Goal: Task Accomplishment & Management: Use online tool/utility

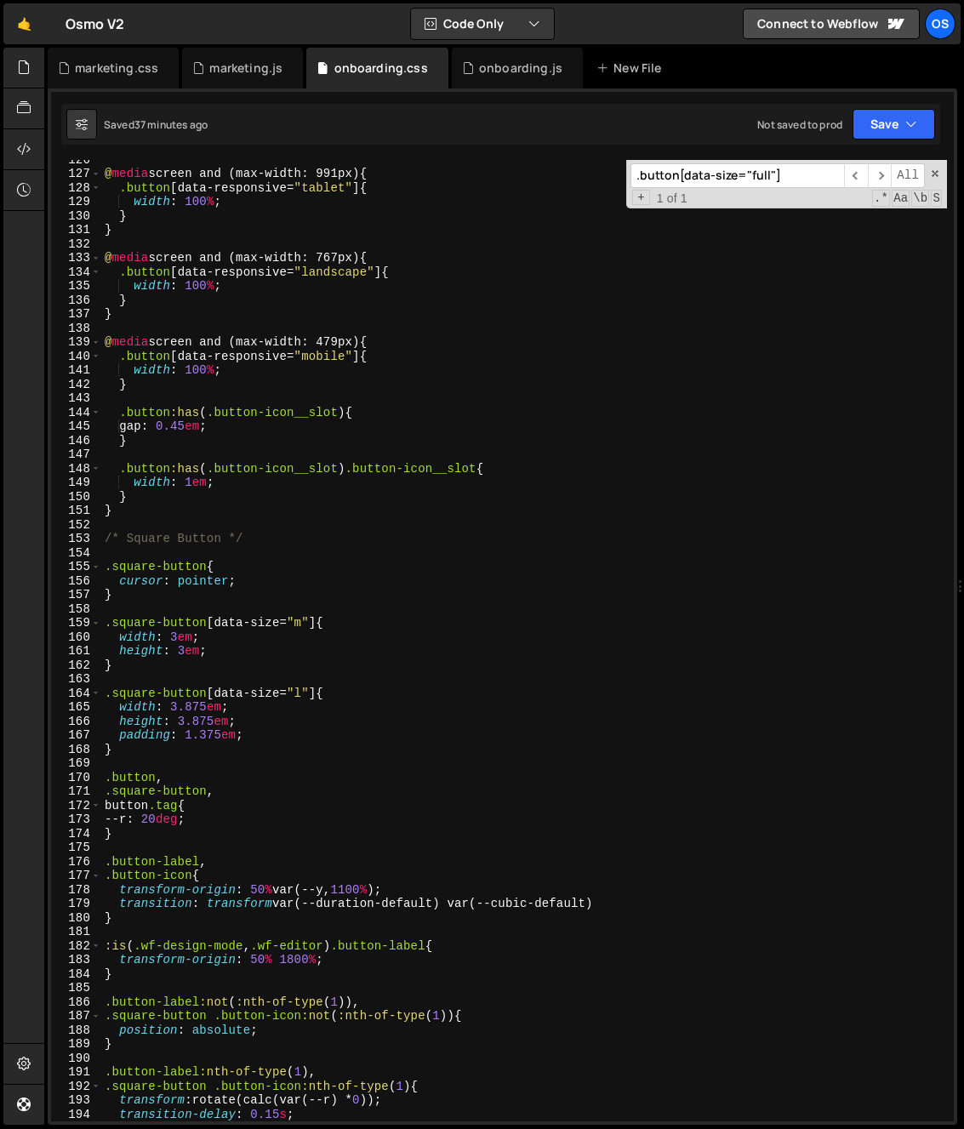
scroll to position [3007, 0]
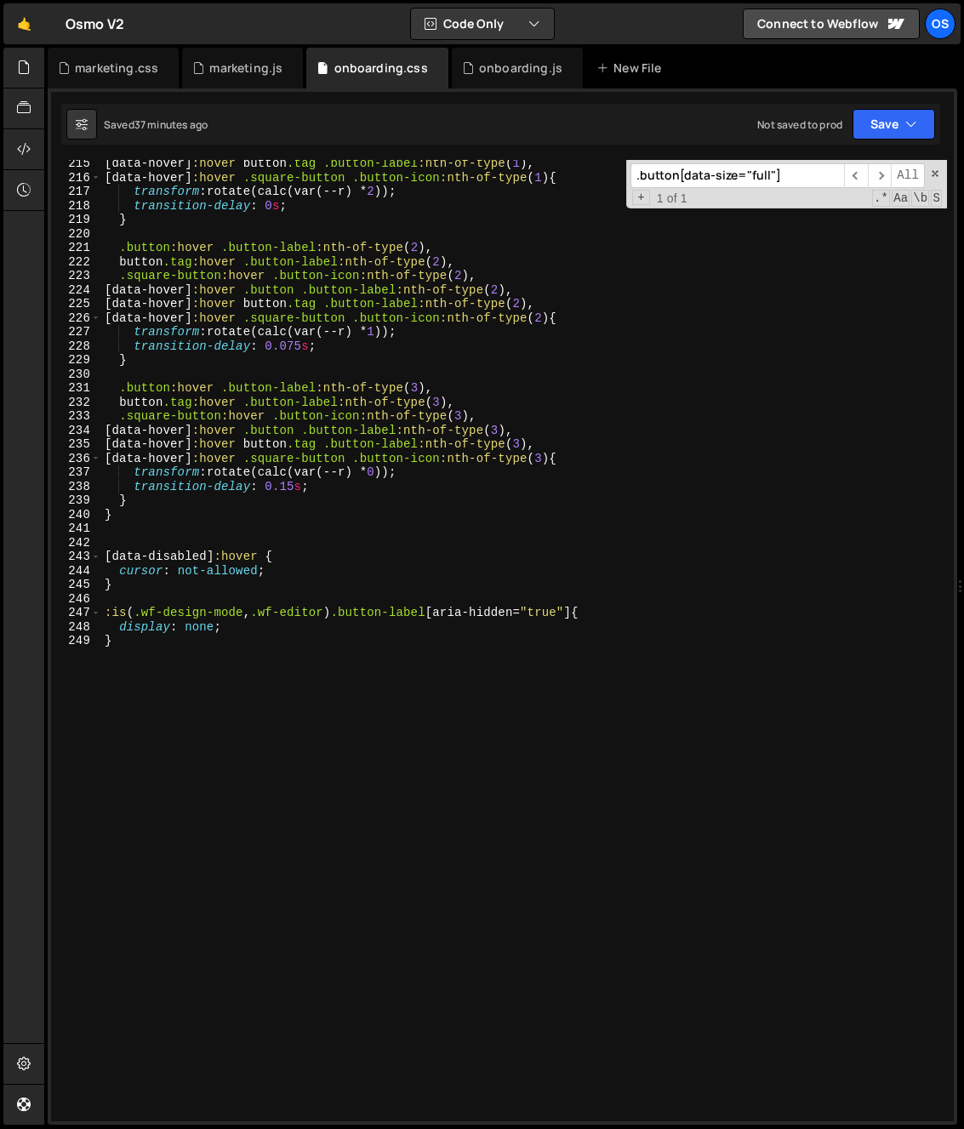
click at [196, 678] on div "[ data-hover ] :hover button .tag .button-label :nth-of-type ( 1 ), [ data-hove…" at bounding box center [524, 651] width 846 height 989
drag, startPoint x: 156, startPoint y: 534, endPoint x: 156, endPoint y: 550, distance: 16.2
click at [155, 535] on div "[ data-hover ] :hover button .tag .button-label :nth-of-type ( 1 ), [ data-hove…" at bounding box center [524, 651] width 846 height 989
type textarea "}"
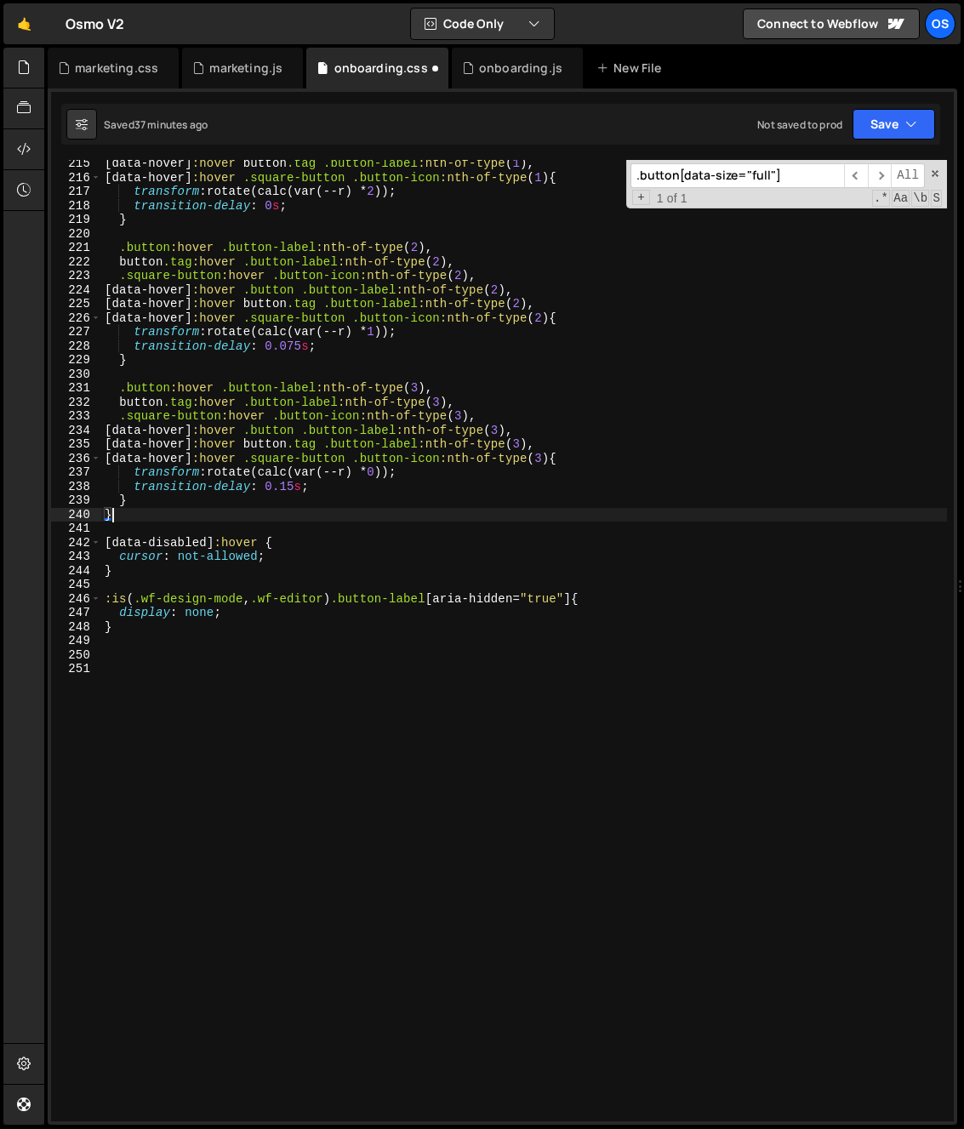
click at [217, 733] on div "[ data-hover ] :hover button .tag .button-label :nth-of-type ( 1 ), [ data-hove…" at bounding box center [524, 651] width 846 height 989
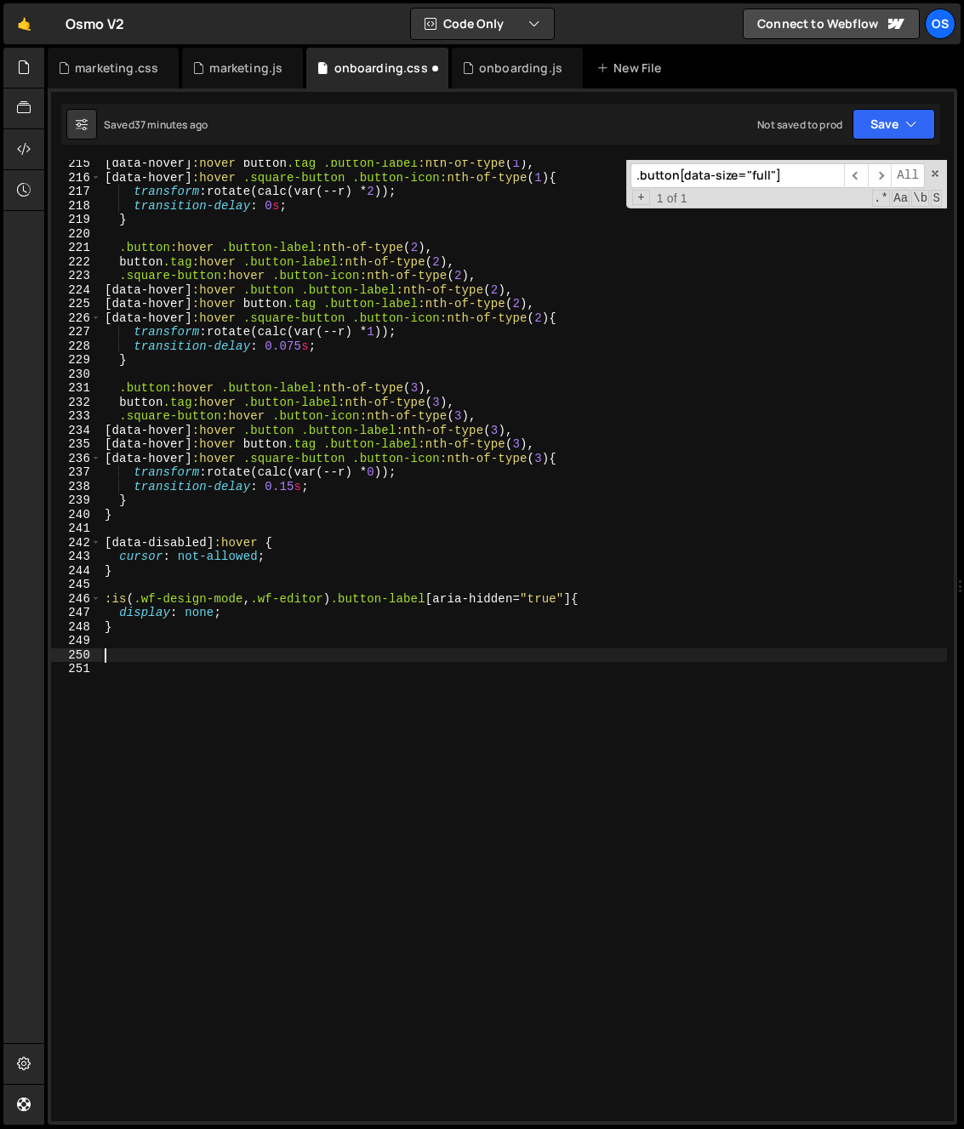
click at [212, 653] on div "[ data-hover ] :hover button .tag .button-label :nth-of-type ( 1 ), [ data-hove…" at bounding box center [524, 651] width 846 height 989
click at [185, 721] on div "[ data-hover ] :hover button .tag .button-label :nth-of-type ( 1 ), [ data-hove…" at bounding box center [524, 651] width 846 height 989
paste textarea "onboarding__hero-bg-item"
type textarea "onboarding__hero-bg-item"
paste textarea "onboarding__hero-bg-item"
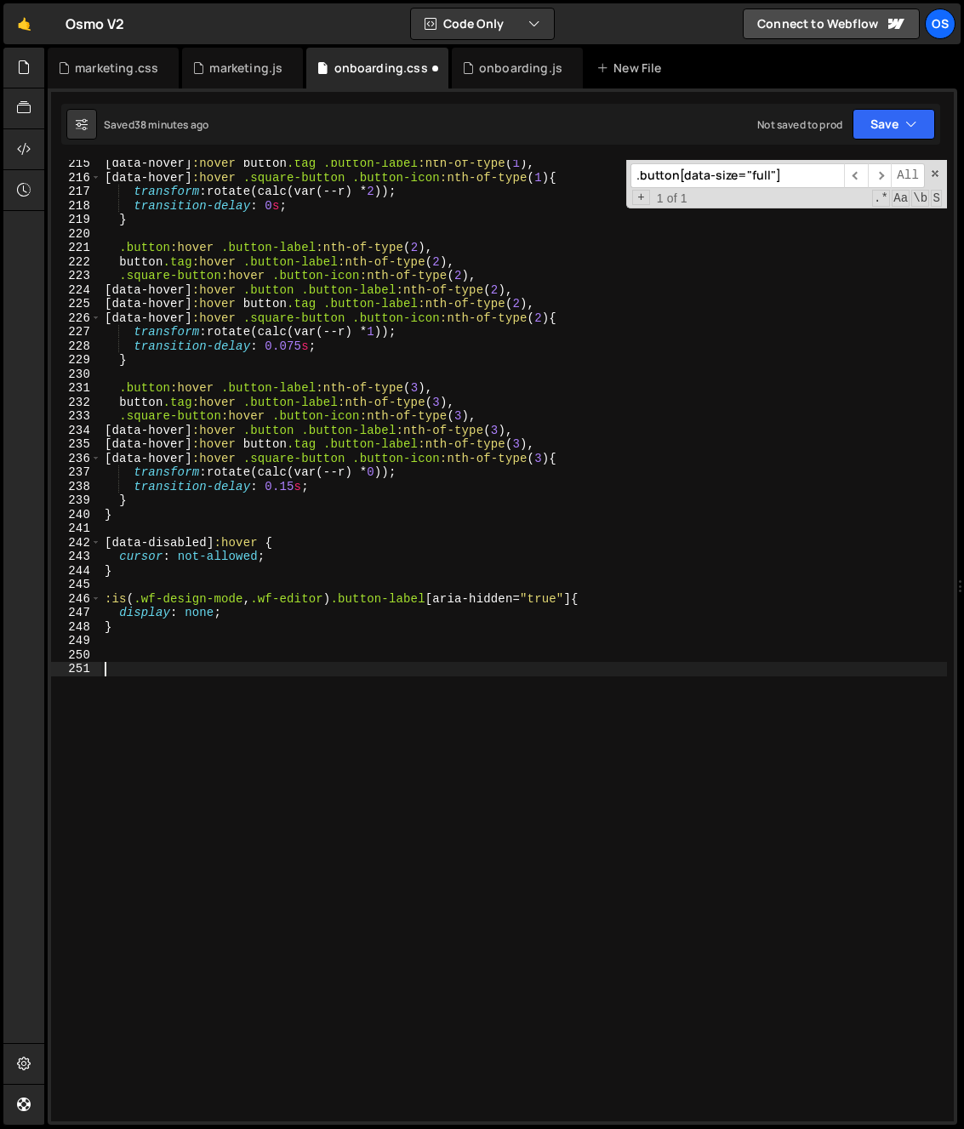
type textarea ".onboarding__hero-bg-item"
drag, startPoint x: 201, startPoint y: 632, endPoint x: 170, endPoint y: 671, distance: 49.7
click at [201, 633] on div "[ data-hover ] :hover button .tag .button-label :nth-of-type ( 1 ), [ data-hove…" at bounding box center [524, 651] width 846 height 989
type textarea "}"
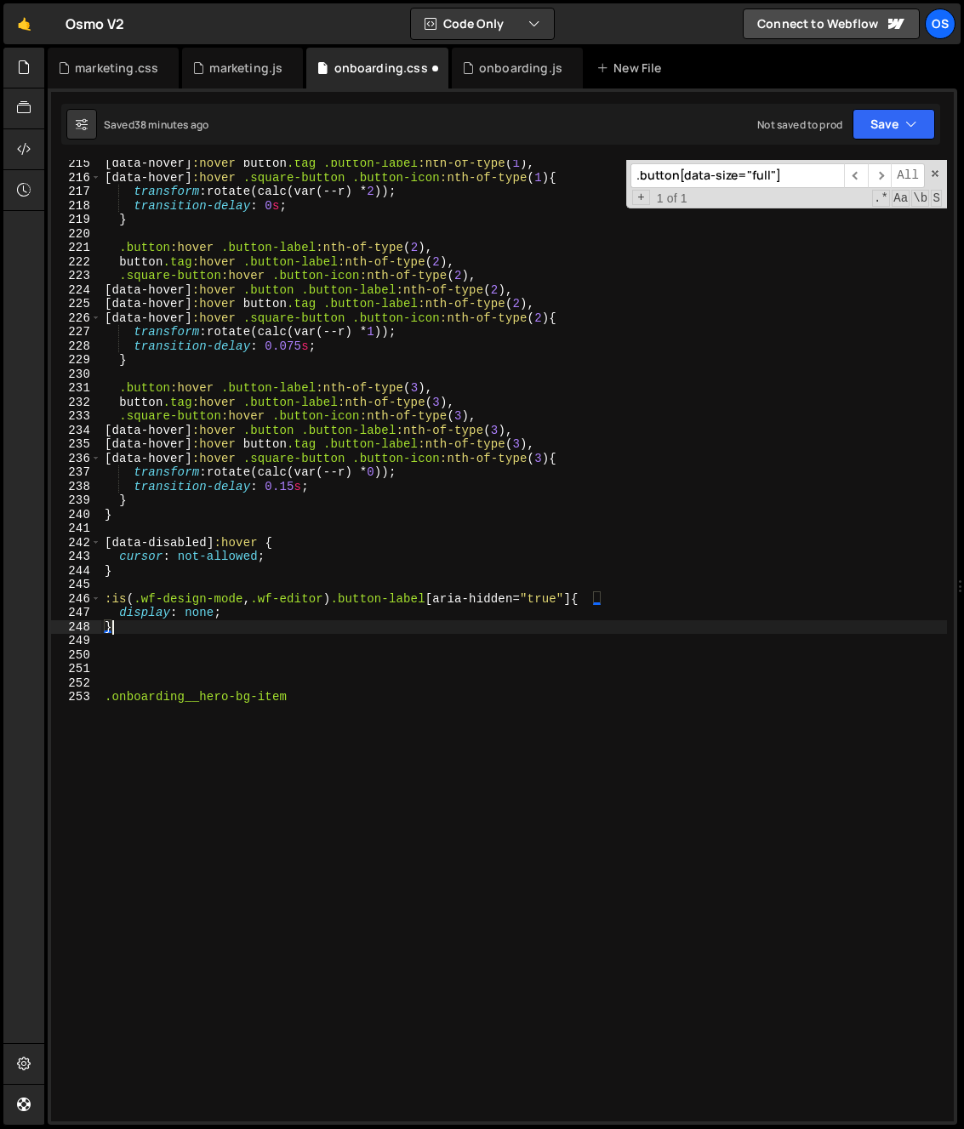
click at [168, 670] on div "[ data-hover ] :hover button .tag .button-label :nth-of-type ( 1 ), [ data-hove…" at bounding box center [524, 651] width 846 height 989
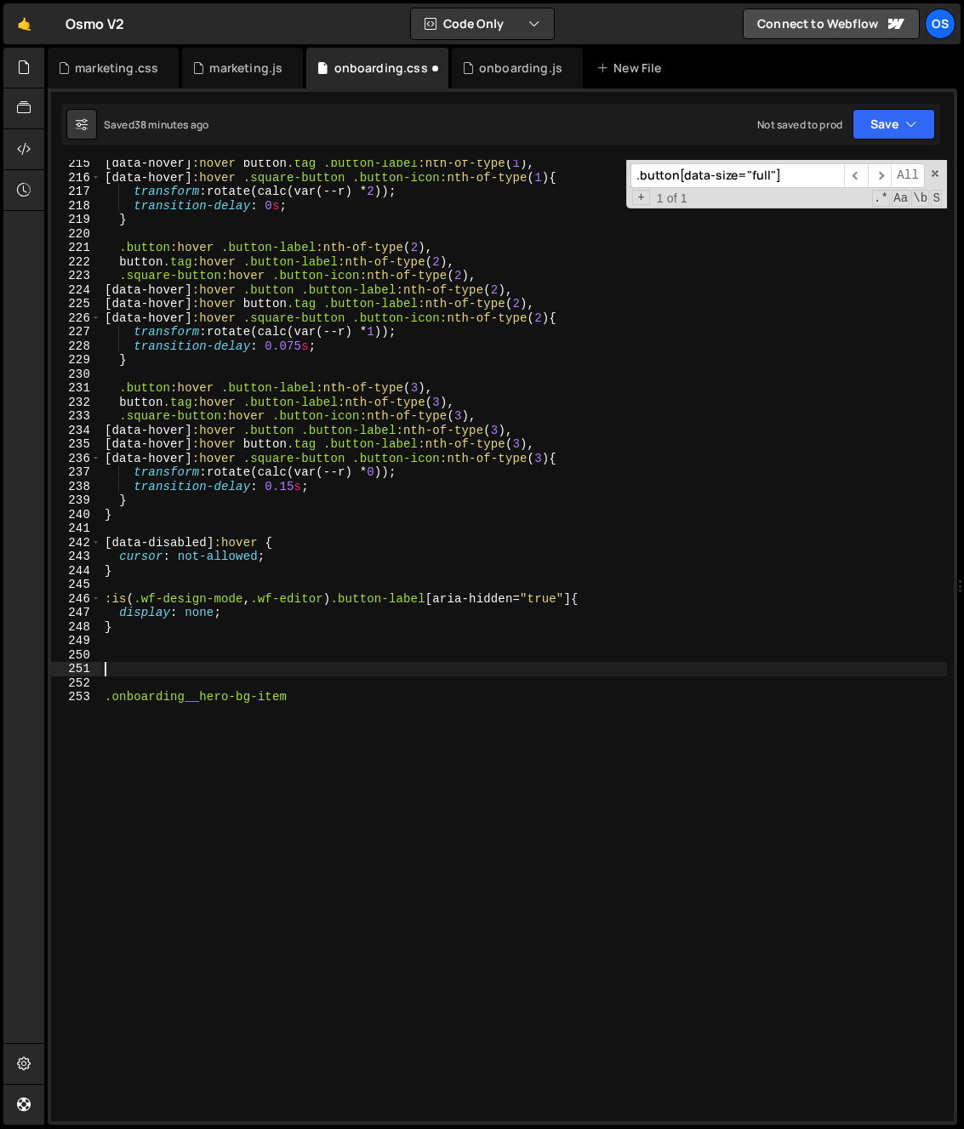
paste textarea "onboarding__hero-bg"
type textarea ".onboarding__hero-bg{"
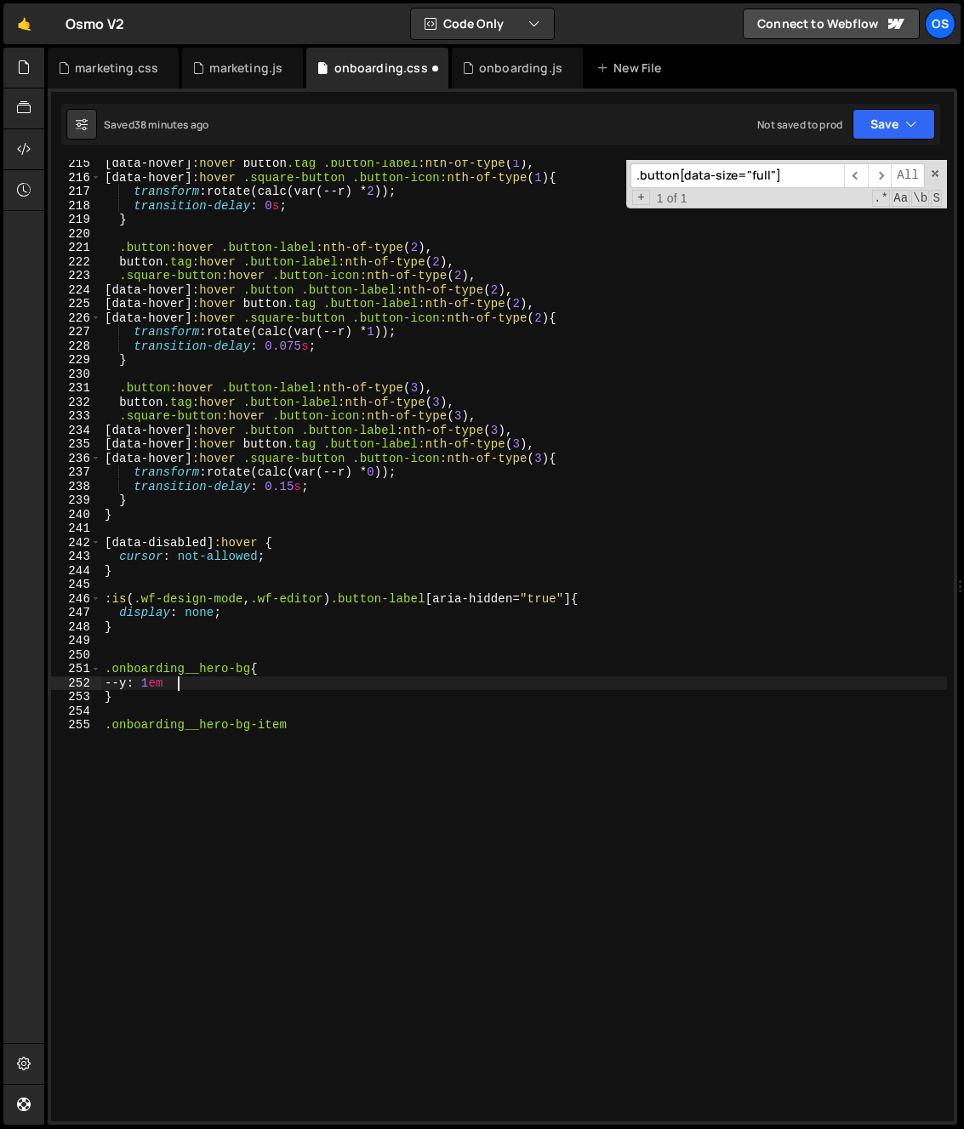
scroll to position [0, 4]
click at [328, 764] on div "[ data-hover ] :hover button .tag .button-label :nth-of-type ( 1 ), [ data-hove…" at bounding box center [524, 651] width 846 height 989
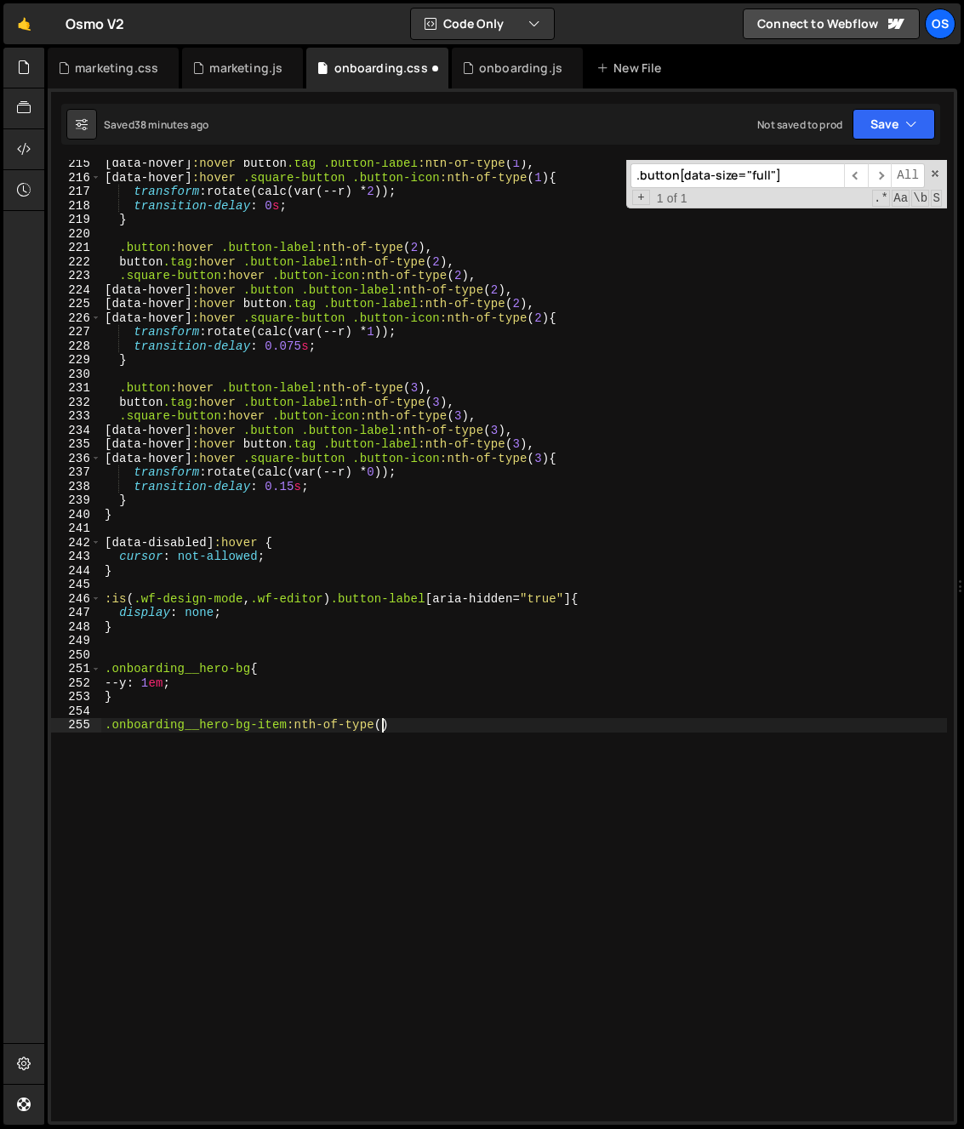
type textarea ".onboarding__hero-bg-item:nth-of-type({"
type textarea ".onboarding__hero-bg-item:nth-of-type(){"
type textarea ".onboarding__hero-bg-item:nth-of-type()"
click at [369, 803] on div "[ data-hover ] :hover button .tag .button-label :nth-of-type ( 1 ), [ data-hove…" at bounding box center [524, 651] width 846 height 989
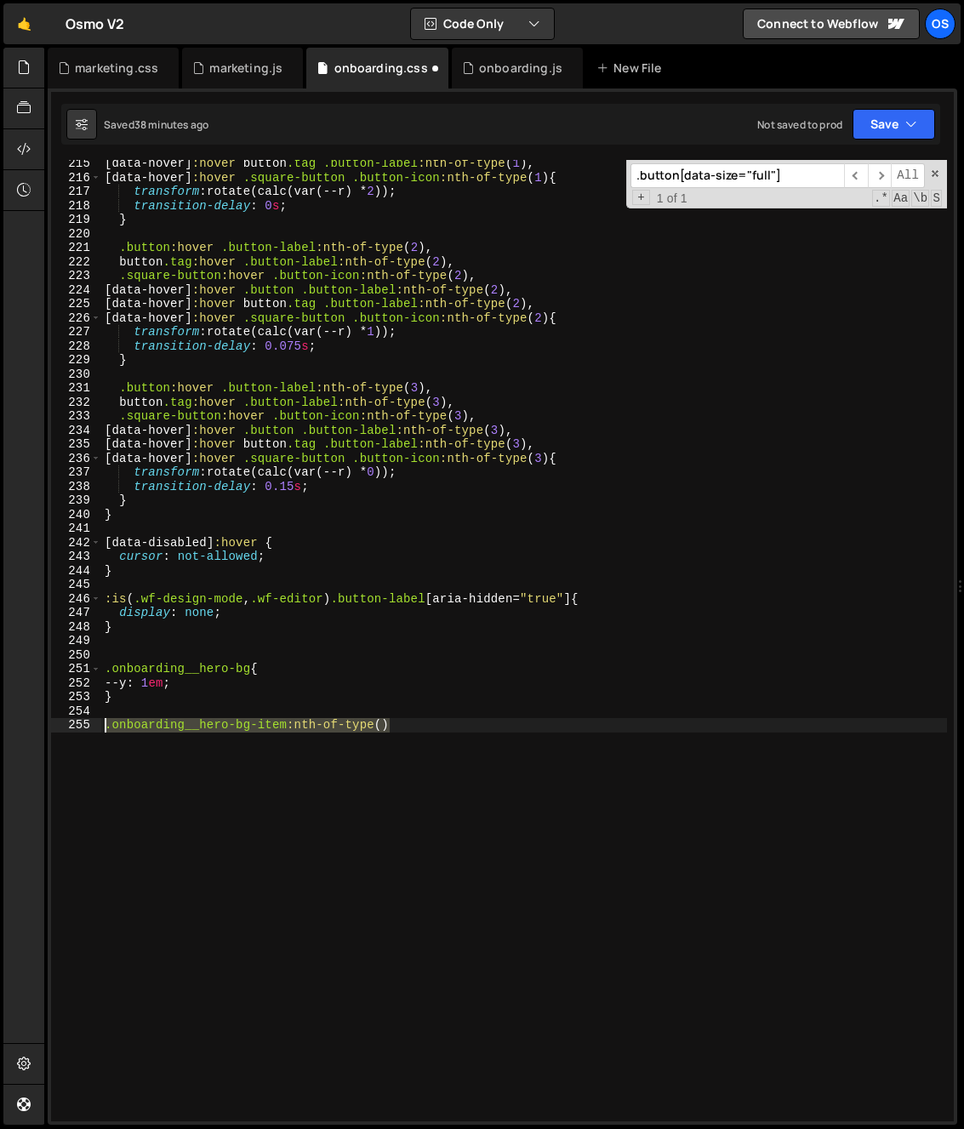
drag, startPoint x: 249, startPoint y: 726, endPoint x: 78, endPoint y: 731, distance: 171.0
click at [78, 731] on div ".onboarding__hero-bg-item:nth-of-type() 215 216 217 218 219 220 221 222 223 224…" at bounding box center [502, 640] width 902 height 961
click at [504, 69] on div "onboarding.js" at bounding box center [520, 68] width 83 height 17
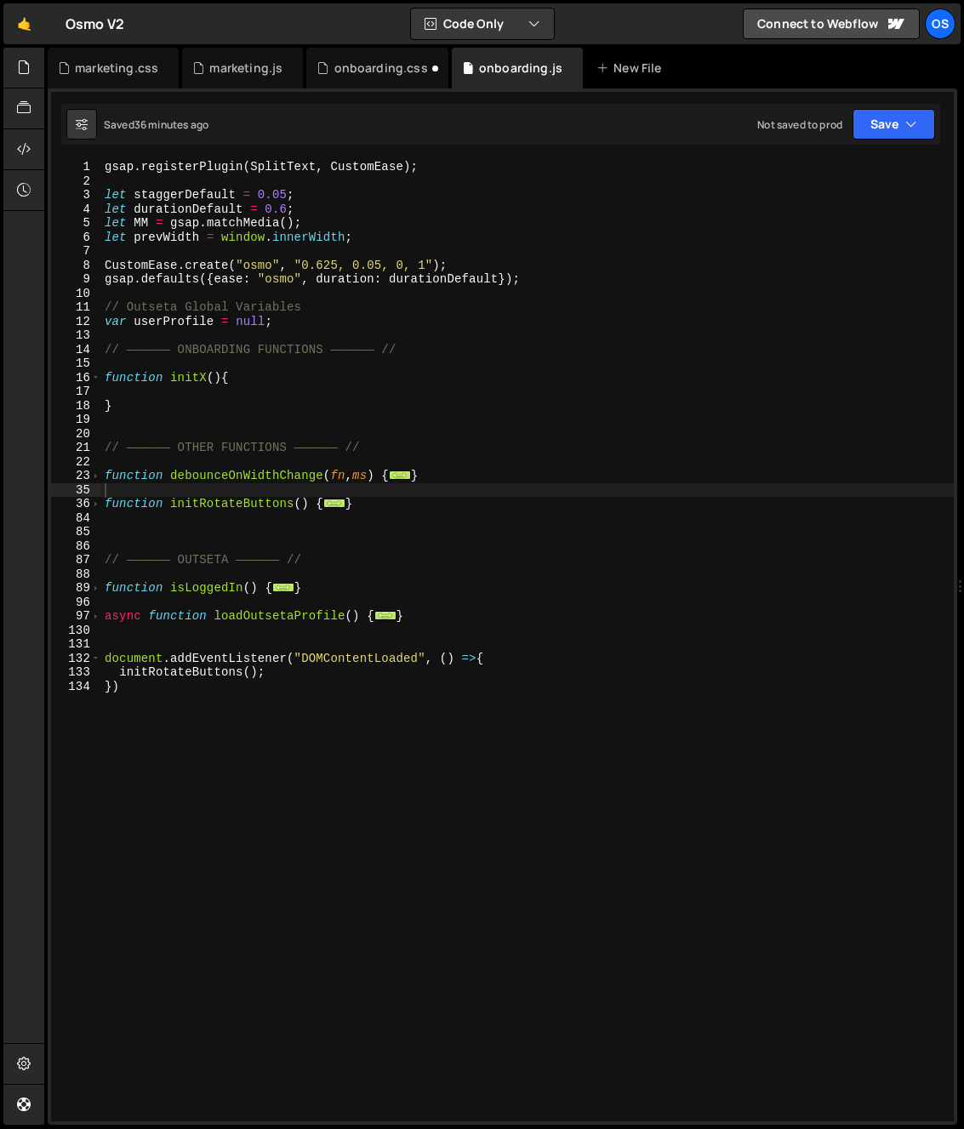
type textarea "// —————— OTHER FUNCTIONS —————— //"
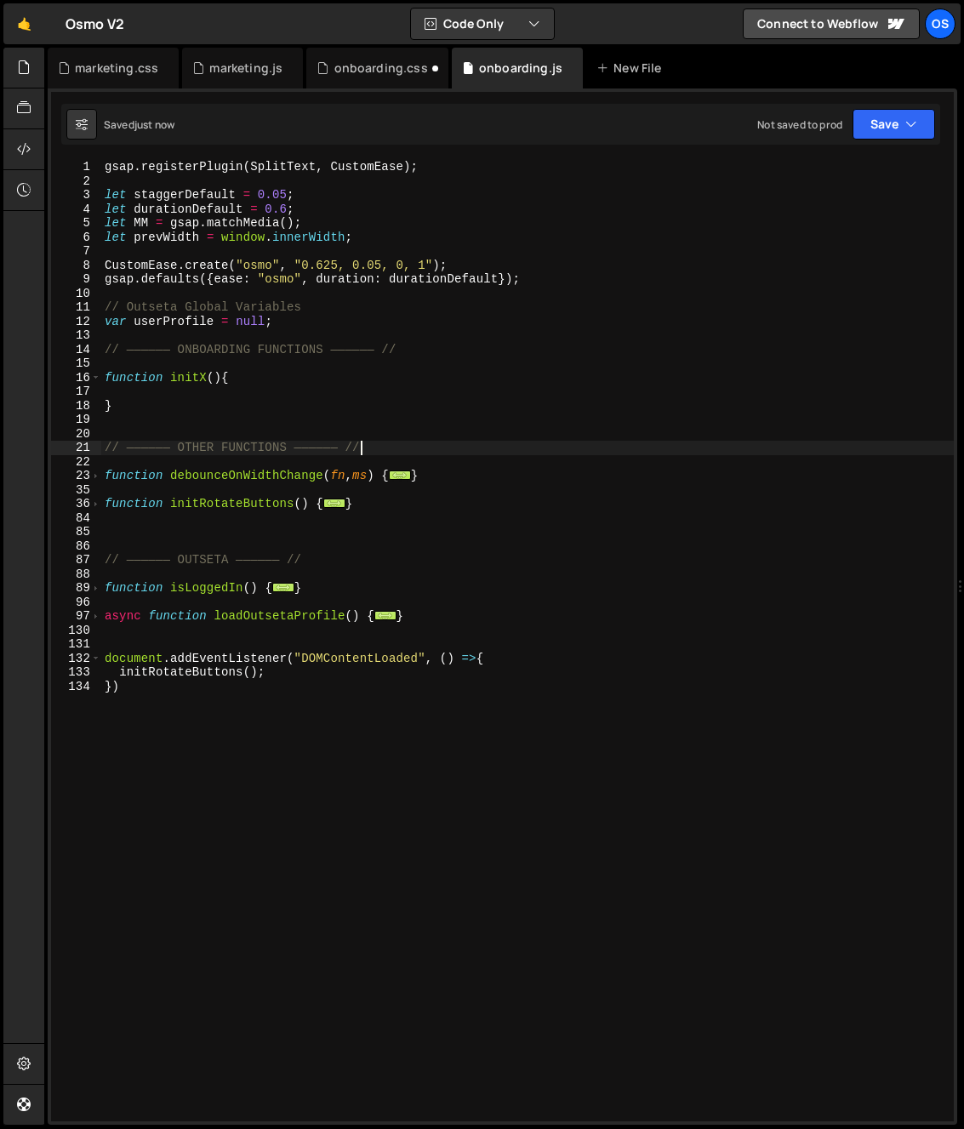
click at [487, 454] on div "gsap . registerPlugin ( SplitText , CustomEase ) ; let staggerDefault = 0.05 ; …" at bounding box center [527, 654] width 852 height 989
click at [238, 71] on div "marketing.js" at bounding box center [245, 68] width 73 height 17
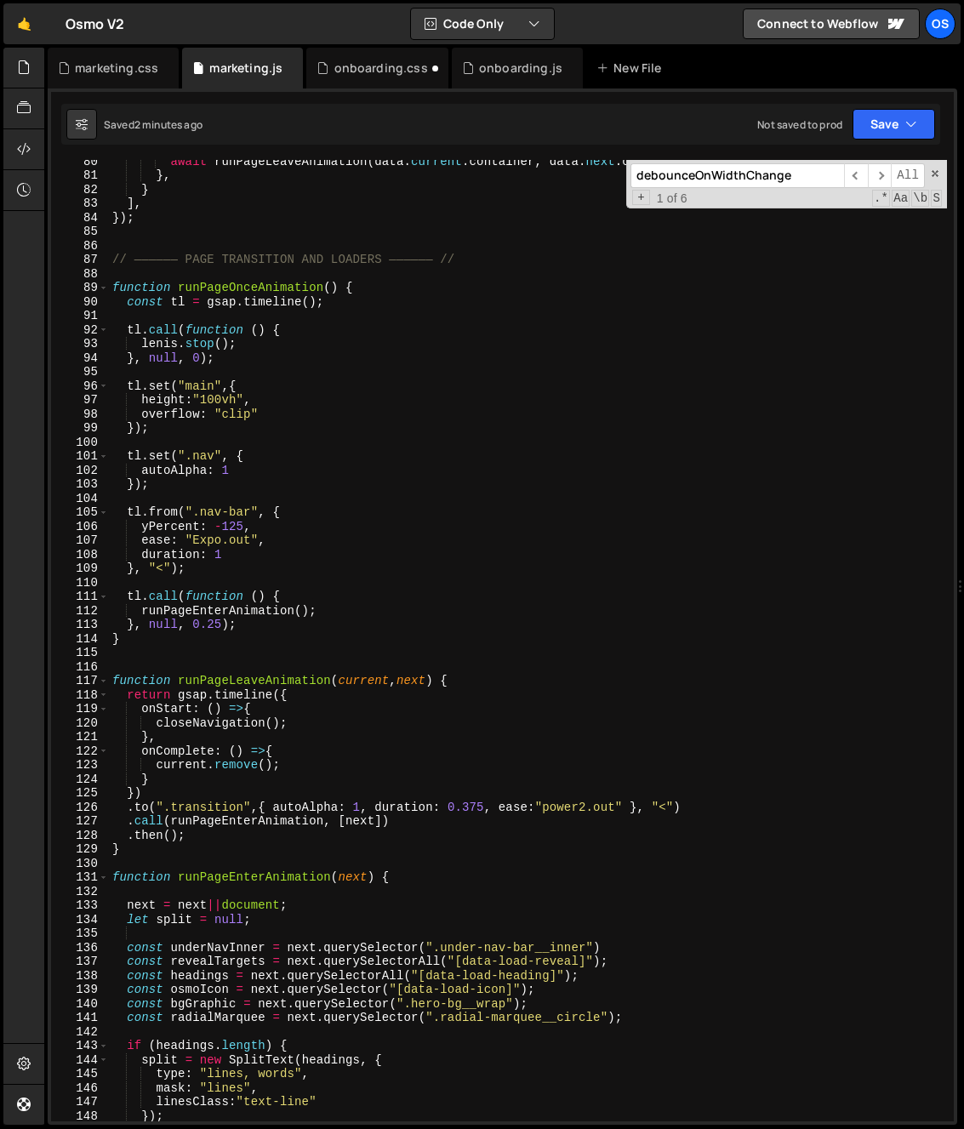
scroll to position [509, 0]
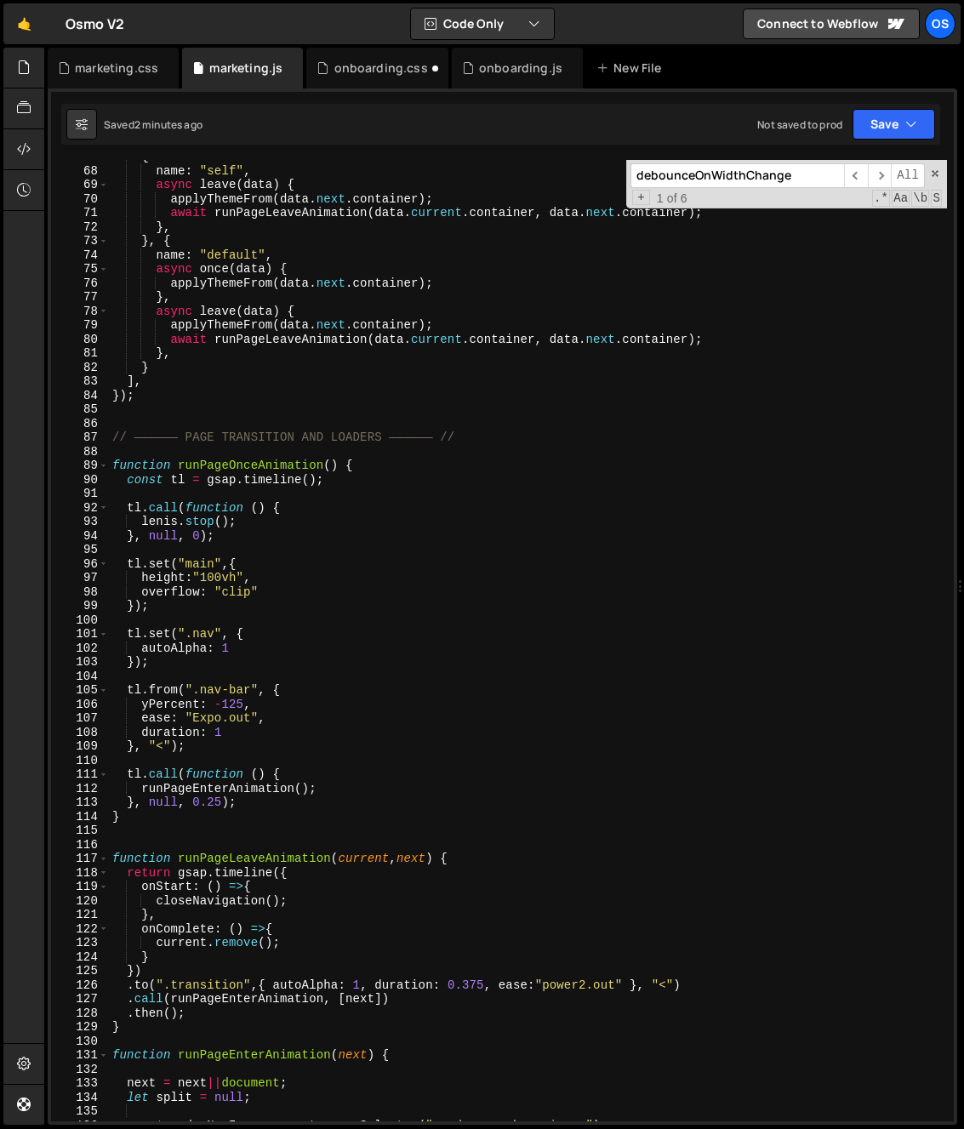
click at [100, 464] on span at bounding box center [103, 465] width 9 height 14
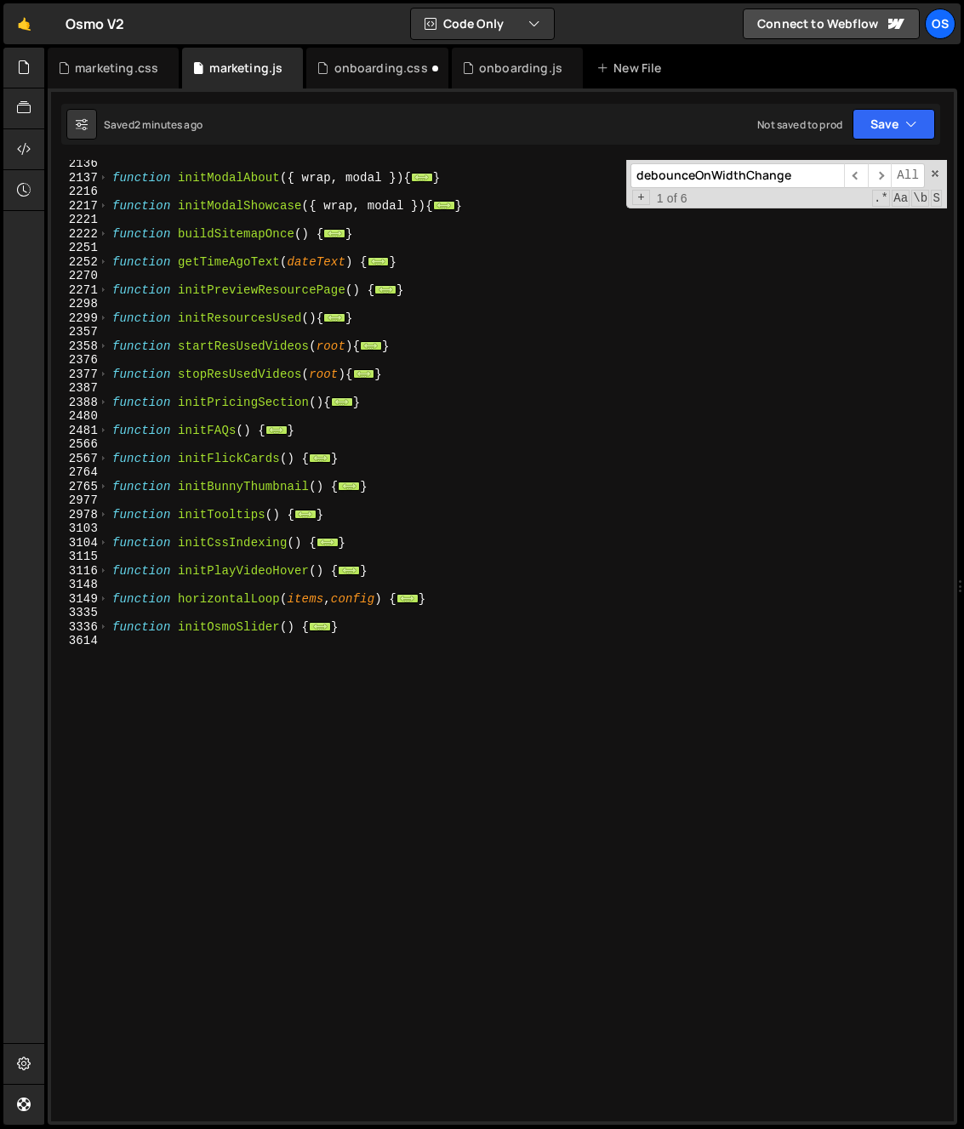
scroll to position [1603, 0]
click at [196, 632] on div "function initModalAbout ( { wrap , modal }) { ... } function initModalShowcase …" at bounding box center [528, 651] width 838 height 989
click at [192, 538] on div "function initModalAbout ( { wrap , modal }) { ... } function initModalShowcase …" at bounding box center [528, 651] width 838 height 989
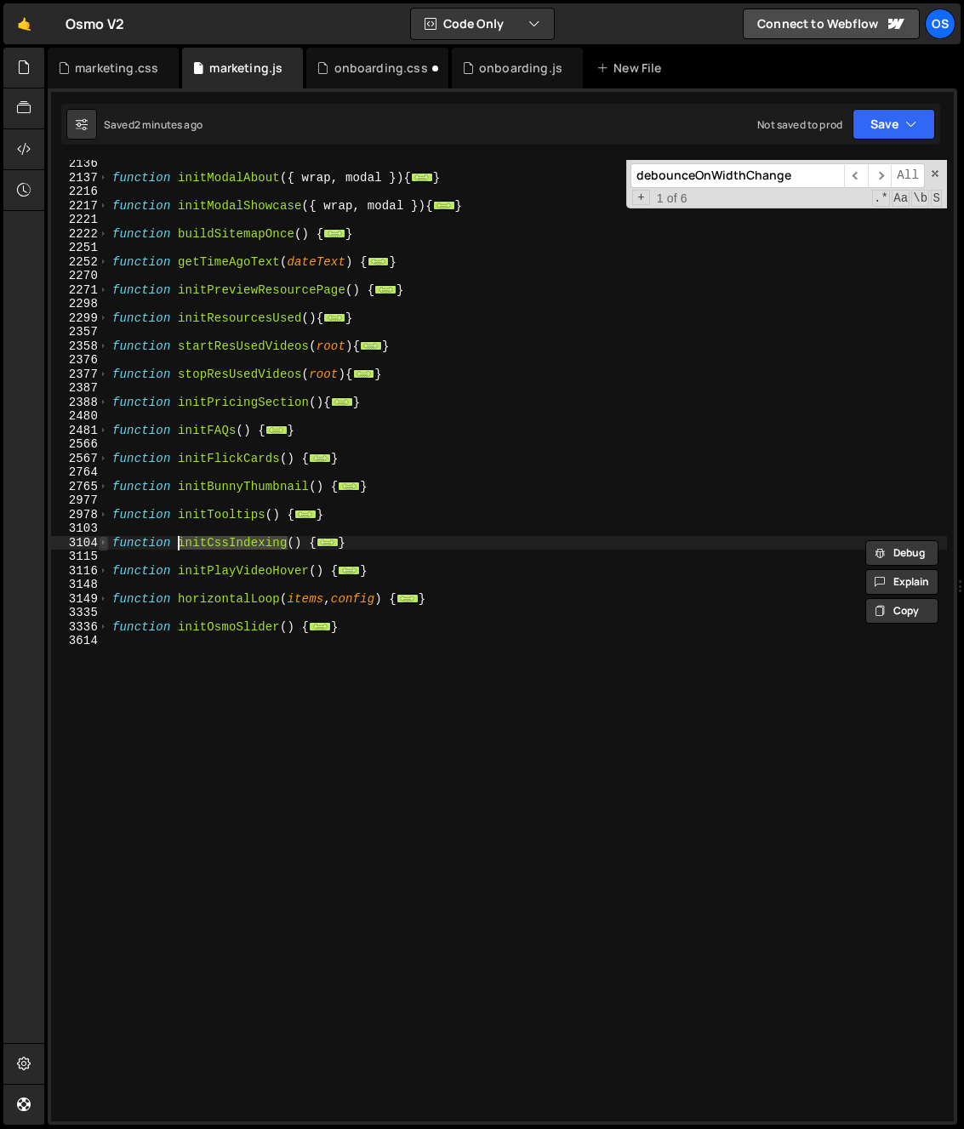
drag, startPoint x: 118, startPoint y: 545, endPoint x: 101, endPoint y: 546, distance: 17.0
click at [115, 545] on div "function initModalAbout ( { wrap , modal }) { ... } function initModalShowcase …" at bounding box center [528, 651] width 838 height 989
click at [100, 544] on span at bounding box center [103, 543] width 9 height 14
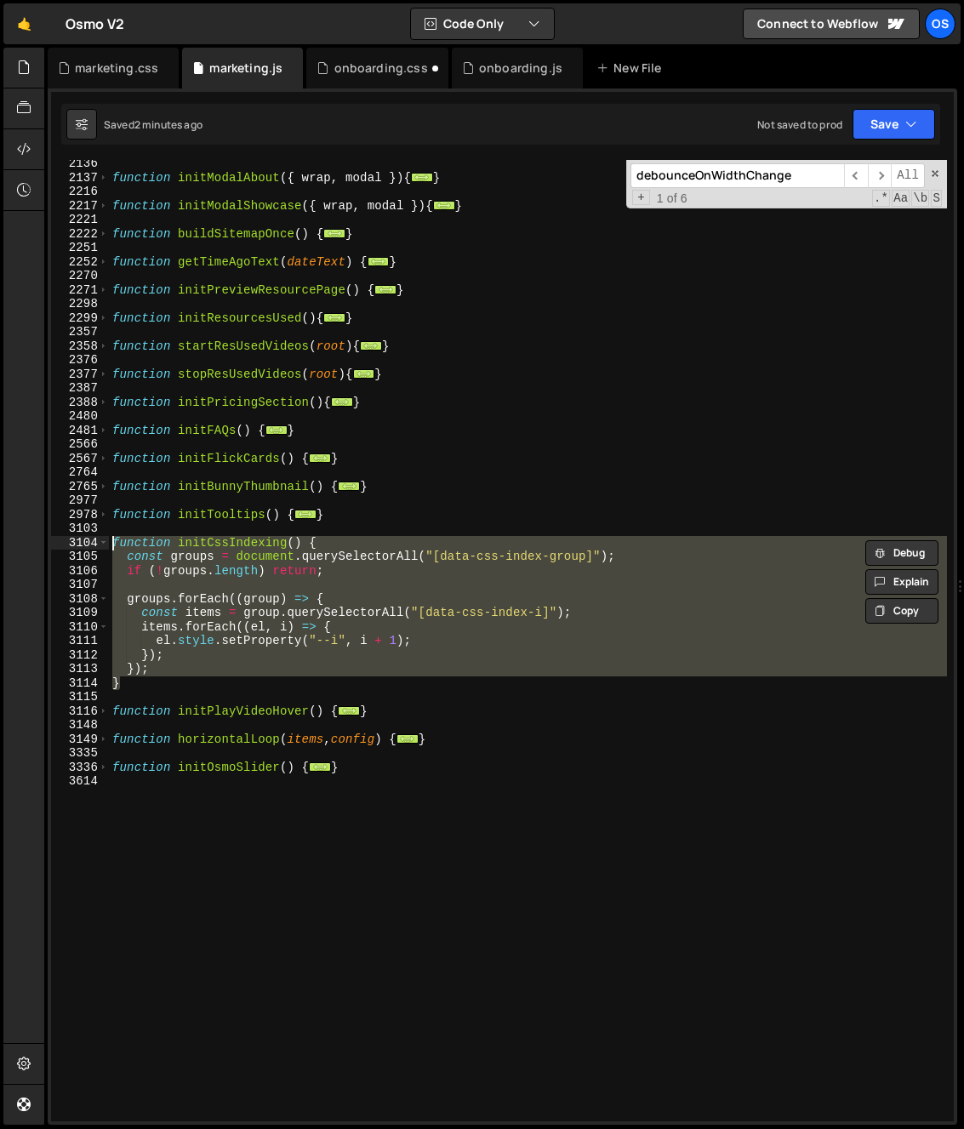
drag, startPoint x: 132, startPoint y: 658, endPoint x: 93, endPoint y: 536, distance: 128.6
click at [93, 536] on div "function initCssIndexing() { 2136 2137 2216 2217 2221 2222 2251 2252 2270 2271 …" at bounding box center [502, 640] width 902 height 961
type textarea "function initCssIndexing() { const groups = document.querySelectorAll("[data-cs…"
click at [96, 540] on div "3104" at bounding box center [80, 543] width 58 height 14
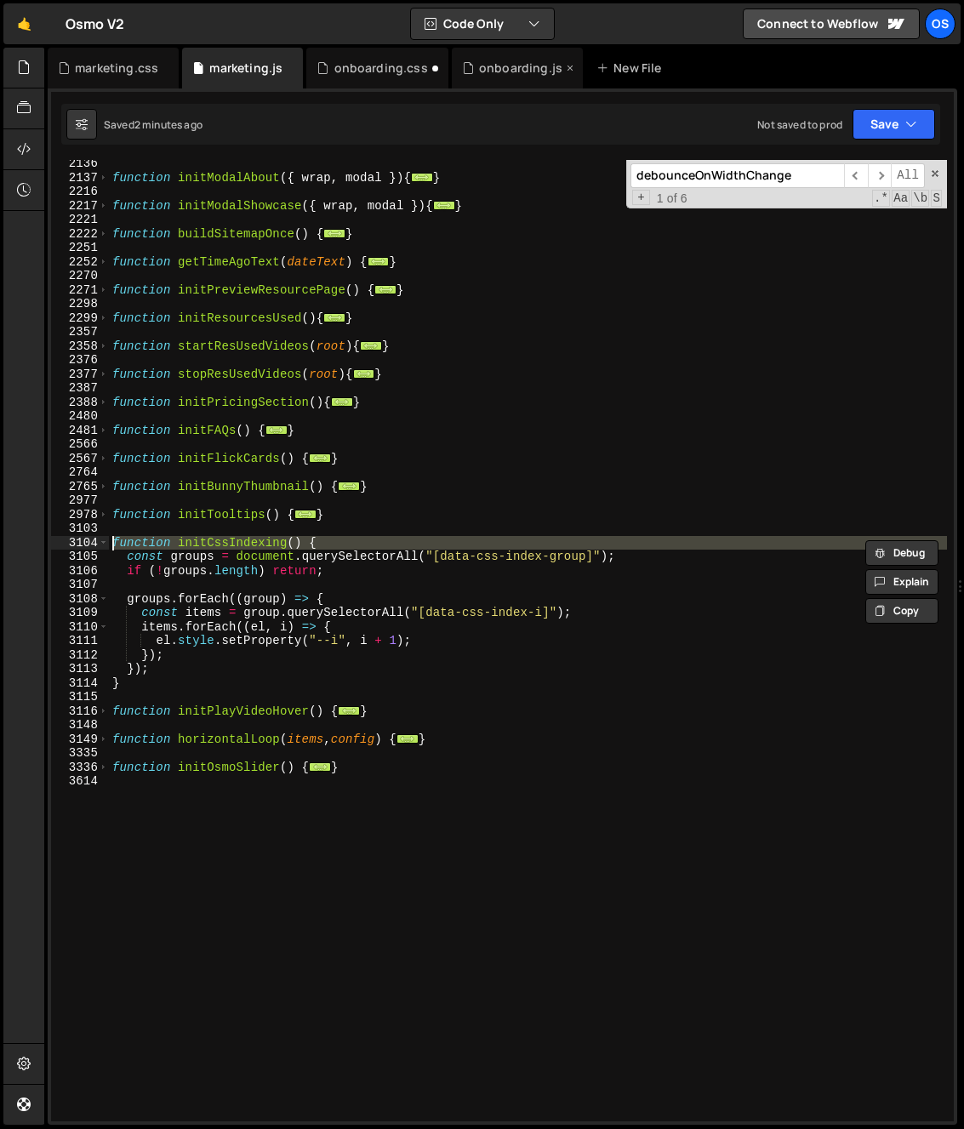
click at [504, 71] on div "onboarding.js" at bounding box center [520, 68] width 83 height 17
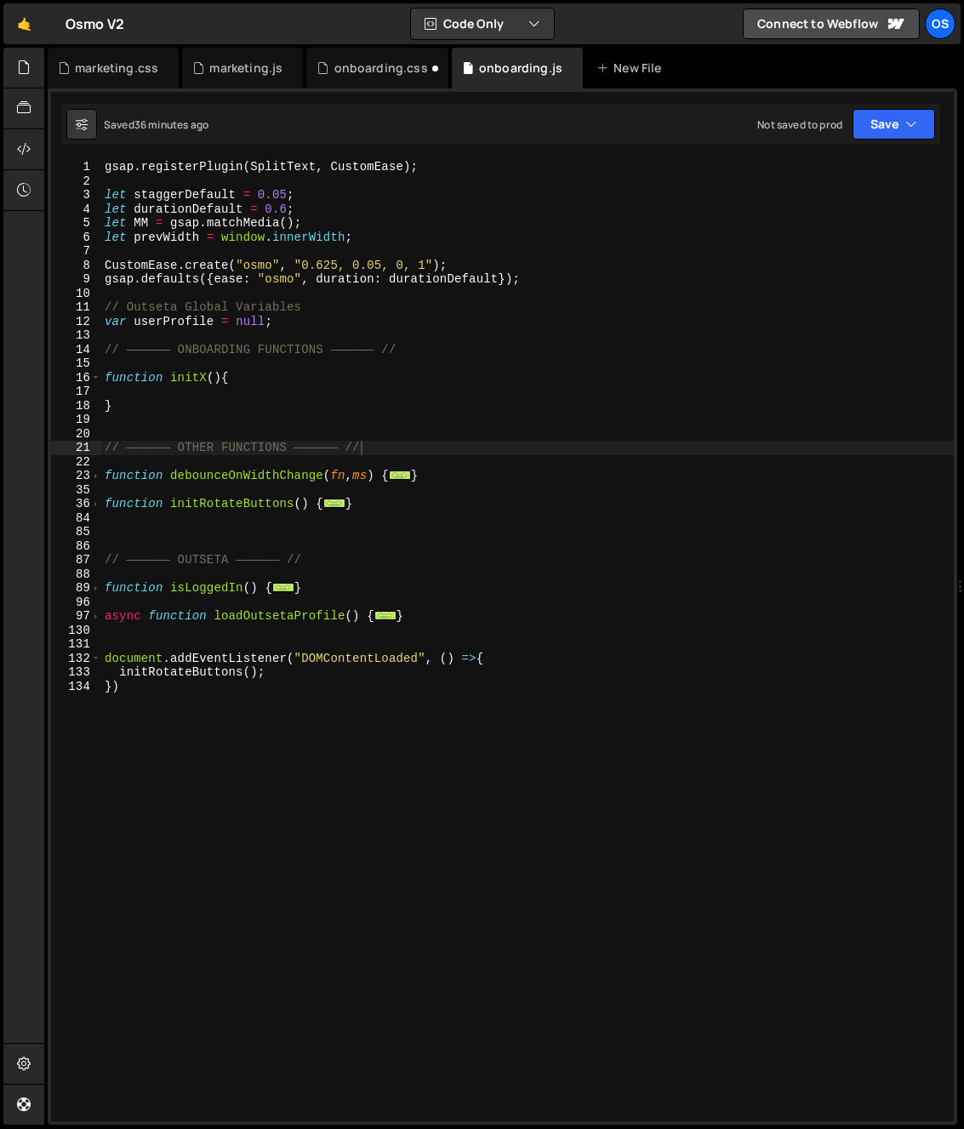
click at [220, 526] on div "gsap . registerPlugin ( SplitText , CustomEase ) ; let staggerDefault = 0.05 ; …" at bounding box center [527, 654] width 852 height 989
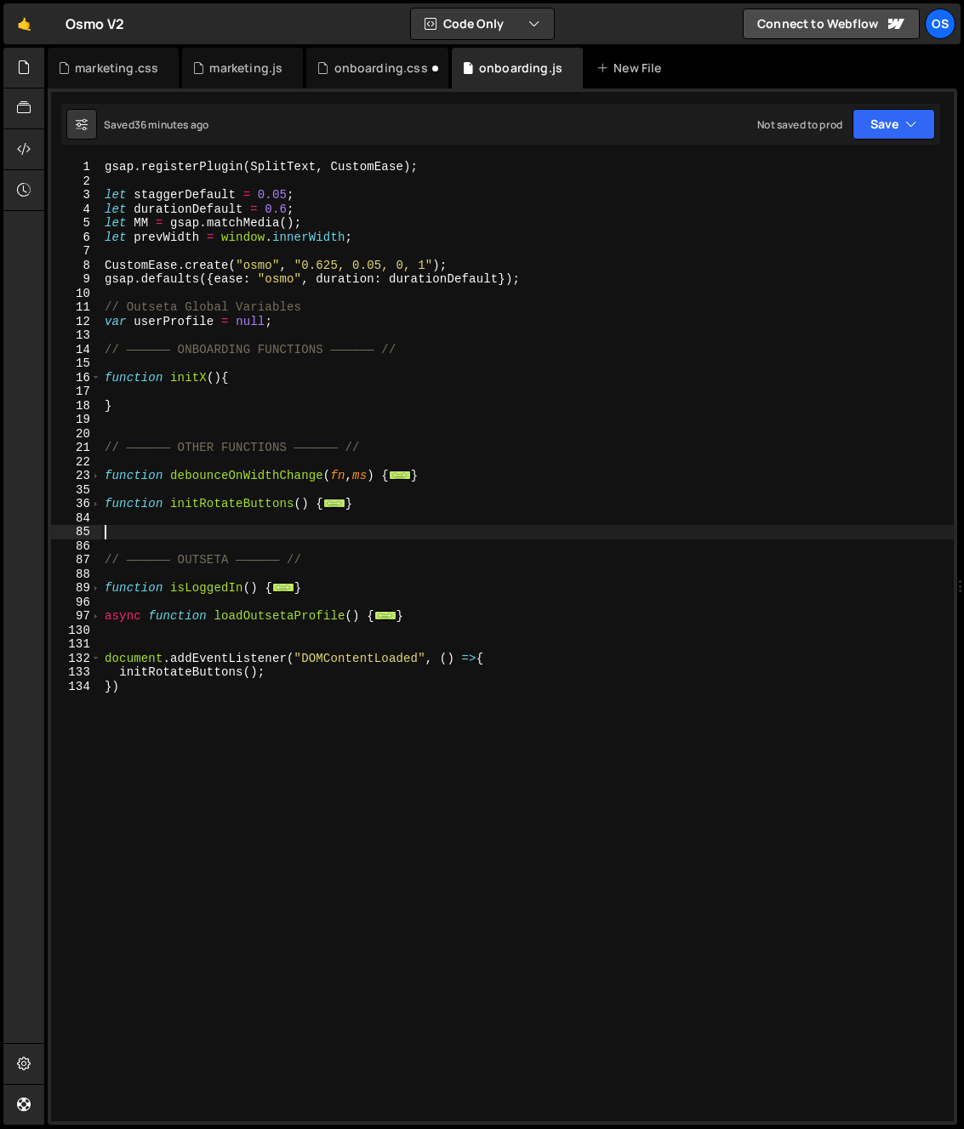
paste textarea "}"
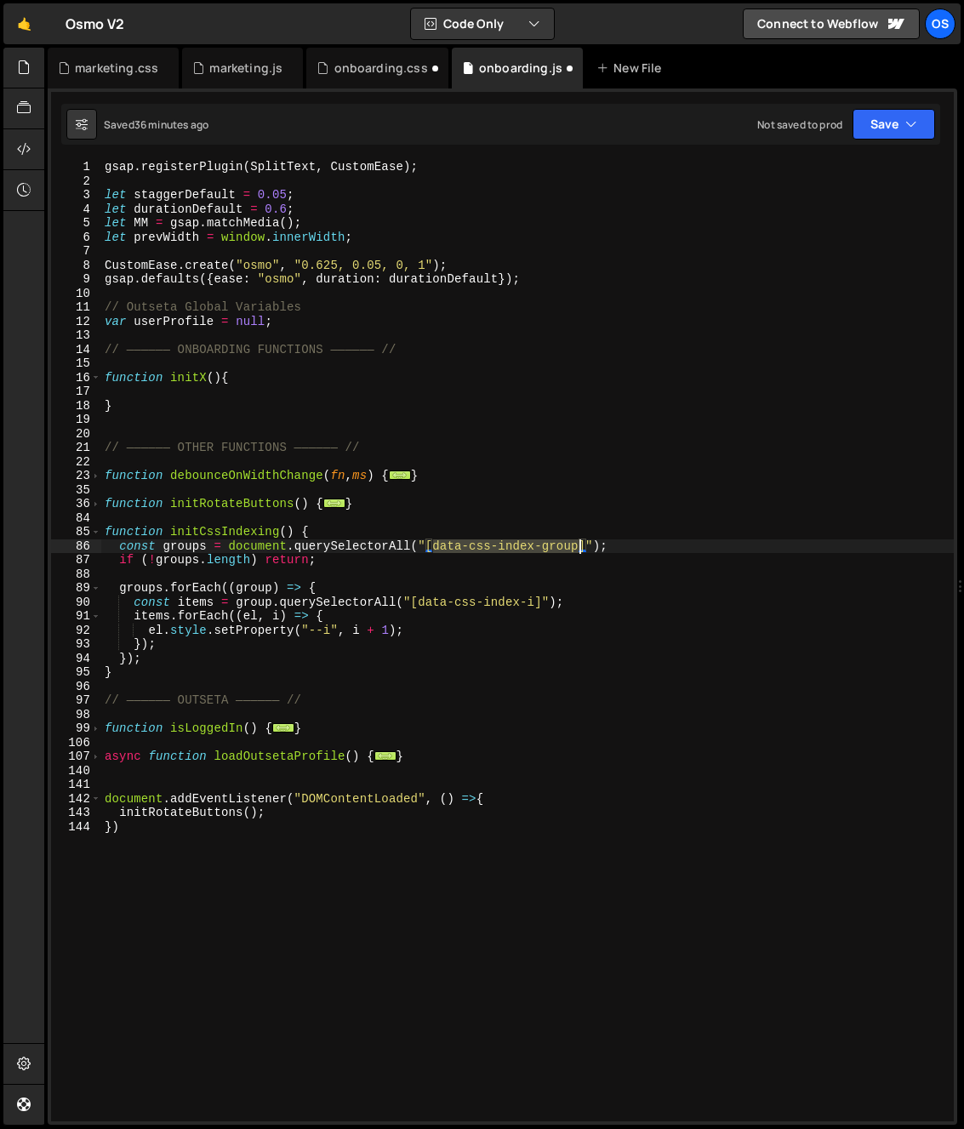
drag, startPoint x: 450, startPoint y: 549, endPoint x: 578, endPoint y: 550, distance: 127.6
click at [578, 550] on div "gsap . registerPlugin ( SplitText , CustomEase ) ; let staggerDefault = 0.05 ; …" at bounding box center [527, 654] width 852 height 989
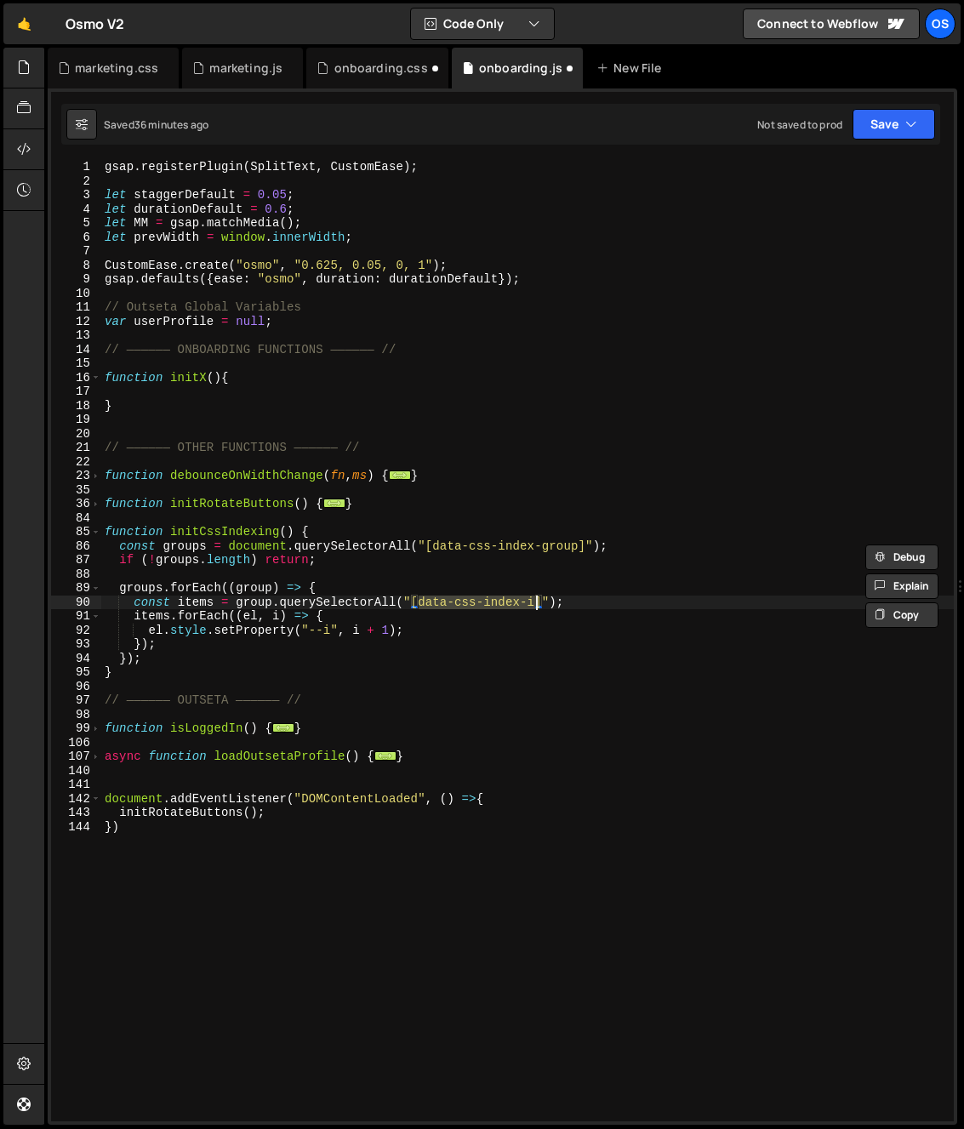
drag, startPoint x: 419, startPoint y: 602, endPoint x: 537, endPoint y: 606, distance: 117.4
click at [537, 606] on div "gsap . registerPlugin ( SplitText , CustomEase ) ; let staggerDefault = 0.05 ; …" at bounding box center [527, 654] width 852 height 989
type textarea "const items = group.querySelectorAll("[data-css-index-i]");"
click at [9, 584] on div at bounding box center [23, 587] width 41 height 1078
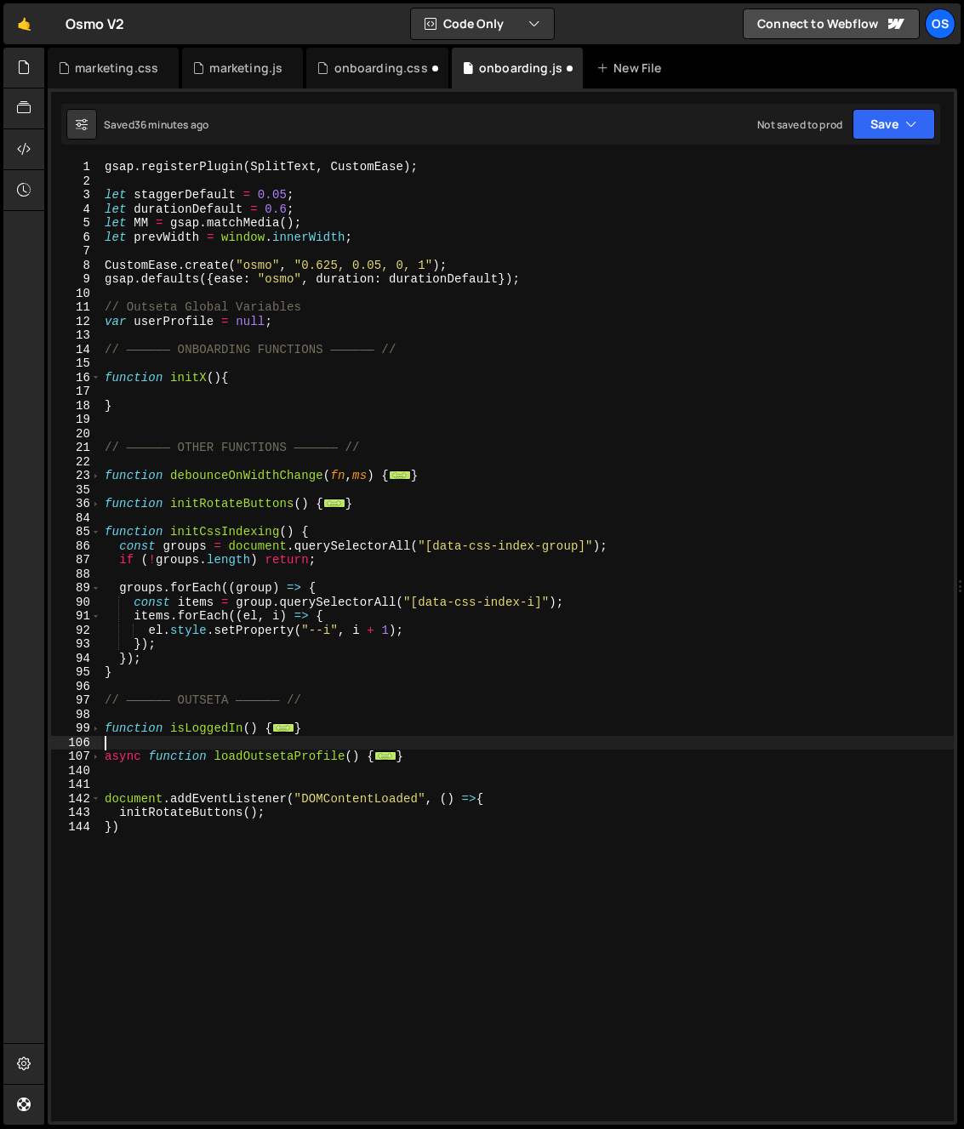
click at [274, 743] on div "gsap . registerPlugin ( SplitText , CustomEase ) ; let staggerDefault = 0.05 ; …" at bounding box center [527, 654] width 852 height 989
click at [365, 69] on div "onboarding.css" at bounding box center [381, 68] width 94 height 17
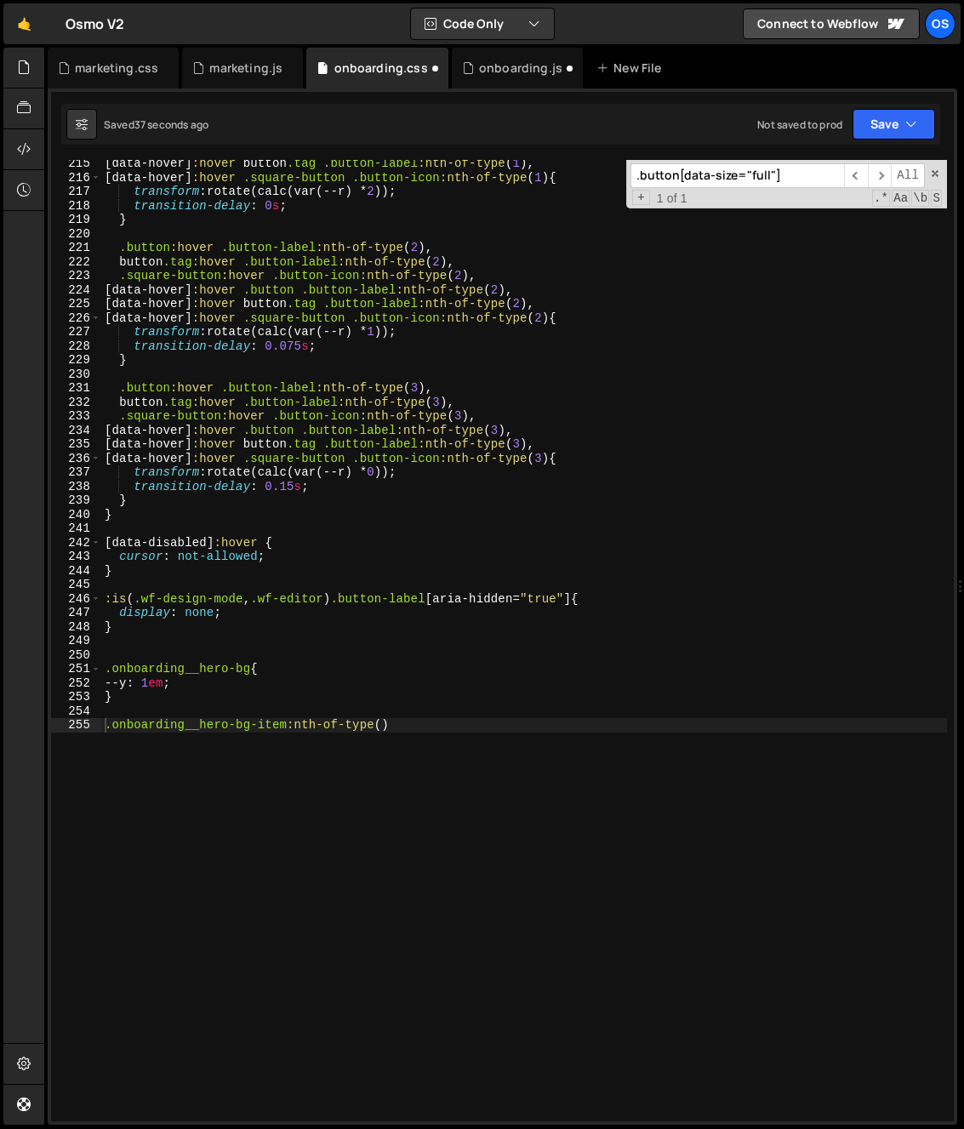
click at [340, 766] on div "[ data-hover ] :hover button .tag .button-label :nth-of-type ( 1 ), [ data-hove…" at bounding box center [524, 651] width 846 height 989
click at [514, 67] on div "onboarding.js" at bounding box center [520, 68] width 83 height 17
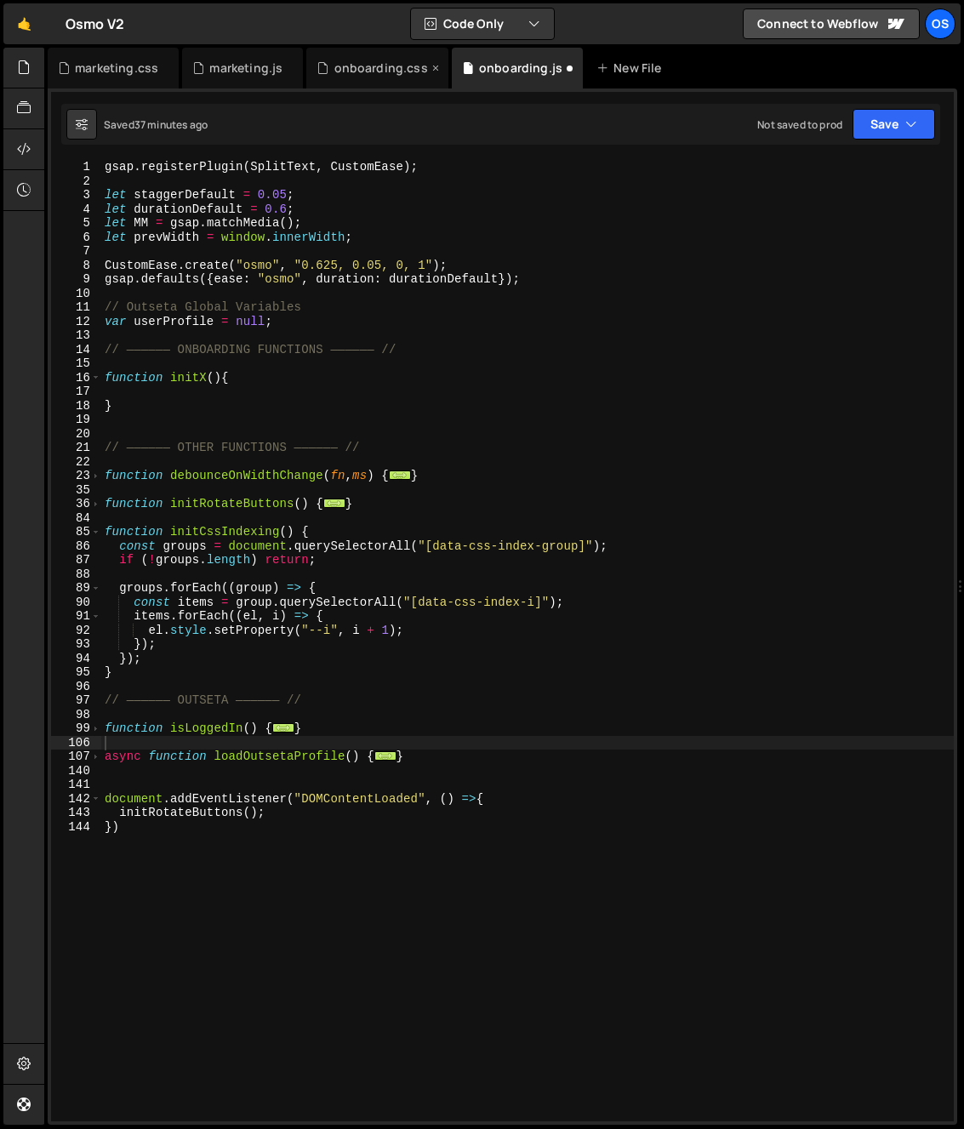
click at [379, 54] on div "onboarding.css" at bounding box center [376, 68] width 141 height 41
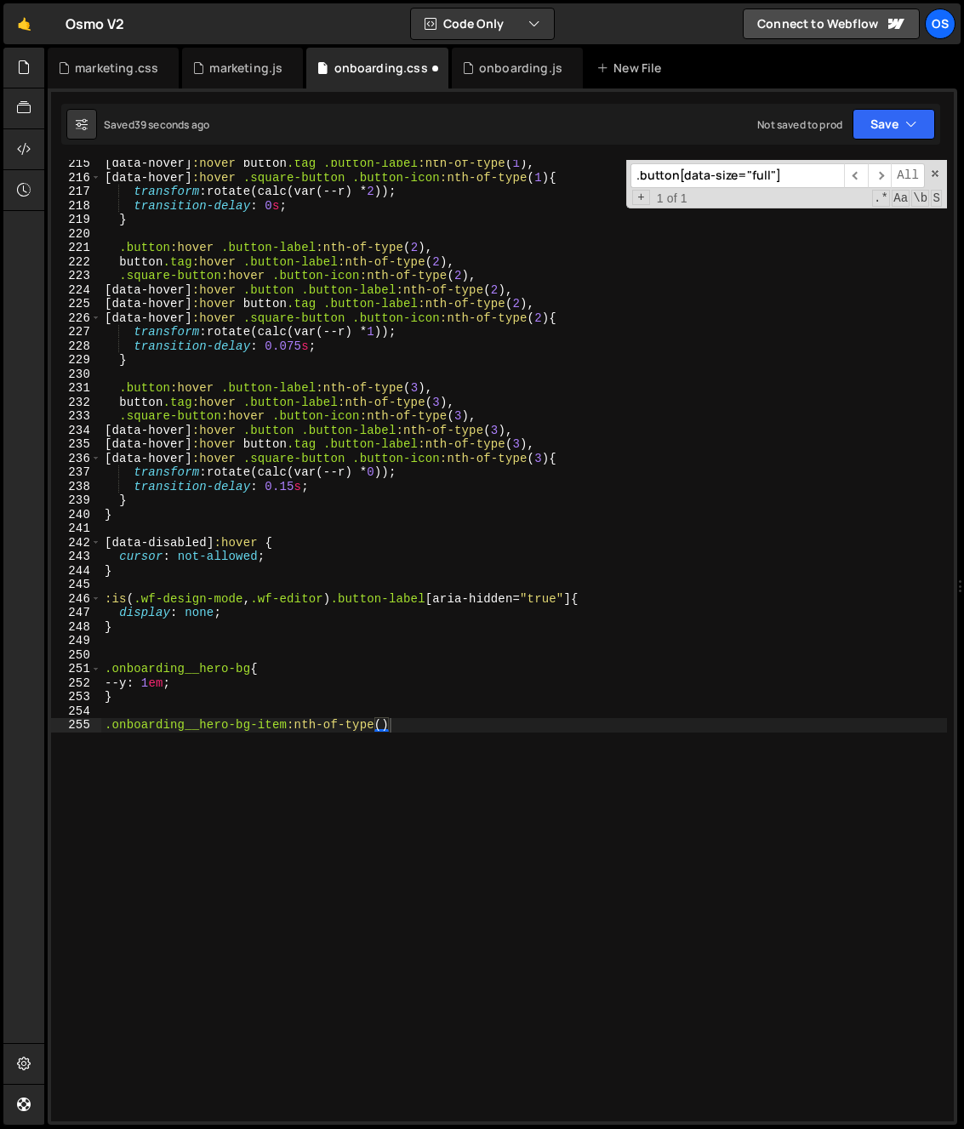
click at [338, 621] on div "[ data-hover ] :hover button .tag .button-label :nth-of-type ( 1 ), [ data-hove…" at bounding box center [524, 651] width 846 height 989
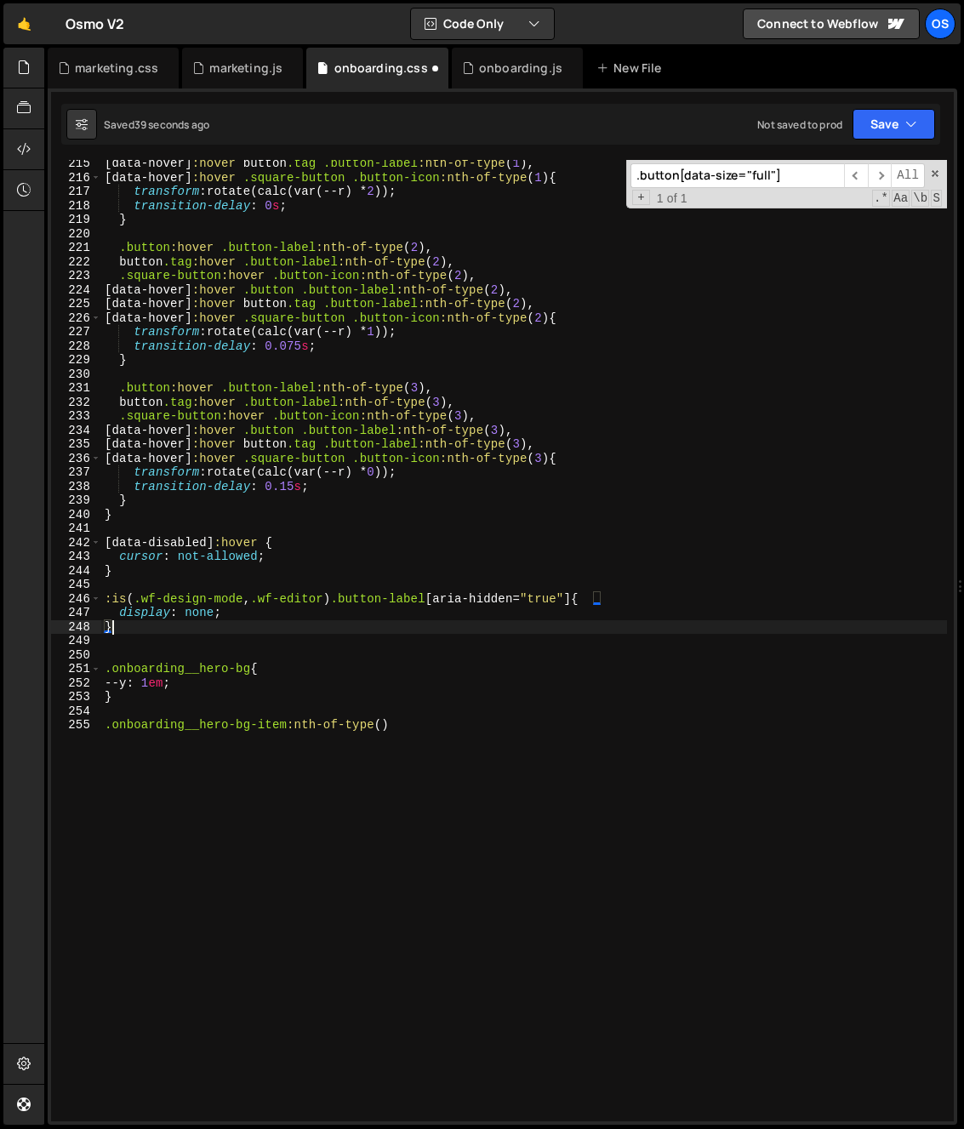
click at [216, 765] on div "[ data-hover ] :hover button .tag .button-label :nth-of-type ( 1 ), [ data-hove…" at bounding box center [524, 651] width 846 height 989
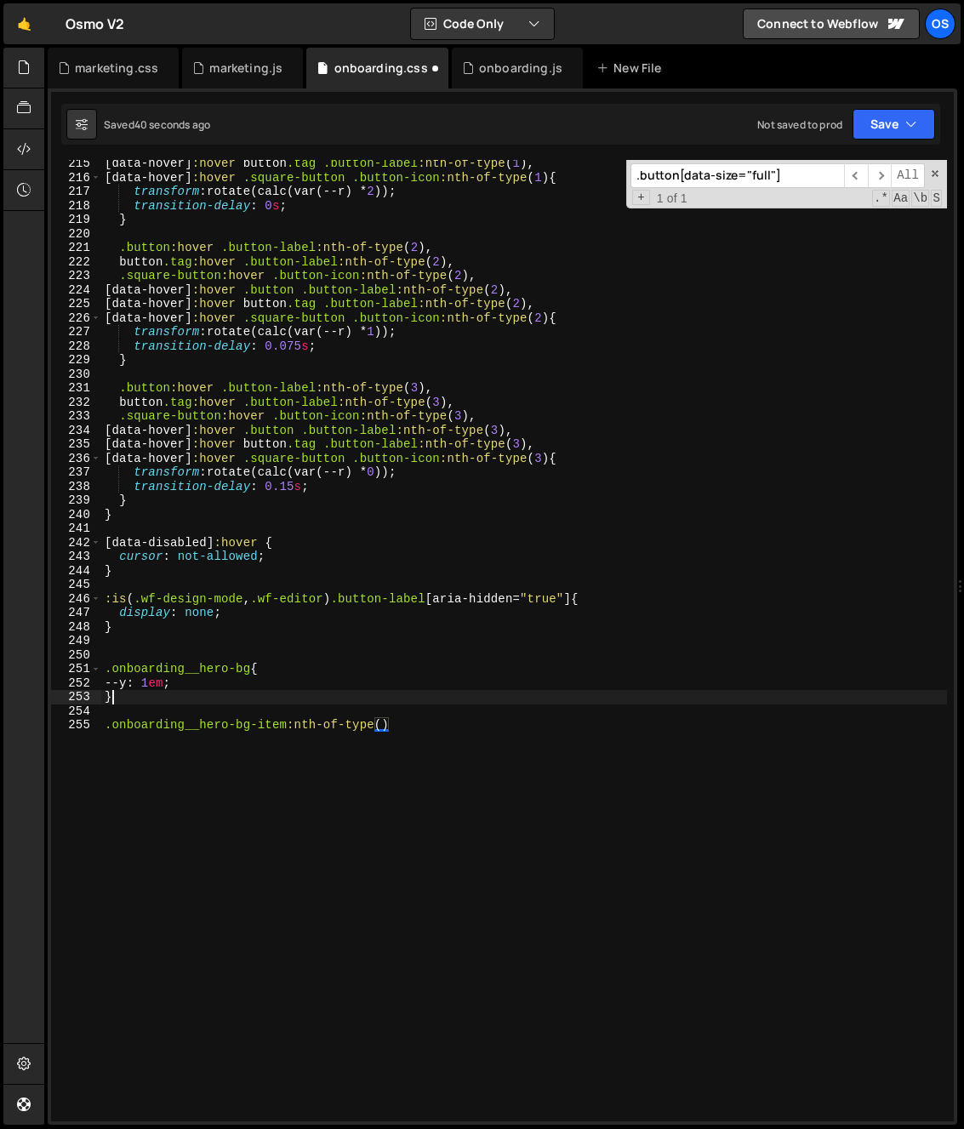
click at [219, 691] on div "[ data-hover ] :hover button .tag .button-label :nth-of-type ( 1 ), [ data-hove…" at bounding box center [524, 651] width 846 height 989
click at [254, 689] on div "[ data-hover ] :hover button .tag .button-label :nth-of-type ( 1 ), [ data-hove…" at bounding box center [524, 651] width 846 height 989
drag, startPoint x: 384, startPoint y: 724, endPoint x: 391, endPoint y: 750, distance: 27.2
click at [384, 724] on div "[ data-hover ] :hover button .tag .button-label :nth-of-type ( 1 ), [ data-hove…" at bounding box center [524, 651] width 846 height 989
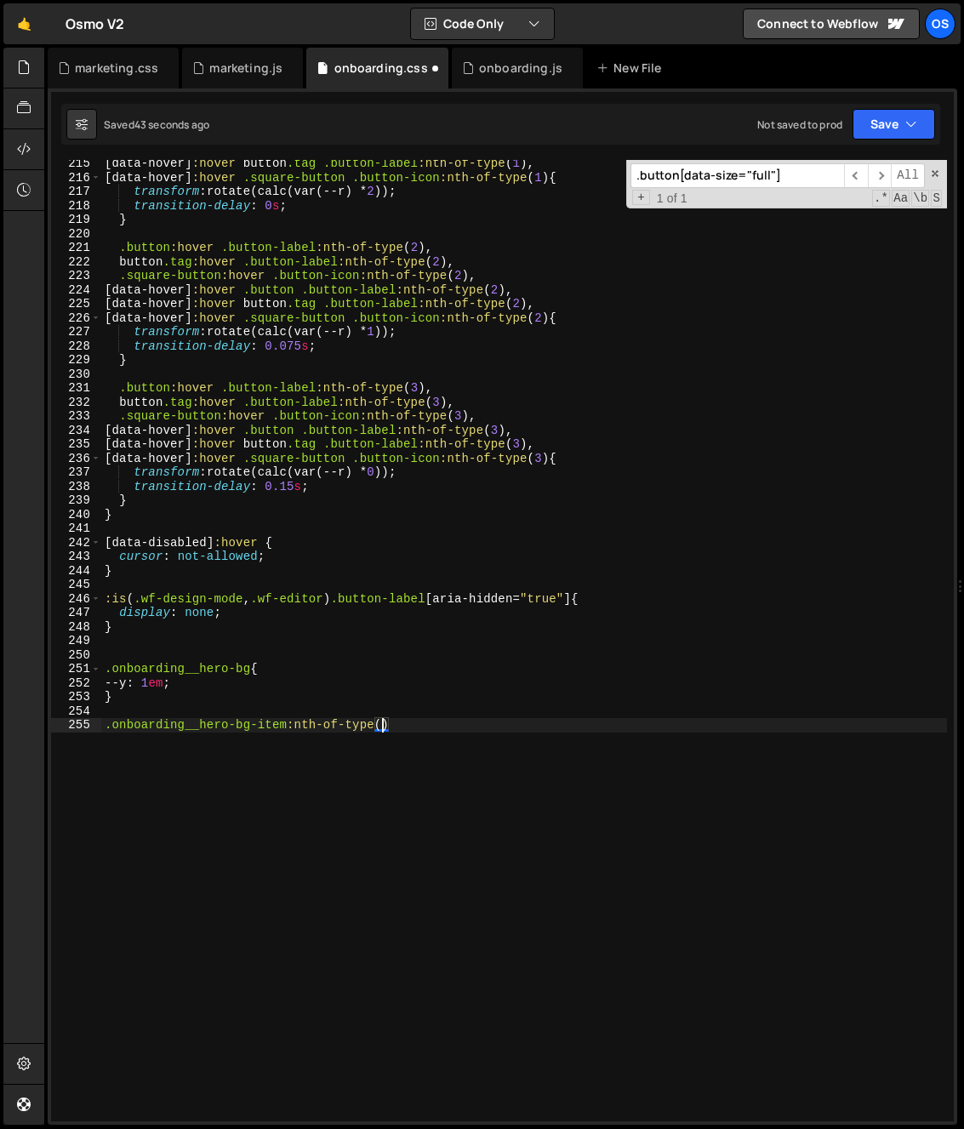
scroll to position [0, 20]
type textarea ".onboarding__hero-bg-item:nth-of-type(10),"
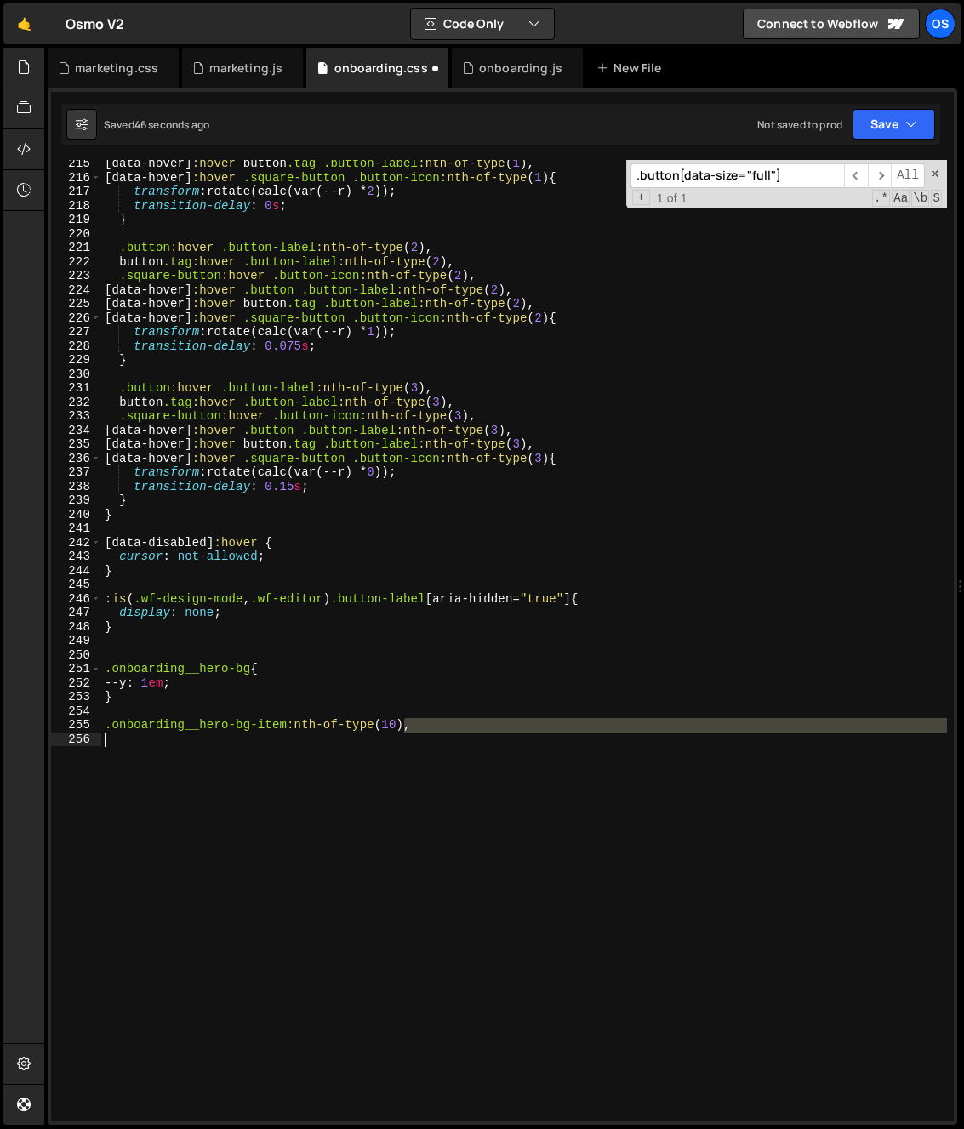
drag, startPoint x: 403, startPoint y: 722, endPoint x: 105, endPoint y: 732, distance: 297.9
click at [105, 732] on div "[ data-hover ] :hover button .tag .button-label :nth-of-type ( 1 ), [ data-hove…" at bounding box center [524, 651] width 846 height 989
type textarea ".onboarding__hero-bg-item:nth-of-type(10),"
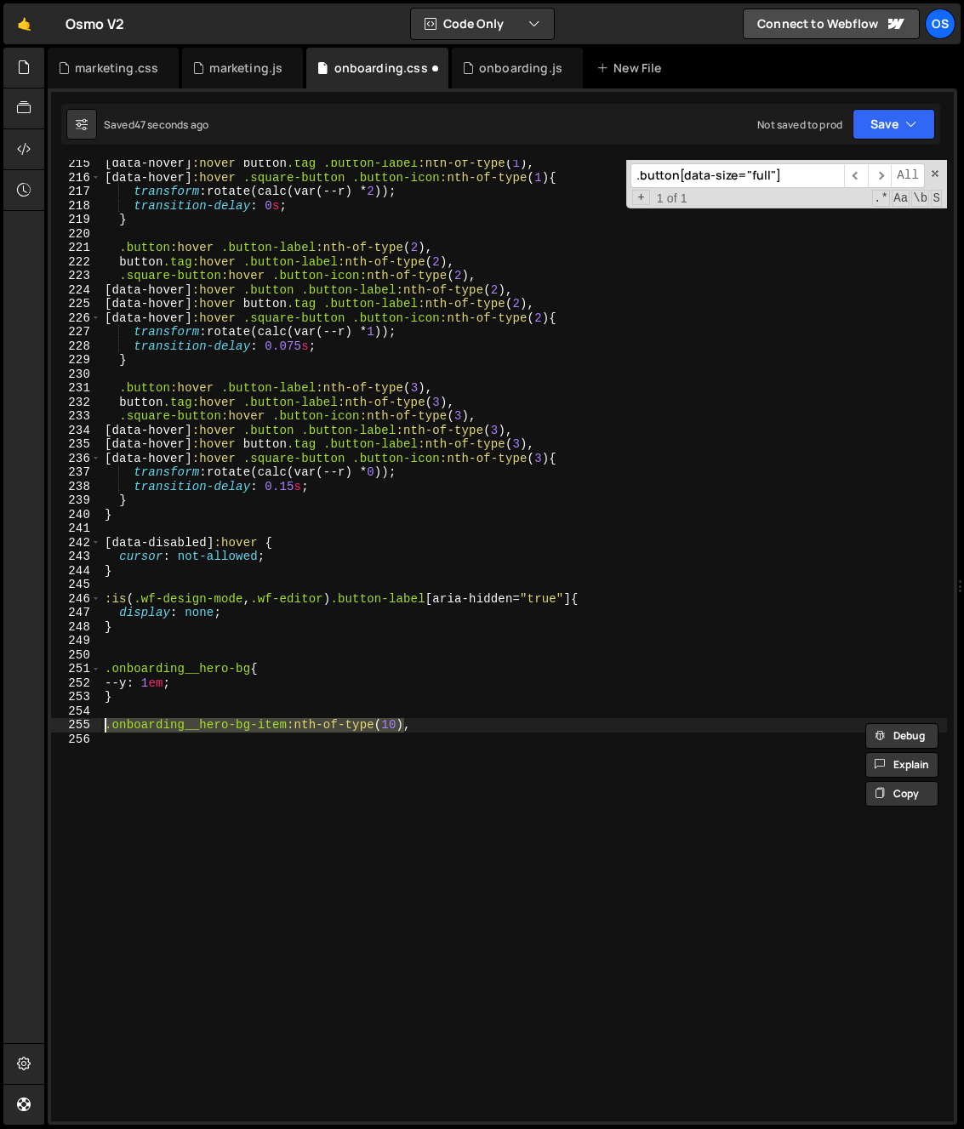
click at [126, 747] on div "[ data-hover ] :hover button .tag .button-label :nth-of-type ( 1 ), [ data-hove…" at bounding box center [524, 651] width 846 height 989
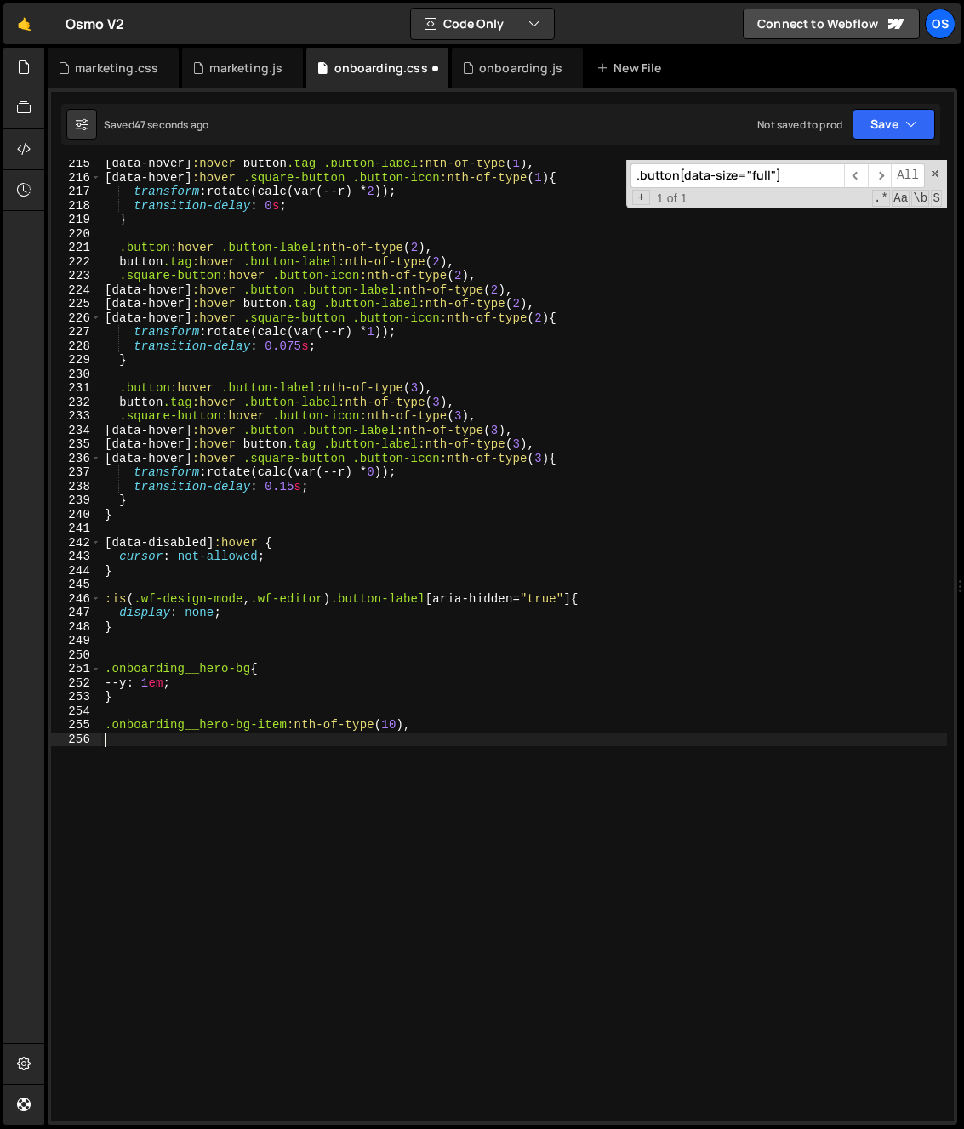
paste textarea ".onboarding__hero-bg-item:nth-of-type(10)"
drag, startPoint x: 387, startPoint y: 738, endPoint x: 398, endPoint y: 753, distance: 18.2
click at [389, 741] on div "[ data-hover ] :hover button .tag .button-label :nth-of-type ( 1 ), [ data-hove…" at bounding box center [524, 651] width 846 height 989
click at [441, 731] on div "[ data-hover ] :hover button .tag .button-label :nth-of-type ( 1 ), [ data-hove…" at bounding box center [524, 651] width 846 height 989
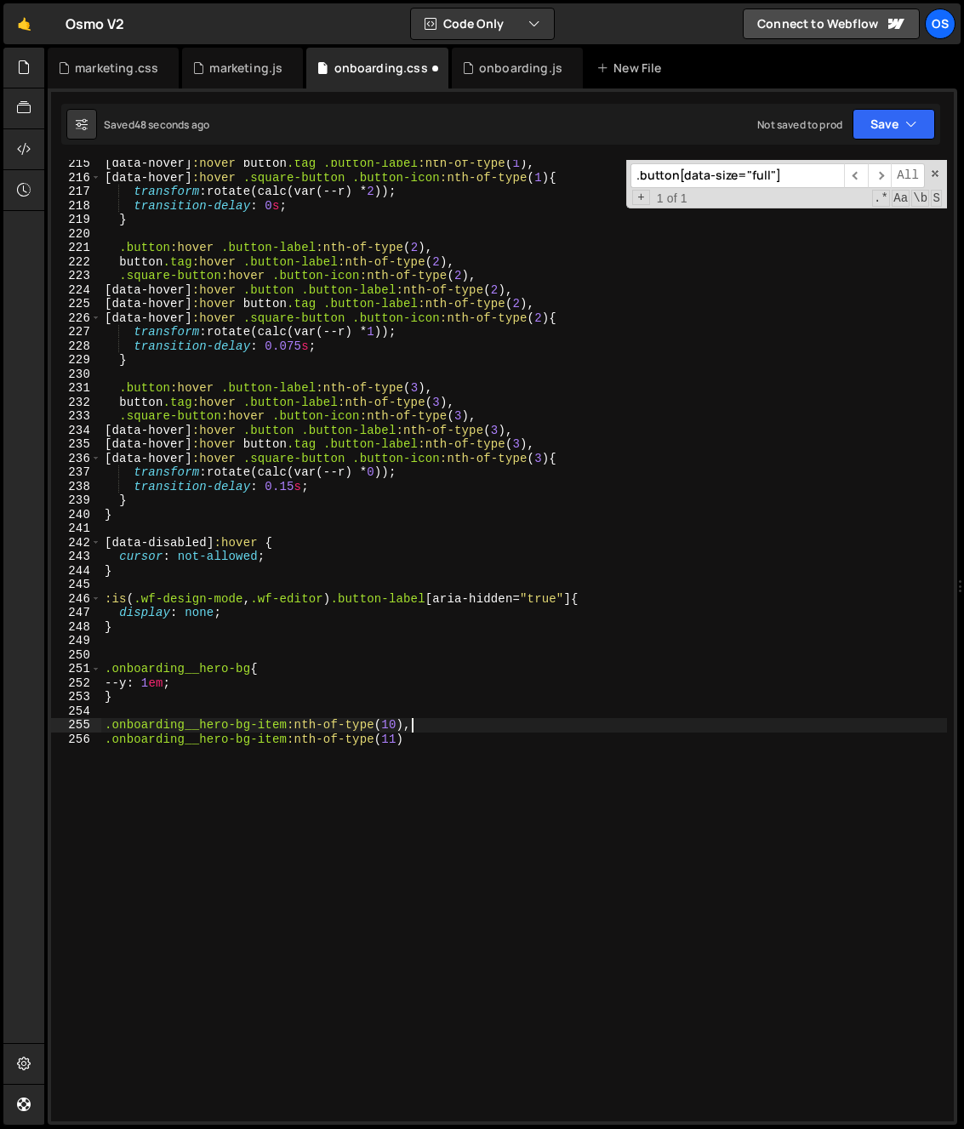
click at [438, 740] on div "[ data-hover ] :hover button .tag .button-label :nth-of-type ( 1 ), [ data-hove…" at bounding box center [524, 651] width 846 height 989
type textarea ".onboarding__hero-bg-item:nth-of-type(11){"
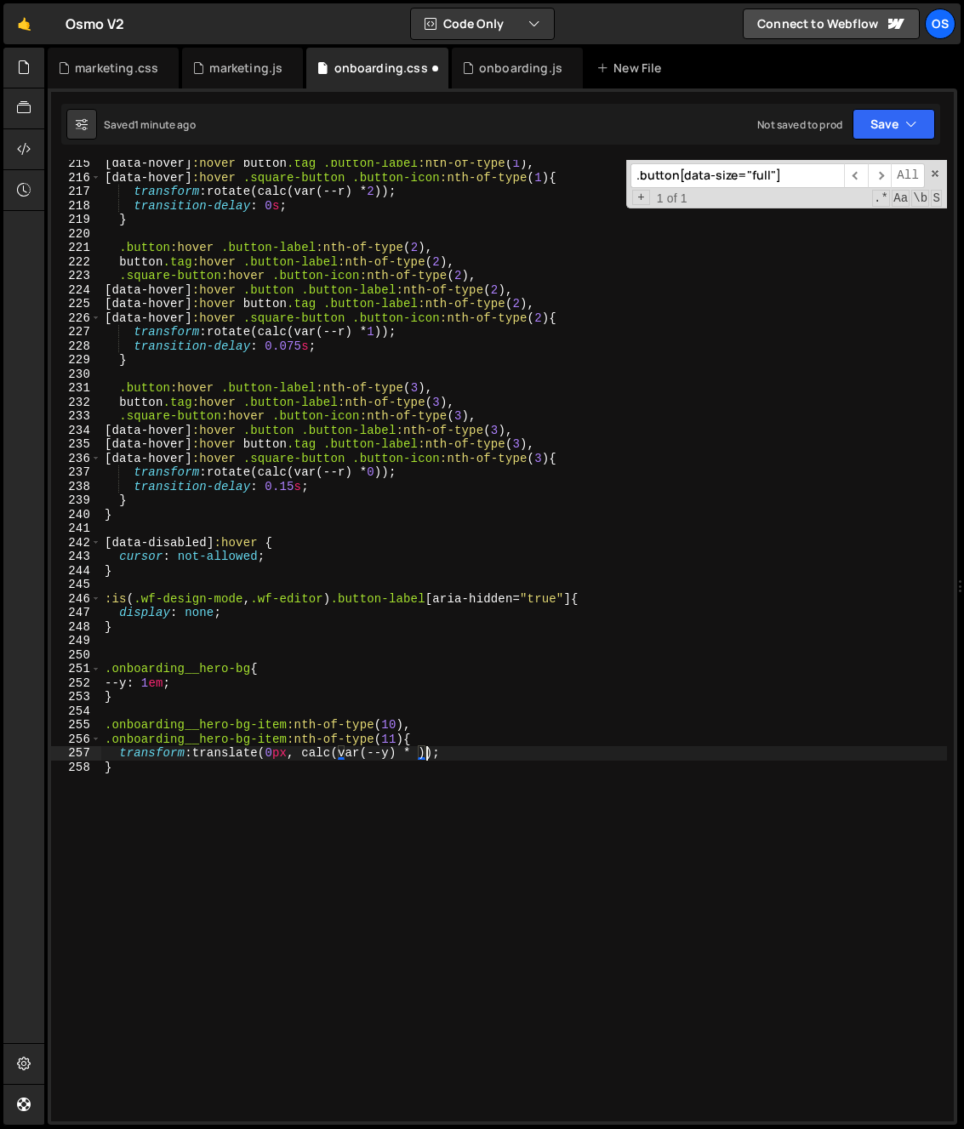
scroll to position [0, 22]
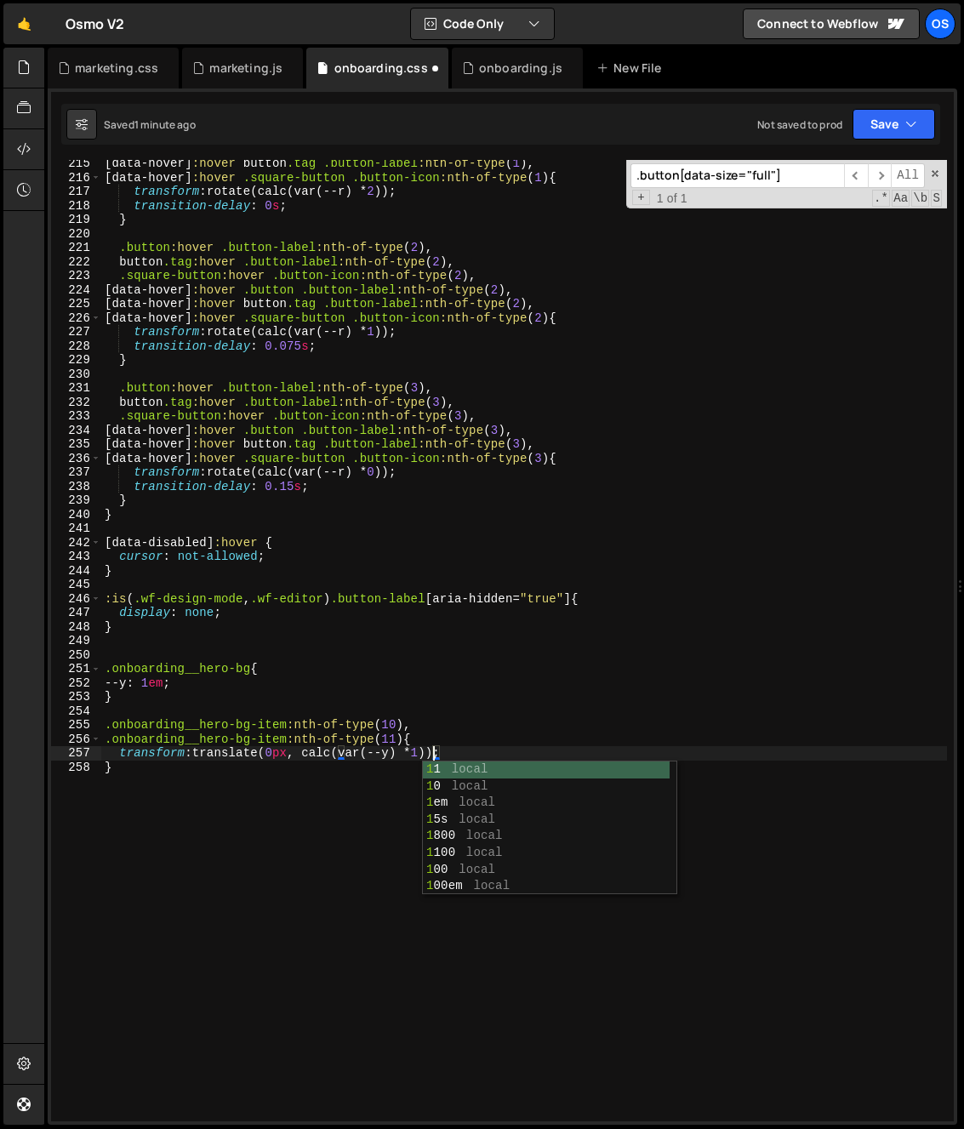
type textarea "transform: translate(0px, calc(var(--y) * 1));"
click at [33, 736] on div at bounding box center [23, 587] width 41 height 1078
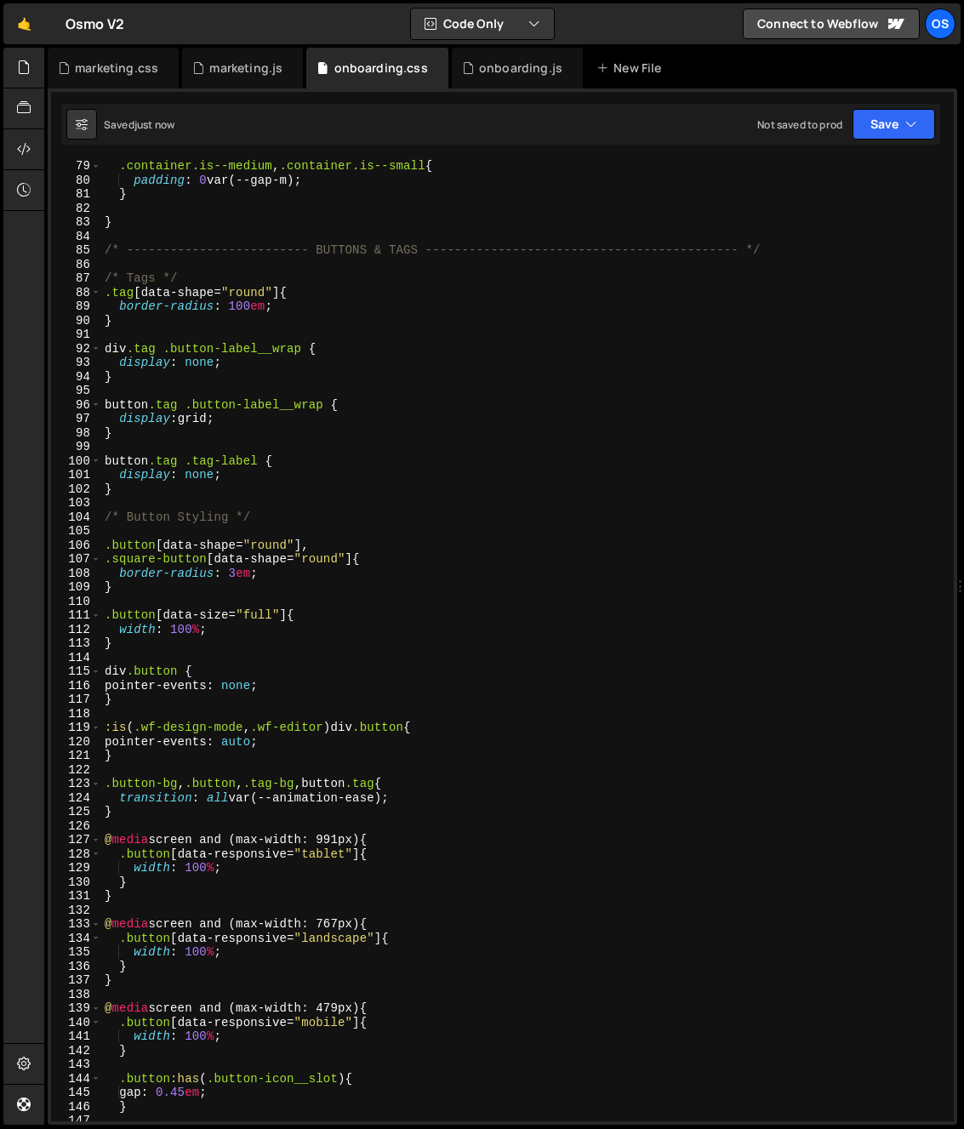
scroll to position [3134, 0]
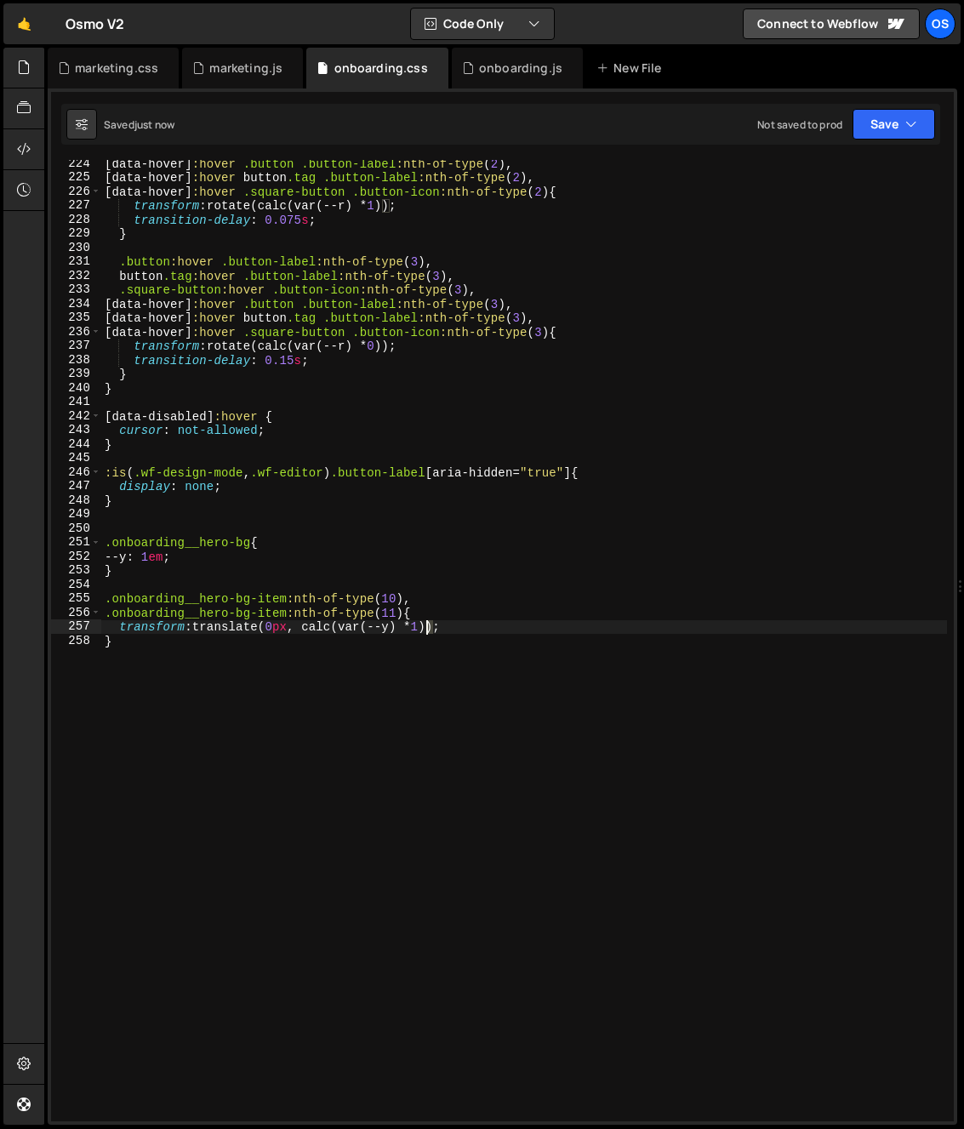
click at [428, 630] on div "[ data-hover ] :hover .button .button-label :nth-of-type ( 2 ), [ data-hover ] …" at bounding box center [524, 651] width 846 height 989
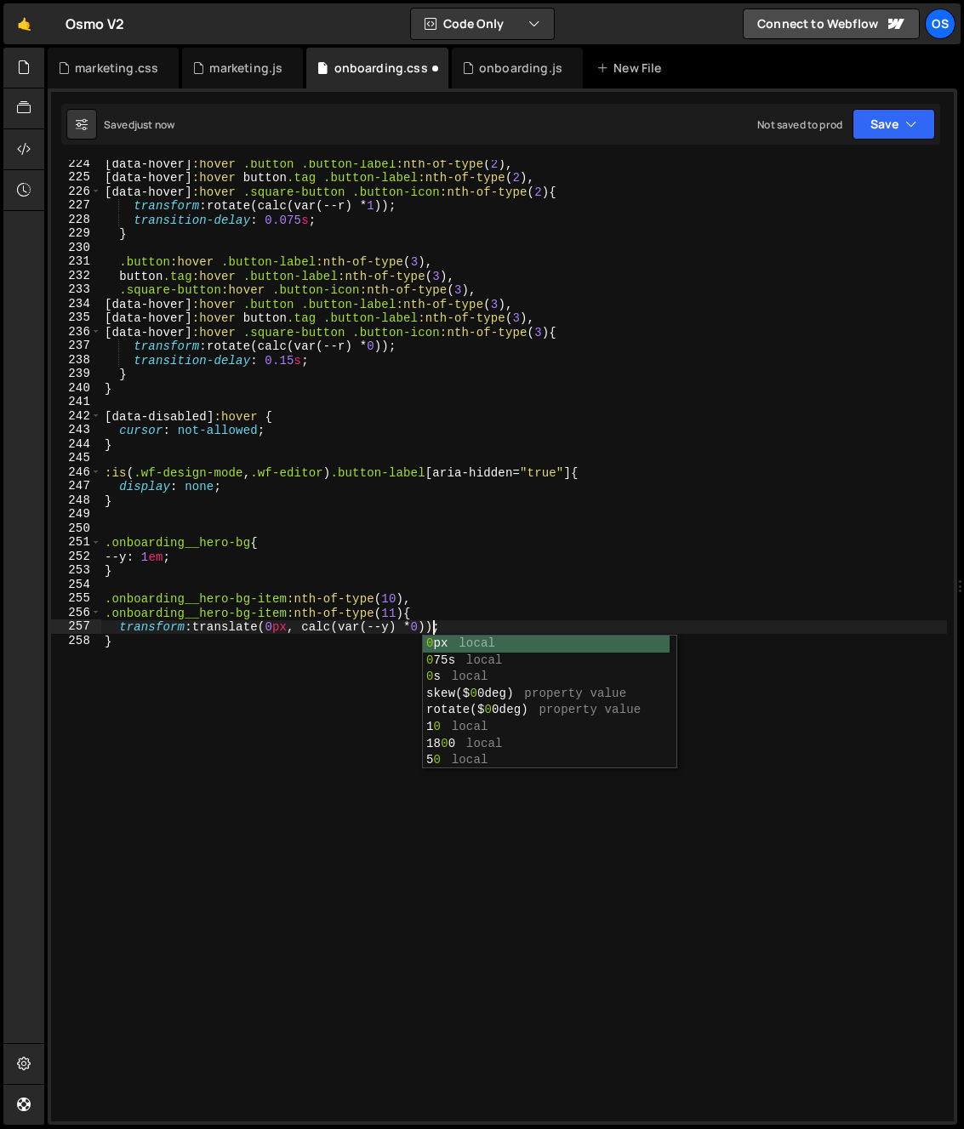
scroll to position [0, 22]
drag, startPoint x: 490, startPoint y: 468, endPoint x: 442, endPoint y: 544, distance: 89.4
click at [488, 469] on div "[ data-hover ] :hover .button .button-label :nth-of-type ( 2 ), [ data-hover ] …" at bounding box center [524, 651] width 846 height 989
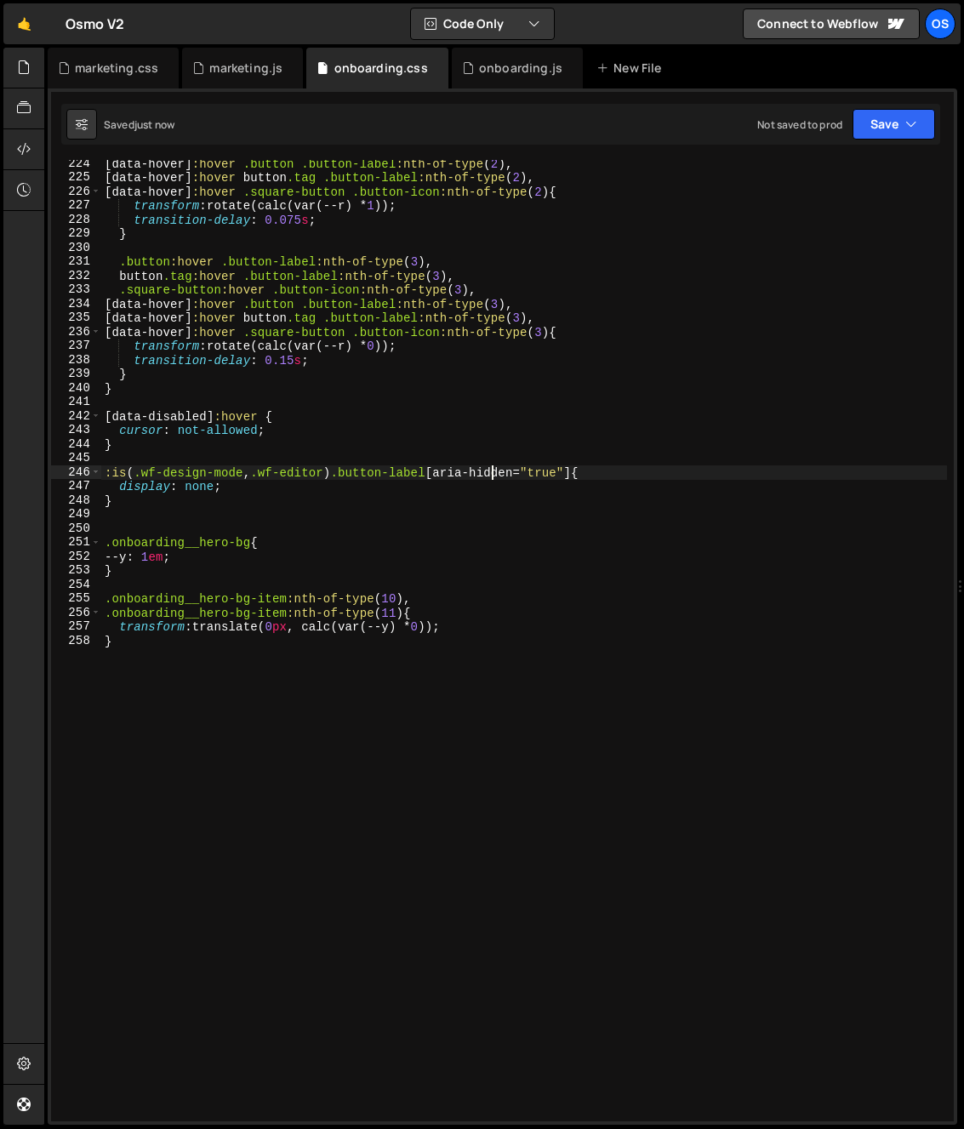
click at [251, 668] on div "[ data-hover ] :hover .button .button-label :nth-of-type ( 2 ), [ data-hover ] …" at bounding box center [524, 651] width 846 height 989
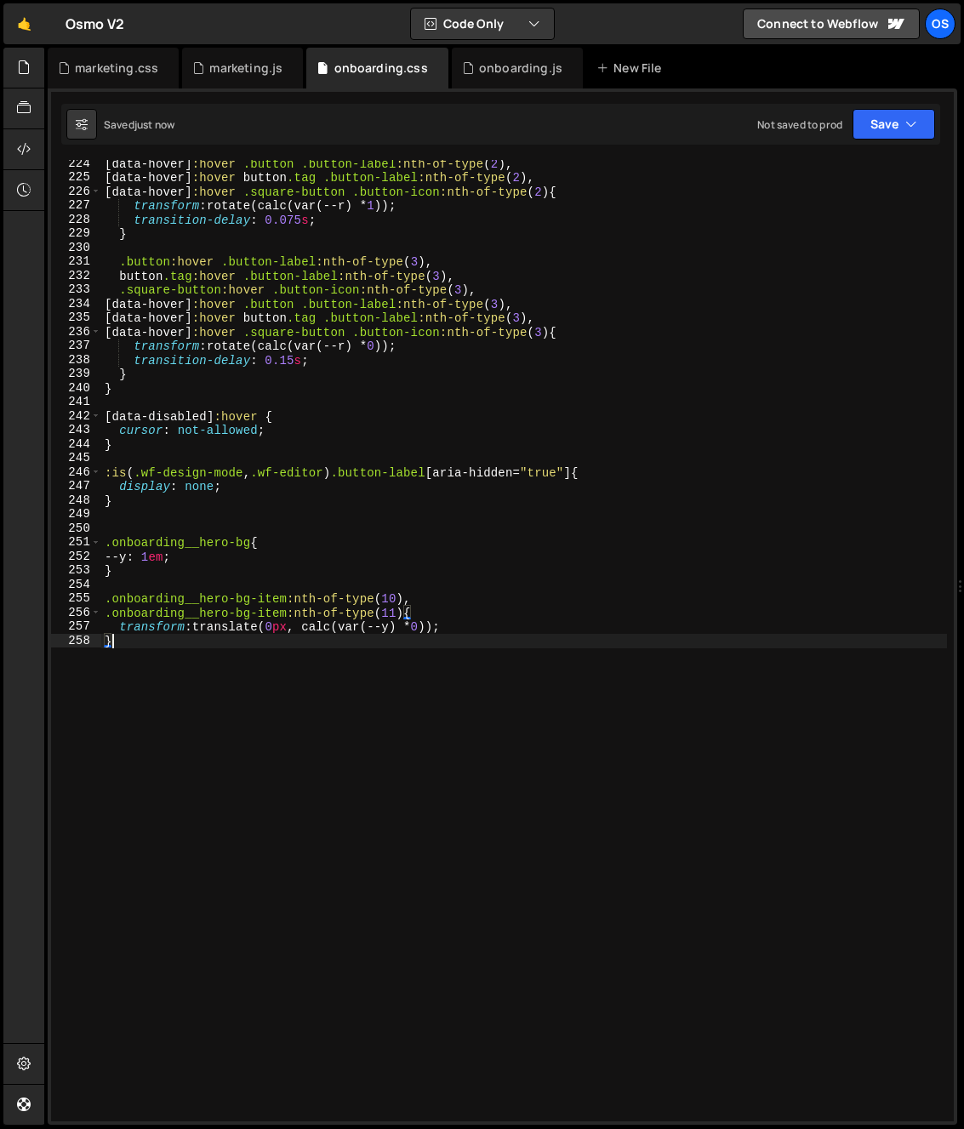
scroll to position [0, 0]
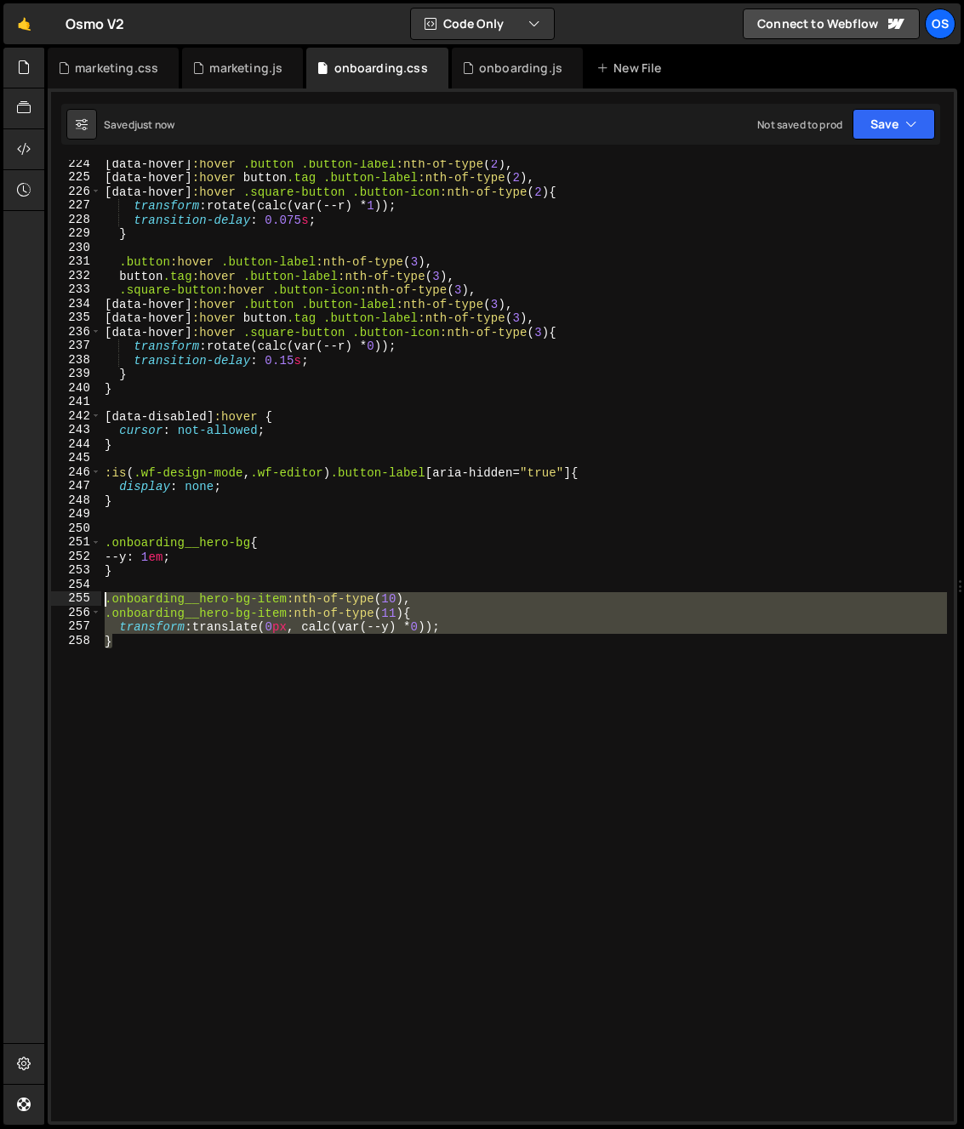
drag, startPoint x: 143, startPoint y: 653, endPoint x: 67, endPoint y: 602, distance: 91.3
click at [67, 602] on div "} 224 225 226 227 228 229 230 231 232 233 234 235 236 237 238 239 240 241 242 2…" at bounding box center [502, 640] width 902 height 961
click at [188, 677] on div "[ data-hover ] :hover .button .button-label :nth-of-type ( 2 ), [ data-hover ] …" at bounding box center [524, 640] width 846 height 961
type textarea "}"
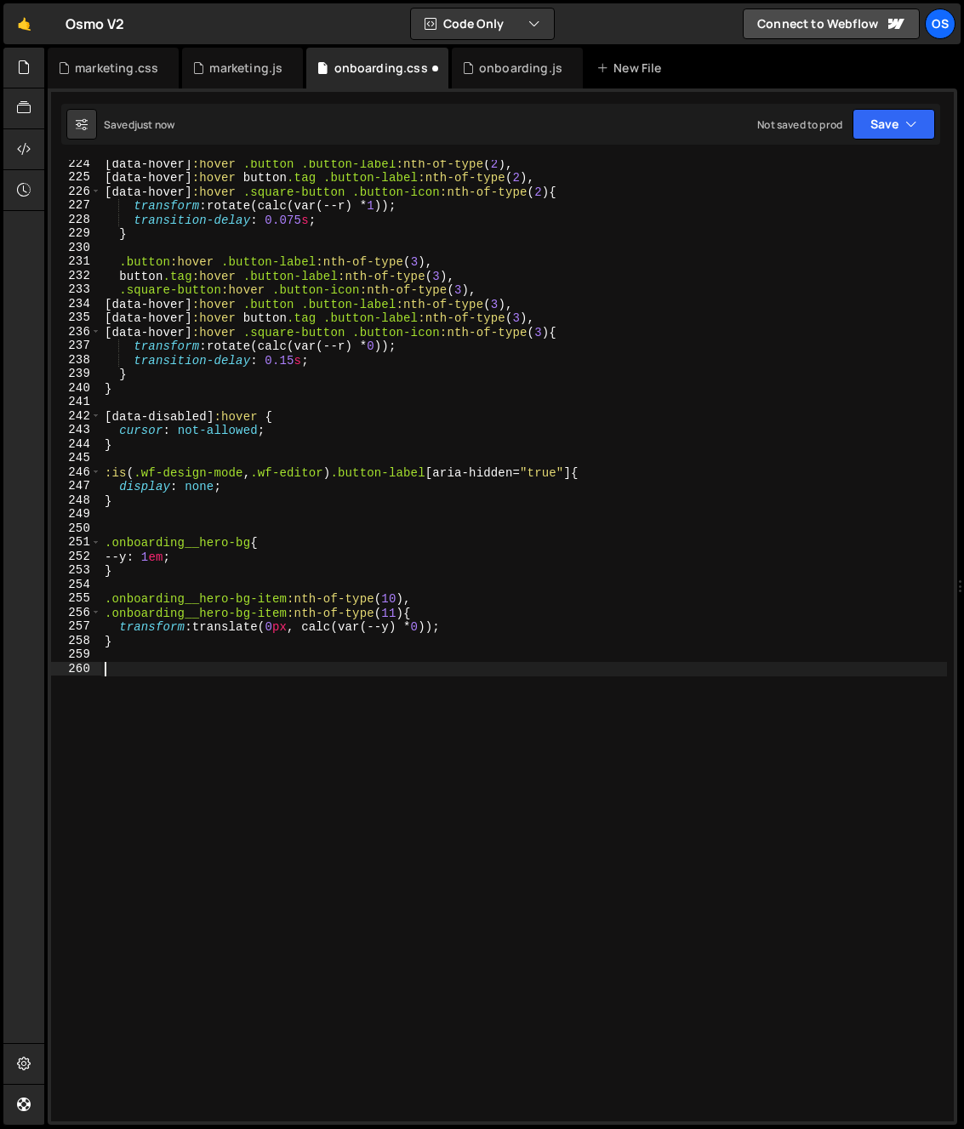
paste textarea "}"
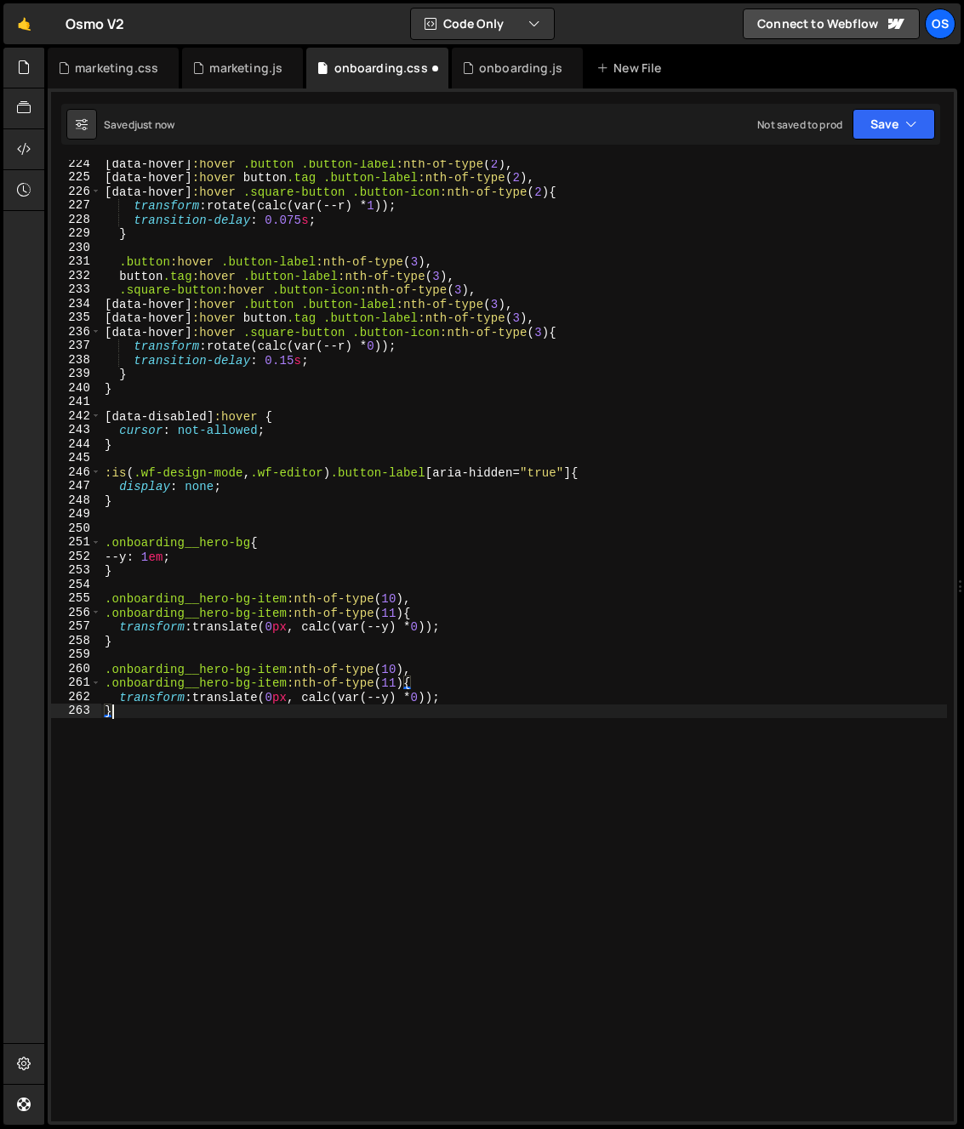
click at [389, 669] on div "[ data-hover ] :hover .button .button-label :nth-of-type ( 2 ), [ data-hover ] …" at bounding box center [524, 651] width 846 height 989
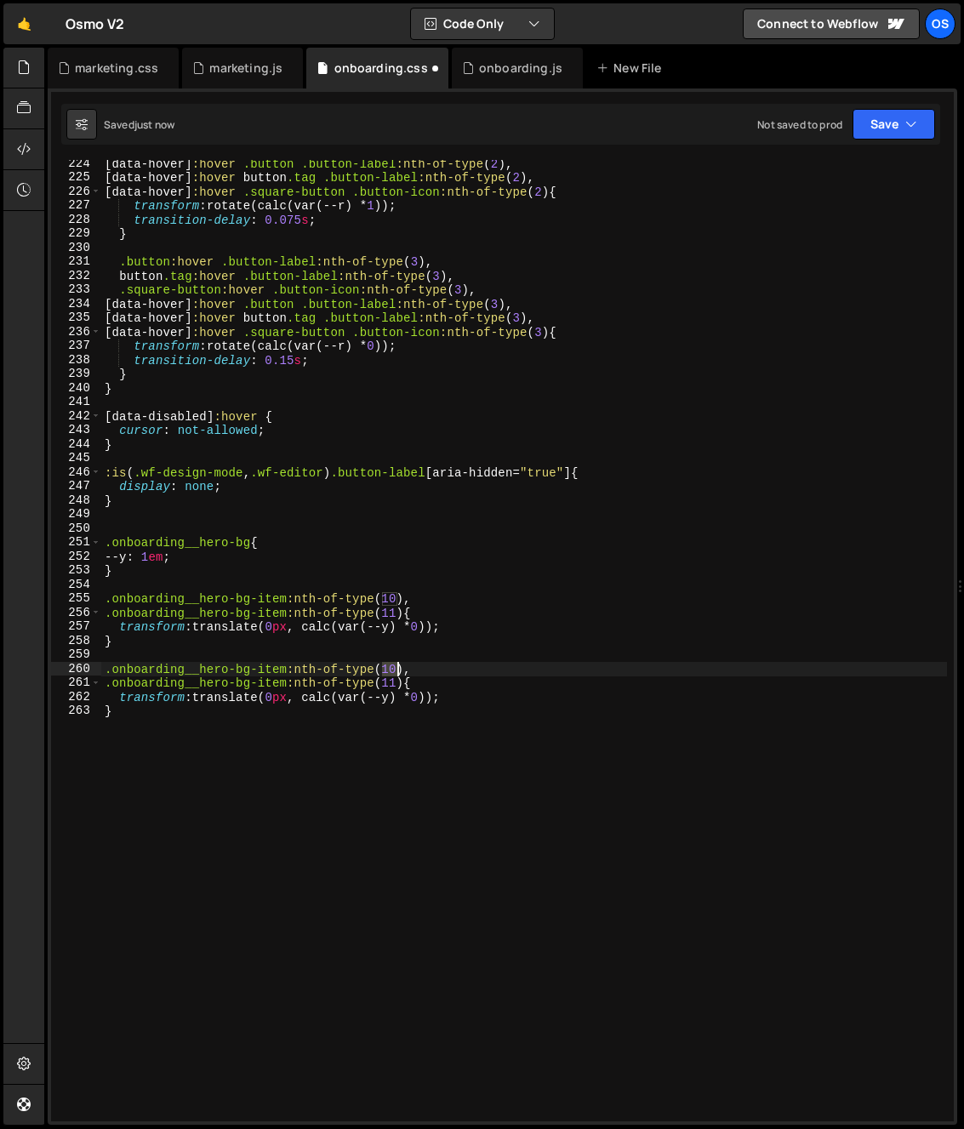
click at [389, 669] on div "[ data-hover ] :hover .button .button-label :nth-of-type ( 2 ), [ data-hover ] …" at bounding box center [524, 651] width 846 height 989
click at [389, 646] on div "[ data-hover ] :hover .button .button-label :nth-of-type ( 2 ), [ data-hover ] …" at bounding box center [524, 651] width 846 height 989
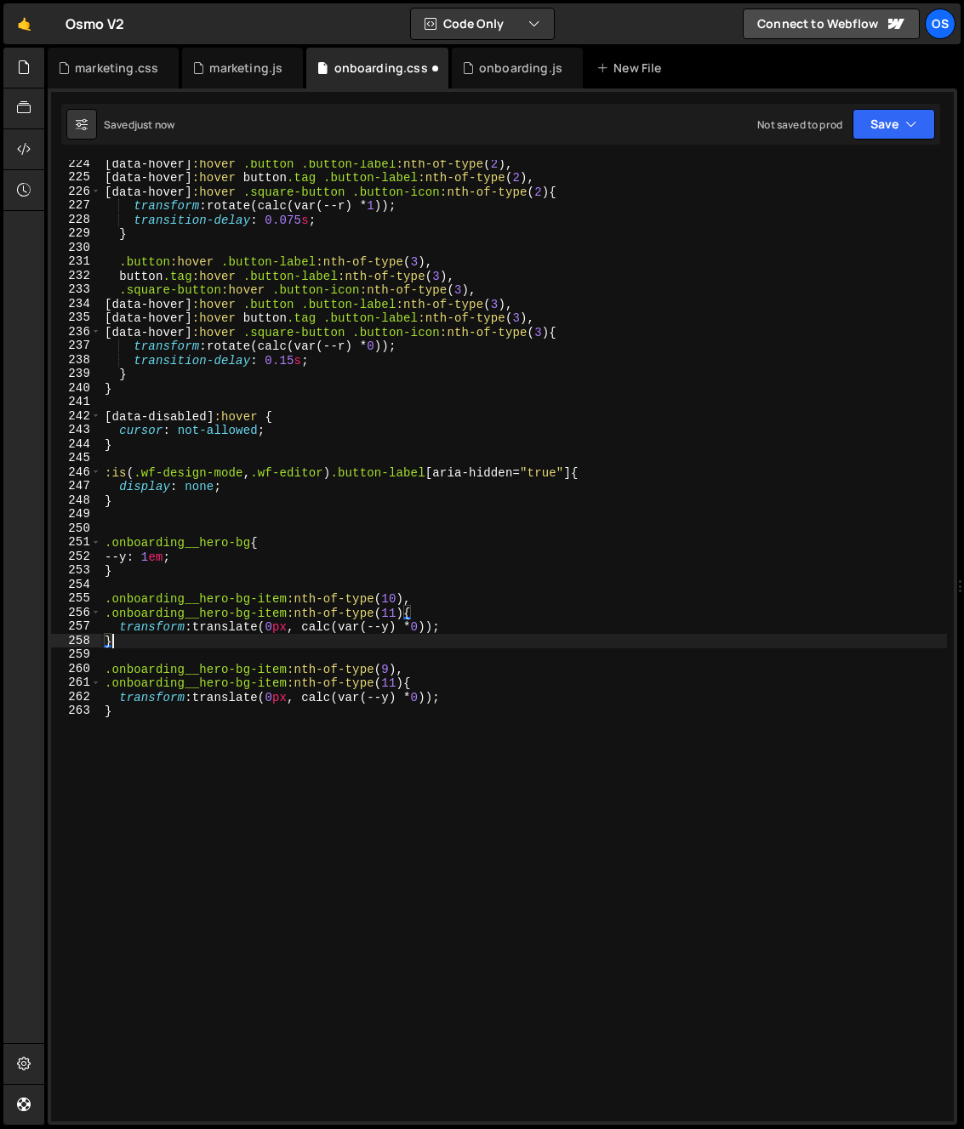
scroll to position [0, 0]
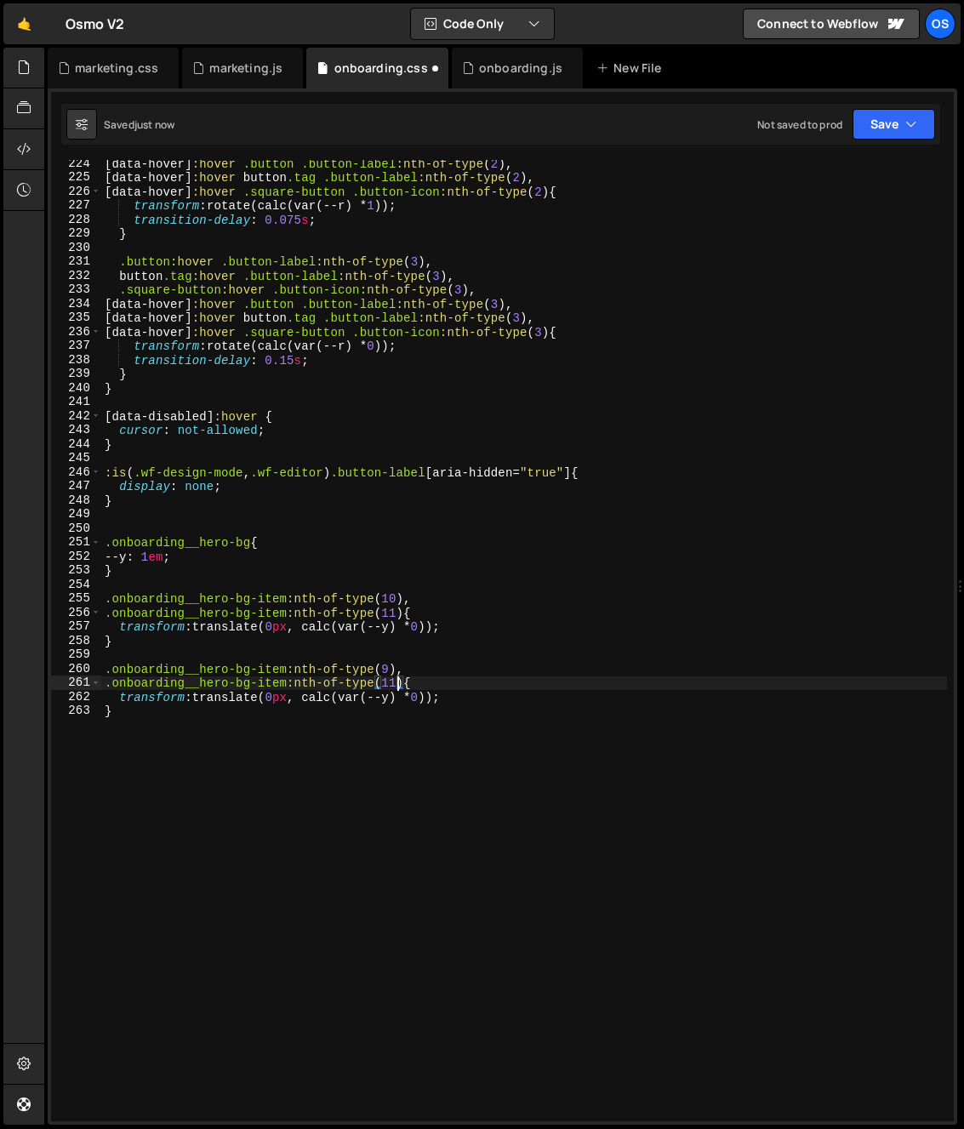
click at [387, 686] on div "[ data-hover ] :hover .button .button-label :nth-of-type ( 2 ), [ data-hover ] …" at bounding box center [524, 651] width 846 height 989
click at [441, 614] on div "[ data-hover ] :hover .button .button-label :nth-of-type ( 2 ), [ data-hover ] …" at bounding box center [524, 651] width 846 height 989
drag, startPoint x: 432, startPoint y: 701, endPoint x: 396, endPoint y: 731, distance: 46.5
click at [428, 701] on div "[ data-hover ] :hover .button .button-label :nth-of-type ( 2 ), [ data-hover ] …" at bounding box center [524, 651] width 846 height 989
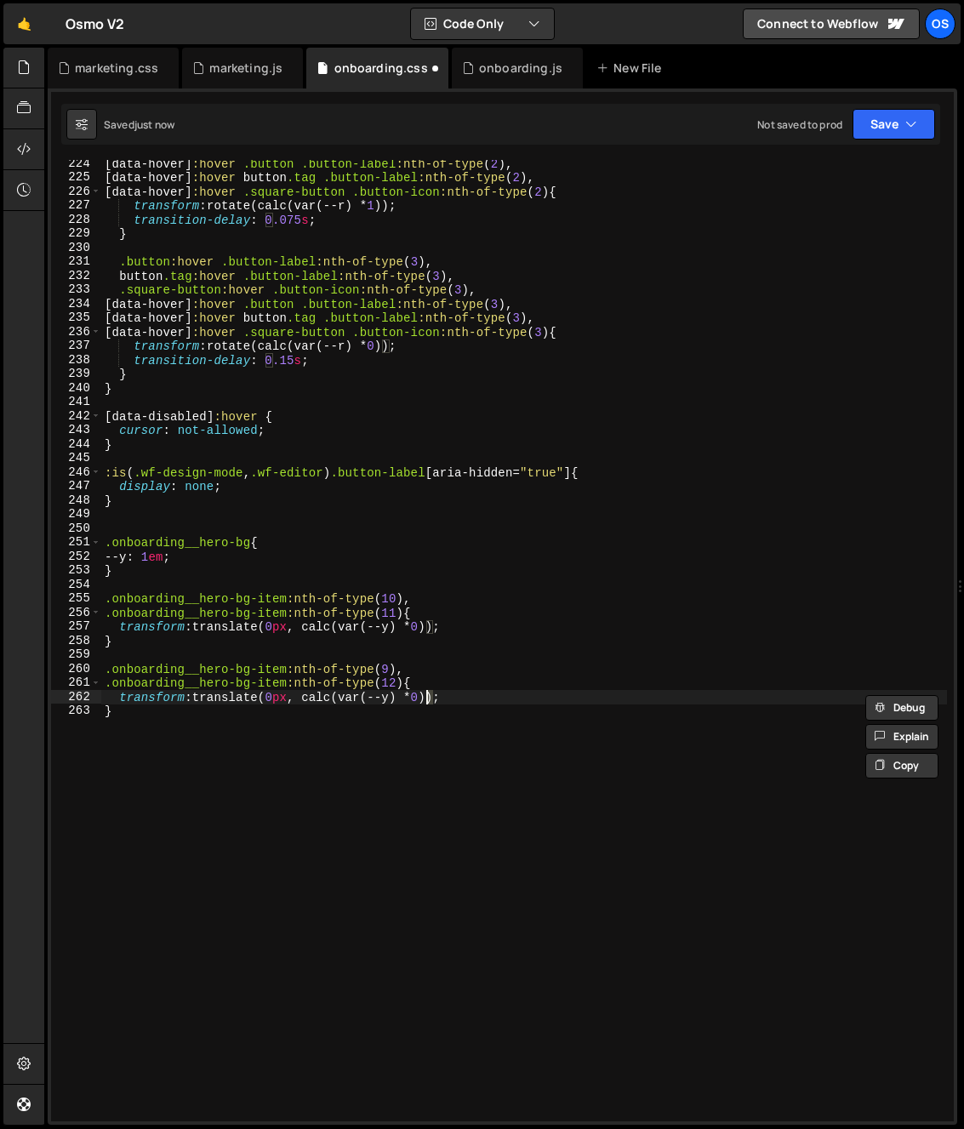
scroll to position [0, 22]
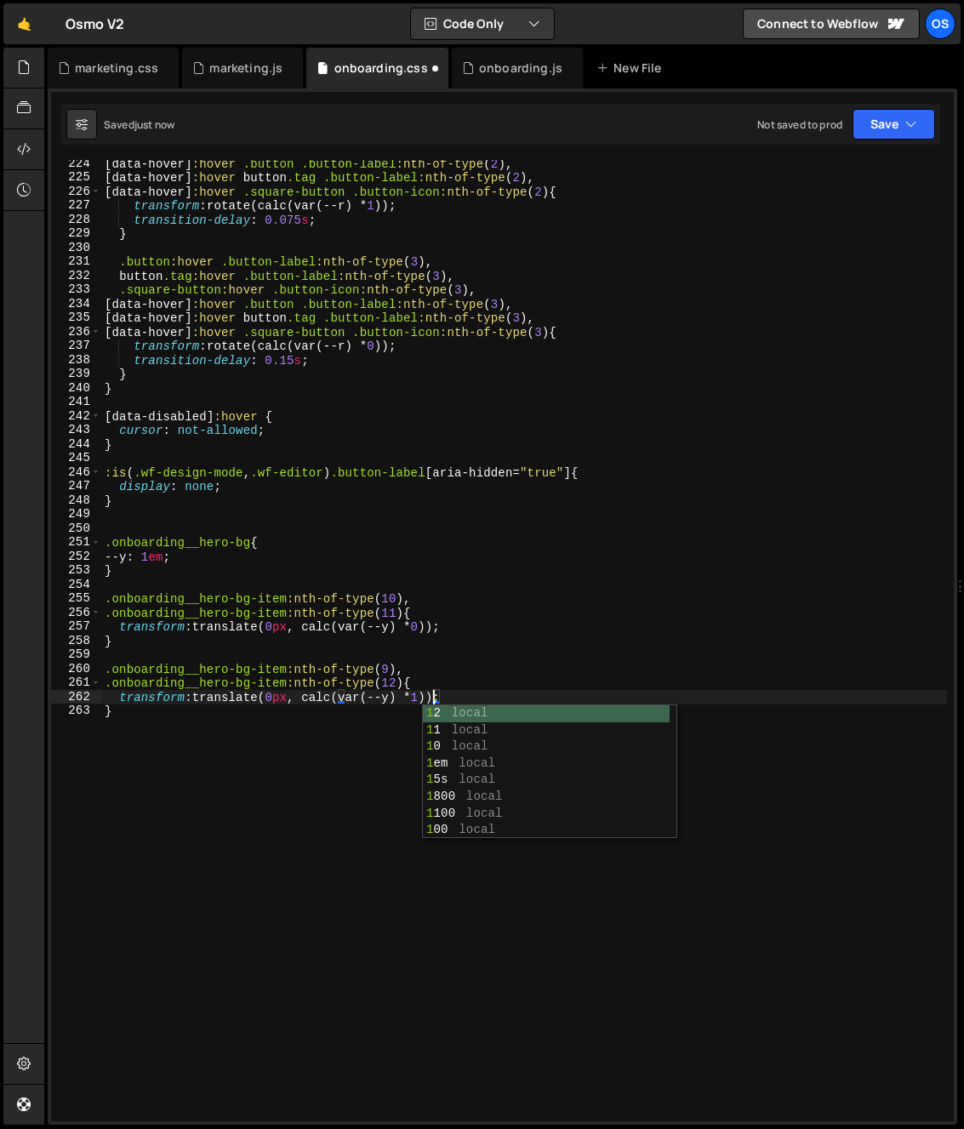
click at [231, 745] on div "[ data-hover ] :hover .button .button-label :nth-of-type ( 2 ), [ data-hover ] …" at bounding box center [524, 651] width 846 height 989
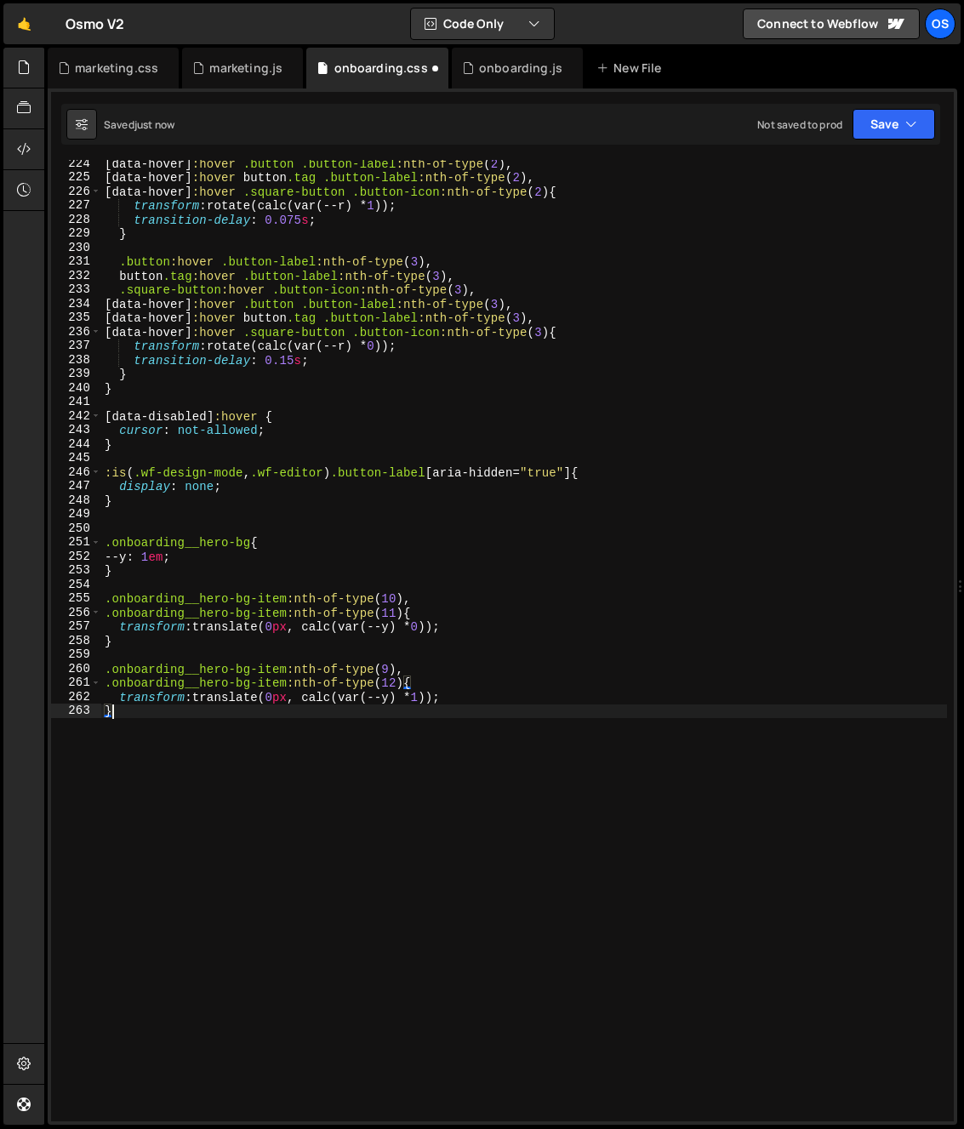
scroll to position [0, 0]
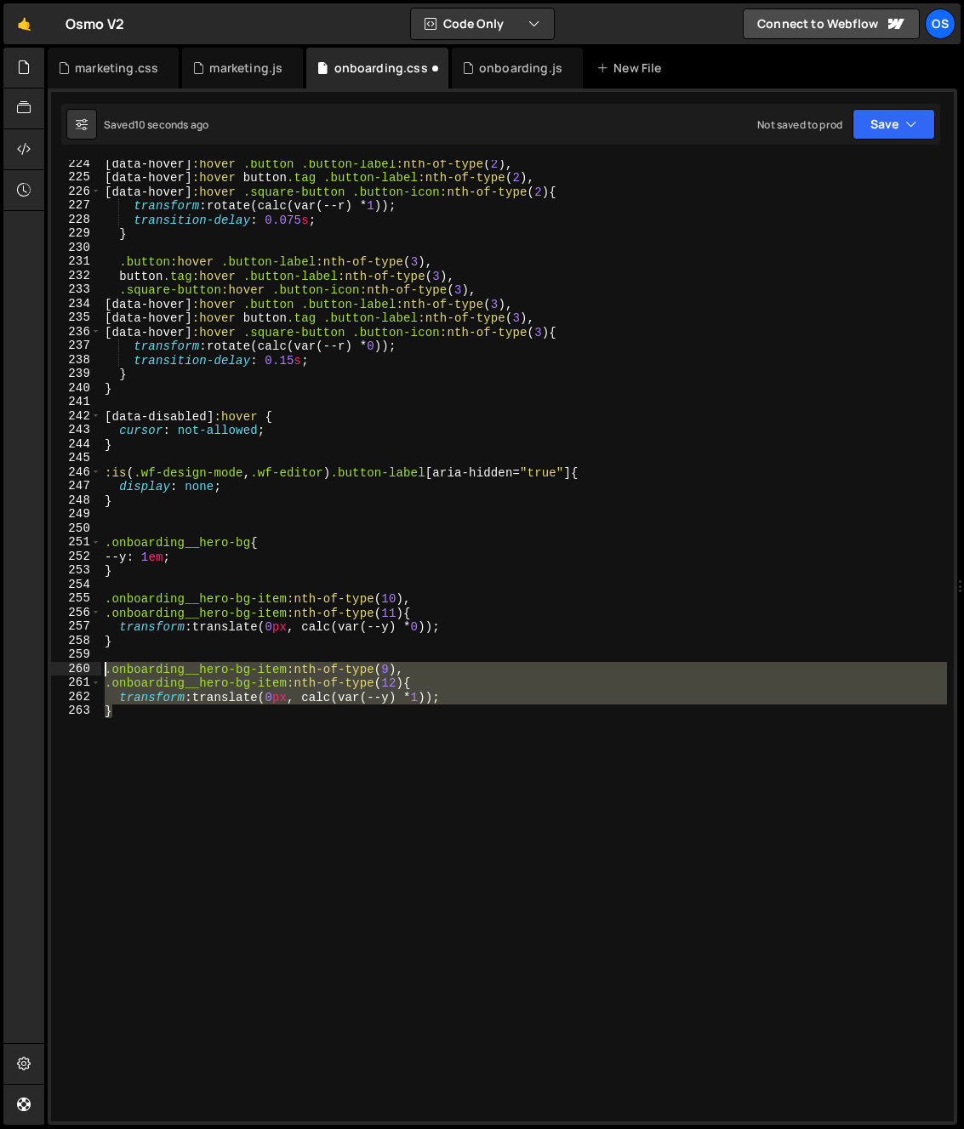
drag, startPoint x: 183, startPoint y: 738, endPoint x: 72, endPoint y: 673, distance: 128.5
click at [72, 673] on div "} 224 225 226 227 228 229 230 231 232 233 234 235 236 237 238 239 240 241 242 2…" at bounding box center [502, 640] width 902 height 961
click at [133, 743] on div "[ data-hover ] :hover .button .button-label :nth-of-type ( 2 ), [ data-hover ] …" at bounding box center [524, 640] width 846 height 961
type textarea "}"
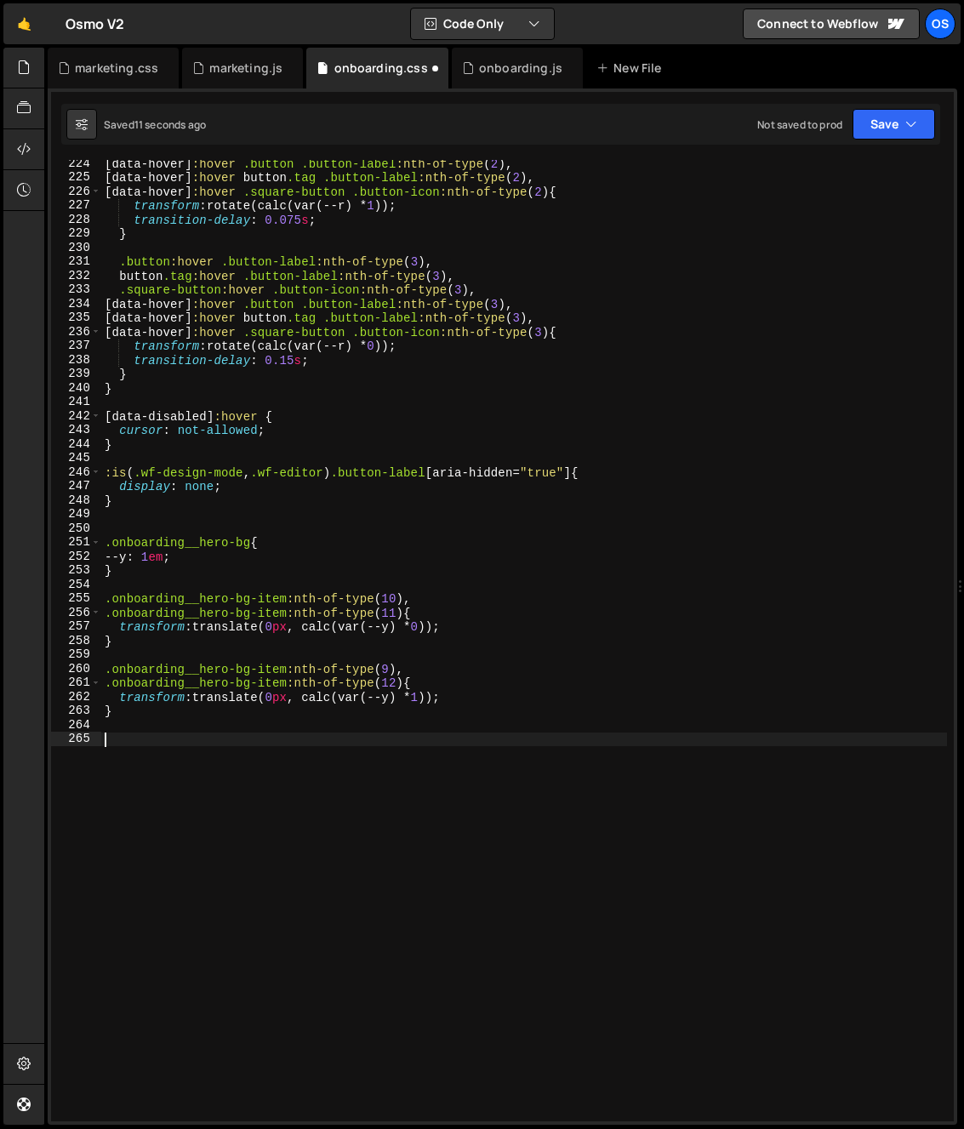
paste textarea "}"
type textarea "}"
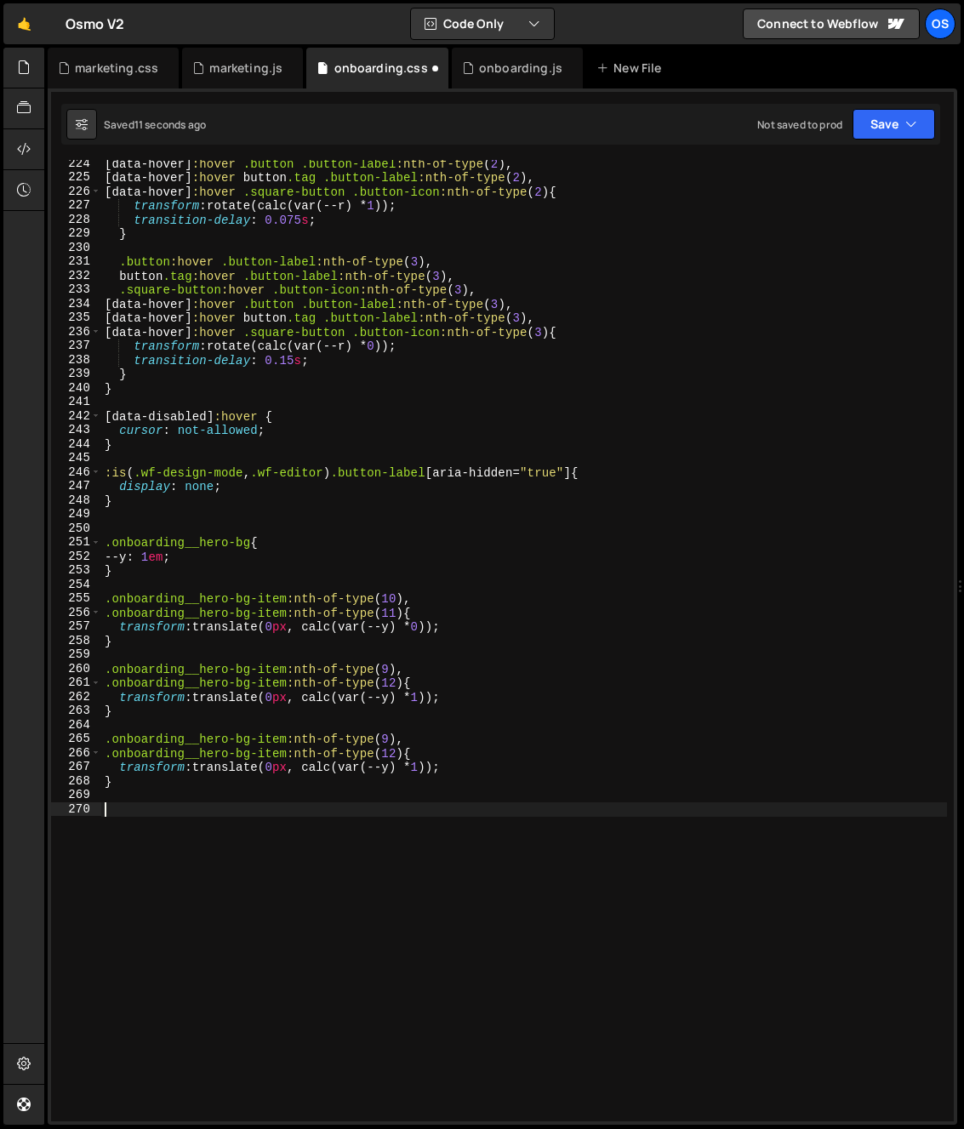
paste textarea "}"
type textarea "}"
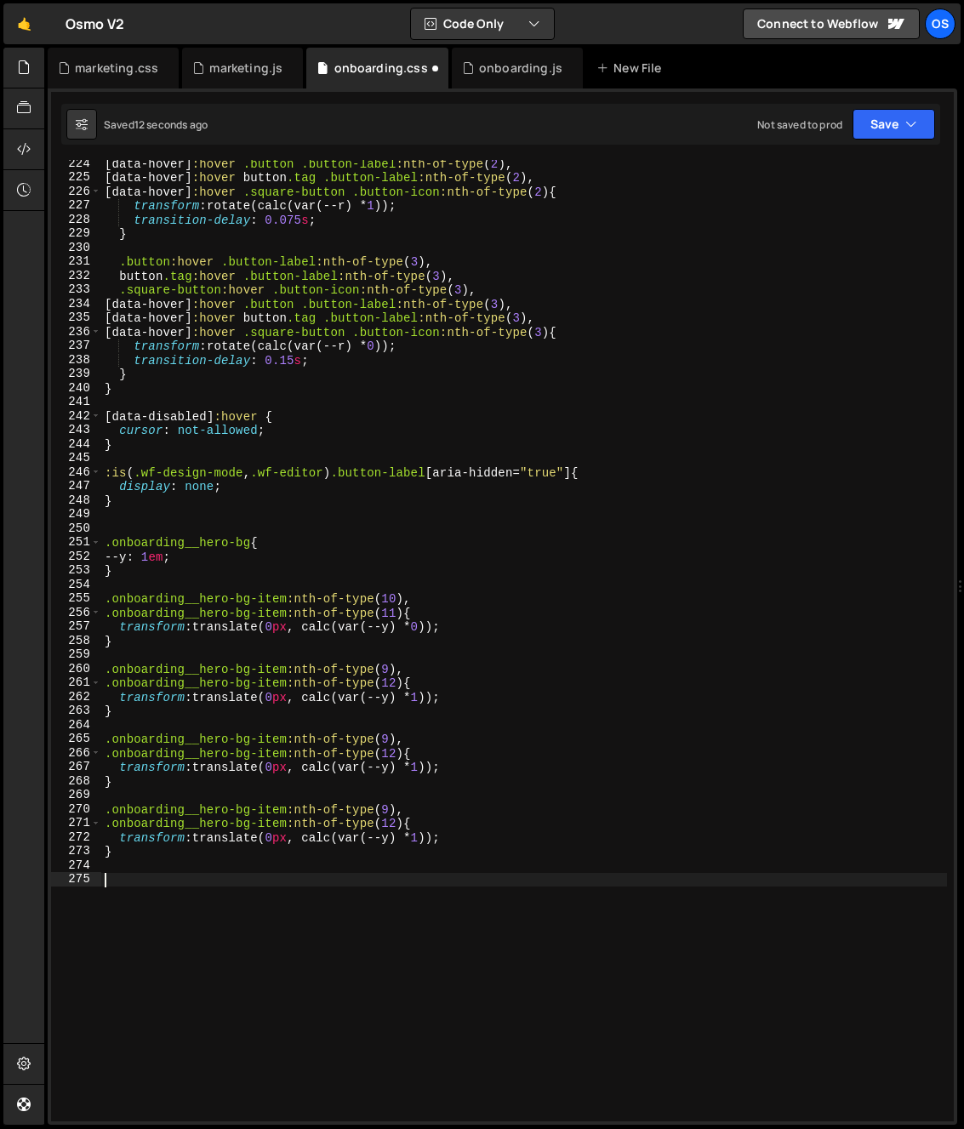
paste textarea "}"
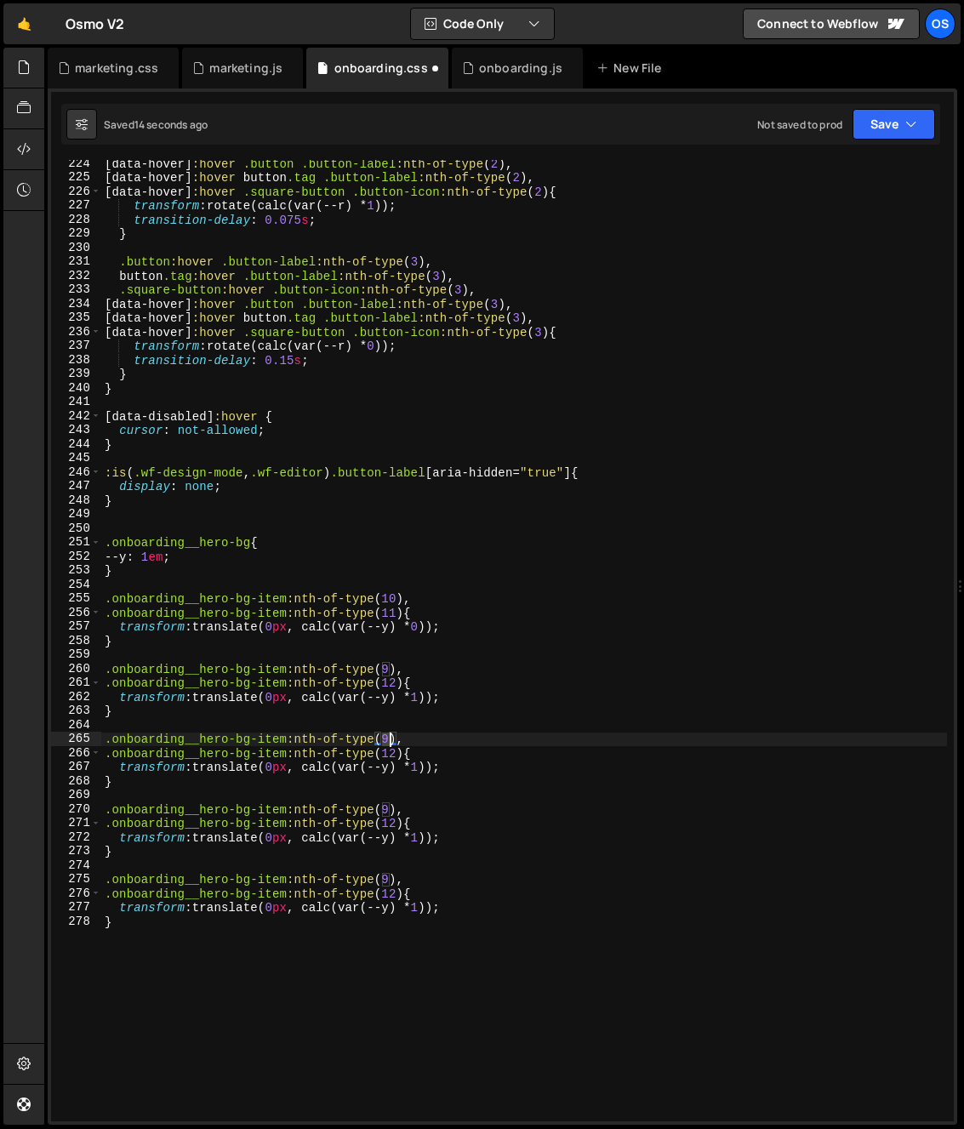
click at [387, 741] on div "[ data-hover ] :hover .button .button-label :nth-of-type ( 2 ), [ data-hover ] …" at bounding box center [524, 651] width 846 height 989
type textarea ".onboarding__hero-bg-item:nth-of-type(8),"
click at [345, 653] on div "[ data-hover ] :hover .button .button-label :nth-of-type ( 2 ), [ data-hover ] …" at bounding box center [524, 651] width 846 height 989
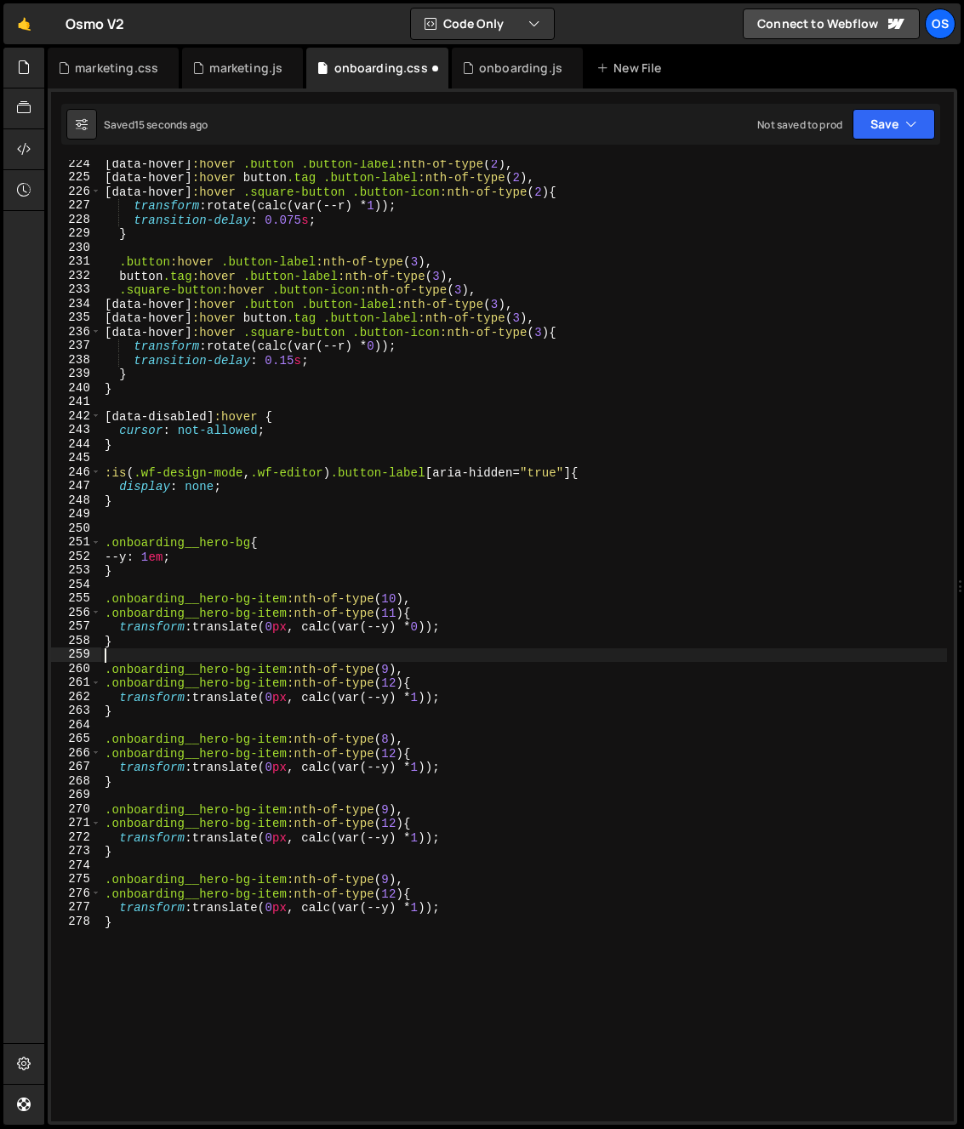
scroll to position [0, 0]
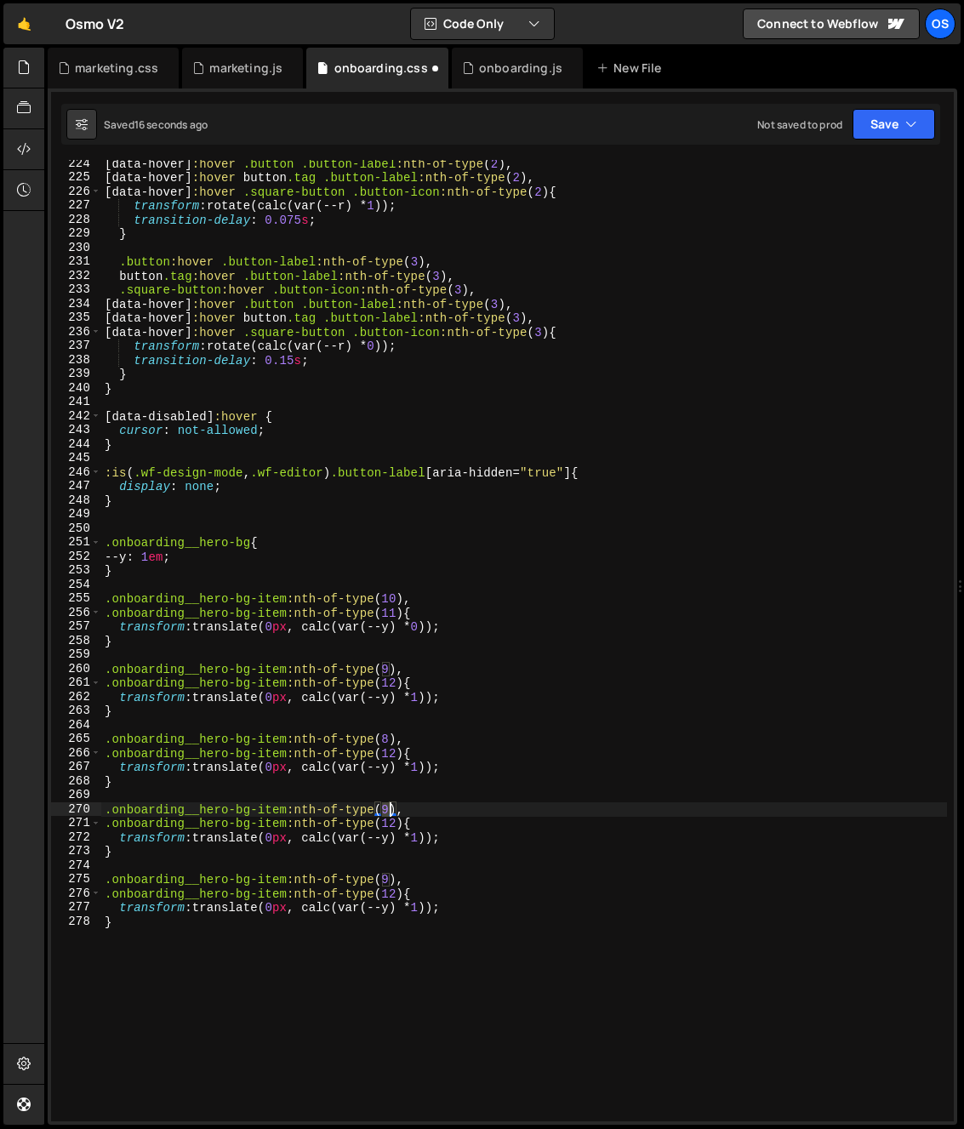
click at [388, 809] on div "[ data-hover ] :hover .button .button-label :nth-of-type ( 2 ), [ data-hover ] …" at bounding box center [524, 651] width 846 height 989
drag, startPoint x: 376, startPoint y: 694, endPoint x: 401, endPoint y: 817, distance: 125.8
click at [376, 708] on div "[ data-hover ] :hover .button .button-label :nth-of-type ( 2 ), [ data-hover ] …" at bounding box center [524, 651] width 846 height 989
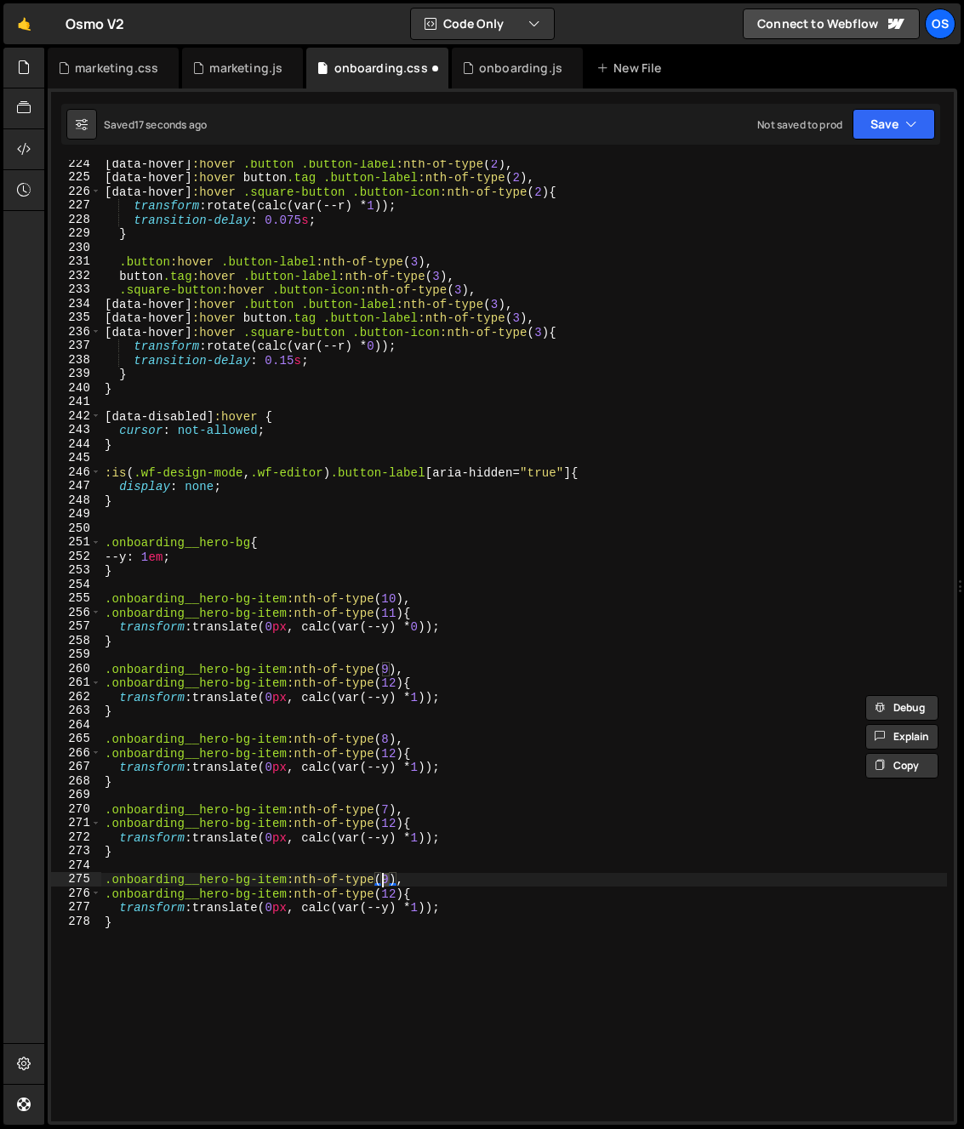
click at [380, 885] on div "[ data-hover ] :hover .button .button-label :nth-of-type ( 2 ), [ data-hover ] …" at bounding box center [524, 651] width 846 height 989
type textarea ".onboarding__hero-bg-item:nth-of-type(6),"
click at [414, 720] on div "[ data-hover ] :hover .button .button-label :nth-of-type ( 2 ), [ data-hover ] …" at bounding box center [524, 651] width 846 height 989
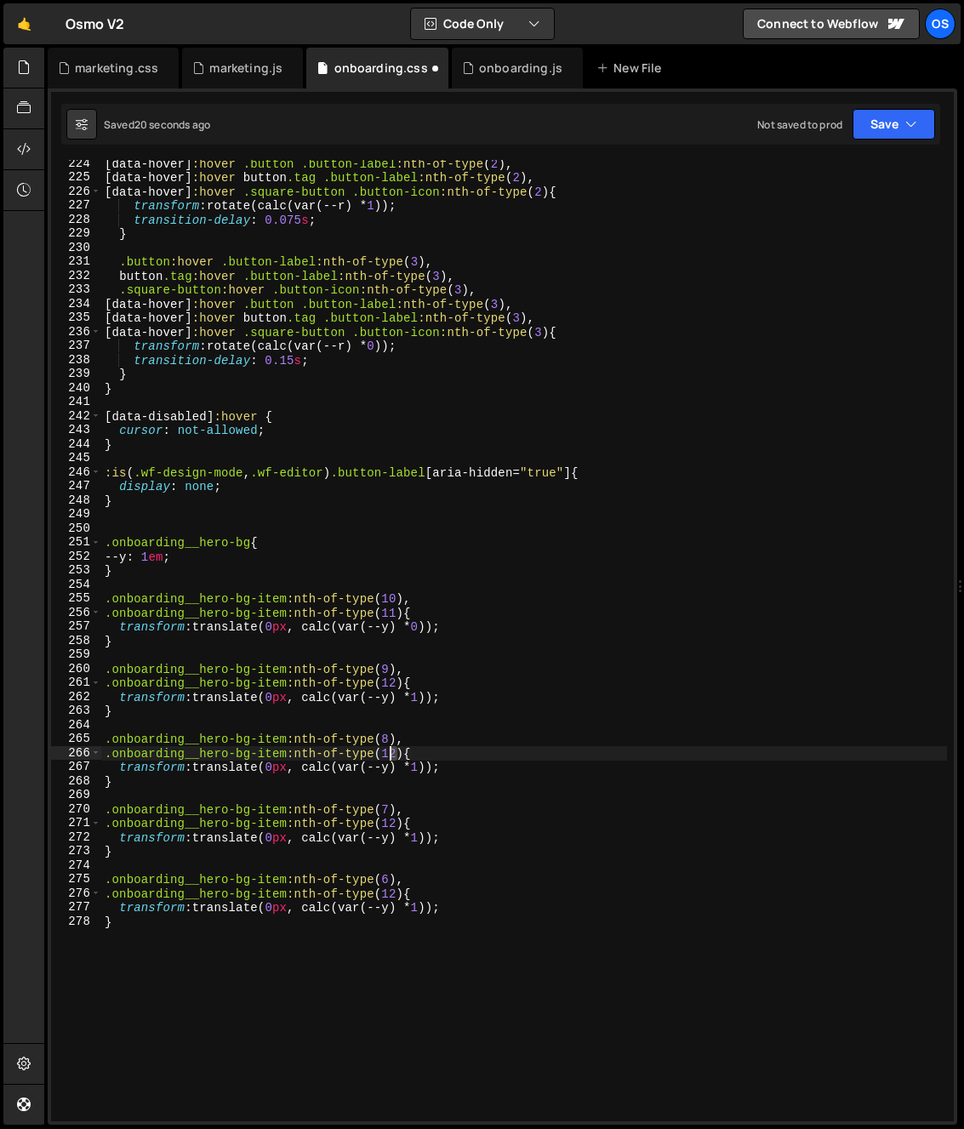
click at [390, 757] on div "[ data-hover ] :hover .button .button-label :nth-of-type ( 2 ), [ data-hover ] …" at bounding box center [524, 651] width 846 height 989
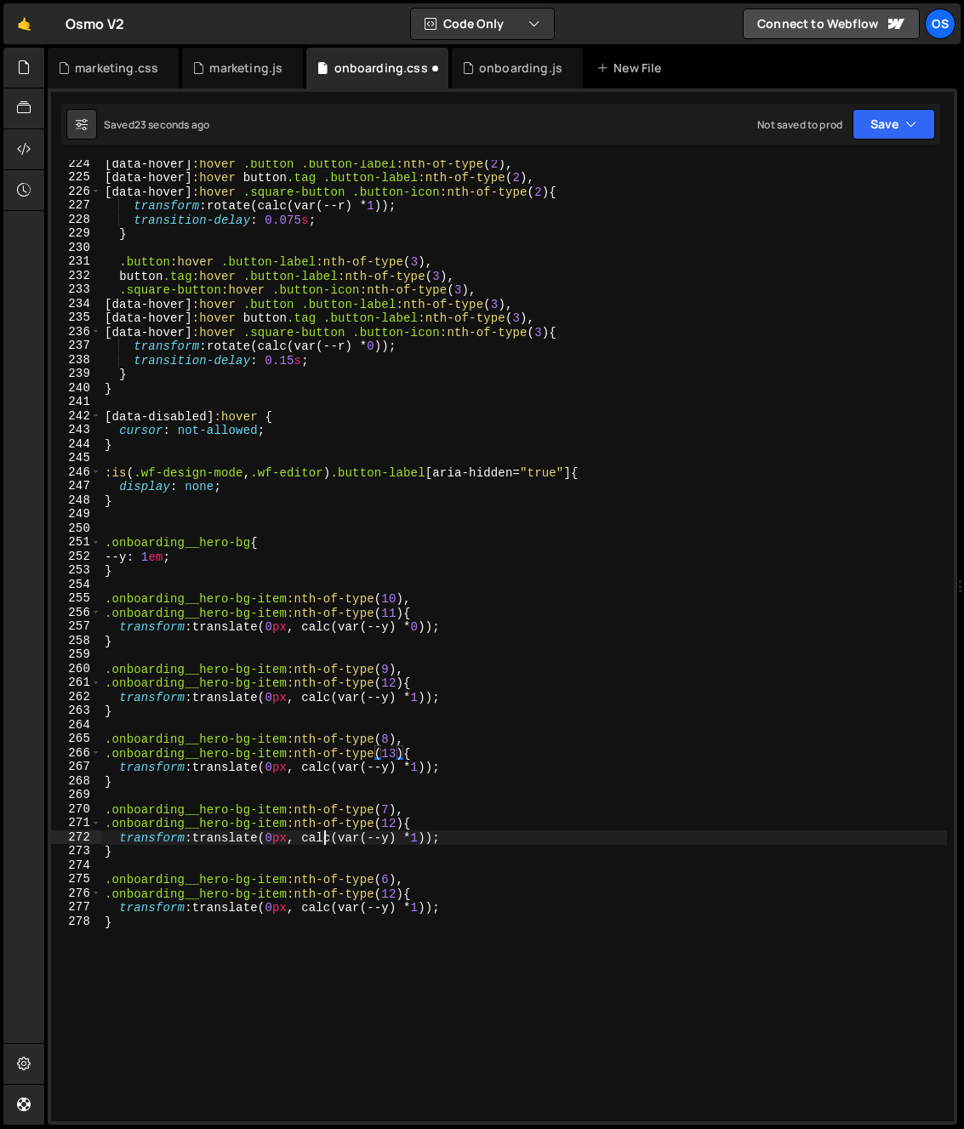
click at [323, 840] on div "[ data-hover ] :hover .button .button-label :nth-of-type ( 2 ), [ data-hover ] …" at bounding box center [524, 651] width 846 height 989
click at [397, 828] on div "[ data-hover ] :hover .button .button-label :nth-of-type ( 2 ), [ data-hover ] …" at bounding box center [524, 651] width 846 height 989
drag, startPoint x: 315, startPoint y: 837, endPoint x: 323, endPoint y: 846, distance: 12.0
click at [315, 837] on div "[ data-hover ] :hover .button .button-label :nth-of-type ( 2 ), [ data-hover ] …" at bounding box center [524, 651] width 846 height 989
click at [396, 895] on div "[ data-hover ] :hover .button .button-label :nth-of-type ( 2 ), [ data-hover ] …" at bounding box center [524, 651] width 846 height 989
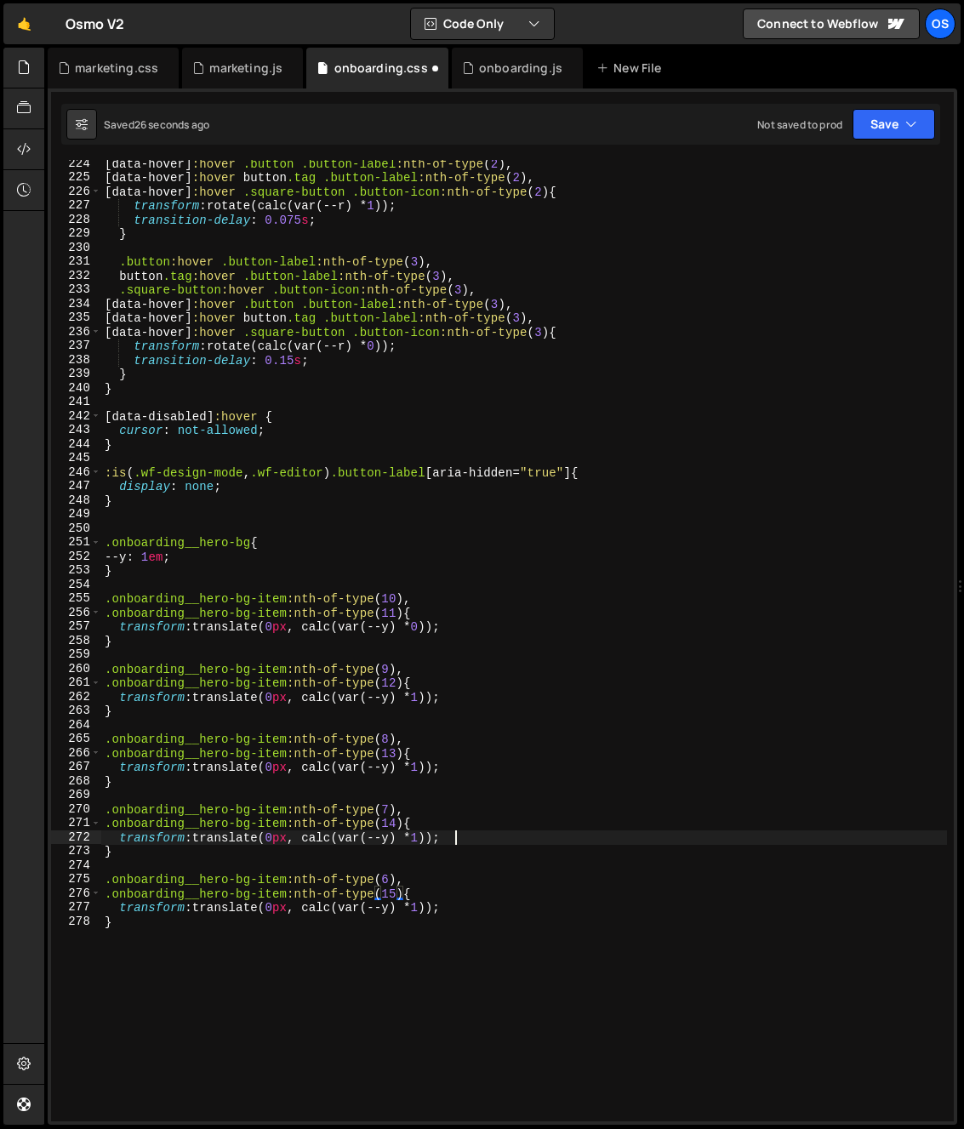
click at [558, 830] on div "[ data-hover ] :hover .button .button-label :nth-of-type ( 2 ), [ data-hover ] …" at bounding box center [524, 651] width 846 height 989
type textarea "transform: translate(0px, calc(var(--y) * 1));"
click at [464, 908] on div "[ data-hover ] :hover .button .button-label :nth-of-type ( 2 ), [ data-hover ] …" at bounding box center [524, 651] width 846 height 989
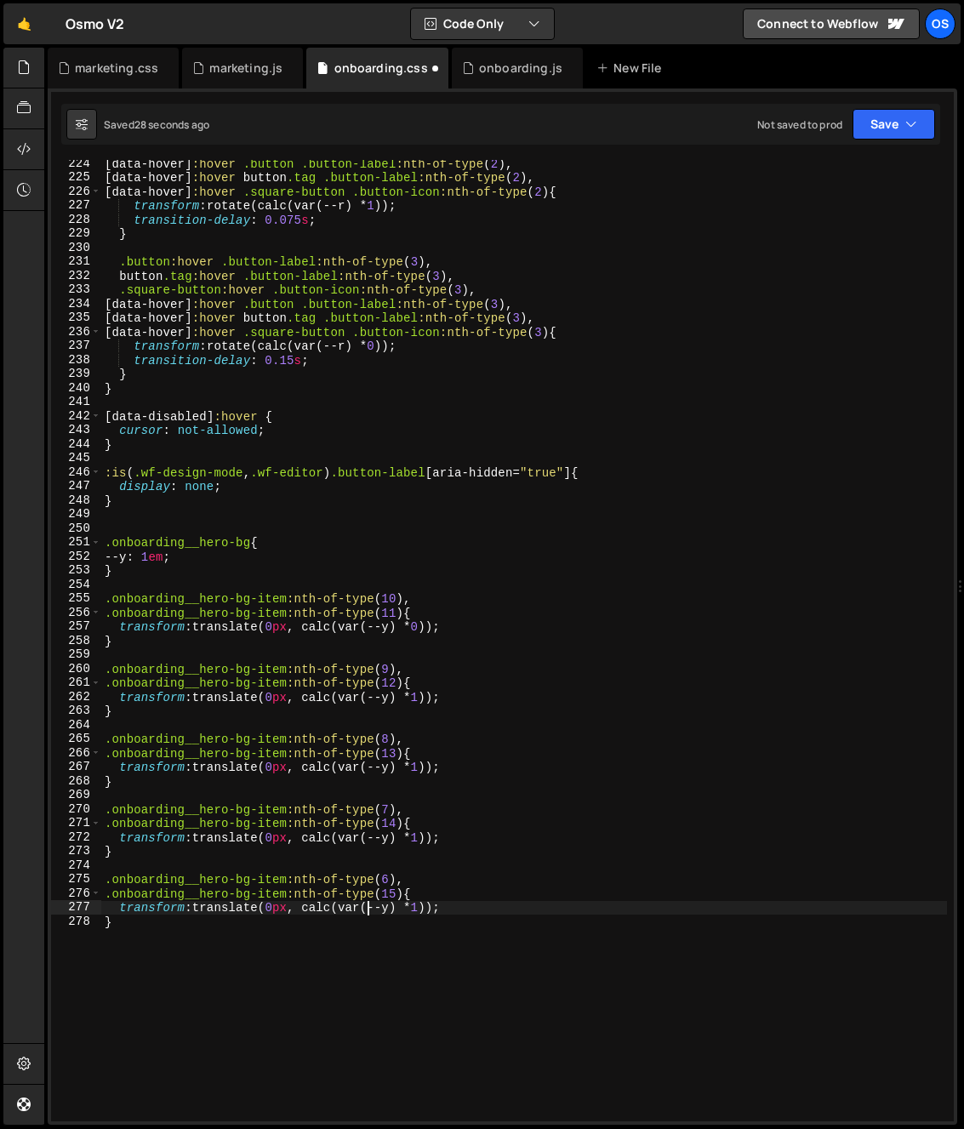
click at [367, 908] on div "[ data-hover ] :hover .button .button-label :nth-of-type ( 2 ), [ data-hover ] …" at bounding box center [524, 651] width 846 height 989
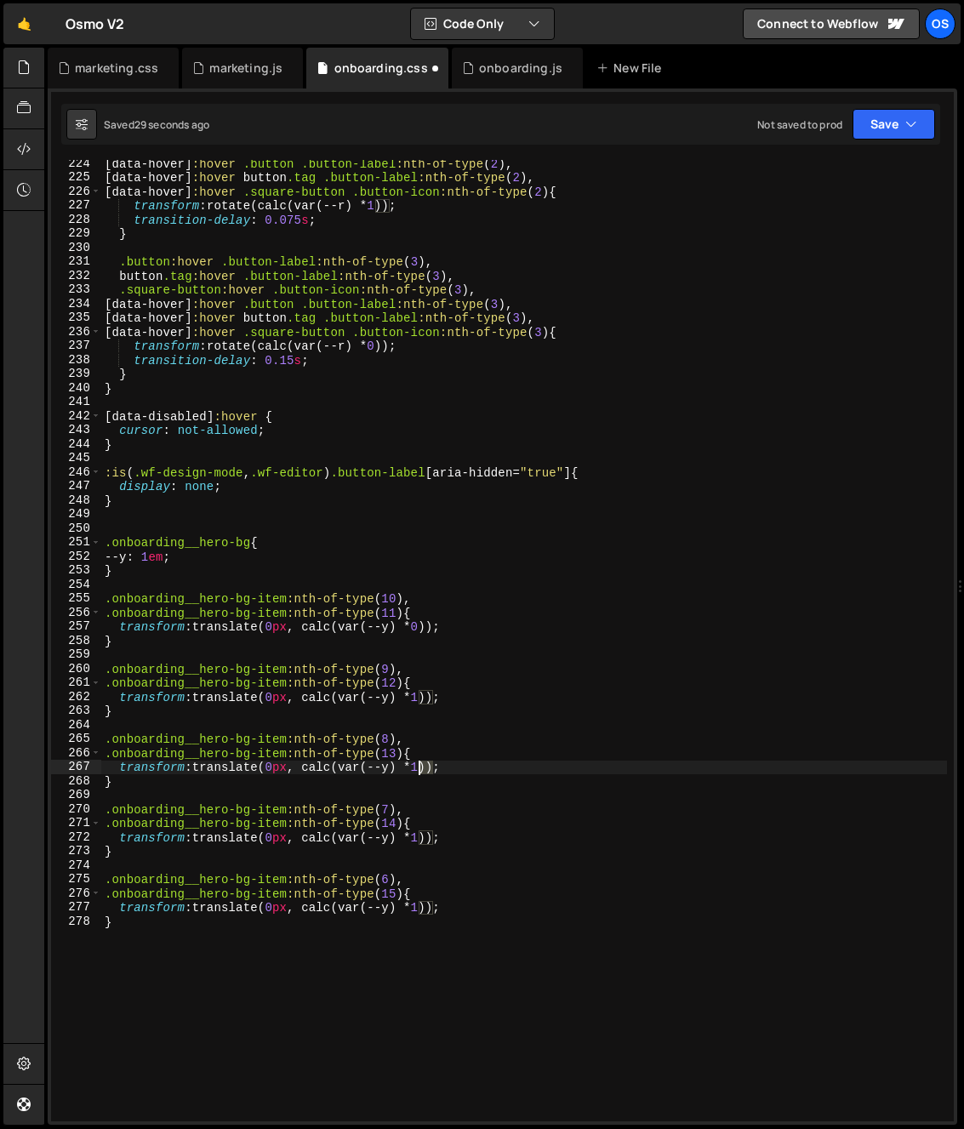
drag, startPoint x: 432, startPoint y: 766, endPoint x: 422, endPoint y: 769, distance: 10.8
click at [422, 769] on div "[ data-hover ] :hover .button .button-label :nth-of-type ( 2 ), [ data-hover ] …" at bounding box center [524, 651] width 846 height 989
click at [427, 800] on div "[ data-hover ] :hover .button .button-label :nth-of-type ( 2 ), [ data-hover ] …" at bounding box center [524, 651] width 846 height 989
click at [430, 770] on div "[ data-hover ] :hover .button .button-label :nth-of-type ( 2 ), [ data-hover ] …" at bounding box center [524, 651] width 846 height 989
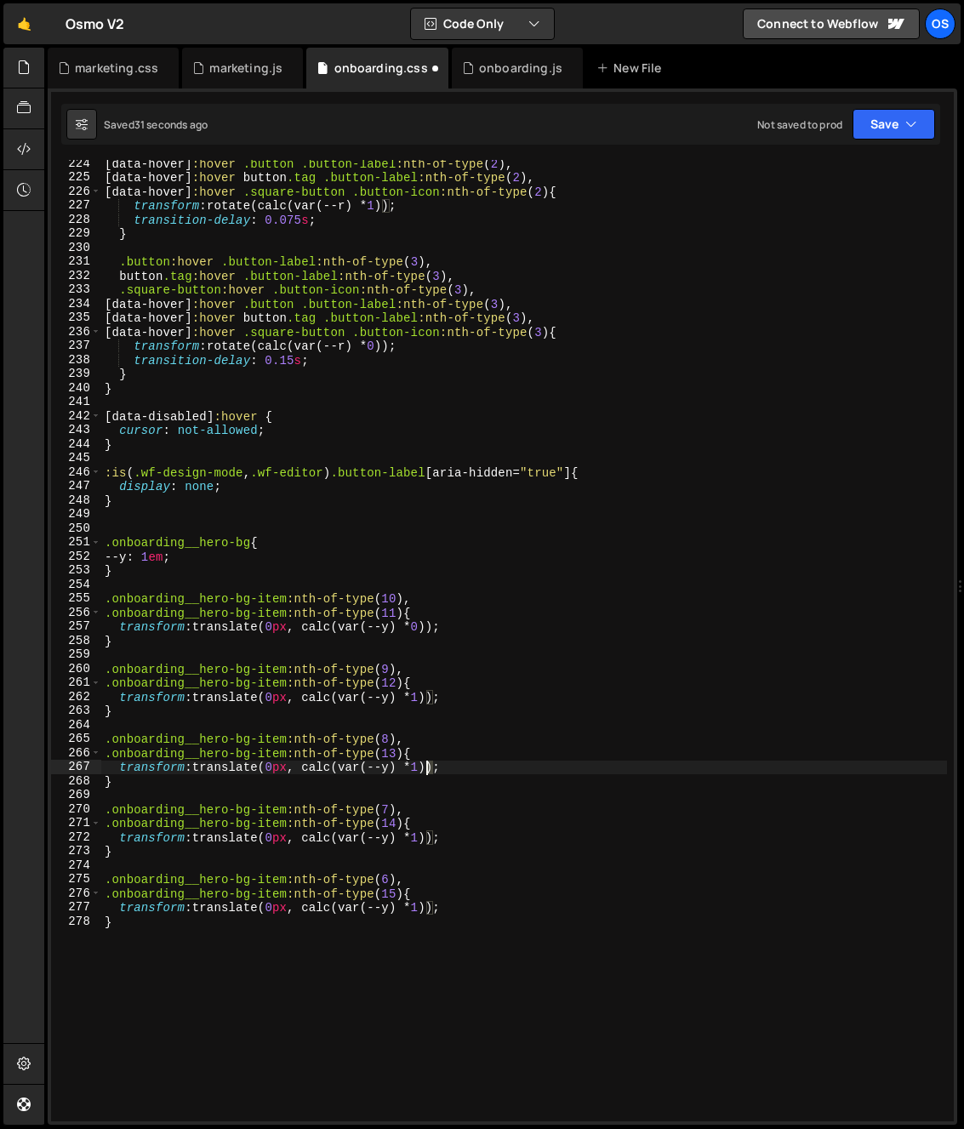
type textarea "transform: translate(0px, calc(var(--y) * 2));"
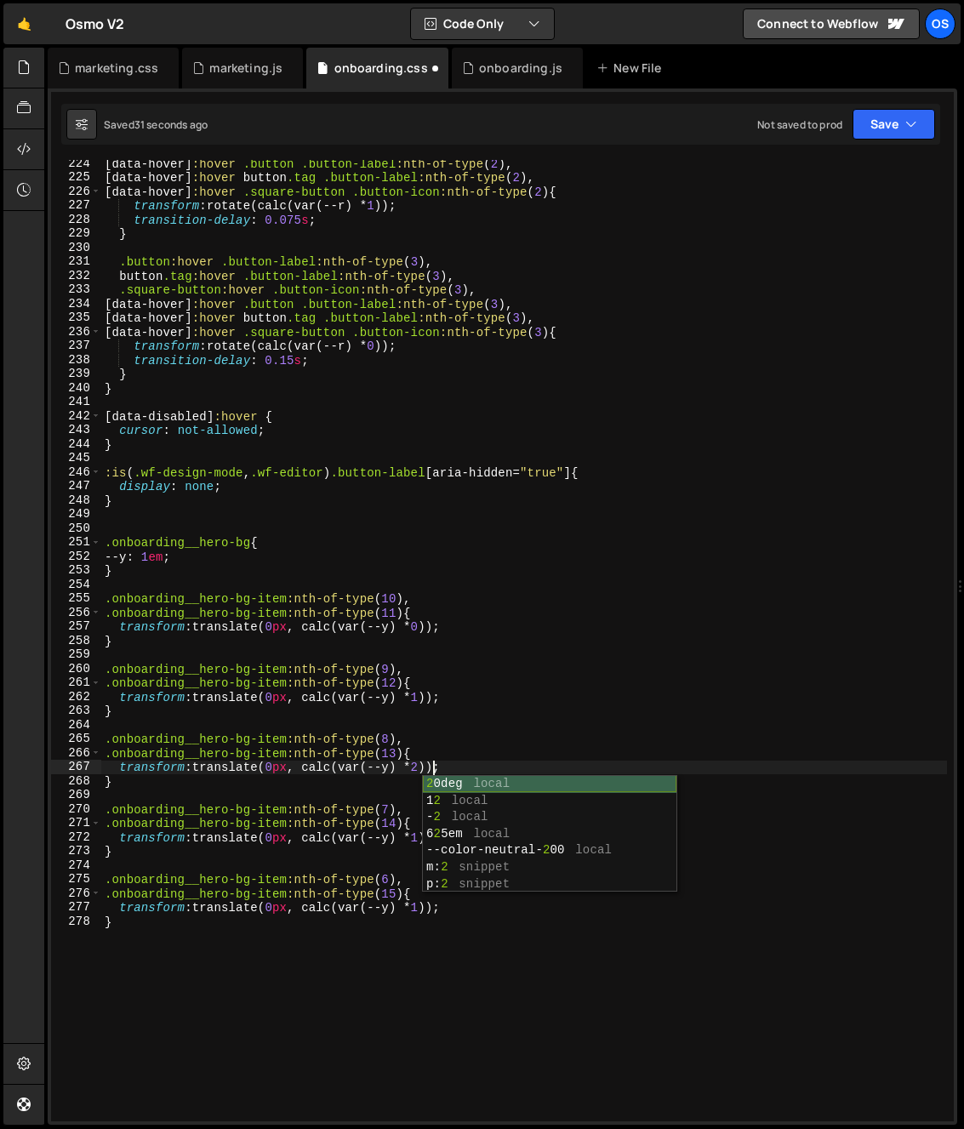
scroll to position [0, 22]
click at [375, 797] on div "[ data-hover ] :hover .button .button-label :nth-of-type ( 2 ), [ data-hover ] …" at bounding box center [524, 651] width 846 height 989
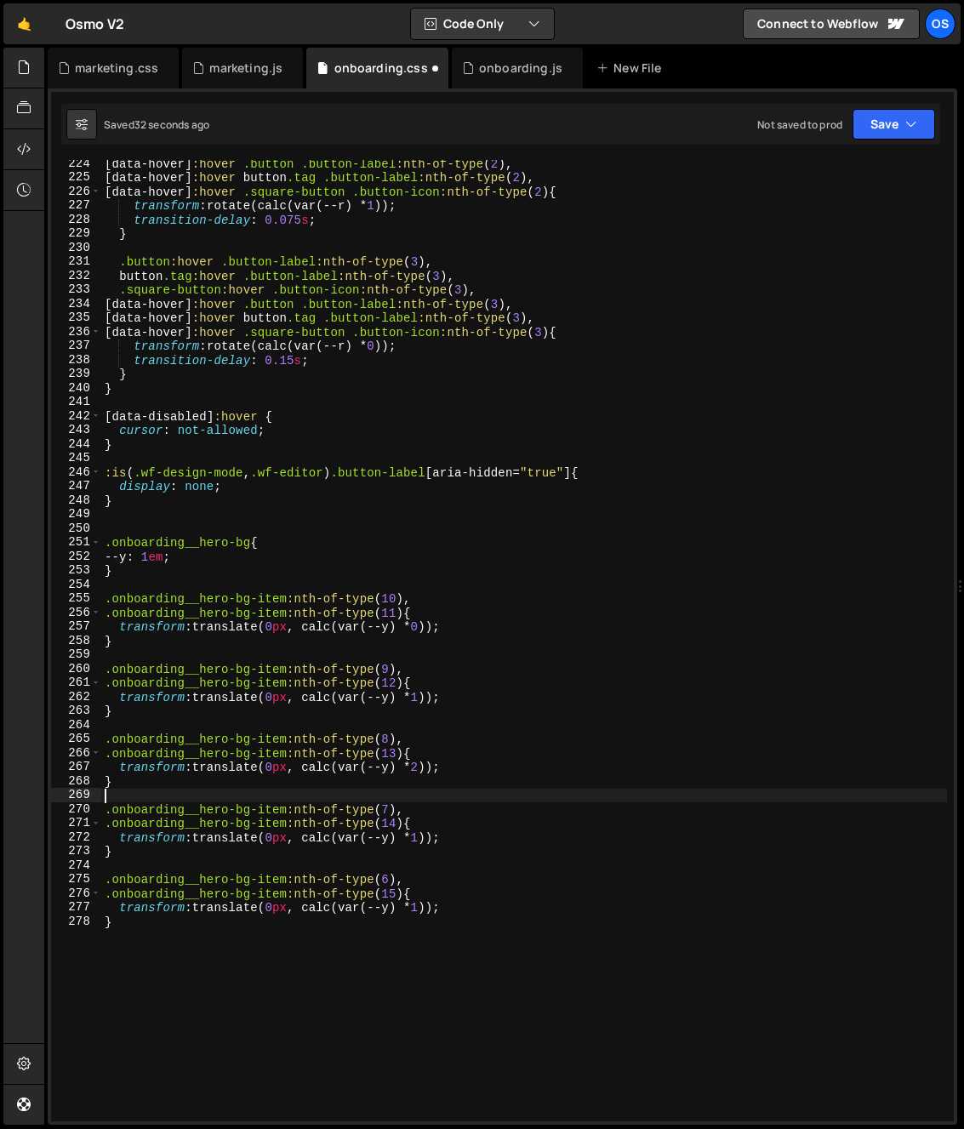
scroll to position [0, 0]
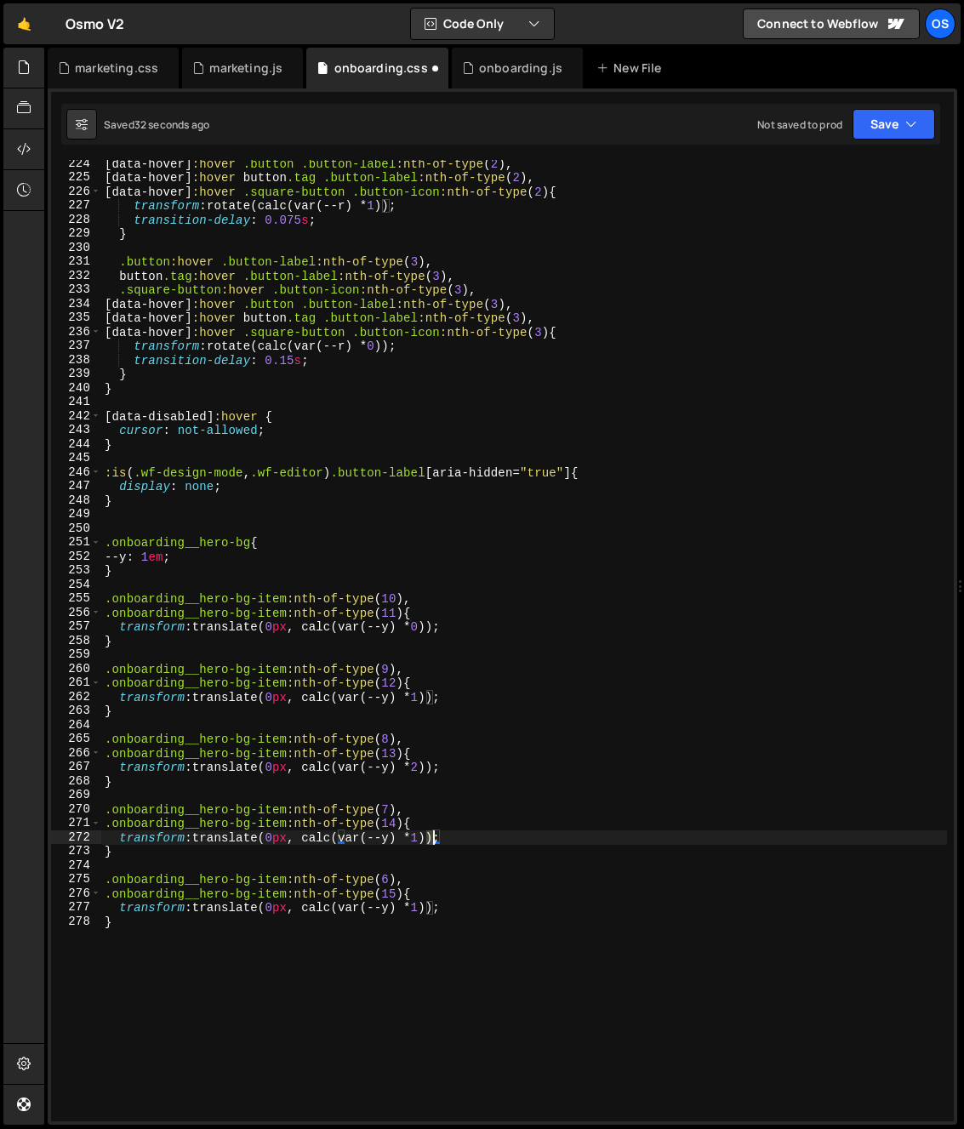
click at [431, 842] on div "[ data-hover ] :hover .button .button-label :nth-of-type ( 2 ), [ data-hover ] …" at bounding box center [524, 651] width 846 height 989
drag, startPoint x: 376, startPoint y: 850, endPoint x: 402, endPoint y: 871, distance: 33.9
click at [376, 850] on div "[ data-hover ] :hover .button .button-label :nth-of-type ( 2 ), [ data-hover ] …" at bounding box center [524, 651] width 846 height 989
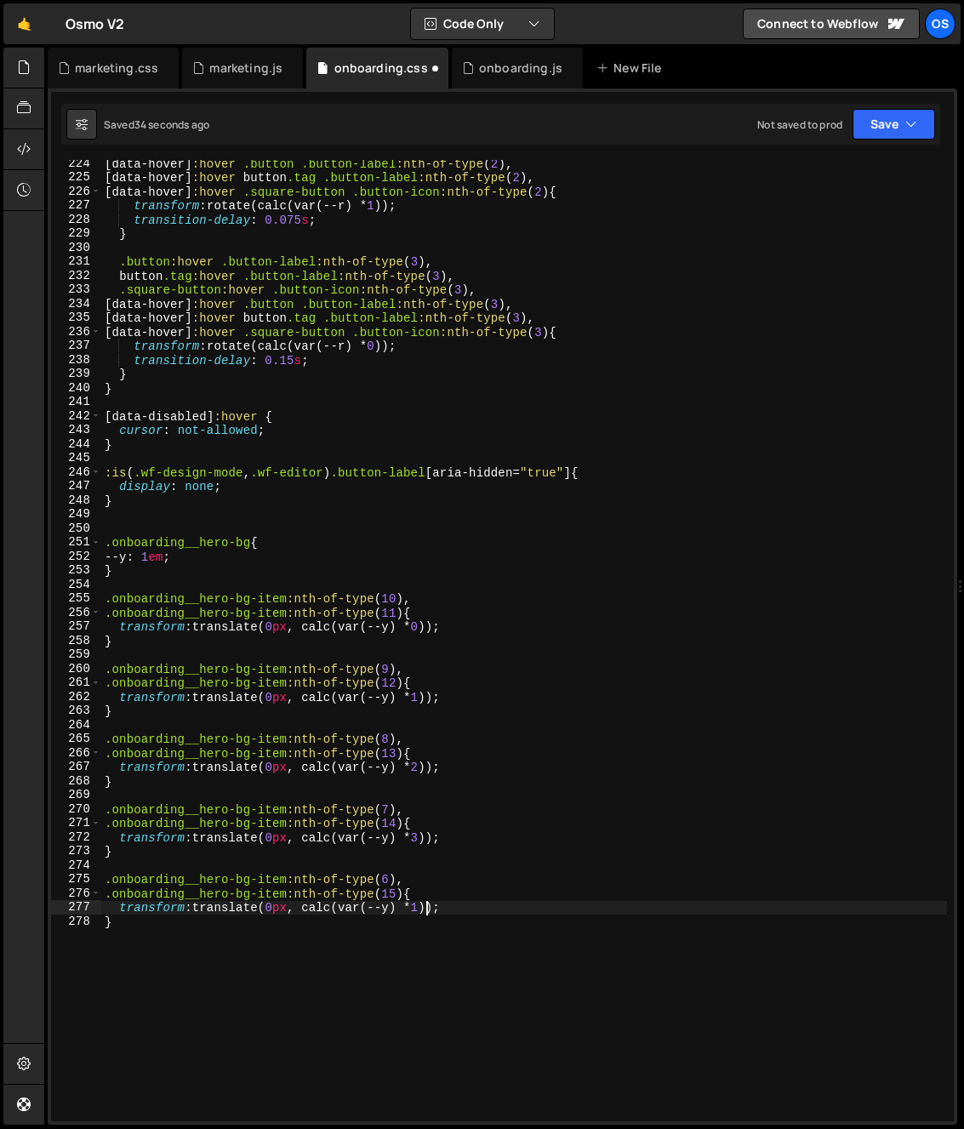
drag, startPoint x: 424, startPoint y: 909, endPoint x: 433, endPoint y: 916, distance: 10.9
click at [430, 910] on div "[ data-hover ] :hover .button .button-label :nth-of-type ( 2 ), [ data-hover ] …" at bounding box center [524, 651] width 846 height 989
type textarea "transform: translate(0px, calc(var(--y) * 4));"
click at [579, 789] on div "[ data-hover ] :hover .button .button-label :nth-of-type ( 2 ), [ data-hover ] …" at bounding box center [524, 651] width 846 height 989
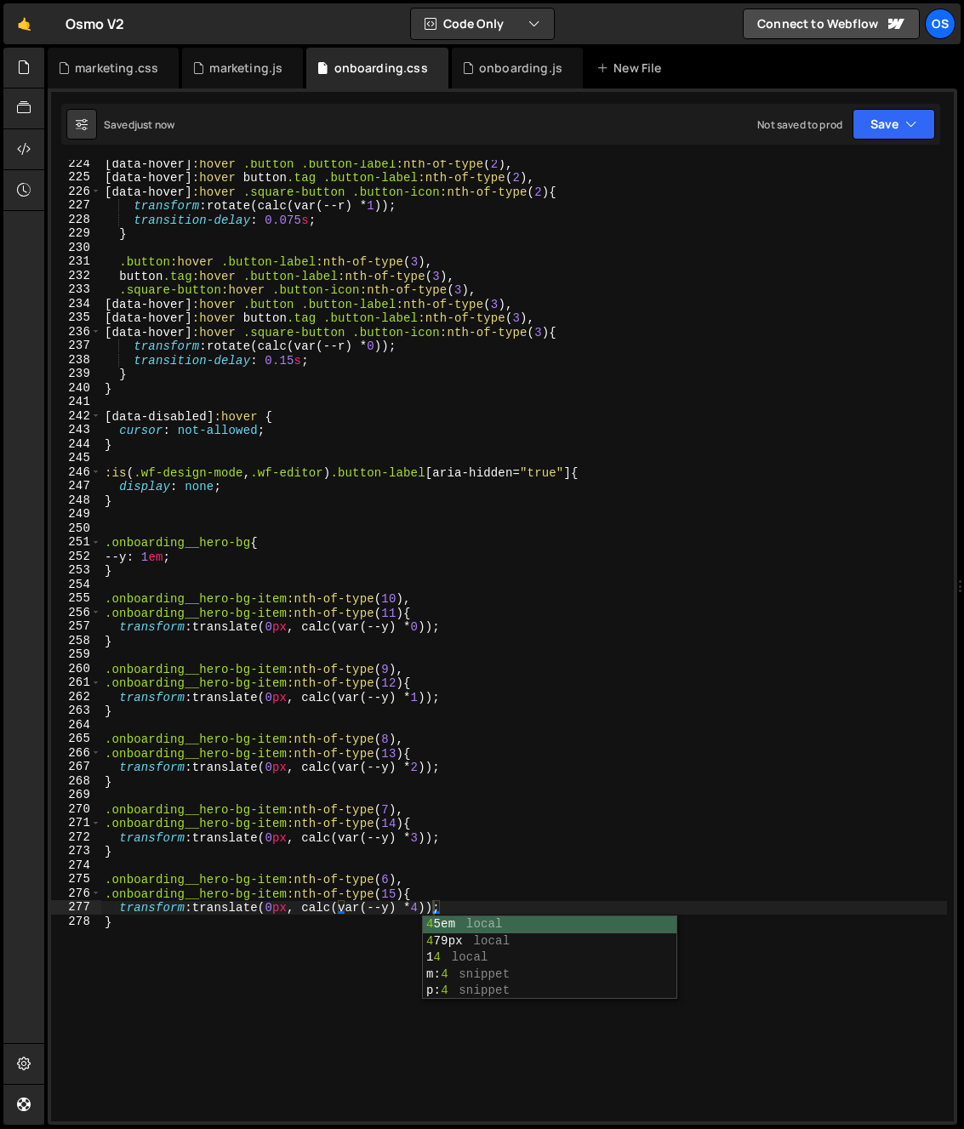
scroll to position [0, 0]
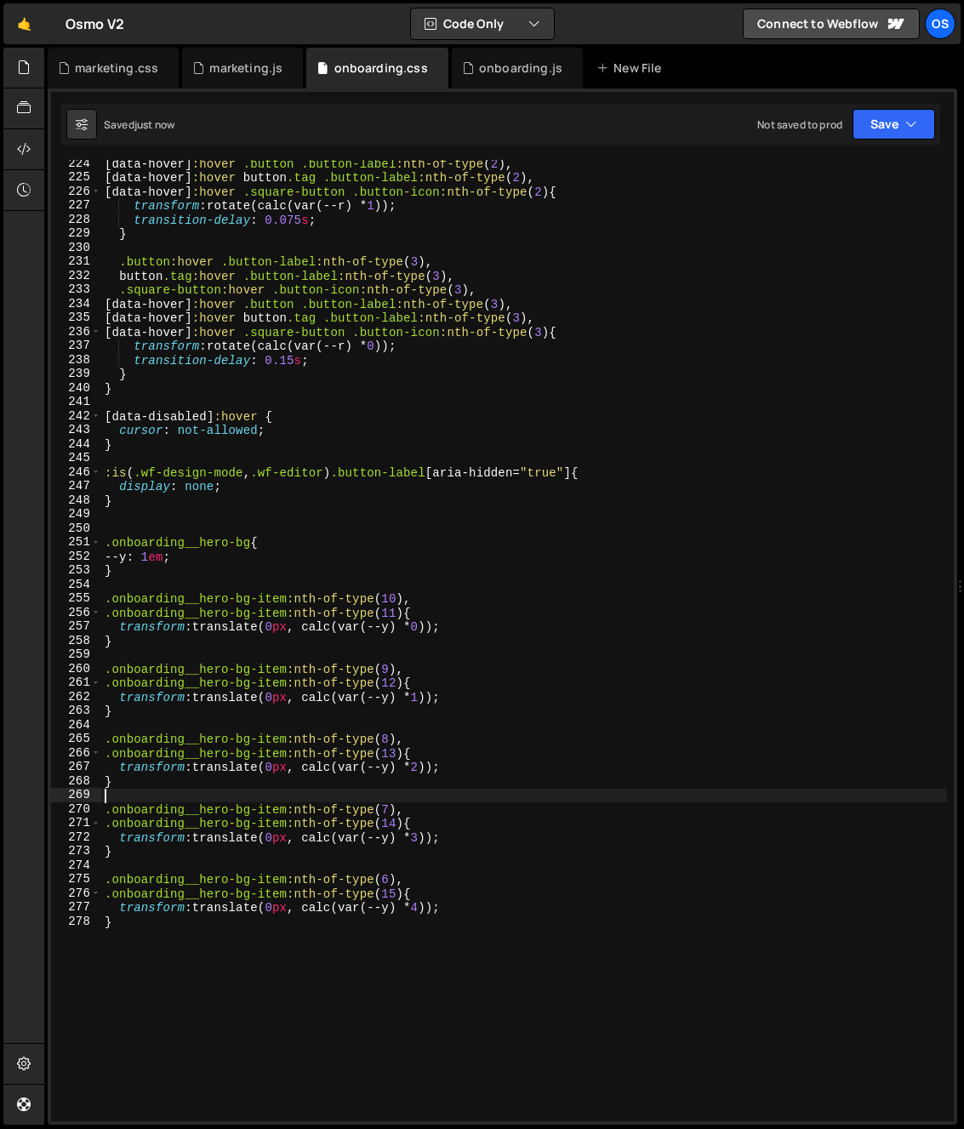
drag, startPoint x: 434, startPoint y: 768, endPoint x: 434, endPoint y: 793, distance: 24.7
click at [433, 768] on div "[ data-hover ] :hover .button .button-label :nth-of-type ( 2 ), [ data-hover ] …" at bounding box center [524, 651] width 846 height 989
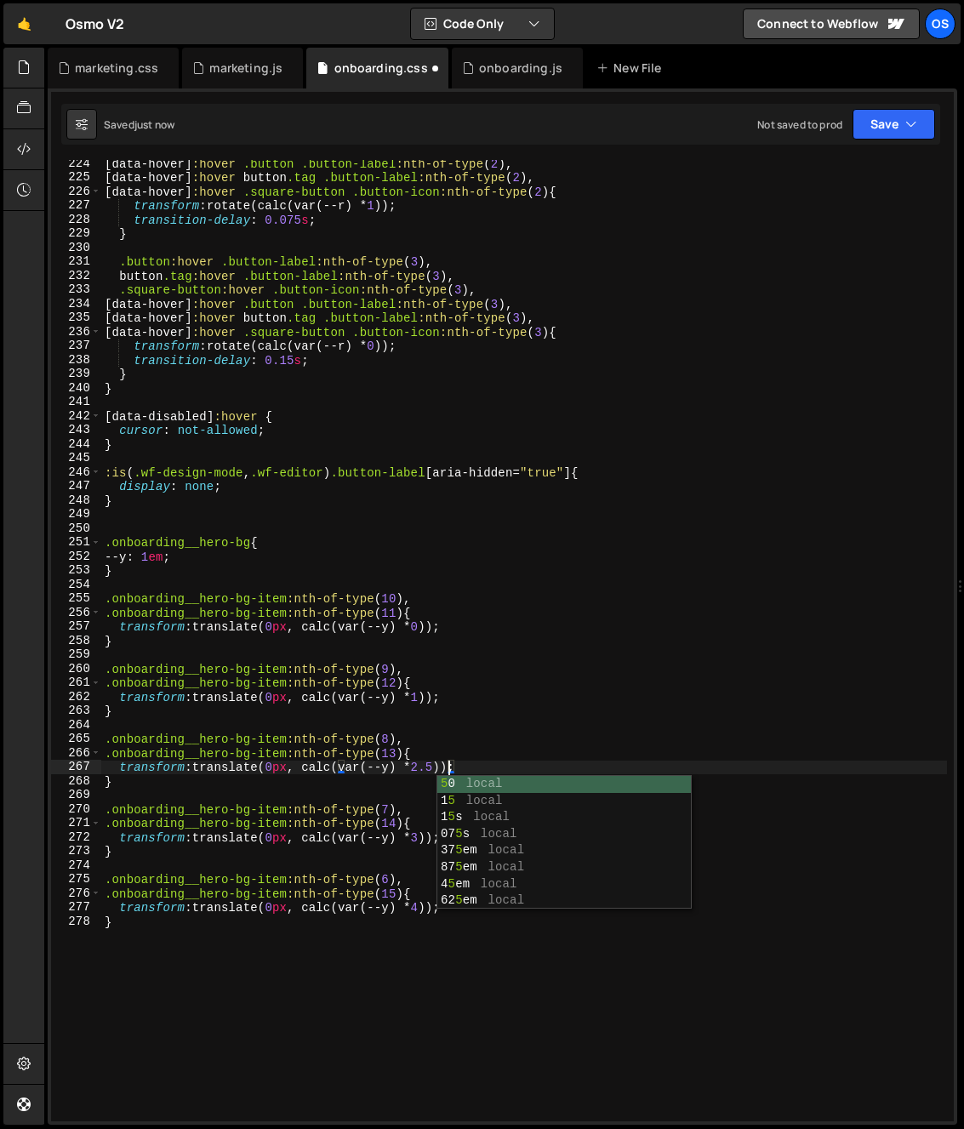
click at [401, 827] on div "[ data-hover ] :hover .button .button-label :nth-of-type ( 2 ), [ data-hover ] …" at bounding box center [524, 651] width 846 height 989
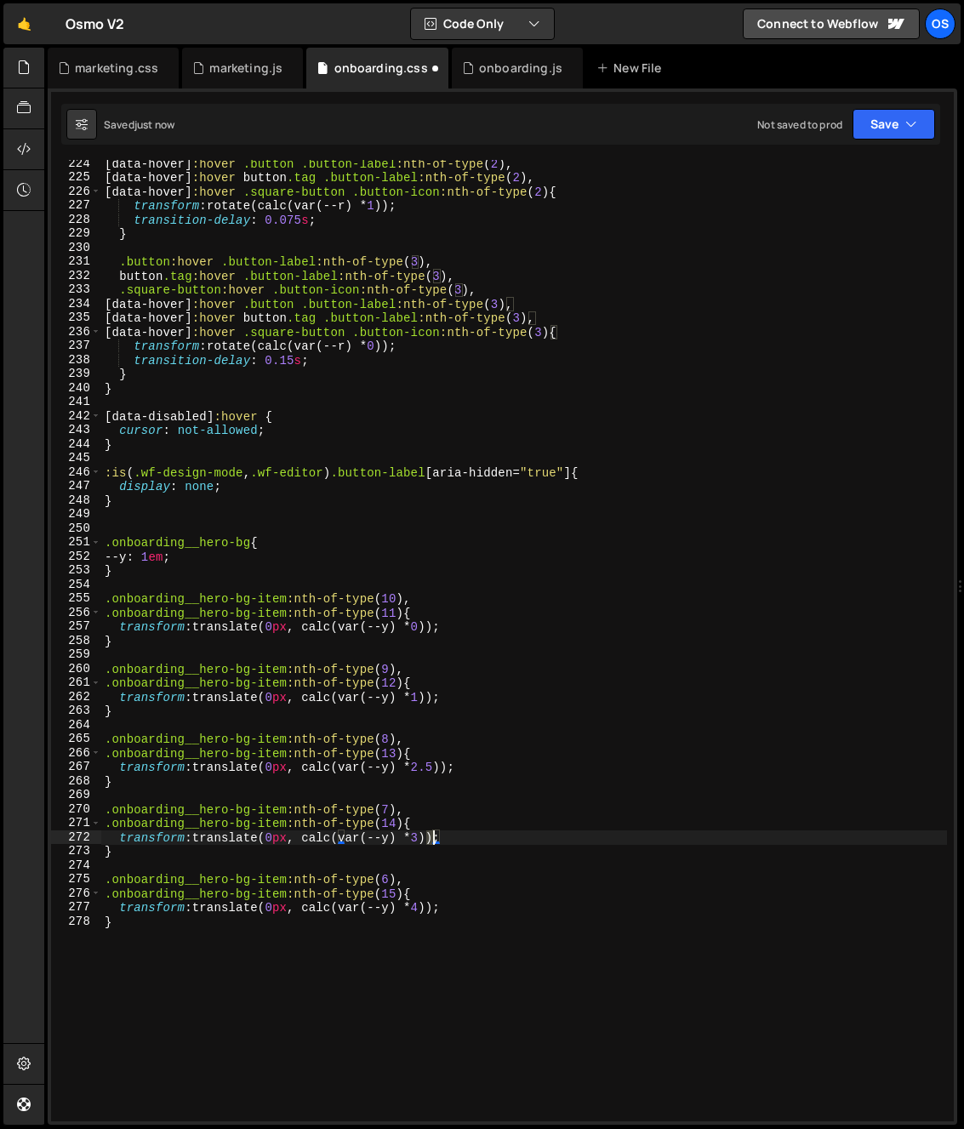
click at [433, 841] on div "[ data-hover ] :hover .button .button-label :nth-of-type ( 2 ), [ data-hover ] …" at bounding box center [524, 651] width 846 height 989
type textarea "transform: translate(0px, calc(var(--y) * 4));"
click at [418, 801] on div "[ data-hover ] :hover .button .button-label :nth-of-type ( 2 ), [ data-hover ] …" at bounding box center [524, 651] width 846 height 989
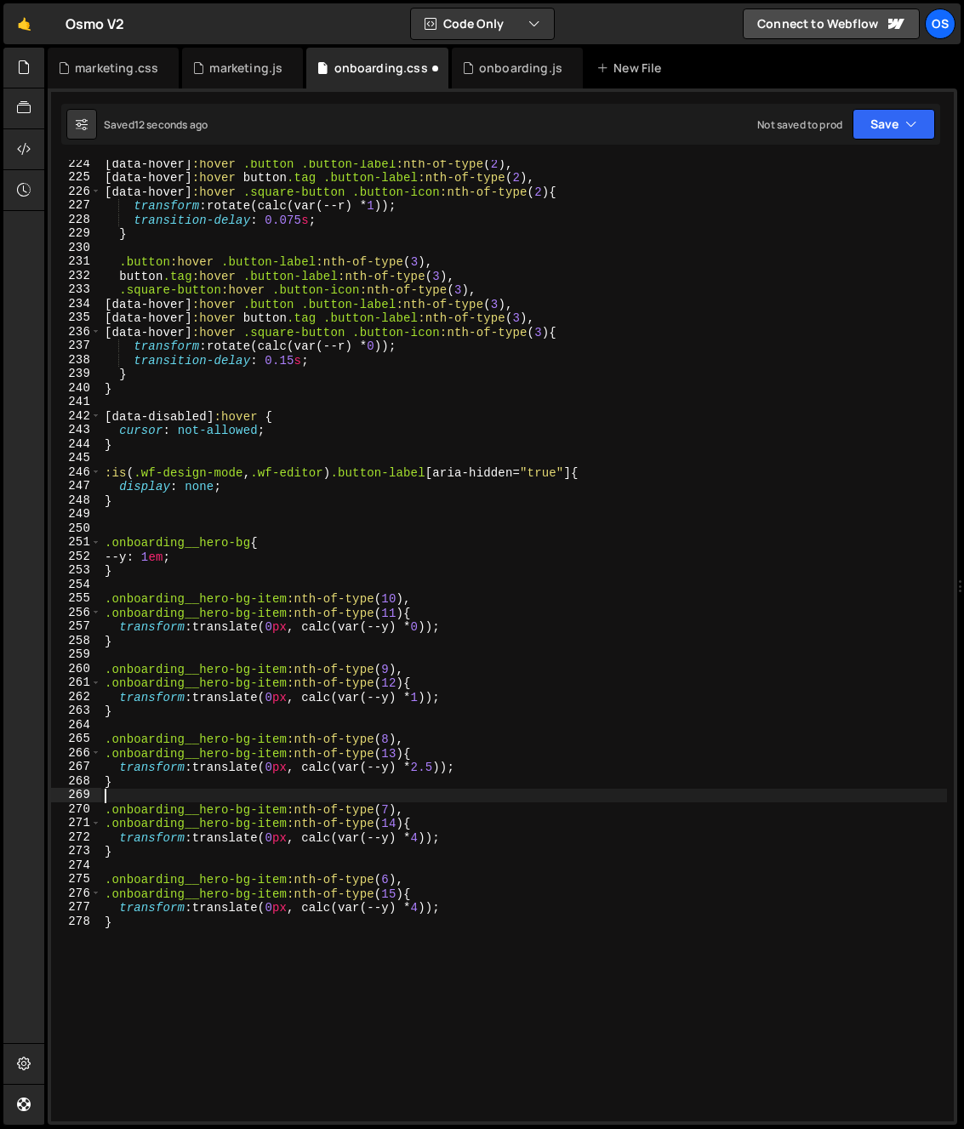
scroll to position [0, 0]
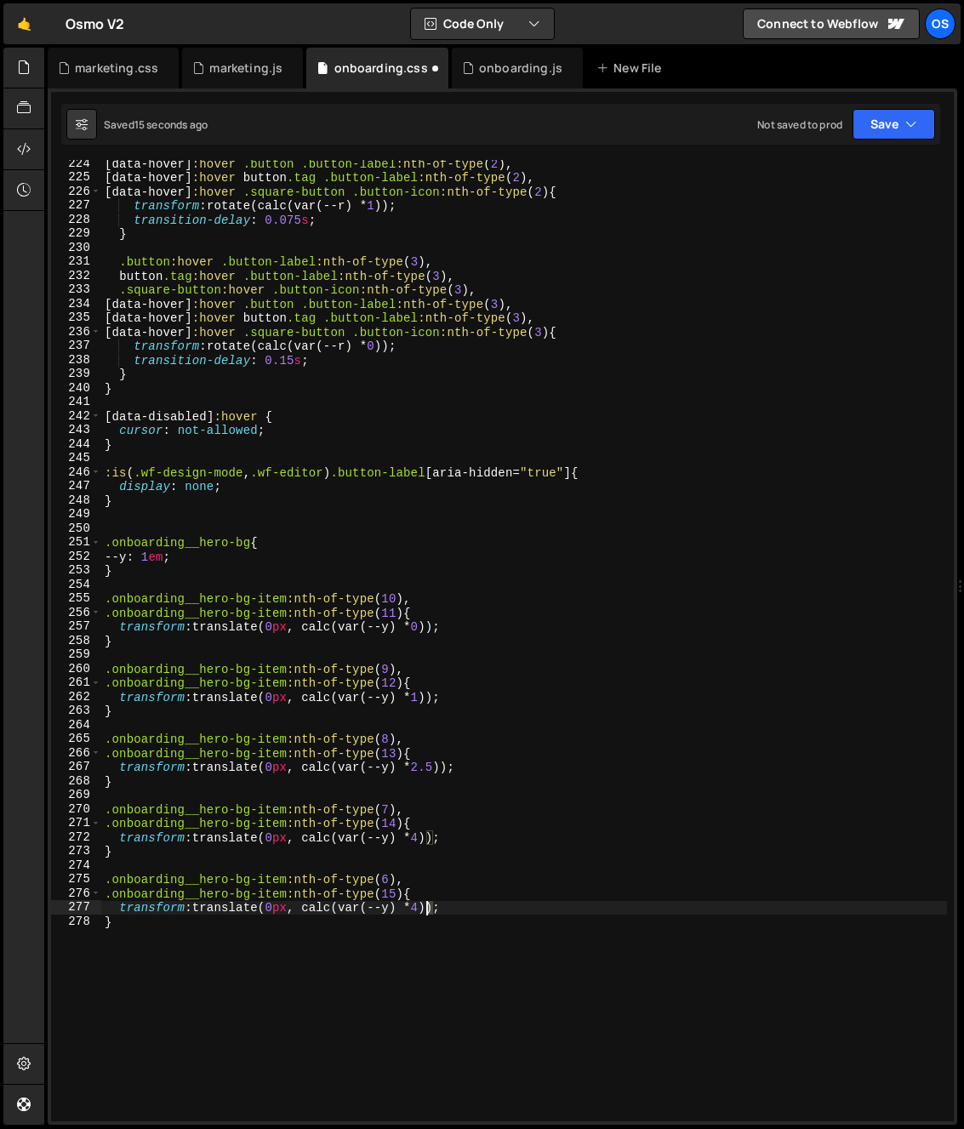
click at [429, 912] on div "[ data-hover ] :hover .button .button-label :nth-of-type ( 2 ), [ data-hover ] …" at bounding box center [524, 651] width 846 height 989
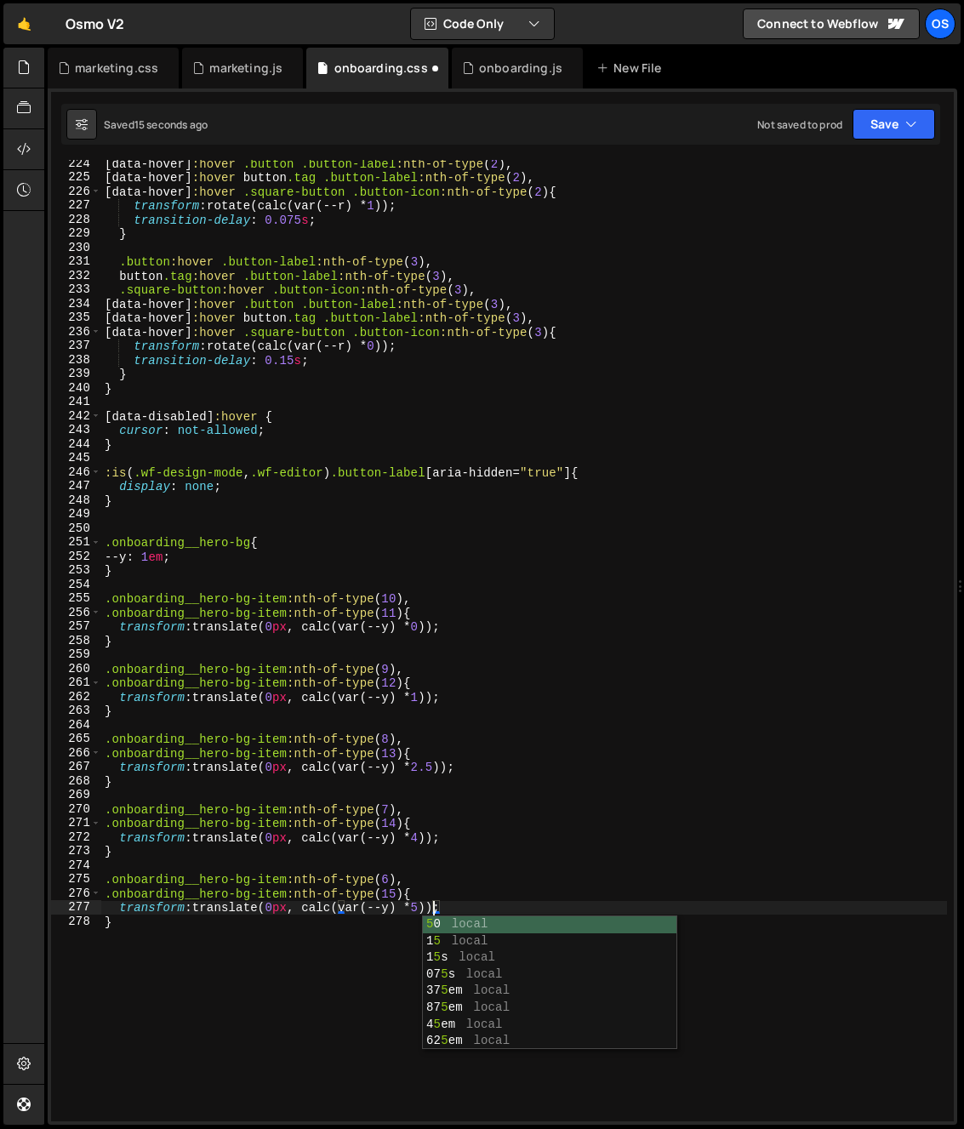
scroll to position [0, 24]
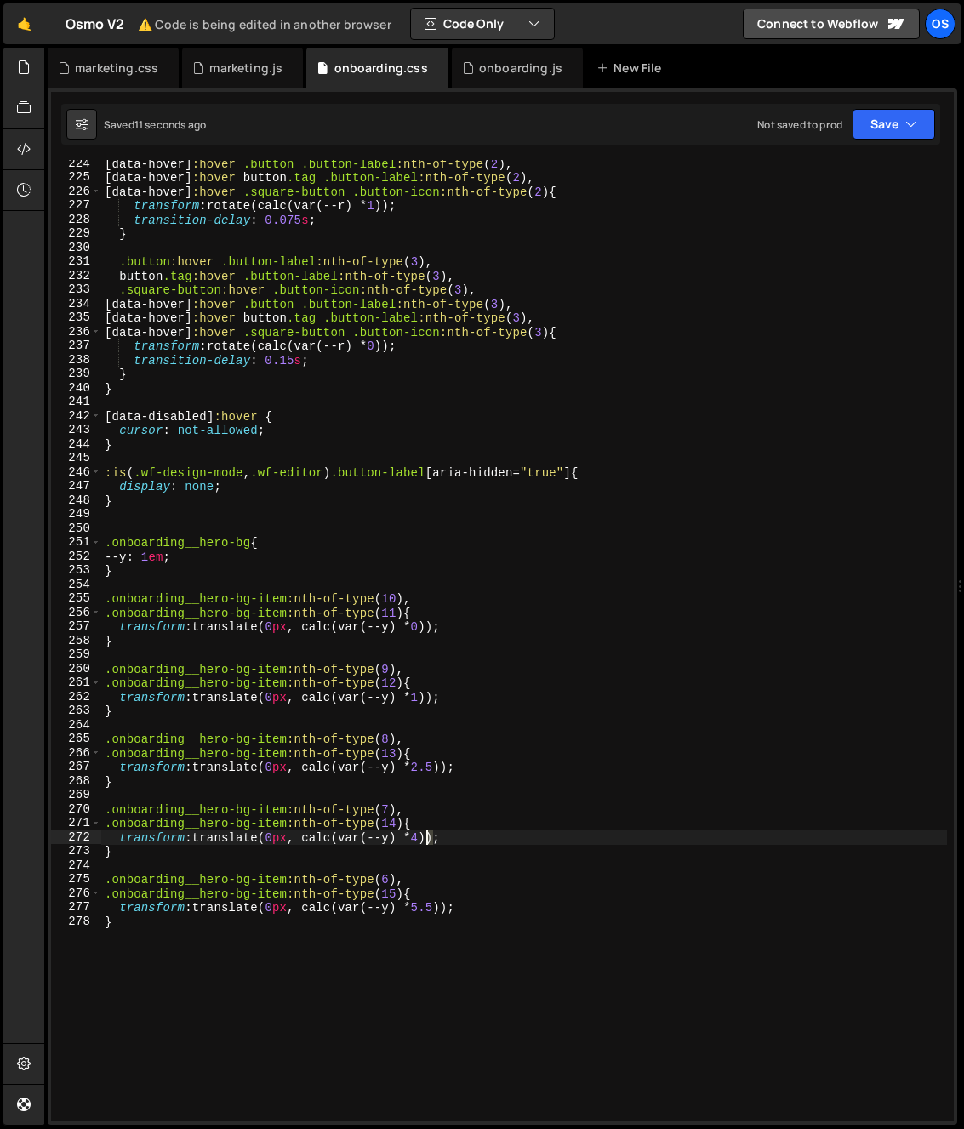
click at [424, 842] on div "[ data-hover ] :hover .button .button-label :nth-of-type ( 2 ), [ data-hover ] …" at bounding box center [524, 651] width 846 height 989
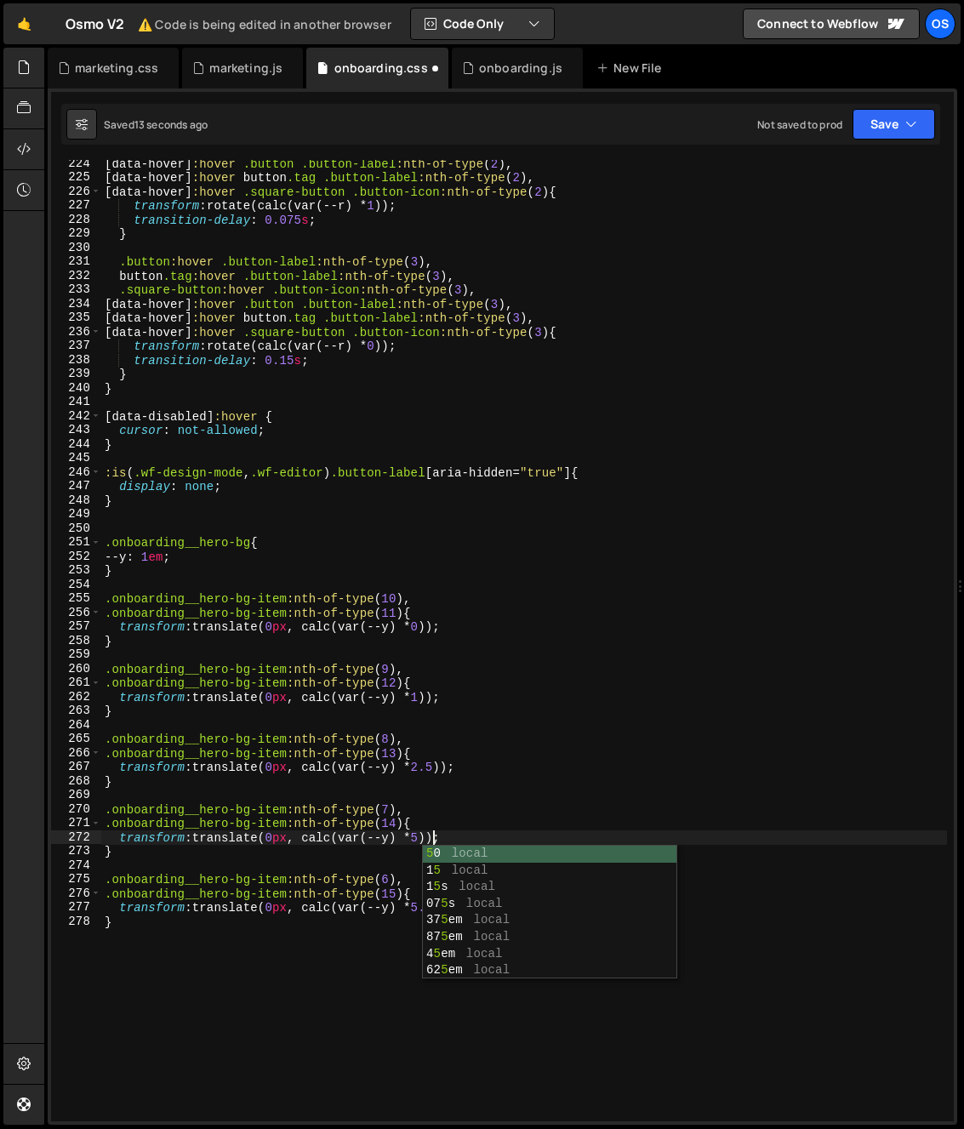
scroll to position [0, 23]
click at [397, 804] on div "[ data-hover ] :hover .button .button-label :nth-of-type ( 2 ), [ data-hover ] …" at bounding box center [524, 651] width 846 height 989
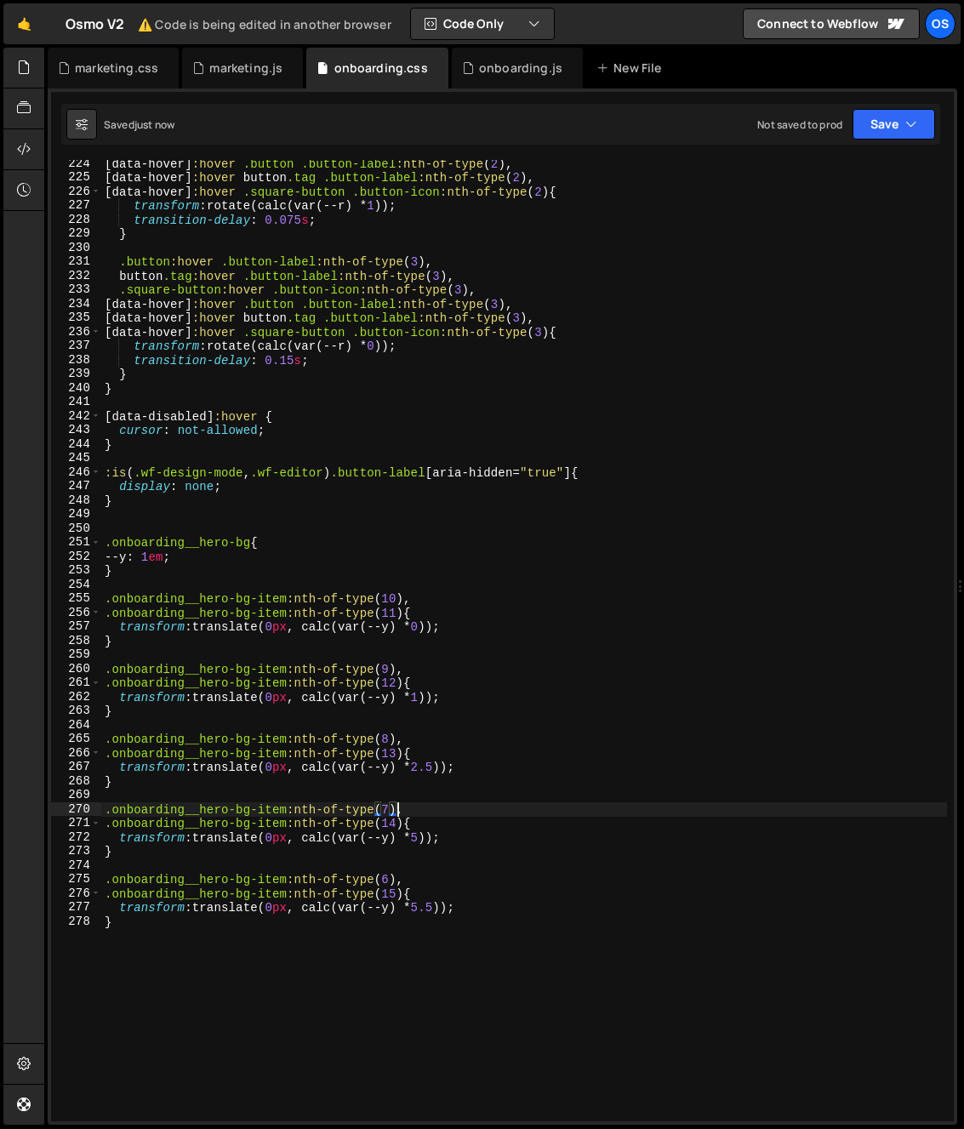
scroll to position [0, 20]
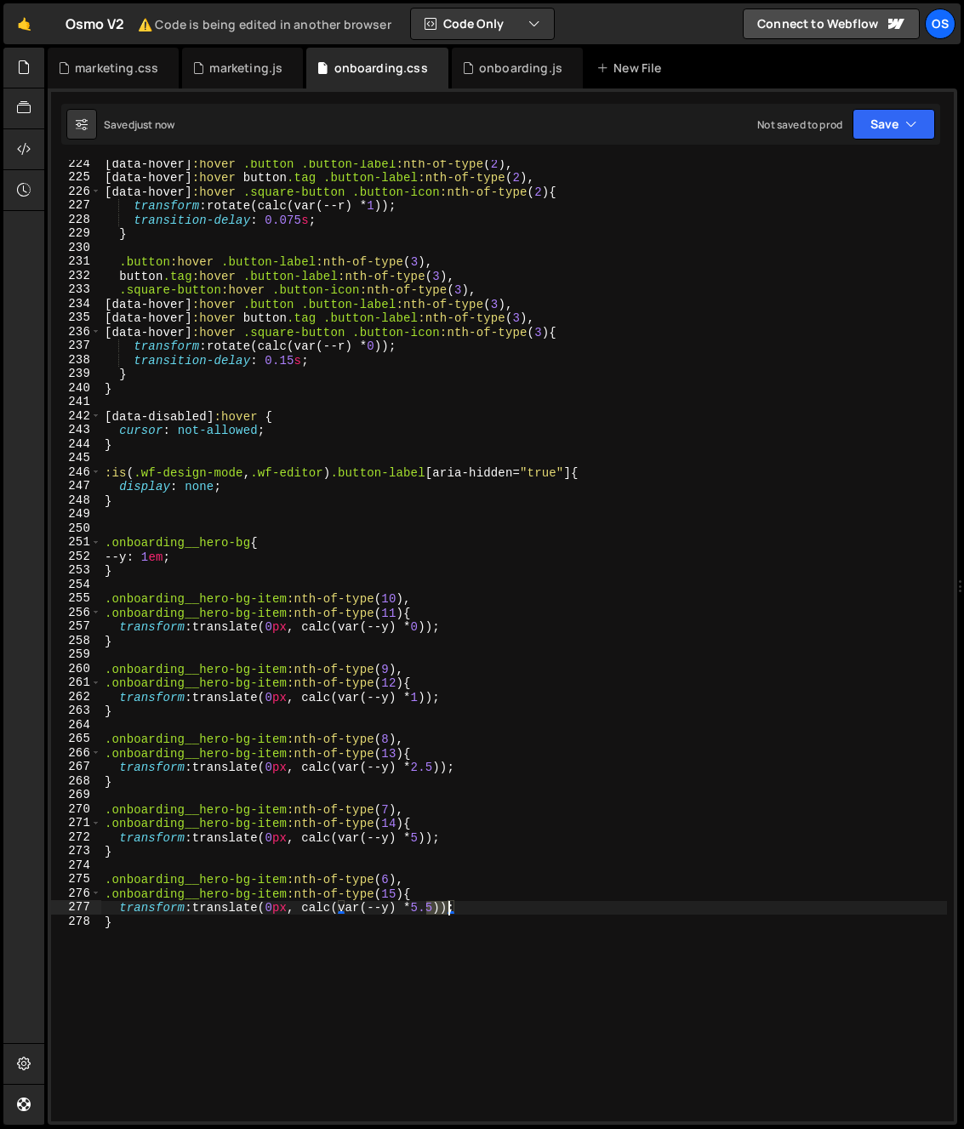
drag, startPoint x: 426, startPoint y: 909, endPoint x: 447, endPoint y: 910, distance: 20.4
click at [447, 910] on div "[ data-hover ] :hover .button .button-label :nth-of-type ( 2 ), [ data-hover ] …" at bounding box center [524, 651] width 846 height 989
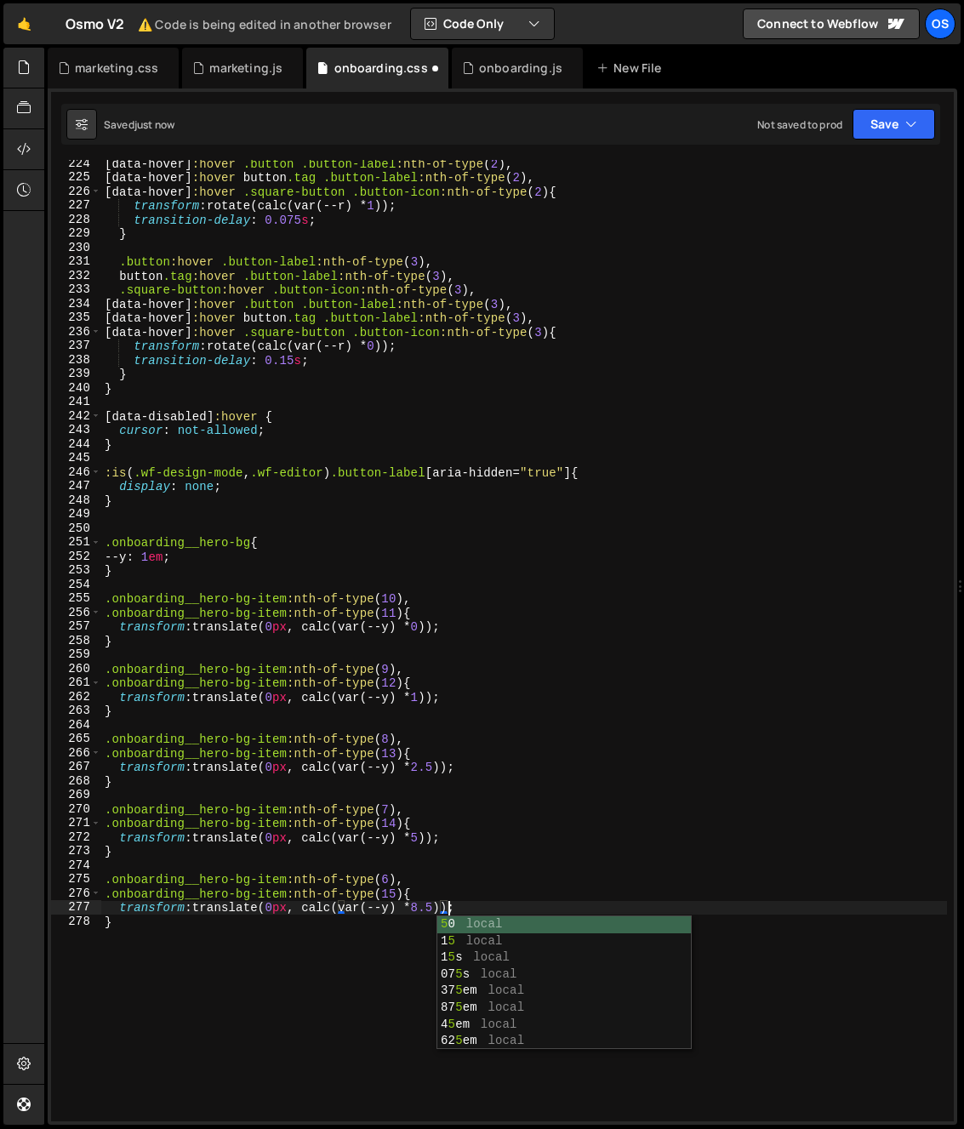
scroll to position [0, 24]
type textarea "transform: translate(0px, calc(var(--y) * 8.5));"
click at [471, 865] on div "[ data-hover ] :hover .button .button-label :nth-of-type ( 2 ), [ data-hover ] …" at bounding box center [524, 651] width 846 height 989
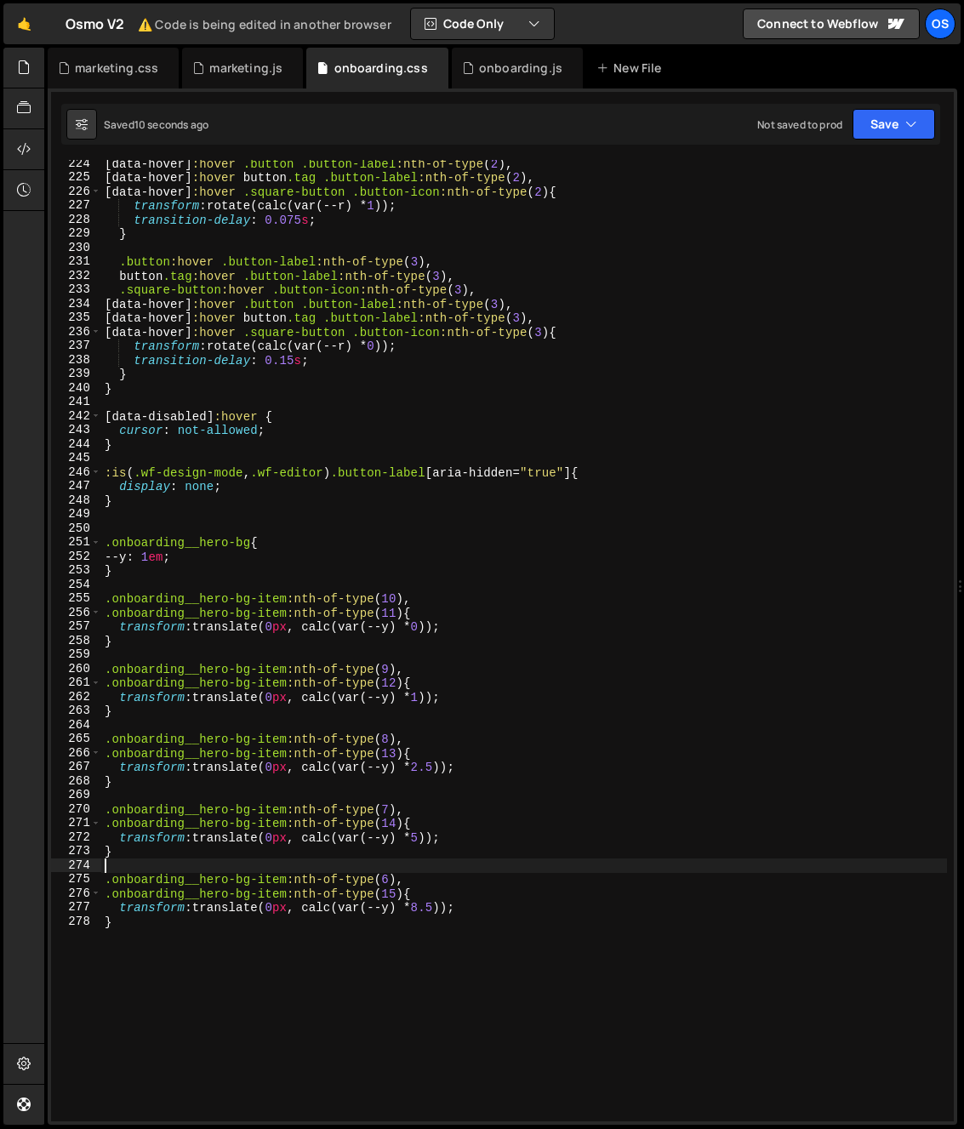
scroll to position [0, 0]
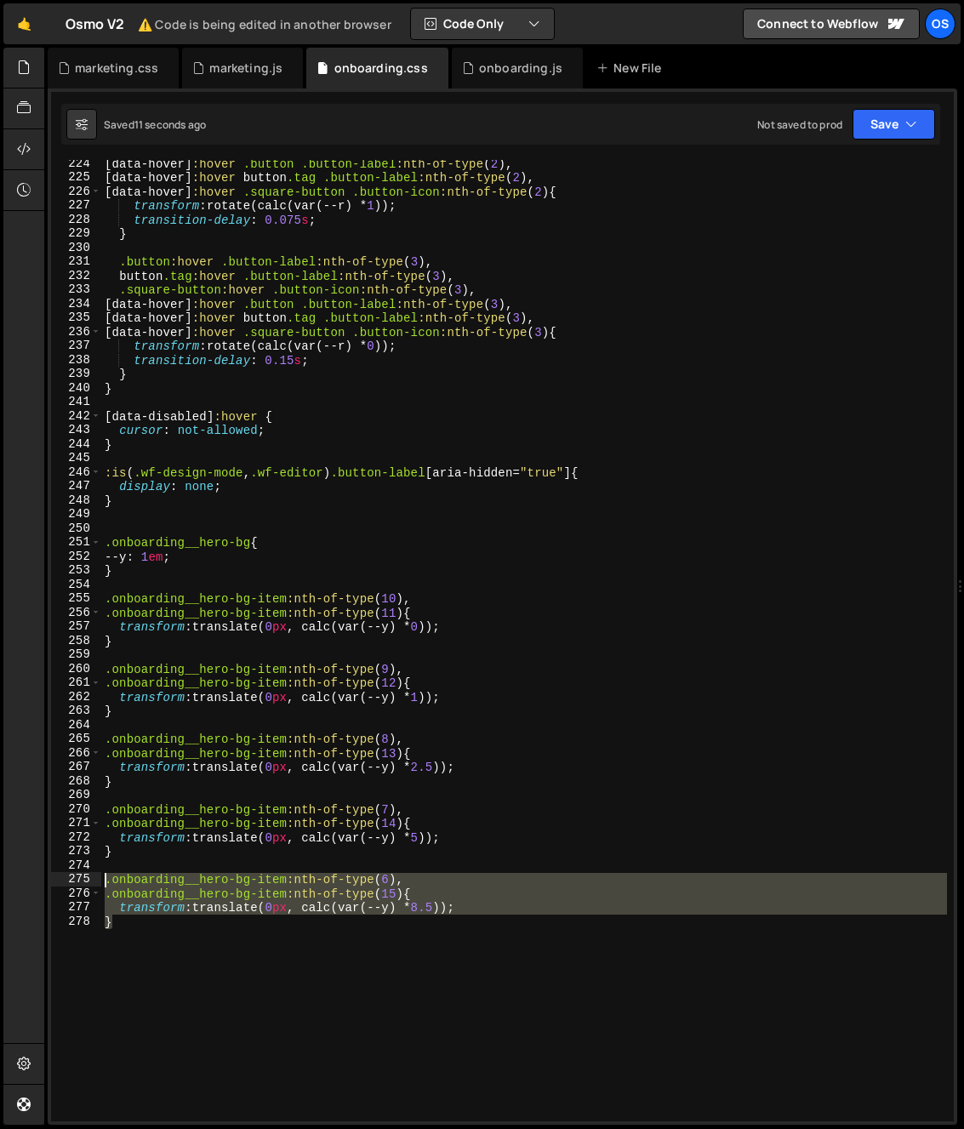
drag, startPoint x: 134, startPoint y: 934, endPoint x: 85, endPoint y: 882, distance: 71.0
click at [85, 882] on div "224 225 226 227 228 229 230 231 232 233 234 235 236 237 238 239 240 241 242 243…" at bounding box center [502, 640] width 902 height 961
click at [151, 962] on div "[ data-hover ] :hover .button .button-label :nth-of-type ( 2 ), [ data-hover ] …" at bounding box center [524, 640] width 846 height 961
type textarea "}"
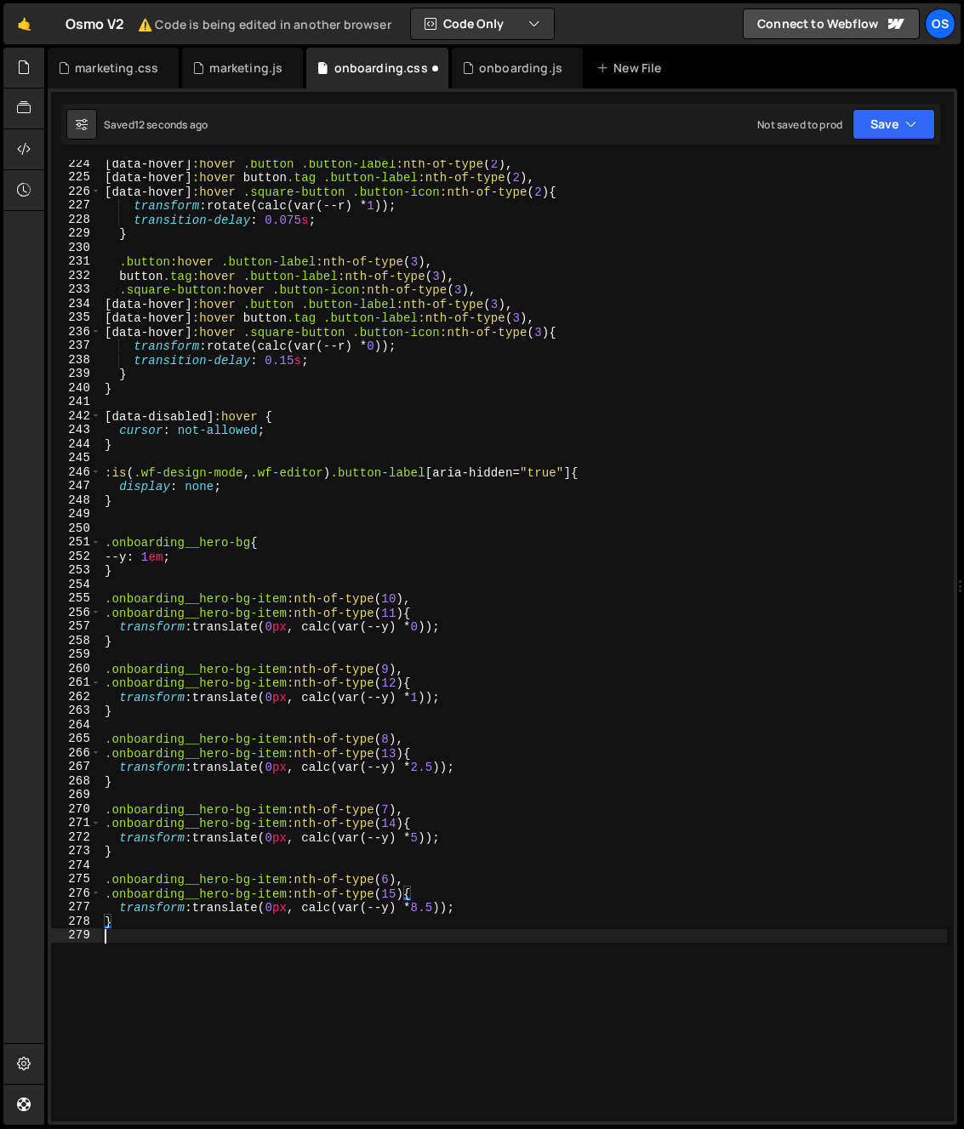
paste textarea "}"
type textarea "}"
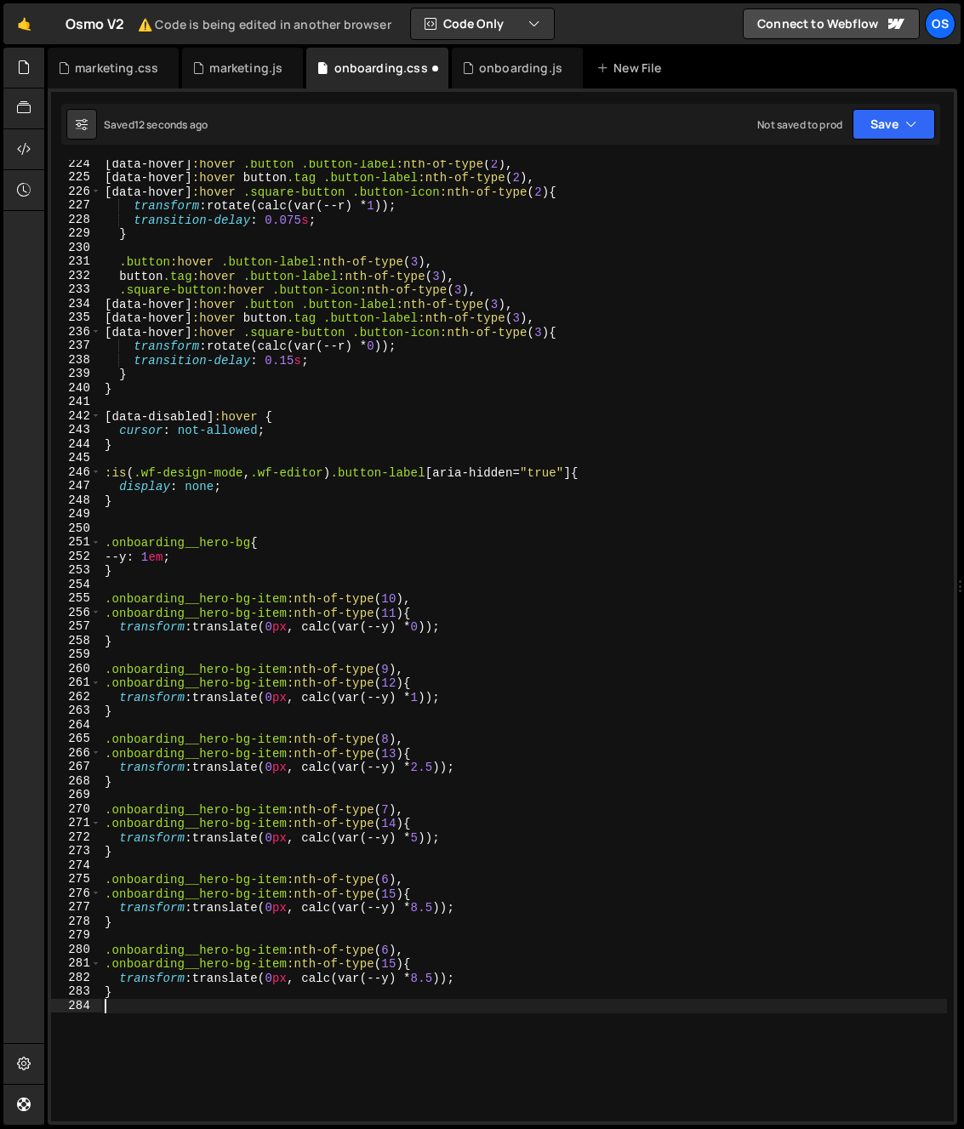
paste textarea "}"
type textarea "}"
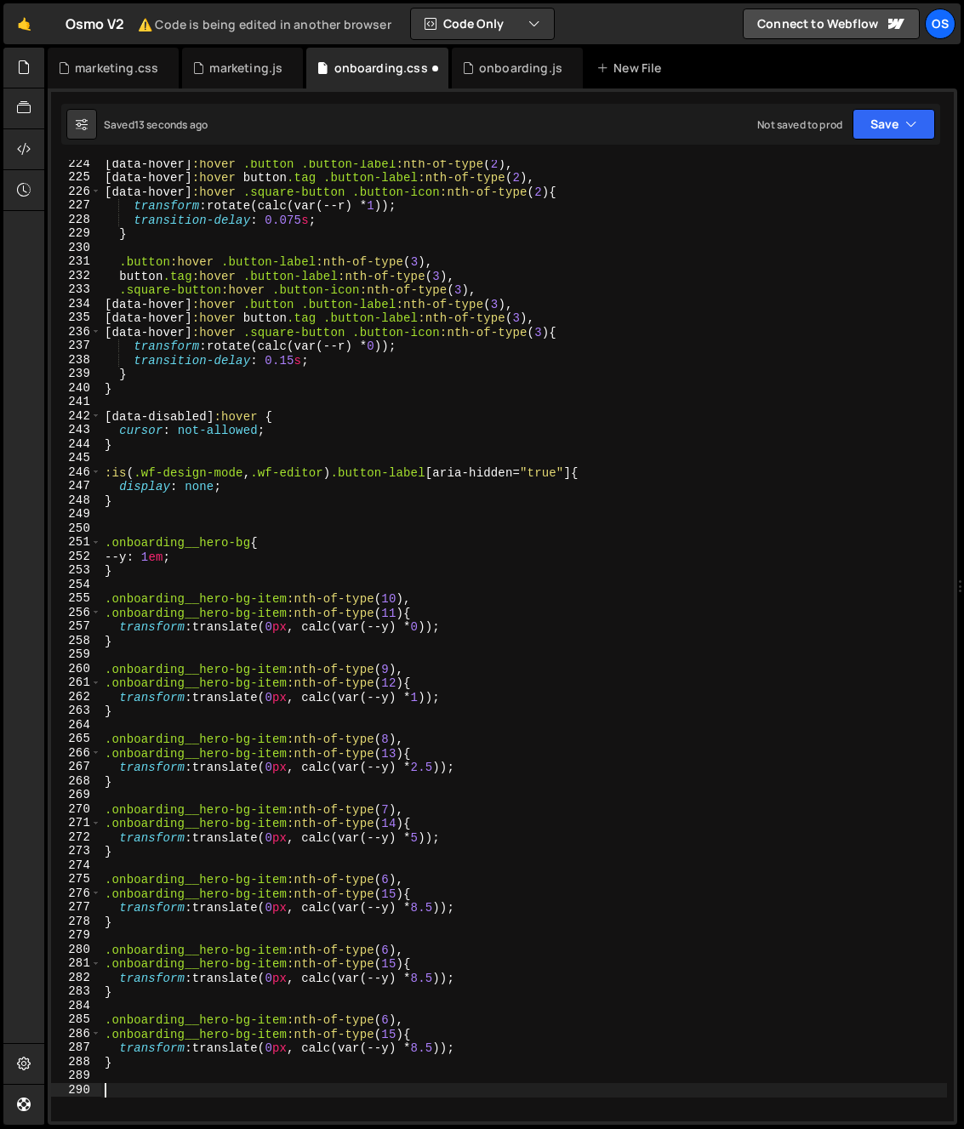
paste textarea "}"
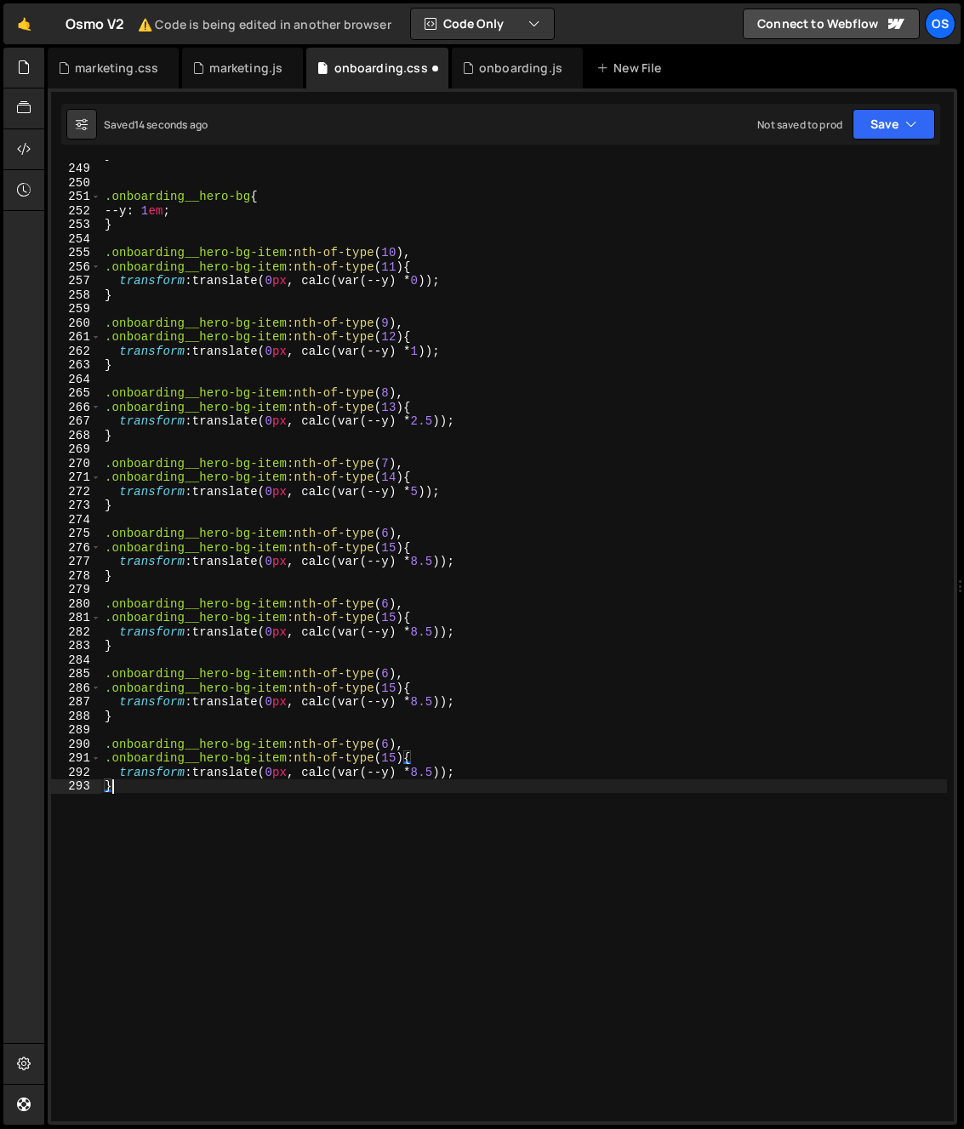
scroll to position [3531, 0]
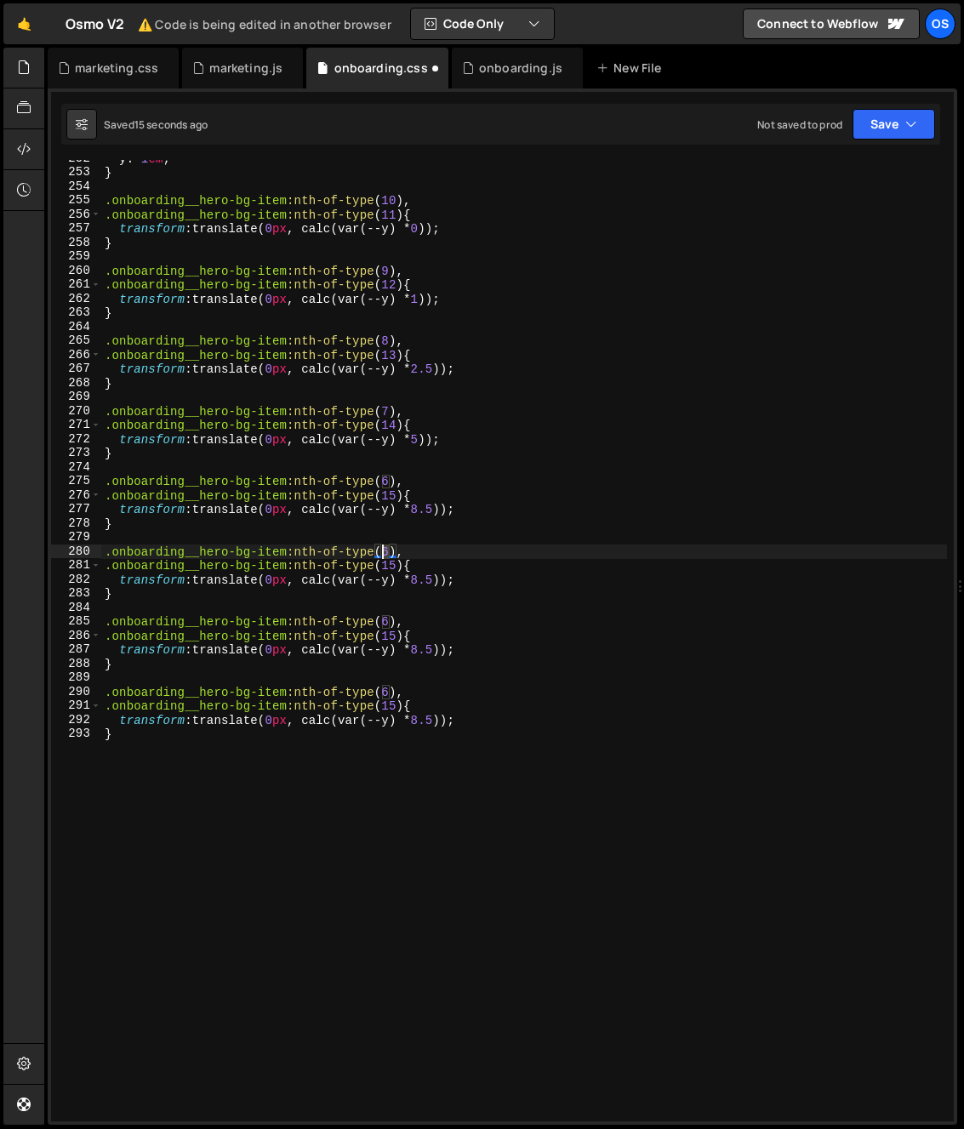
click at [385, 551] on div "--y : 1 em ; } .onboarding__hero-bg-item :nth-of-type ( 10 ), .onboarding__hero…" at bounding box center [524, 645] width 846 height 989
click at [313, 547] on div "--y : 1 em ; } .onboarding__hero-bg-item :nth-of-type ( 10 ), .onboarding__hero…" at bounding box center [524, 645] width 846 height 989
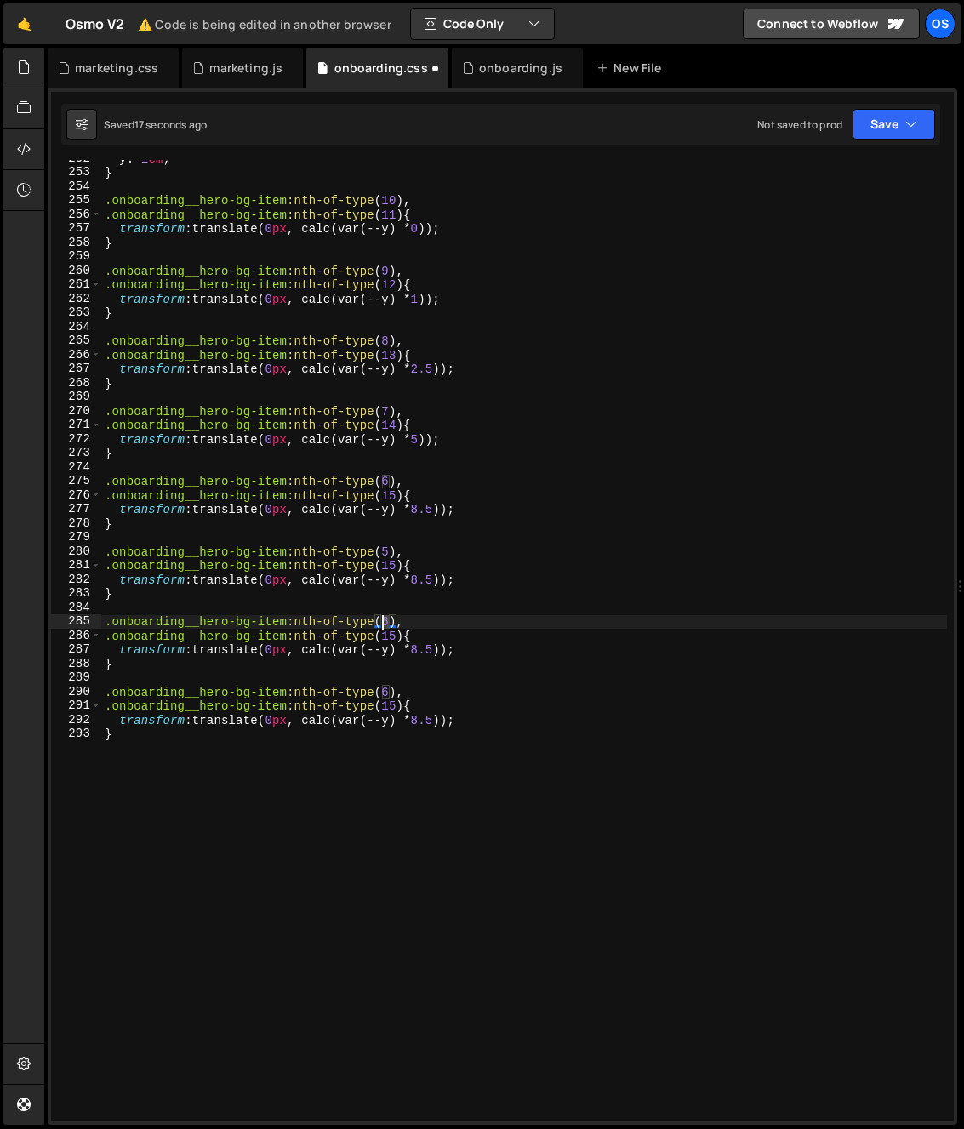
click at [384, 621] on div "--y : 1 em ; } .onboarding__hero-bg-item :nth-of-type ( 10 ), .onboarding__hero…" at bounding box center [524, 645] width 846 height 989
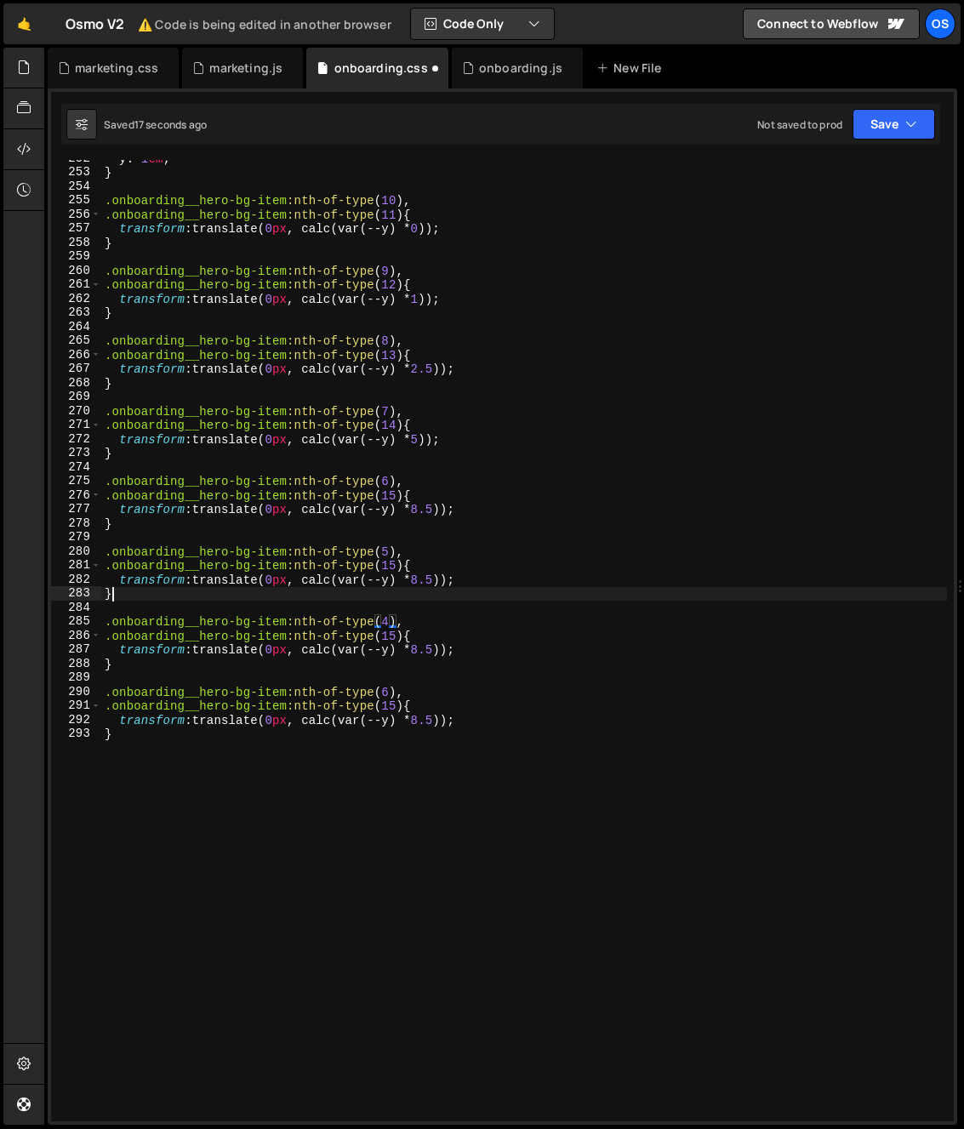
click at [254, 587] on div "--y : 1 em ; } .onboarding__hero-bg-item :nth-of-type ( 10 ), .onboarding__hero…" at bounding box center [524, 645] width 846 height 989
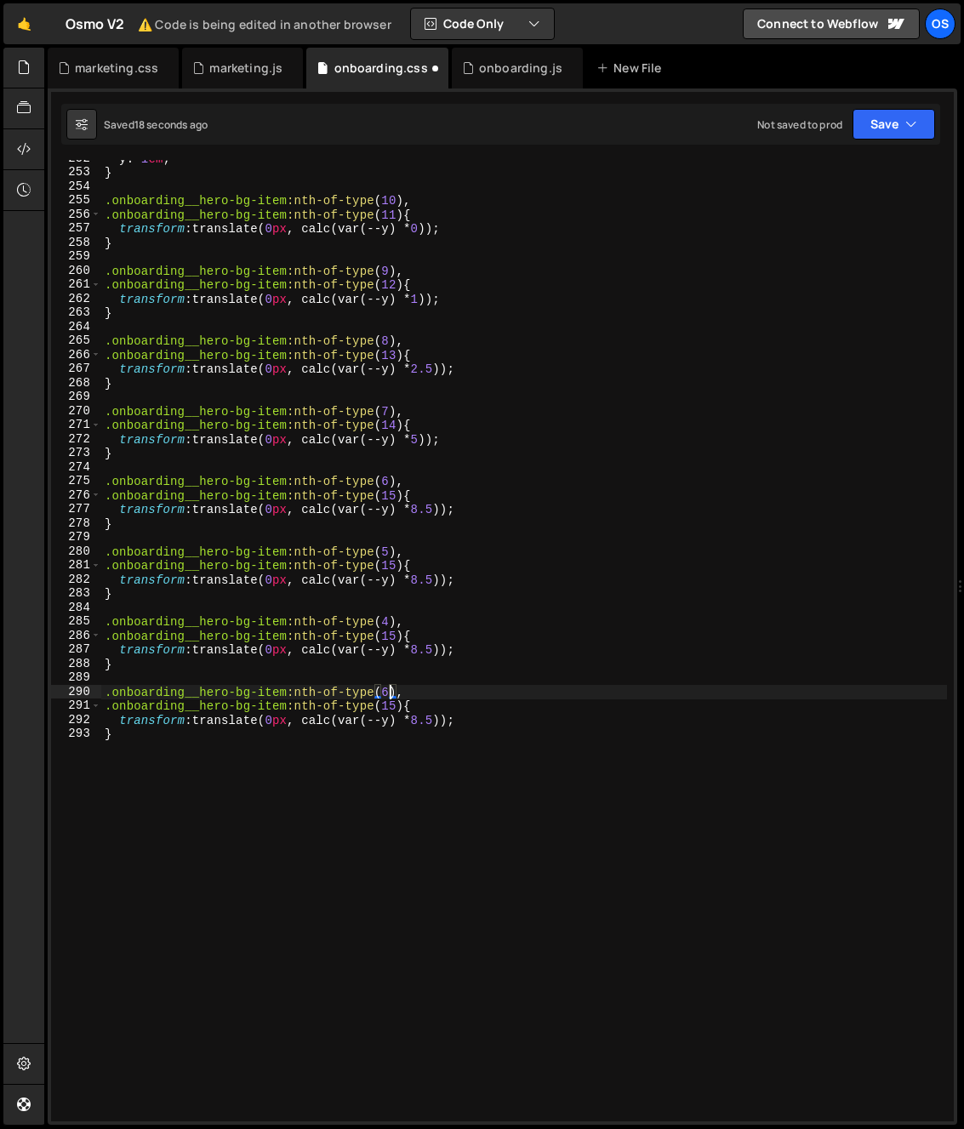
click at [384, 692] on div "--y : 1 em ; } .onboarding__hero-bg-item :nth-of-type ( 10 ), .onboarding__hero…" at bounding box center [524, 645] width 846 height 989
type textarea ".onboarding__hero-bg-item:nth-of-type(3),"
click at [241, 679] on div "--y : 1 em ; } .onboarding__hero-bg-item :nth-of-type ( 10 ), .onboarding__hero…" at bounding box center [524, 645] width 846 height 989
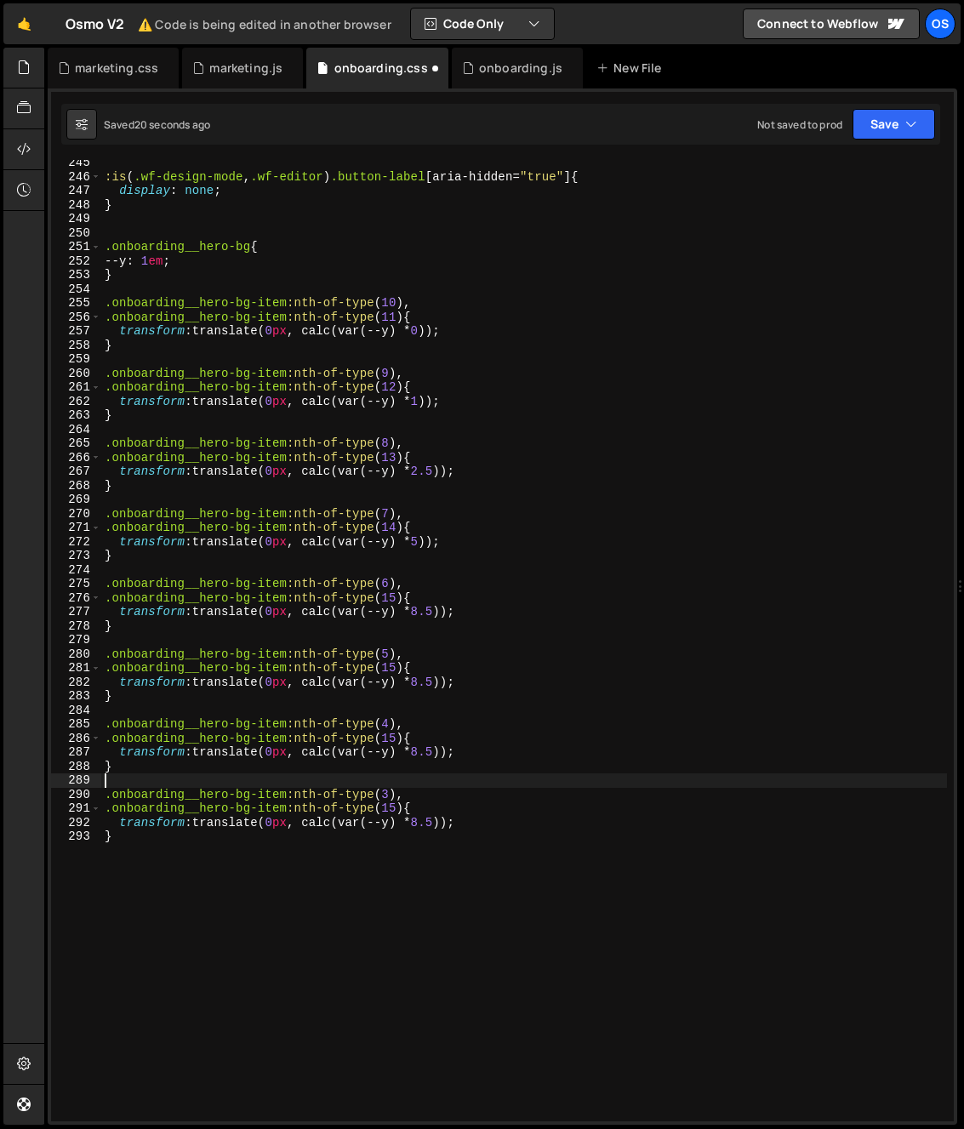
scroll to position [3388, 0]
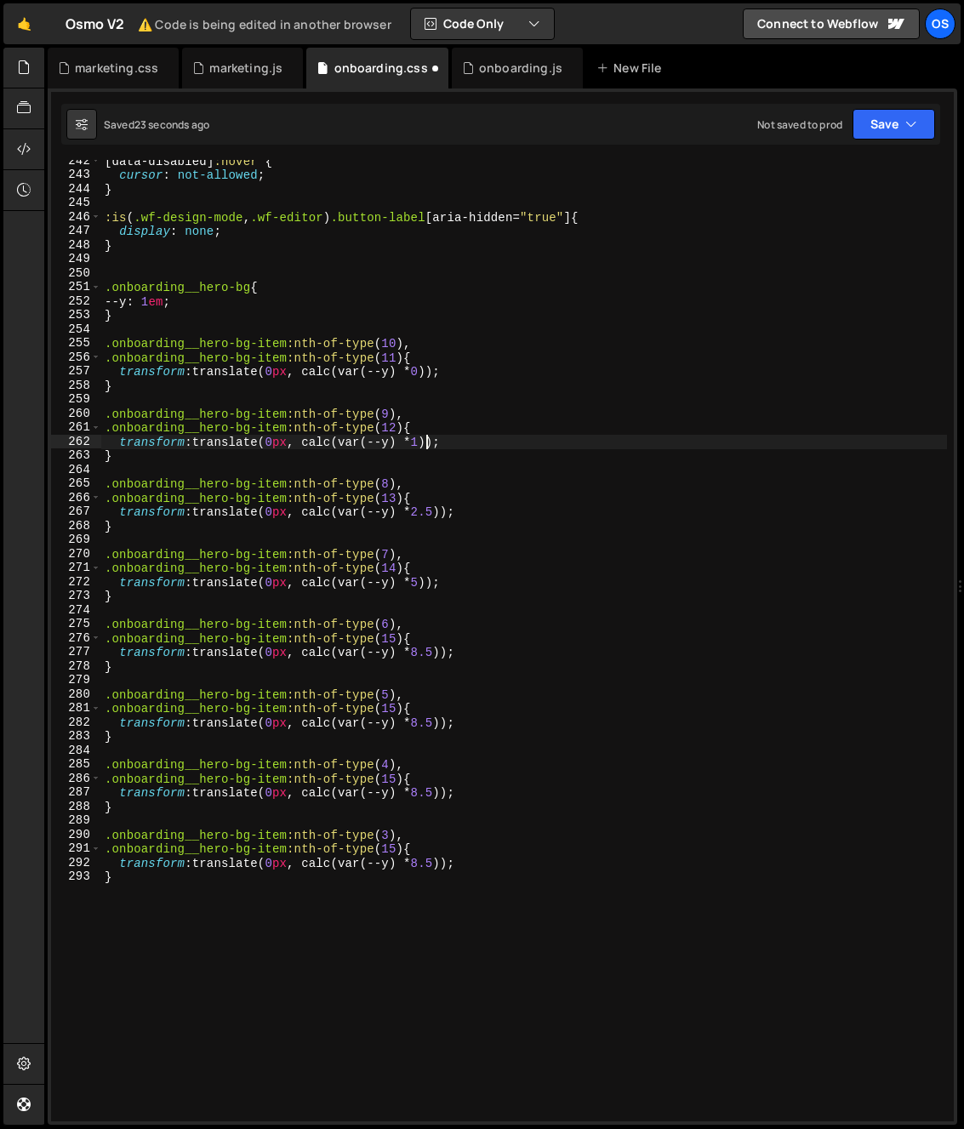
click at [429, 441] on div "[ data-disabled ] :hover { cursor : not-allowed ; } :is ( .wf-design-mode , .wf…" at bounding box center [524, 648] width 846 height 989
type textarea "transform: translate(0px, calc(var(--y) * 1));"
click at [433, 538] on div "[ data-disabled ] :hover { cursor : not-allowed ; } :is ( .wf-design-mode , .wf…" at bounding box center [524, 648] width 846 height 989
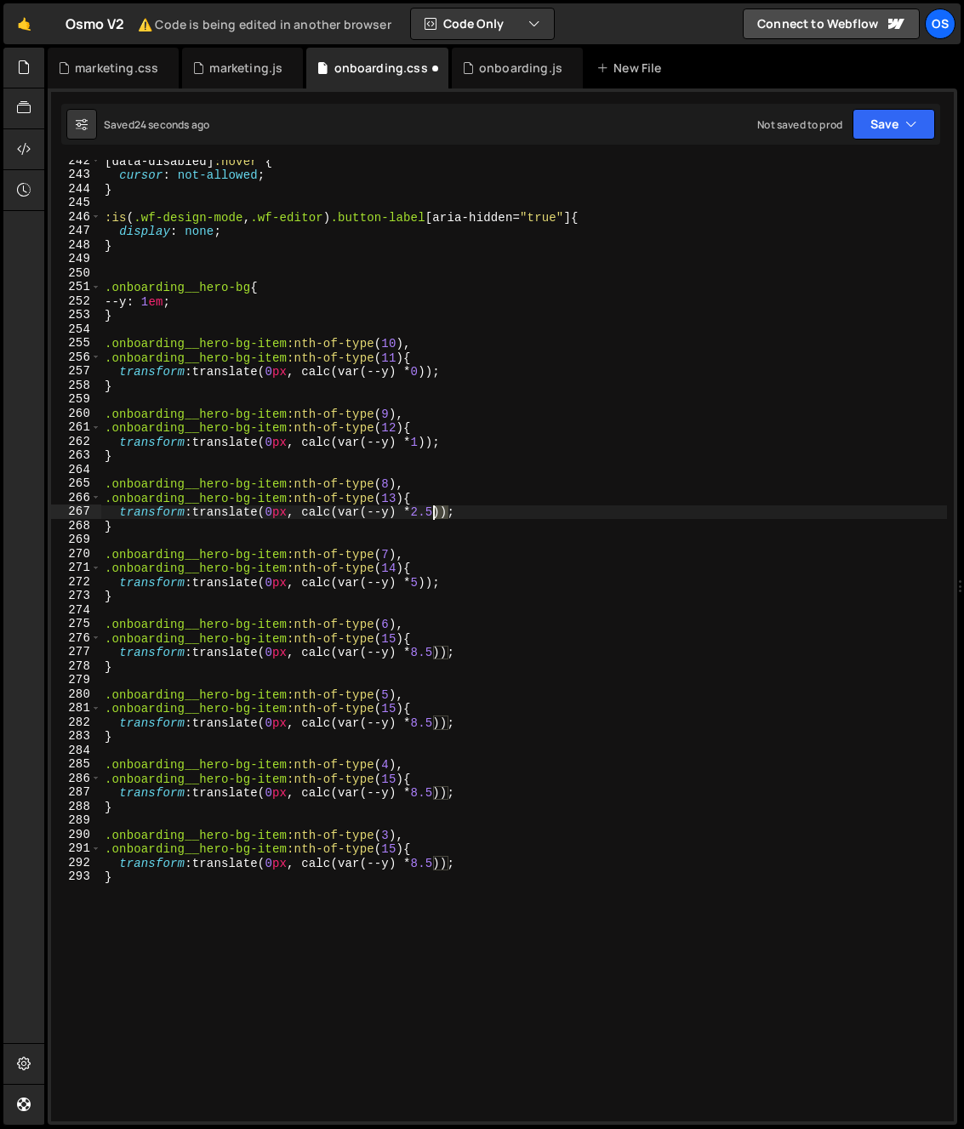
click at [434, 511] on div "[ data-disabled ] :hover { cursor : not-allowed ; } :is ( .wf-design-mode , .wf…" at bounding box center [524, 648] width 846 height 989
click at [465, 623] on div "[ data-disabled ] :hover { cursor : not-allowed ; } :is ( .wf-design-mode , .wf…" at bounding box center [524, 648] width 846 height 989
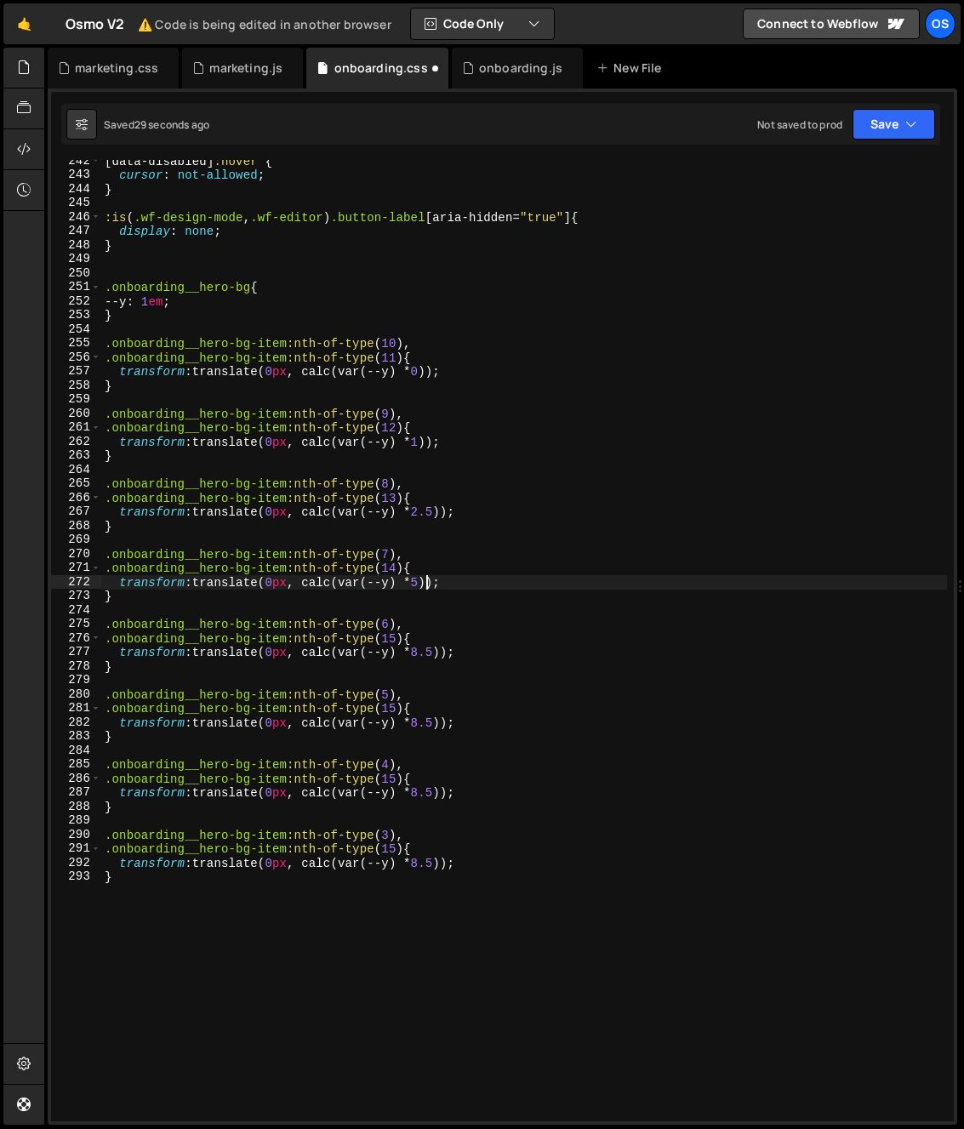
click at [428, 582] on div "[ data-disabled ] :hover { cursor : not-allowed ; } :is ( .wf-design-mode , .wf…" at bounding box center [524, 648] width 846 height 989
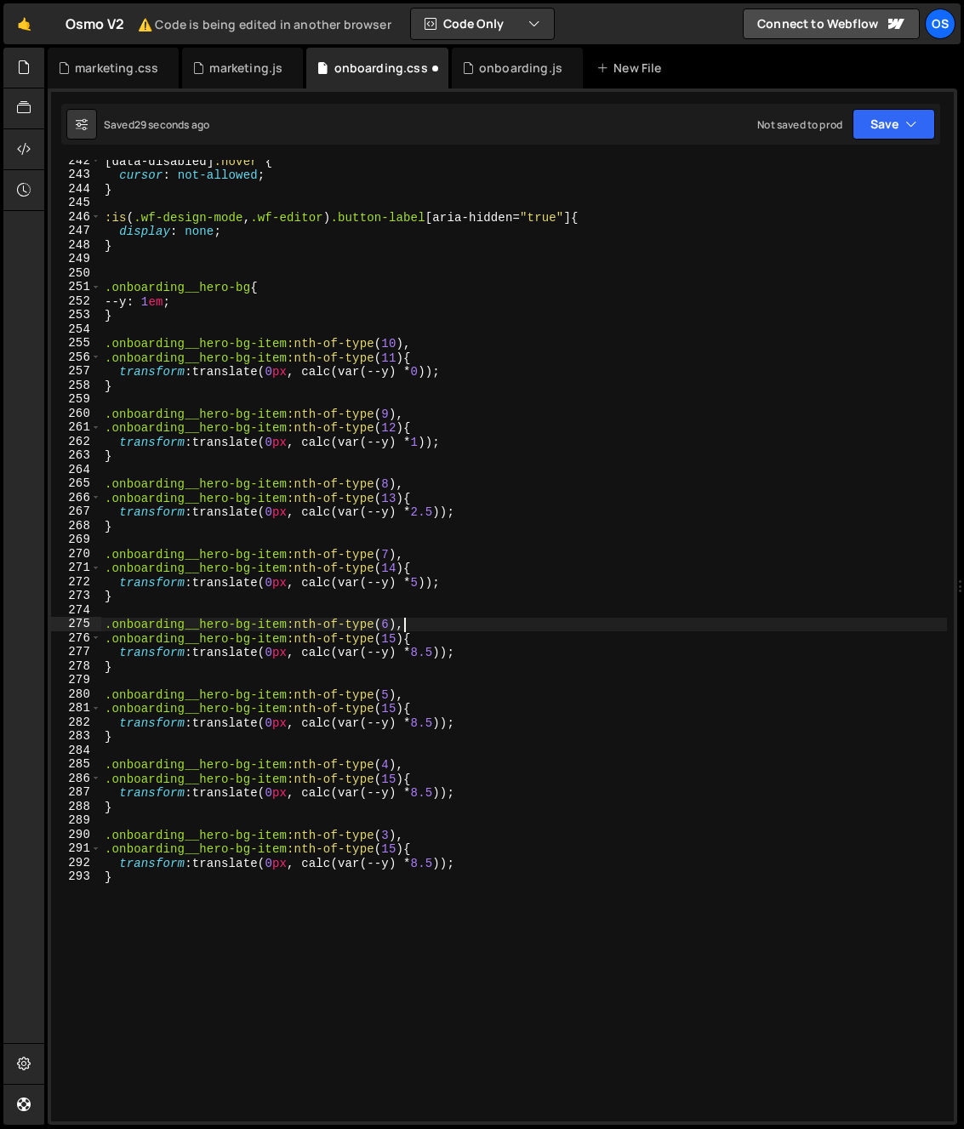
click at [518, 628] on div "[ data-disabled ] :hover { cursor : not-allowed ; } :is ( .wf-design-mode , .wf…" at bounding box center [524, 648] width 846 height 989
click at [431, 586] on div "[ data-disabled ] :hover { cursor : not-allowed ; } :is ( .wf-design-mode , .wf…" at bounding box center [524, 648] width 846 height 989
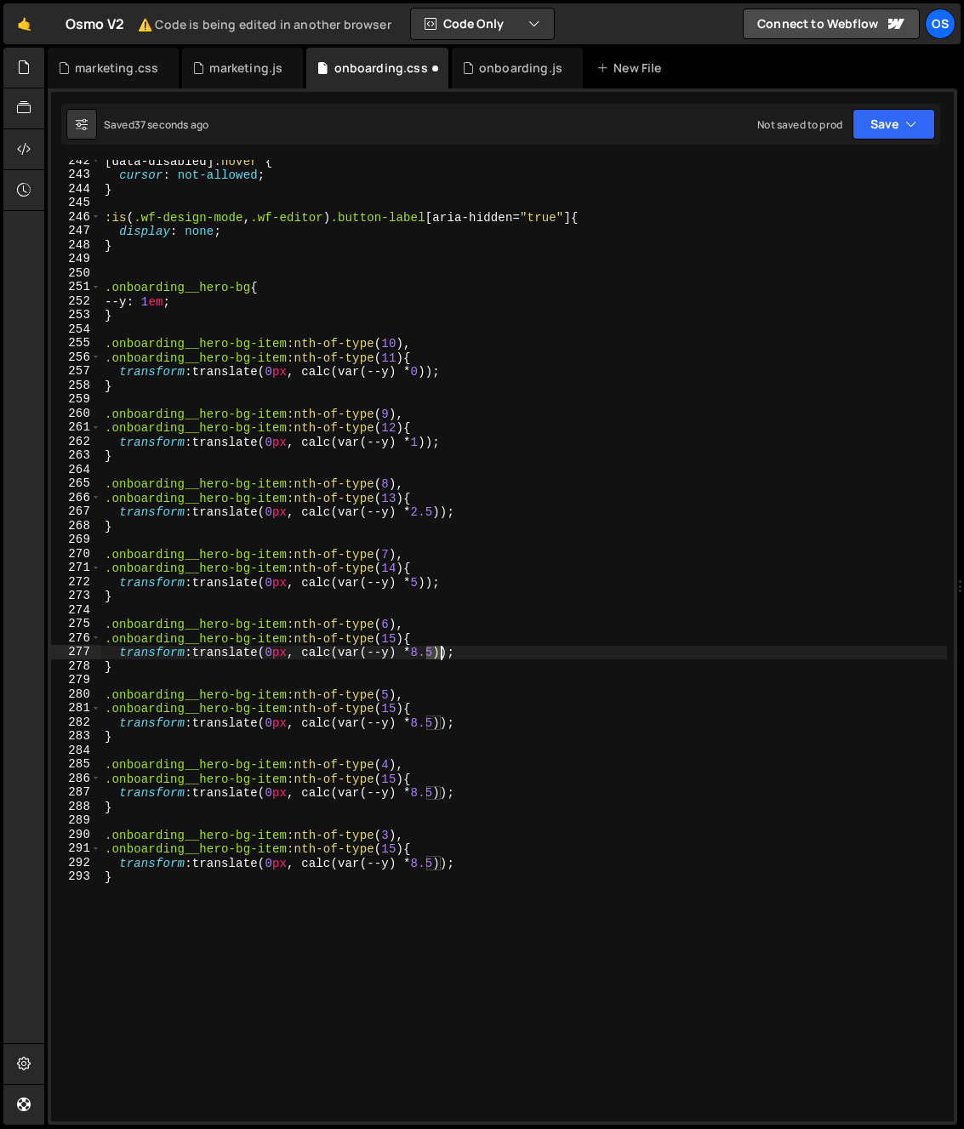
drag, startPoint x: 423, startPoint y: 657, endPoint x: 447, endPoint y: 657, distance: 23.8
click at [443, 657] on div "[ data-disabled ] :hover { cursor : not-allowed ; } :is ( .wf-design-mode , .wf…" at bounding box center [524, 648] width 846 height 989
click at [447, 657] on div "[ data-disabled ] :hover { cursor : not-allowed ; } :is ( .wf-design-mode , .wf…" at bounding box center [524, 648] width 846 height 989
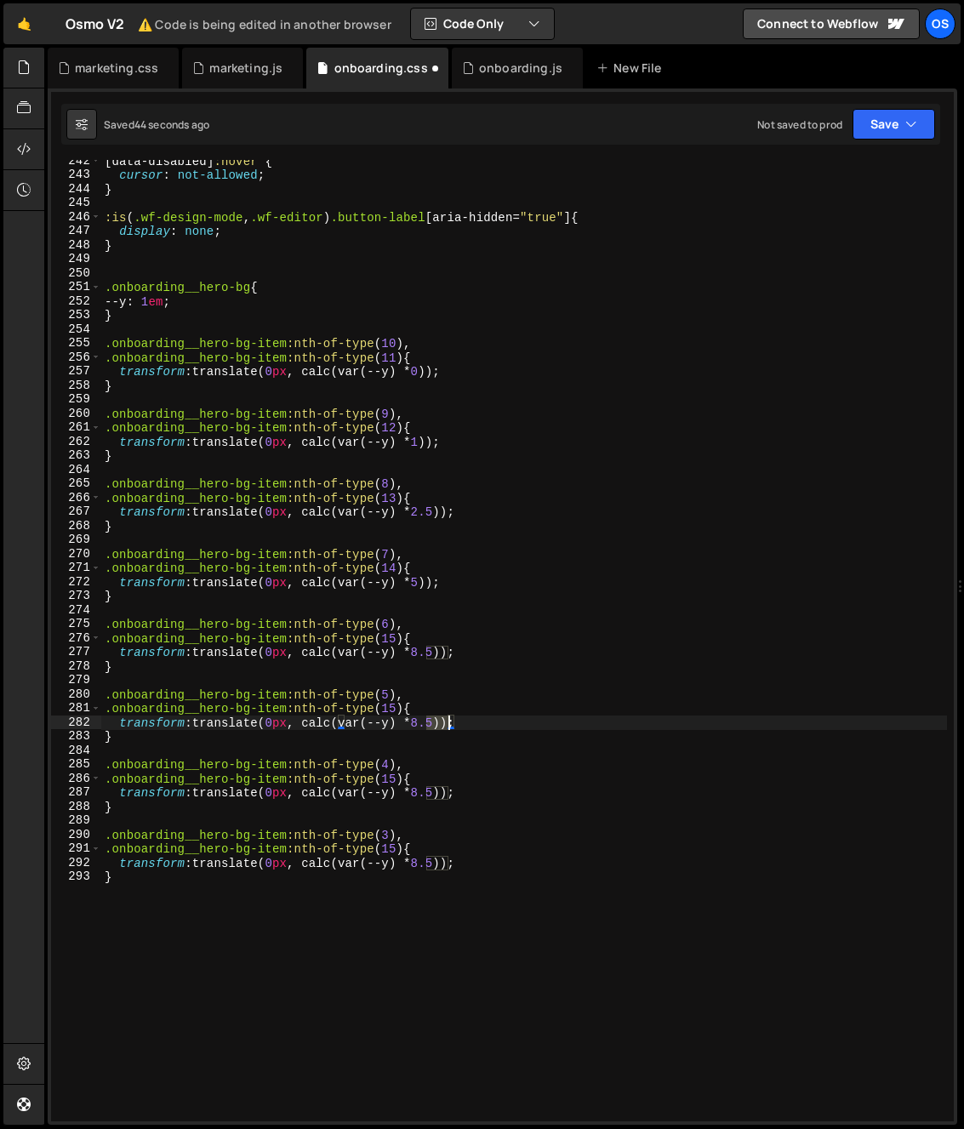
drag, startPoint x: 427, startPoint y: 722, endPoint x: 446, endPoint y: 727, distance: 19.4
click at [446, 727] on div "[ data-disabled ] :hover { cursor : not-allowed ; } :is ( .wf-design-mode , .wf…" at bounding box center [524, 648] width 846 height 989
click at [401, 702] on div "[ data-disabled ] :hover { cursor : not-allowed ; } :is ( .wf-design-mode , .wf…" at bounding box center [524, 648] width 846 height 989
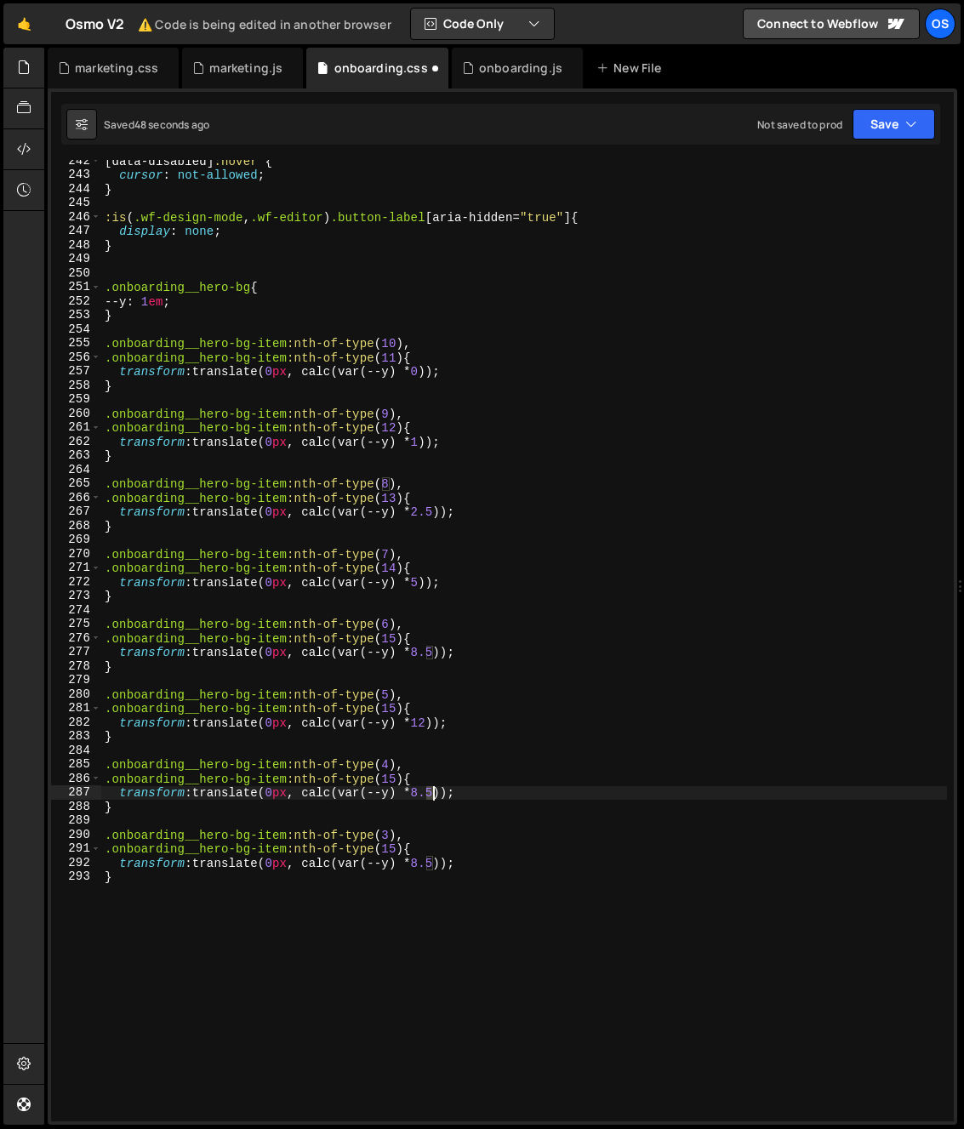
click at [432, 795] on div "[ data-disabled ] :hover { cursor : not-allowed ; } :is ( .wf-design-mode , .wf…" at bounding box center [524, 648] width 846 height 989
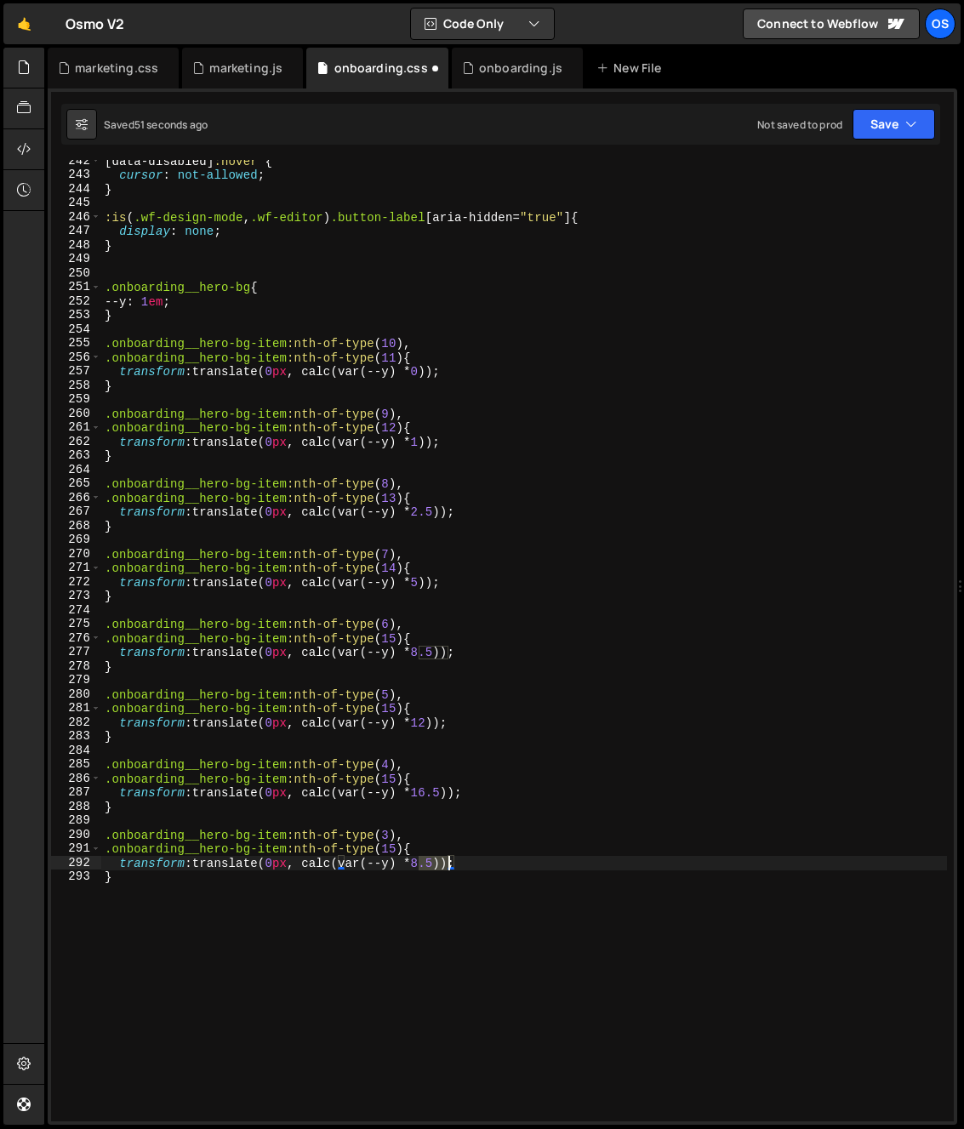
drag, startPoint x: 422, startPoint y: 865, endPoint x: 447, endPoint y: 866, distance: 24.7
click at [447, 866] on div "[ data-disabled ] :hover { cursor : not-allowed ; } :is ( .wf-design-mode , .wf…" at bounding box center [524, 648] width 846 height 989
drag, startPoint x: 421, startPoint y: 867, endPoint x: 434, endPoint y: 868, distance: 12.8
click at [434, 868] on div "[ data-disabled ] :hover { cursor : not-allowed ; } :is ( .wf-design-mode , .wf…" at bounding box center [524, 648] width 846 height 989
type textarea "transform: translate(0px, calc(var(--y) * 22));"
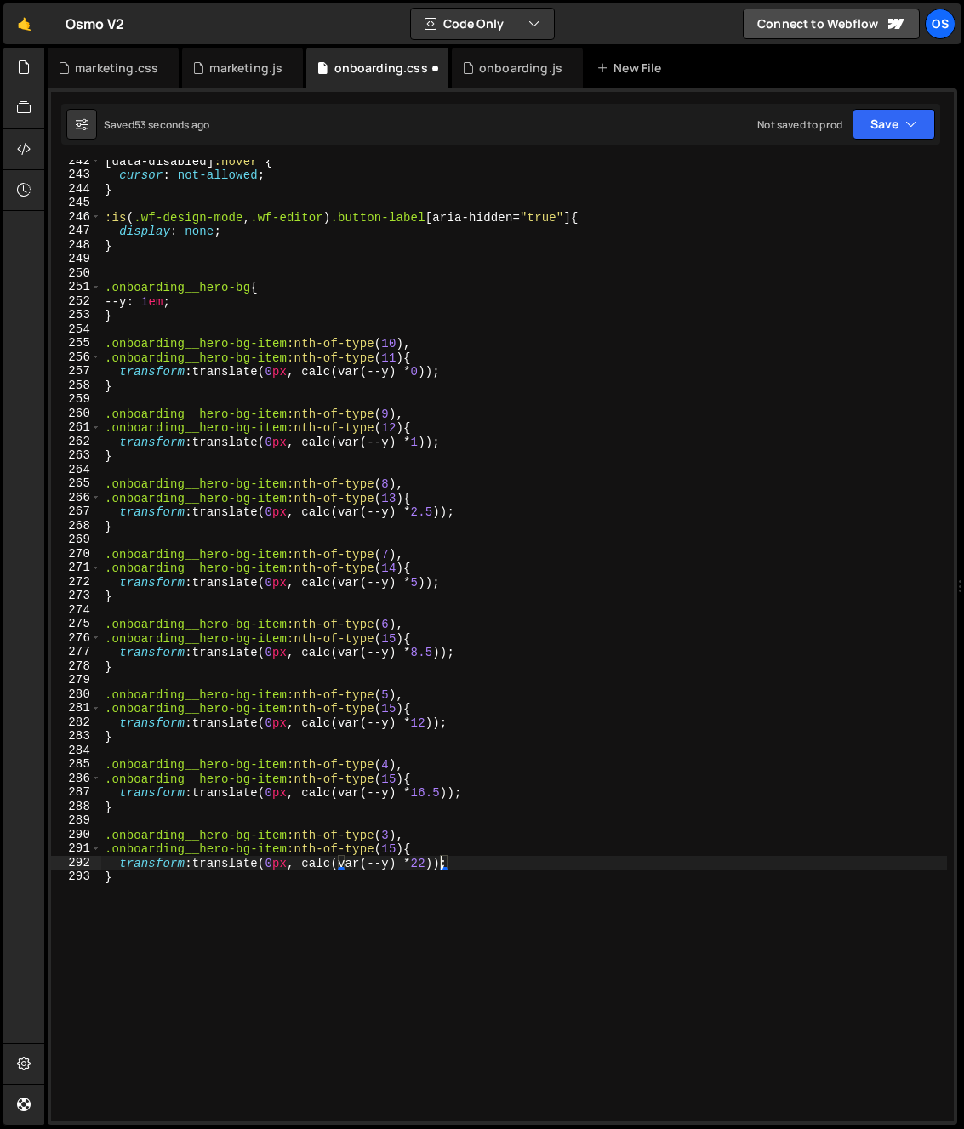
click at [497, 826] on div "[ data-disabled ] :hover { cursor : not-allowed ; } :is ( .wf-design-mode , .wf…" at bounding box center [524, 648] width 846 height 989
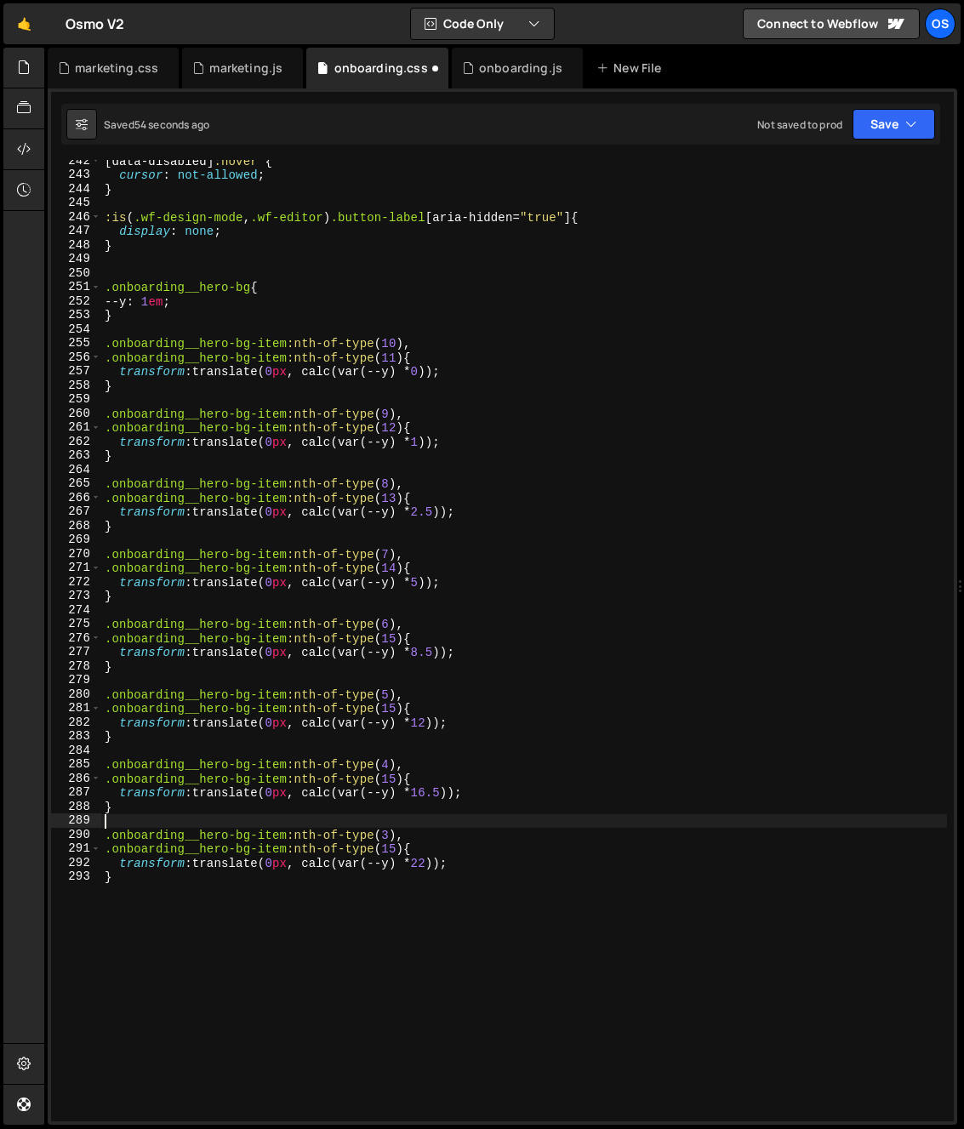
scroll to position [0, 0]
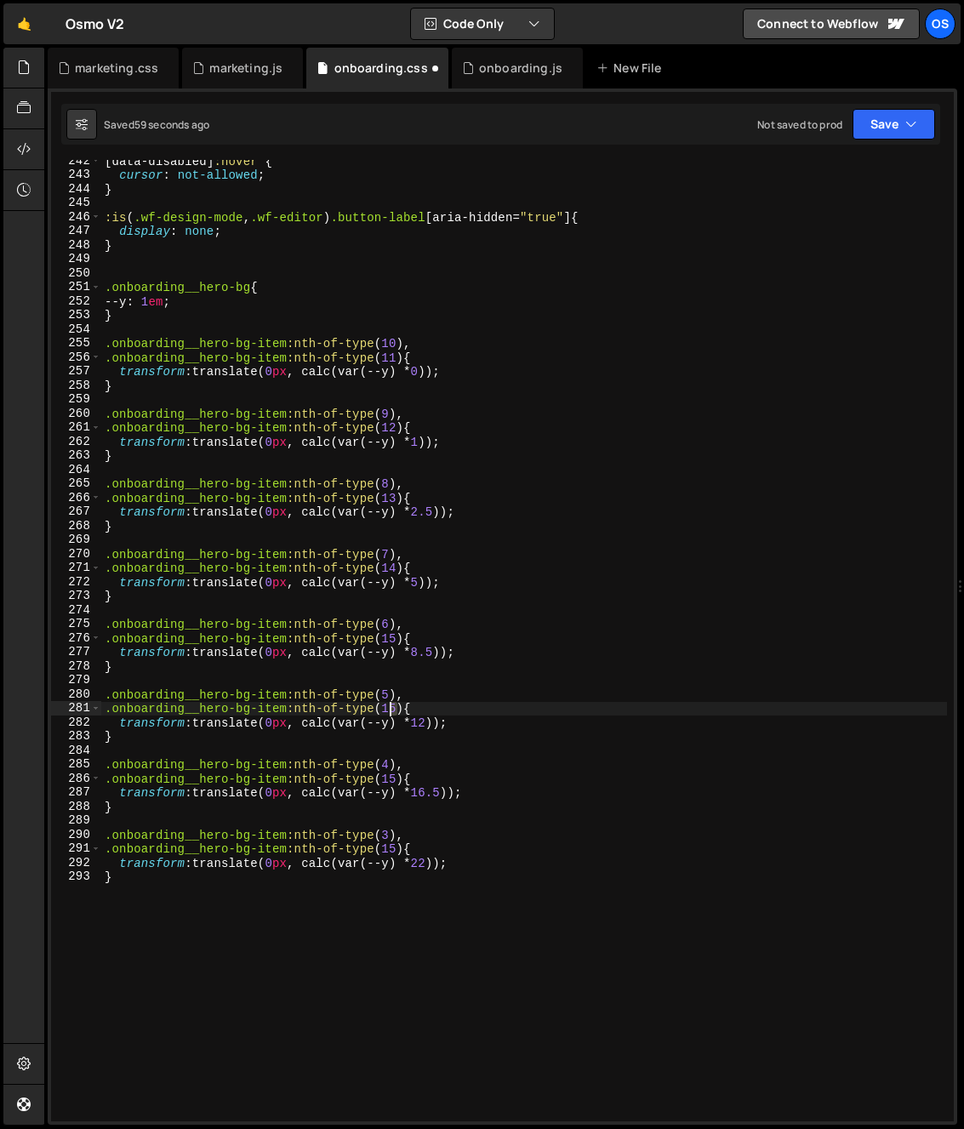
click at [390, 712] on div "[ data-disabled ] :hover { cursor : not-allowed ; } :is ( .wf-design-mode , .wf…" at bounding box center [524, 648] width 846 height 989
type textarea ".onboarding__hero-bg-item:nth-of-type(16){"
drag, startPoint x: 341, startPoint y: 749, endPoint x: 359, endPoint y: 757, distance: 19.4
click at [342, 750] on div "[ data-disabled ] :hover { cursor : not-allowed ; } :is ( .wf-design-mode , .wf…" at bounding box center [524, 648] width 846 height 989
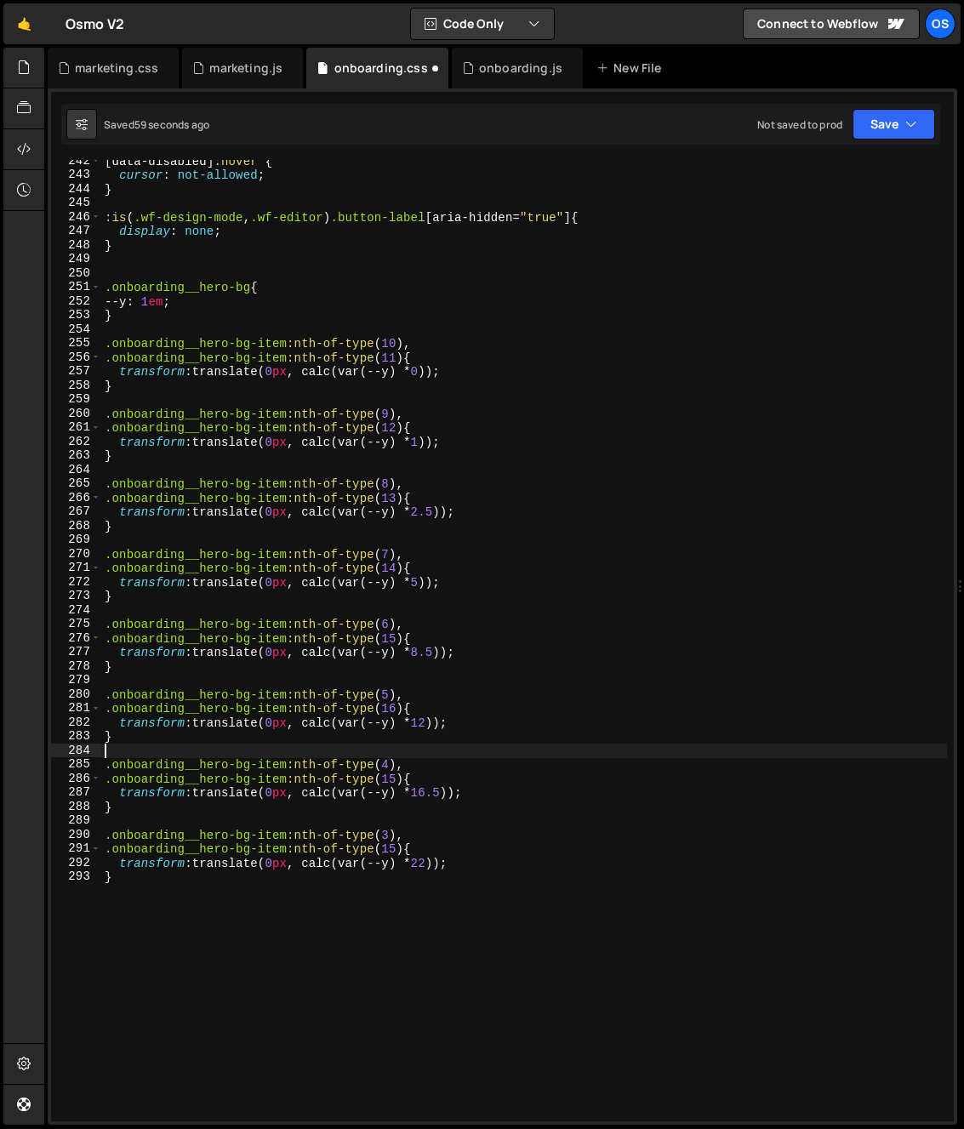
scroll to position [0, 0]
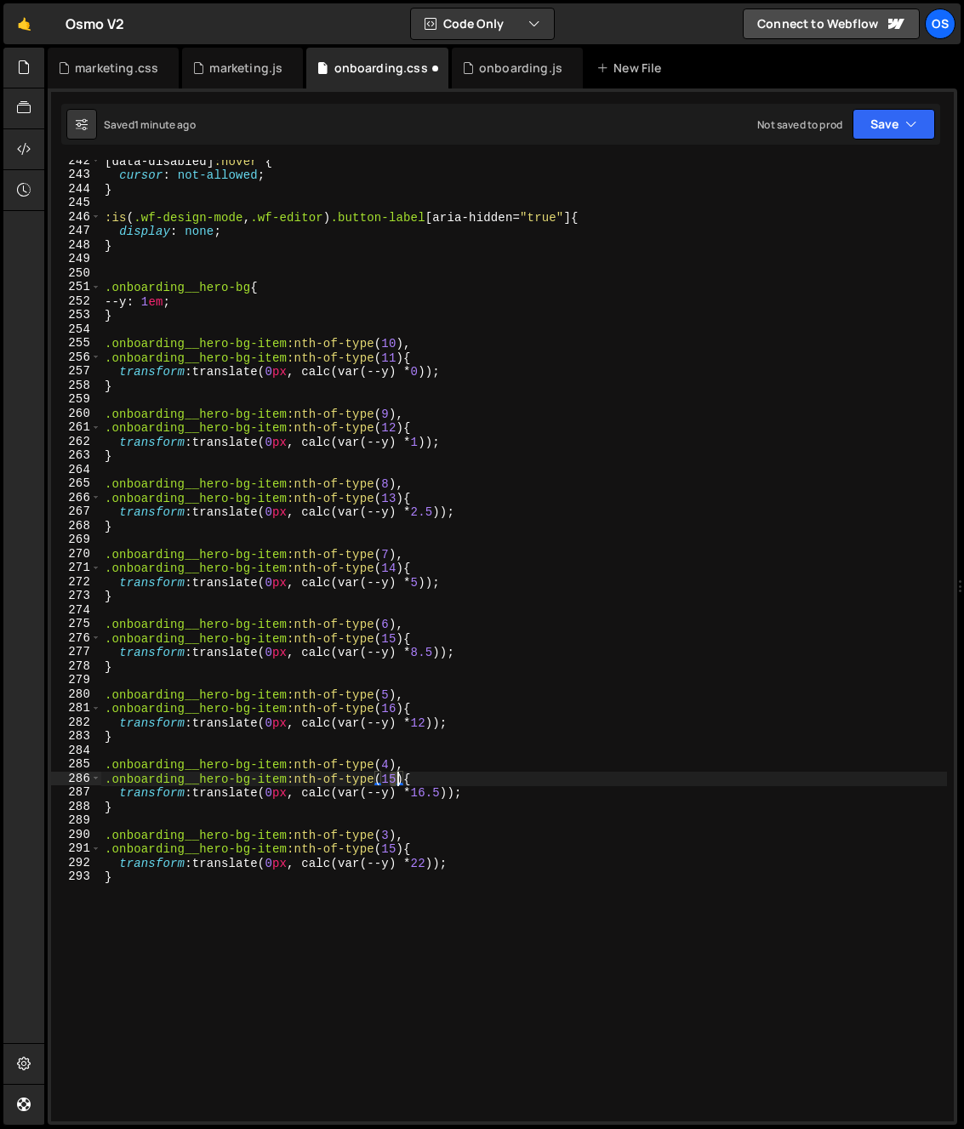
click at [395, 778] on div "[ data-disabled ] :hover { cursor : not-allowed ; } :is ( .wf-design-mode , .wf…" at bounding box center [524, 648] width 846 height 989
drag, startPoint x: 289, startPoint y: 866, endPoint x: 326, endPoint y: 872, distance: 37.1
click at [290, 866] on div "[ data-disabled ] :hover { cursor : not-allowed ; } :is ( .wf-design-mode , .wf…" at bounding box center [524, 648] width 846 height 989
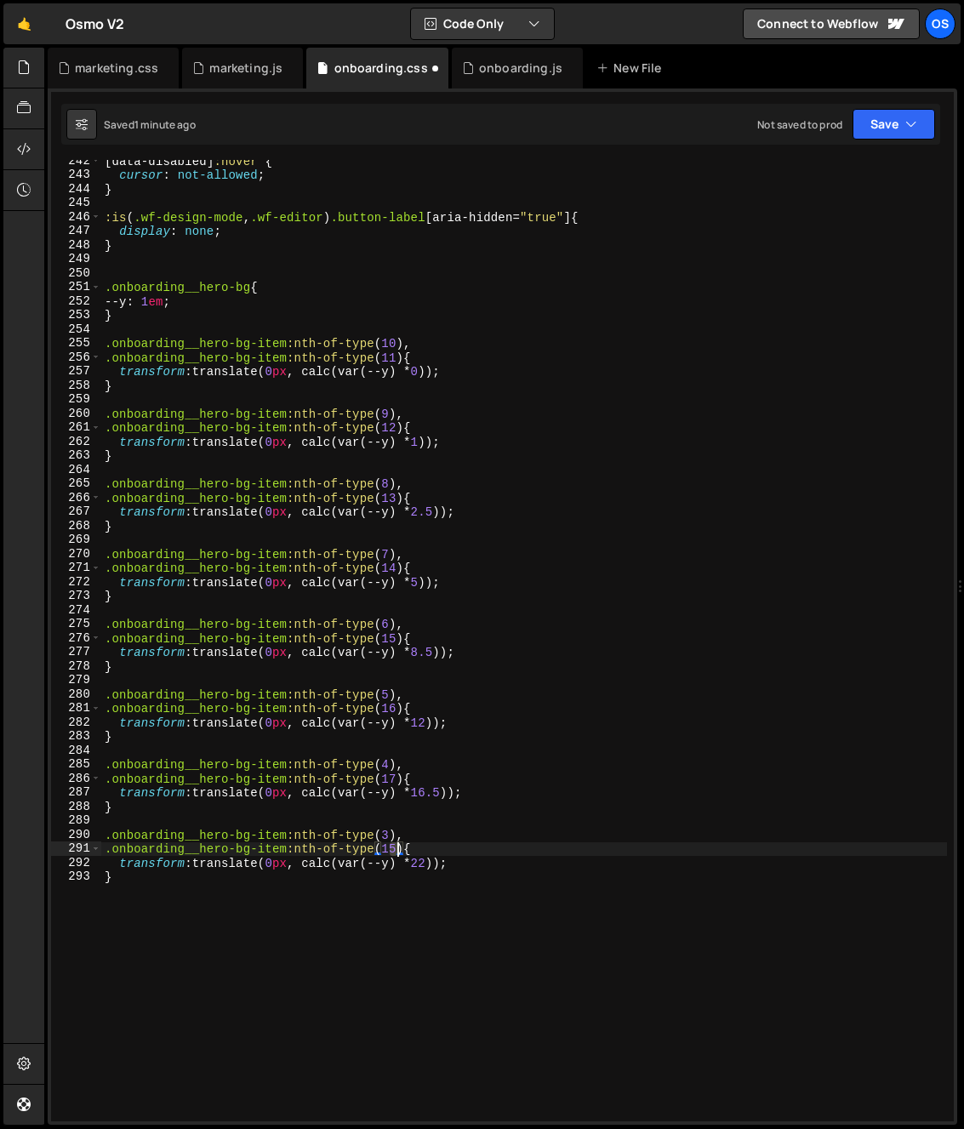
click at [395, 851] on div "[ data-disabled ] :hover { cursor : not-allowed ; } :is ( .wf-design-mode , .wf…" at bounding box center [524, 648] width 846 height 989
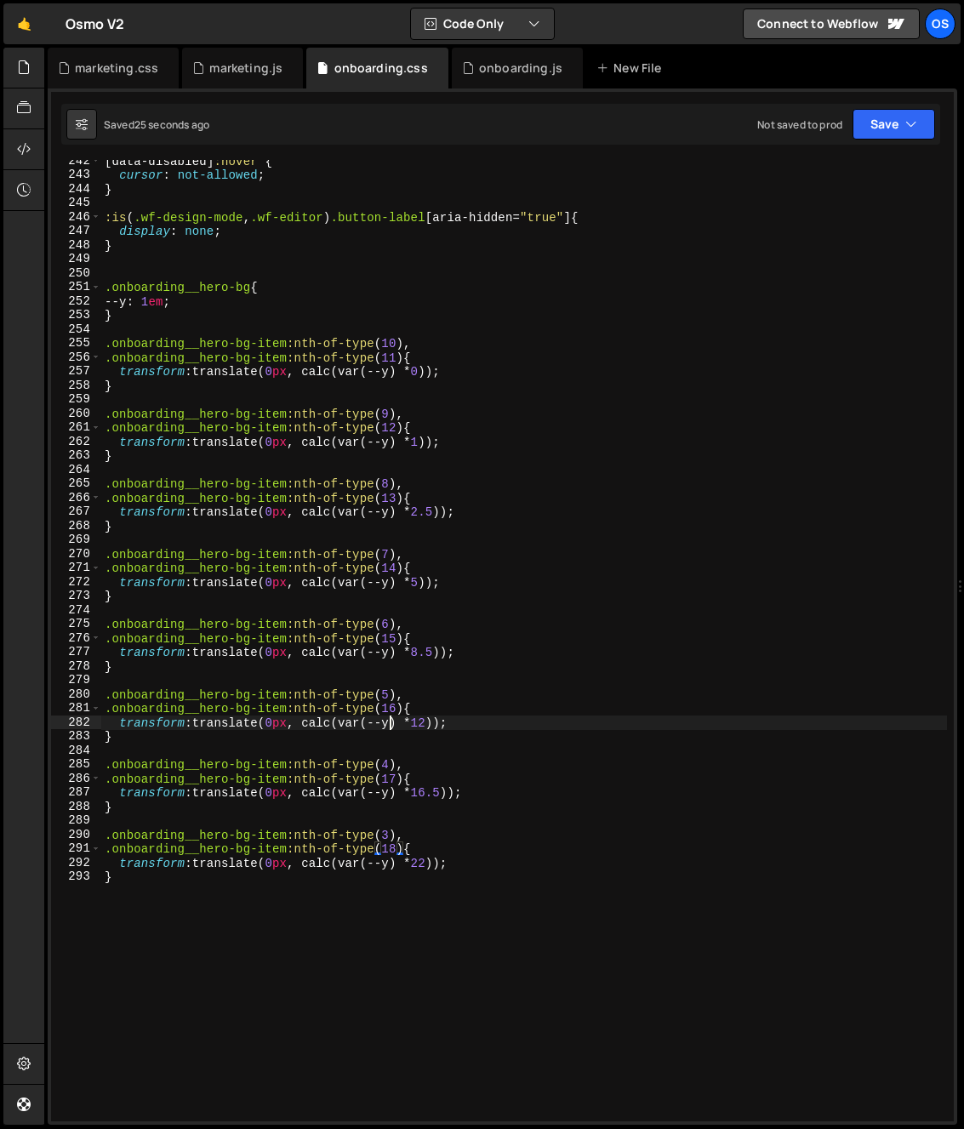
click at [390, 720] on div "[ data-disabled ] :hover { cursor : not-allowed ; } :is ( .wf-design-mode , .wf…" at bounding box center [524, 648] width 846 height 989
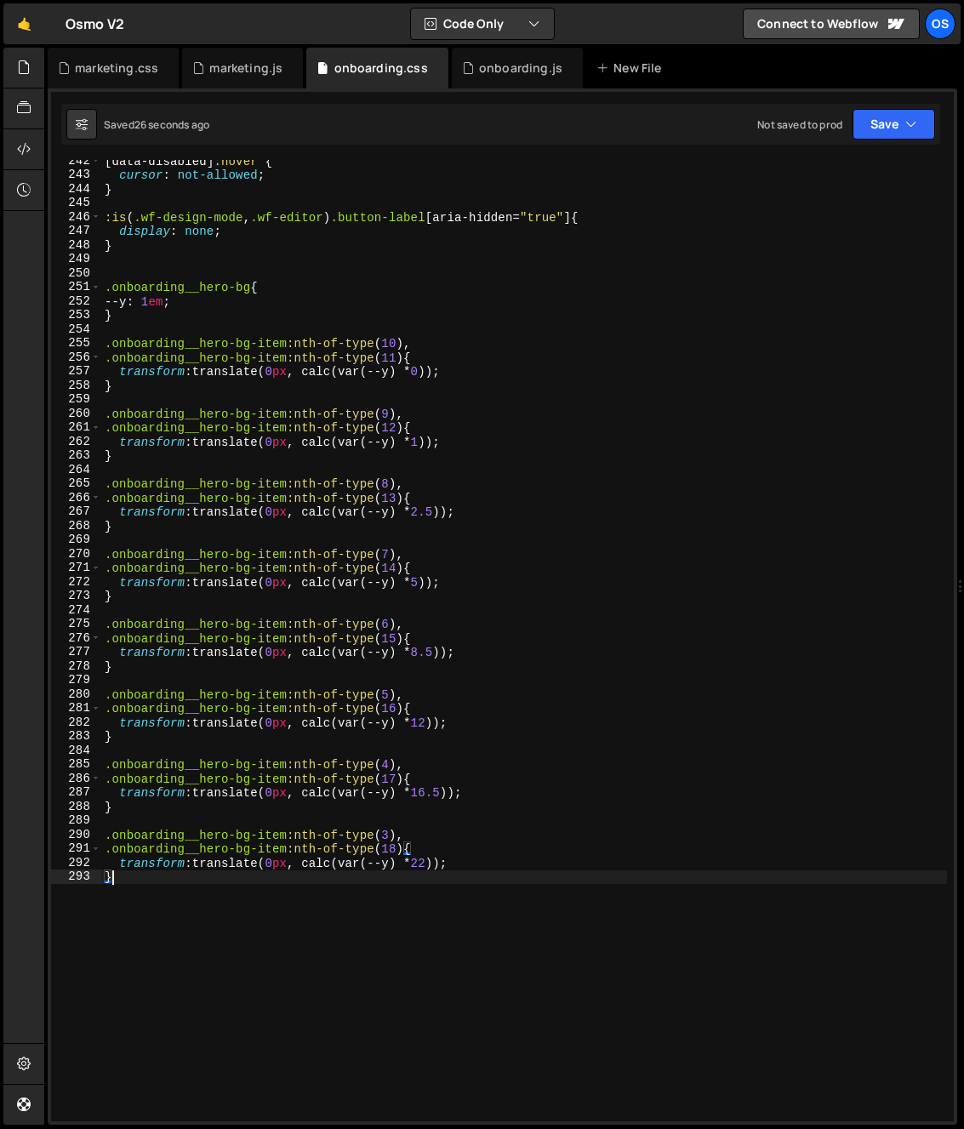
click at [251, 910] on div "[ data-disabled ] :hover { cursor : not-allowed ; } :is ( .wf-design-mode , .wf…" at bounding box center [524, 648] width 846 height 989
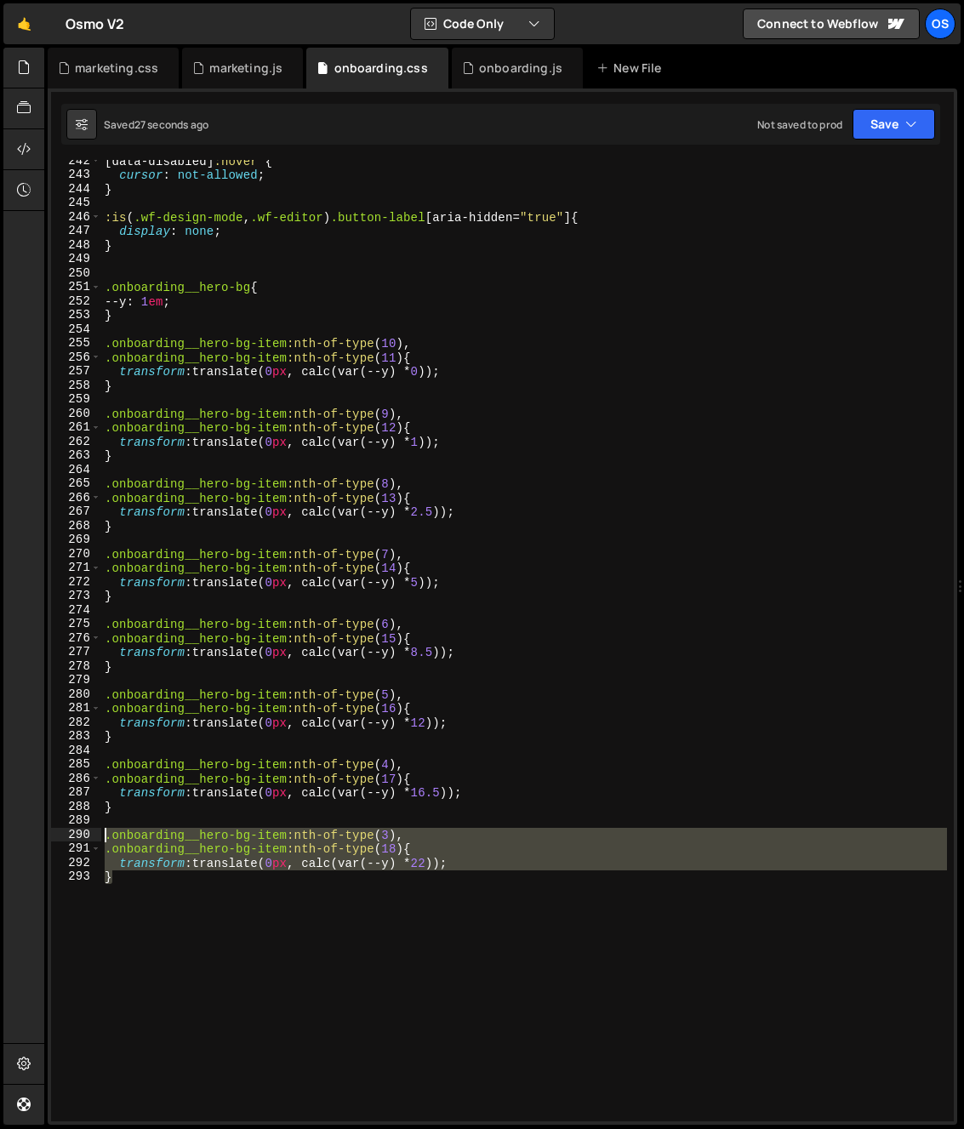
drag, startPoint x: 81, startPoint y: 868, endPoint x: 51, endPoint y: 834, distance: 45.9
click at [51, 834] on div "} 242 243 244 245 246 247 248 249 250 251 252 253 254 255 256 257 258 259 260 2…" at bounding box center [502, 640] width 902 height 961
click at [161, 924] on div "[ data-disabled ] :hover { cursor : not-allowed ; } :is ( .wf-design-mode , .wf…" at bounding box center [524, 640] width 846 height 961
type textarea "}"
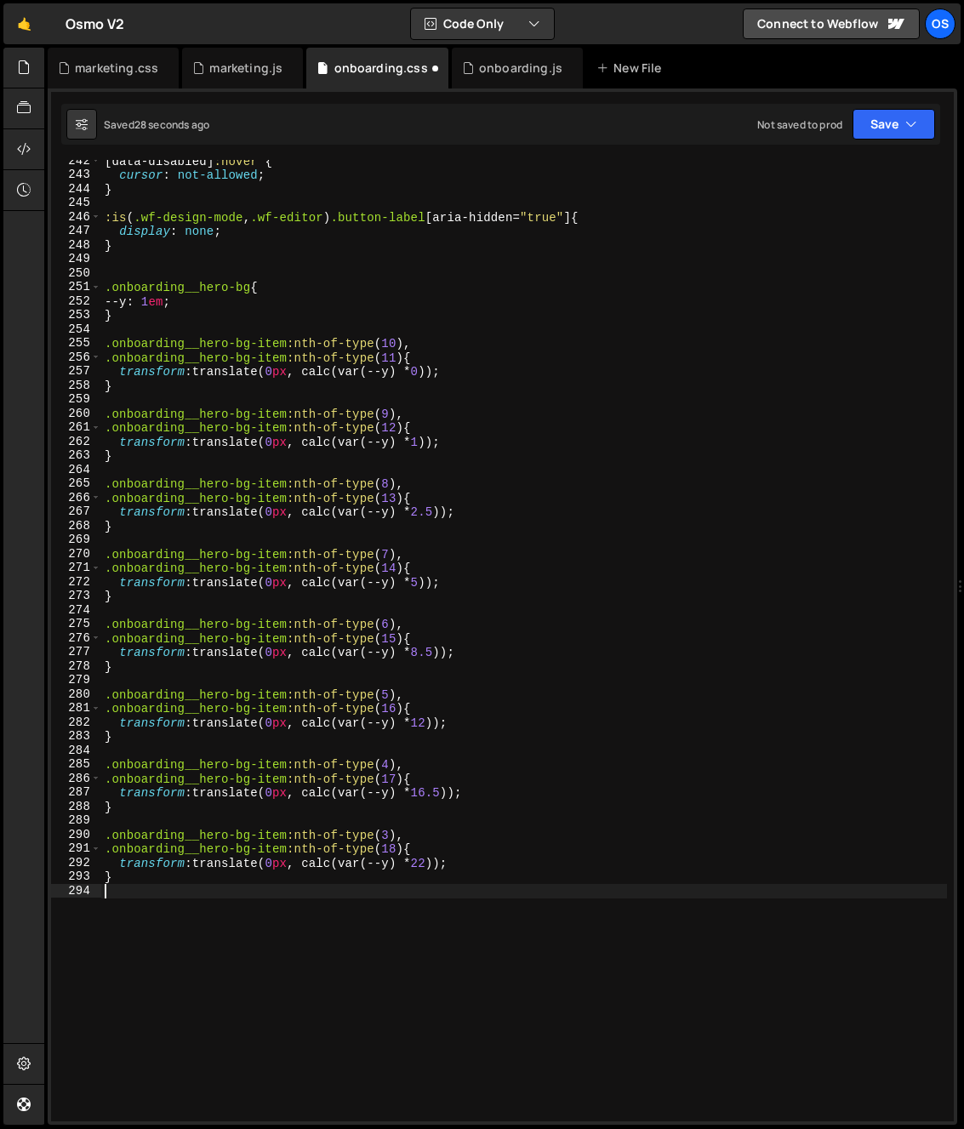
paste textarea "}"
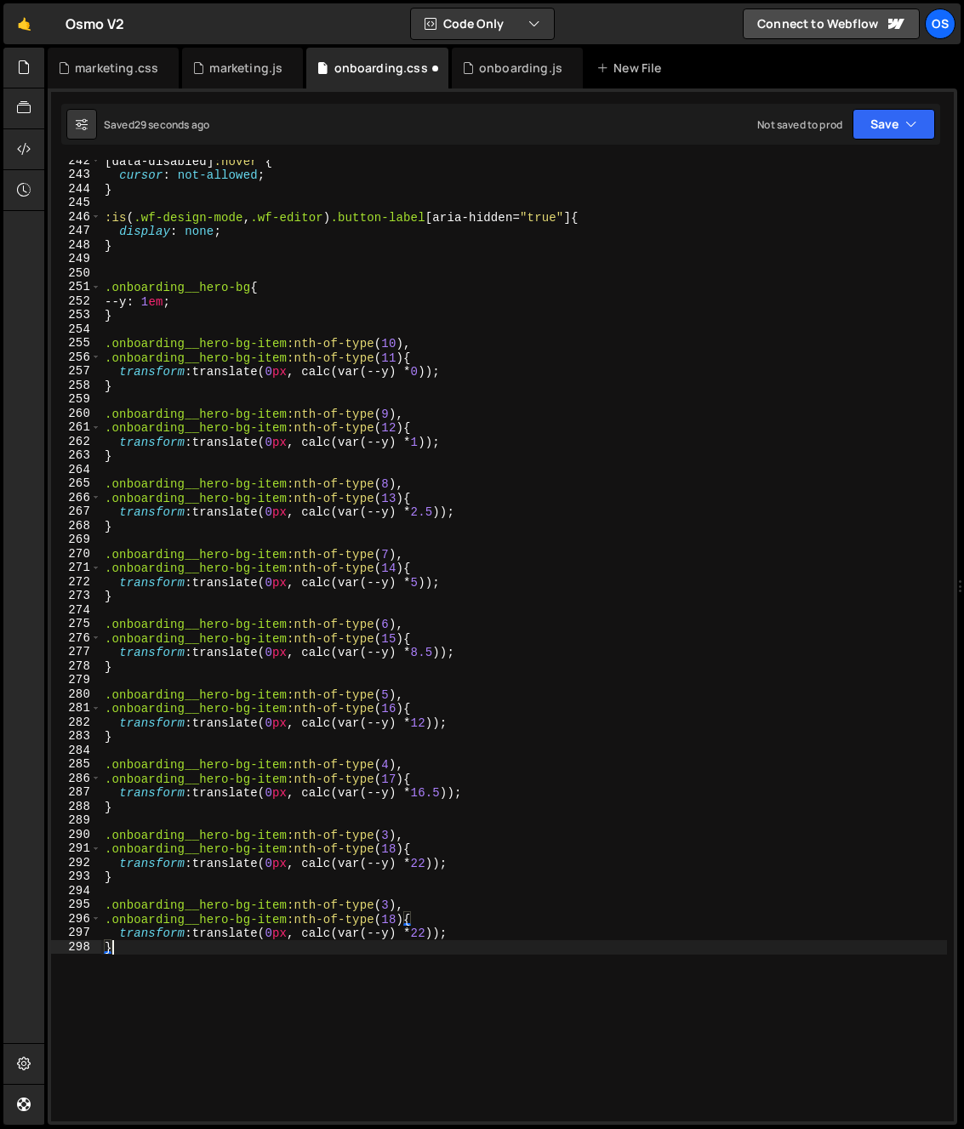
click at [389, 846] on div "[ data-disabled ] :hover { cursor : not-allowed ; } :is ( .wf-design-mode , .wf…" at bounding box center [524, 648] width 846 height 989
click at [382, 908] on div "[ data-disabled ] :hover { cursor : not-allowed ; } :is ( .wf-design-mode , .wf…" at bounding box center [524, 648] width 846 height 989
type textarea ".onboarding__hero-bg-item:nth-of-type(2),"
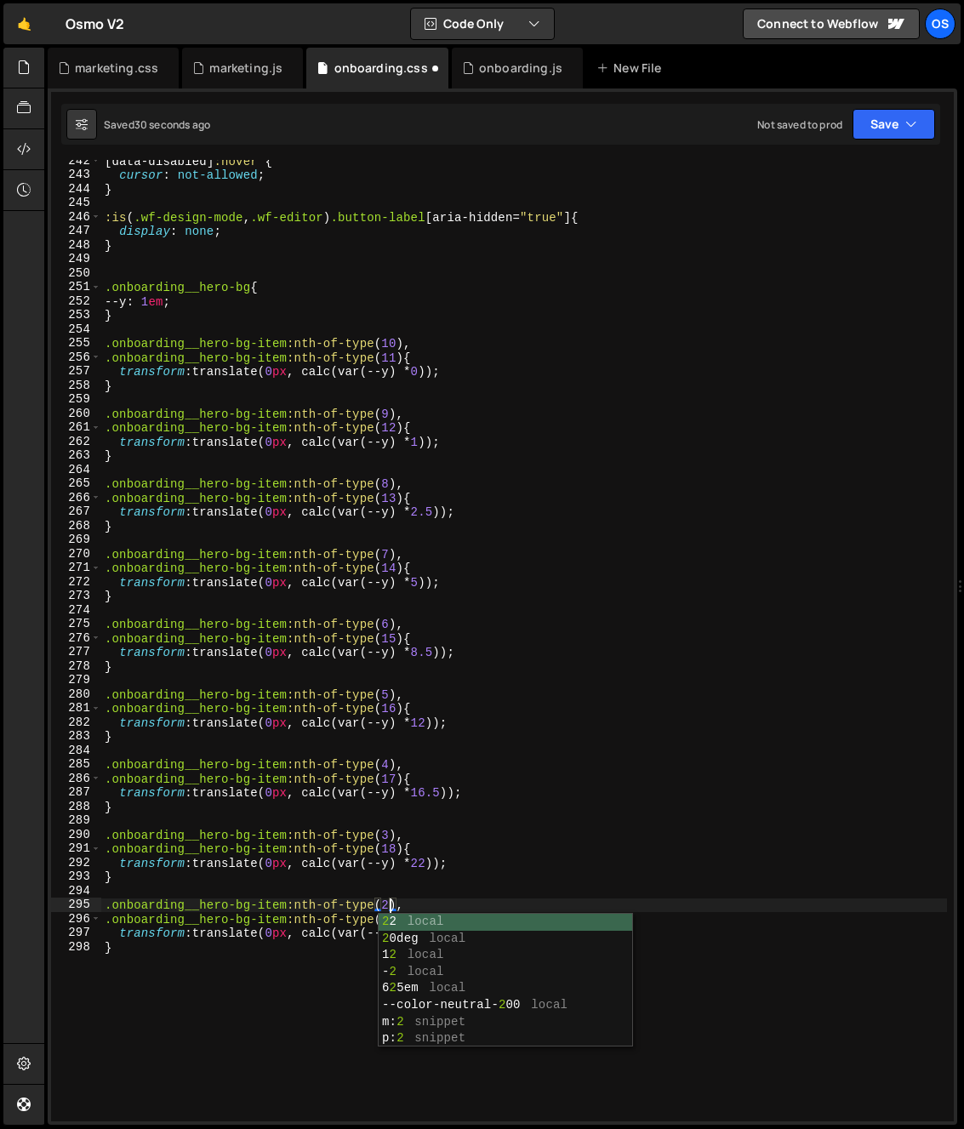
scroll to position [0, 20]
click at [336, 885] on div "[ data-disabled ] :hover { cursor : not-allowed ; } :is ( .wf-design-mode , .wf…" at bounding box center [524, 648] width 846 height 989
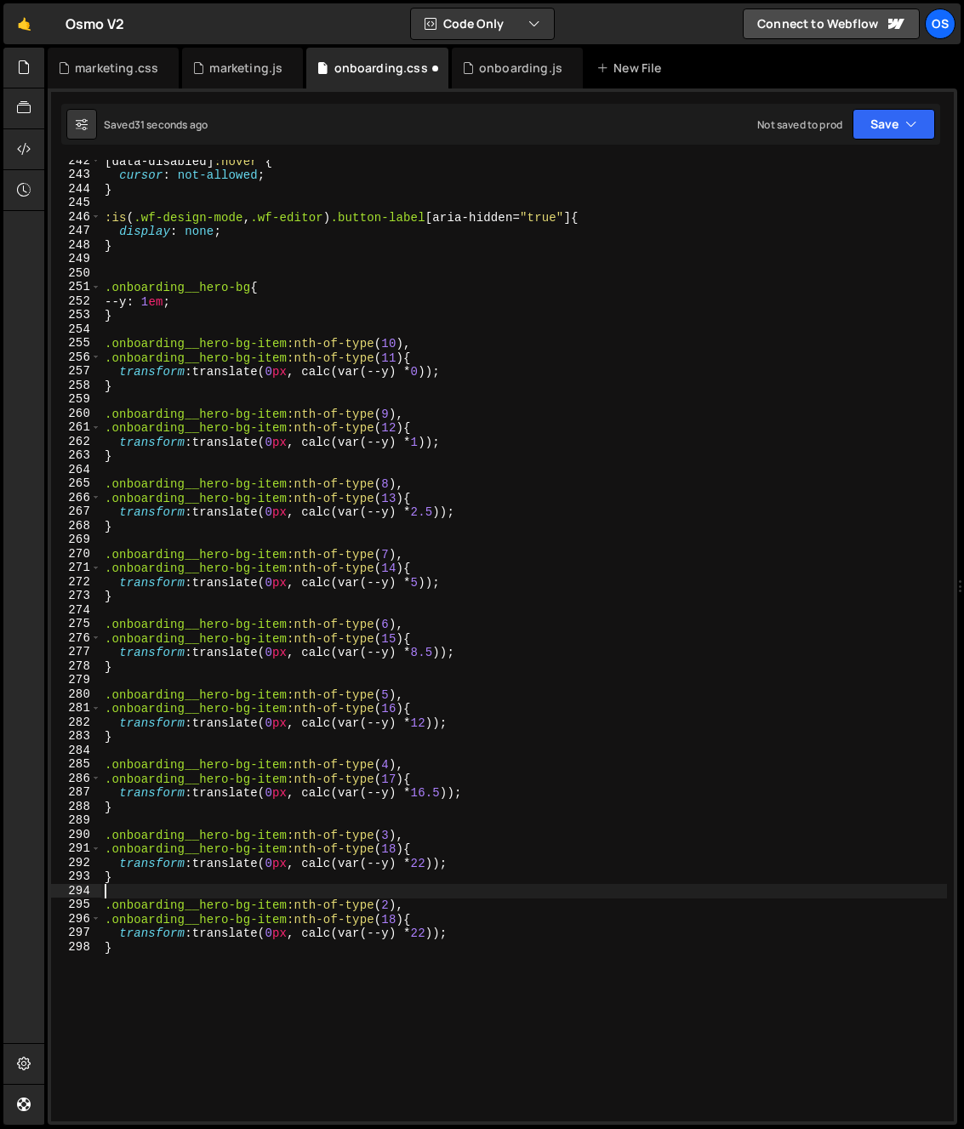
scroll to position [0, 0]
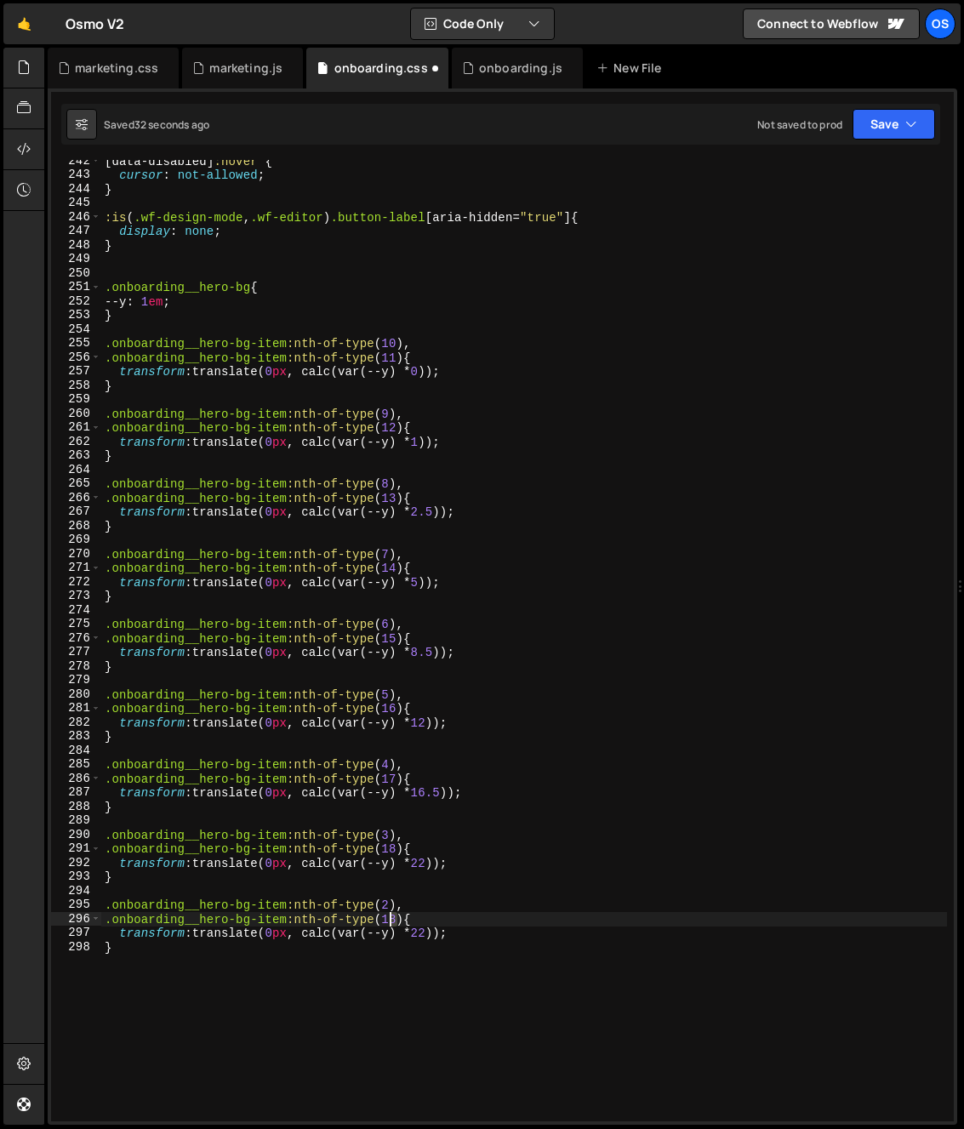
click at [390, 920] on div "[ data-disabled ] :hover { cursor : not-allowed ; } :is ( .wf-design-mode , .wf…" at bounding box center [524, 648] width 846 height 989
click at [443, 836] on div "[ data-disabled ] :hover { cursor : not-allowed ; } :is ( .wf-design-mode , .wf…" at bounding box center [524, 648] width 846 height 989
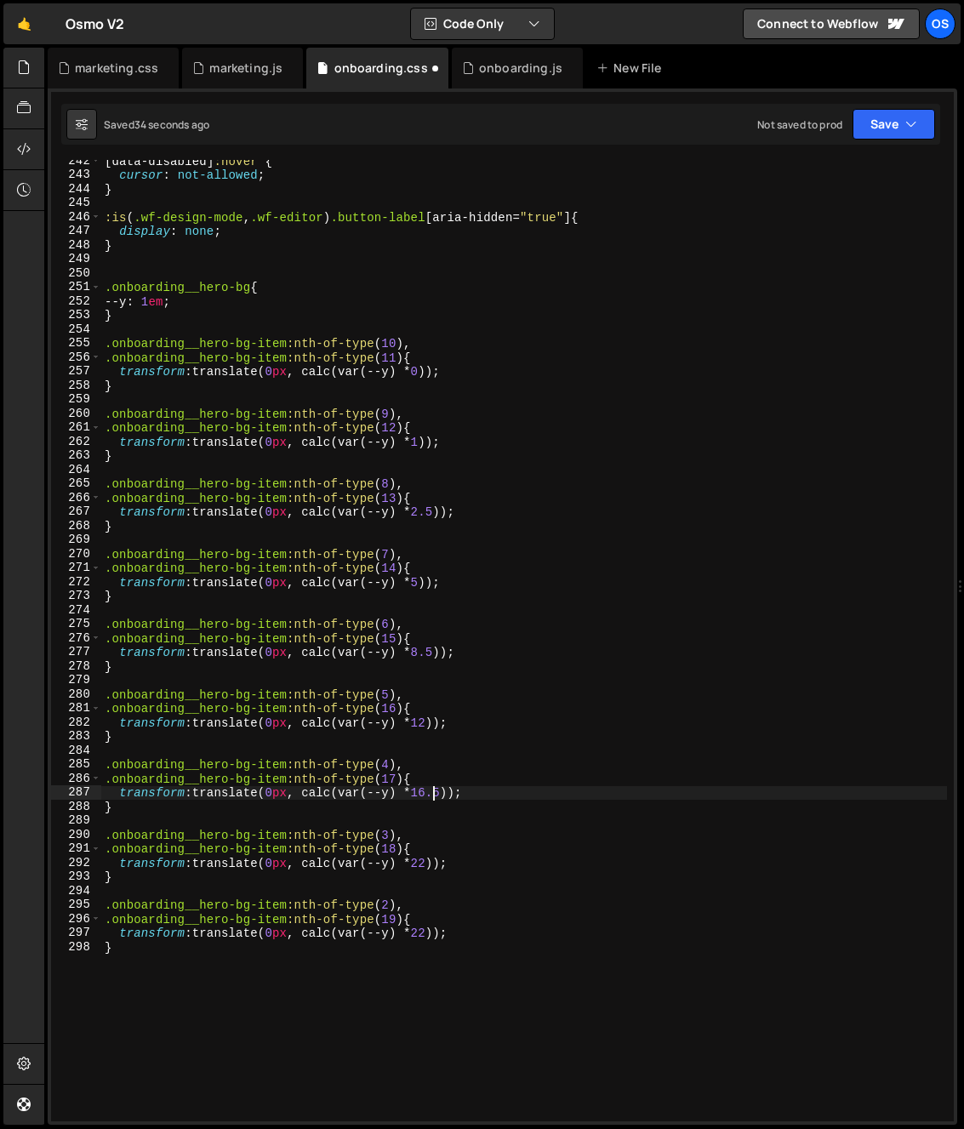
click at [434, 796] on div "[ data-disabled ] :hover { cursor : not-allowed ; } :is ( .wf-design-mode , .wf…" at bounding box center [524, 648] width 846 height 989
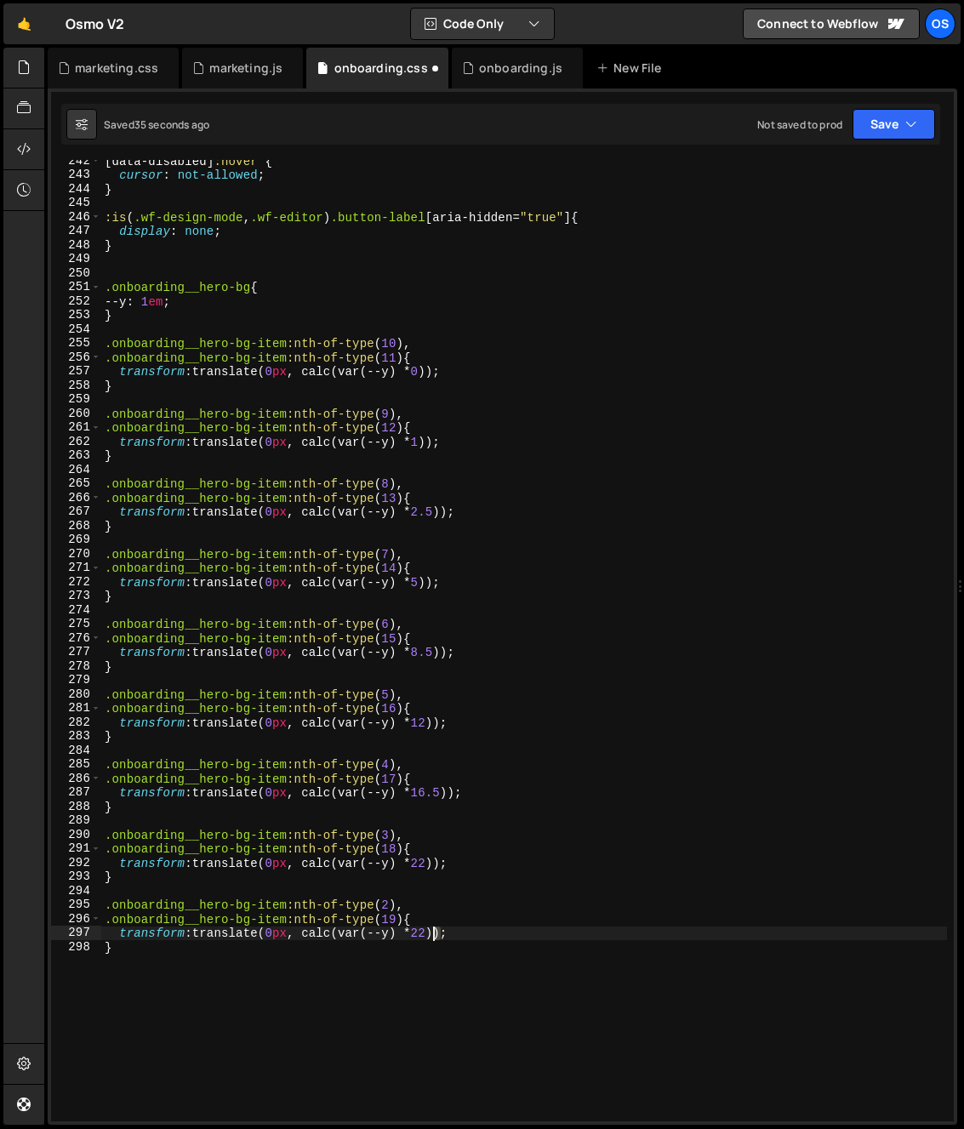
click at [433, 933] on div "[ data-disabled ] :hover { cursor : not-allowed ; } :is ( .wf-design-mode , .wf…" at bounding box center [524, 648] width 846 height 989
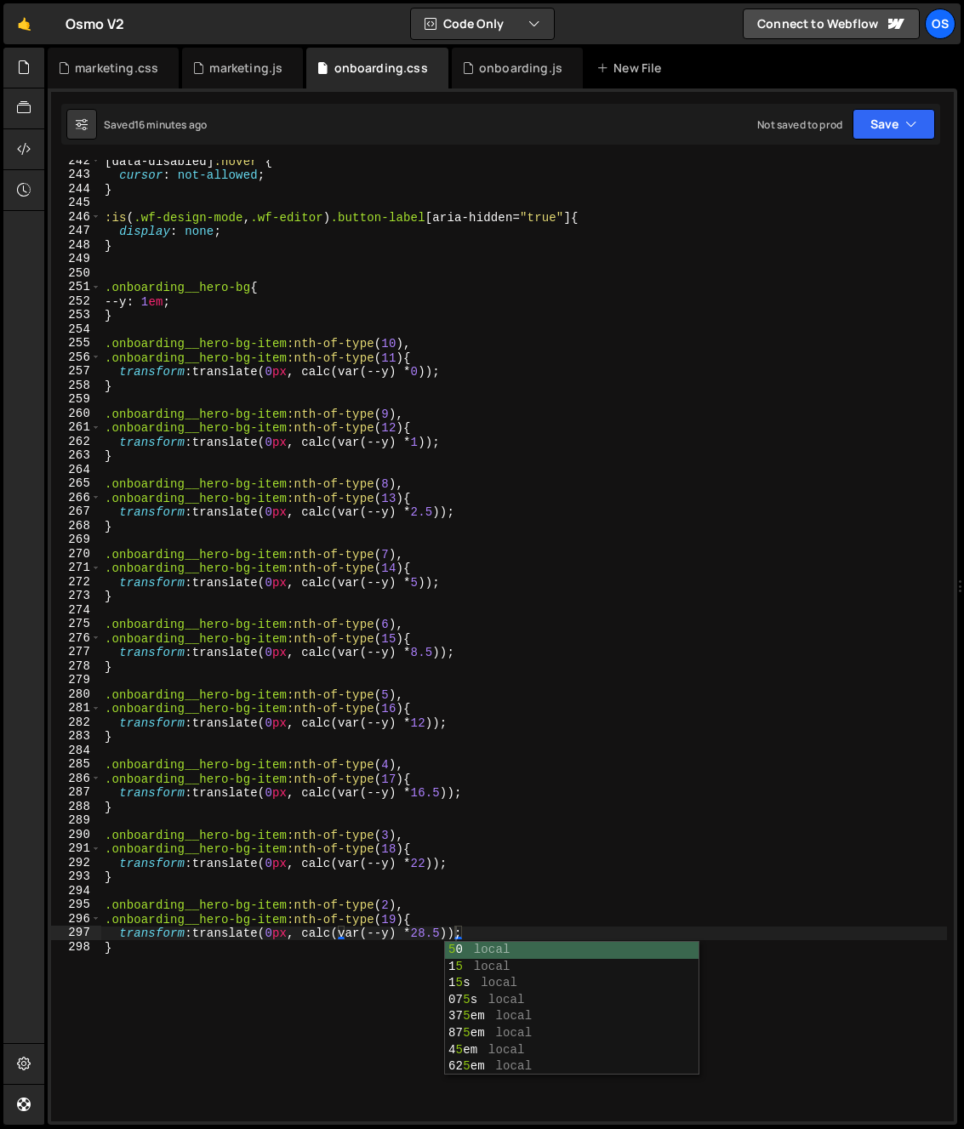
click at [711, 343] on div "[ data-disabled ] :hover { cursor : not-allowed ; } :is ( .wf-design-mode , .wf…" at bounding box center [524, 648] width 846 height 989
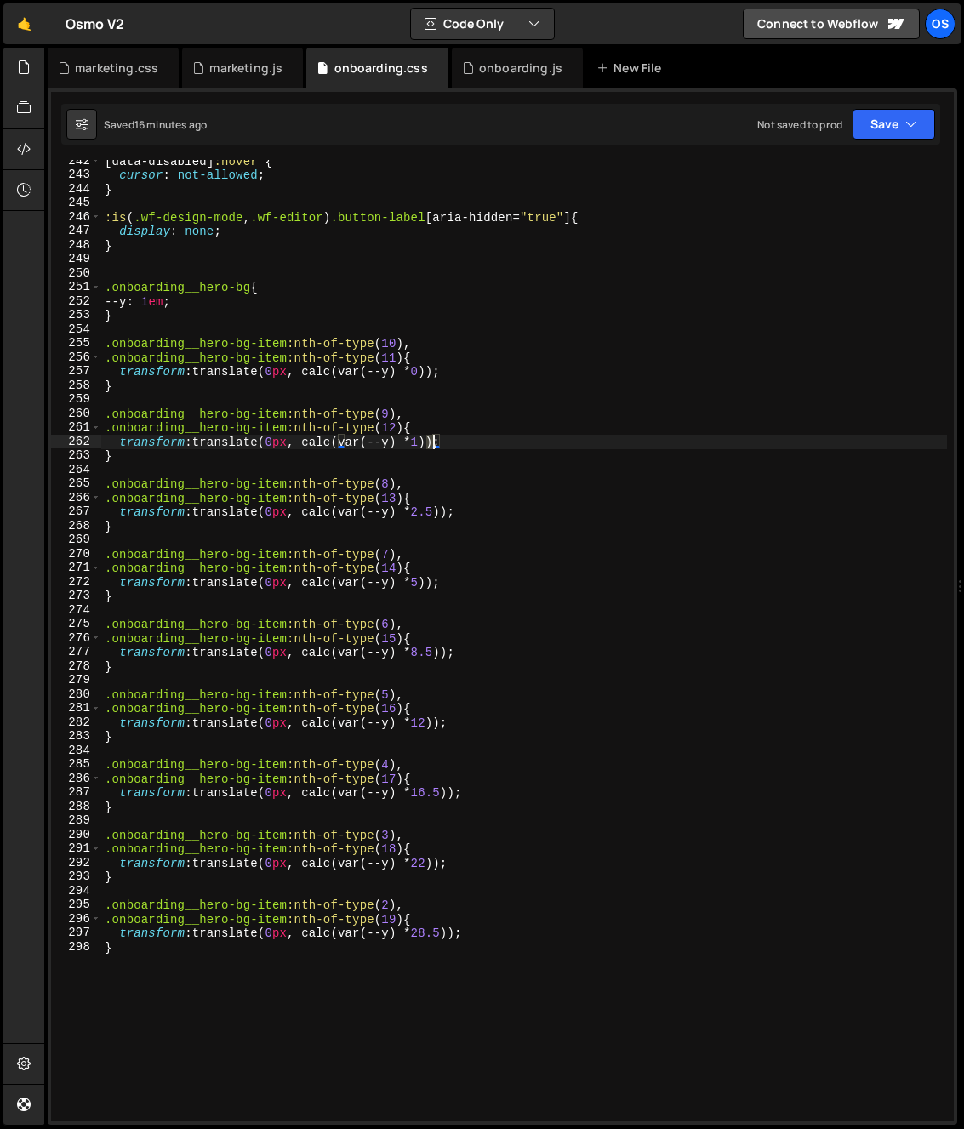
click at [432, 442] on div "[ data-disabled ] :hover { cursor : not-allowed ; } :is ( .wf-design-mode , .wf…" at bounding box center [524, 648] width 846 height 989
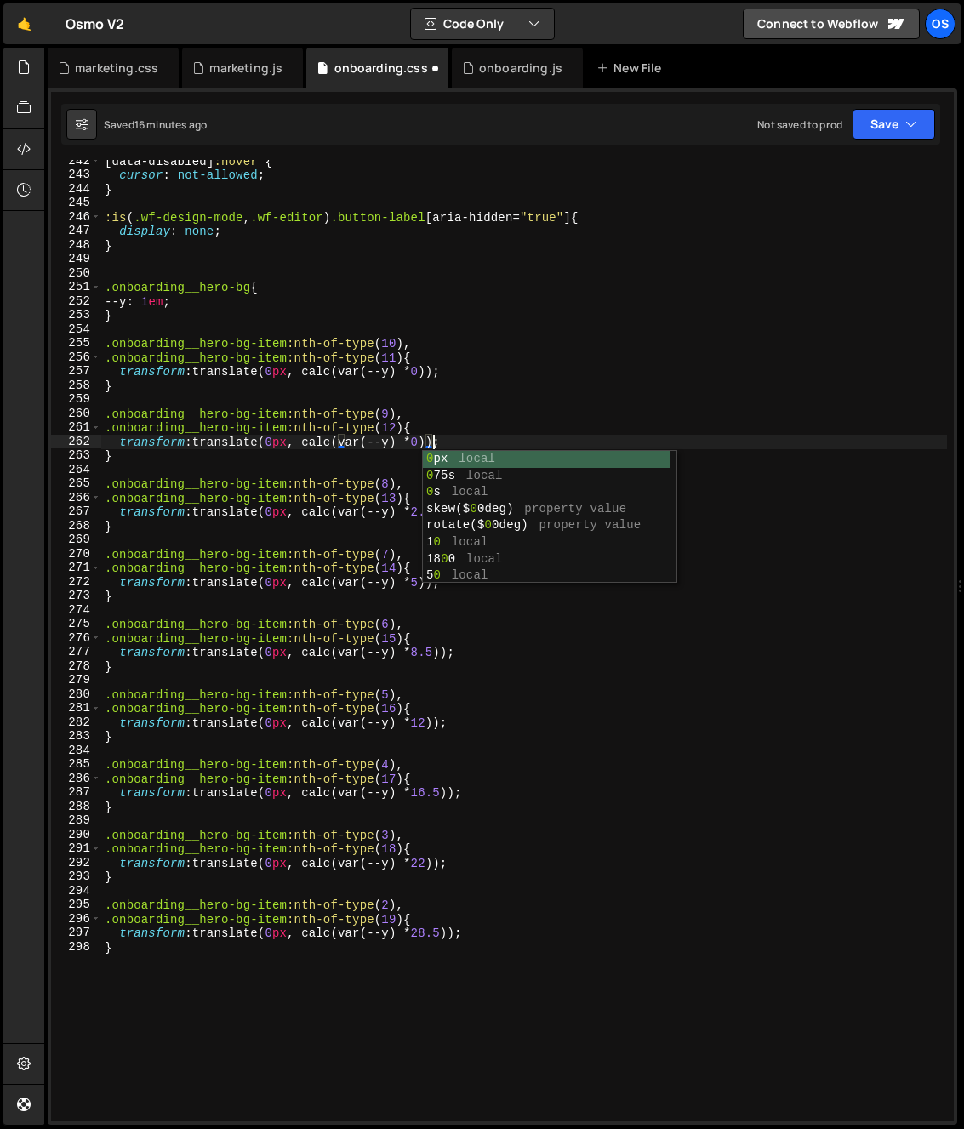
scroll to position [0, 24]
type textarea "transform: translate(0px, calc(var(--y) * 0.75));"
click at [358, 603] on div "[ data-disabled ] :hover { cursor : not-allowed ; } :is ( .wf-design-mode , .wf…" at bounding box center [524, 648] width 846 height 989
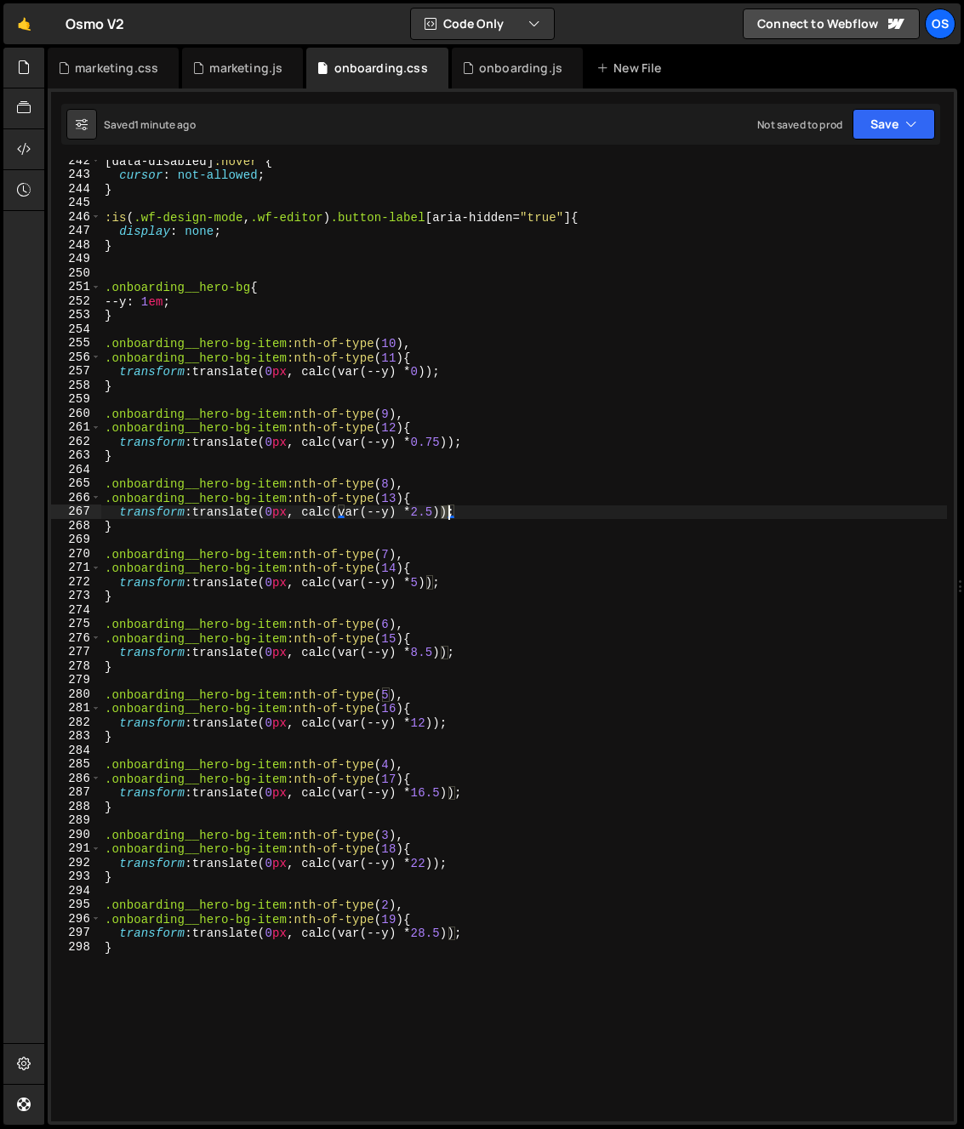
click at [445, 514] on div "[ data-disabled ] :hover { cursor : not-allowed ; } :is ( .wf-design-mode , .wf…" at bounding box center [524, 648] width 846 height 989
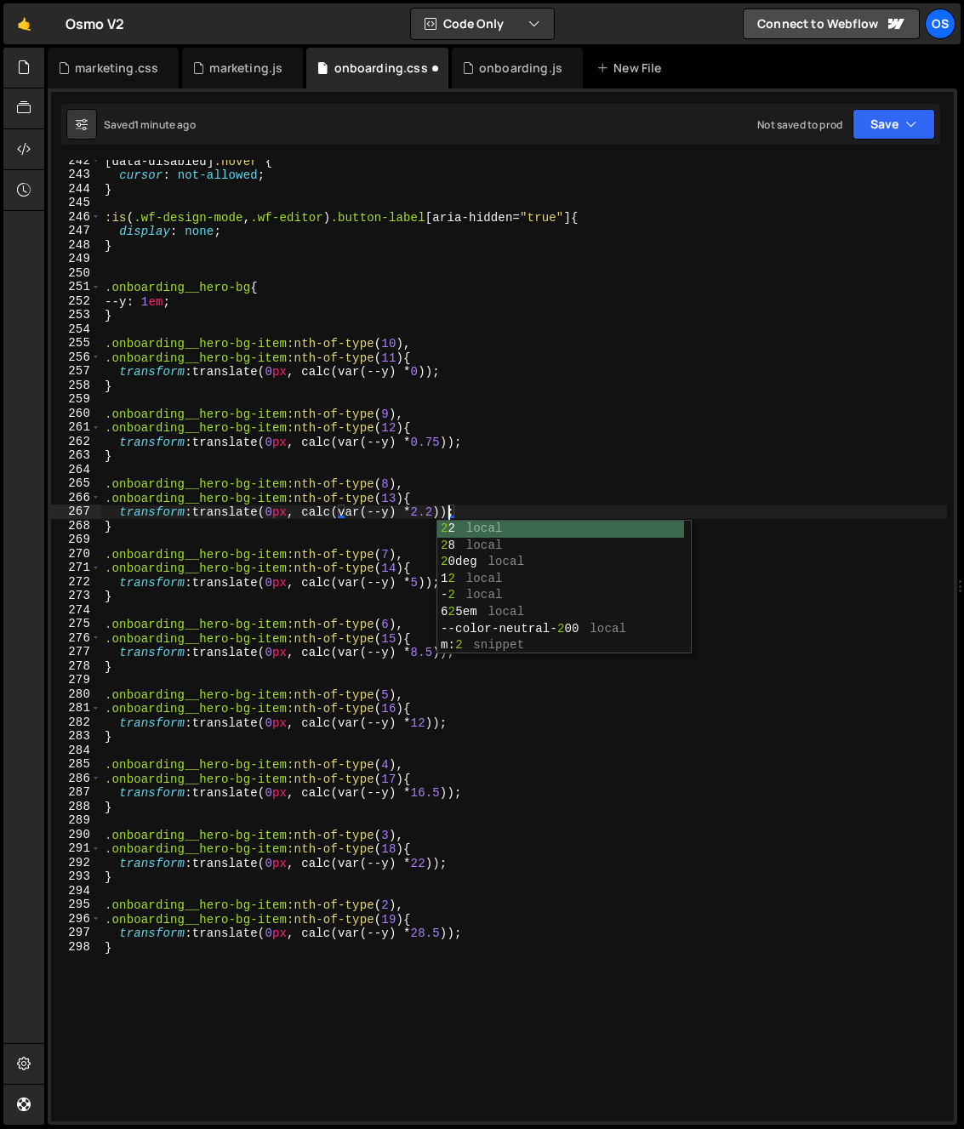
scroll to position [0, 24]
click at [420, 492] on div "[ data-disabled ] :hover { cursor : not-allowed ; } :is ( .wf-design-mode , .wf…" at bounding box center [524, 648] width 846 height 989
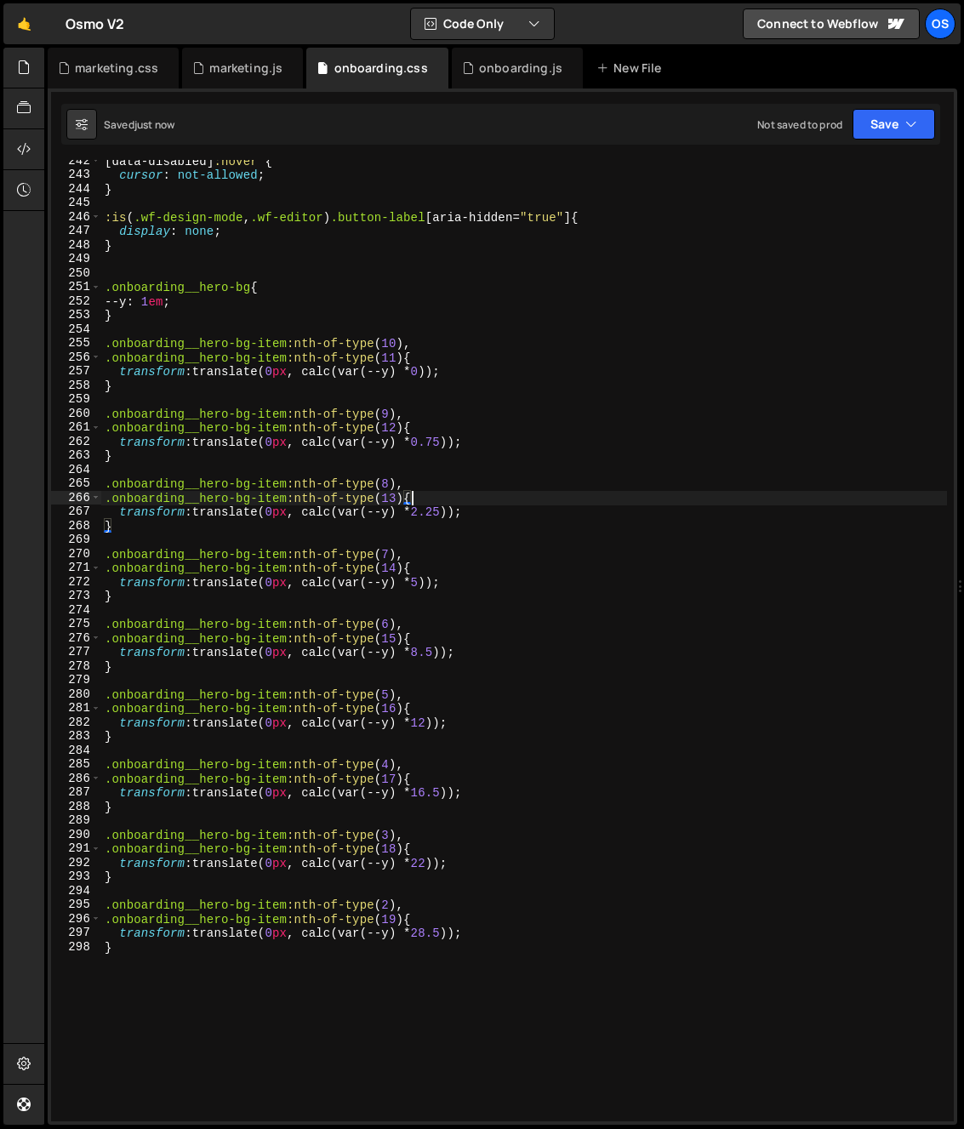
scroll to position [0, 20]
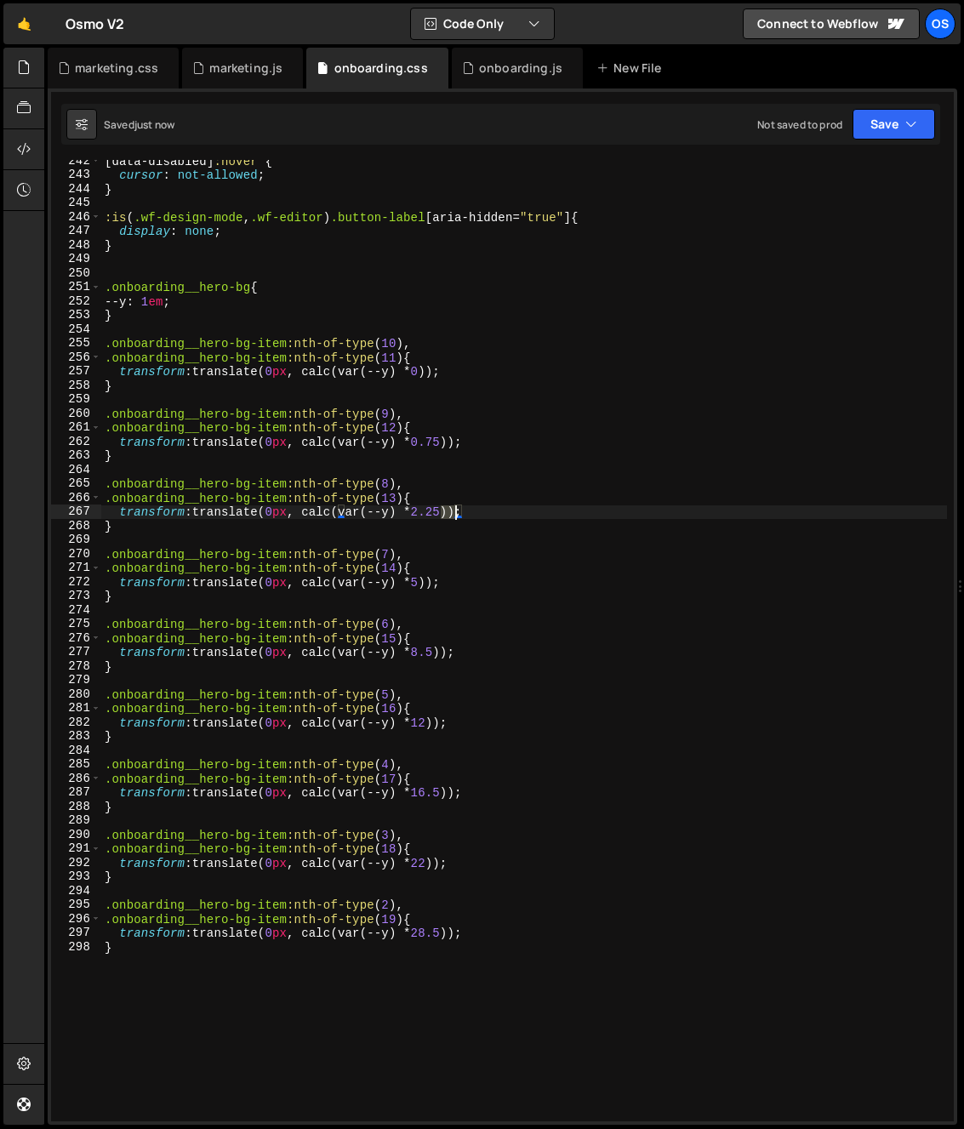
drag, startPoint x: 444, startPoint y: 517, endPoint x: 454, endPoint y: 517, distance: 10.2
click at [454, 517] on div "[ data-disabled ] :hover { cursor : not-allowed ; } :is ( .wf-design-mode , .wf…" at bounding box center [524, 648] width 846 height 989
click at [428, 481] on div "[ data-disabled ] :hover { cursor : not-allowed ; } :is ( .wf-design-mode , .wf…" at bounding box center [524, 648] width 846 height 989
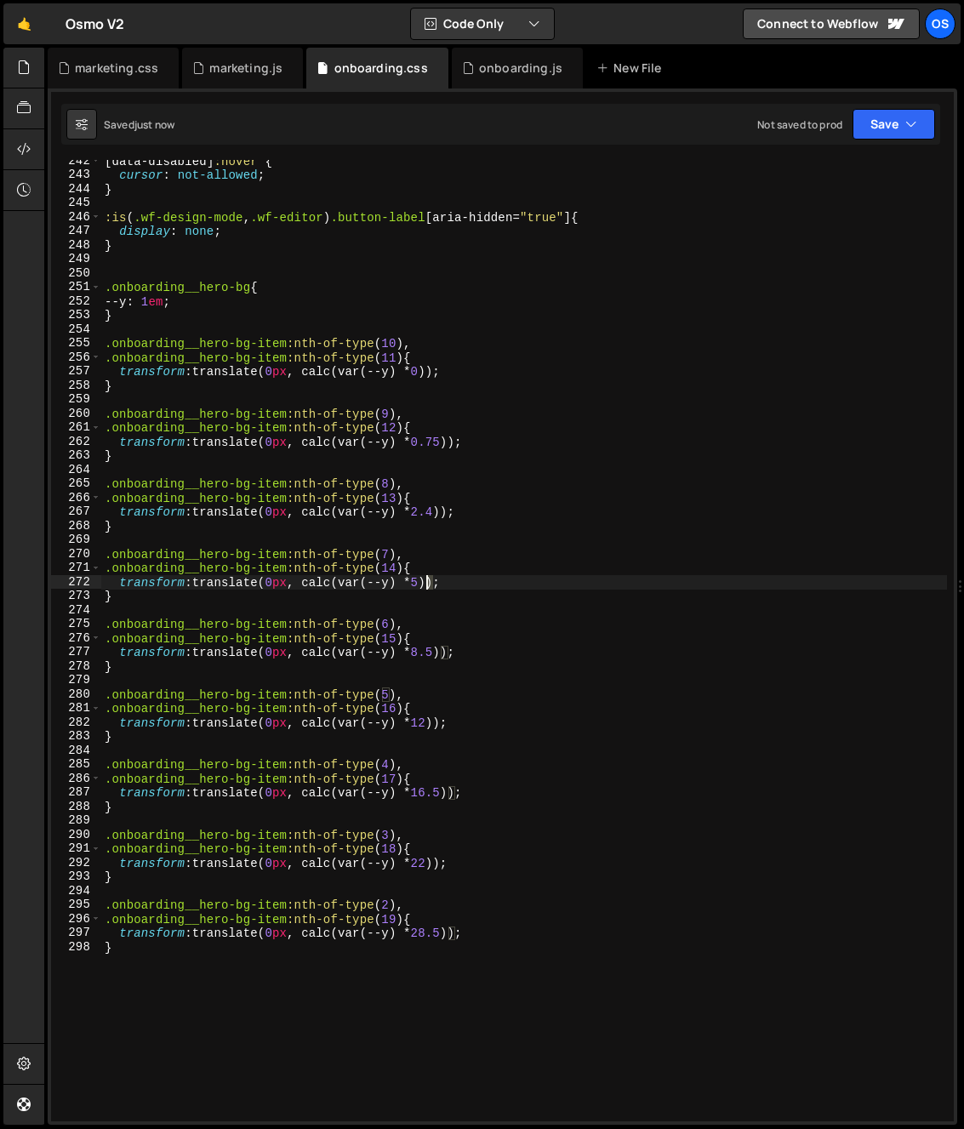
click at [426, 584] on div "[ data-disabled ] :hover { cursor : not-allowed ; } :is ( .wf-design-mode , .wf…" at bounding box center [524, 648] width 846 height 989
click at [425, 559] on div "[ data-disabled ] :hover { cursor : not-allowed ; } :is ( .wf-design-mode , .wf…" at bounding box center [524, 648] width 846 height 989
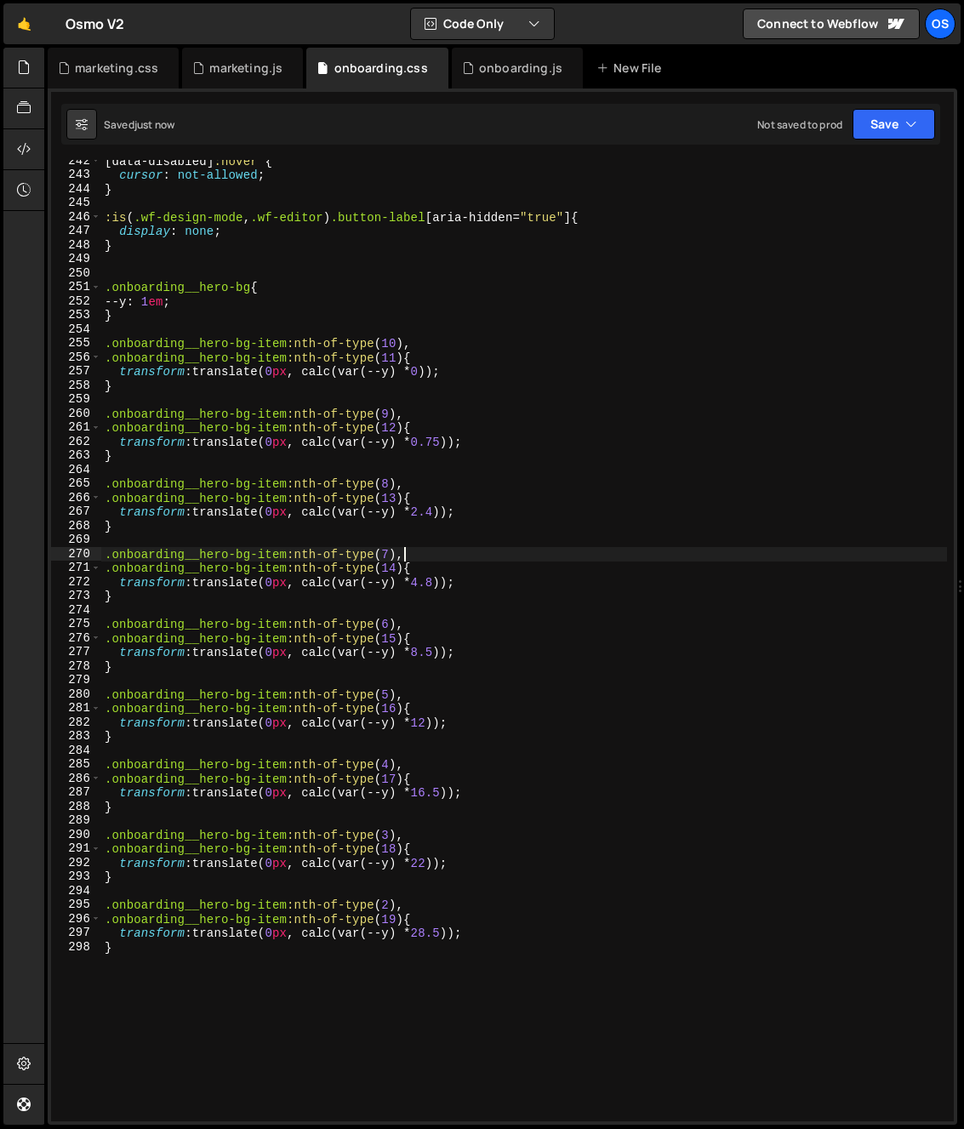
scroll to position [0, 20]
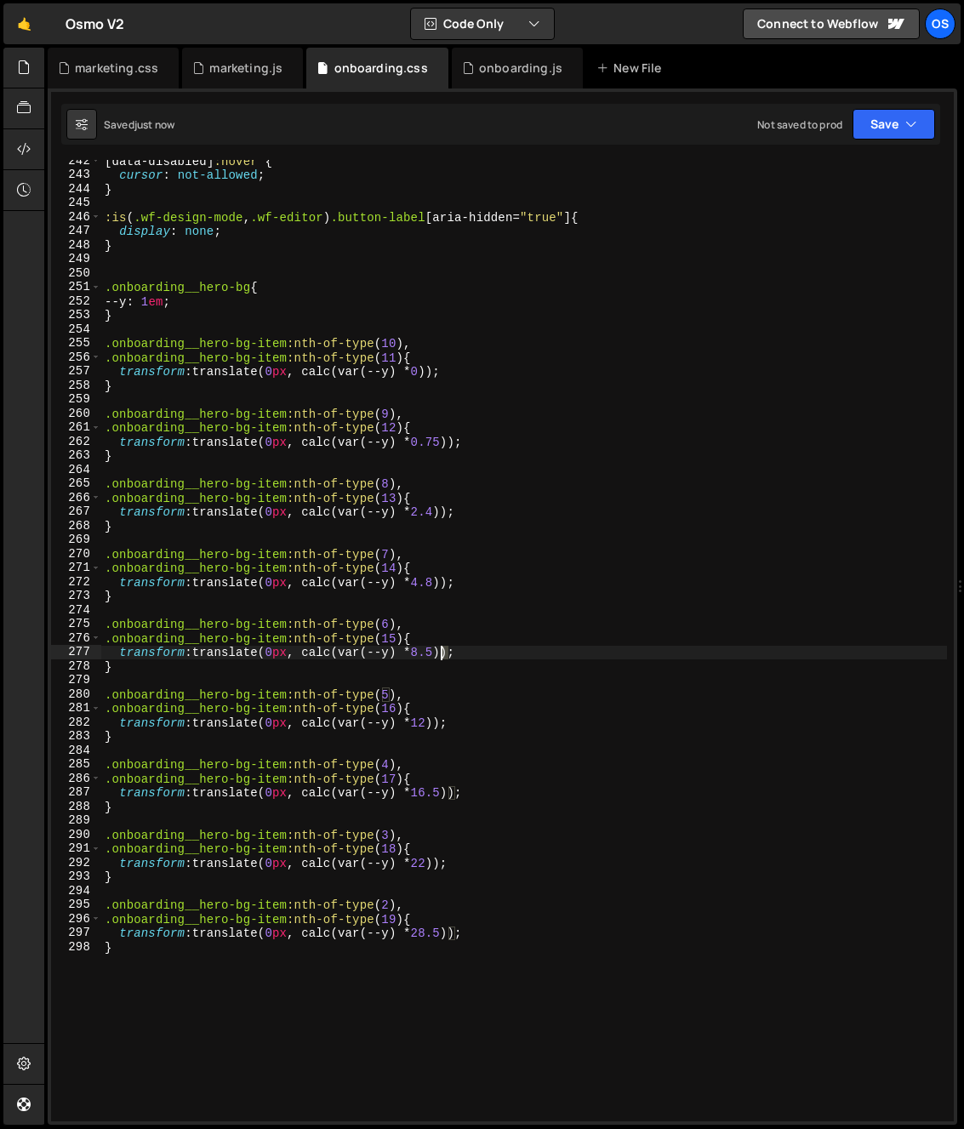
click at [438, 656] on div "[ data-disabled ] :hover { cursor : not-allowed ; } :is ( .wf-design-mode , .wf…" at bounding box center [524, 648] width 846 height 989
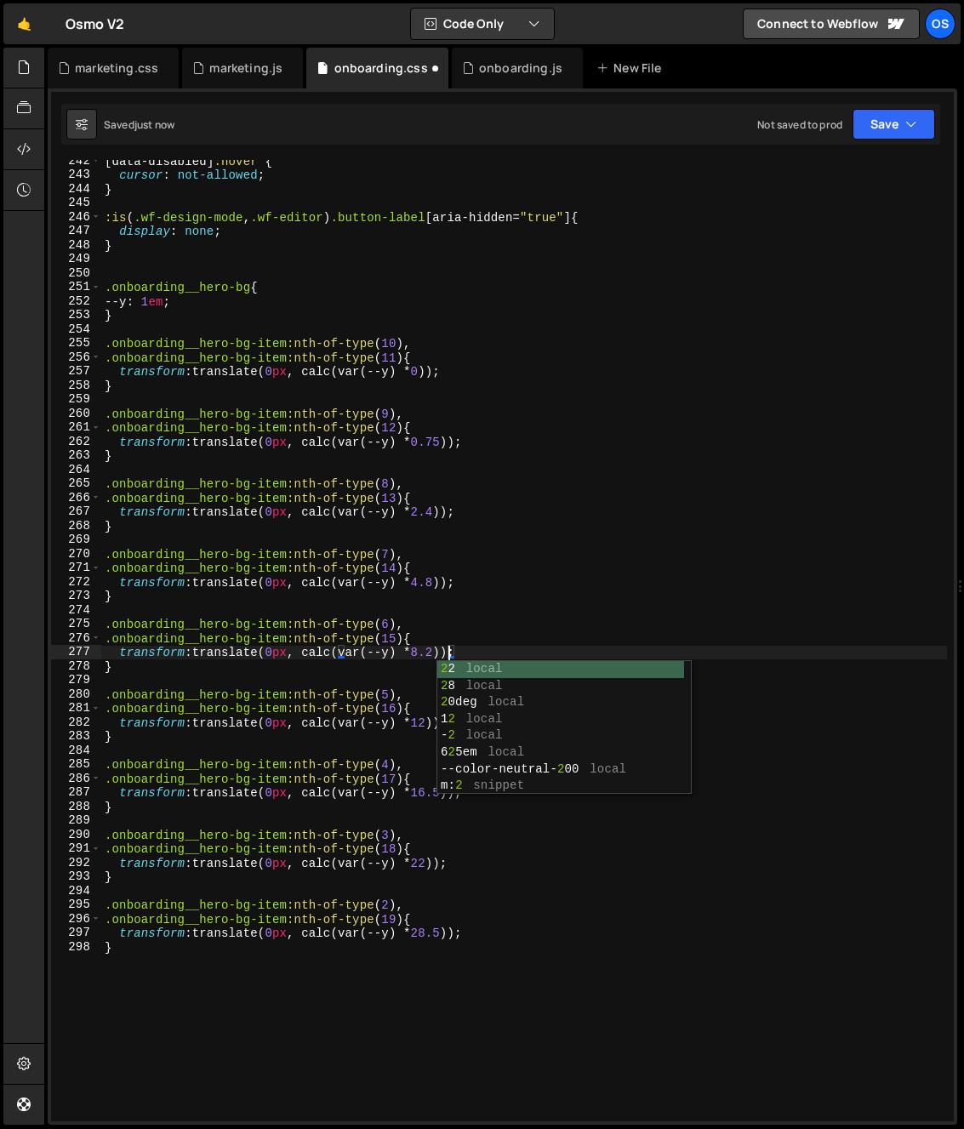
scroll to position [0, 24]
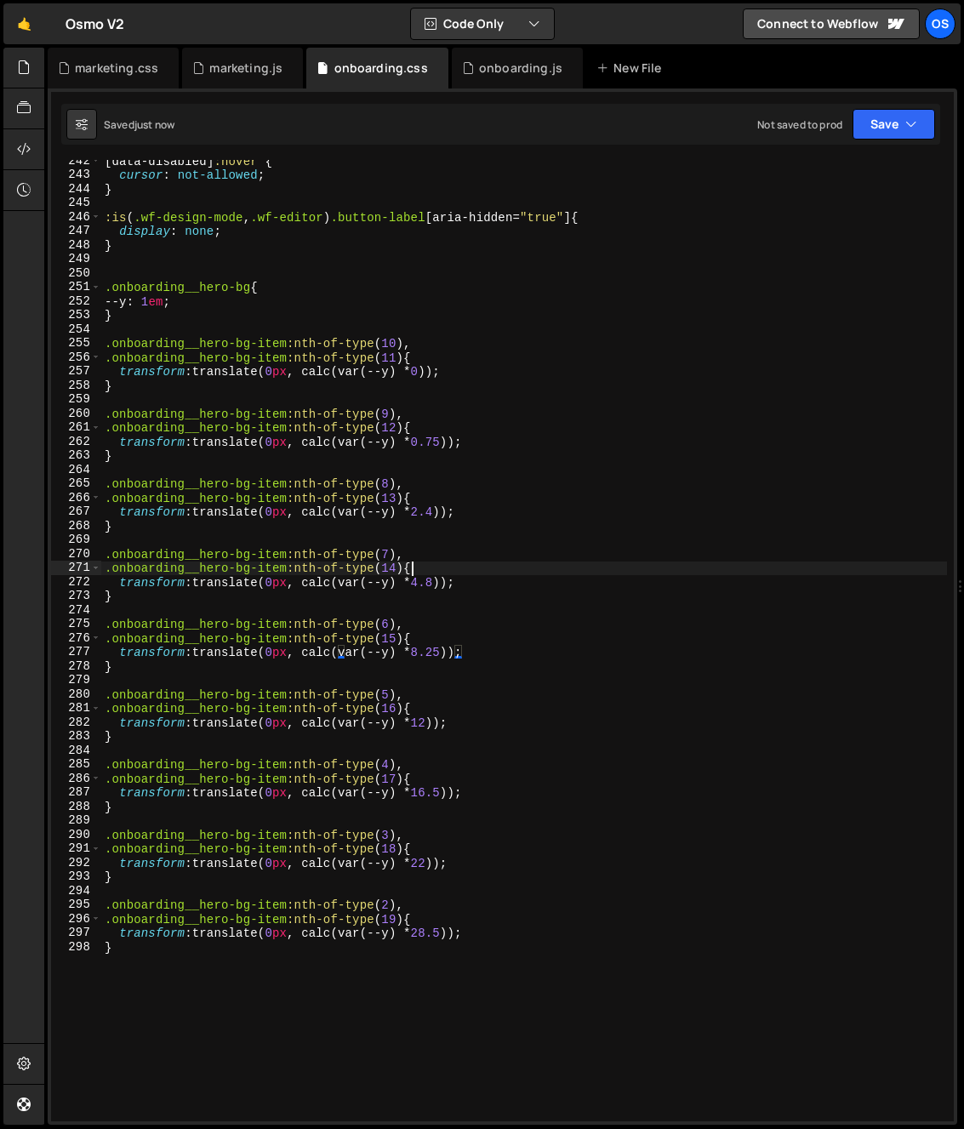
click at [464, 563] on div "[ data-disabled ] :hover { cursor : not-allowed ; } :is ( .wf-design-mode , .wf…" at bounding box center [524, 648] width 846 height 989
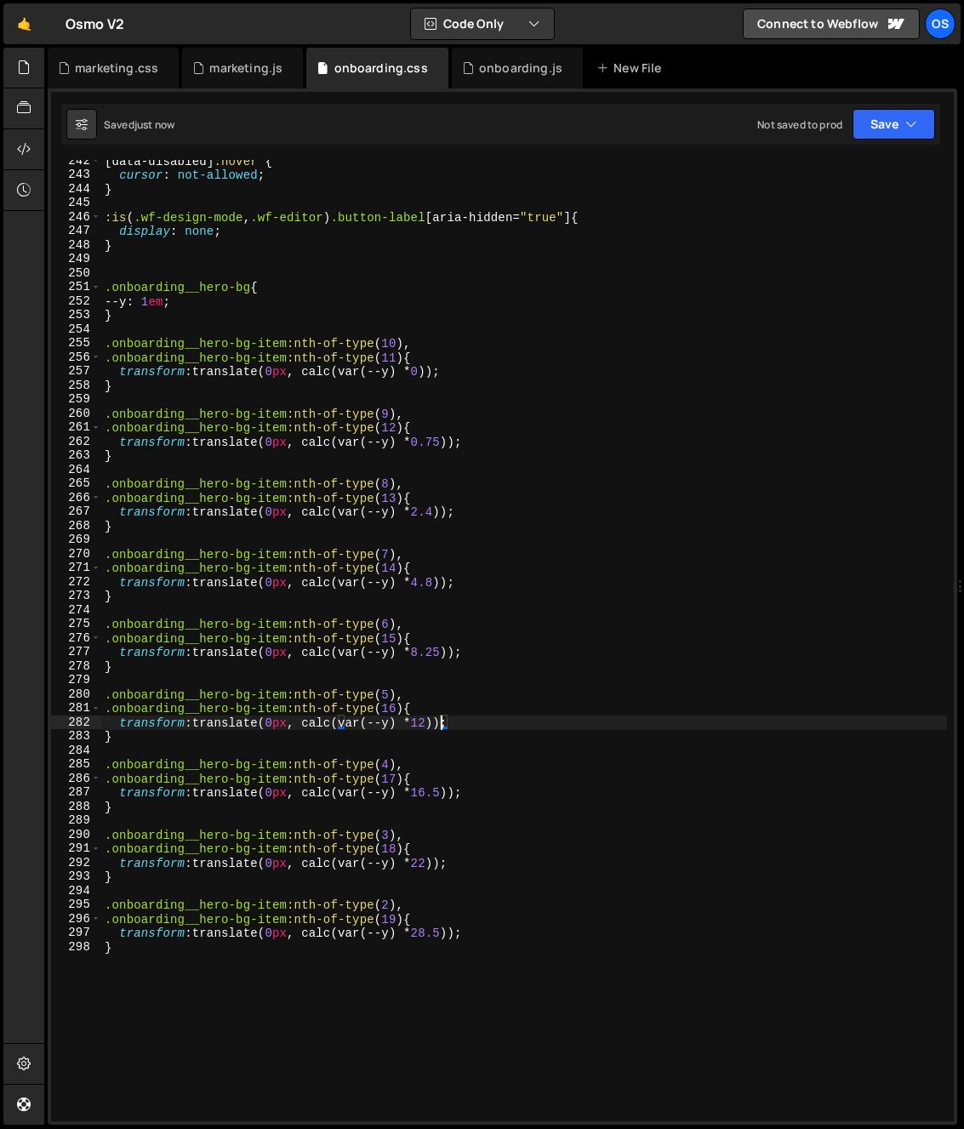
click at [440, 722] on div "[ data-disabled ] :hover { cursor : not-allowed ; } :is ( .wf-design-mode , .wf…" at bounding box center [524, 648] width 846 height 989
type textarea "transform: translate(0px, calc(var(--y) * 12.5));"
click at [421, 757] on div "[ data-disabled ] :hover { cursor : not-allowed ; } :is ( .wf-design-mode , .wf…" at bounding box center [524, 648] width 846 height 989
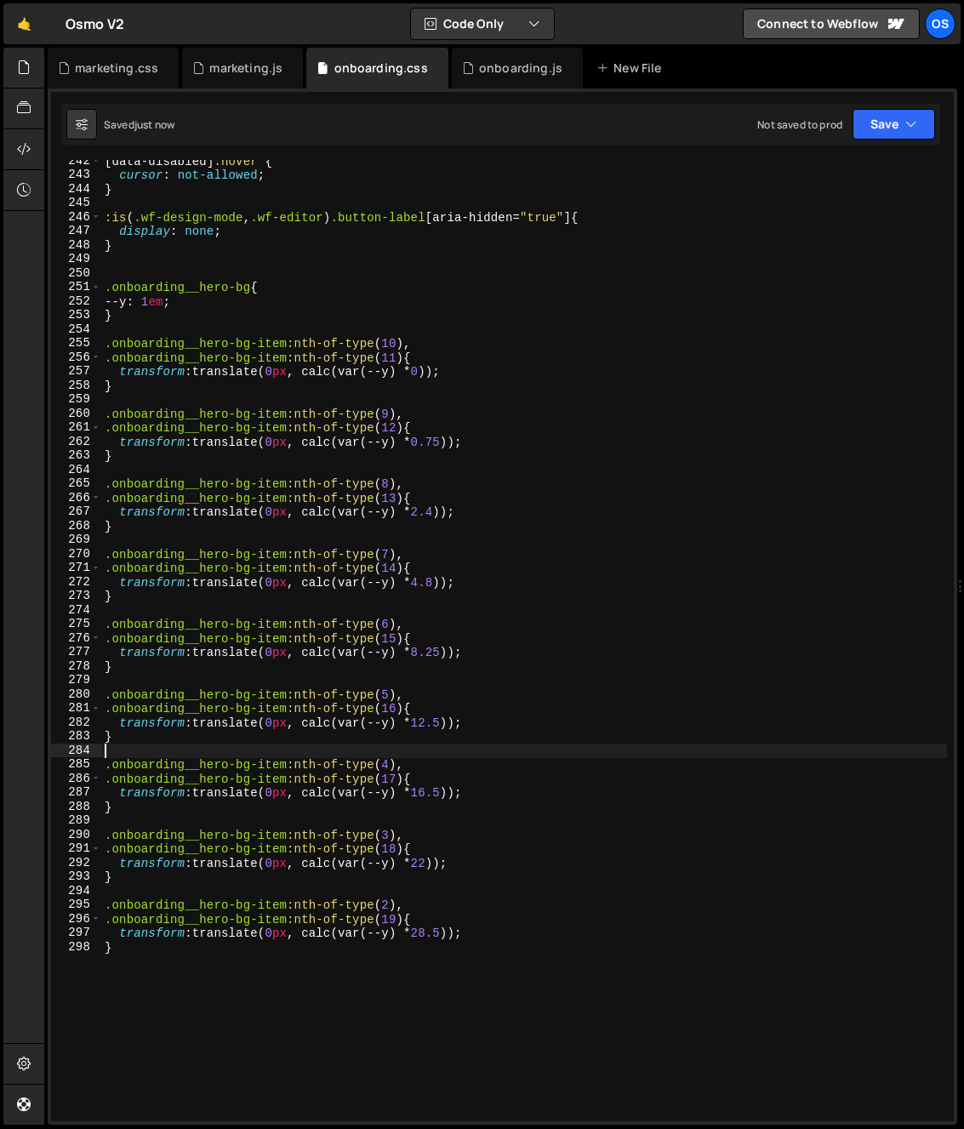
scroll to position [0, 0]
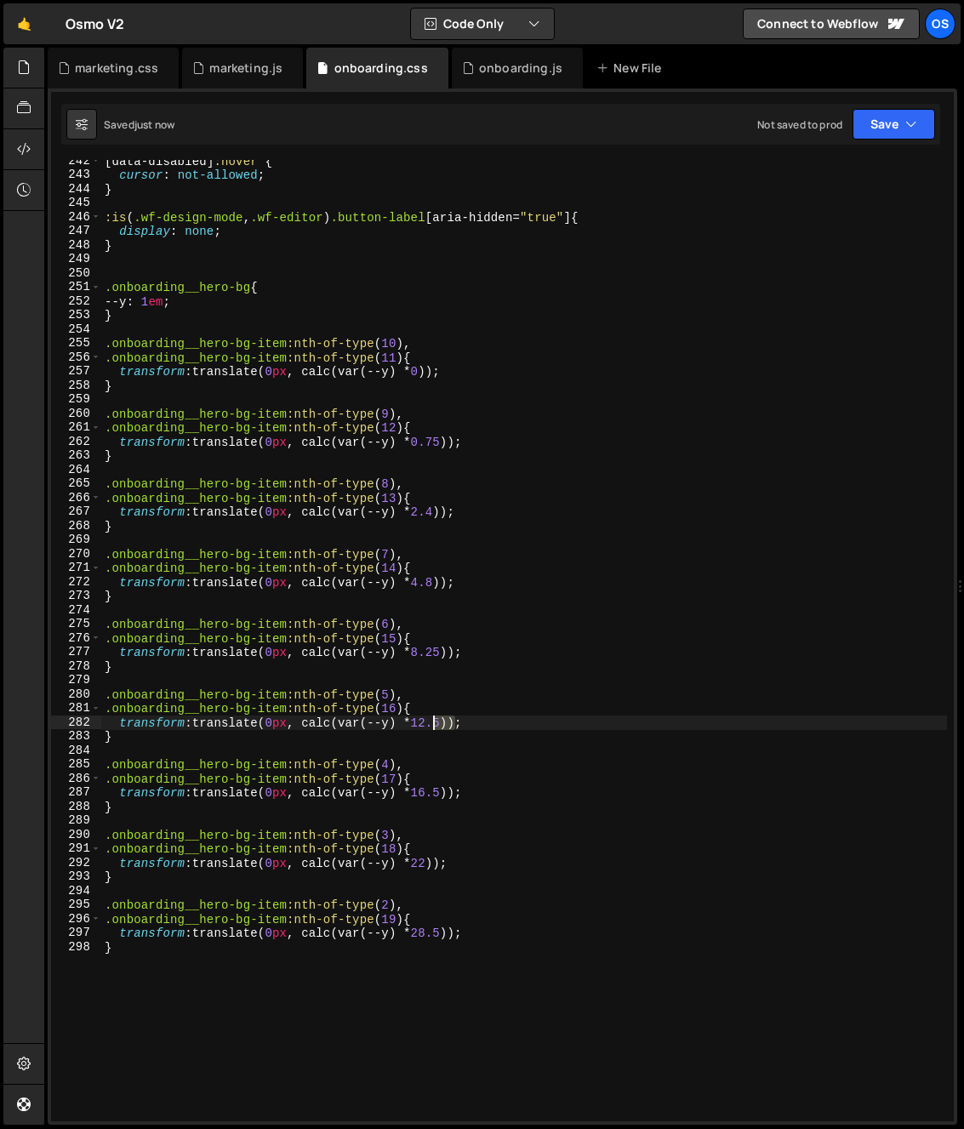
drag, startPoint x: 454, startPoint y: 725, endPoint x: 401, endPoint y: 715, distance: 53.6
click at [434, 725] on div "[ data-disabled ] :hover { cursor : not-allowed ; } :is ( .wf-design-mode , .wf…" at bounding box center [524, 648] width 846 height 989
click at [507, 705] on div "[ data-disabled ] :hover { cursor : not-allowed ; } :is ( .wf-design-mode , .wf…" at bounding box center [524, 648] width 846 height 989
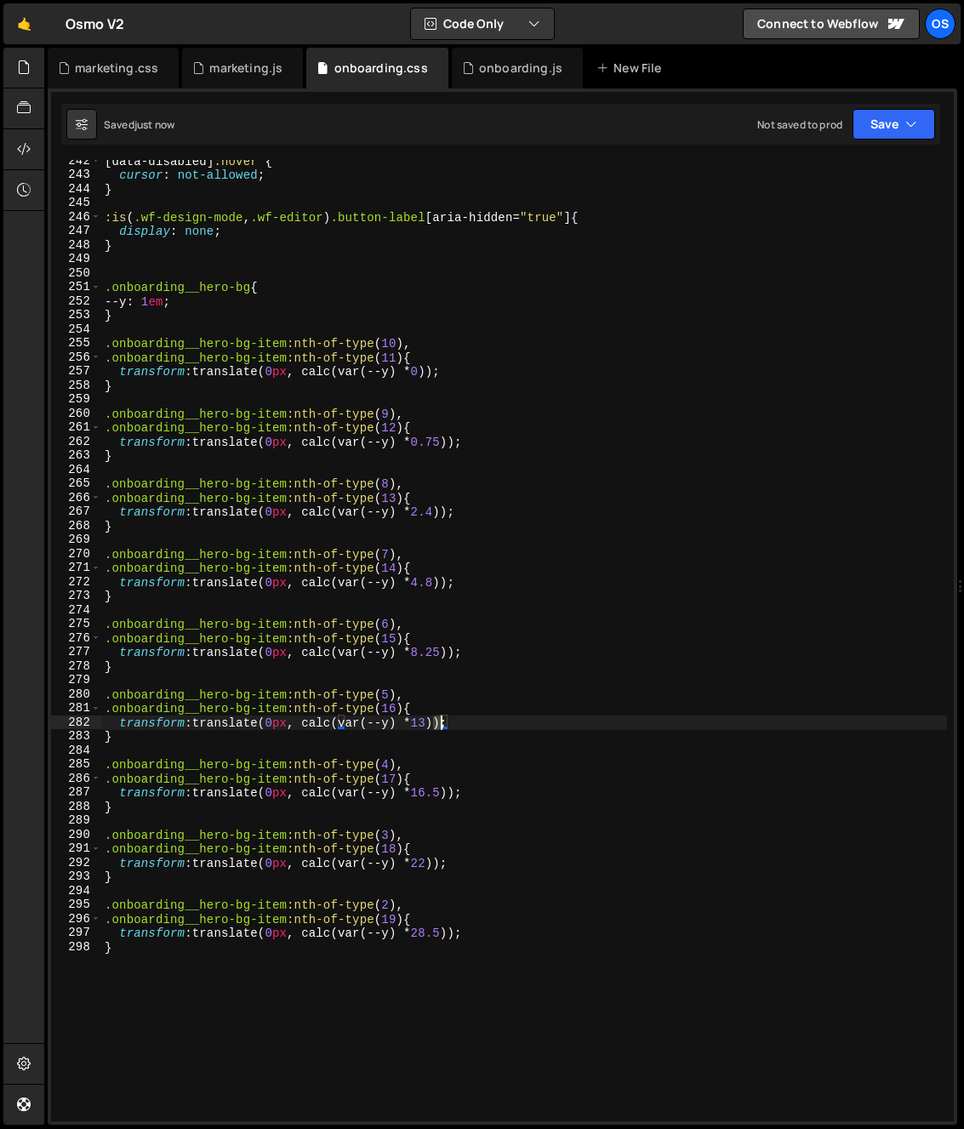
click at [438, 728] on div "[ data-disabled ] :hover { cursor : not-allowed ; } :is ( .wf-design-mode , .wf…" at bounding box center [524, 648] width 846 height 989
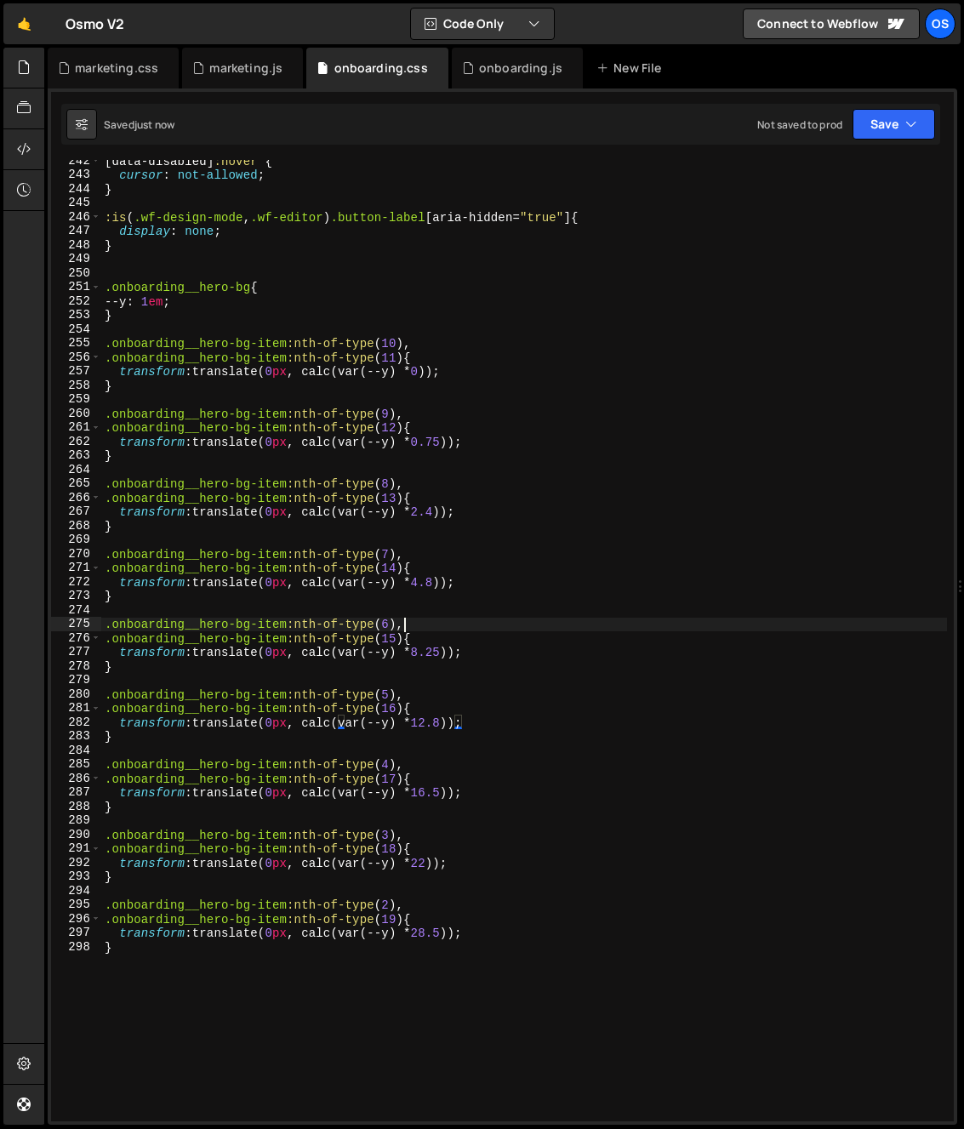
click at [468, 628] on div "[ data-disabled ] :hover { cursor : not-allowed ; } :is ( .wf-design-mode , .wf…" at bounding box center [524, 648] width 846 height 989
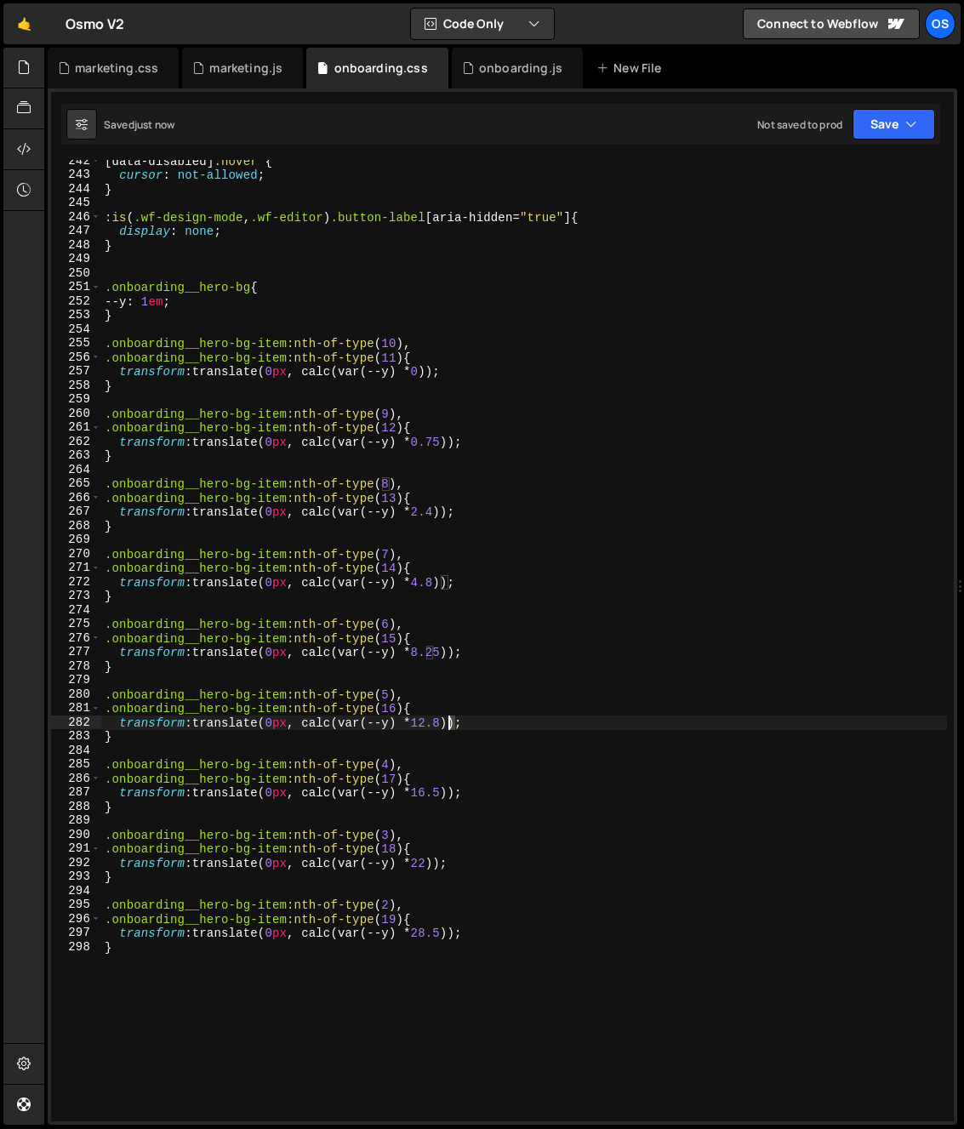
click at [447, 726] on div "[ data-disabled ] :hover { cursor : not-allowed ; } :is ( .wf-design-mode , .wf…" at bounding box center [524, 648] width 846 height 989
click at [440, 802] on div "[ data-disabled ] :hover { cursor : not-allowed ; } :is ( .wf-design-mode , .wf…" at bounding box center [524, 648] width 846 height 989
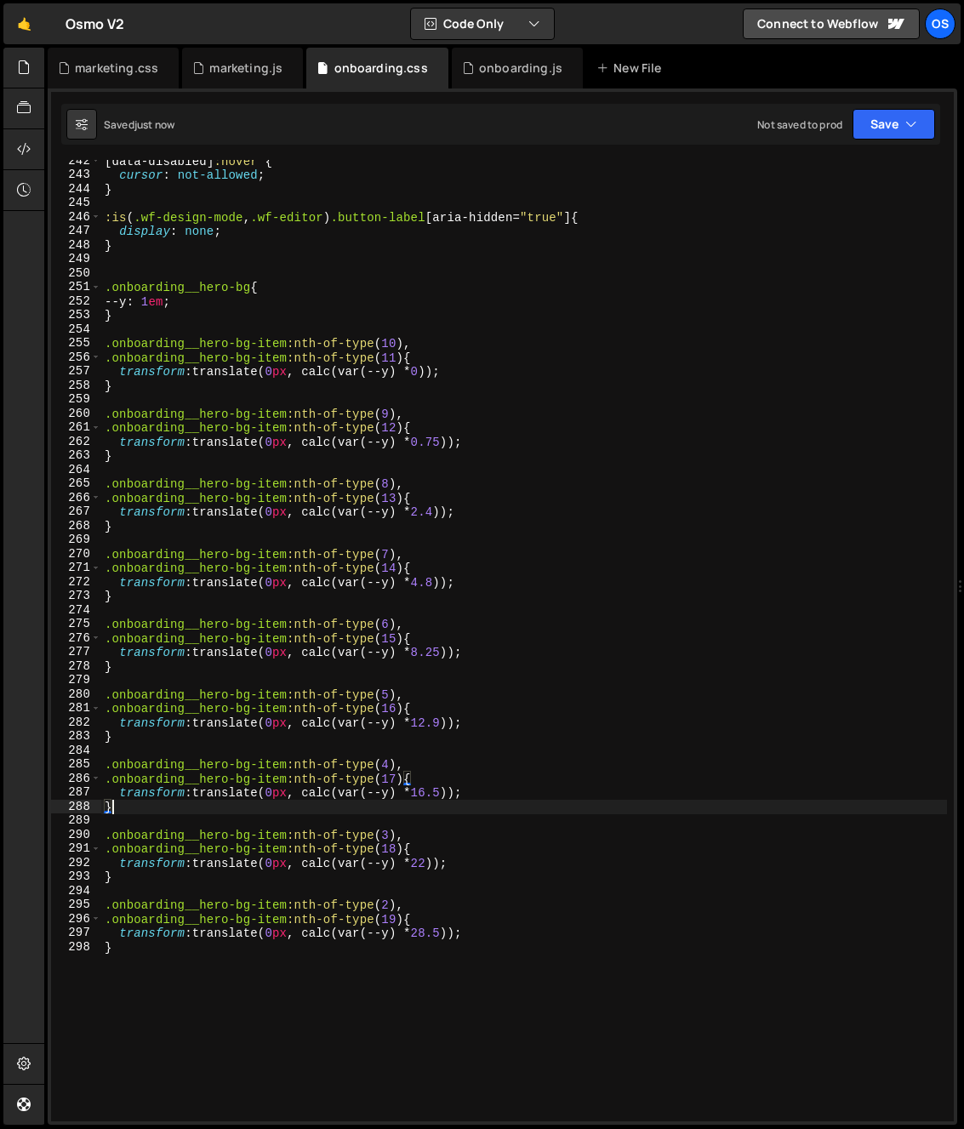
scroll to position [0, 0]
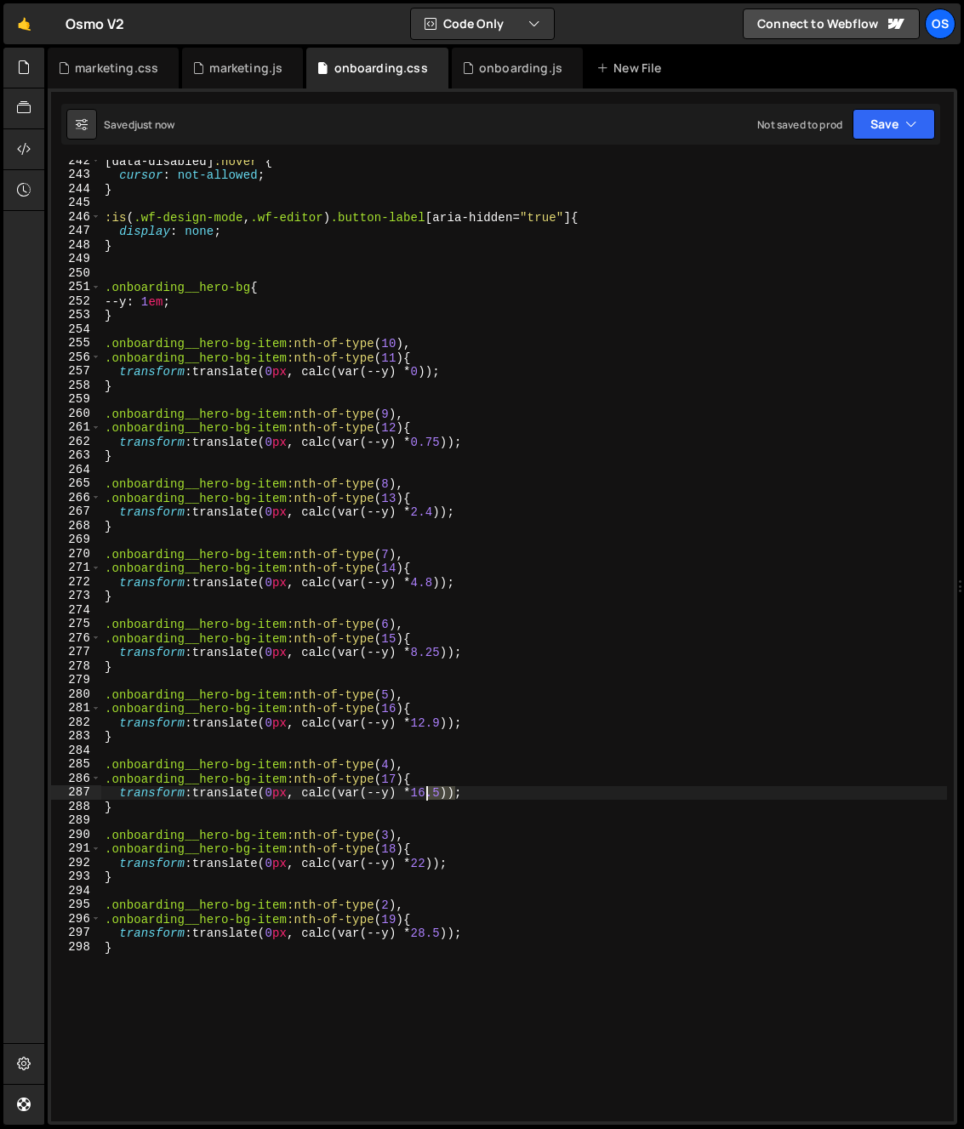
drag, startPoint x: 447, startPoint y: 795, endPoint x: 427, endPoint y: 799, distance: 20.7
click at [427, 799] on div "[ data-disabled ] :hover { cursor : not-allowed ; } :is ( .wf-design-mode , .wf…" at bounding box center [524, 648] width 846 height 989
click at [339, 790] on div "[ data-disabled ] :hover { cursor : not-allowed ; } :is ( .wf-design-mode , .wf…" at bounding box center [524, 648] width 846 height 989
click at [437, 797] on div "[ data-disabled ] :hover { cursor : not-allowed ; } :is ( .wf-design-mode , .wf…" at bounding box center [524, 648] width 846 height 989
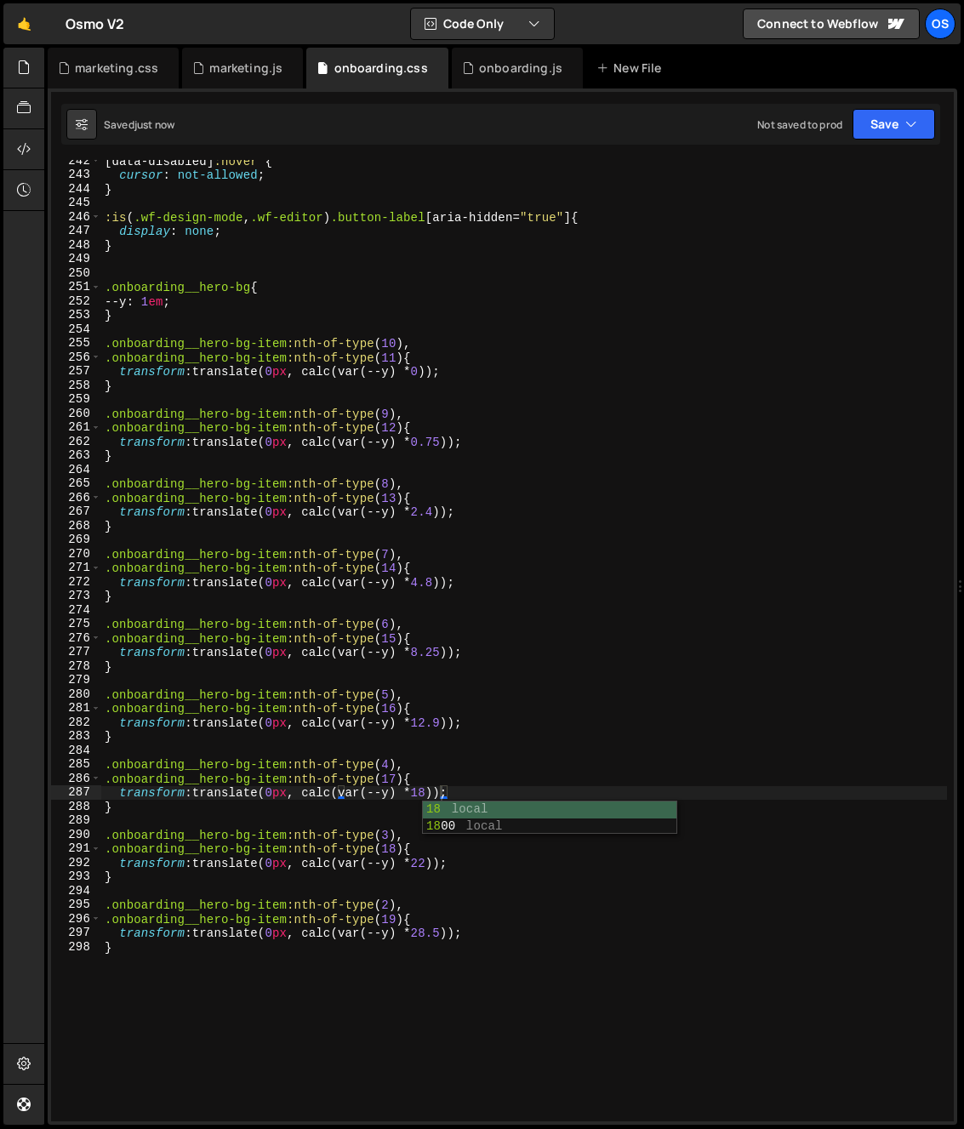
click at [246, 733] on div "[ data-disabled ] :hover { cursor : not-allowed ; } :is ( .wf-design-mode , .wf…" at bounding box center [524, 648] width 846 height 989
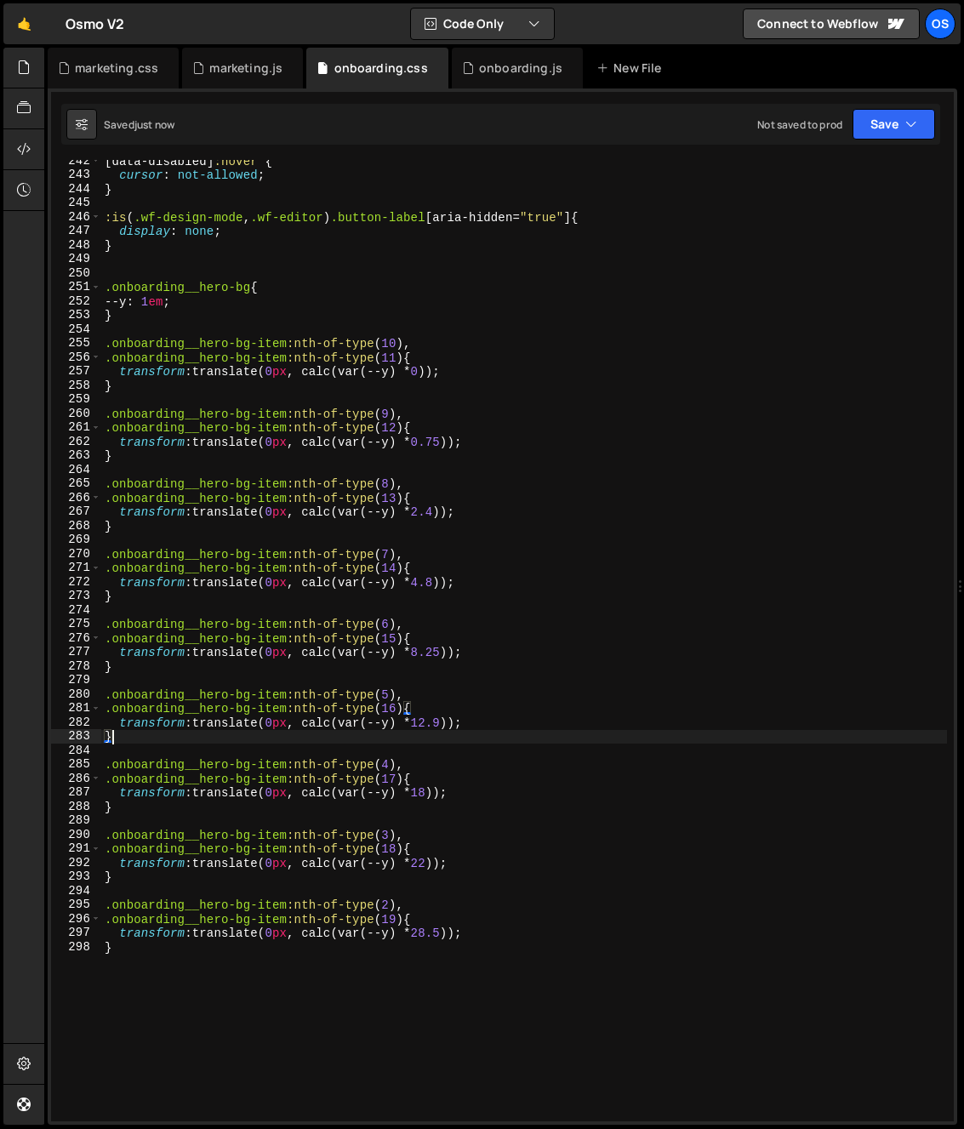
scroll to position [0, 0]
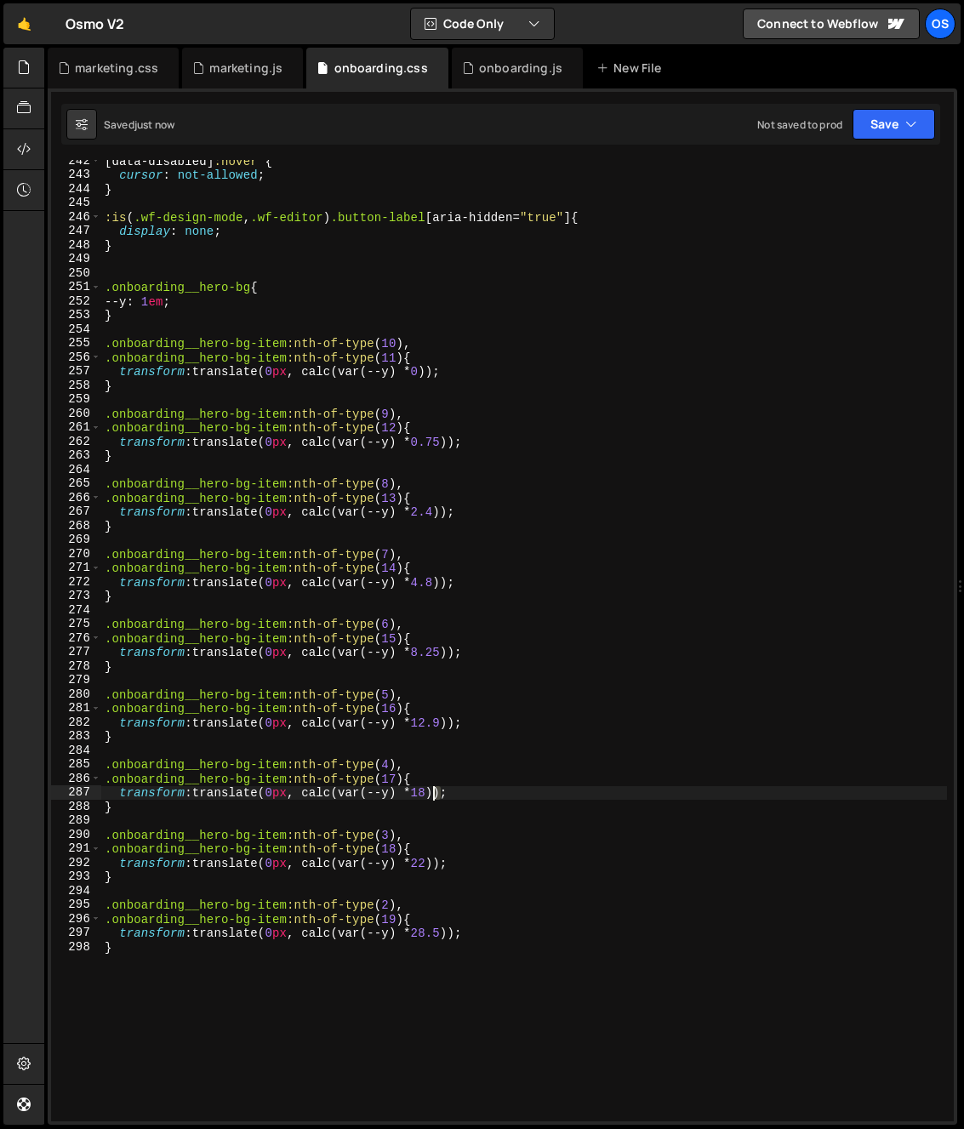
click at [431, 797] on div "[ data-disabled ] :hover { cursor : not-allowed ; } :is ( .wf-design-mode , .wf…" at bounding box center [524, 648] width 846 height 989
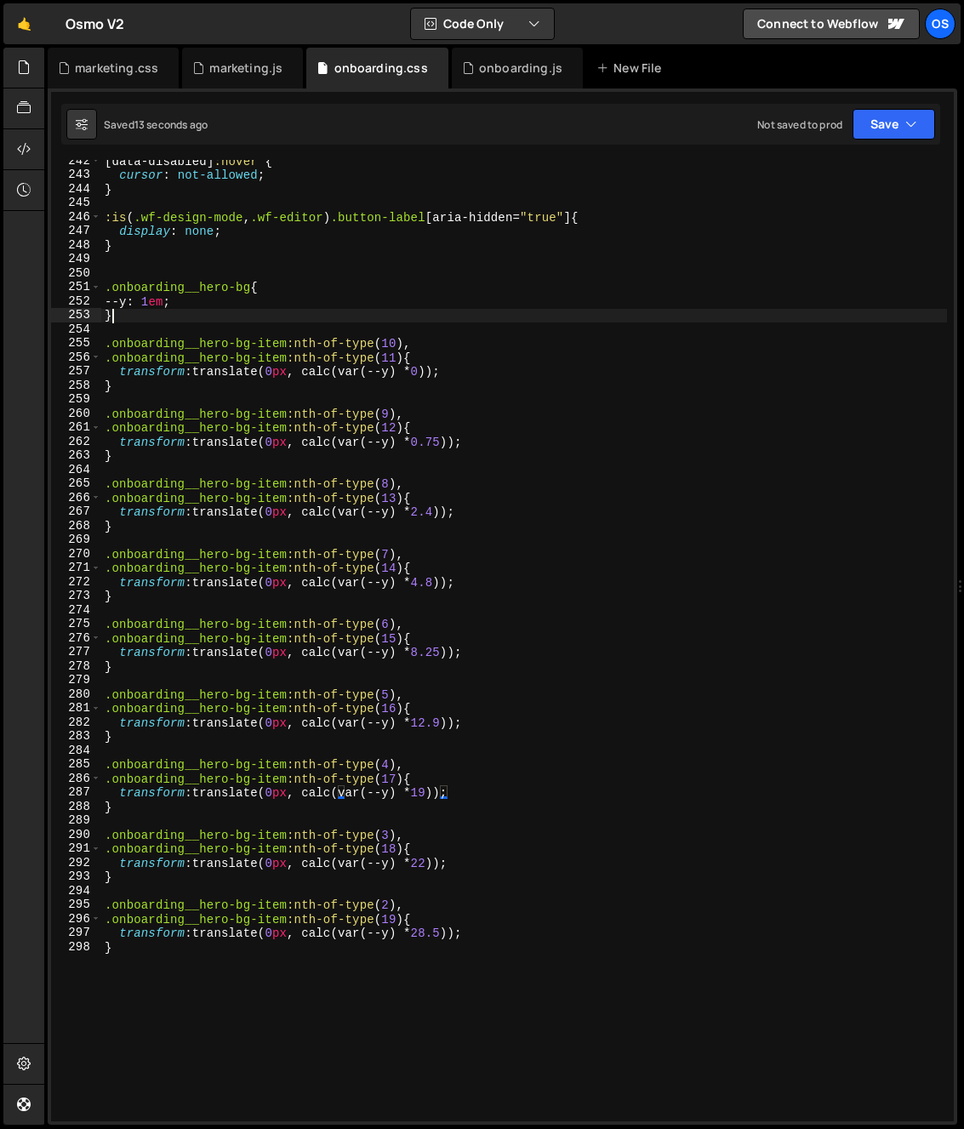
click at [193, 312] on div "[ data-disabled ] :hover { cursor : not-allowed ; } :is ( .wf-design-mode , .wf…" at bounding box center [524, 648] width 846 height 989
type textarea "}"
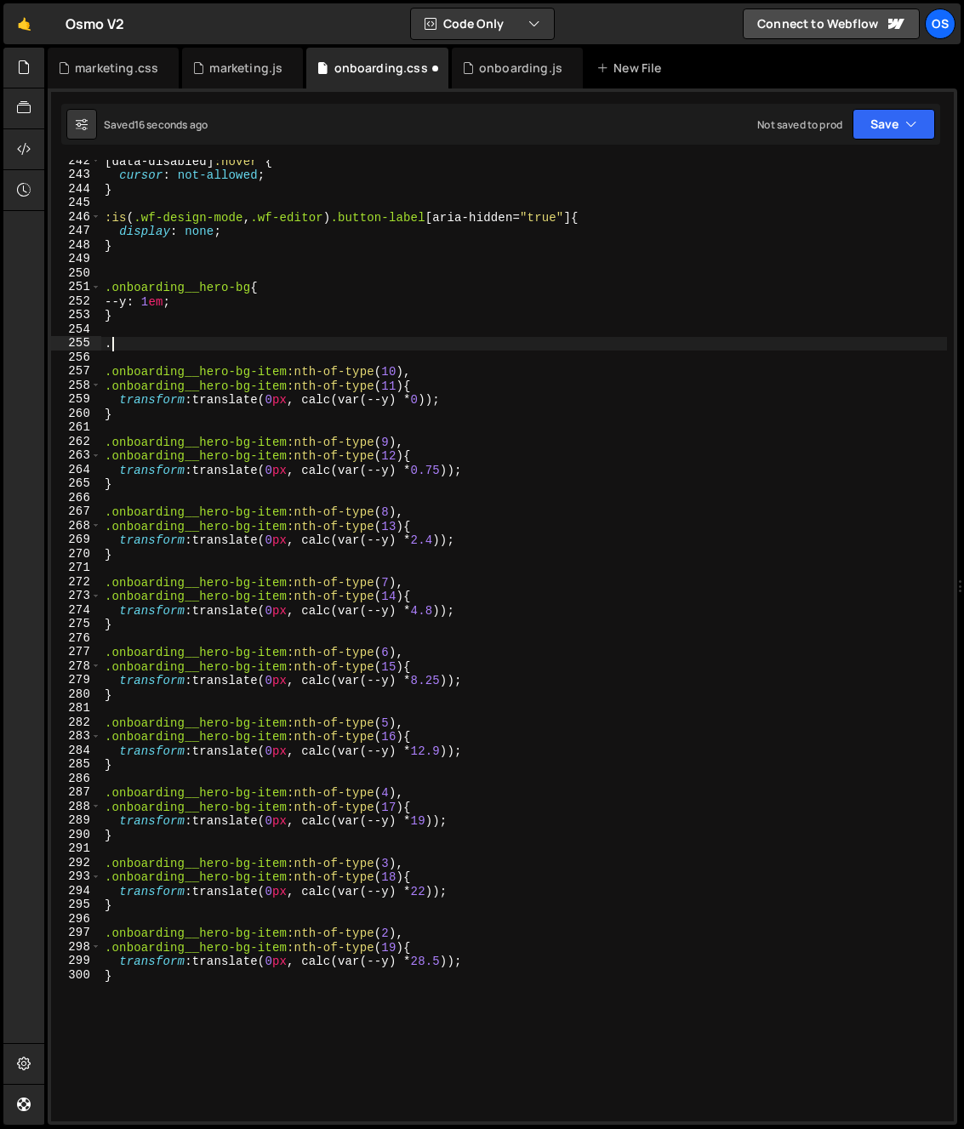
paste textarea "onboarding__hero-bg-w"
type textarea ".onboarding__hero-bg-w{"
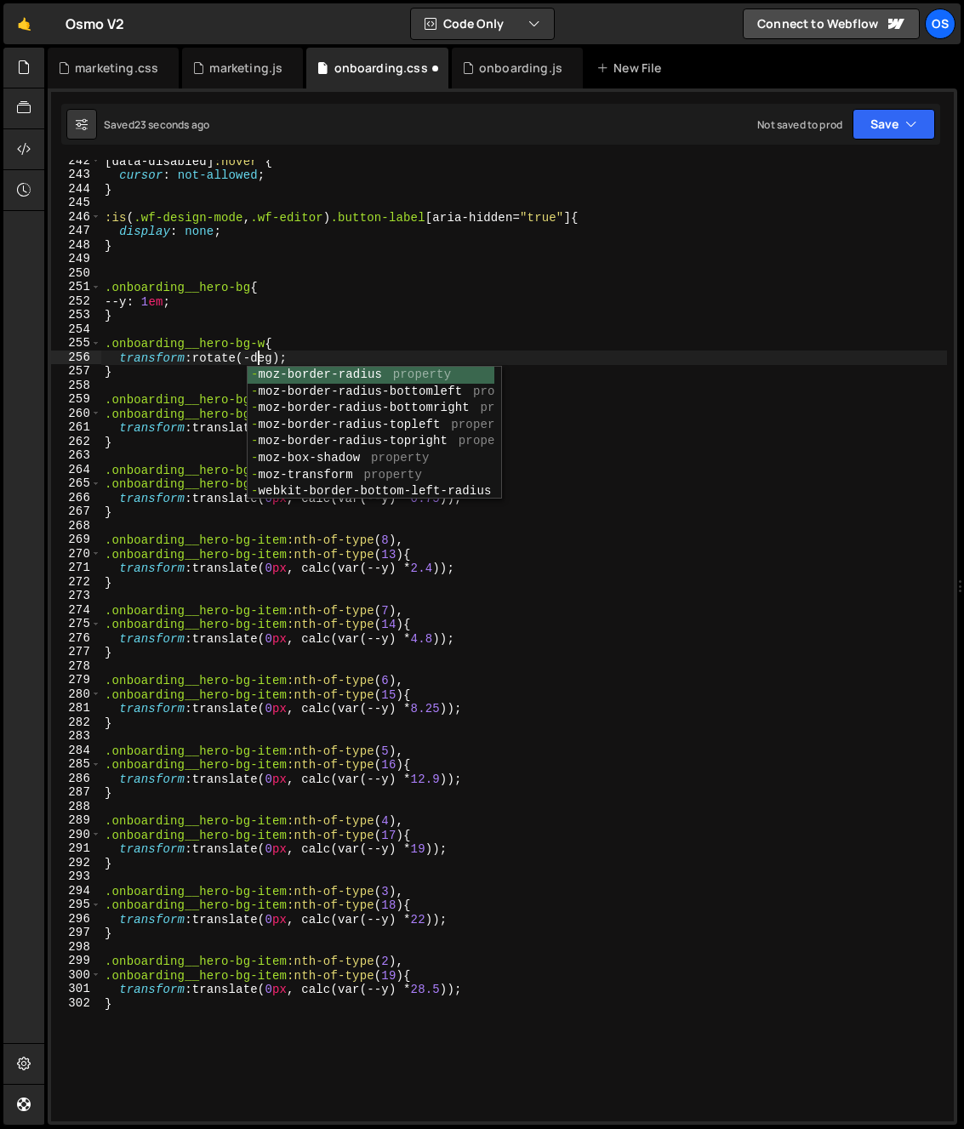
scroll to position [0, 10]
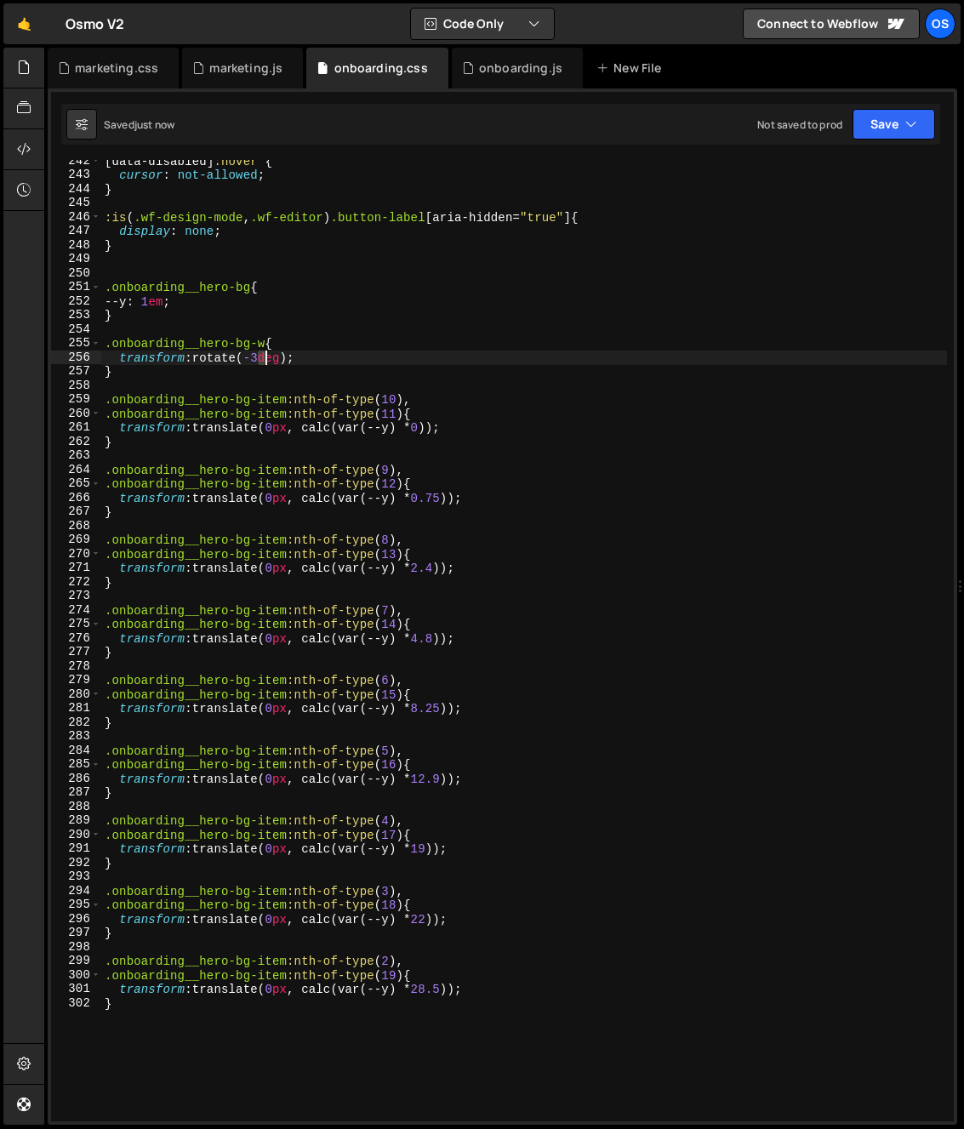
click at [264, 359] on div "[ data-disabled ] :hover { cursor : not-allowed ; } :is ( .wf-design-mode , .wf…" at bounding box center [524, 648] width 846 height 989
click at [261, 362] on div "[ data-disabled ] :hover { cursor : not-allowed ; } :is ( .wf-design-mode , .wf…" at bounding box center [524, 648] width 846 height 989
click at [259, 360] on div "[ data-disabled ] :hover { cursor : not-allowed ; } :is ( .wf-design-mode , .wf…" at bounding box center [524, 648] width 846 height 989
click at [213, 477] on div "[ data-disabled ] :hover { cursor : not-allowed ; } :is ( .wf-design-mode , .wf…" at bounding box center [524, 648] width 846 height 989
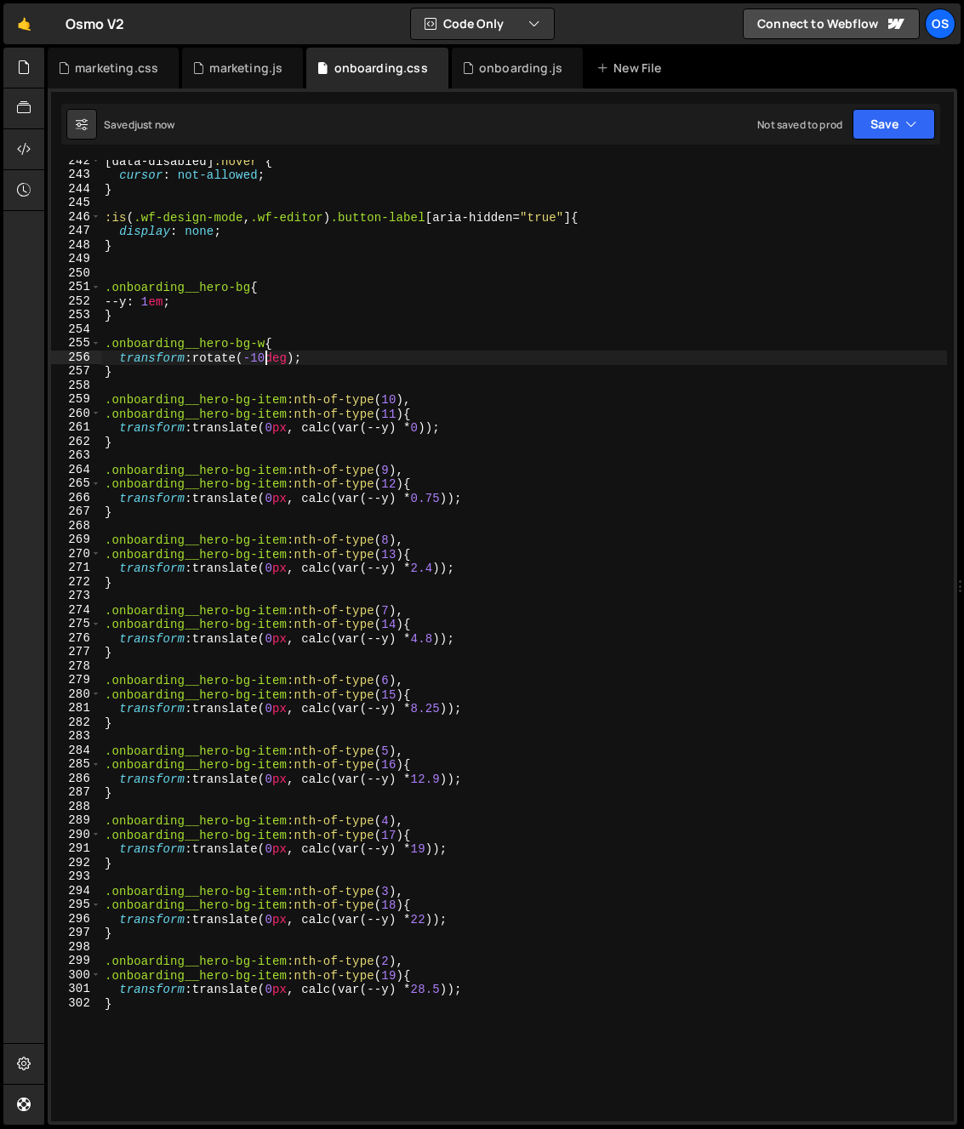
click at [267, 359] on div "[ data-disabled ] :hover { cursor : not-allowed ; } :is ( .wf-design-mode , .wf…" at bounding box center [524, 648] width 846 height 989
drag, startPoint x: 273, startPoint y: 359, endPoint x: 259, endPoint y: 360, distance: 14.5
click at [259, 360] on div "[ data-disabled ] :hover { cursor : not-allowed ; } :is ( .wf-design-mode , .wf…" at bounding box center [524, 648] width 846 height 989
click at [293, 359] on div "[ data-disabled ] :hover { cursor : not-allowed ; } :is ( .wf-design-mode , .wf…" at bounding box center [524, 648] width 846 height 989
click at [274, 362] on div "[ data-disabled ] :hover { cursor : not-allowed ; } :is ( .wf-design-mode , .wf…" at bounding box center [524, 648] width 846 height 989
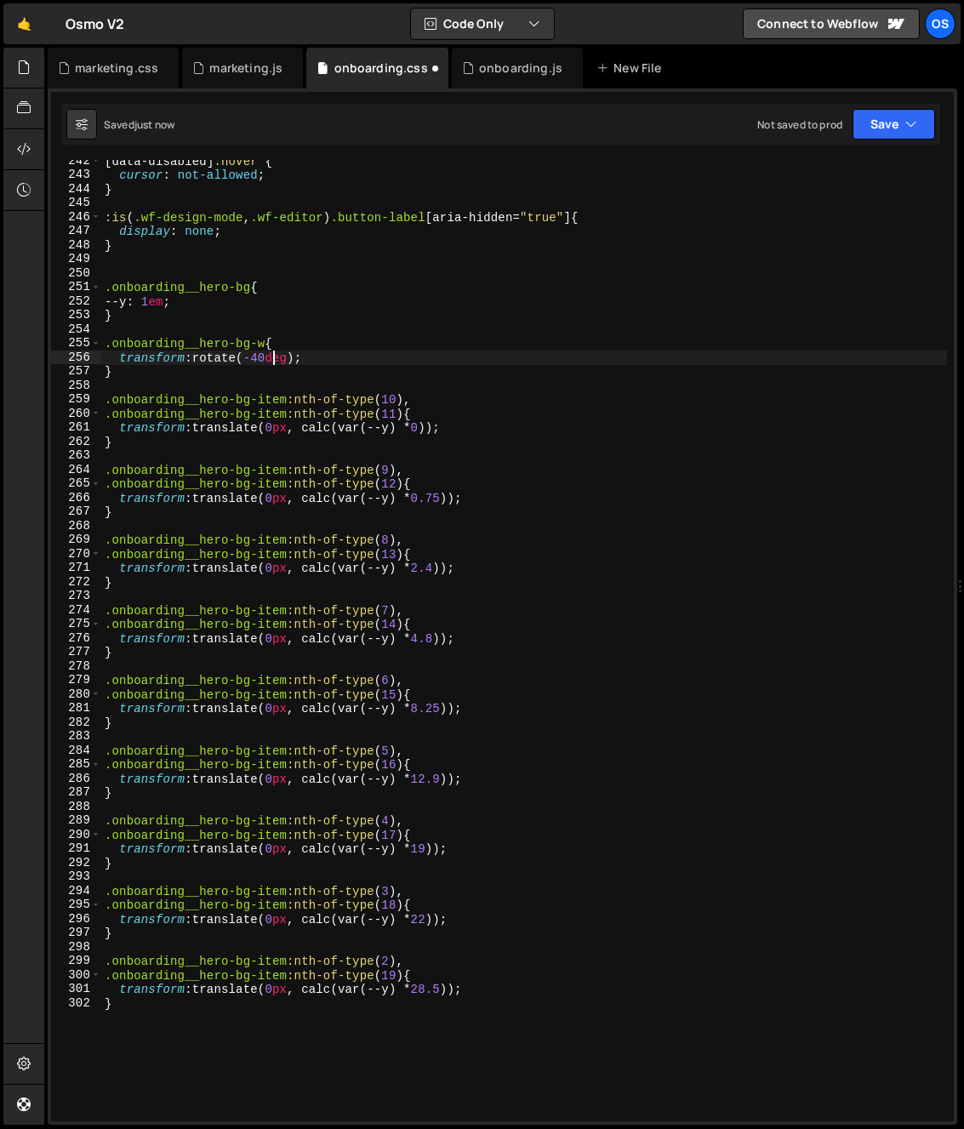
type textarea "transform: rotate(-40deg);"
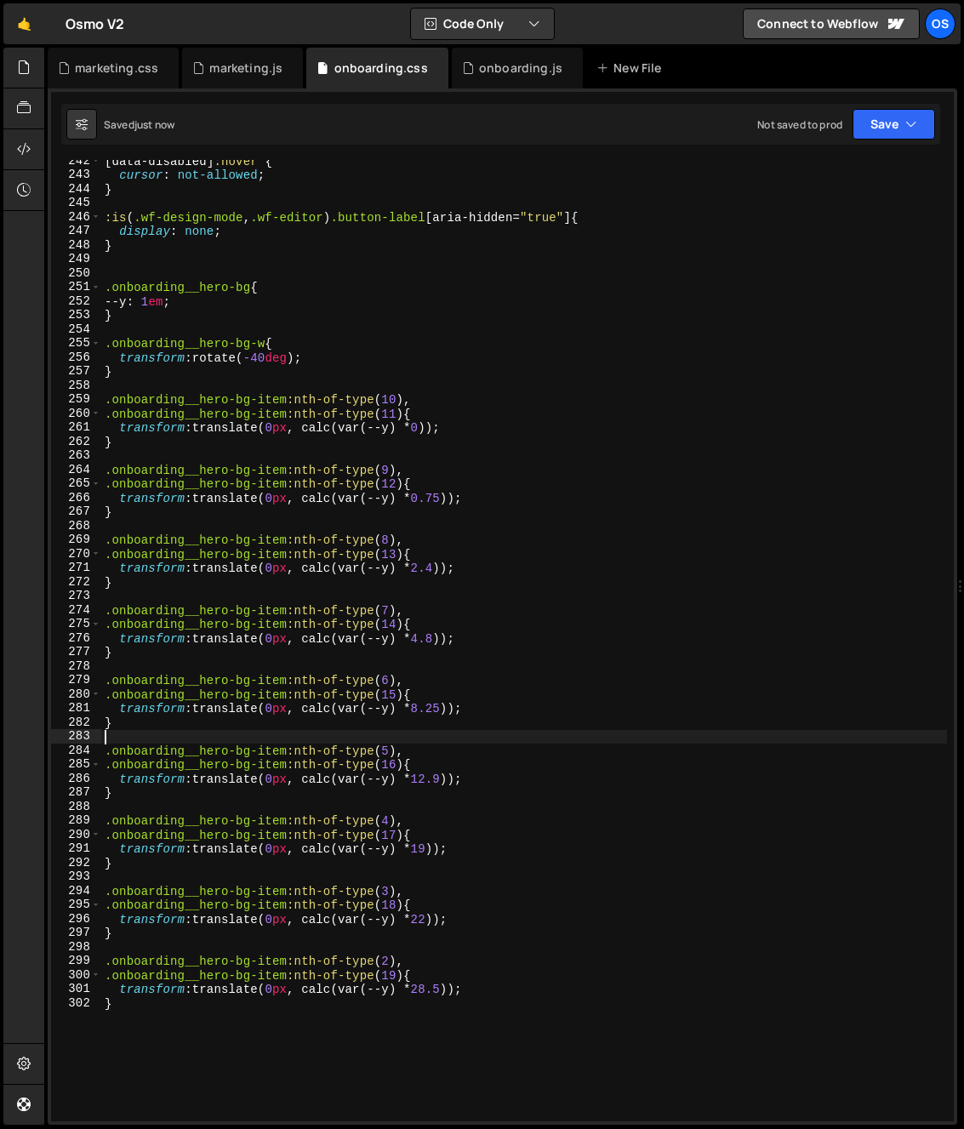
click at [312, 737] on div "[ data-disabled ] :hover { cursor : not-allowed ; } :is ( .wf-design-mode , .wf…" at bounding box center [524, 648] width 846 height 989
click at [581, 873] on div "[ data-disabled ] :hover { cursor : not-allowed ; } :is ( .wf-design-mode , .wf…" at bounding box center [524, 648] width 846 height 989
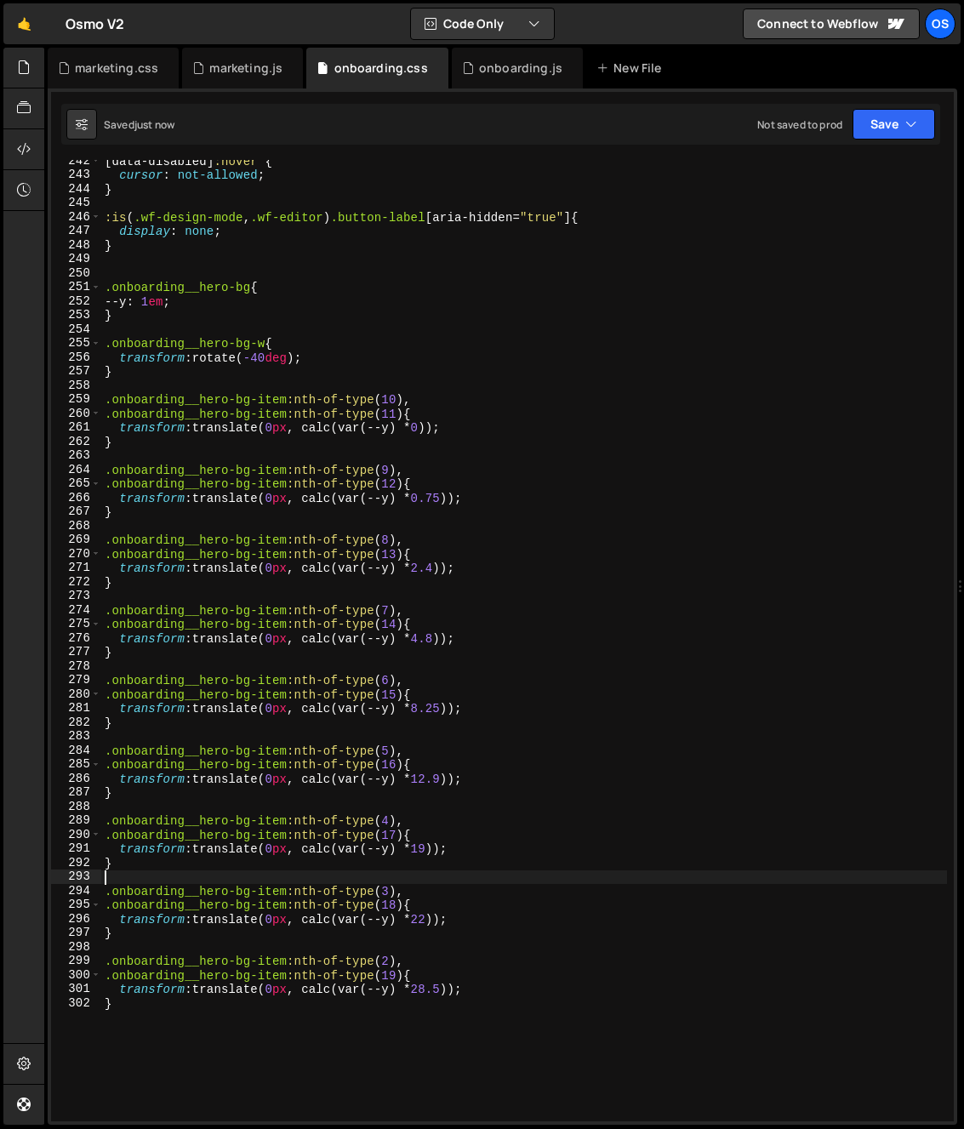
click at [433, 838] on div "[ data-disabled ] :hover { cursor : not-allowed ; } :is ( .wf-design-mode , .wf…" at bounding box center [524, 648] width 846 height 989
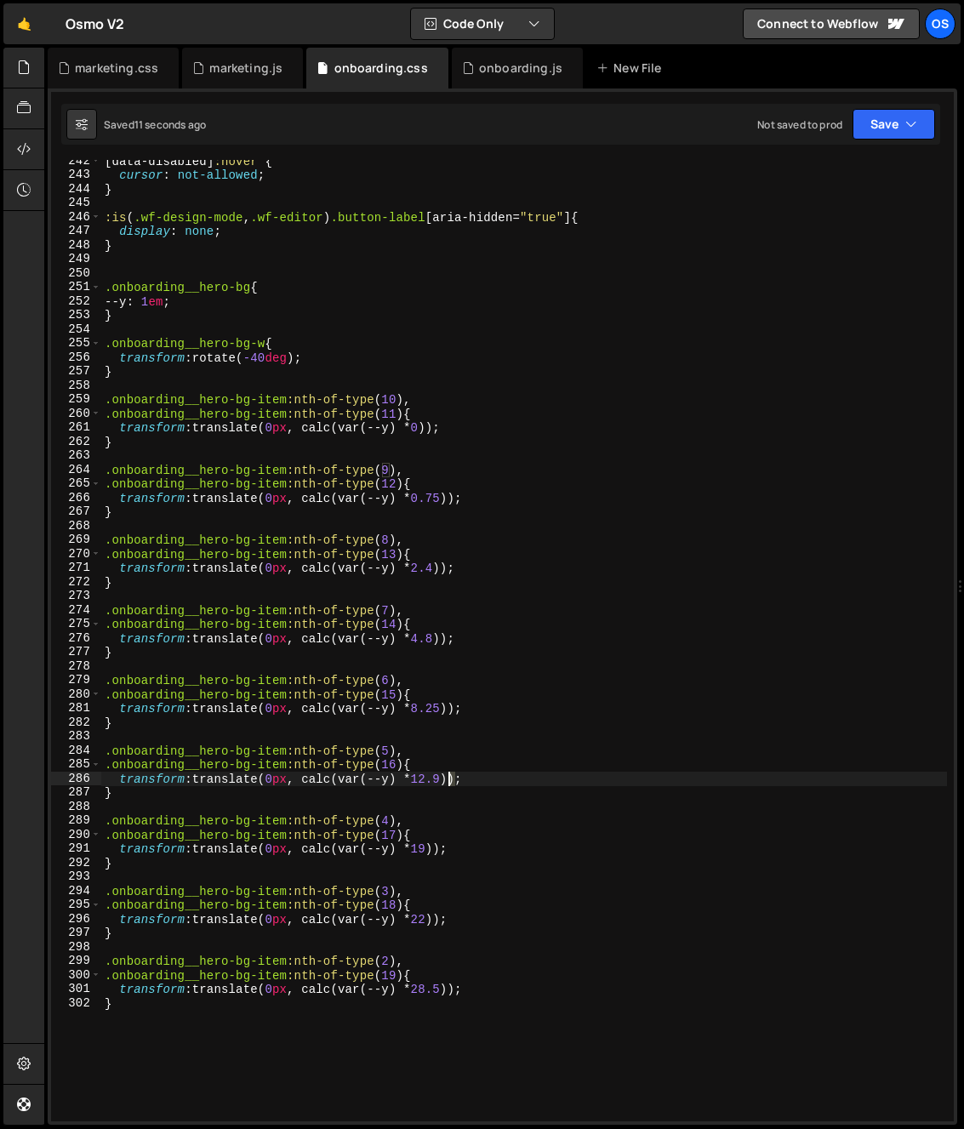
click at [449, 783] on div "[ data-disabled ] :hover { cursor : not-allowed ; } :is ( .wf-design-mode , .wf…" at bounding box center [524, 648] width 846 height 989
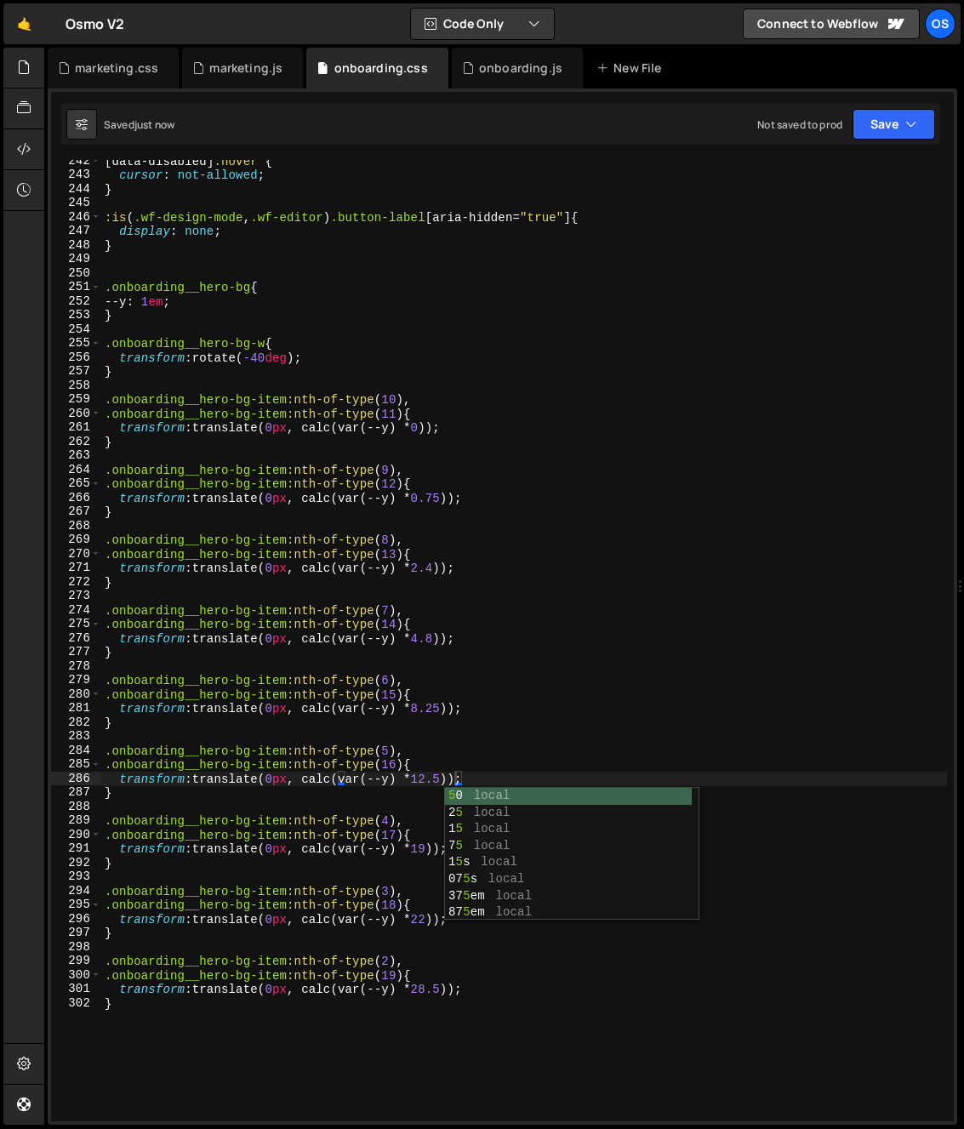
click at [578, 757] on div "[ data-disabled ] :hover { cursor : not-allowed ; } :is ( .wf-design-mode , .wf…" at bounding box center [524, 648] width 846 height 989
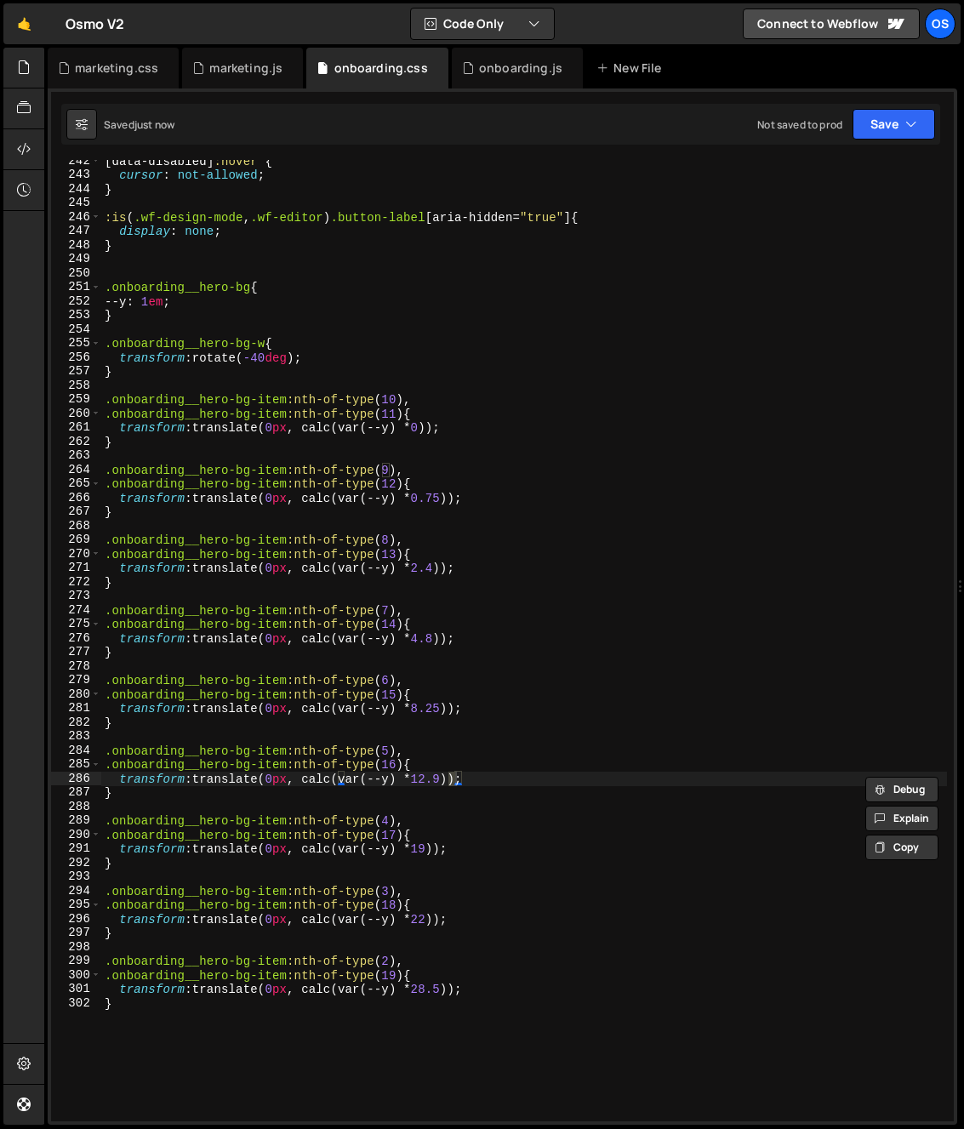
click at [355, 789] on div "[ data-disabled ] :hover { cursor : not-allowed ; } :is ( .wf-design-mode , .wf…" at bounding box center [524, 648] width 846 height 989
drag, startPoint x: 309, startPoint y: 780, endPoint x: 453, endPoint y: 783, distance: 143.8
click at [453, 783] on div "[ data-disabled ] :hover { cursor : not-allowed ; } :is ( .wf-design-mode , .wf…" at bounding box center [524, 648] width 846 height 989
click at [668, 848] on div "[ data-disabled ] :hover { cursor : not-allowed ; } :is ( .wf-design-mode , .wf…" at bounding box center [524, 648] width 846 height 989
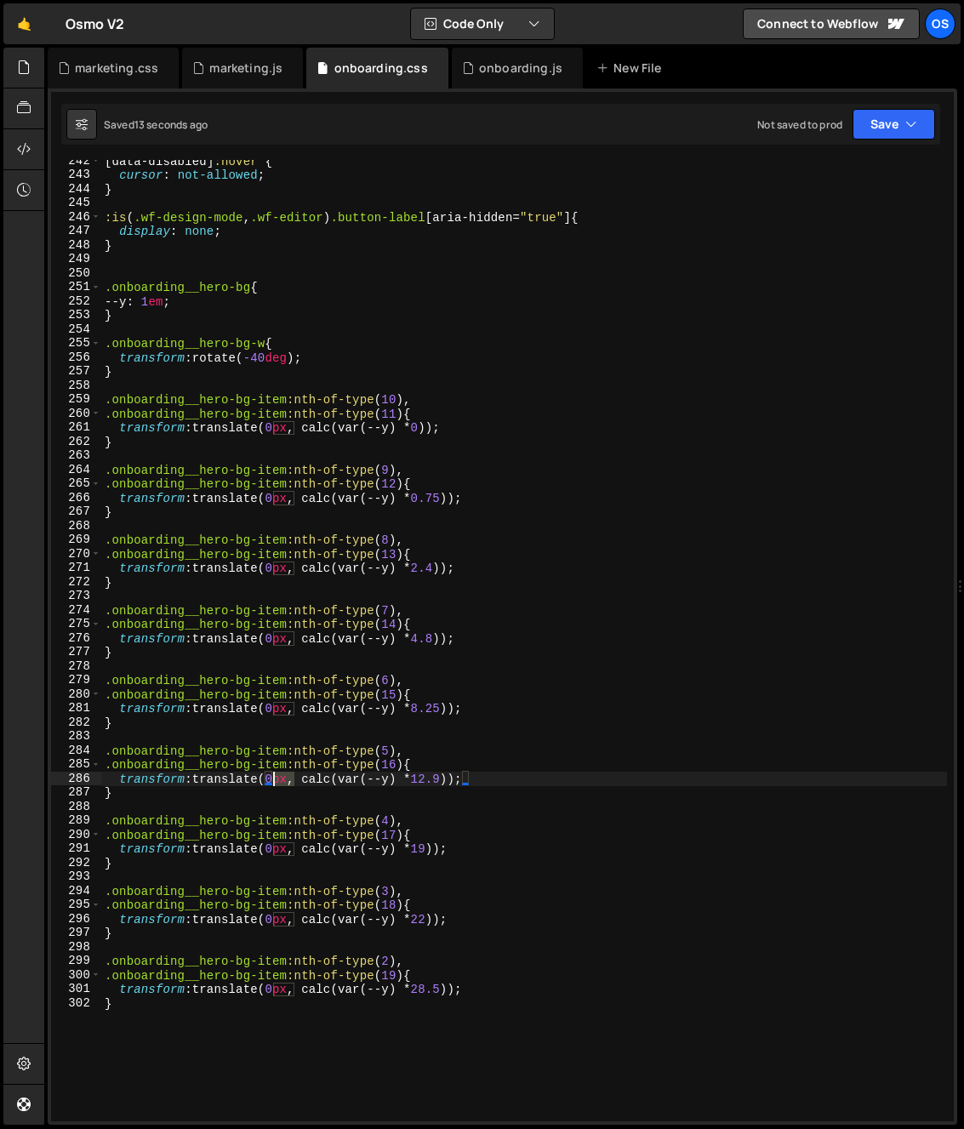
drag, startPoint x: 294, startPoint y: 782, endPoint x: 272, endPoint y: 781, distance: 22.1
click at [272, 781] on div "[ data-disabled ] :hover { cursor : not-allowed ; } :is ( .wf-design-mode , .wf…" at bounding box center [524, 648] width 846 height 989
click at [301, 777] on div "[ data-disabled ] :hover { cursor : not-allowed ; } :is ( .wf-design-mode , .wf…" at bounding box center [524, 648] width 846 height 989
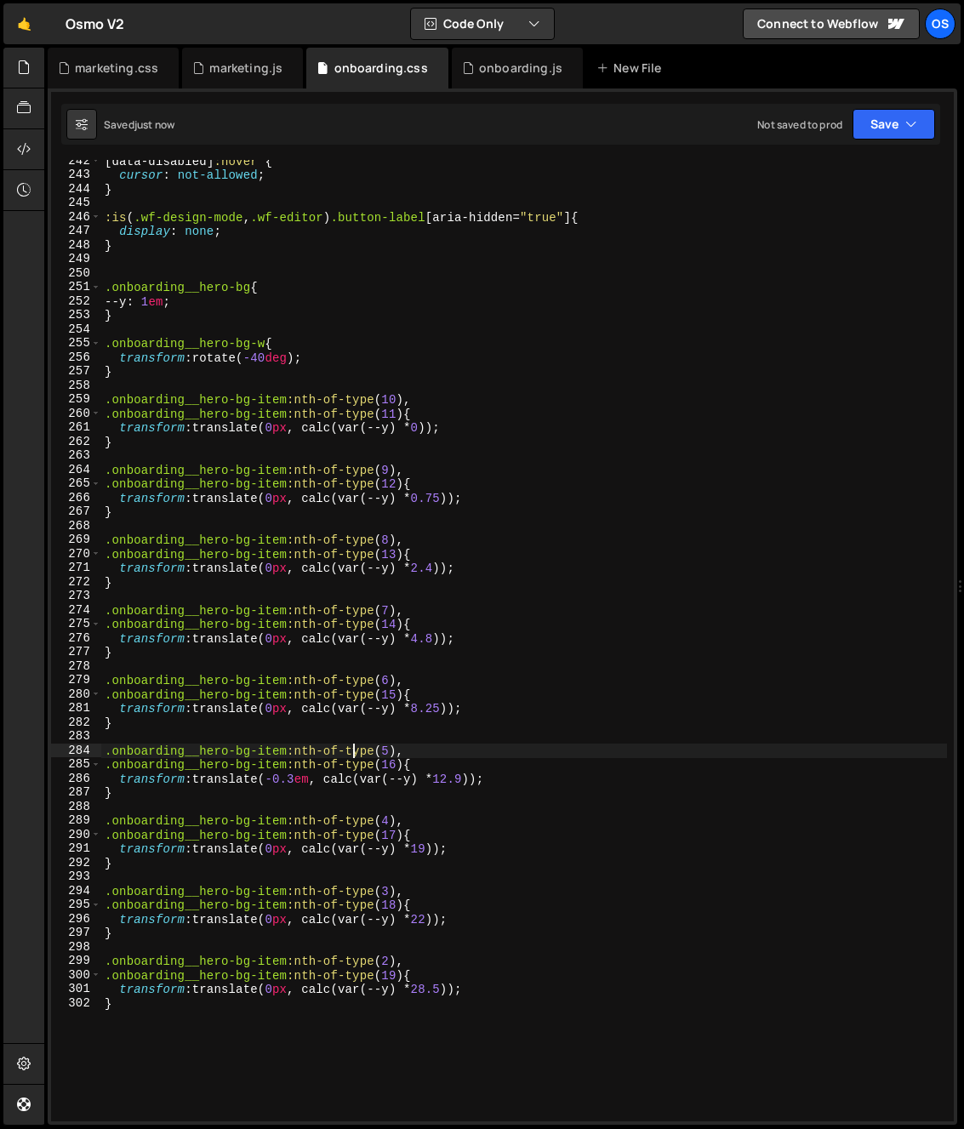
click at [356, 743] on div "[ data-disabled ] :hover { cursor : not-allowed ; } :is ( .wf-design-mode , .wf…" at bounding box center [524, 648] width 846 height 989
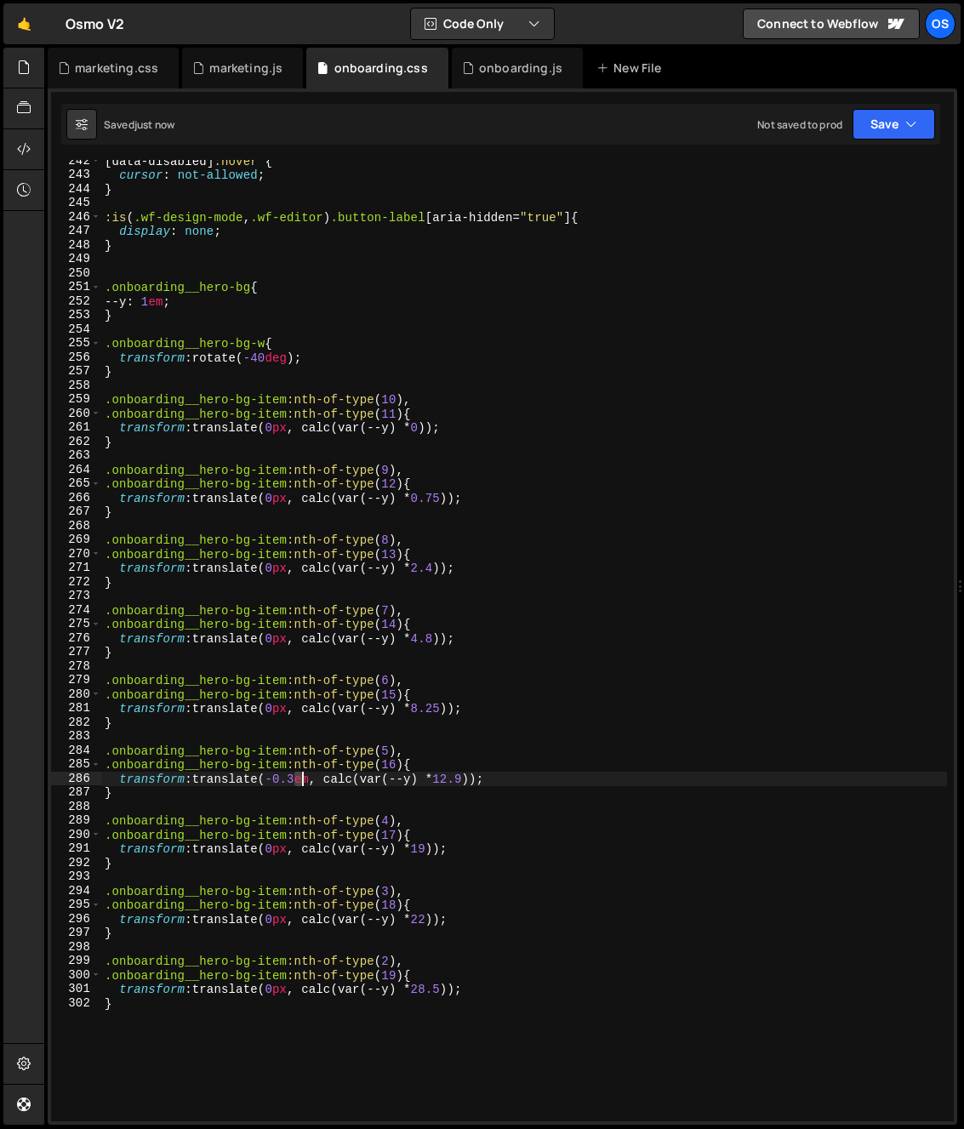
click at [299, 782] on div "[ data-disabled ] :hover { cursor : not-allowed ; } :is ( .wf-design-mode , .wf…" at bounding box center [524, 648] width 846 height 989
click at [475, 779] on div "[ data-disabled ] :hover { cursor : not-allowed ; } :is ( .wf-design-mode , .wf…" at bounding box center [524, 648] width 846 height 989
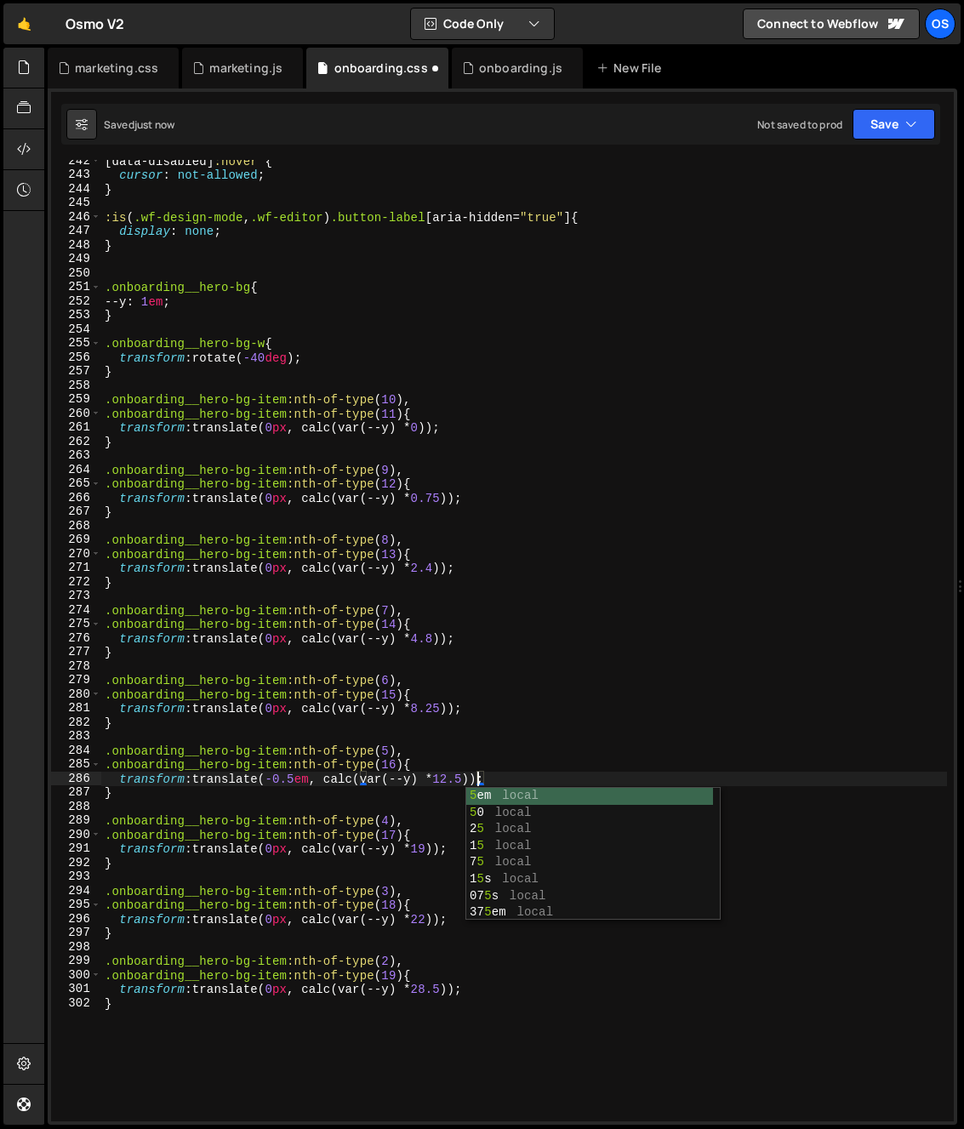
type textarea "transform: translate(-0.5em, calc(var(--y) * 12.5));"
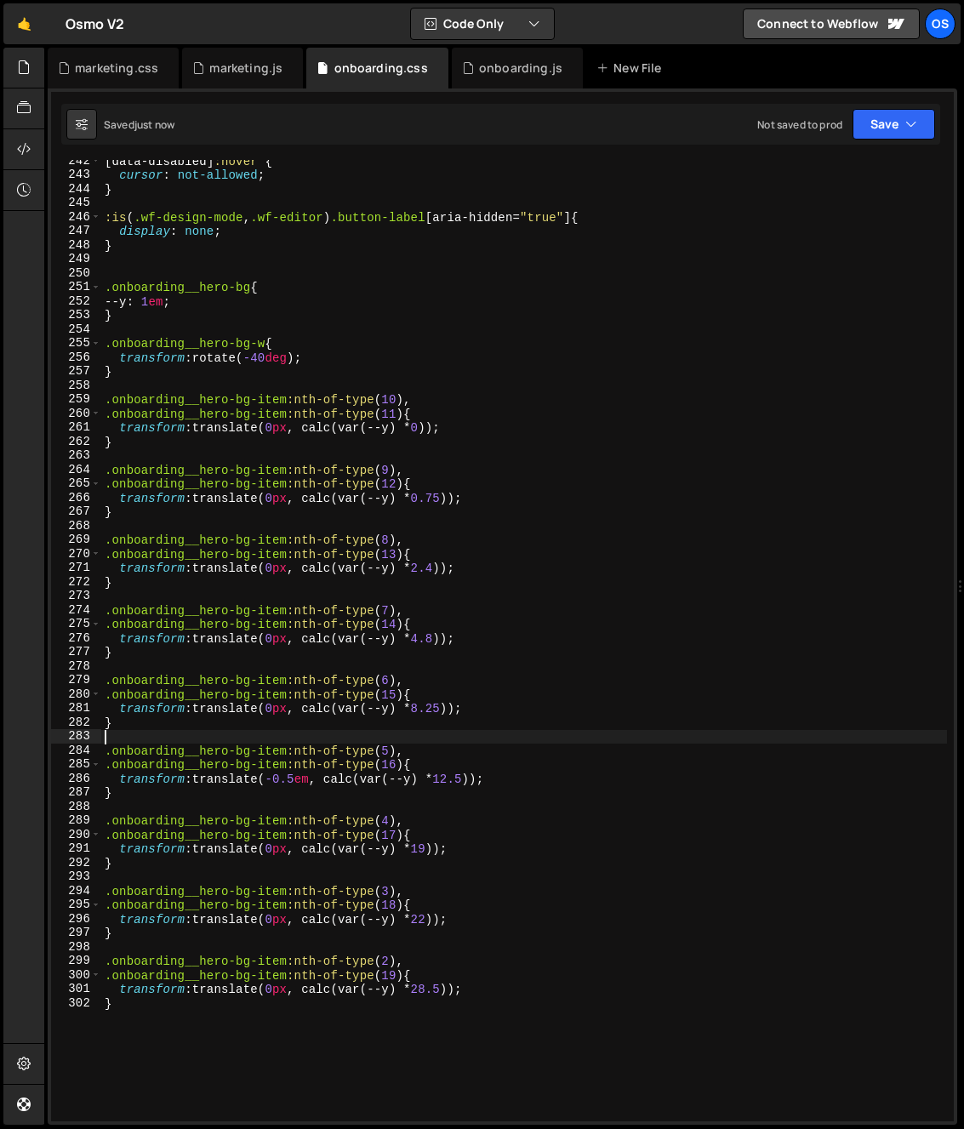
click at [282, 733] on div "[ data-disabled ] :hover { cursor : not-allowed ; } :is ( .wf-design-mode , .wf…" at bounding box center [524, 648] width 846 height 989
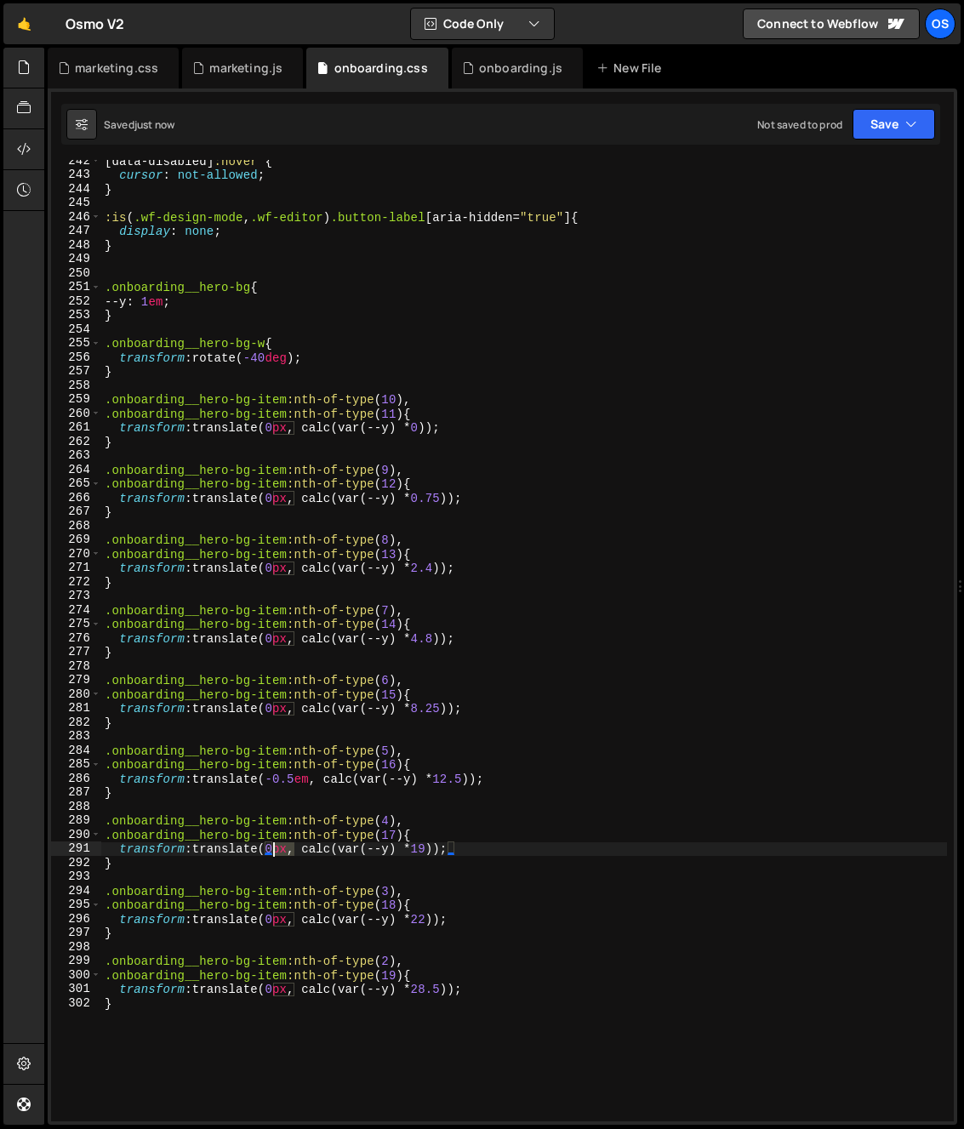
drag, startPoint x: 294, startPoint y: 852, endPoint x: 276, endPoint y: 853, distance: 18.7
click at [276, 853] on div "[ data-disabled ] :hover { cursor : not-allowed ; } :is ( .wf-design-mode , .wf…" at bounding box center [524, 648] width 846 height 989
click at [259, 794] on div "[ data-disabled ] :hover { cursor : not-allowed ; } :is ( .wf-design-mode , .wf…" at bounding box center [524, 648] width 846 height 989
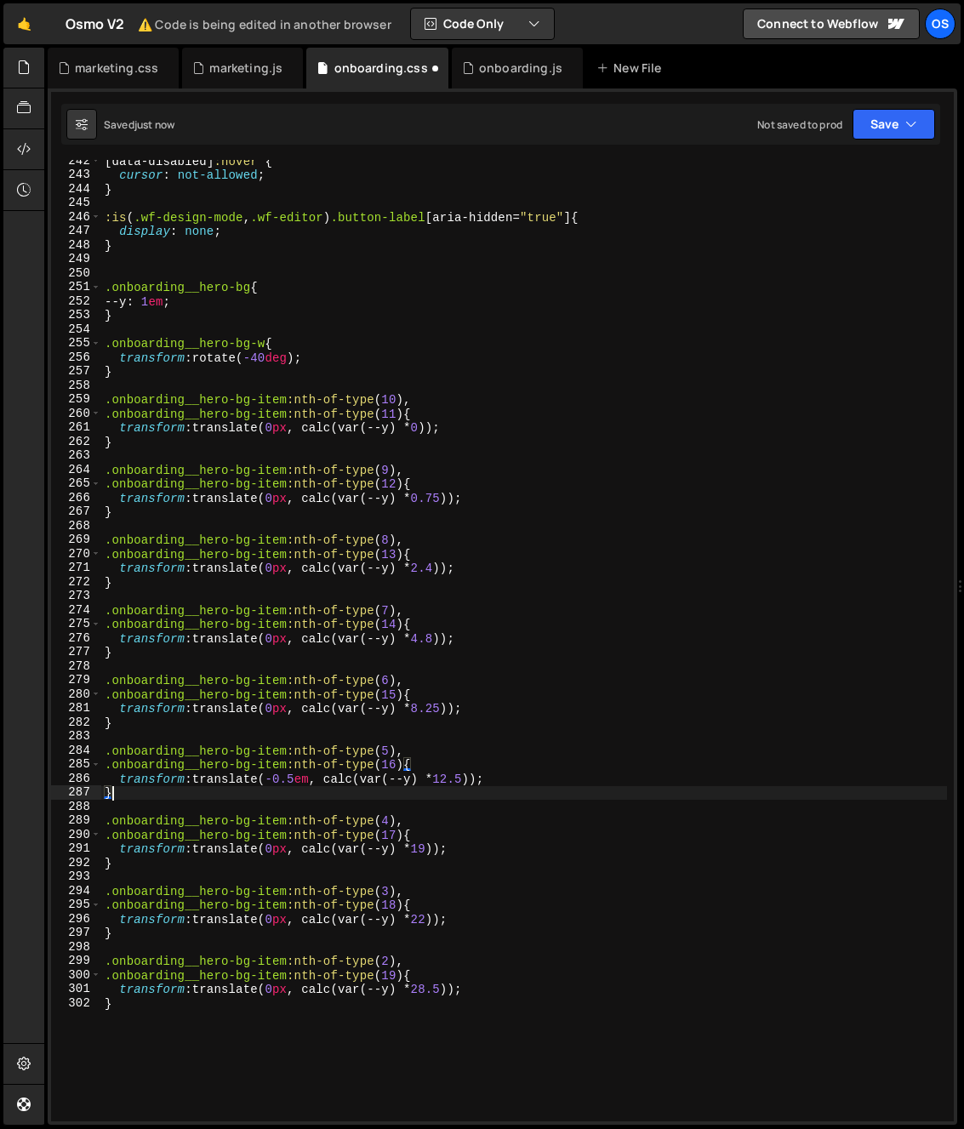
scroll to position [0, 0]
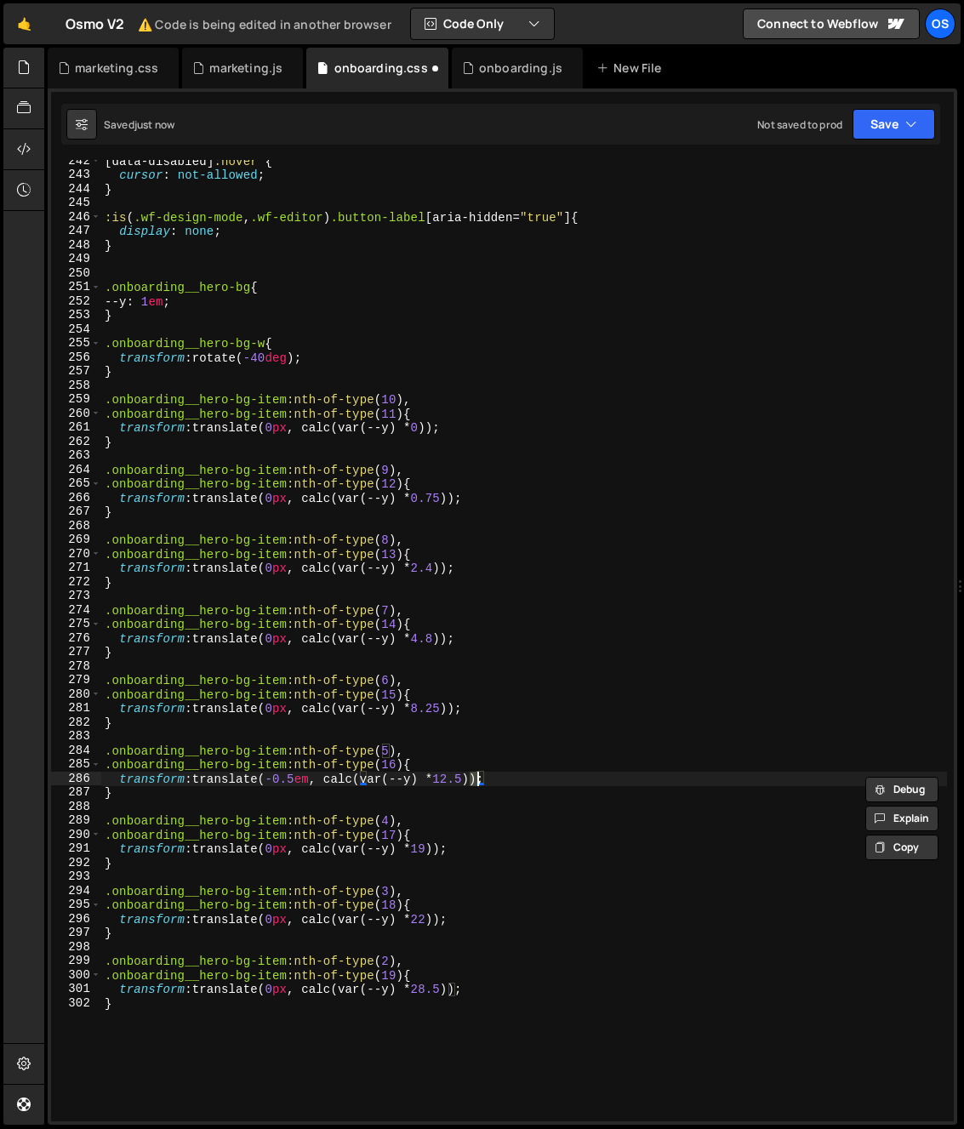
click at [315, 793] on div "[ data-disabled ] :hover { cursor : not-allowed ; } :is ( .wf-design-mode , .wf…" at bounding box center [524, 648] width 846 height 989
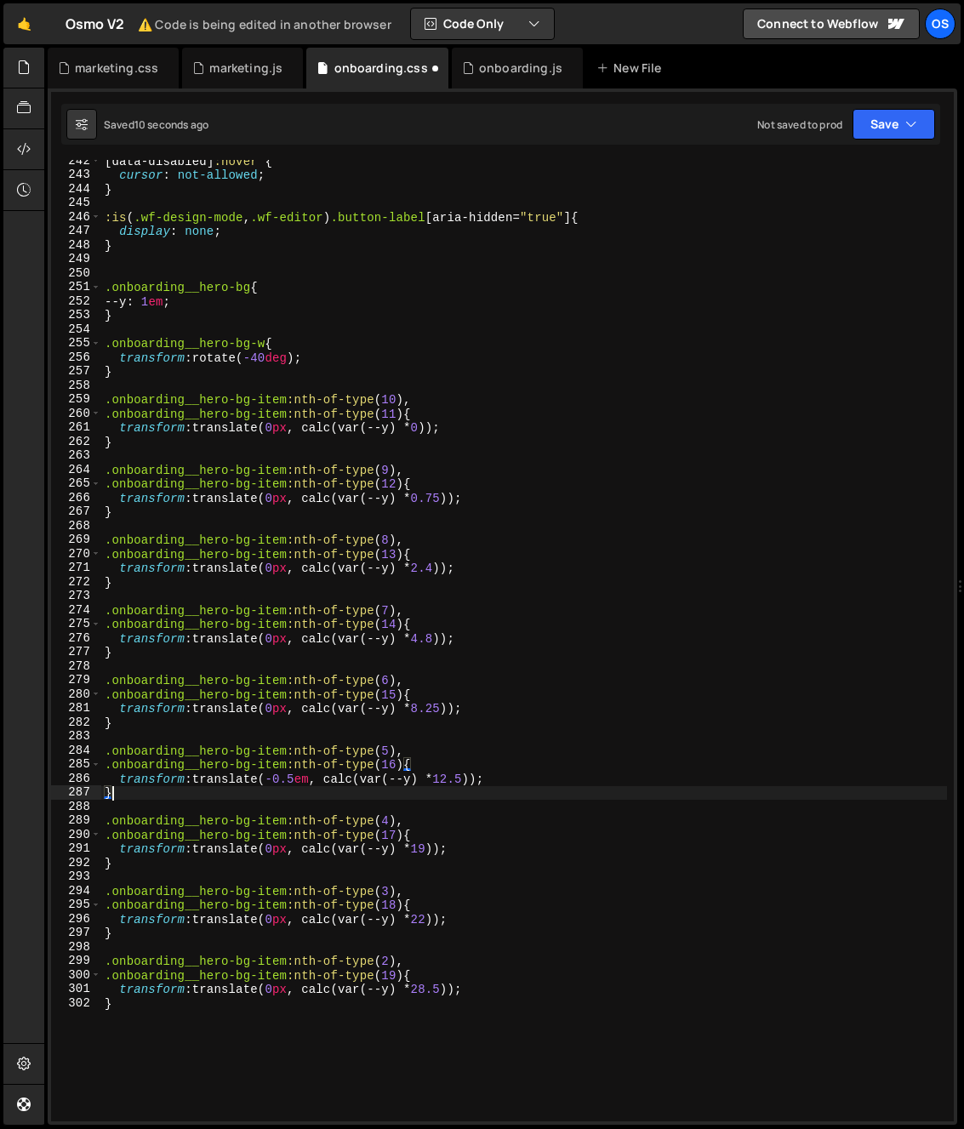
click at [312, 787] on div "[ data-disabled ] :hover { cursor : not-allowed ; } :is ( .wf-design-mode , .wf…" at bounding box center [524, 648] width 846 height 989
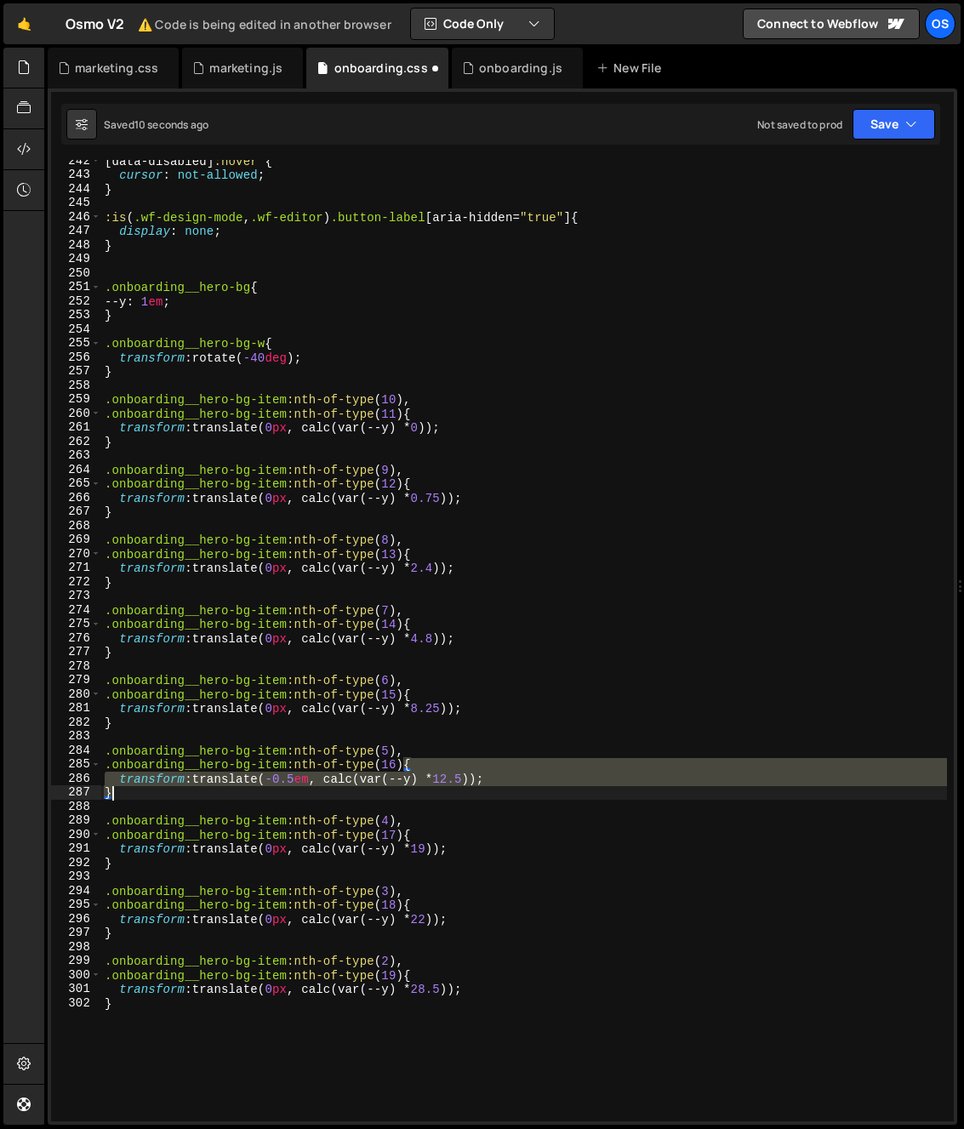
click at [312, 787] on div "[ data-disabled ] :hover { cursor : not-allowed ; } :is ( .wf-design-mode , .wf…" at bounding box center [524, 648] width 846 height 989
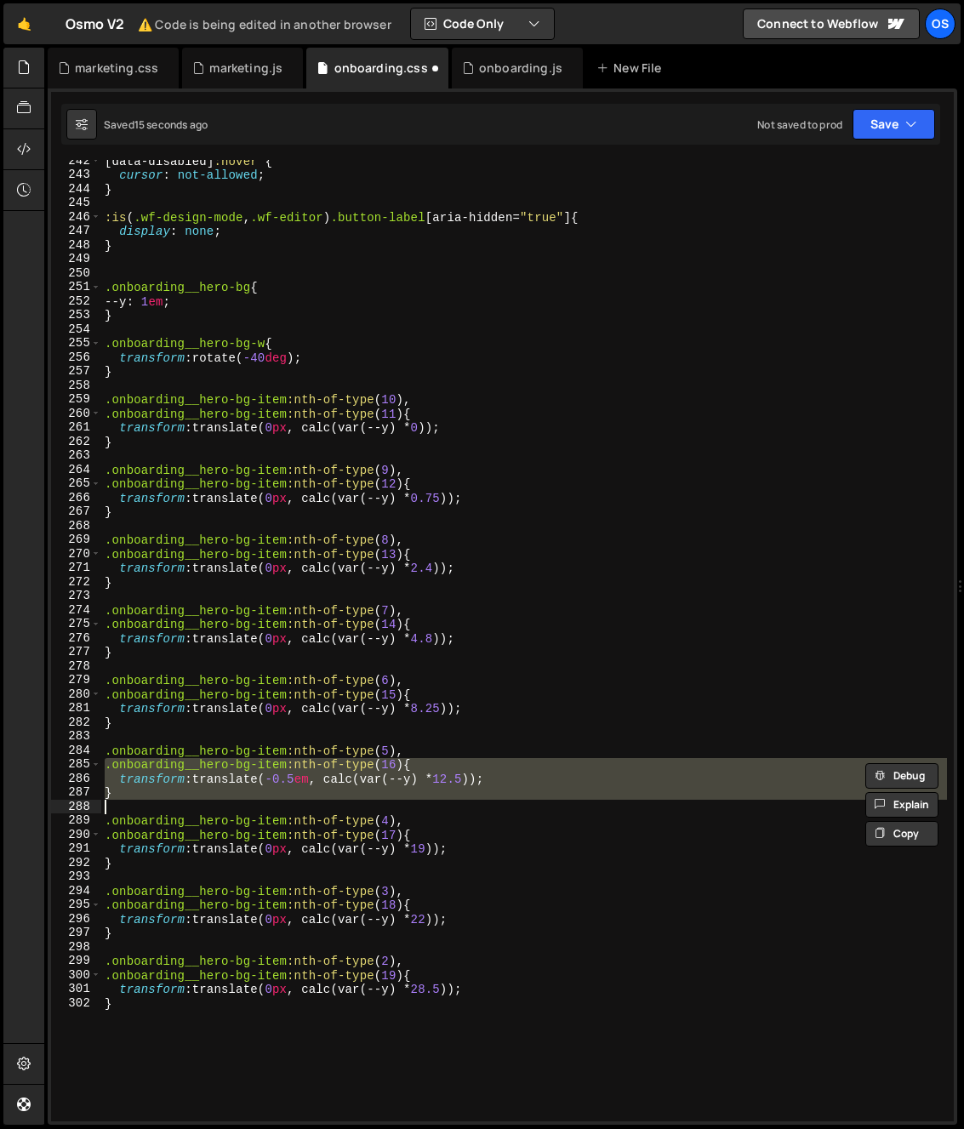
click at [327, 760] on div "[ data-disabled ] :hover { cursor : not-allowed ; } :is ( .wf-design-mode , .wf…" at bounding box center [524, 648] width 846 height 989
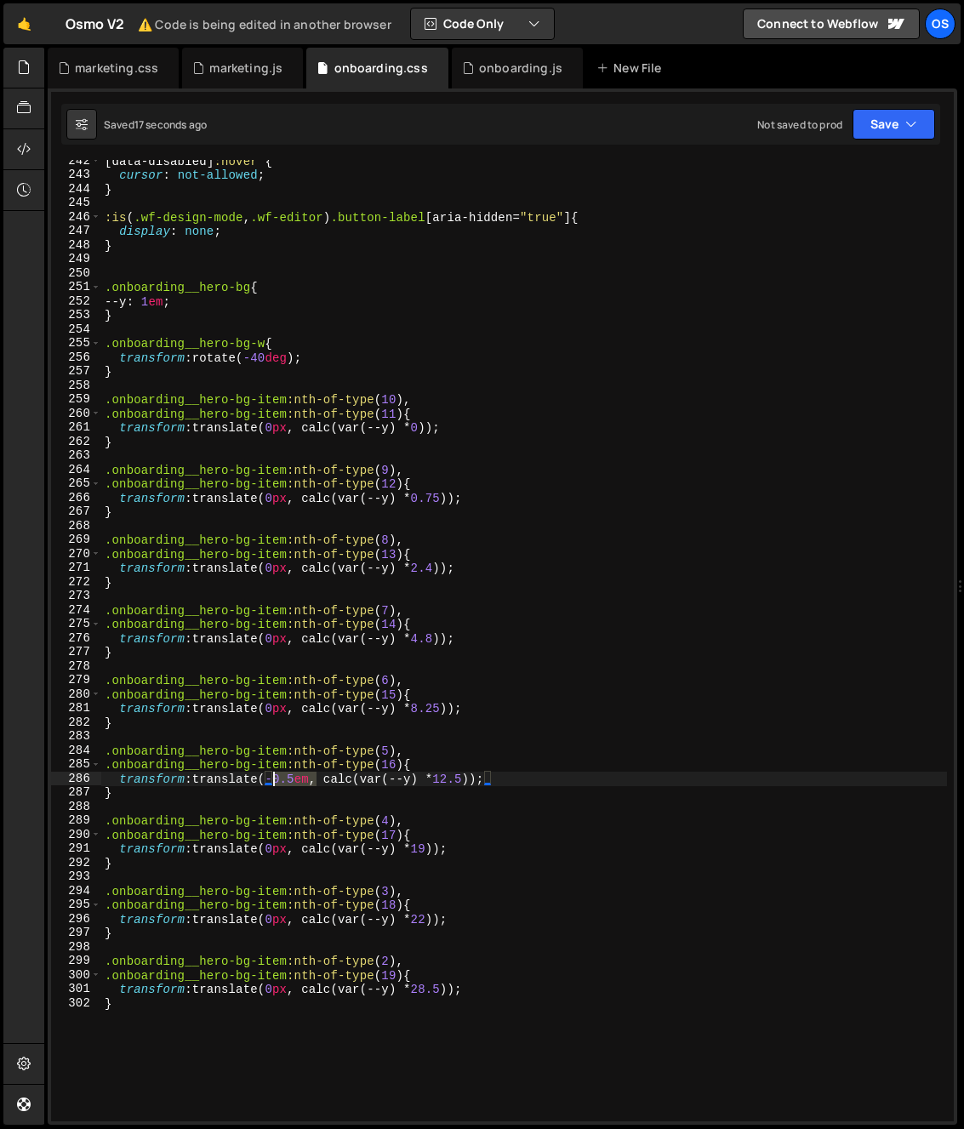
drag, startPoint x: 316, startPoint y: 779, endPoint x: 275, endPoint y: 780, distance: 41.7
click at [275, 780] on div "[ data-disabled ] :hover { cursor : not-allowed ; } :is ( .wf-design-mode , .wf…" at bounding box center [524, 648] width 846 height 989
click at [407, 708] on div "[ data-disabled ] :hover { cursor : not-allowed ; } :is ( .wf-design-mode , .wf…" at bounding box center [524, 648] width 846 height 989
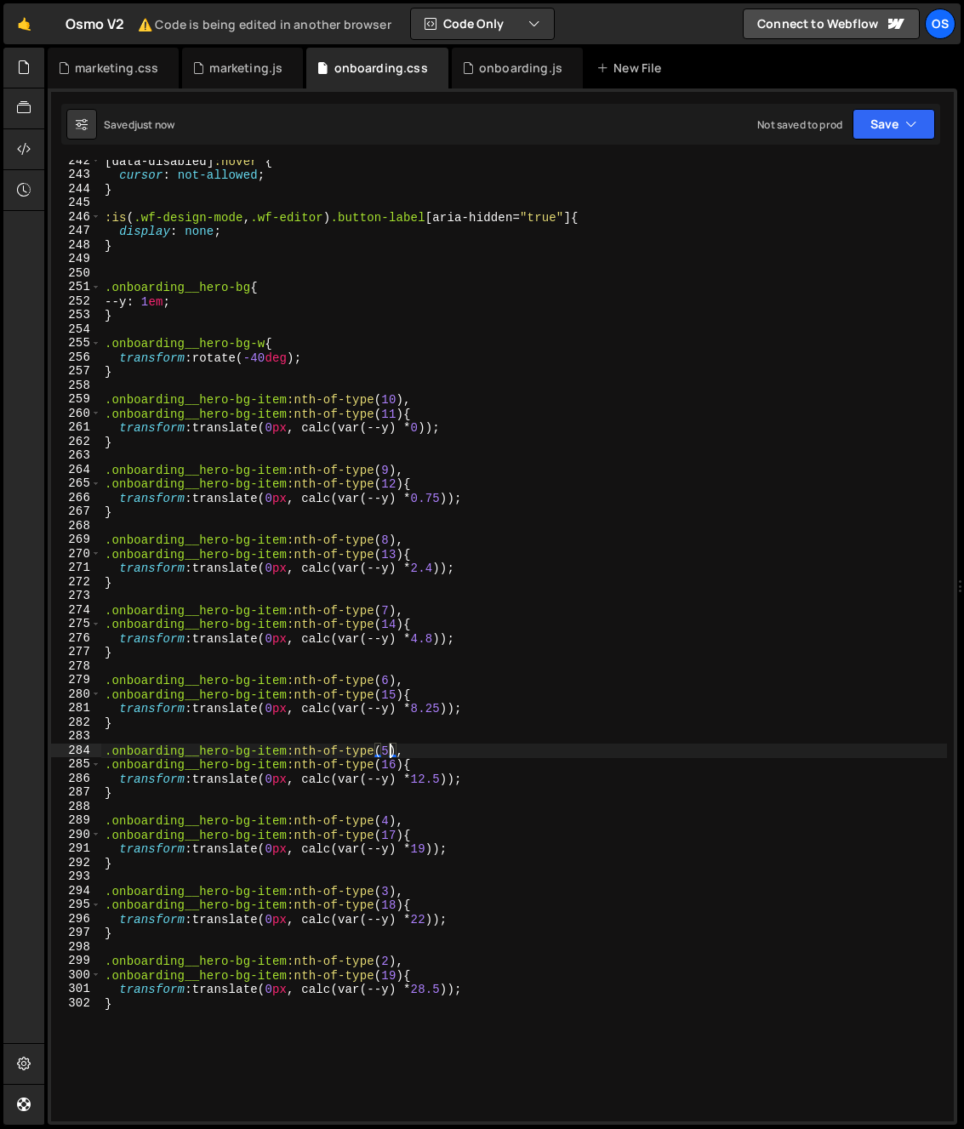
drag, startPoint x: 391, startPoint y: 749, endPoint x: 367, endPoint y: 748, distance: 23.8
click at [367, 748] on div "[ data-disabled ] :hover { cursor : not-allowed ; } :is ( .wf-design-mode , .wf…" at bounding box center [524, 648] width 846 height 989
click at [383, 767] on div "[ data-disabled ] :hover { cursor : not-allowed ; } :is ( .wf-design-mode , .wf…" at bounding box center [524, 648] width 846 height 989
drag, startPoint x: 394, startPoint y: 751, endPoint x: 83, endPoint y: 743, distance: 311.4
click at [83, 743] on div ".onboarding__hero-bg-item:nth-of-type(16){ 242 243 244 245 246 247 248 249 250 …" at bounding box center [502, 640] width 902 height 961
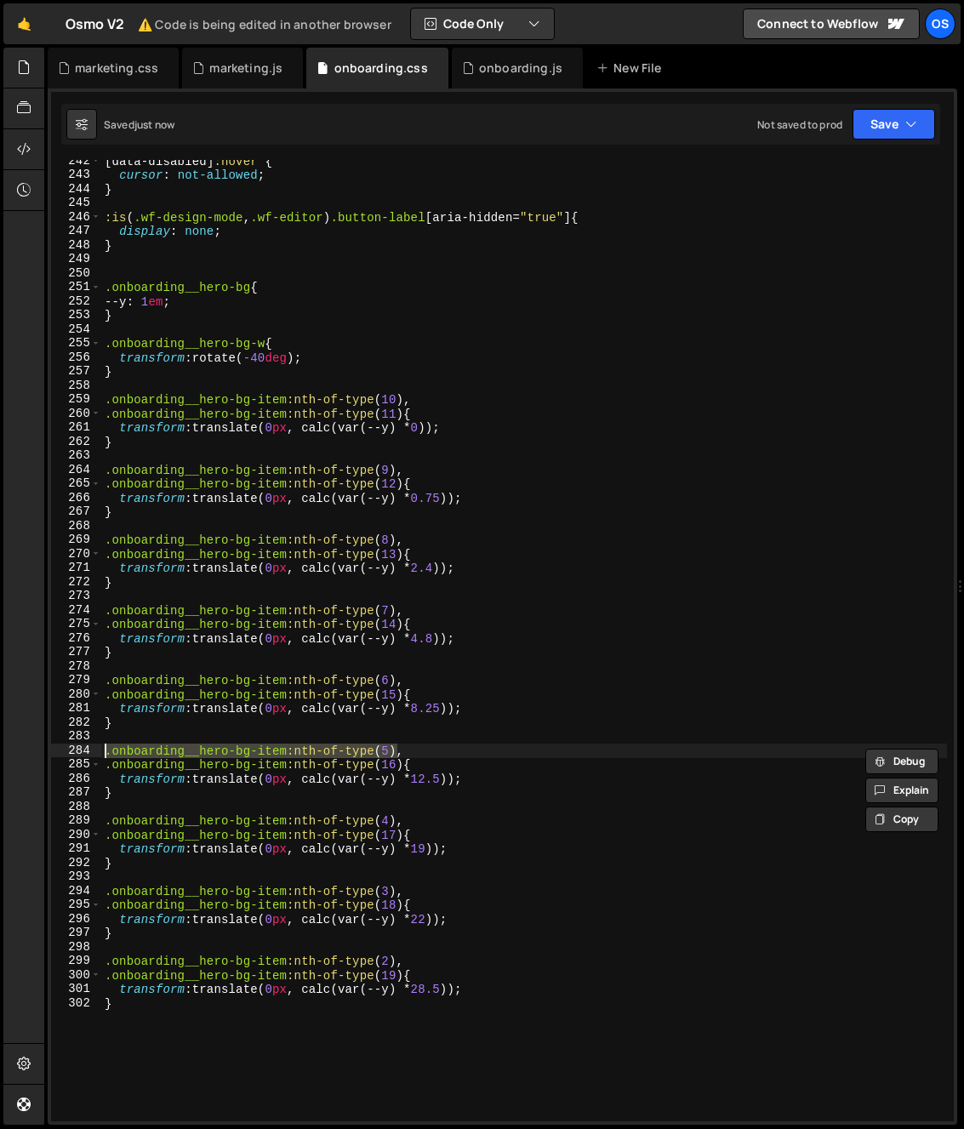
click at [142, 793] on div "[ data-disabled ] :hover { cursor : not-allowed ; } :is ( .wf-design-mode , .wf…" at bounding box center [524, 648] width 846 height 989
type textarea "}"
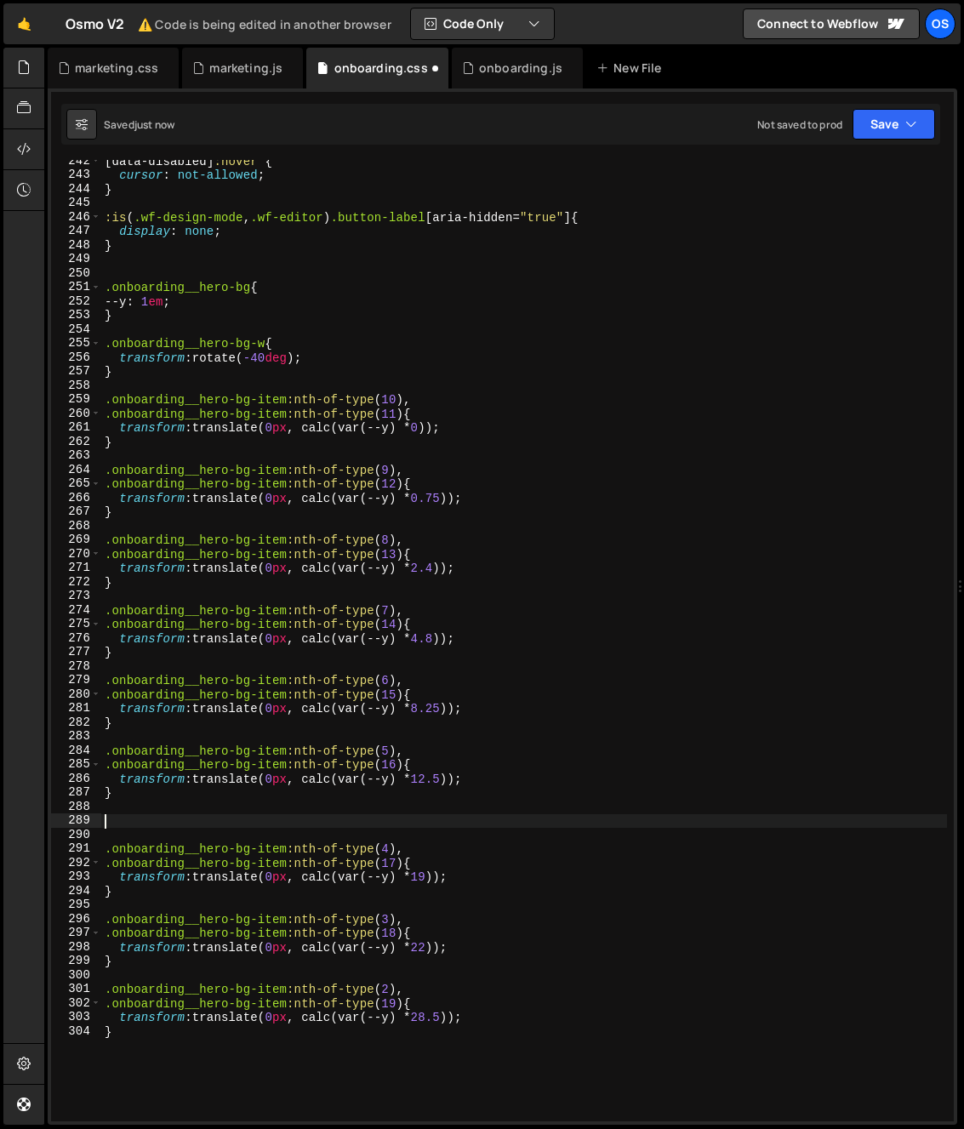
paste textarea ".onboarding__hero-bg-item:nth-of-type(5)"
type textarea ".onboarding__hero-bg-item:nth-of-type(5){"
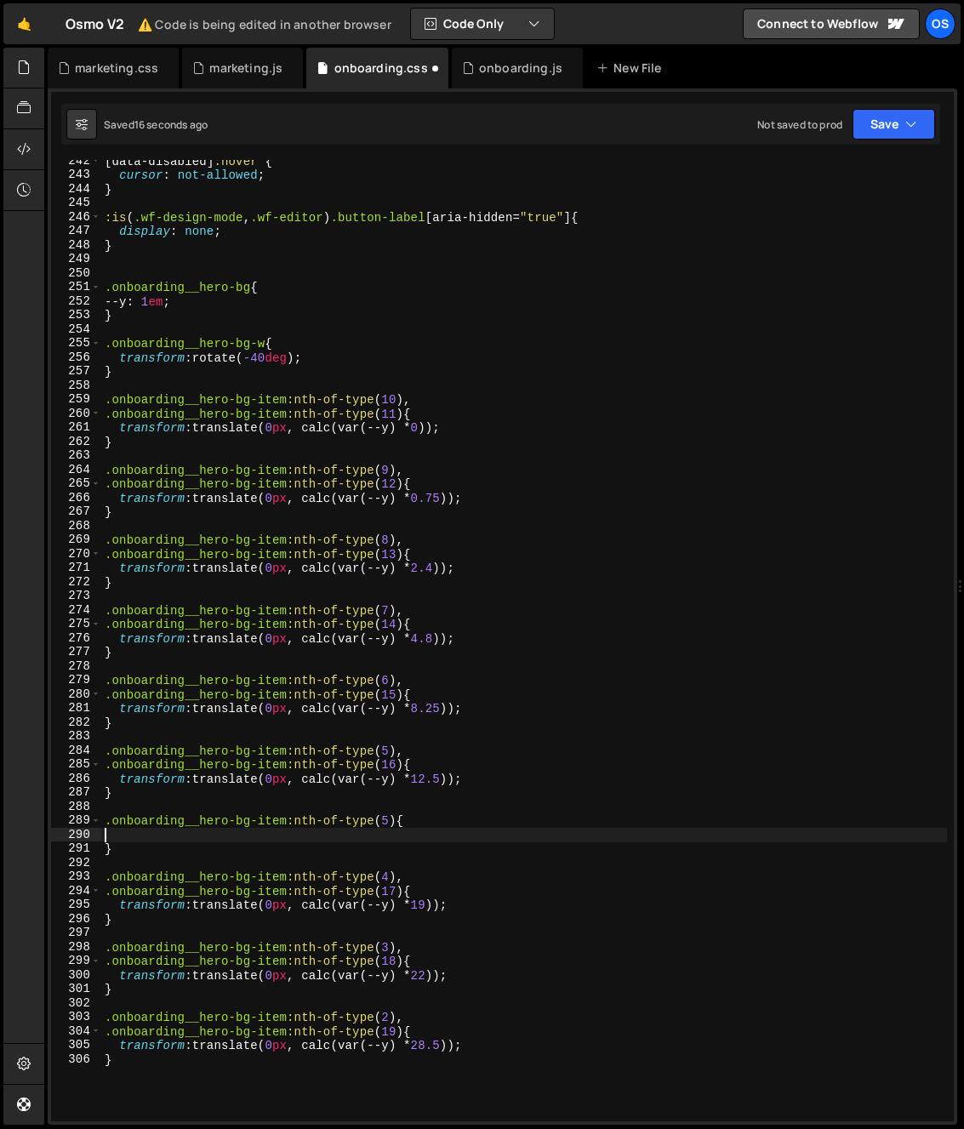
drag, startPoint x: 101, startPoint y: 838, endPoint x: 93, endPoint y: 837, distance: 8.5
click at [93, 837] on div "242 243 244 245 246 247 248 249 250 251 252 253 254 255 256 257 258 259 260 261…" at bounding box center [502, 640] width 902 height 961
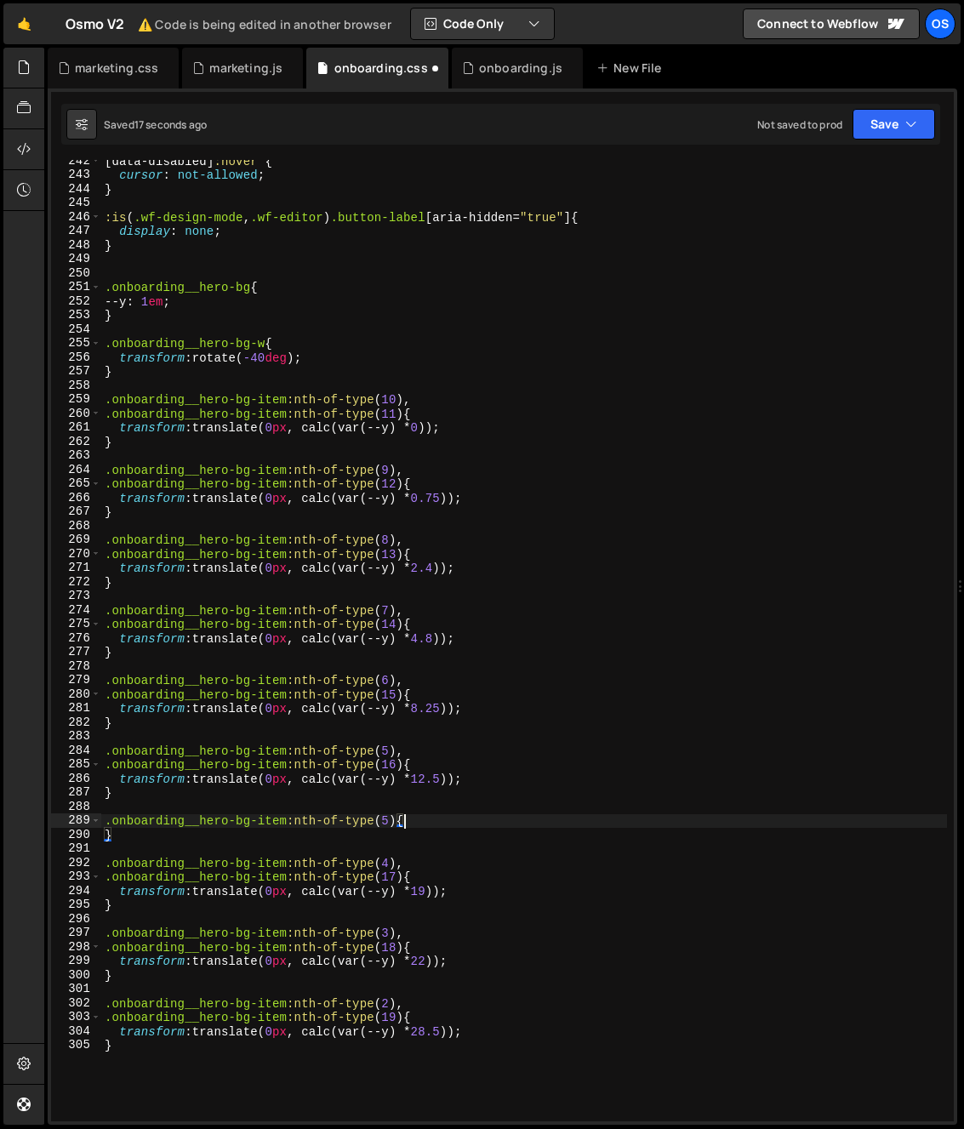
click at [106, 838] on div "[ data-disabled ] :hover { cursor : not-allowed ; } :is ( .wf-design-mode , .wf…" at bounding box center [524, 648] width 846 height 989
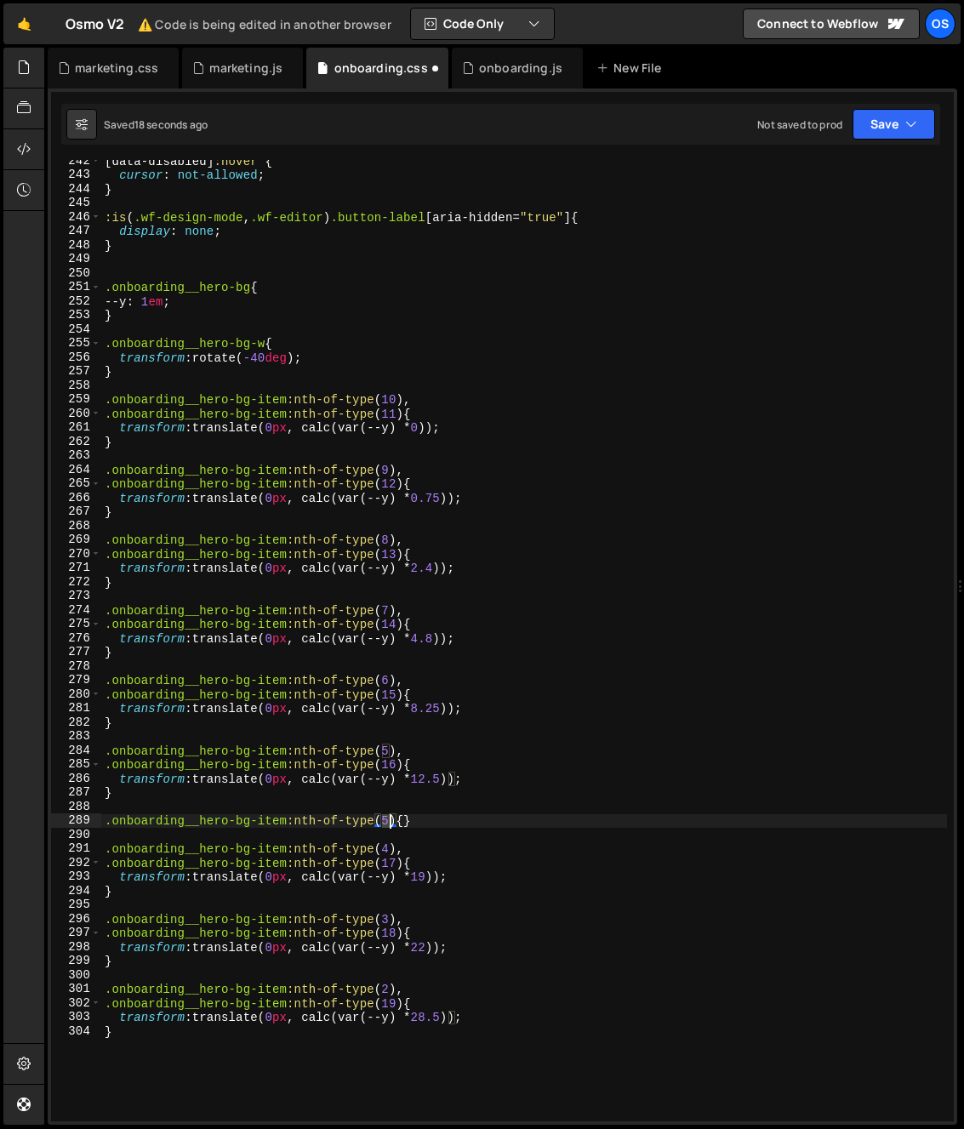
click at [386, 823] on div "[ data-disabled ] :hover { cursor : not-allowed ; } :is ( .wf-design-mode , .wf…" at bounding box center [524, 648] width 846 height 989
click at [356, 794] on div "[ data-disabled ] :hover { cursor : not-allowed ; } :is ( .wf-design-mode , .wf…" at bounding box center [524, 648] width 846 height 989
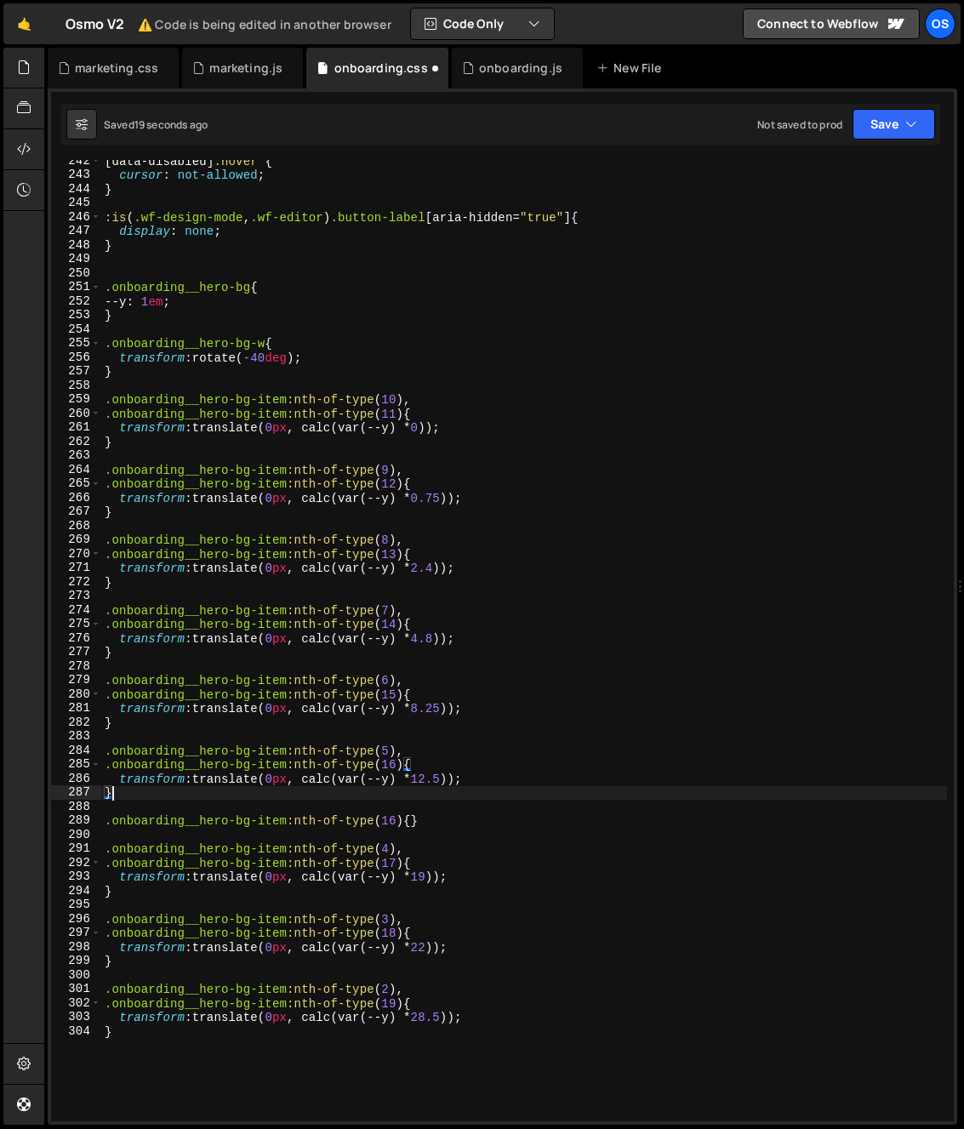
scroll to position [0, 0]
click at [412, 823] on div "[ data-disabled ] :hover { cursor : not-allowed ; } :is ( .wf-design-mode , .wf…" at bounding box center [524, 648] width 846 height 989
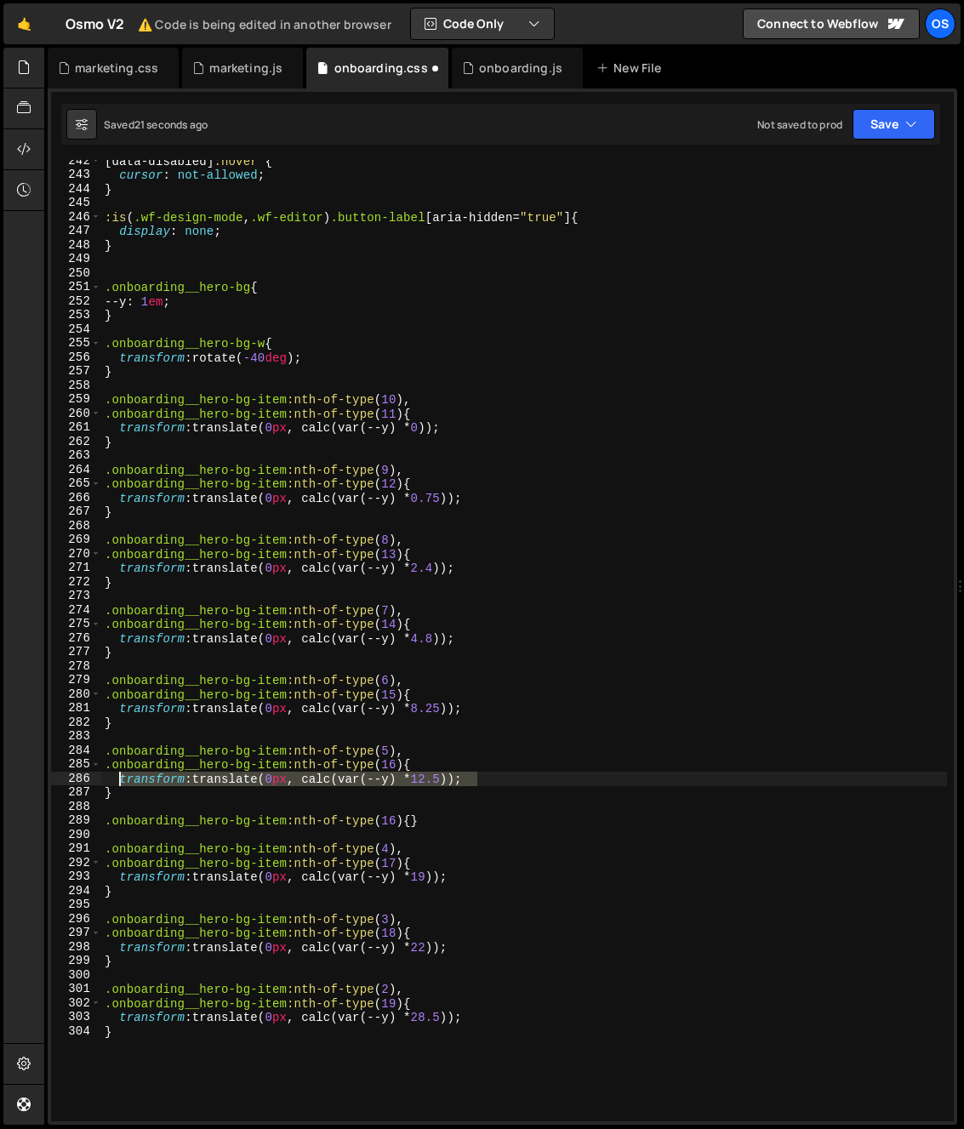
drag, startPoint x: 484, startPoint y: 779, endPoint x: 120, endPoint y: 776, distance: 364.1
click at [120, 776] on div "[ data-disabled ] :hover { cursor : not-allowed ; } :is ( .wf-design-mode , .wf…" at bounding box center [524, 648] width 846 height 989
type textarea "transform: translate(0px, calc(var(--y) * 12.5));"
click at [413, 822] on div "[ data-disabled ] :hover { cursor : not-allowed ; } :is ( .wf-design-mode , .wf…" at bounding box center [524, 648] width 846 height 989
click at [412, 822] on div "[ data-disabled ] :hover { cursor : not-allowed ; } :is ( .wf-design-mode , .wf…" at bounding box center [524, 648] width 846 height 989
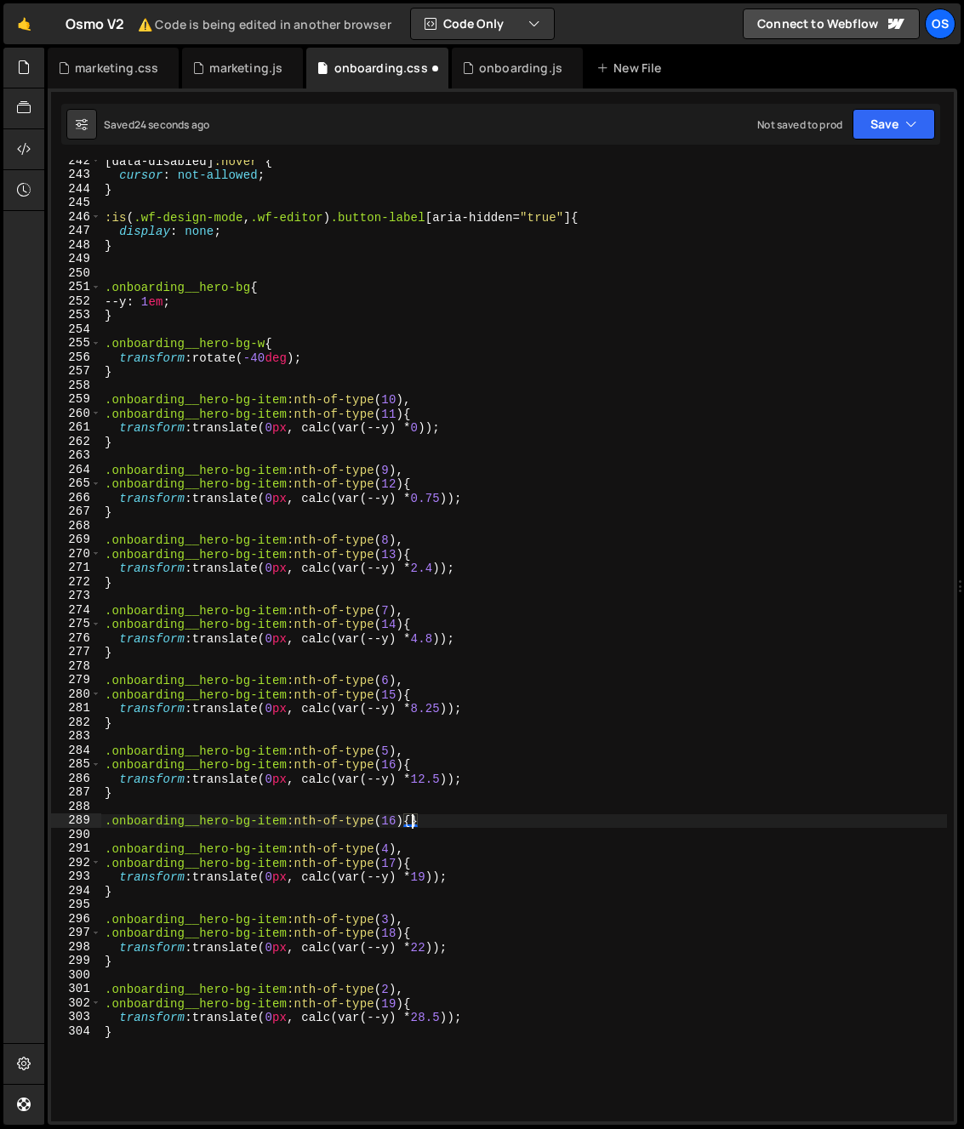
paste textarea "transform: translate(0px, calc(var(--y) * 12.5));"
click at [410, 824] on div "[ data-disabled ] :hover { cursor : not-allowed ; } :is ( .wf-design-mode , .wf…" at bounding box center [524, 648] width 846 height 989
type textarea "transform: translate(0px, calc(var(--y) * 12.5));}"
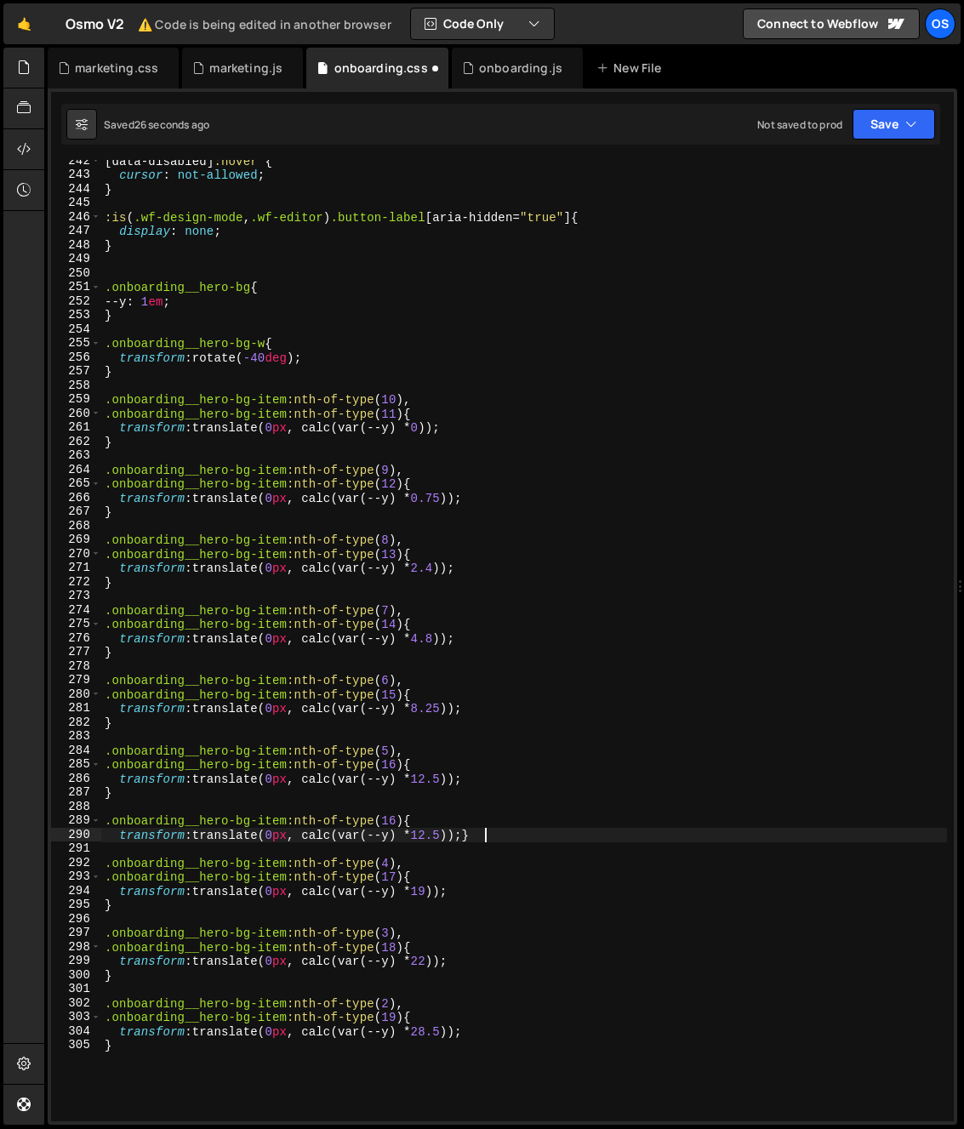
click at [481, 835] on div "[ data-disabled ] :hover { cursor : not-allowed ; } :is ( .wf-design-mode , .wf…" at bounding box center [524, 648] width 846 height 989
click at [480, 835] on div "[ data-disabled ] :hover { cursor : not-allowed ; } :is ( .wf-design-mode , .wf…" at bounding box center [524, 648] width 846 height 989
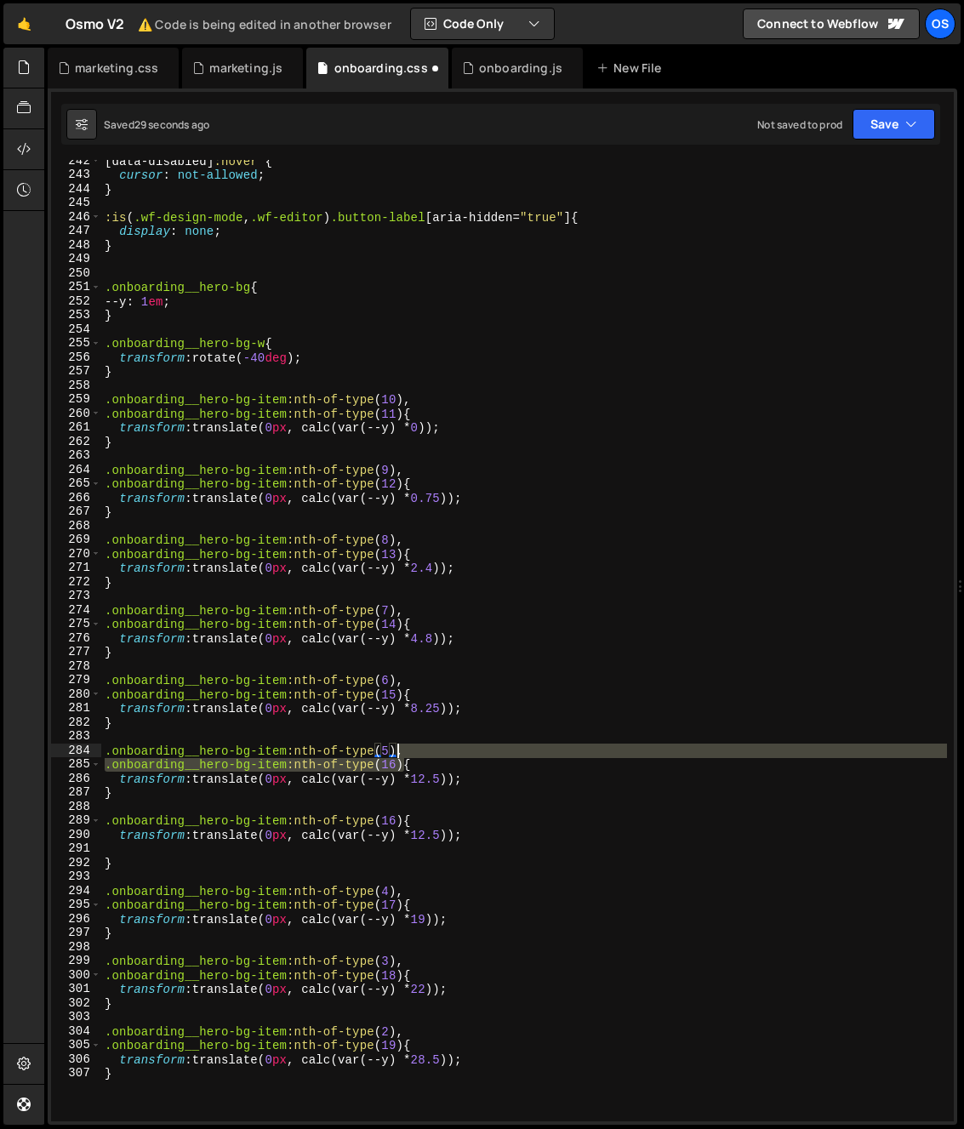
drag, startPoint x: 401, startPoint y: 763, endPoint x: 397, endPoint y: 755, distance: 8.8
click at [397, 755] on div "[ data-disabled ] :hover { cursor : not-allowed ; } :is ( .wf-design-mode , .wf…" at bounding box center [524, 648] width 846 height 989
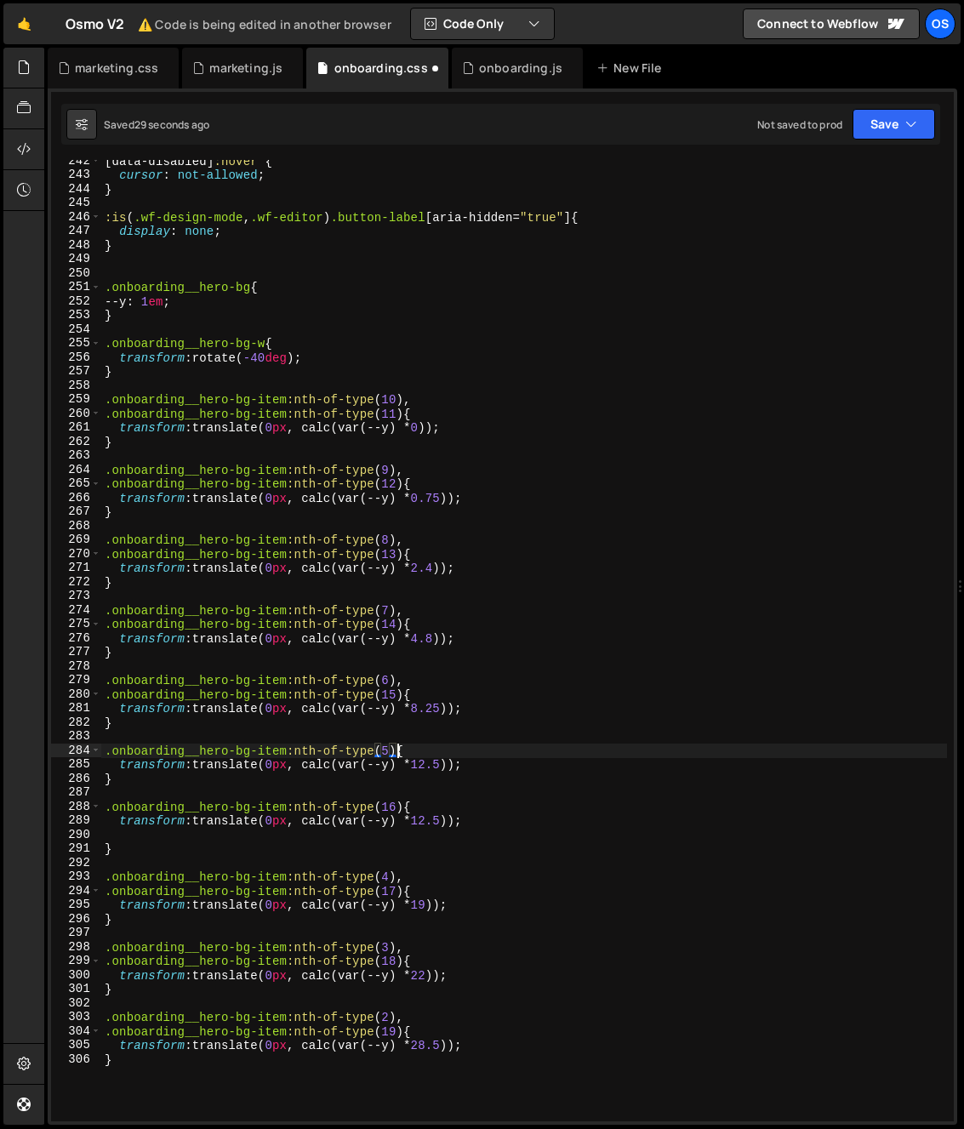
click at [395, 781] on div "[ data-disabled ] :hover { cursor : not-allowed ; } :is ( .wf-design-mode , .wf…" at bounding box center [524, 648] width 846 height 989
type textarea "}"
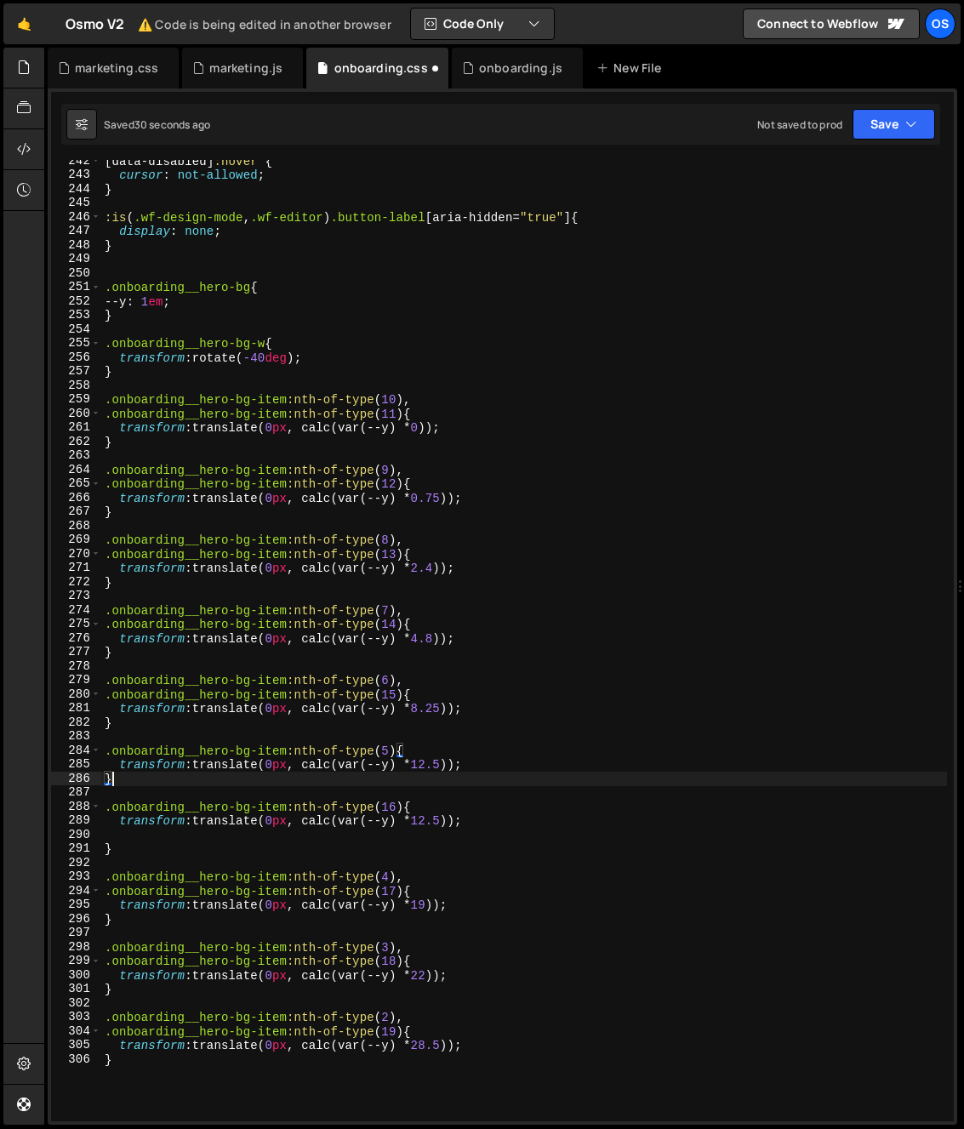
click at [389, 788] on div "[ data-disabled ] :hover { cursor : not-allowed ; } :is ( .wf-design-mode , .wf…" at bounding box center [524, 648] width 846 height 989
drag, startPoint x: 299, startPoint y: 767, endPoint x: 274, endPoint y: 789, distance: 32.6
click at [276, 766] on div "[ data-disabled ] :hover { cursor : not-allowed ; } :is ( .wf-design-mode , .wf…" at bounding box center [524, 648] width 846 height 989
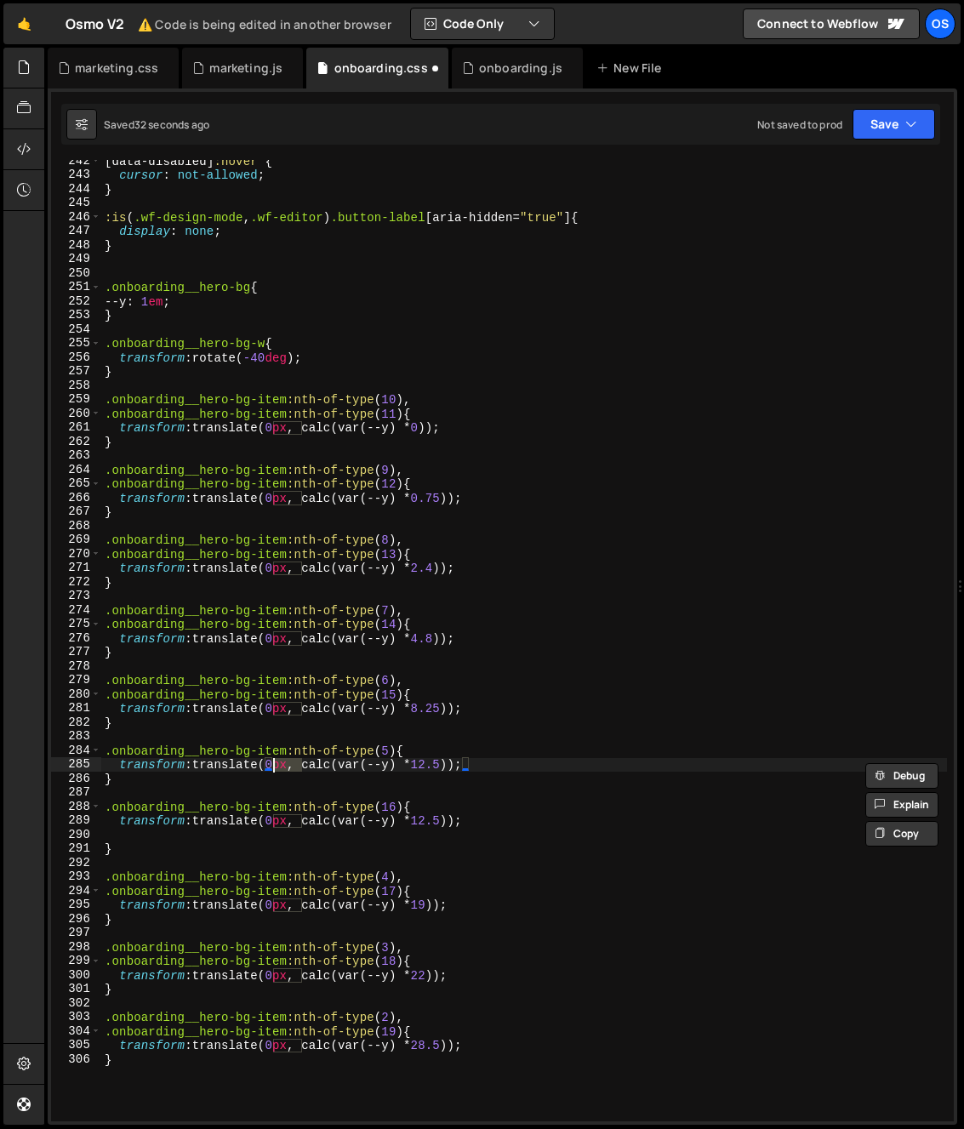
click at [273, 821] on div "[ data-disabled ] :hover { cursor : not-allowed ; } :is ( .wf-design-mode , .wf…" at bounding box center [524, 648] width 846 height 989
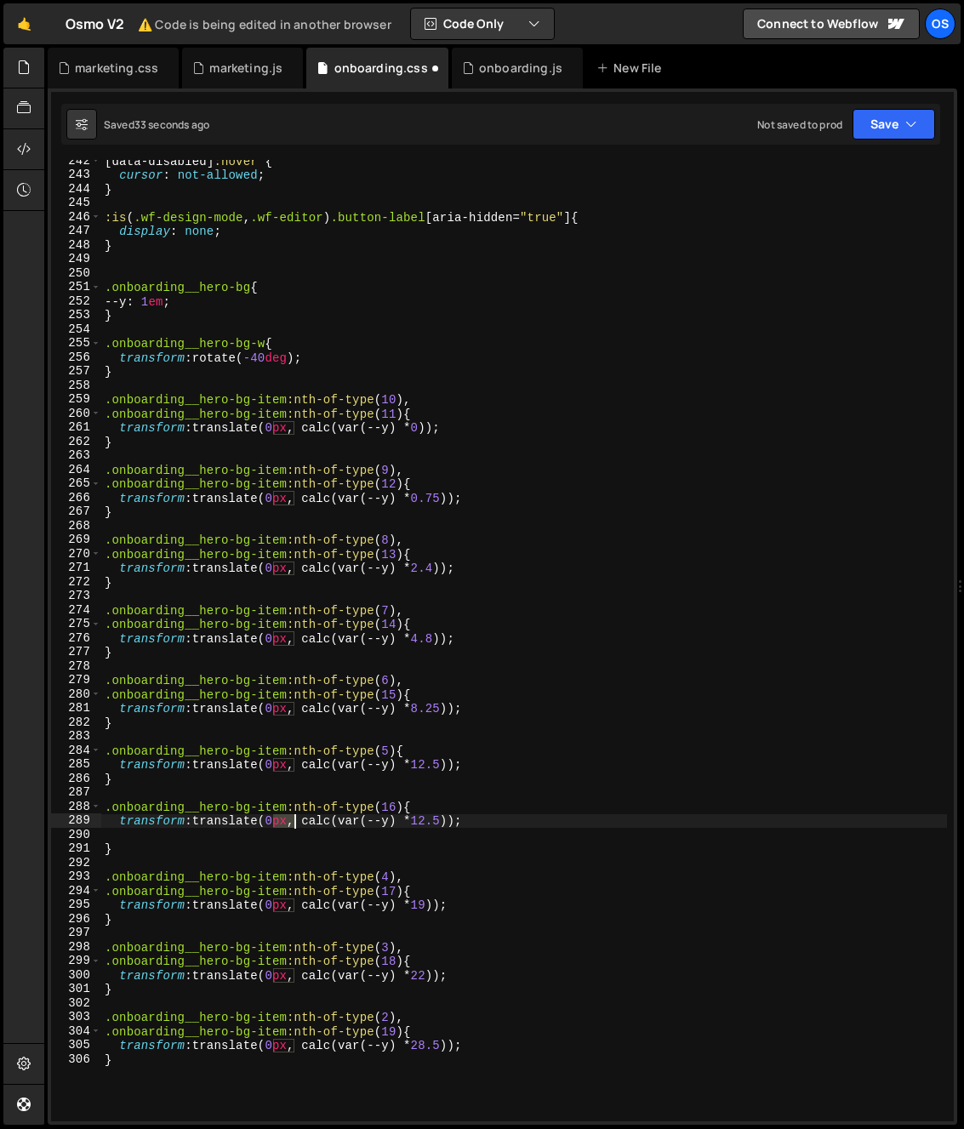
drag, startPoint x: 278, startPoint y: 823, endPoint x: 294, endPoint y: 823, distance: 16.2
click at [294, 825] on div "[ data-disabled ] :hover { cursor : not-allowed ; } :is ( .wf-design-mode , .wf…" at bounding box center [524, 648] width 846 height 989
click at [426, 782] on div "[ data-disabled ] :hover { cursor : not-allowed ; } :is ( .wf-design-mode , .wf…" at bounding box center [524, 648] width 846 height 989
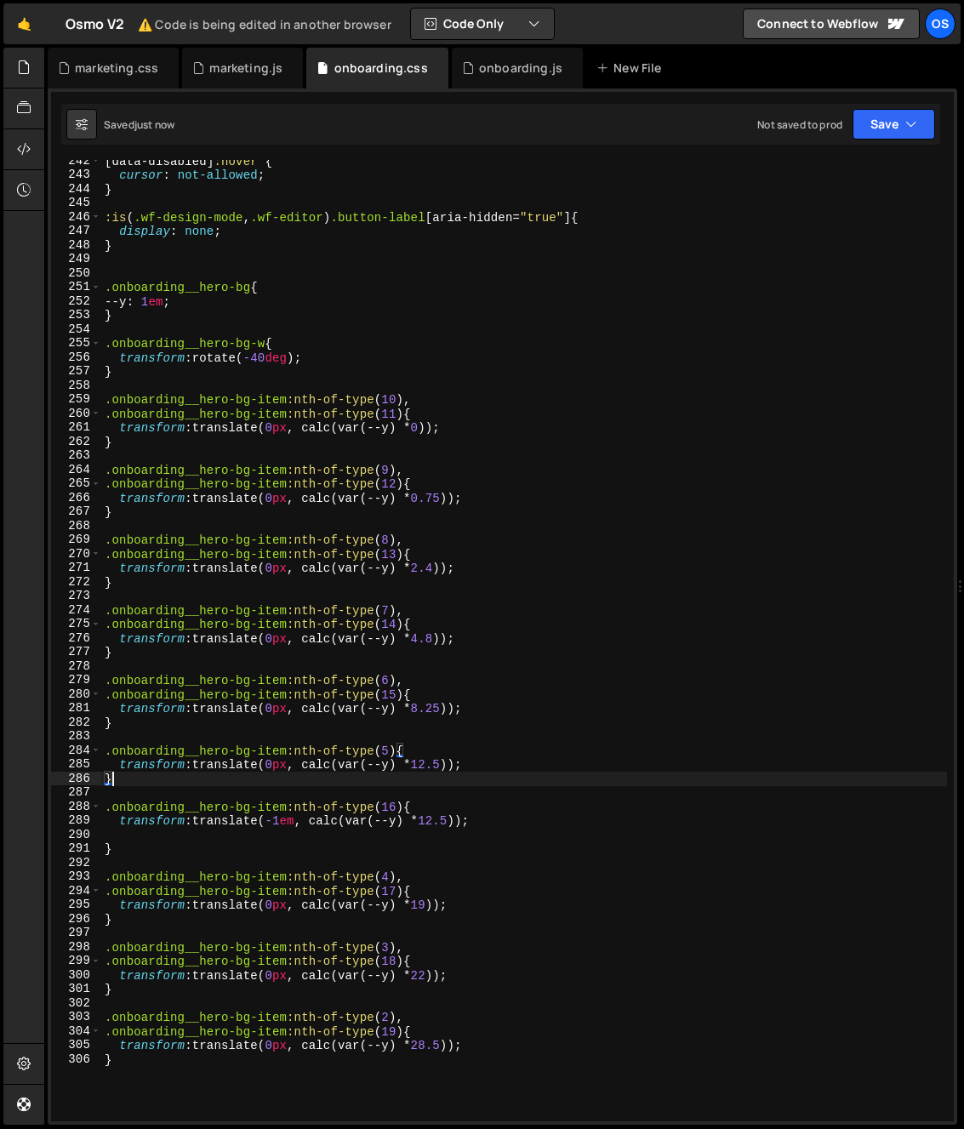
scroll to position [0, 0]
click at [425, 782] on div "[ data-disabled ] :hover { cursor : not-allowed ; } :is ( .wf-design-mode , .wf…" at bounding box center [524, 648] width 846 height 989
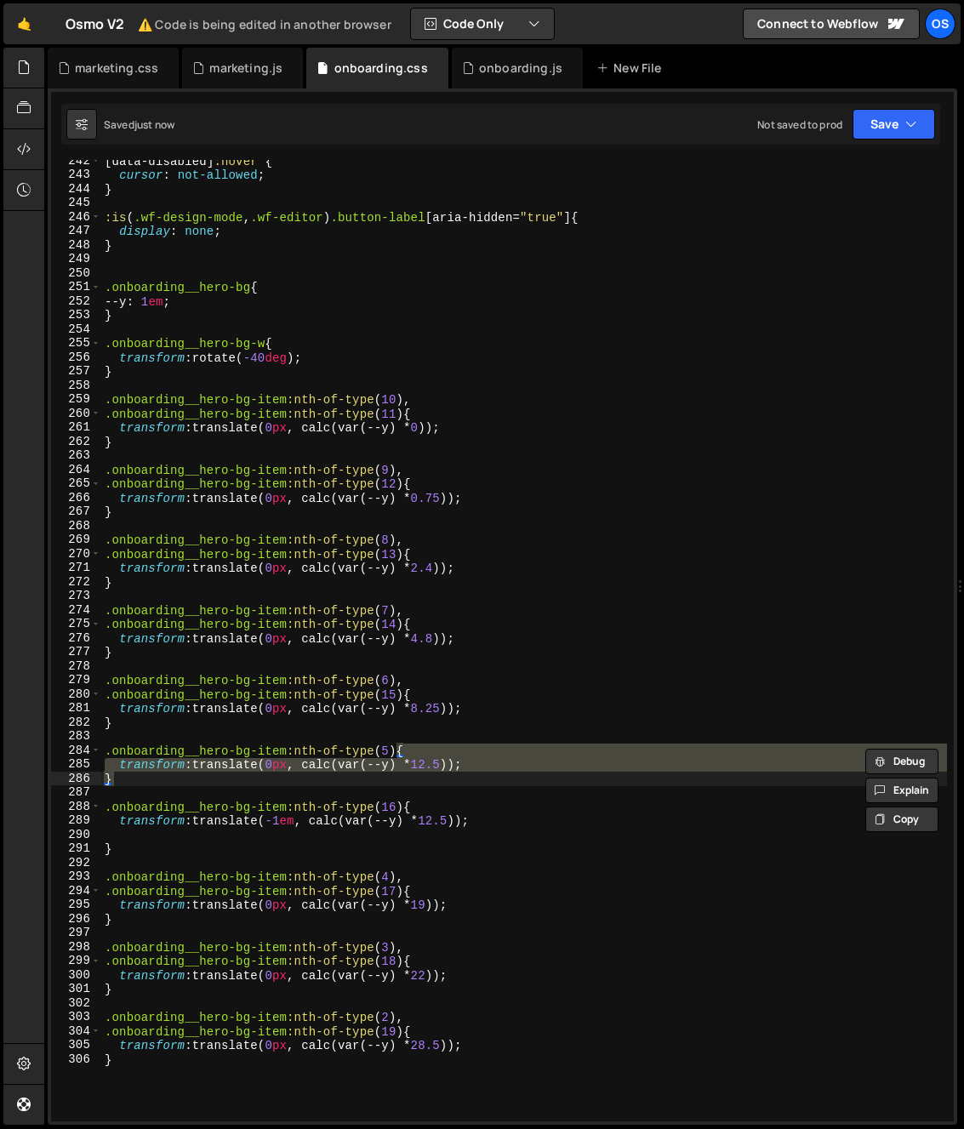
click at [406, 779] on div "[ data-disabled ] :hover { cursor : not-allowed ; } :is ( .wf-design-mode , .wf…" at bounding box center [524, 640] width 846 height 961
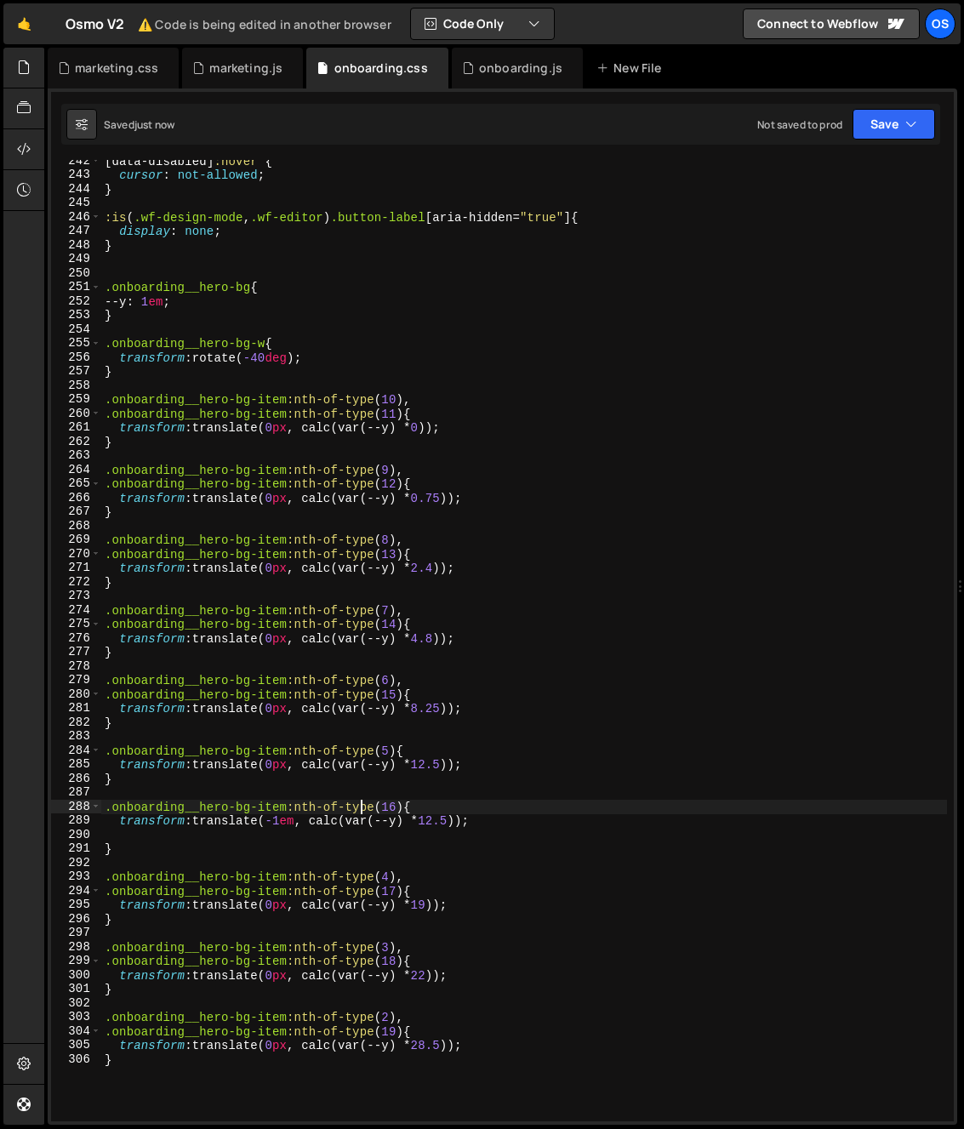
click at [361, 809] on div "[ data-disabled ] :hover { cursor : not-allowed ; } :is ( .wf-design-mode , .wf…" at bounding box center [524, 648] width 846 height 989
drag, startPoint x: 287, startPoint y: 825, endPoint x: 277, endPoint y: 825, distance: 9.4
click at [277, 825] on div "[ data-disabled ] :hover { cursor : not-allowed ; } :is ( .wf-design-mode , .wf…" at bounding box center [524, 648] width 846 height 989
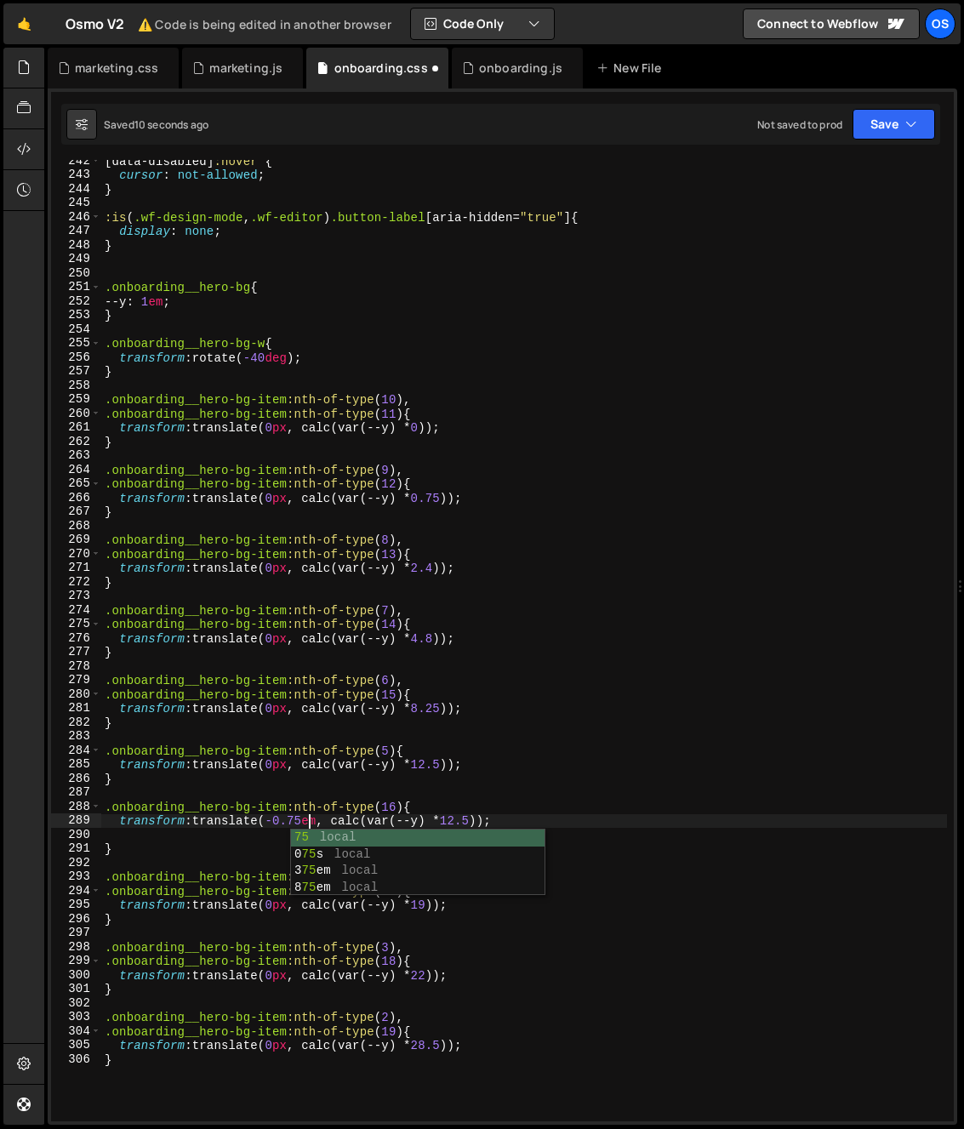
type textarea "transform: translate(-0.75em, calc(var(--y) * 12.5));"
click at [262, 836] on div "[ data-disabled ] :hover { cursor : not-allowed ; } :is ( .wf-design-mode , .wf…" at bounding box center [524, 648] width 846 height 989
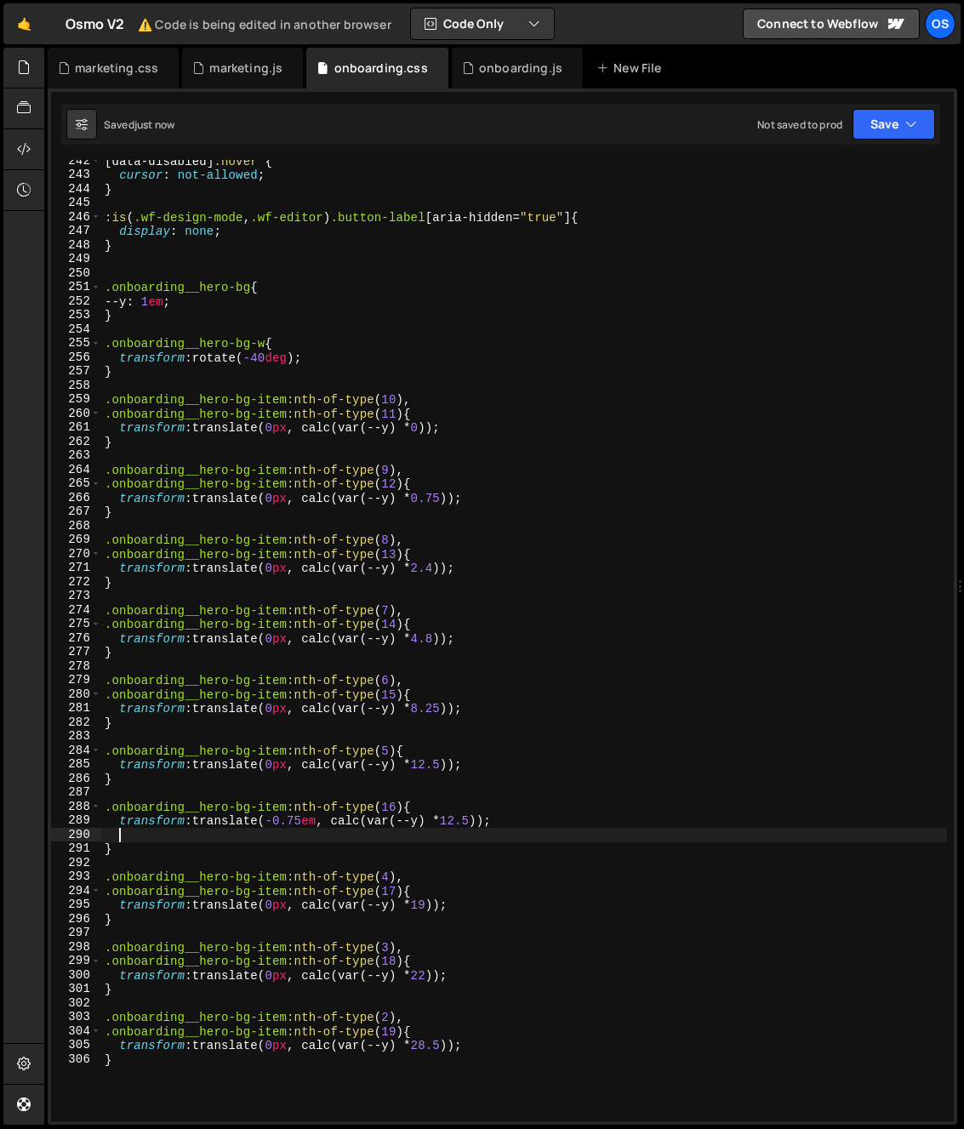
scroll to position [0, 0]
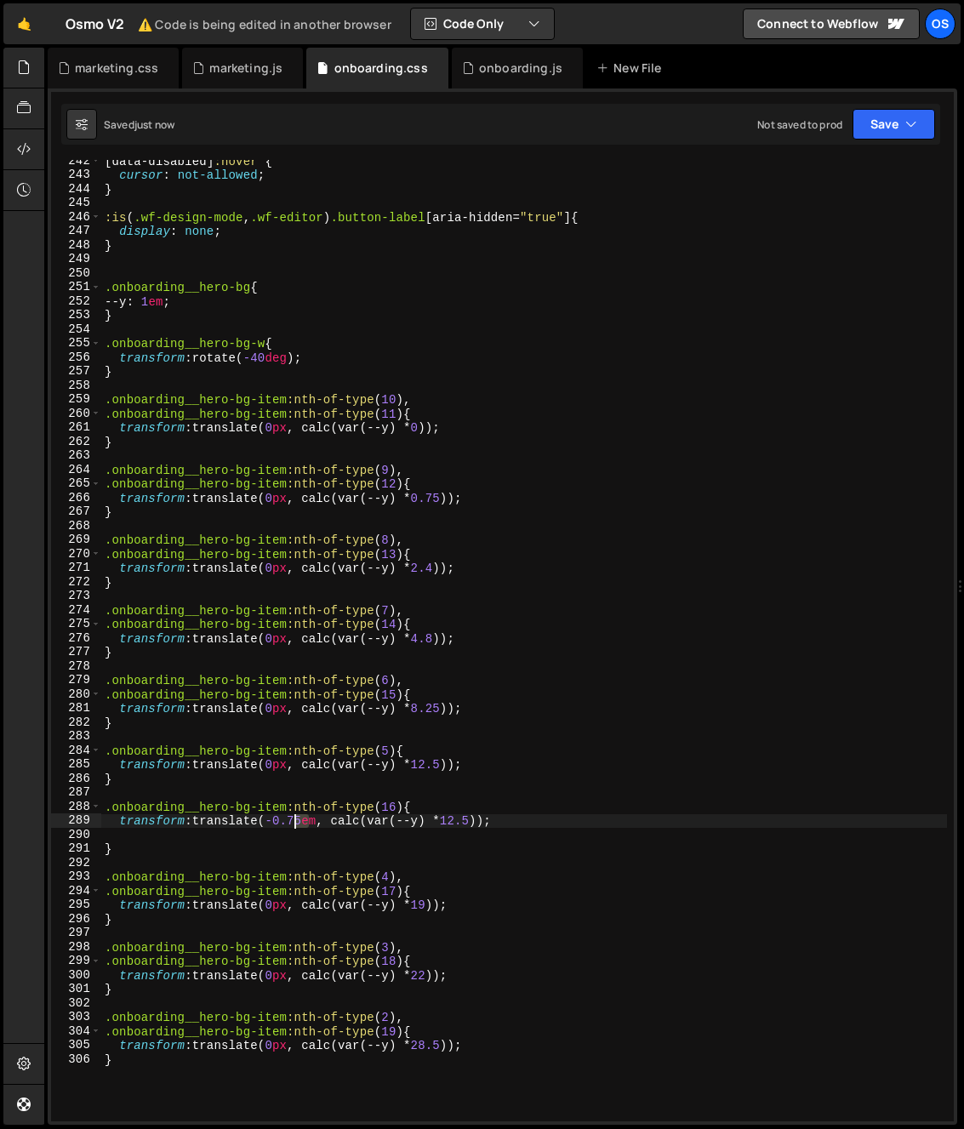
drag, startPoint x: 309, startPoint y: 824, endPoint x: 296, endPoint y: 825, distance: 12.8
click at [296, 825] on div "[ data-disabled ] :hover { cursor : not-allowed ; } :is ( .wf-design-mode , .wf…" at bounding box center [524, 648] width 846 height 989
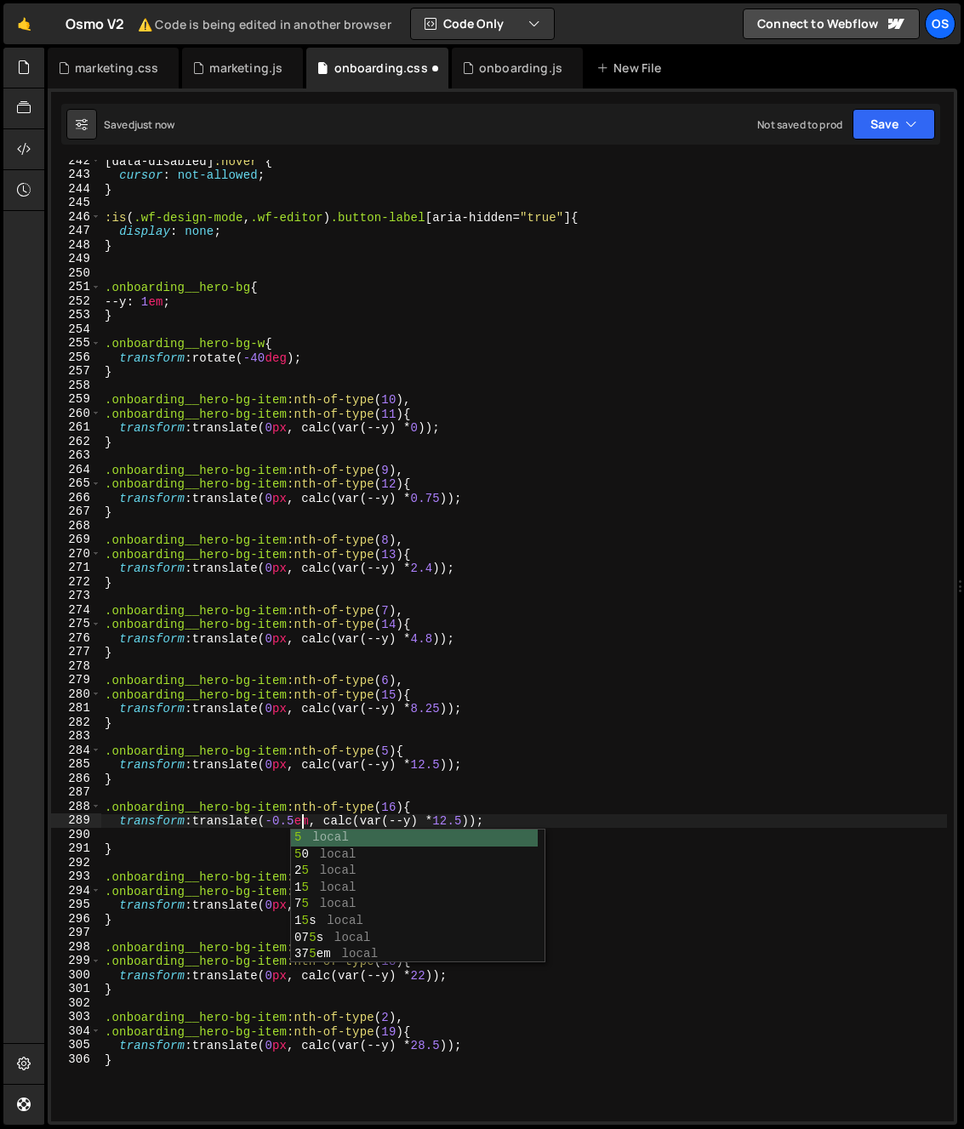
type textarea "transform: translate(-0.5em, calc(var(--y) * 12.5));"
click at [218, 821] on div "[ data-disabled ] :hover { cursor : not-allowed ; } :is ( .wf-design-mode , .wf…" at bounding box center [524, 648] width 846 height 989
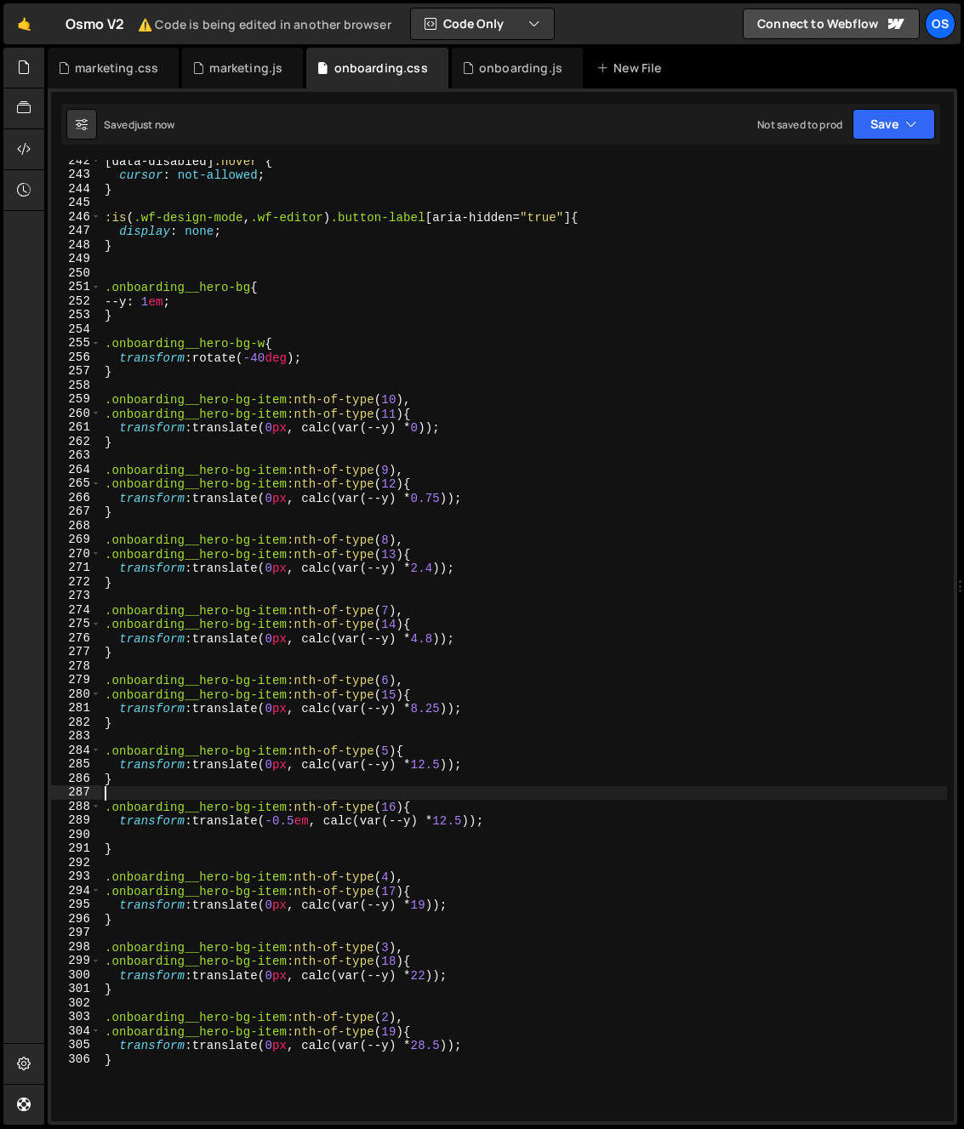
click at [224, 789] on div "[ data-disabled ] :hover { cursor : not-allowed ; } :is ( .wf-design-mode , .wf…" at bounding box center [524, 648] width 846 height 989
click at [210, 855] on div "[ data-disabled ] :hover { cursor : not-allowed ; } :is ( .wf-design-mode , .wf…" at bounding box center [524, 648] width 846 height 989
type textarea "}"
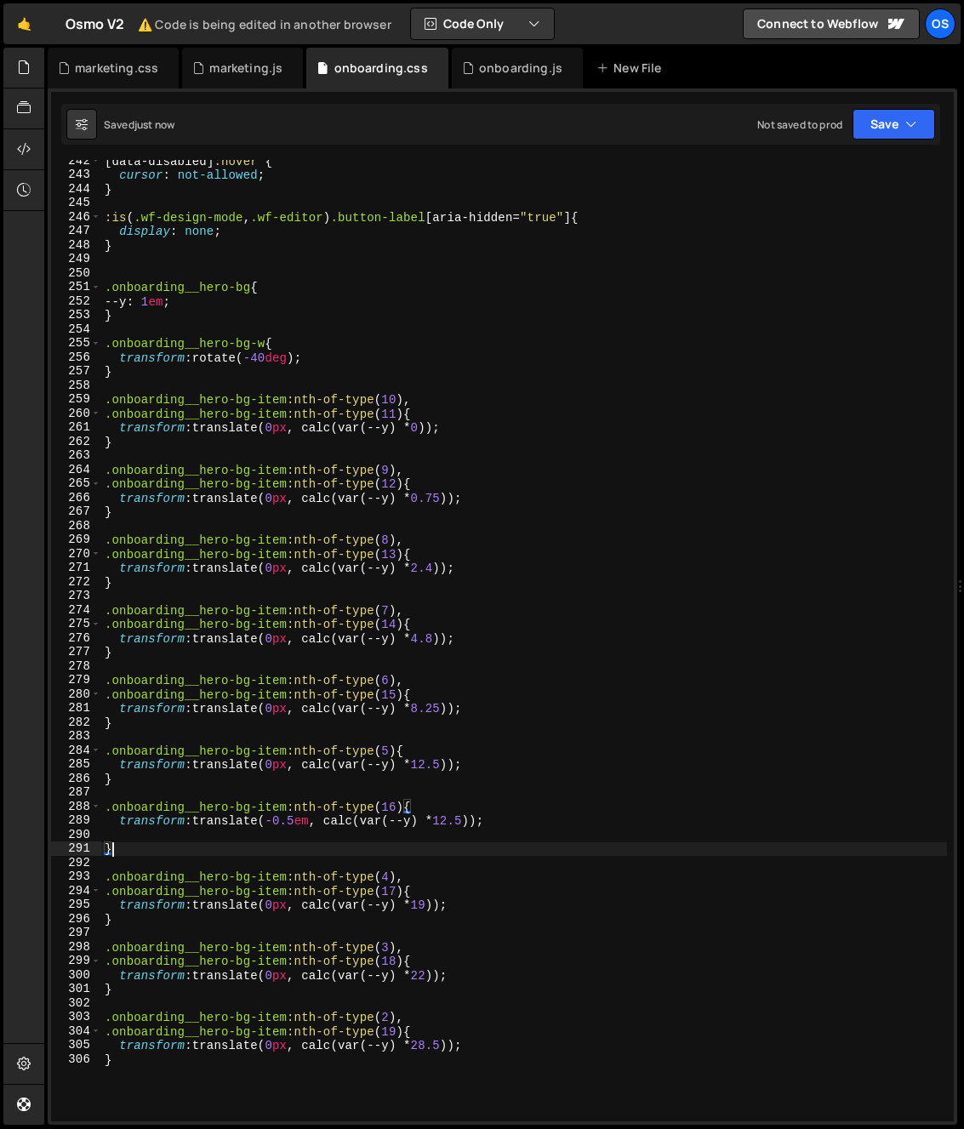
click at [202, 855] on div "[ data-disabled ] :hover { cursor : not-allowed ; } :is ( .wf-design-mode , .wf…" at bounding box center [524, 648] width 846 height 989
click at [198, 858] on div "[ data-disabled ] :hover { cursor : not-allowed ; } :is ( .wf-design-mode , .wf…" at bounding box center [524, 648] width 846 height 989
click at [160, 831] on div "[ data-disabled ] :hover { cursor : not-allowed ; } :is ( .wf-design-mode , .wf…" at bounding box center [524, 648] width 846 height 989
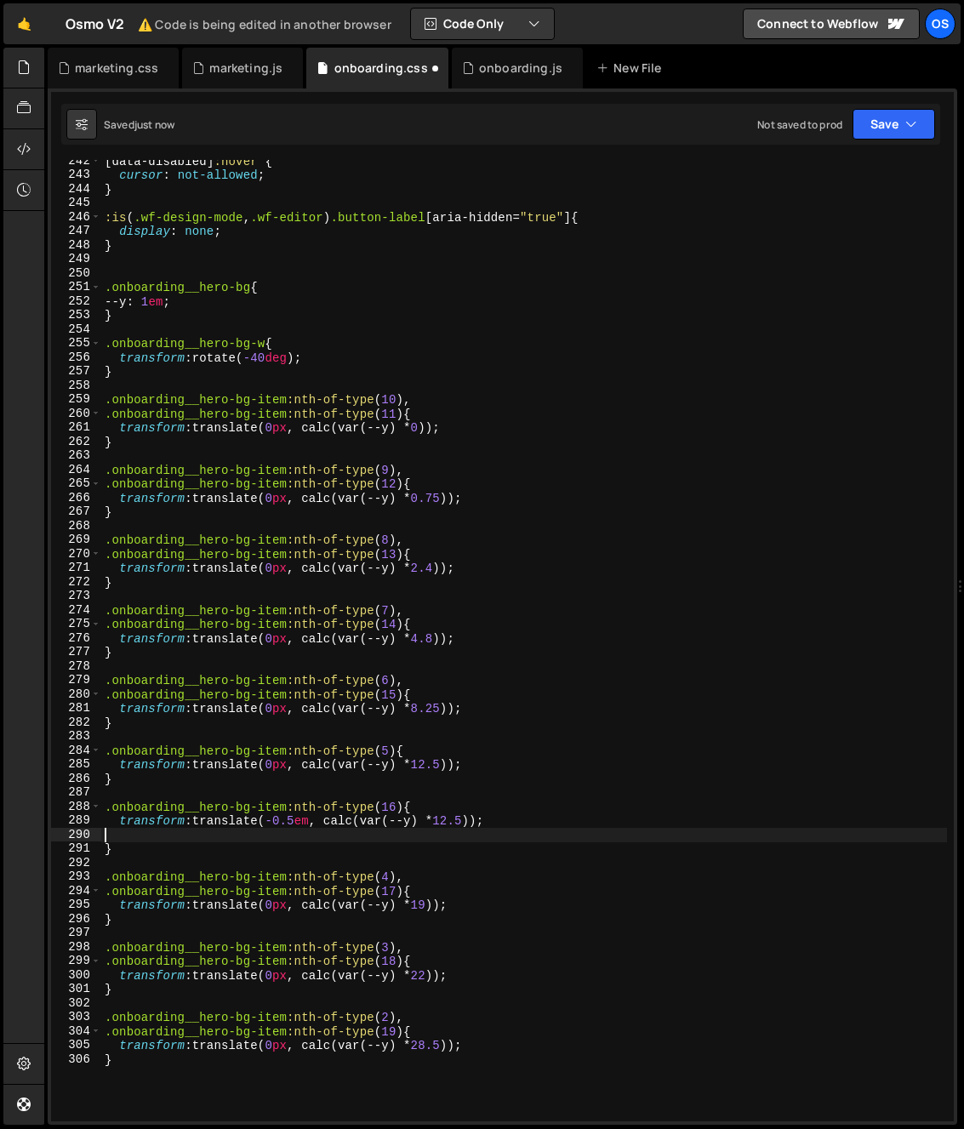
type textarea "transform: translate(-0.5em, calc(var(--y) * 12.5));"
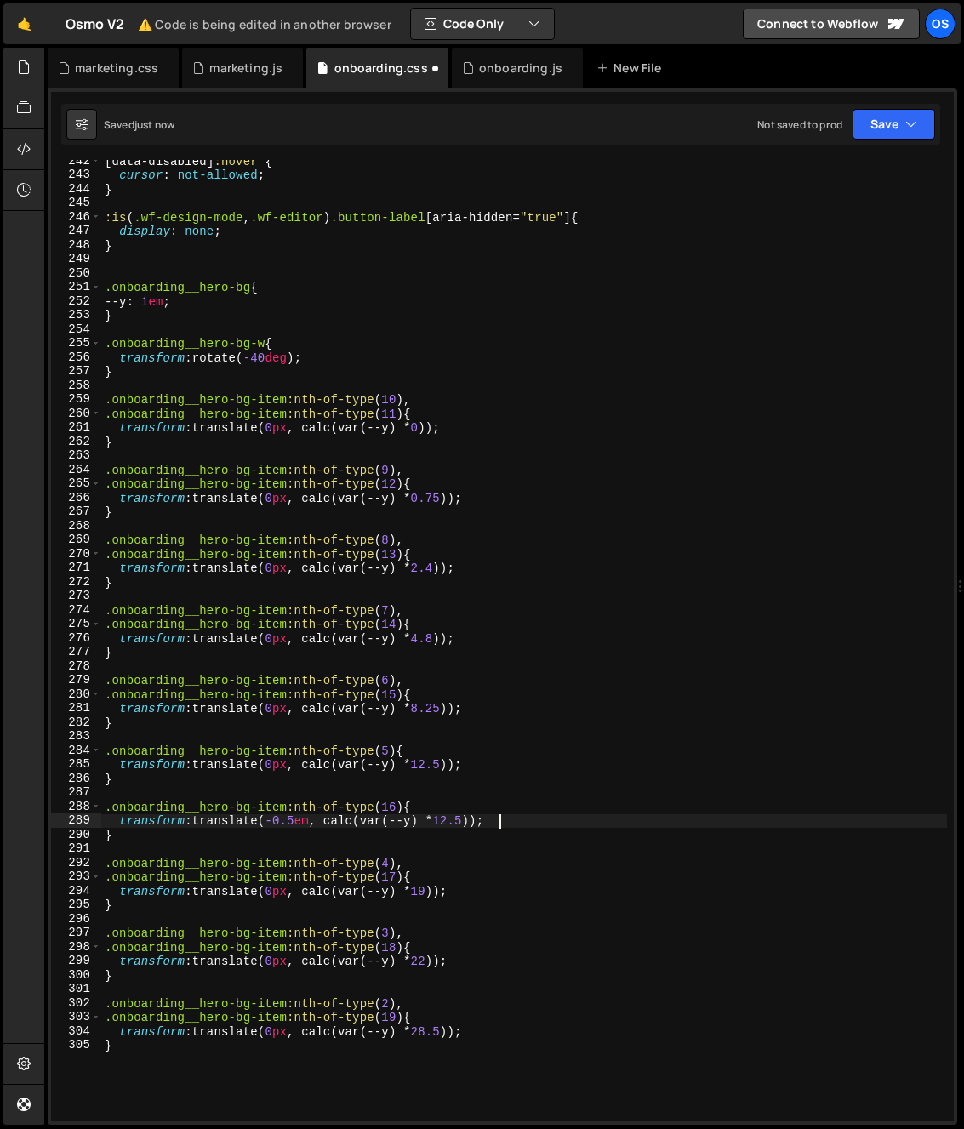
click at [327, 848] on div "[ data-disabled ] :hover { cursor : not-allowed ; } :is ( .wf-design-mode , .wf…" at bounding box center [524, 648] width 846 height 989
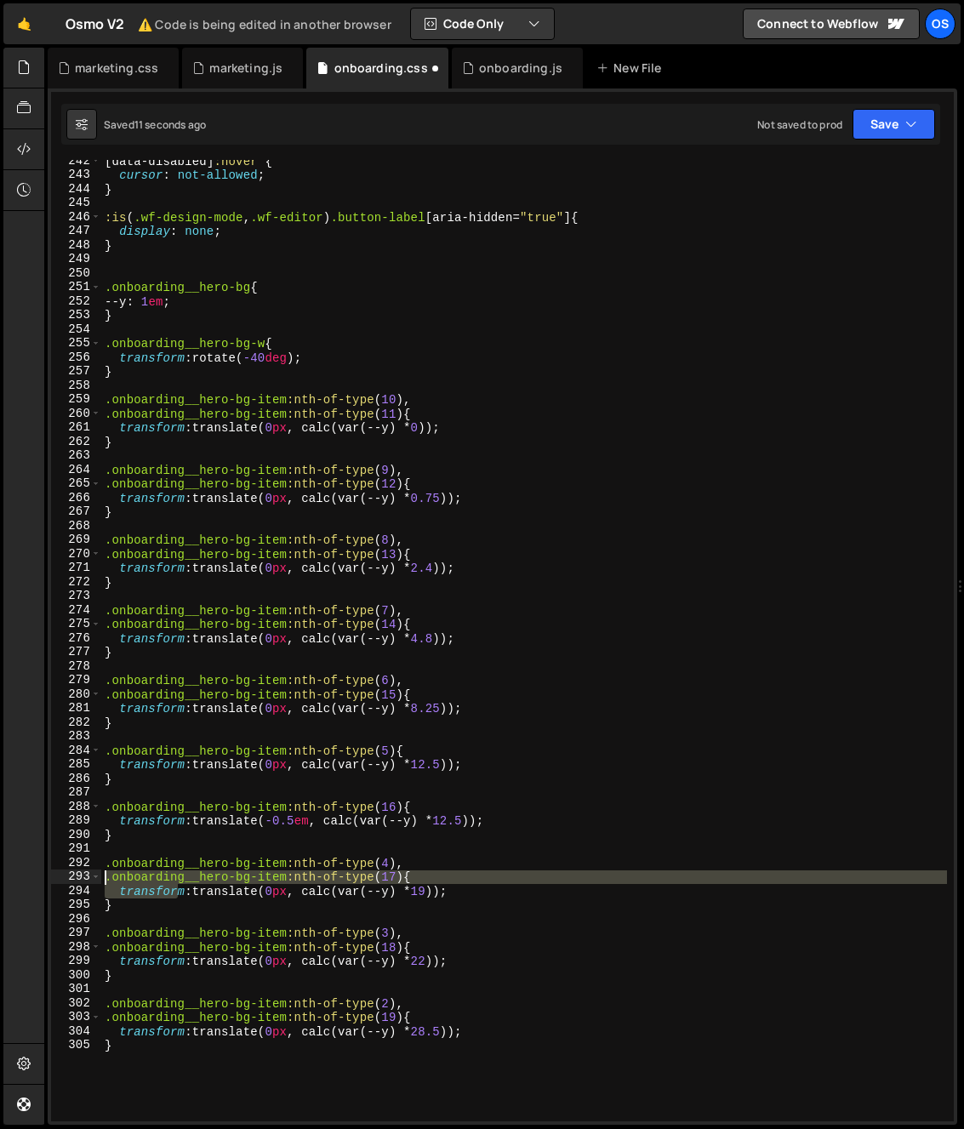
drag, startPoint x: 169, startPoint y: 896, endPoint x: 79, endPoint y: 868, distance: 94.2
click at [79, 868] on div "242 243 244 245 246 247 248 249 250 251 252 253 254 255 256 257 258 259 260 261…" at bounding box center [502, 640] width 902 height 961
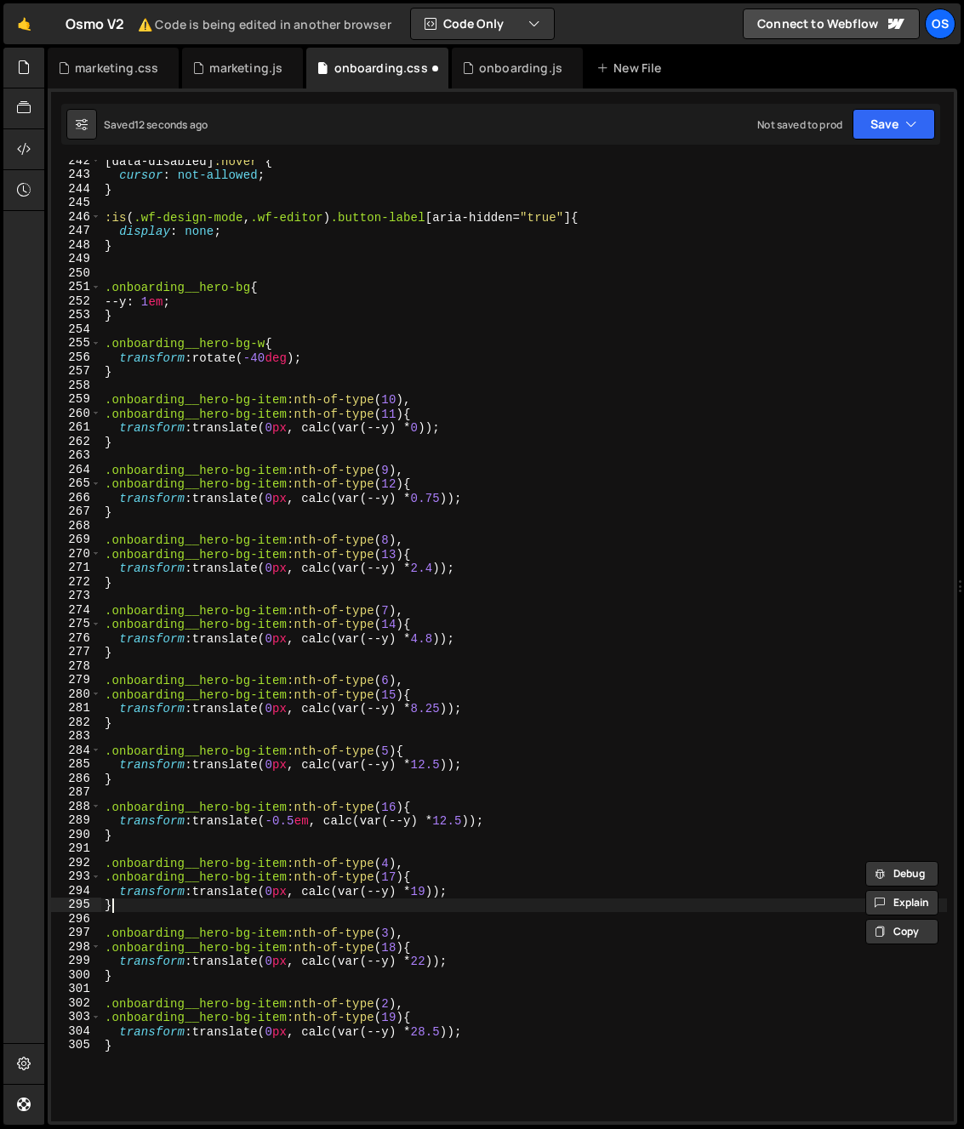
click at [136, 902] on div "[ data-disabled ] :hover { cursor : not-allowed ; } :is ( .wf-design-mode , .wf…" at bounding box center [524, 648] width 846 height 989
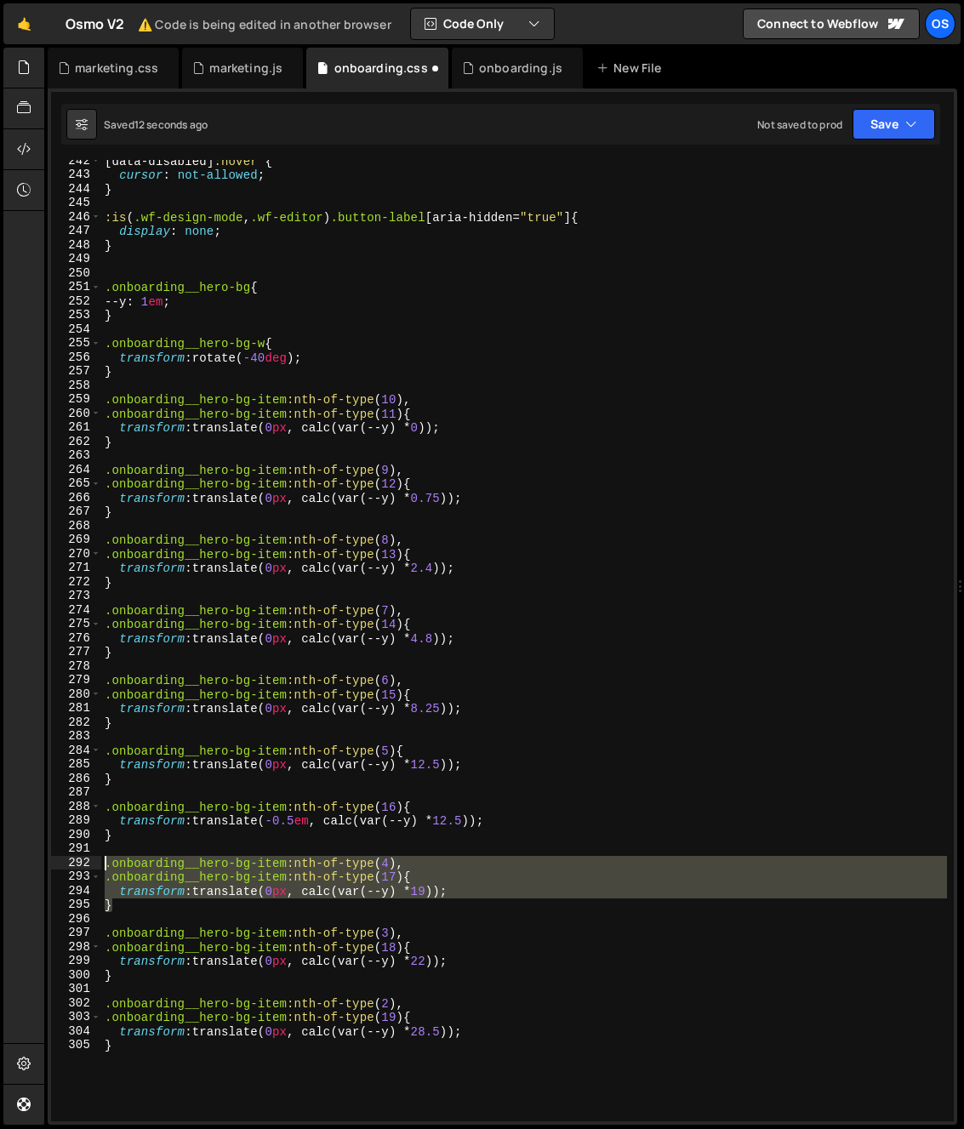
drag, startPoint x: 114, startPoint y: 902, endPoint x: 78, endPoint y: 862, distance: 54.3
click at [78, 862] on div "} 242 243 244 245 246 247 248 249 250 251 252 253 254 255 256 257 258 259 260 2…" at bounding box center [502, 640] width 902 height 961
type textarea ".onboarding__hero-bg-item:nth-of-type(4), .onboarding__hero-bg-item:nth-of-type…"
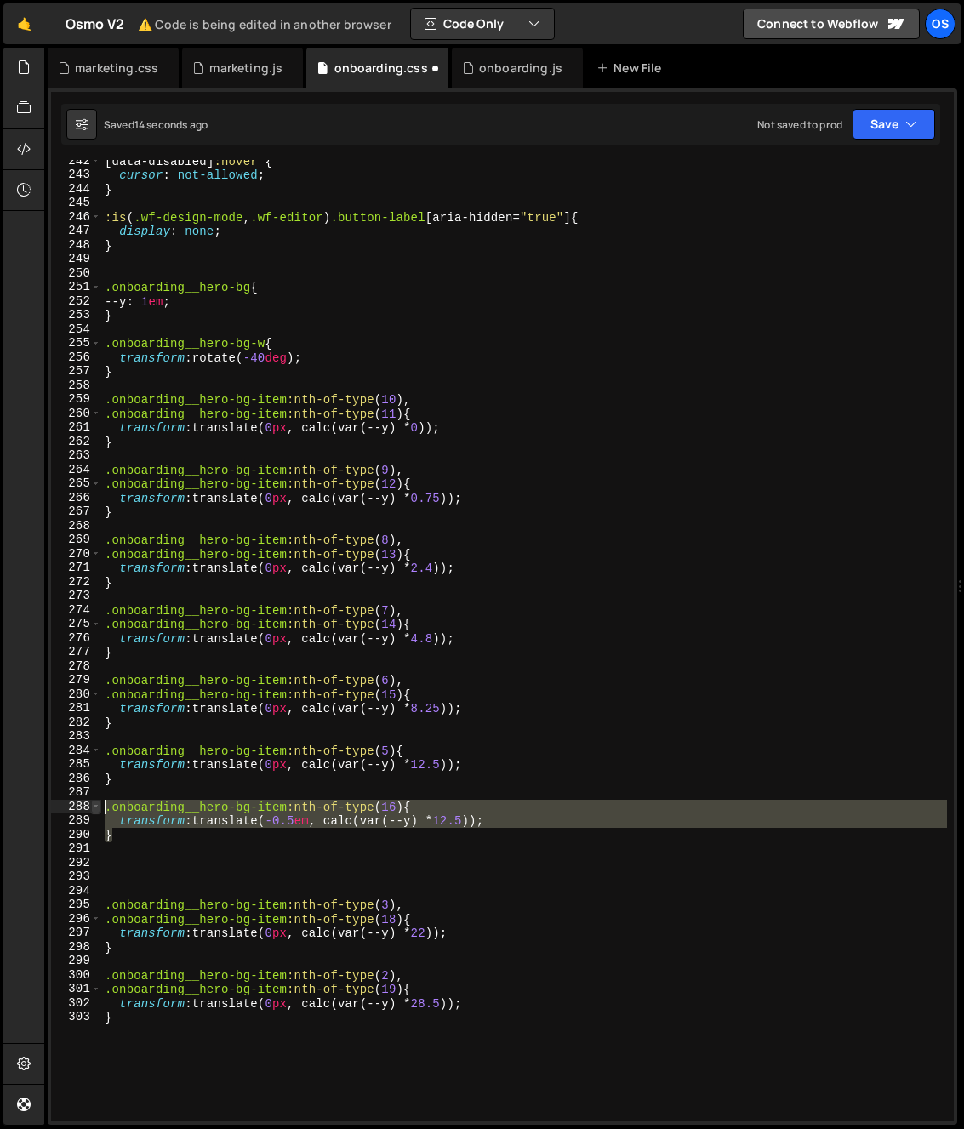
click at [96, 810] on div "242 243 244 245 246 247 248 249 250 251 252 253 254 255 256 257 258 259 260 261…" at bounding box center [502, 640] width 902 height 961
type textarea ".onboarding__hero-bg-item:nth-of-type(16){ transform: translate(-0.5em, calc(va…"
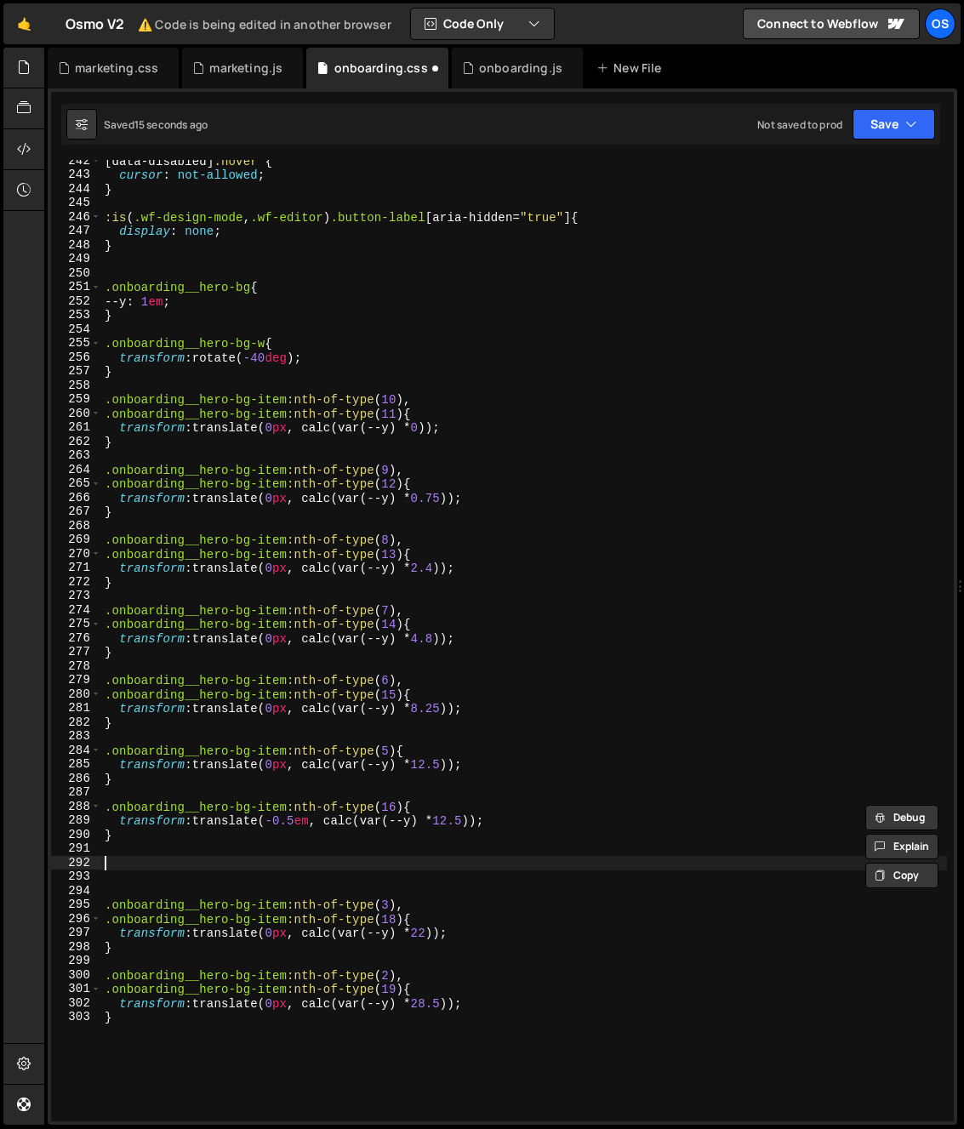
click at [122, 860] on div "[ data-disabled ] :hover { cursor : not-allowed ; } :is ( .wf-design-mode , .wf…" at bounding box center [524, 648] width 846 height 989
paste textarea "}"
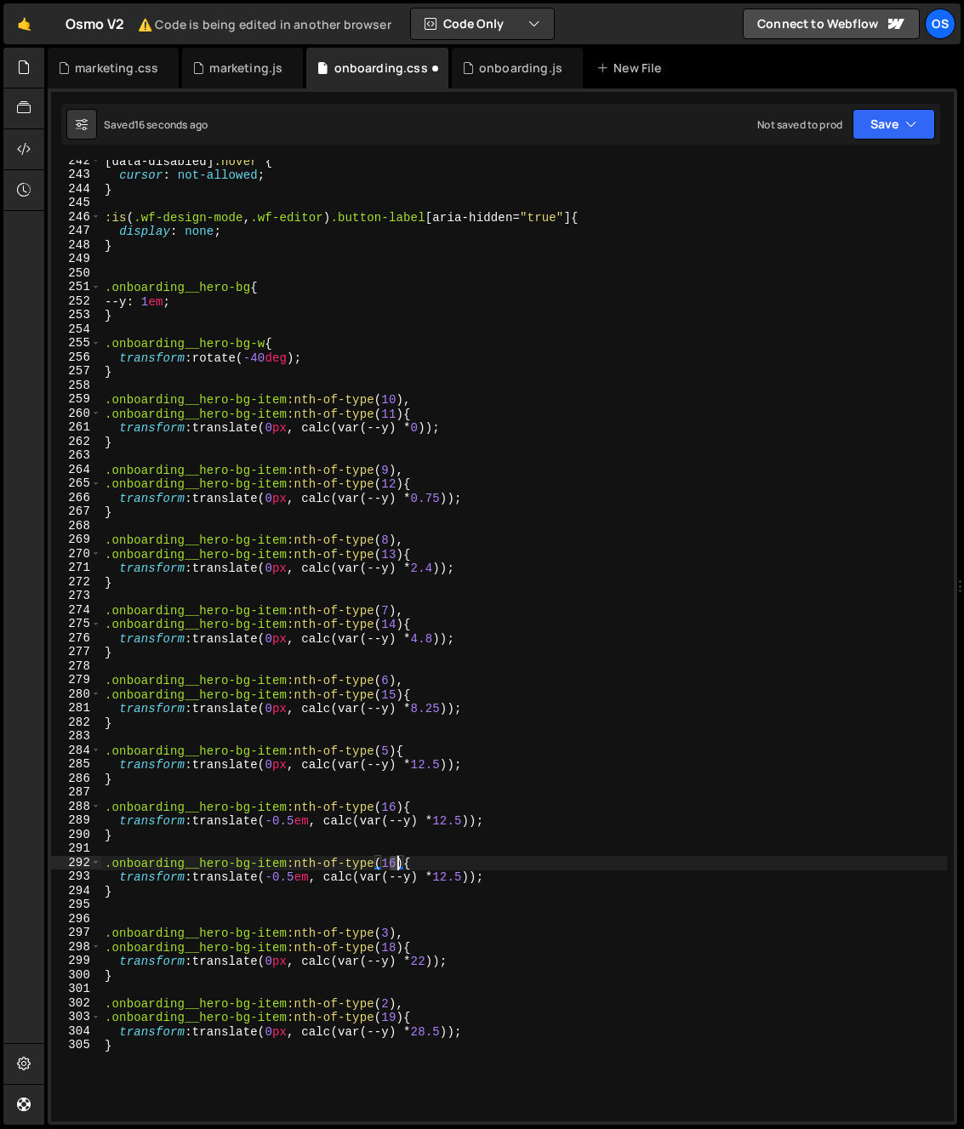
click at [395, 864] on div "[ data-disabled ] :hover { cursor : not-allowed ; } :is ( .wf-design-mode , .wf…" at bounding box center [524, 648] width 846 height 989
drag, startPoint x: 299, startPoint y: 873, endPoint x: 282, endPoint y: 878, distance: 17.8
click at [282, 878] on div "[ data-disabled ] :hover { cursor : not-allowed ; } :is ( .wf-design-mode , .wf…" at bounding box center [524, 648] width 846 height 989
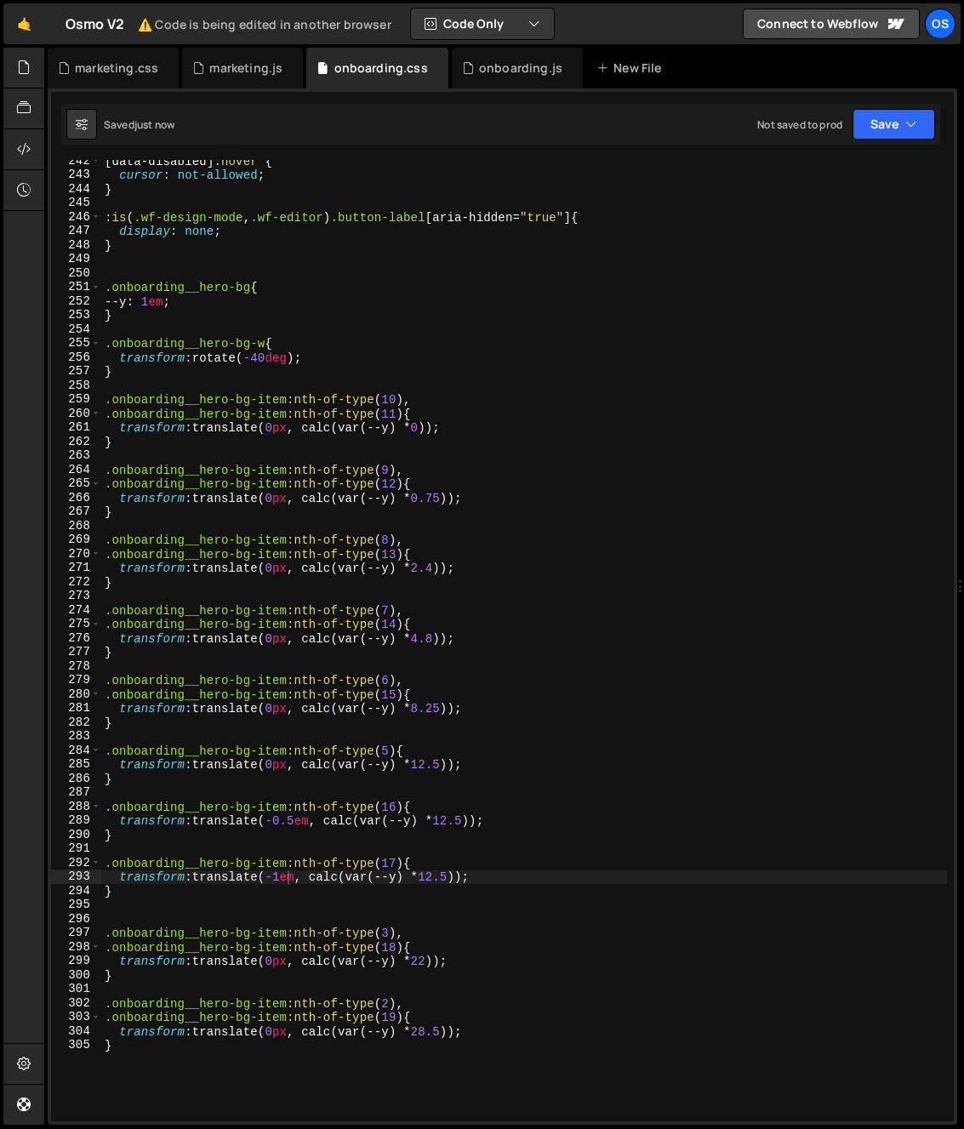
click at [335, 885] on div "[ data-disabled ] :hover { cursor : not-allowed ; } :is ( .wf-design-mode , .wf…" at bounding box center [524, 648] width 846 height 989
click at [282, 878] on div "[ data-disabled ] :hover { cursor : not-allowed ; } :is ( .wf-design-mode , .wf…" at bounding box center [524, 648] width 846 height 989
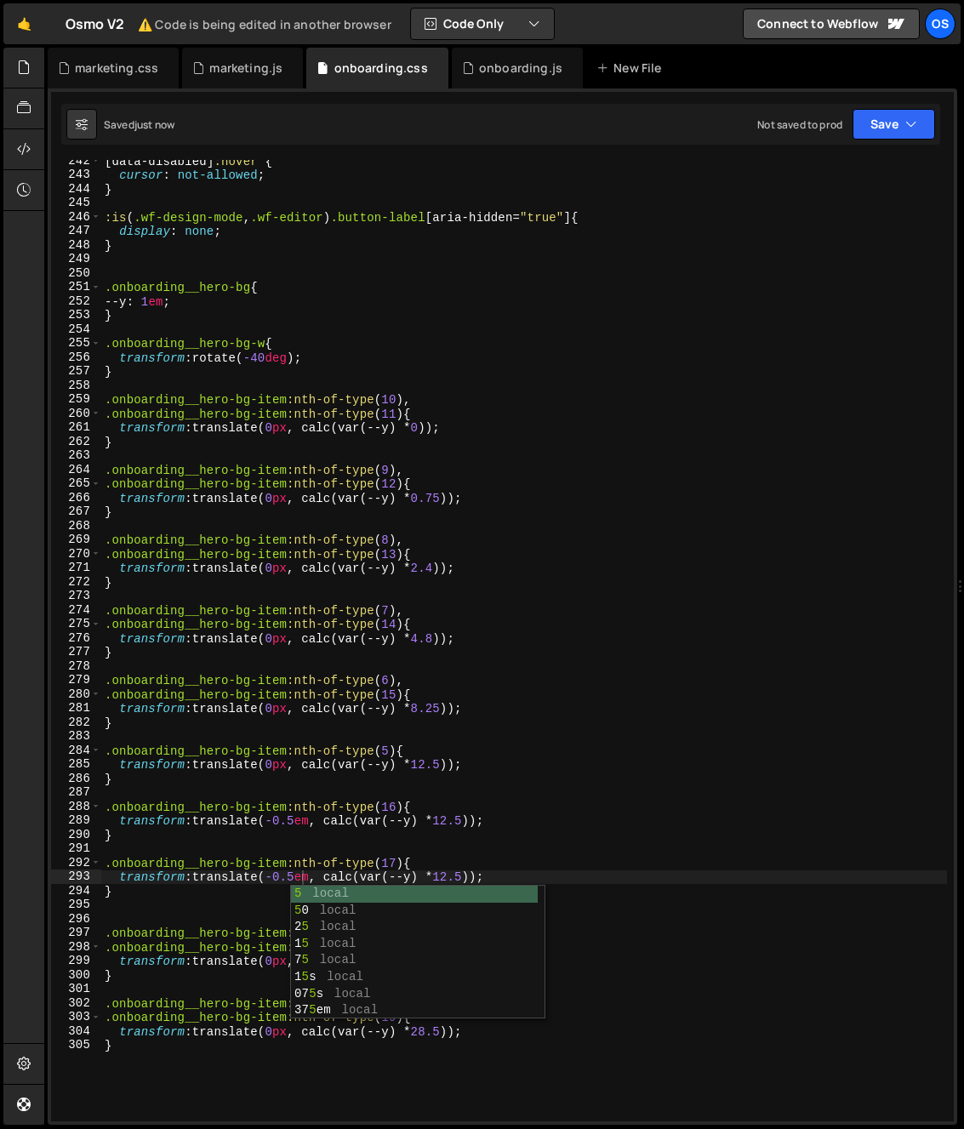
click at [437, 803] on div "[ data-disabled ] :hover { cursor : not-allowed ; } :is ( .wf-design-mode , .wf…" at bounding box center [524, 648] width 846 height 989
drag, startPoint x: 453, startPoint y: 880, endPoint x: 475, endPoint y: 881, distance: 23.0
click at [475, 881] on div "[ data-disabled ] :hover { cursor : not-allowed ; } :is ( .wf-design-mode , .wf…" at bounding box center [524, 648] width 846 height 989
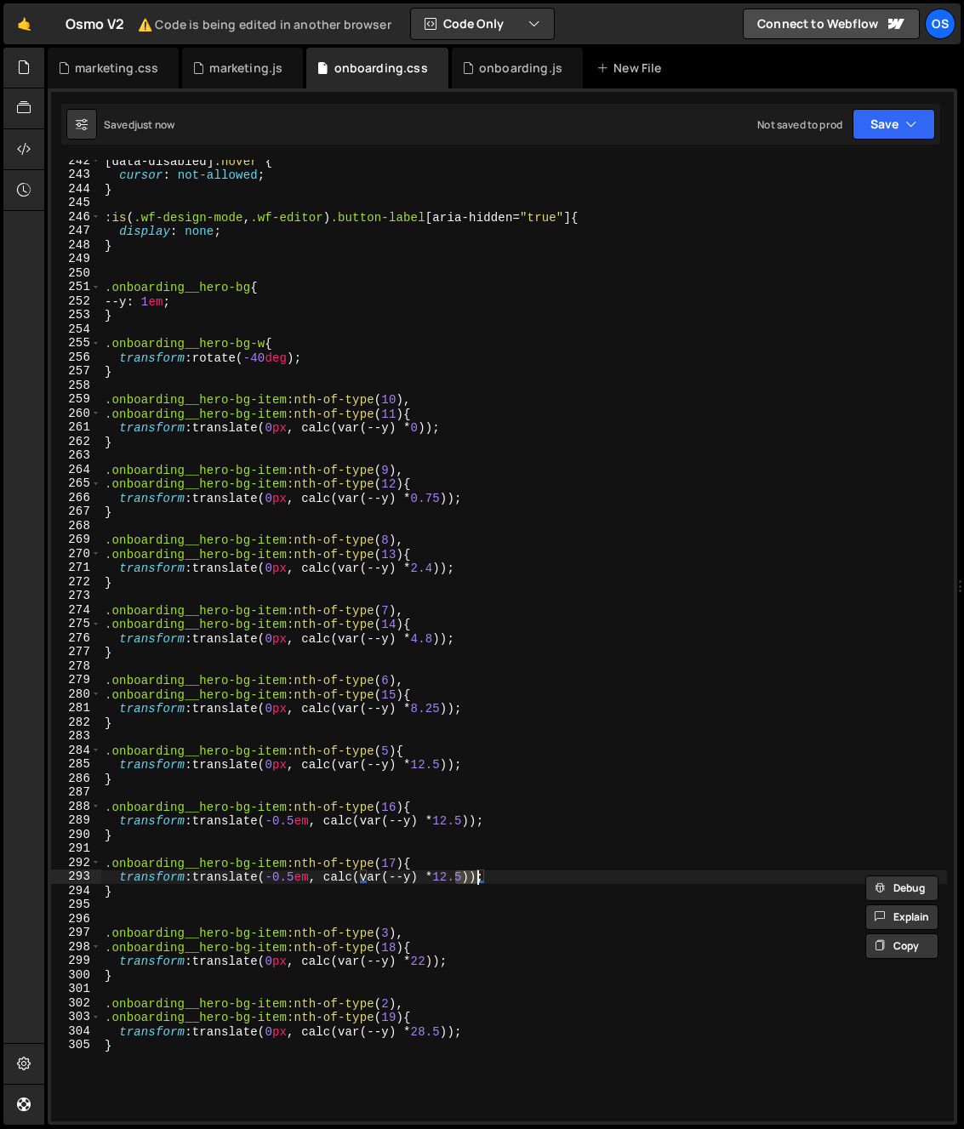
scroll to position [0, 25]
type textarea "transform: translate(-0.5em, calc(var(--y) * 18));"
click at [421, 848] on div "[ data-disabled ] :hover { cursor : not-allowed ; } :is ( .wf-design-mode , .wf…" at bounding box center [524, 648] width 846 height 989
click at [458, 880] on div "[ data-disabled ] :hover { cursor : not-allowed ; } :is ( .wf-design-mode , .wf…" at bounding box center [524, 648] width 846 height 989
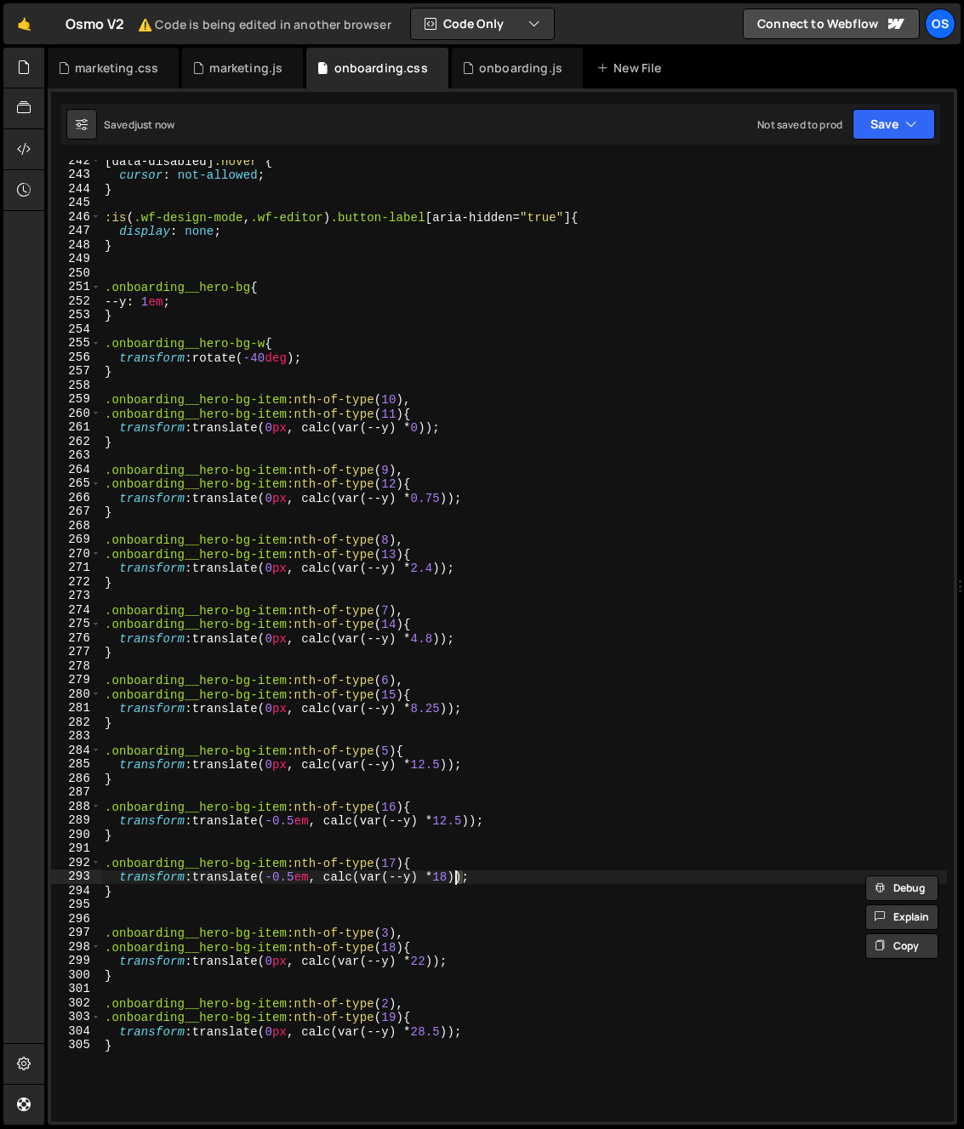
scroll to position [0, 25]
click at [464, 880] on div "[ data-disabled ] :hover { cursor : not-allowed ; } :is ( .wf-design-mode , .wf…" at bounding box center [524, 648] width 846 height 989
click at [458, 880] on div "[ data-disabled ] :hover { cursor : not-allowed ; } :is ( .wf-design-mode , .wf…" at bounding box center [524, 648] width 846 height 989
click at [370, 885] on div "[ data-disabled ] :hover { cursor : not-allowed ; } :is ( .wf-design-mode , .wf…" at bounding box center [524, 648] width 846 height 989
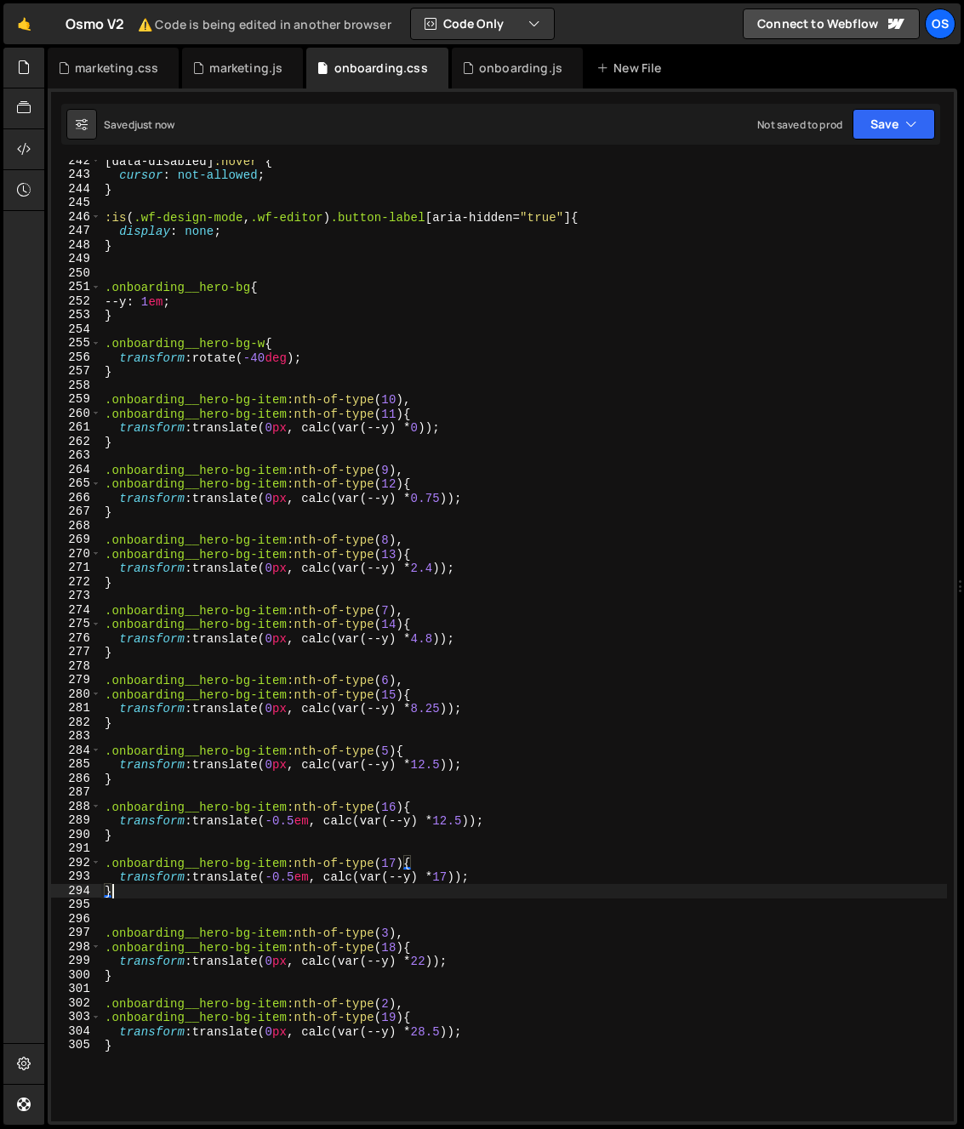
scroll to position [0, 0]
drag, startPoint x: 301, startPoint y: 879, endPoint x: 281, endPoint y: 881, distance: 20.6
click at [281, 881] on div "[ data-disabled ] :hover { cursor : not-allowed ; } :is ( .wf-design-mode , .wf…" at bounding box center [524, 648] width 846 height 989
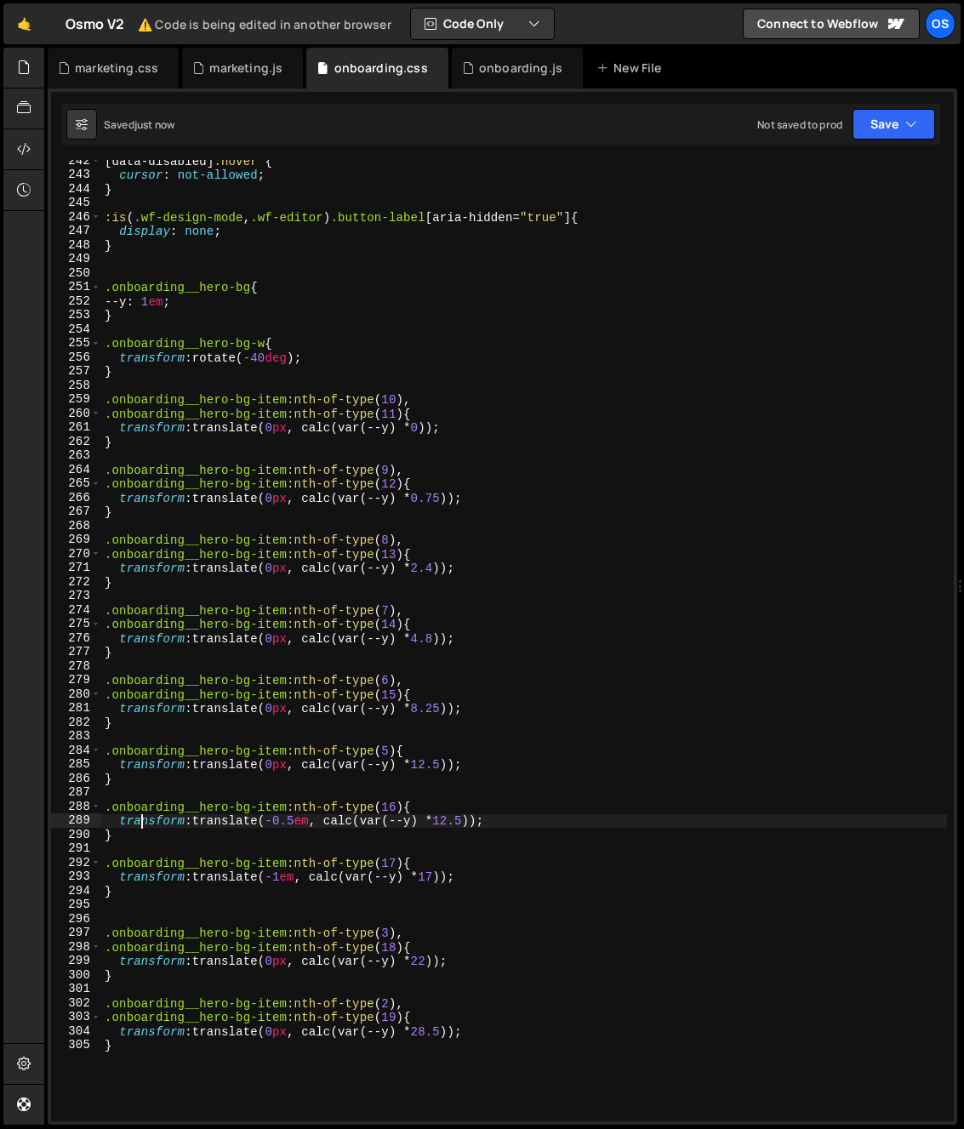
click at [141, 827] on div "[ data-disabled ] :hover { cursor : not-allowed ; } :is ( .wf-design-mode , .wf…" at bounding box center [524, 648] width 846 height 989
click at [315, 876] on div "[ data-disabled ] :hover { cursor : not-allowed ; } :is ( .wf-design-mode , .wf…" at bounding box center [524, 648] width 846 height 989
type textarea "transform: translate(-1em, calc(var(--y) * 17));"
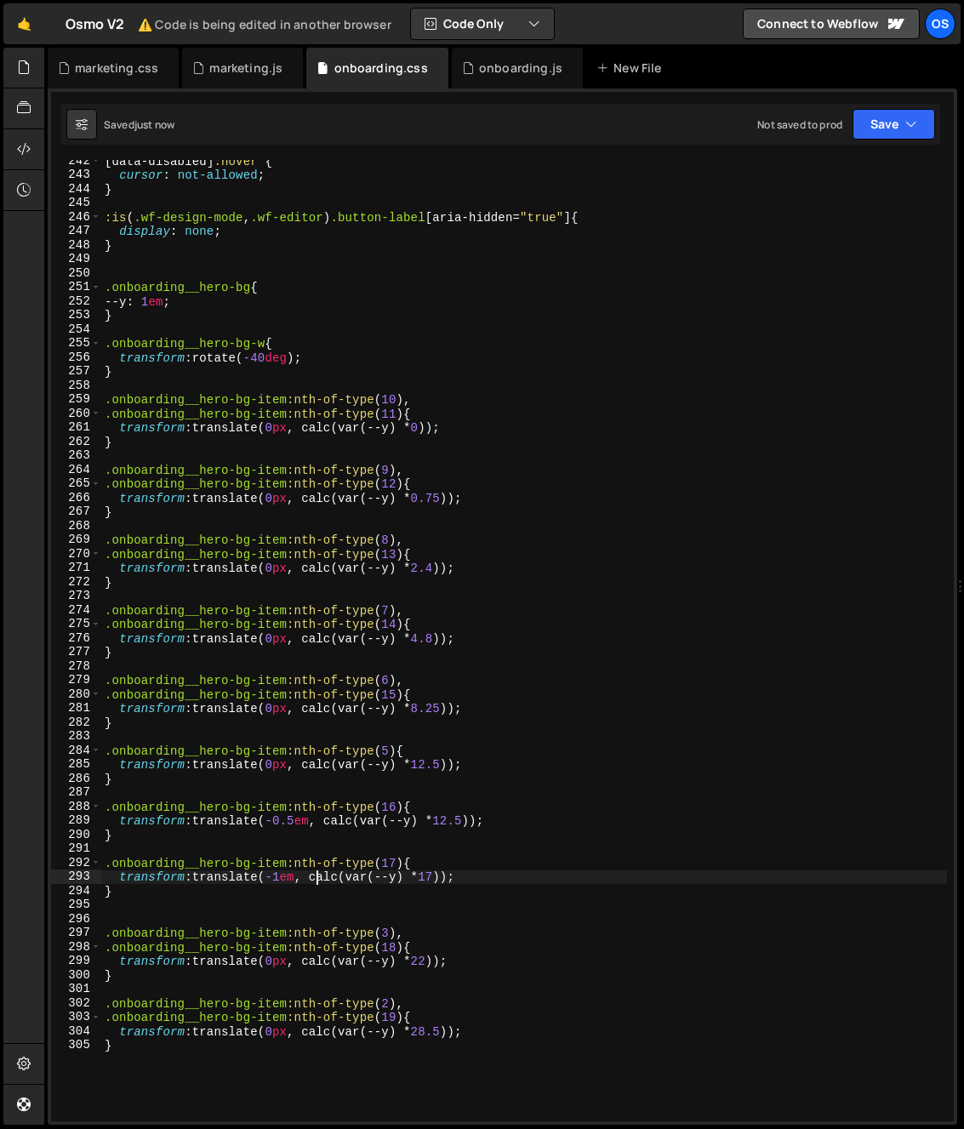
click at [461, 904] on div "[ data-disabled ] :hover { cursor : not-allowed ; } :is ( .wf-design-mode , .wf…" at bounding box center [524, 648] width 846 height 989
click at [447, 881] on div "[ data-disabled ] :hover { cursor : not-allowed ; } :is ( .wf-design-mode , .wf…" at bounding box center [524, 648] width 846 height 989
click at [243, 859] on div "[ data-disabled ] :hover { cursor : not-allowed ; } :is ( .wf-design-mode , .wf…" at bounding box center [524, 648] width 846 height 989
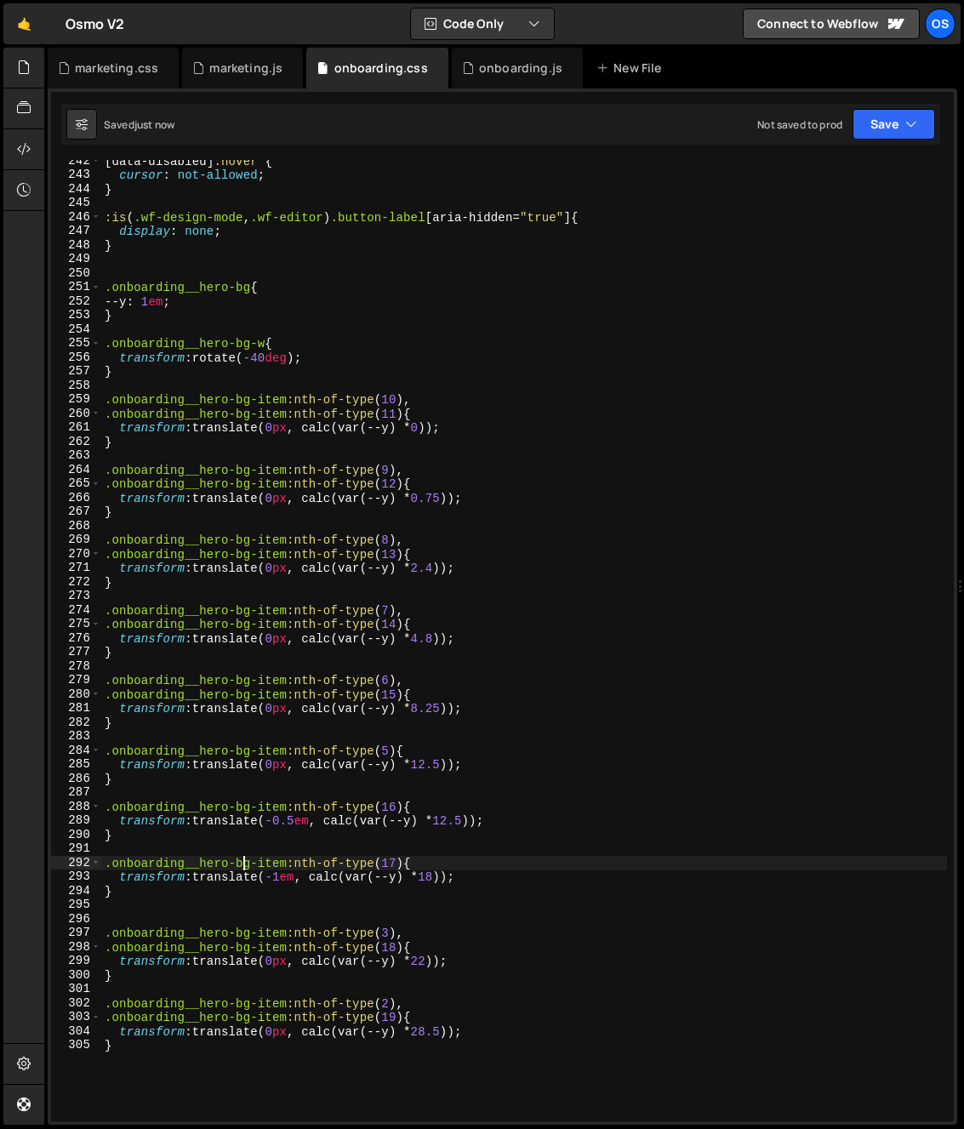
scroll to position [0, 20]
click at [288, 880] on div "[ data-disabled ] :hover { cursor : not-allowed ; } :is ( .wf-design-mode , .wf…" at bounding box center [524, 648] width 846 height 989
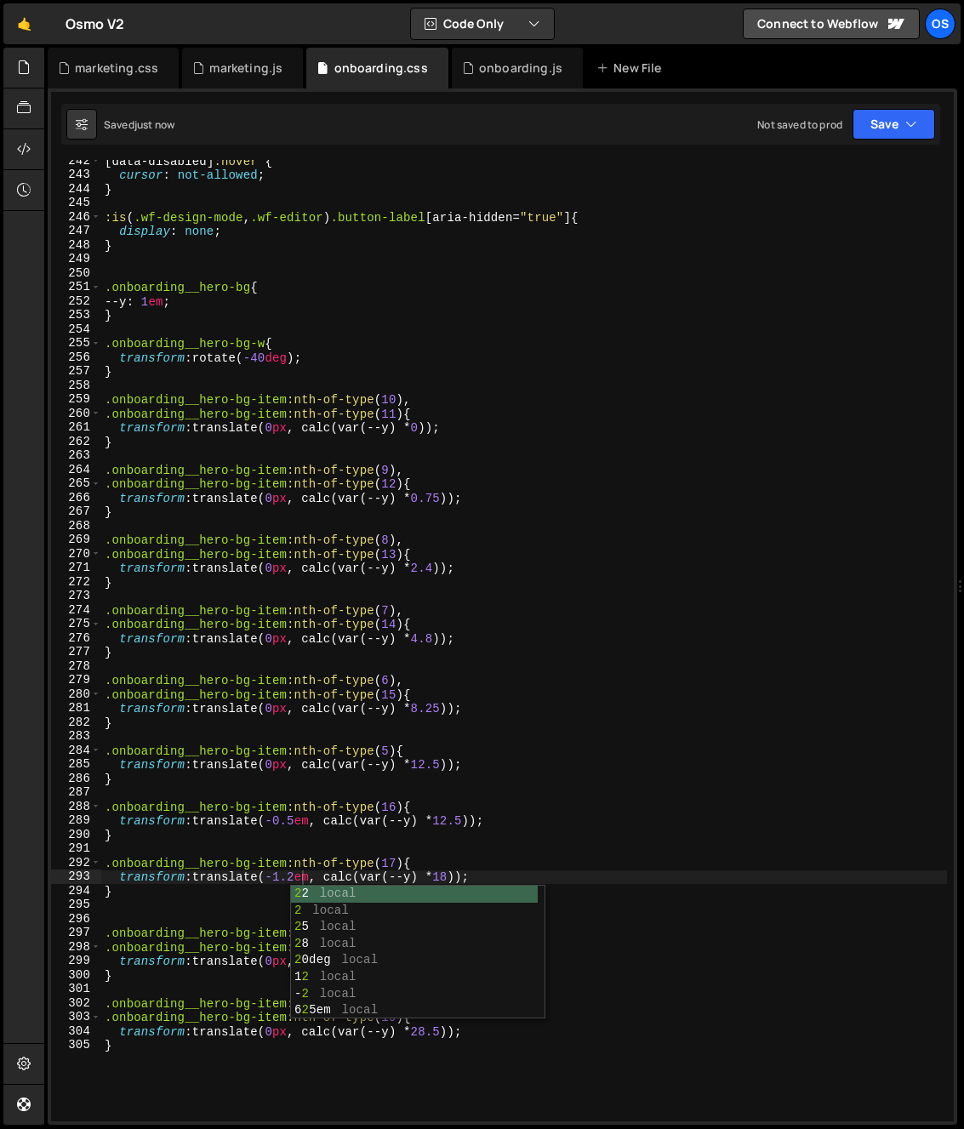
click at [222, 863] on div "[ data-disabled ] :hover { cursor : not-allowed ; } :is ( .wf-design-mode , .wf…" at bounding box center [524, 648] width 846 height 989
click at [463, 882] on div "[ data-disabled ] :hover { cursor : not-allowed ; } :is ( .wf-design-mode , .wf…" at bounding box center [524, 648] width 846 height 989
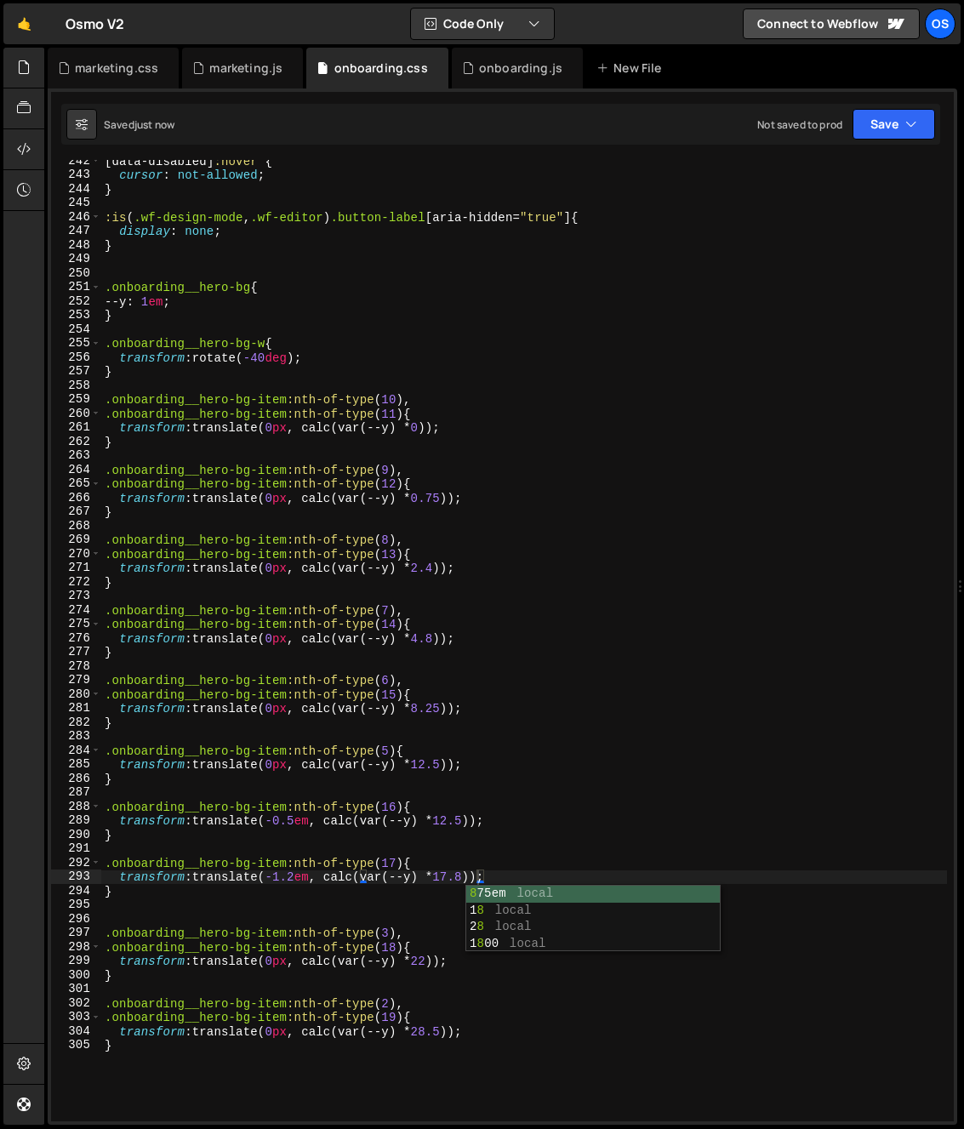
click at [357, 879] on div "[ data-disabled ] :hover { cursor : not-allowed ; } :is ( .wf-design-mode , .wf…" at bounding box center [524, 648] width 846 height 989
click at [187, 891] on div "[ data-disabled ] :hover { cursor : not-allowed ; } :is ( .wf-design-mode , .wf…" at bounding box center [524, 648] width 846 height 989
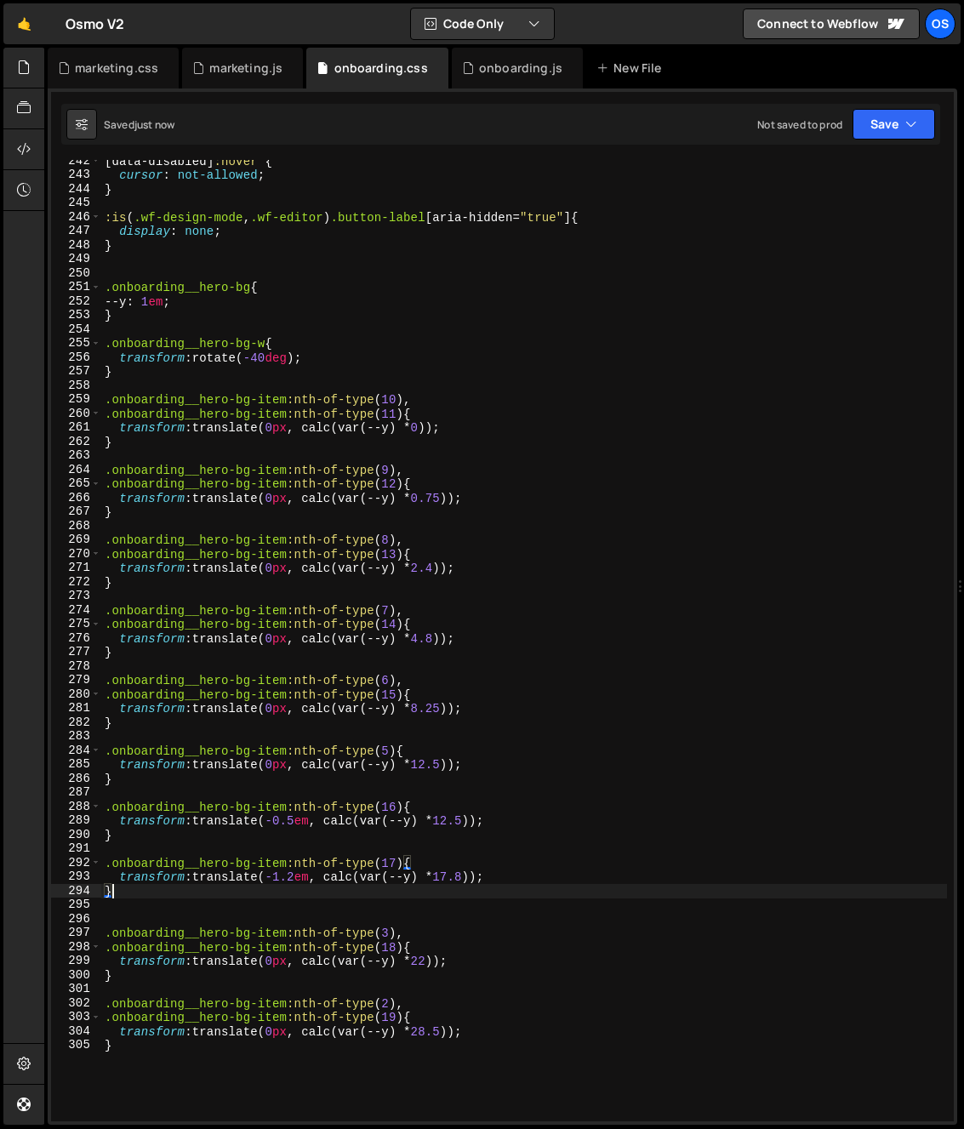
scroll to position [0, 0]
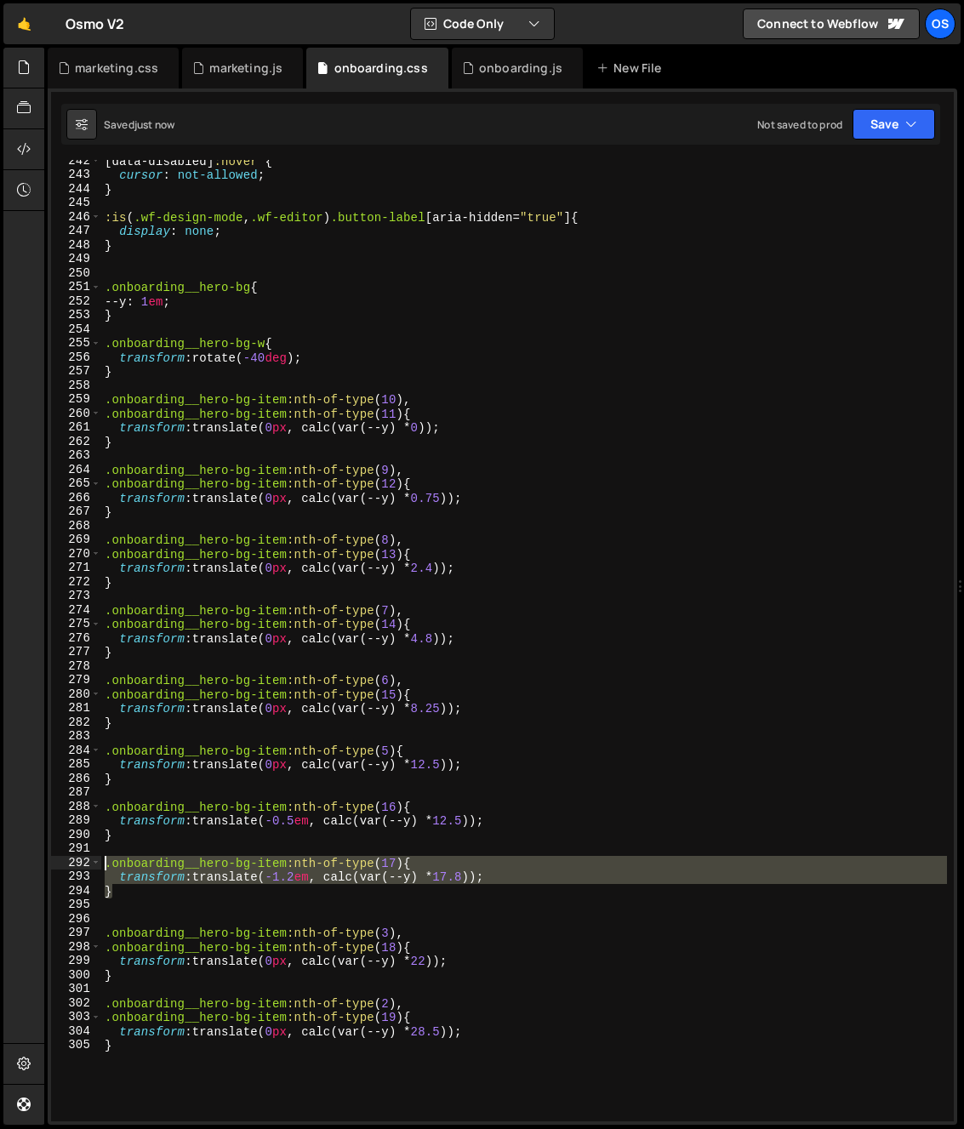
drag, startPoint x: 125, startPoint y: 889, endPoint x: 129, endPoint y: 908, distance: 20.0
click at [80, 868] on div "} 242 243 244 245 246 247 248 249 250 251 252 253 254 255 256 257 258 259 260 2…" at bounding box center [502, 640] width 902 height 961
type textarea ".onboarding__hero-bg-item:nth-of-type(17){ transform: translate(-1.2em, calc(va…"
click at [129, 908] on div "[ data-disabled ] :hover { cursor : not-allowed ; } :is ( .wf-design-mode , .wf…" at bounding box center [524, 648] width 846 height 989
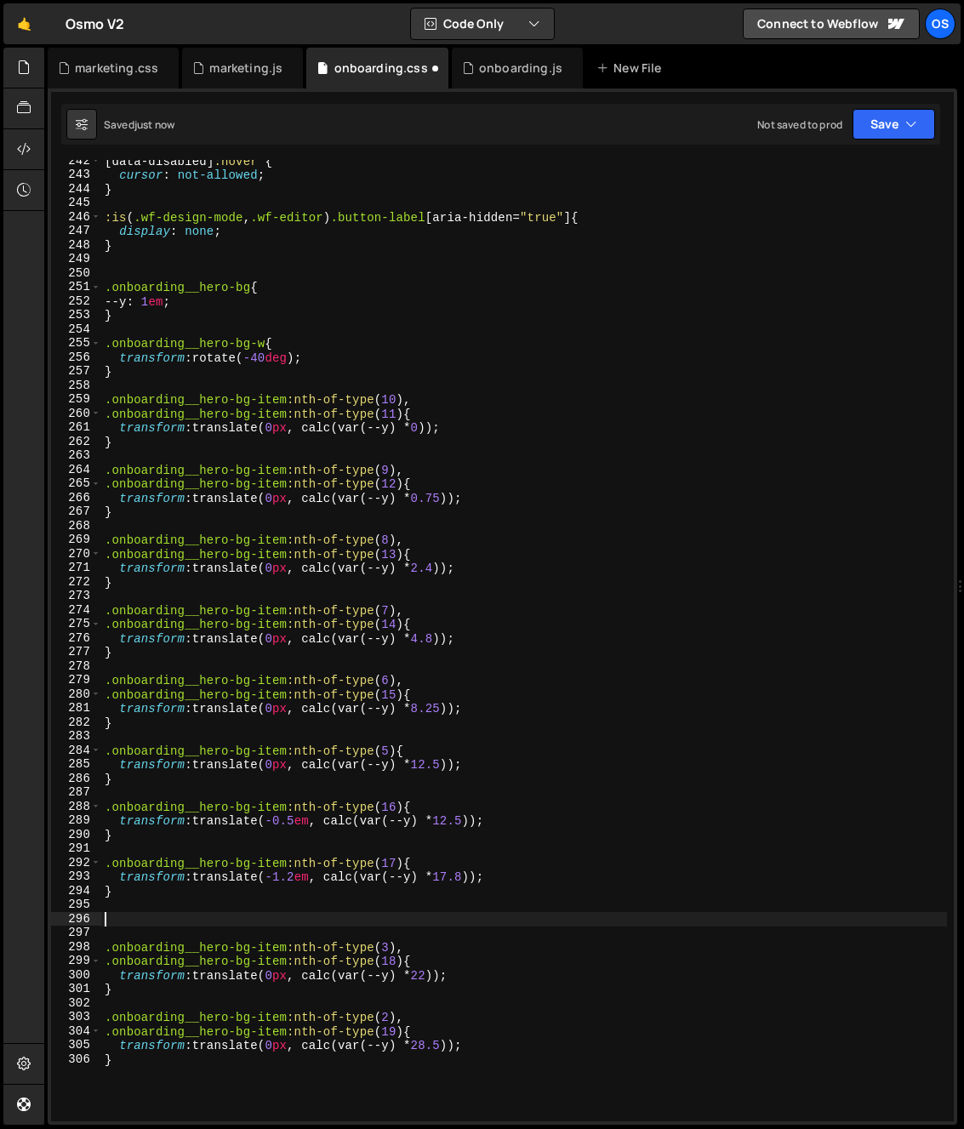
paste textarea "}"
type textarea "}"
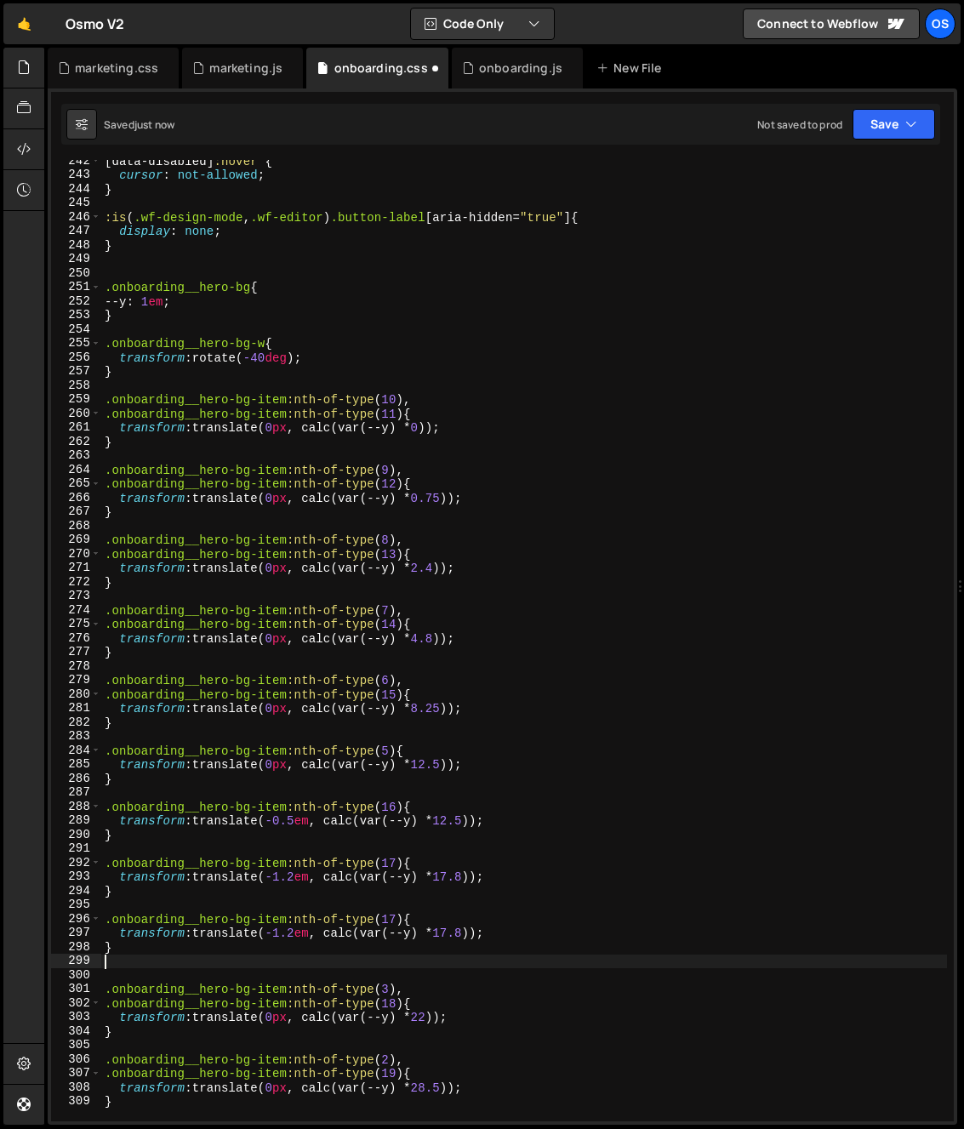
paste textarea "}"
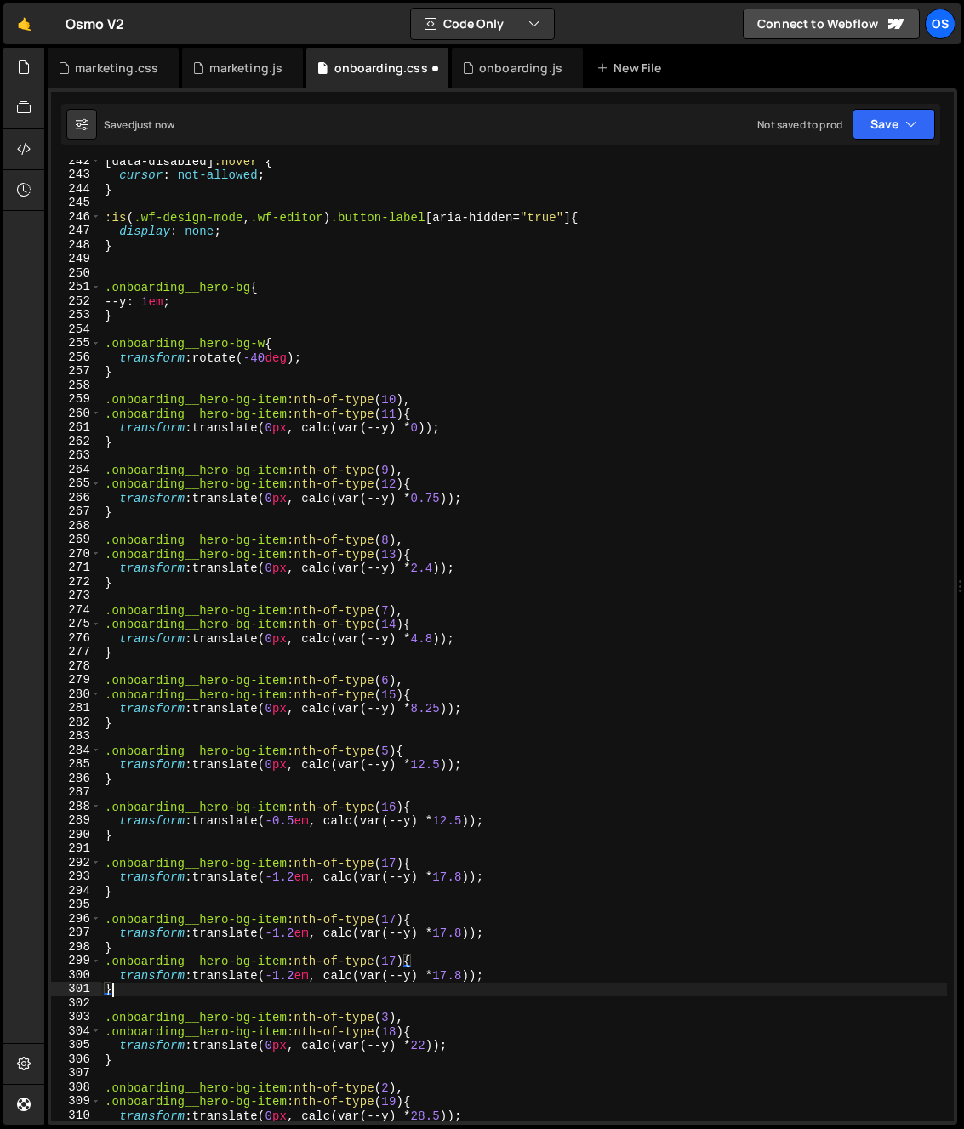
scroll to position [3460, 0]
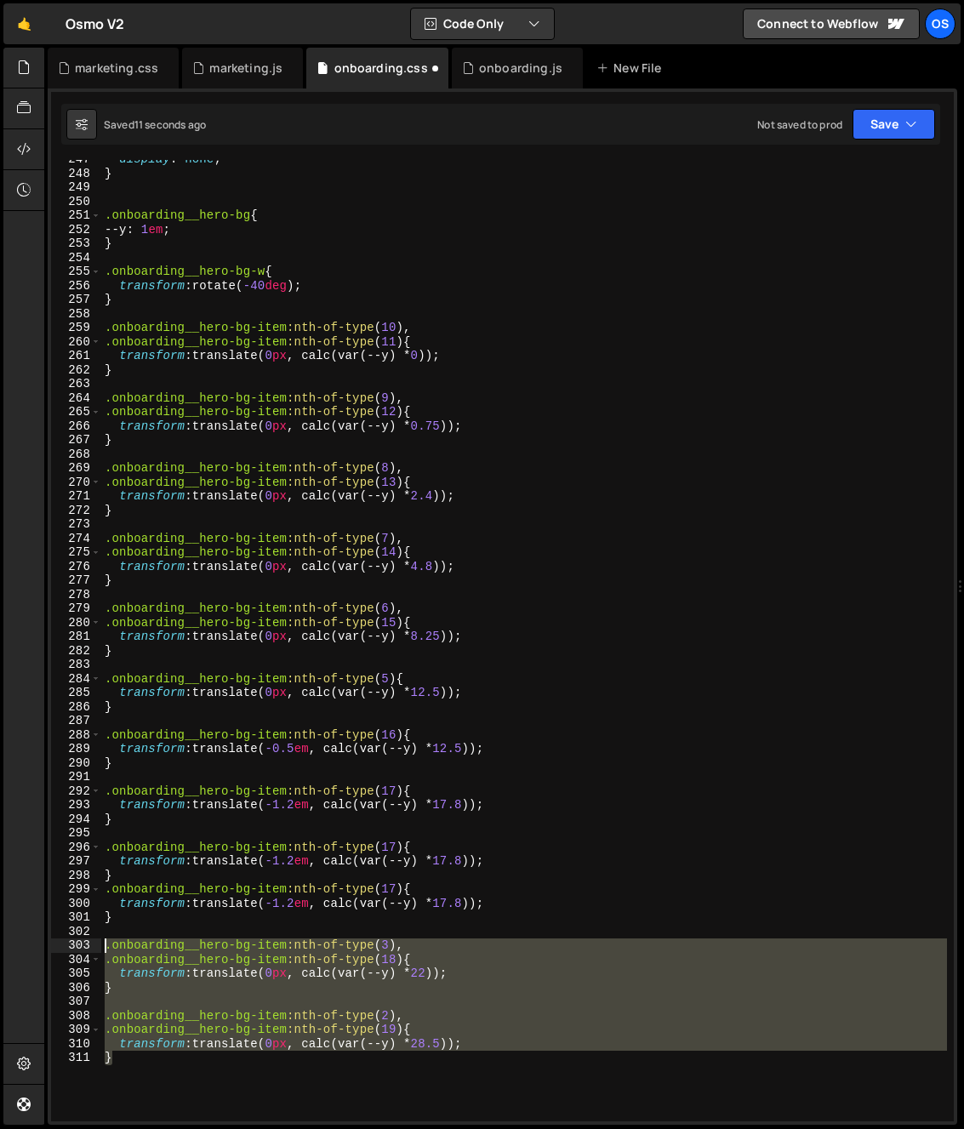
drag, startPoint x: 218, startPoint y: 1090, endPoint x: 76, endPoint y: 948, distance: 200.9
click at [76, 948] on div "} 247 248 249 250 251 252 253 254 255 256 257 258 259 260 261 262 263 264 265 2…" at bounding box center [502, 640] width 902 height 961
type textarea ".onboarding__hero-bg-item:nth-of-type(3), .onboarding__hero-bg-item:nth-of-type…"
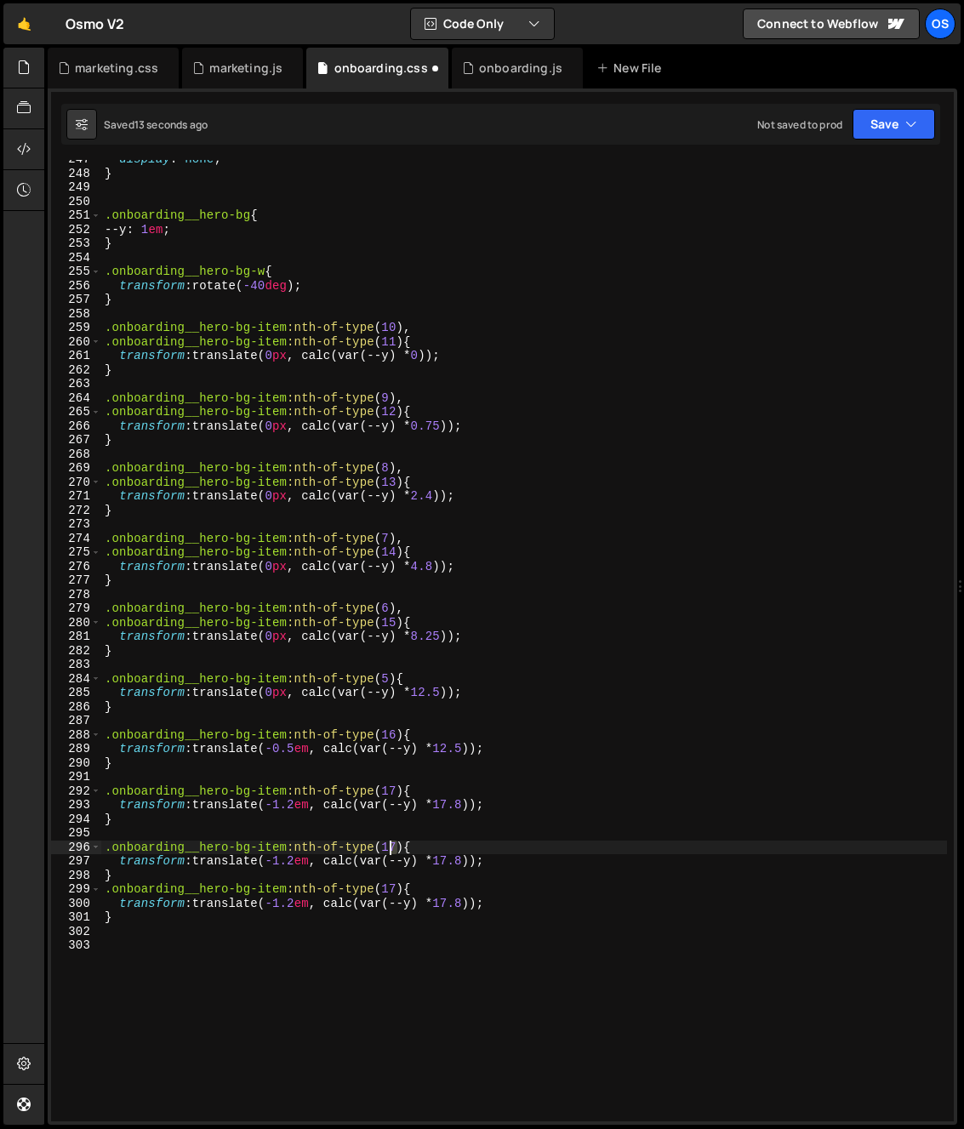
click at [389, 849] on div "display : none ; } .onboarding__hero-bg { --y : 1 em ; } .onboarding__hero-bg-w…" at bounding box center [524, 646] width 846 height 989
click at [366, 895] on div "display : none ; } .onboarding__hero-bg { --y : 1 em ; } .onboarding__hero-bg-w…" at bounding box center [524, 646] width 846 height 989
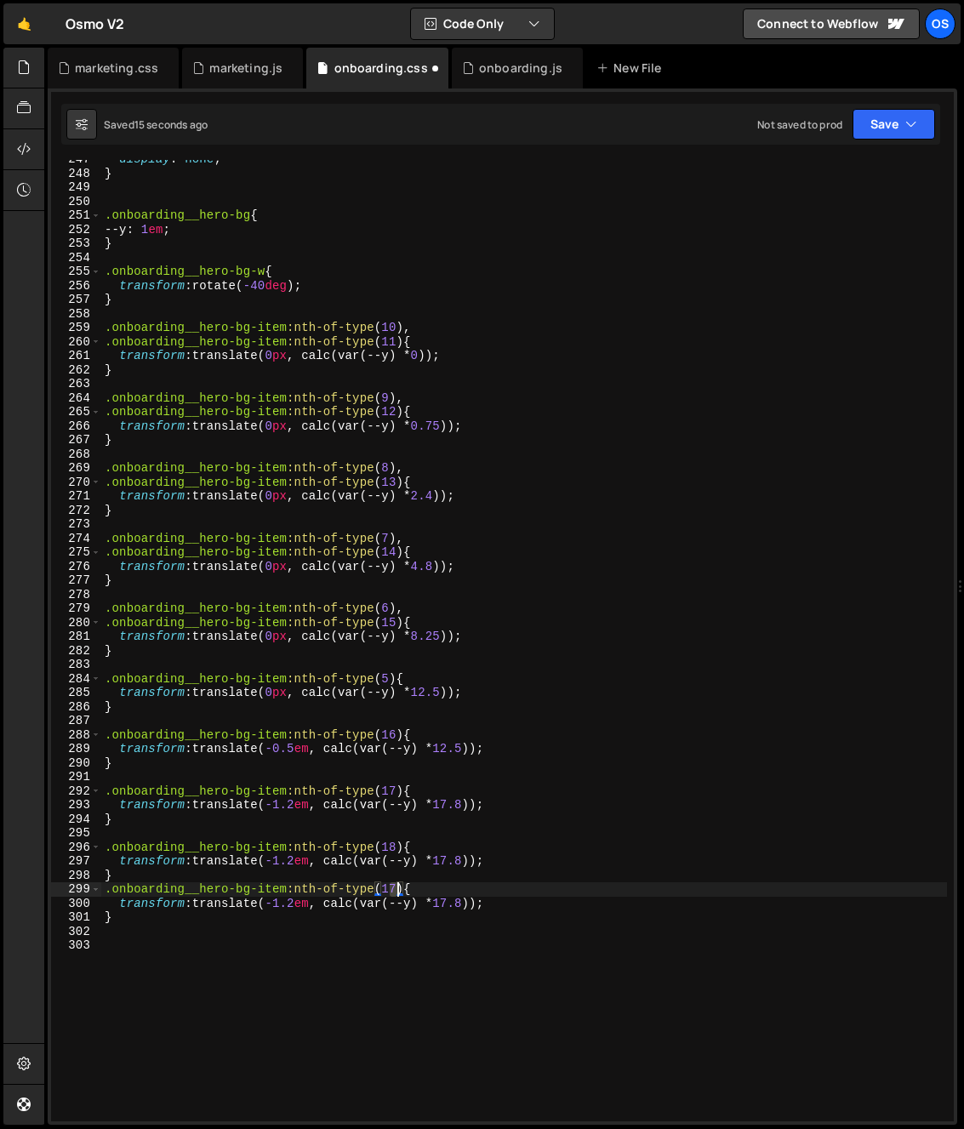
click at [396, 891] on div "display : none ; } .onboarding__hero-bg { --y : 1 em ; } .onboarding__hero-bg-w…" at bounding box center [524, 646] width 846 height 989
click at [166, 880] on div "display : none ; } .onboarding__hero-bg { --y : 1 em ; } .onboarding__hero-bg-w…" at bounding box center [524, 646] width 846 height 989
type textarea "}"
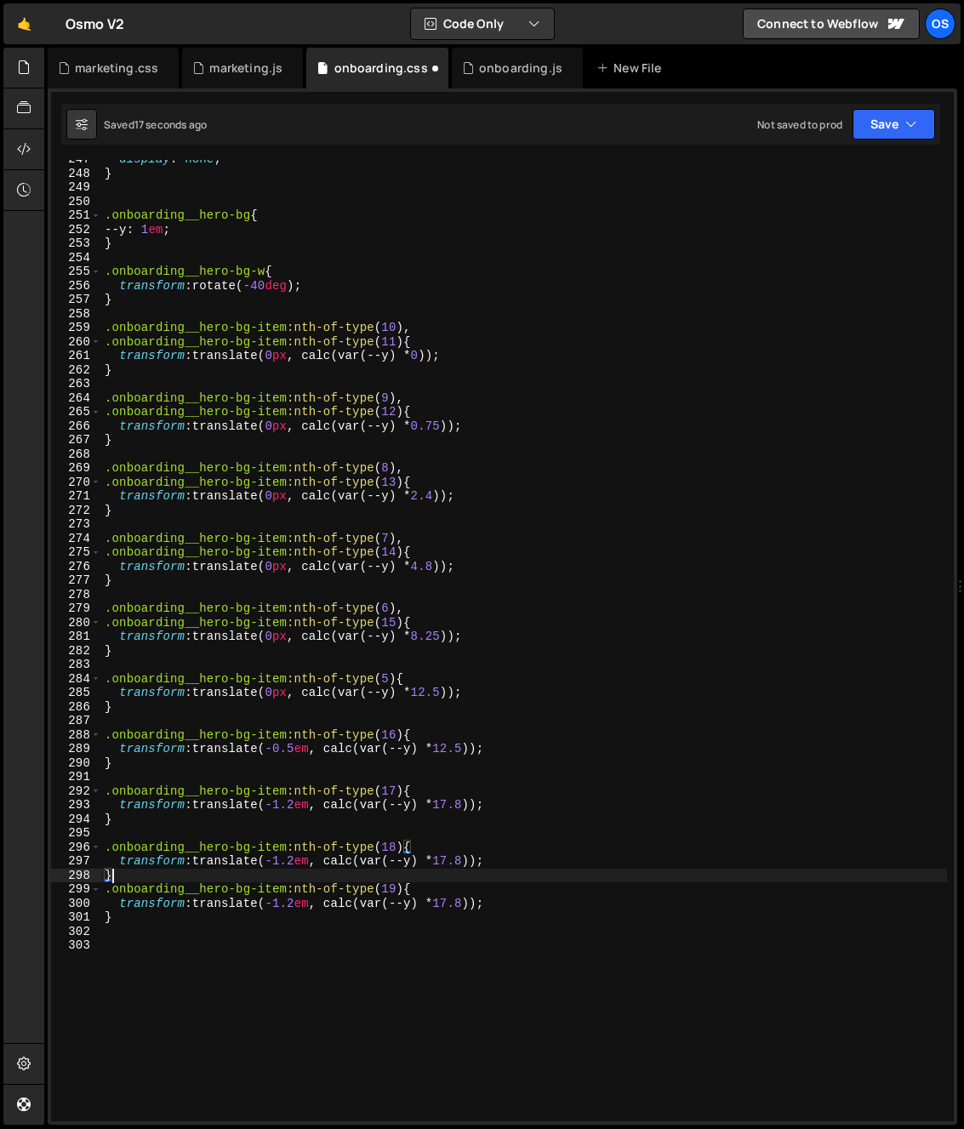
scroll to position [0, 0]
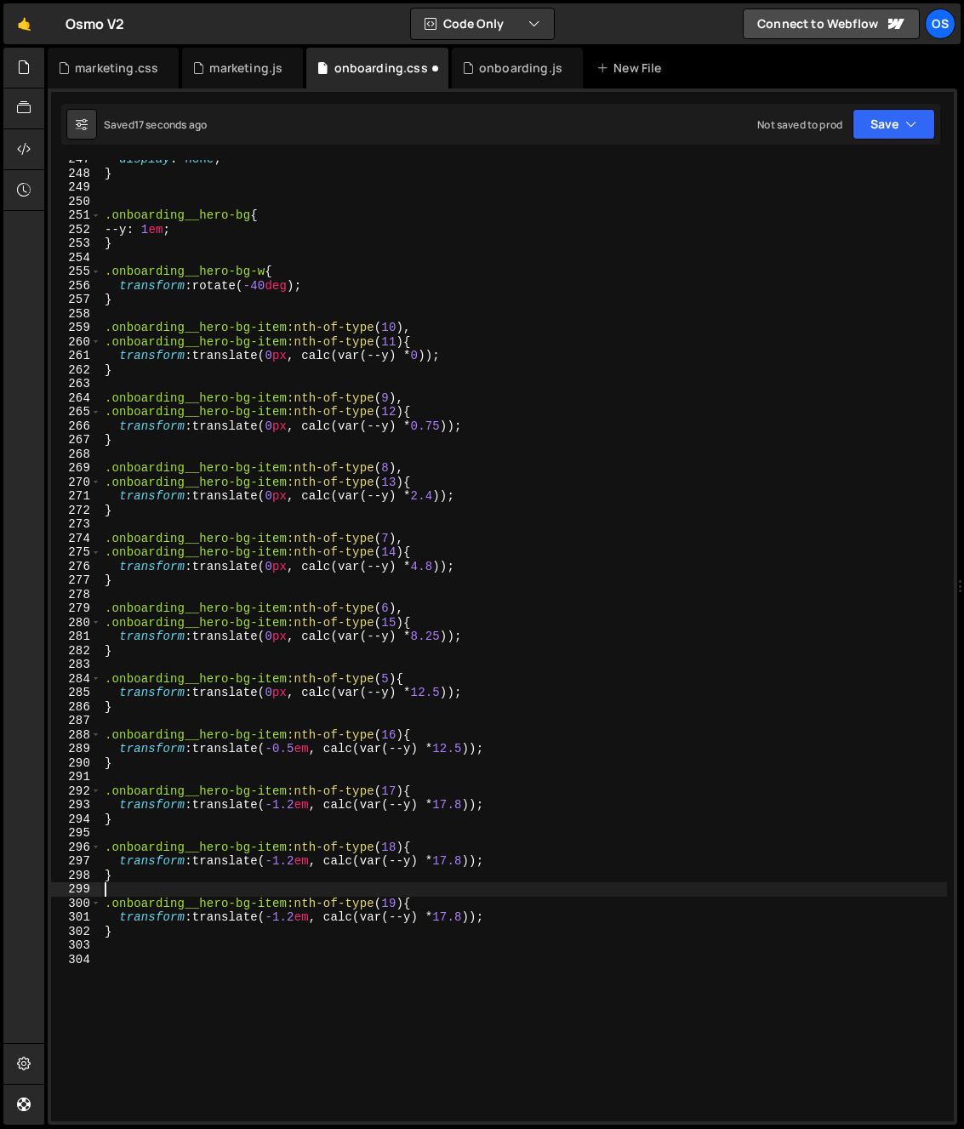
click at [133, 829] on div "display : none ; } .onboarding__hero-bg { --y : 1 em ; } .onboarding__hero-bg-w…" at bounding box center [524, 646] width 846 height 989
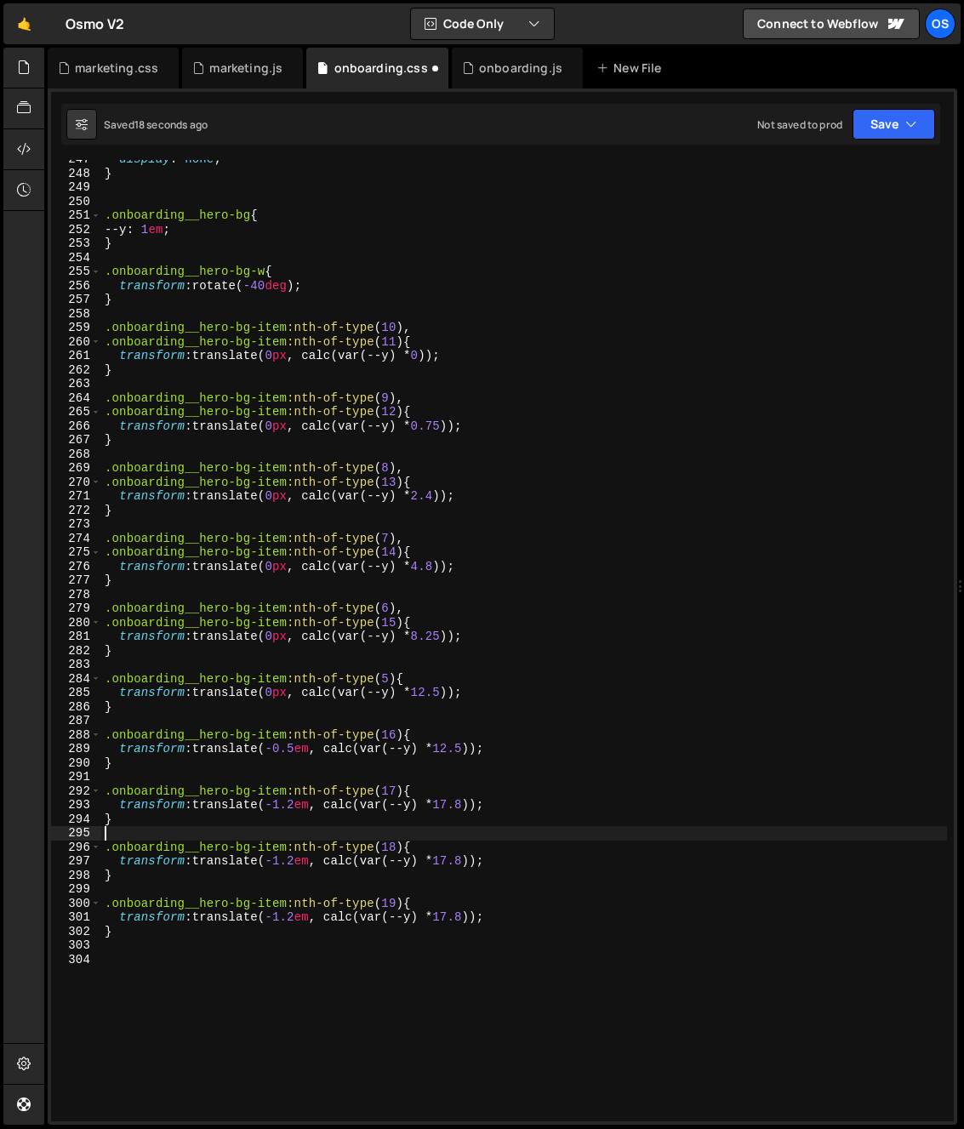
click at [332, 823] on div "display : none ; } .onboarding__hero-bg { --y : 1 em ; } .onboarding__hero-bg-w…" at bounding box center [524, 646] width 846 height 989
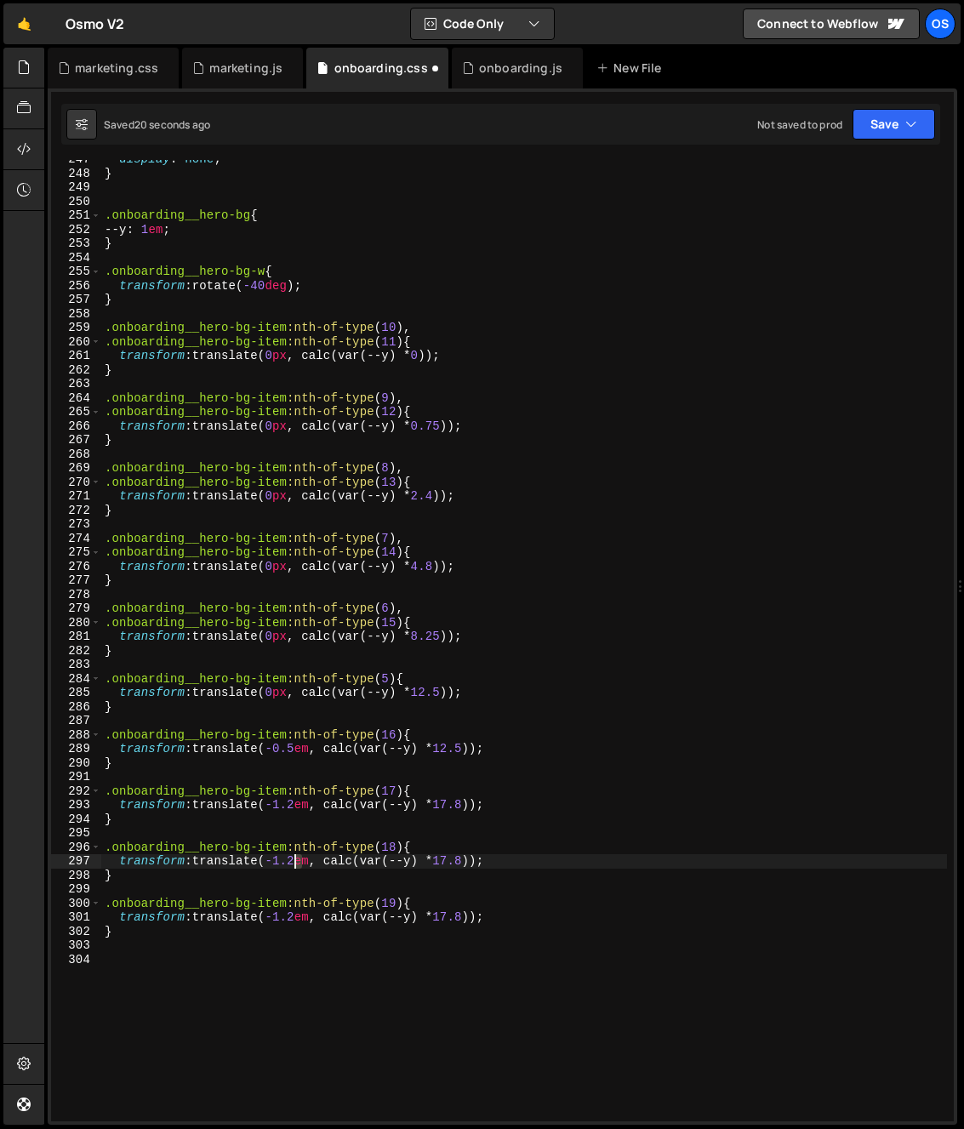
click at [293, 864] on div "display : none ; } .onboarding__hero-bg { --y : 1 em ; } .onboarding__hero-bg-w…" at bounding box center [524, 646] width 846 height 989
type textarea "transform: translate(-1.9em, calc(var(--y) * 17.8));"
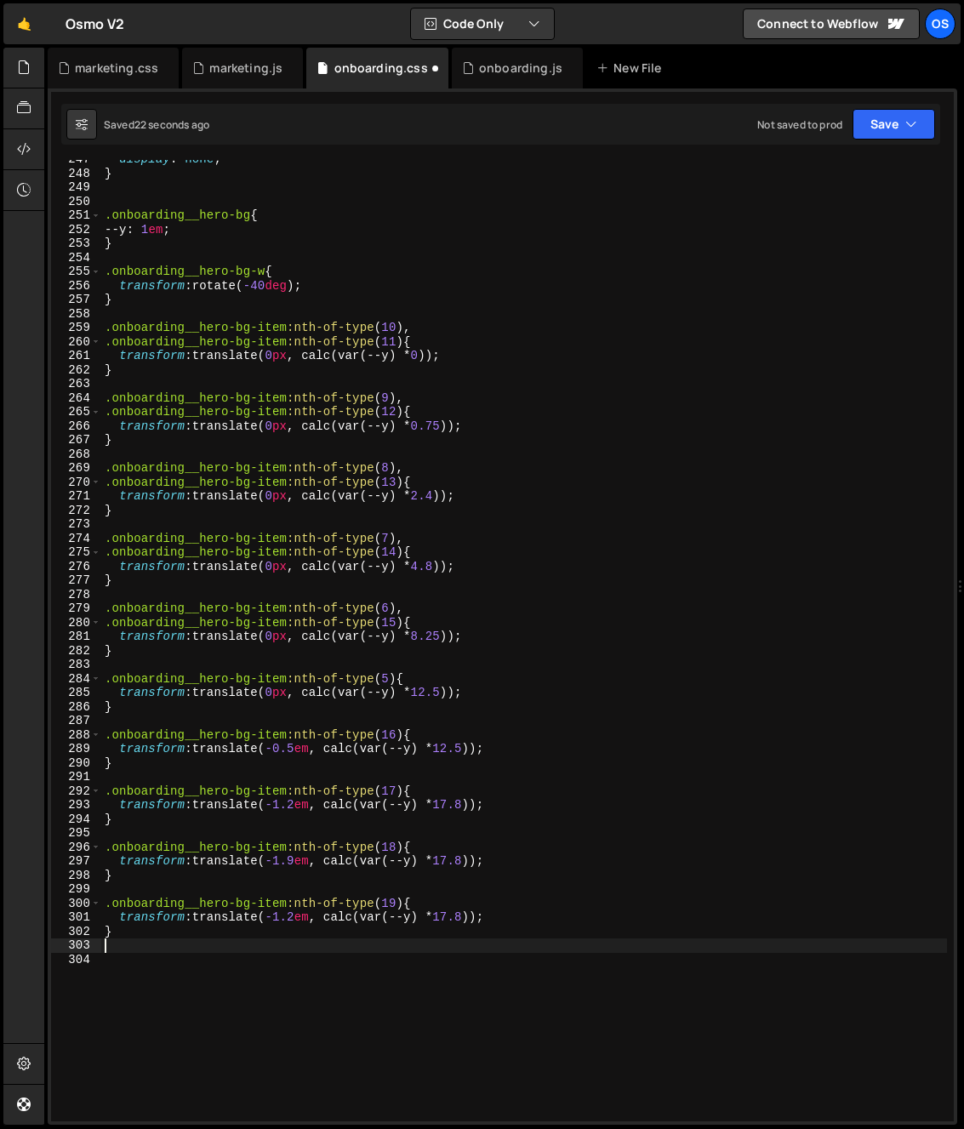
click at [249, 952] on div "display : none ; } .onboarding__hero-bg { --y : 1 em ; } .onboarding__hero-bg-w…" at bounding box center [524, 646] width 846 height 989
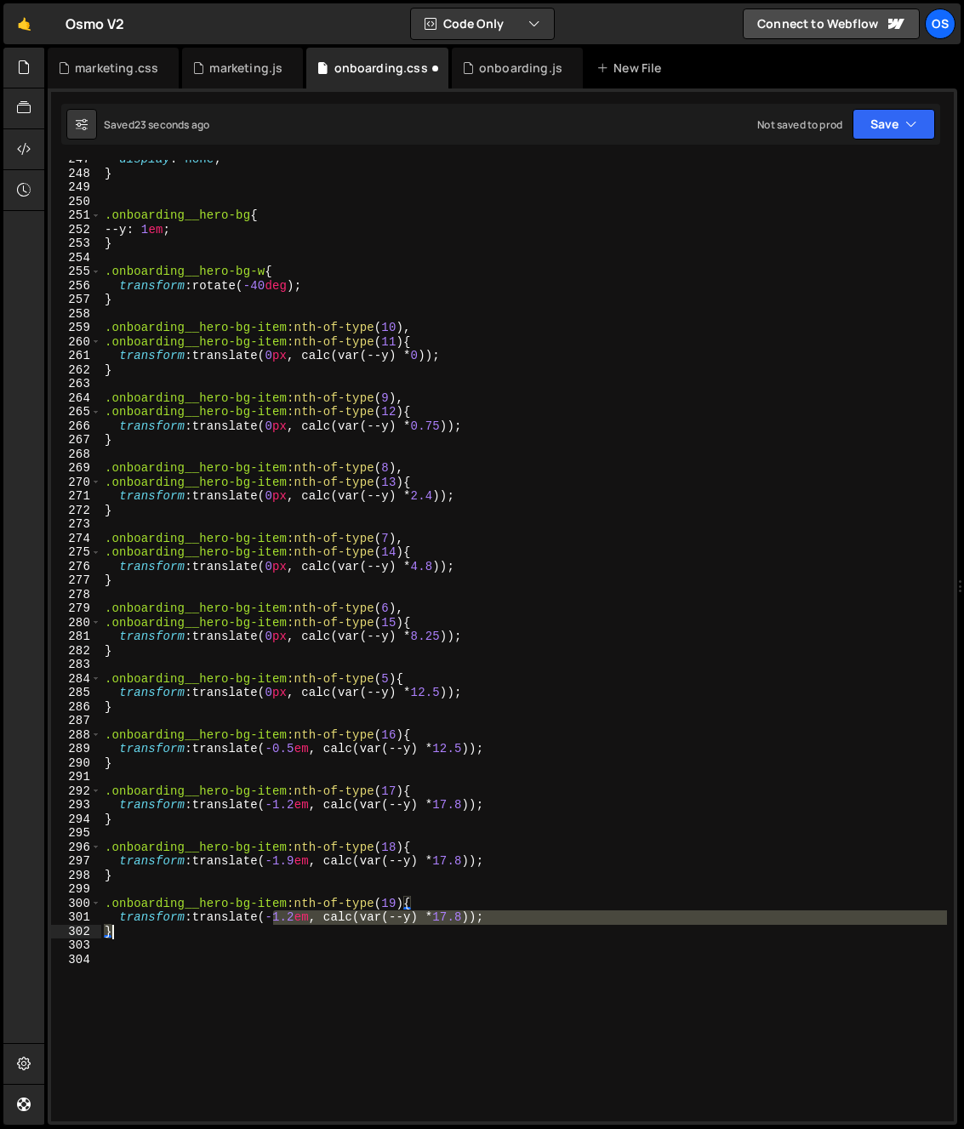
drag, startPoint x: 276, startPoint y: 920, endPoint x: 293, endPoint y: 925, distance: 18.4
click at [293, 925] on div "display : none ; } .onboarding__hero-bg { --y : 1 em ; } .onboarding__hero-bg-w…" at bounding box center [524, 646] width 846 height 989
click at [293, 929] on div "display : none ; } .onboarding__hero-bg { --y : 1 em ; } .onboarding__hero-bg-w…" at bounding box center [524, 640] width 846 height 961
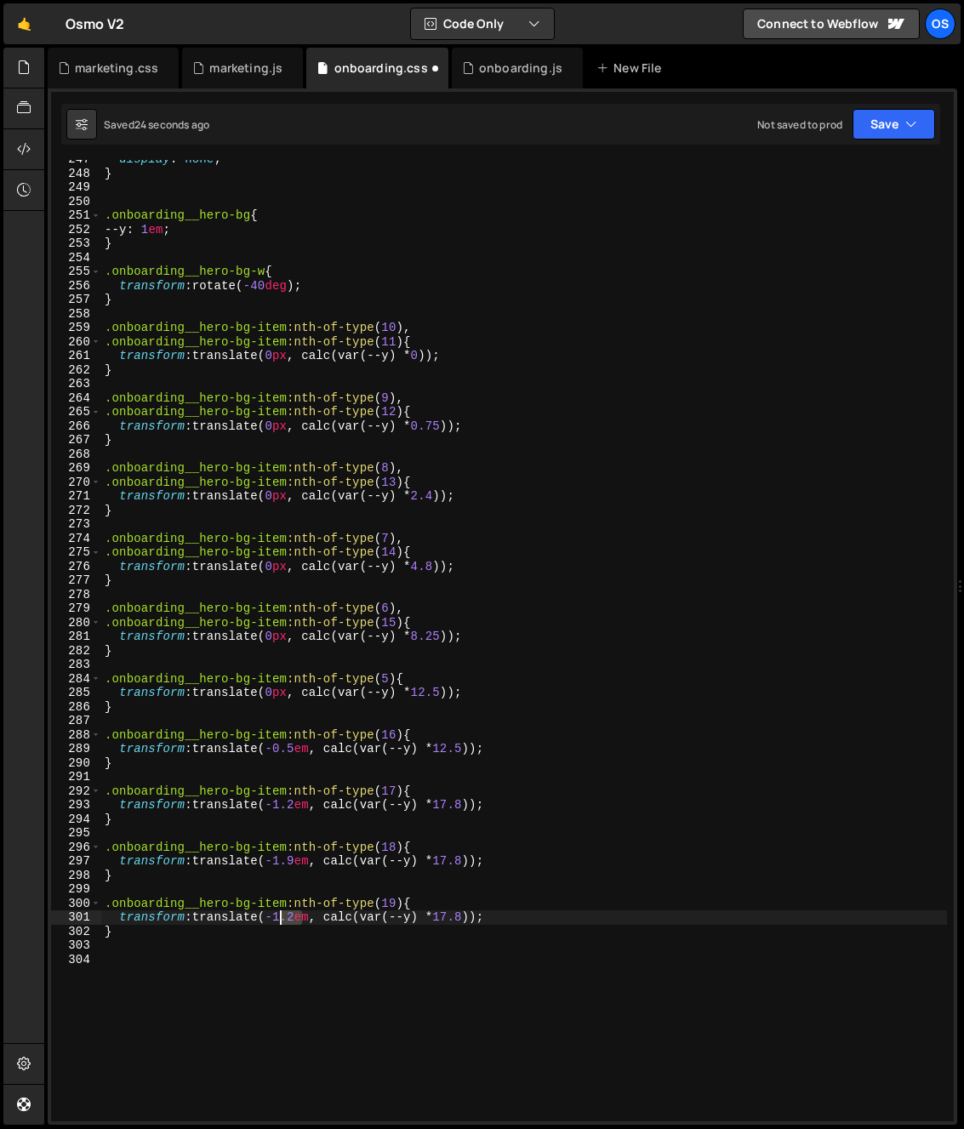
drag, startPoint x: 299, startPoint y: 922, endPoint x: 280, endPoint y: 922, distance: 18.7
click at [280, 922] on div "display : none ; } .onboarding__hero-bg { --y : 1 em ; } .onboarding__hero-bg-w…" at bounding box center [524, 646] width 846 height 989
click at [332, 811] on div "display : none ; } .onboarding__hero-bg { --y : 1 em ; } .onboarding__hero-bg-w…" at bounding box center [524, 646] width 846 height 989
click at [332, 812] on div "display : none ; } .onboarding__hero-bg { --y : 1 em ; } .onboarding__hero-bg-w…" at bounding box center [524, 646] width 846 height 989
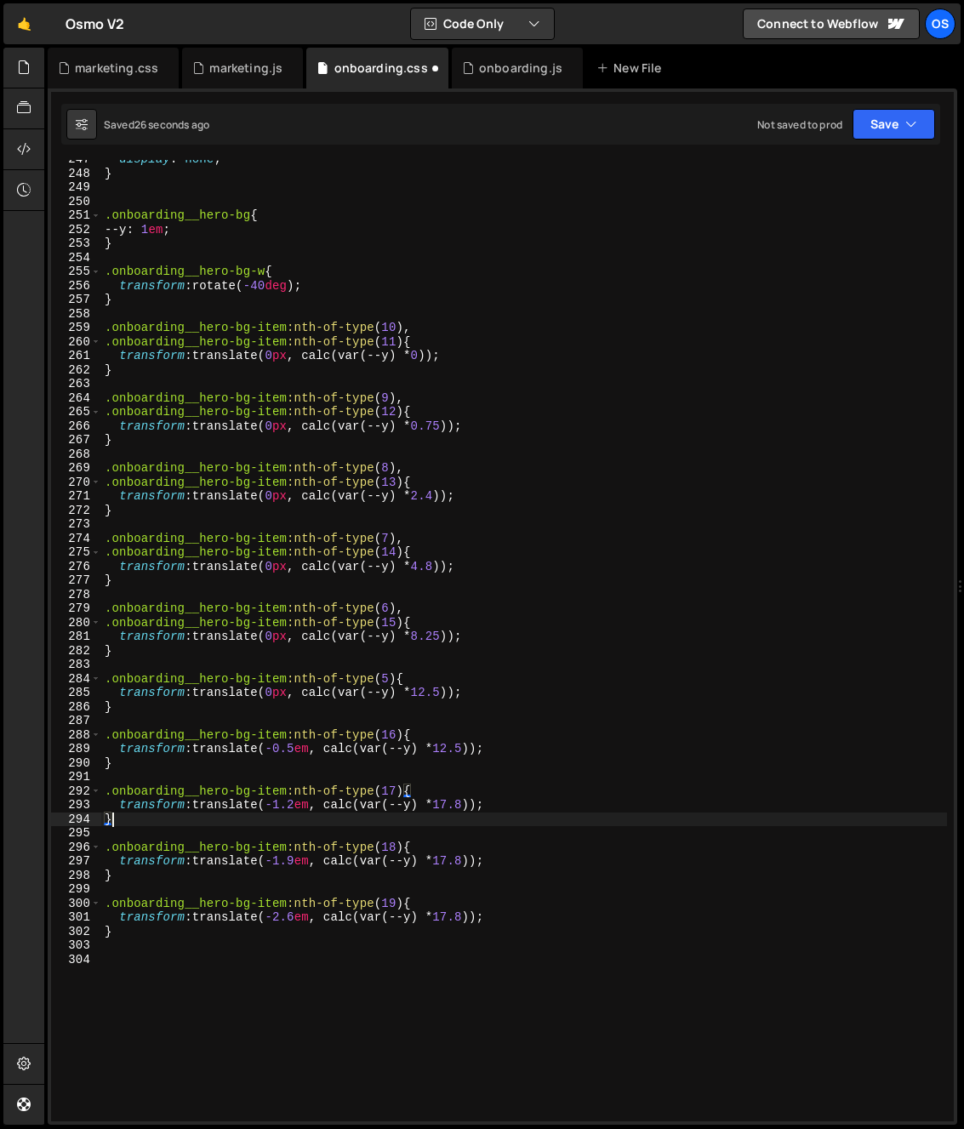
scroll to position [0, 0]
click at [475, 811] on div "display : none ; } .onboarding__hero-bg { --y : 1 em ; } .onboarding__hero-bg-w…" at bounding box center [524, 646] width 846 height 989
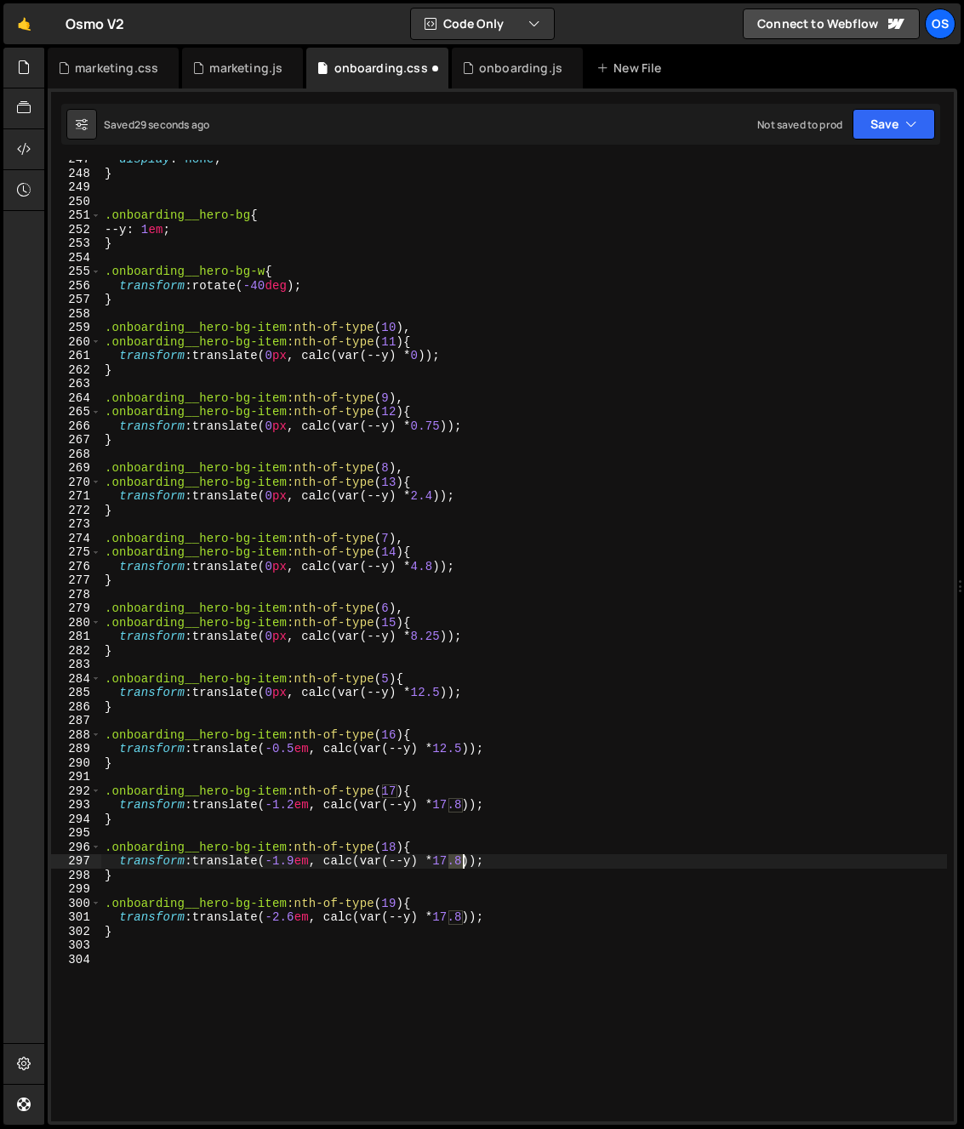
drag, startPoint x: 451, startPoint y: 863, endPoint x: 461, endPoint y: 864, distance: 10.3
click at [461, 864] on div "display : none ; } .onboarding__hero-bg { --y : 1 em ; } .onboarding__hero-bg-w…" at bounding box center [524, 646] width 846 height 989
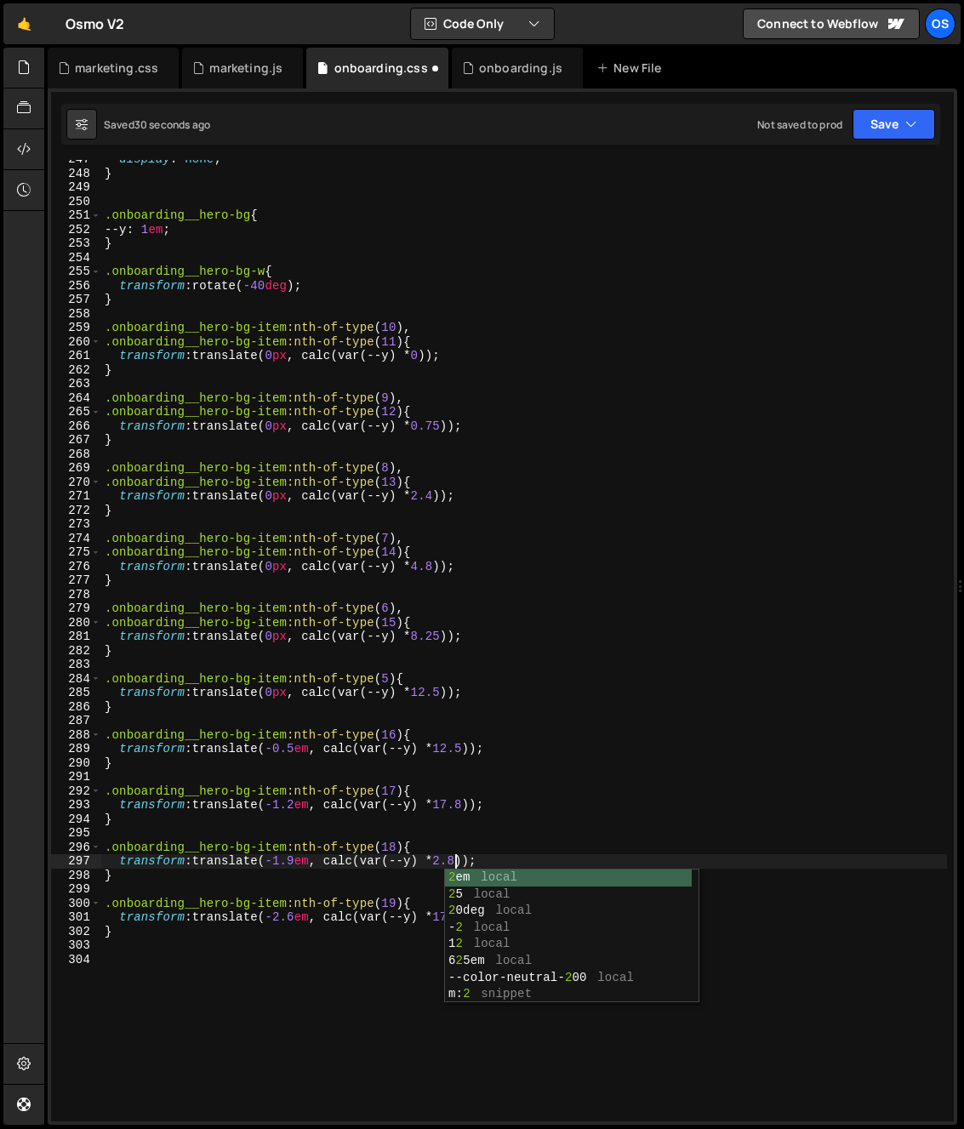
scroll to position [0, 25]
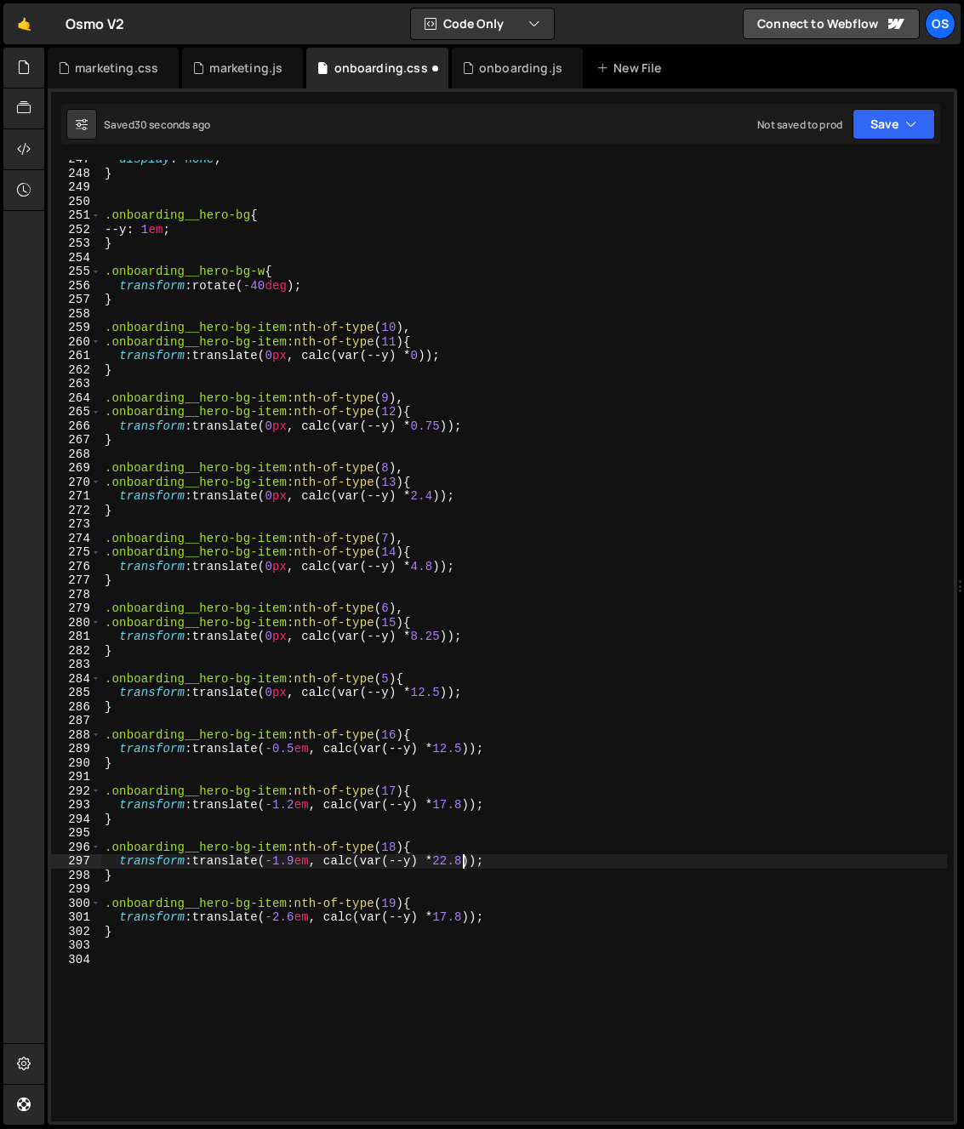
drag, startPoint x: 435, startPoint y: 922, endPoint x: 455, endPoint y: 922, distance: 20.4
click at [435, 923] on div "display : none ; } .onboarding__hero-bg { --y : 1 em ; } .onboarding__hero-bg-w…" at bounding box center [524, 646] width 846 height 989
click at [450, 920] on div "display : none ; } .onboarding__hero-bg { --y : 1 em ; } .onboarding__hero-bg-w…" at bounding box center [524, 646] width 846 height 989
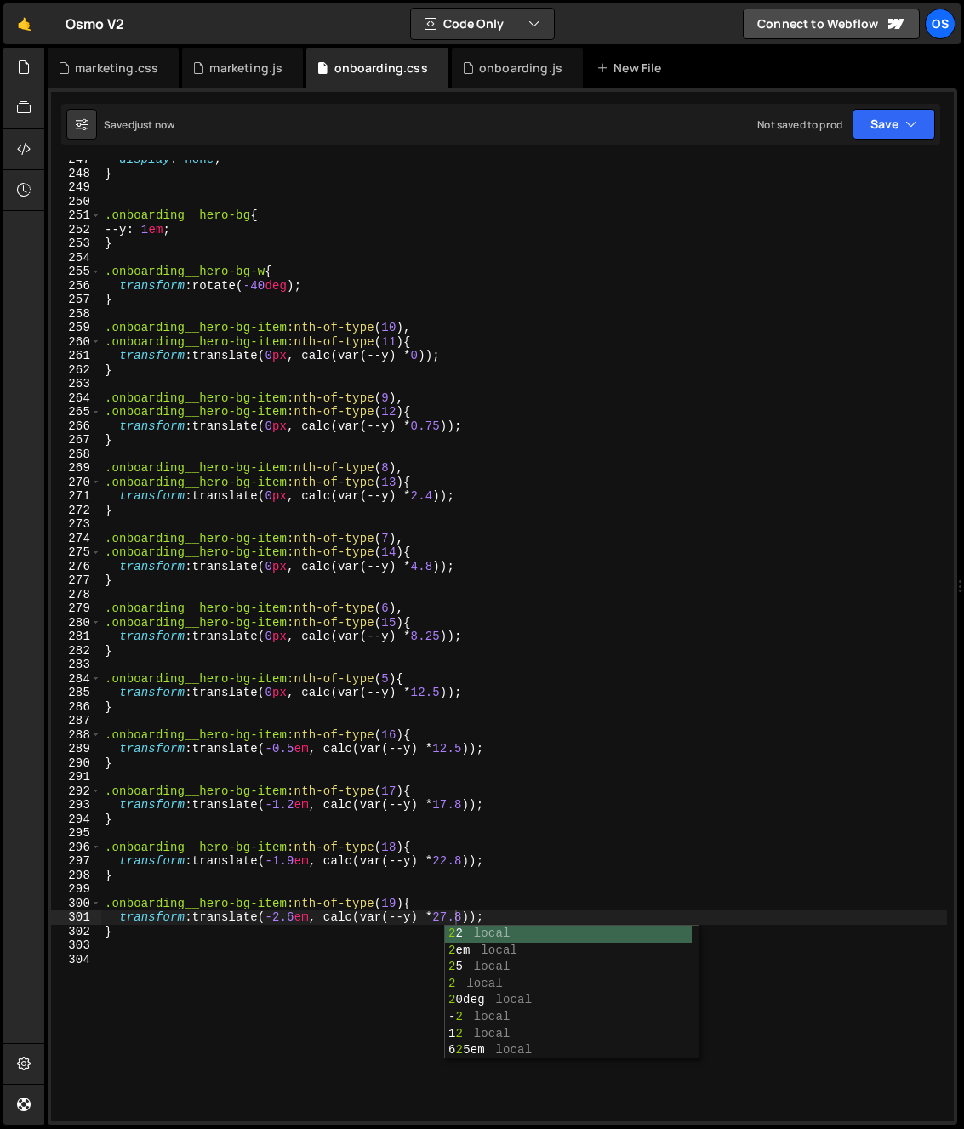
click at [303, 820] on div "display : none ; } .onboarding__hero-bg { --y : 1 em ; } .onboarding__hero-bg-w…" at bounding box center [524, 646] width 846 height 989
type textarea "}"
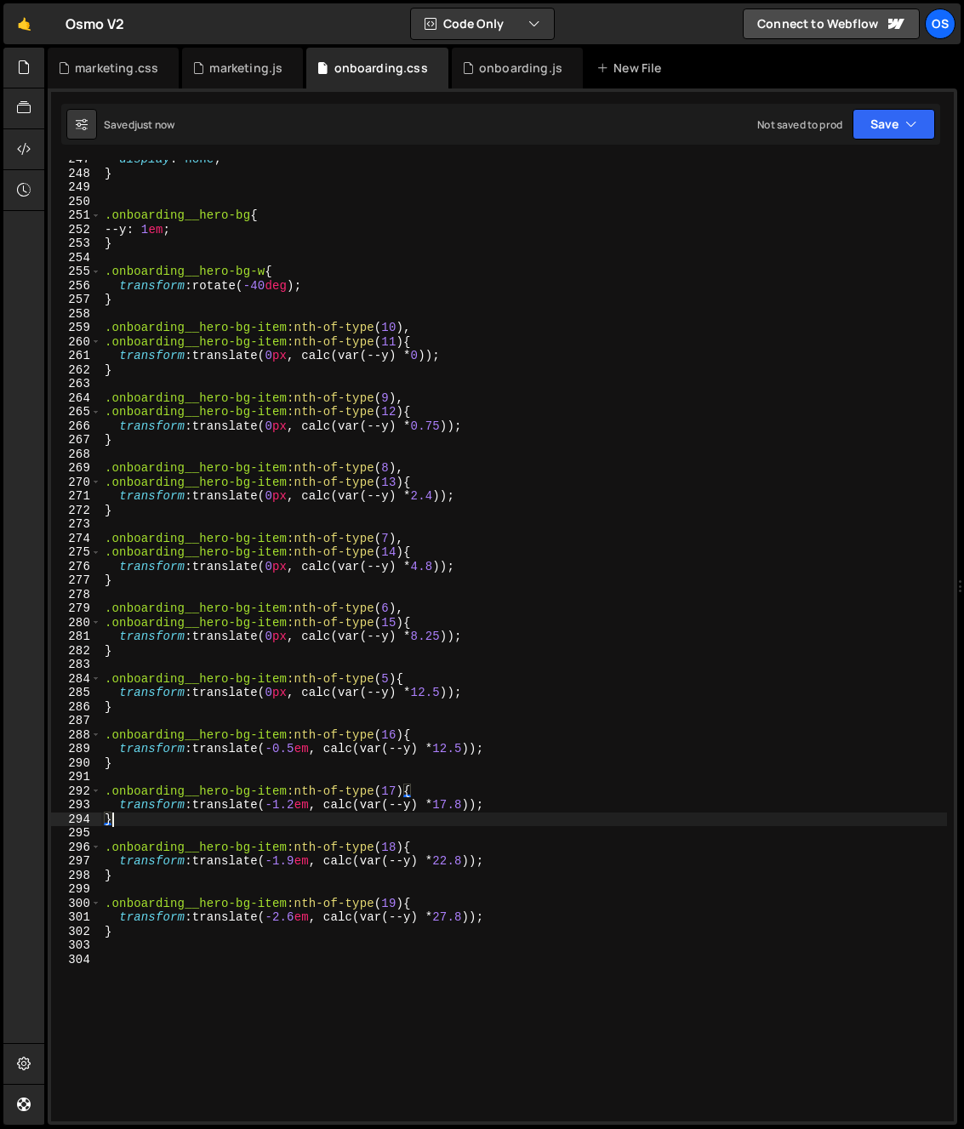
scroll to position [0, 0]
click at [469, 887] on div "display : none ; } .onboarding__hero-bg { --y : 1 em ; } .onboarding__hero-bg-w…" at bounding box center [524, 646] width 846 height 989
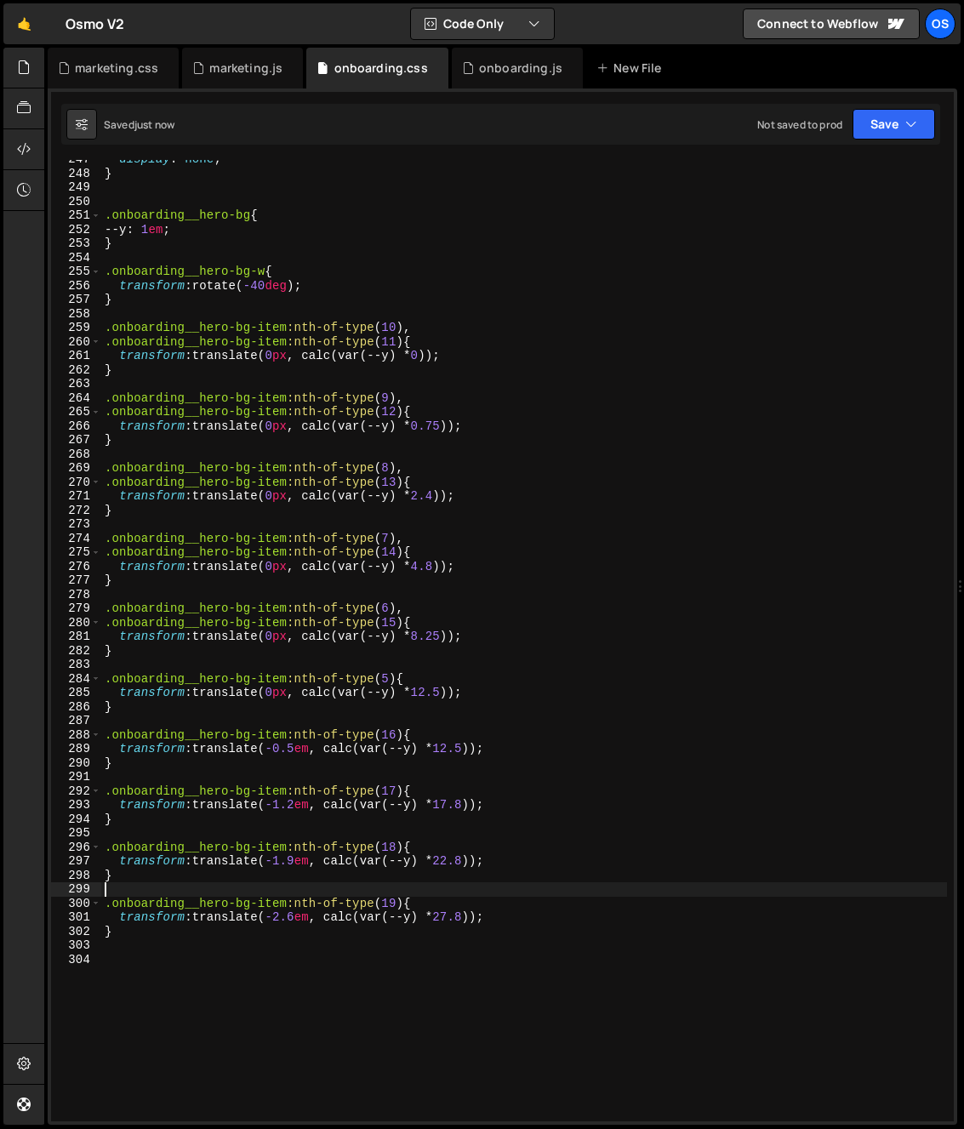
click at [273, 843] on div "display : none ; } .onboarding__hero-bg { --y : 1 em ; } .onboarding__hero-bg-w…" at bounding box center [524, 646] width 846 height 989
click at [447, 921] on div "display : none ; } .onboarding__hero-bg { --y : 1 em ; } .onboarding__hero-bg-w…" at bounding box center [524, 646] width 846 height 989
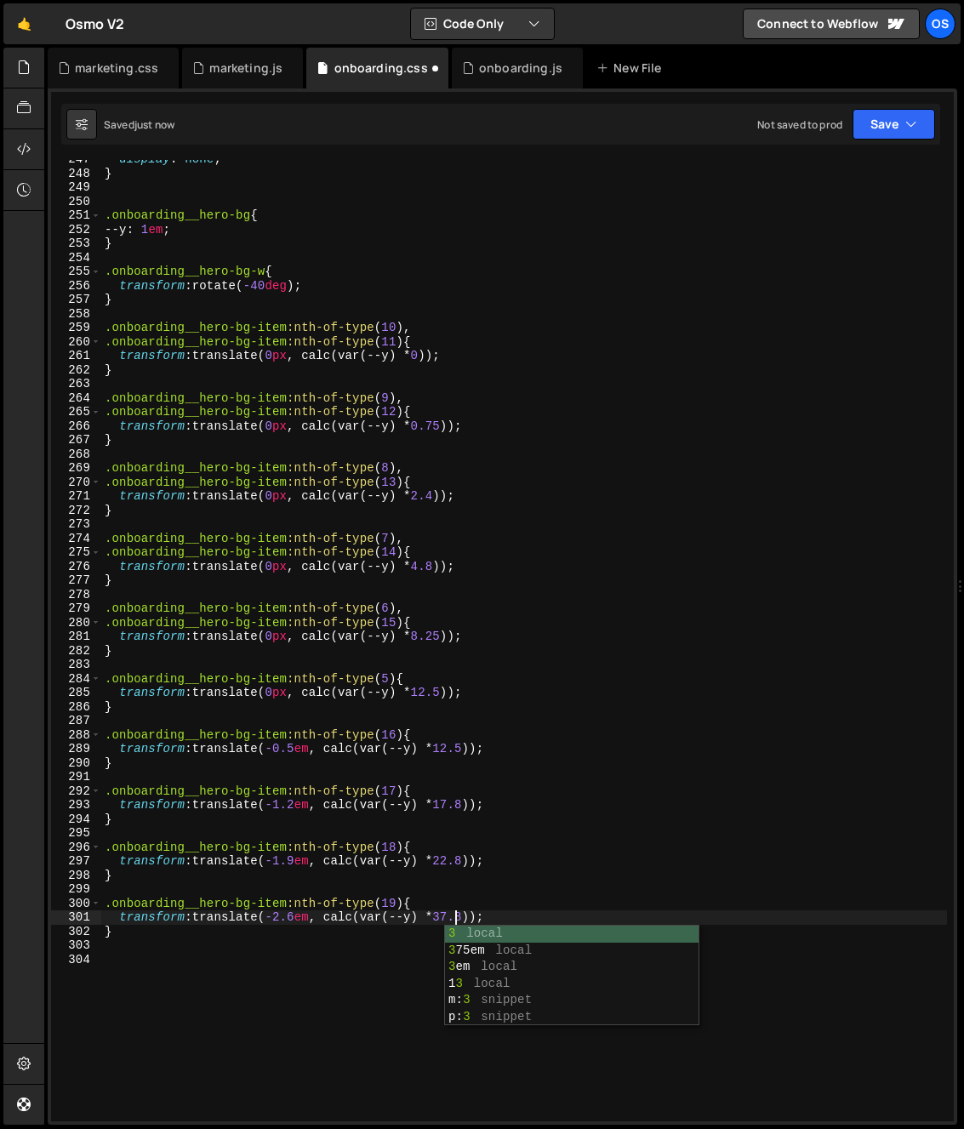
scroll to position [0, 24]
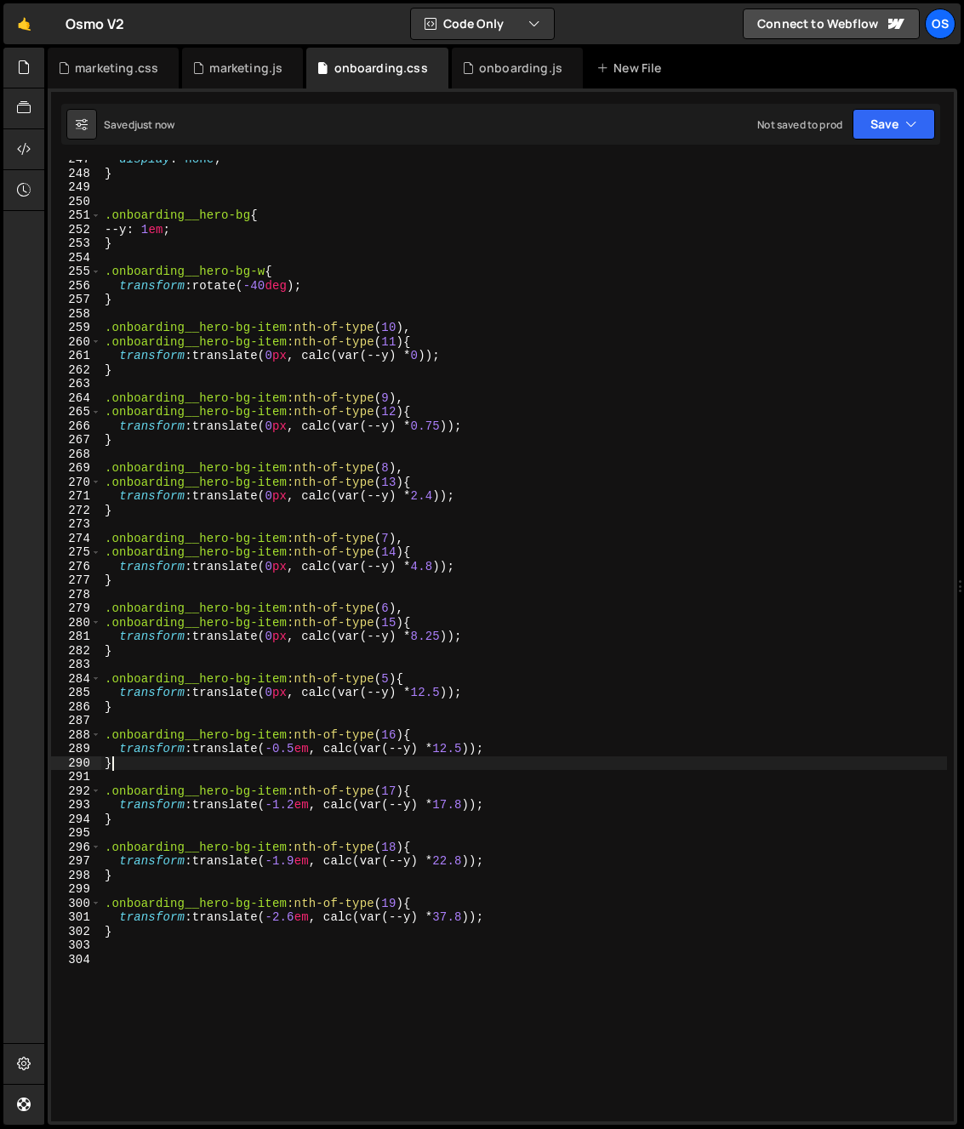
click at [550, 759] on div "display : none ; } .onboarding__hero-bg { --y : 1 em ; } .onboarding__hero-bg-w…" at bounding box center [524, 646] width 846 height 989
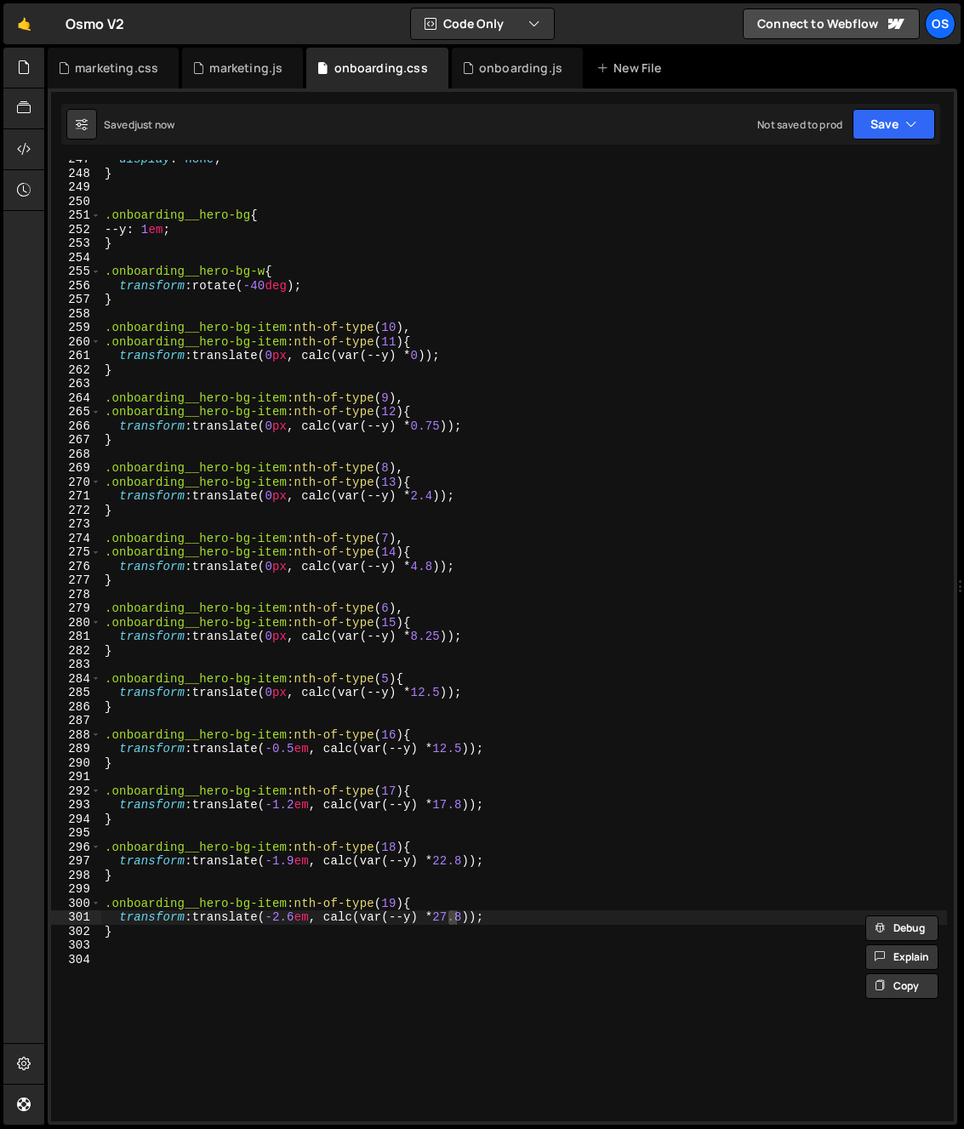
click at [537, 760] on div "display : none ; } .onboarding__hero-bg { --y : 1 em ; } .onboarding__hero-bg-w…" at bounding box center [524, 646] width 846 height 989
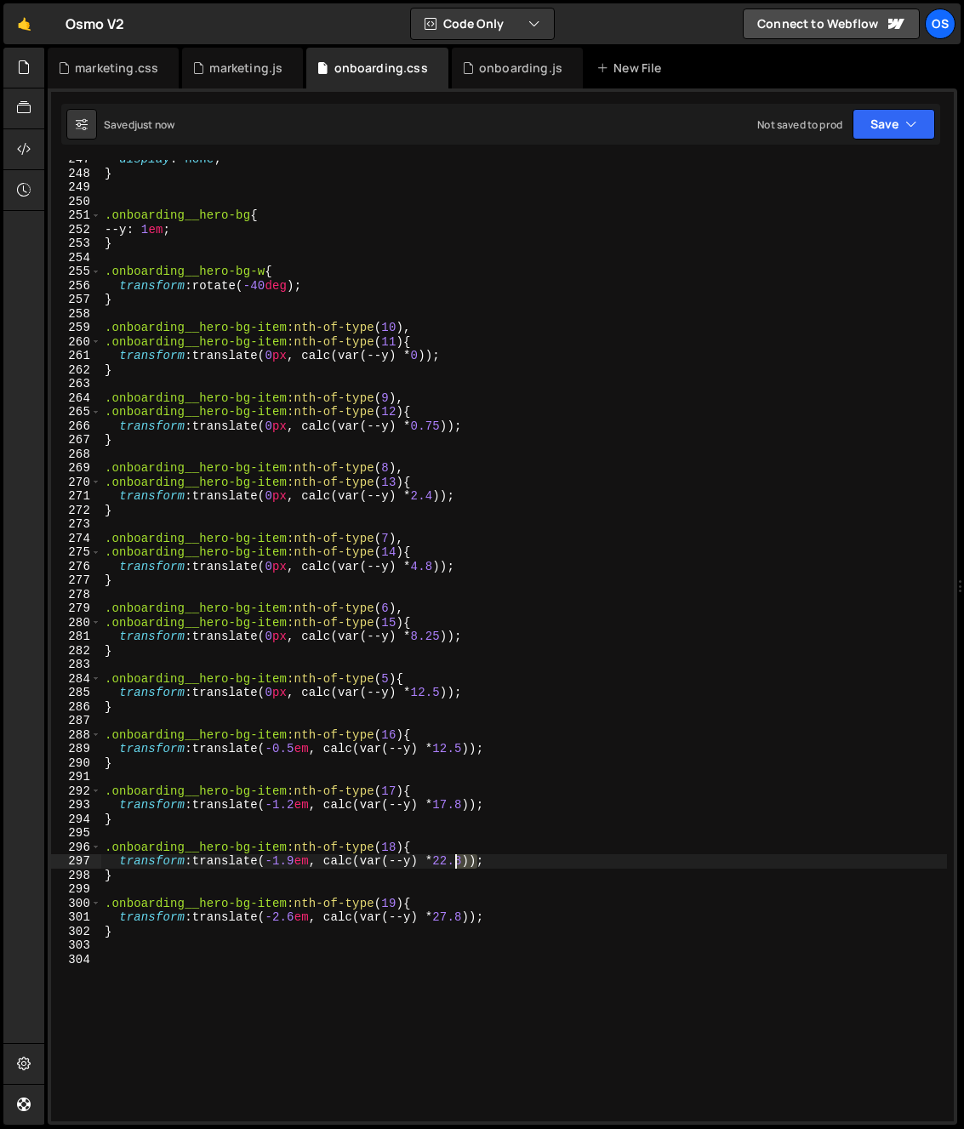
click at [453, 865] on div "display : none ; } .onboarding__hero-bg { --y : 1 em ; } .onboarding__hero-bg-w…" at bounding box center [524, 646] width 846 height 989
click at [281, 866] on div "display : none ; } .onboarding__hero-bg { --y : 1 em ; } .onboarding__hero-bg-w…" at bounding box center [524, 646] width 846 height 989
drag, startPoint x: 302, startPoint y: 863, endPoint x: 281, endPoint y: 865, distance: 21.3
click at [281, 865] on div "display : none ; } .onboarding__hero-bg { --y : 1 em ; } .onboarding__hero-bg-w…" at bounding box center [524, 646] width 846 height 989
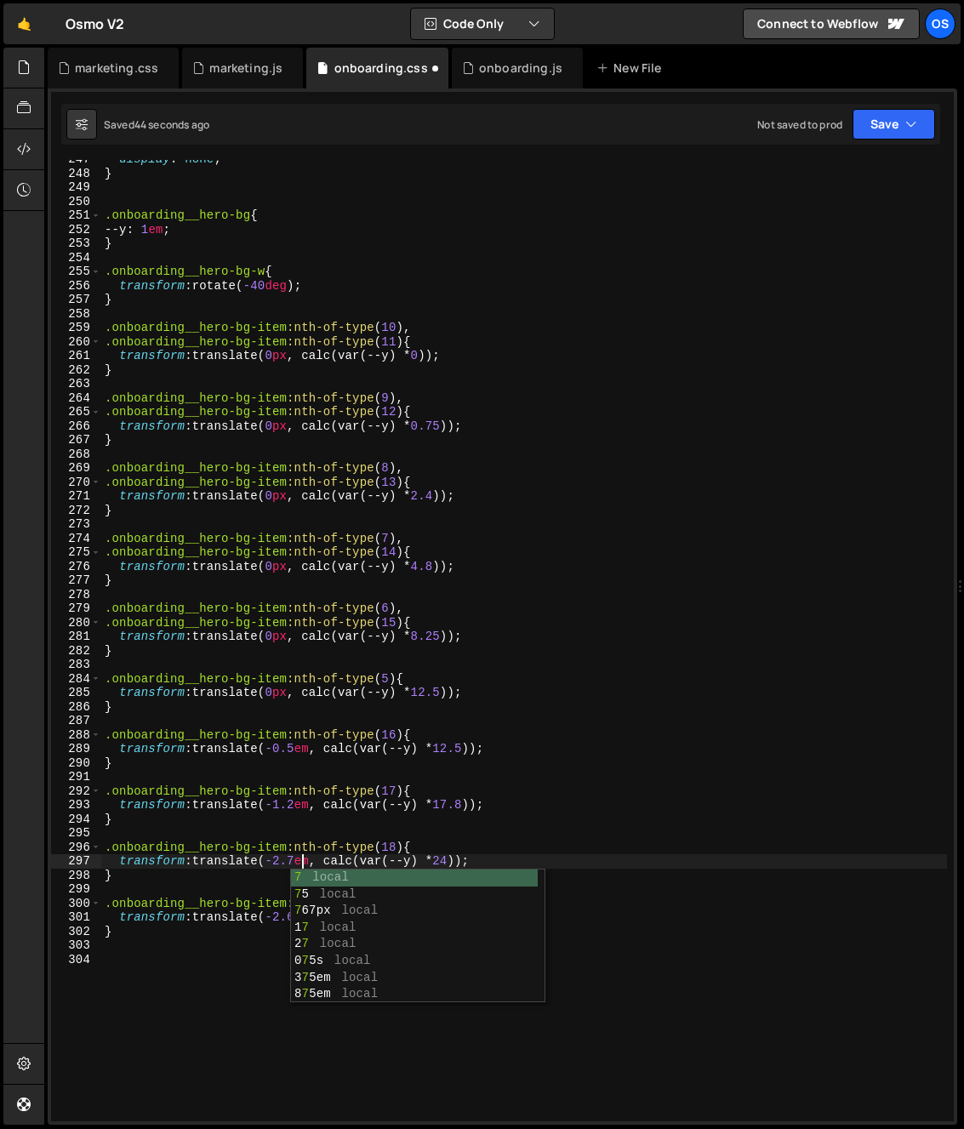
scroll to position [0, 14]
click at [398, 797] on div "display : none ; } .onboarding__hero-bg { --y : 1 em ; } .onboarding__hero-bg-w…" at bounding box center [524, 646] width 846 height 989
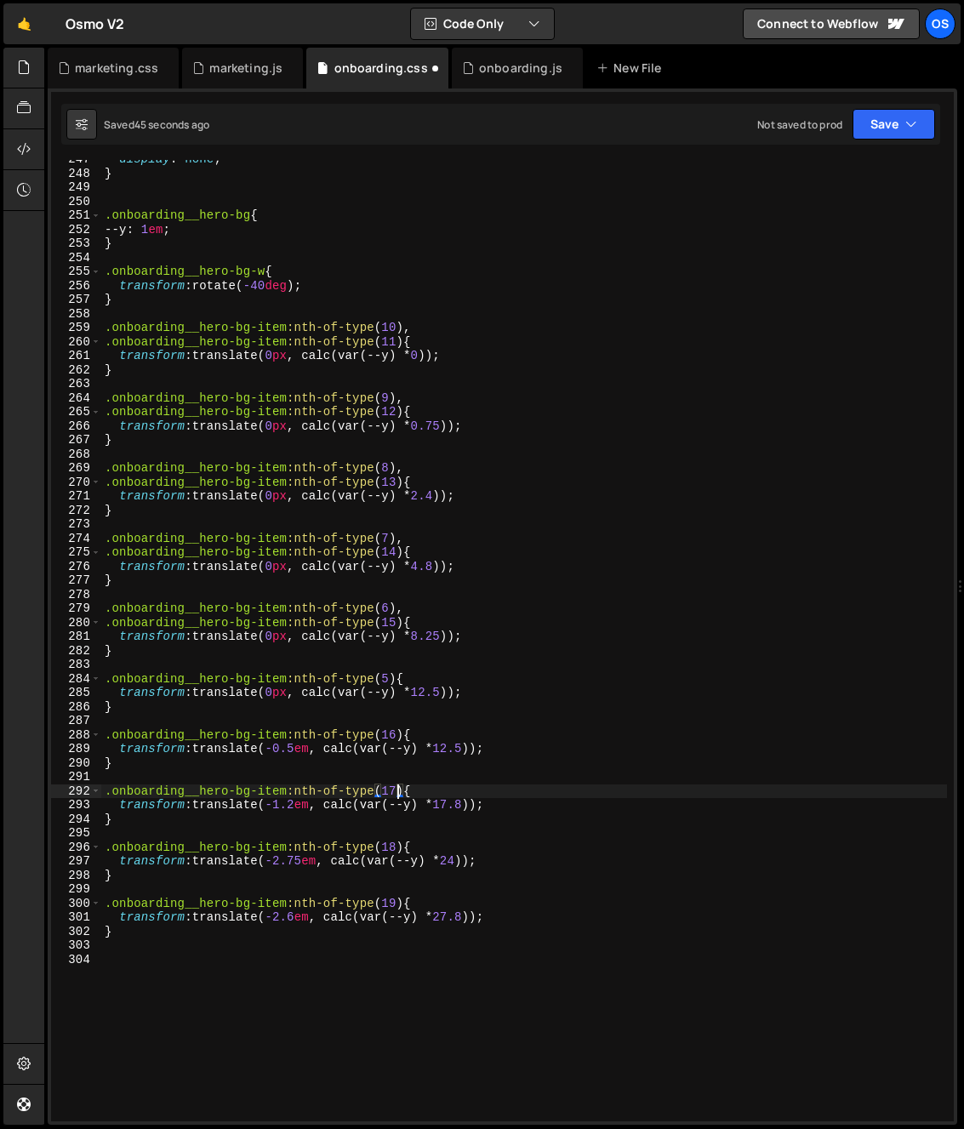
type textarea ".onboarding__hero-bg-item:nth-of-type(17){"
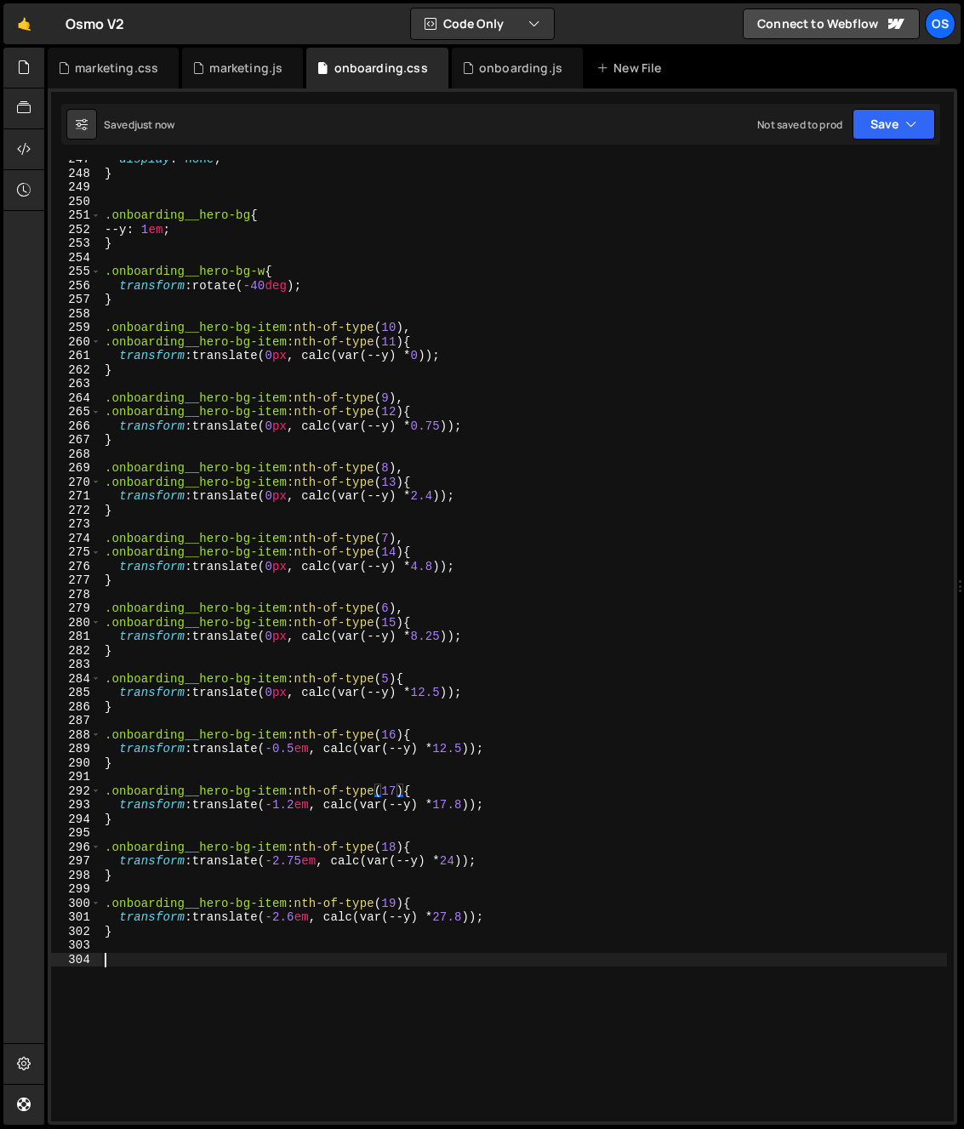
click at [431, 954] on div "display : none ; } .onboarding__hero-bg { --y : 1 em ; } .onboarding__hero-bg-w…" at bounding box center [524, 646] width 846 height 989
drag, startPoint x: 281, startPoint y: 920, endPoint x: 302, endPoint y: 923, distance: 21.5
click at [302, 923] on div "display : none ; } .onboarding__hero-bg { --y : 1 em ; } .onboarding__hero-bg-w…" at bounding box center [524, 646] width 846 height 989
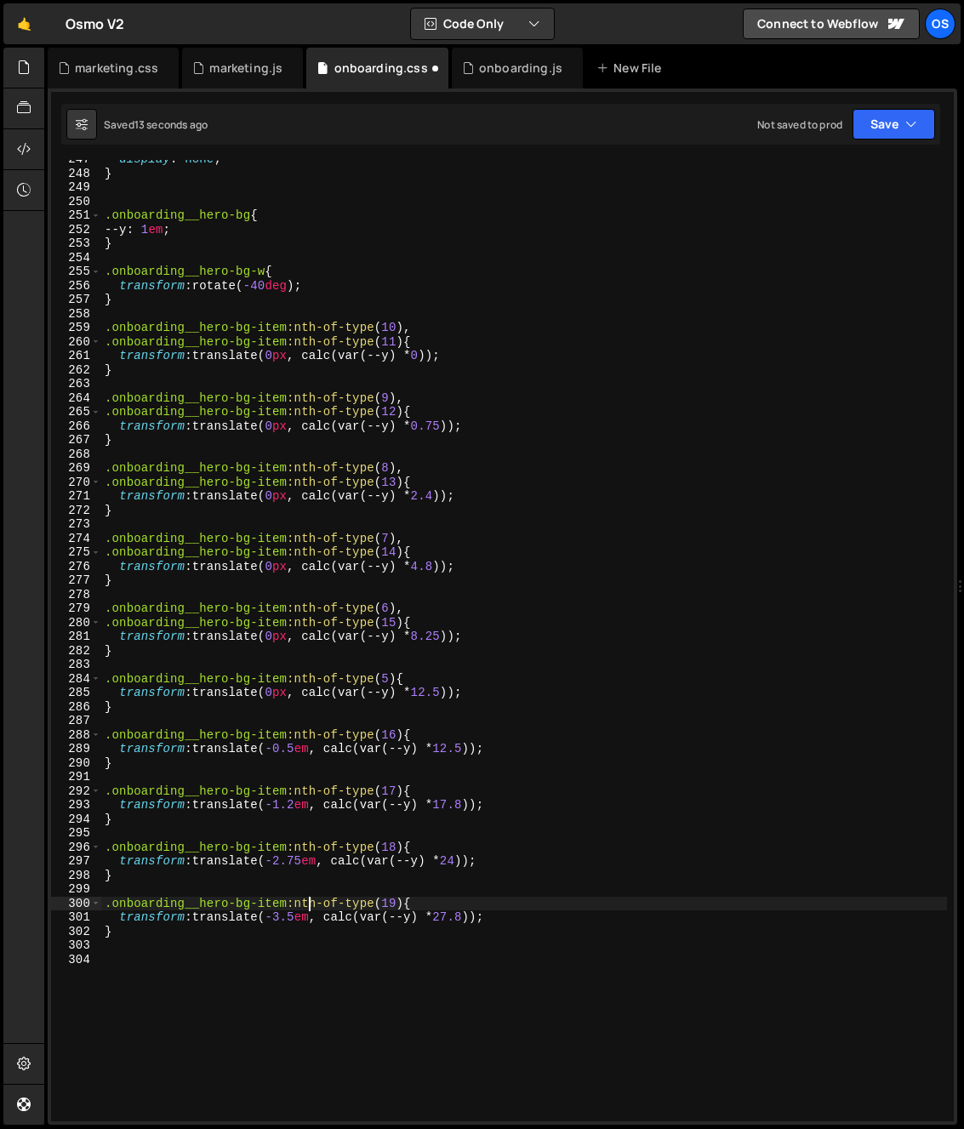
click at [306, 907] on div "display : none ; } .onboarding__hero-bg { --y : 1 em ; } .onboarding__hero-bg-w…" at bounding box center [524, 646] width 846 height 989
click at [305, 914] on div "display : none ; } .onboarding__hero-bg { --y : 1 em ; } .onboarding__hero-bg-w…" at bounding box center [524, 646] width 846 height 989
drag, startPoint x: 299, startPoint y: 918, endPoint x: 290, endPoint y: 917, distance: 8.5
click at [278, 919] on div "display : none ; } .onboarding__hero-bg { --y : 1 em ; } .onboarding__hero-bg-w…" at bounding box center [524, 646] width 846 height 989
type textarea "transform: translate(-4em, calc(var(--y) * 27.8));"
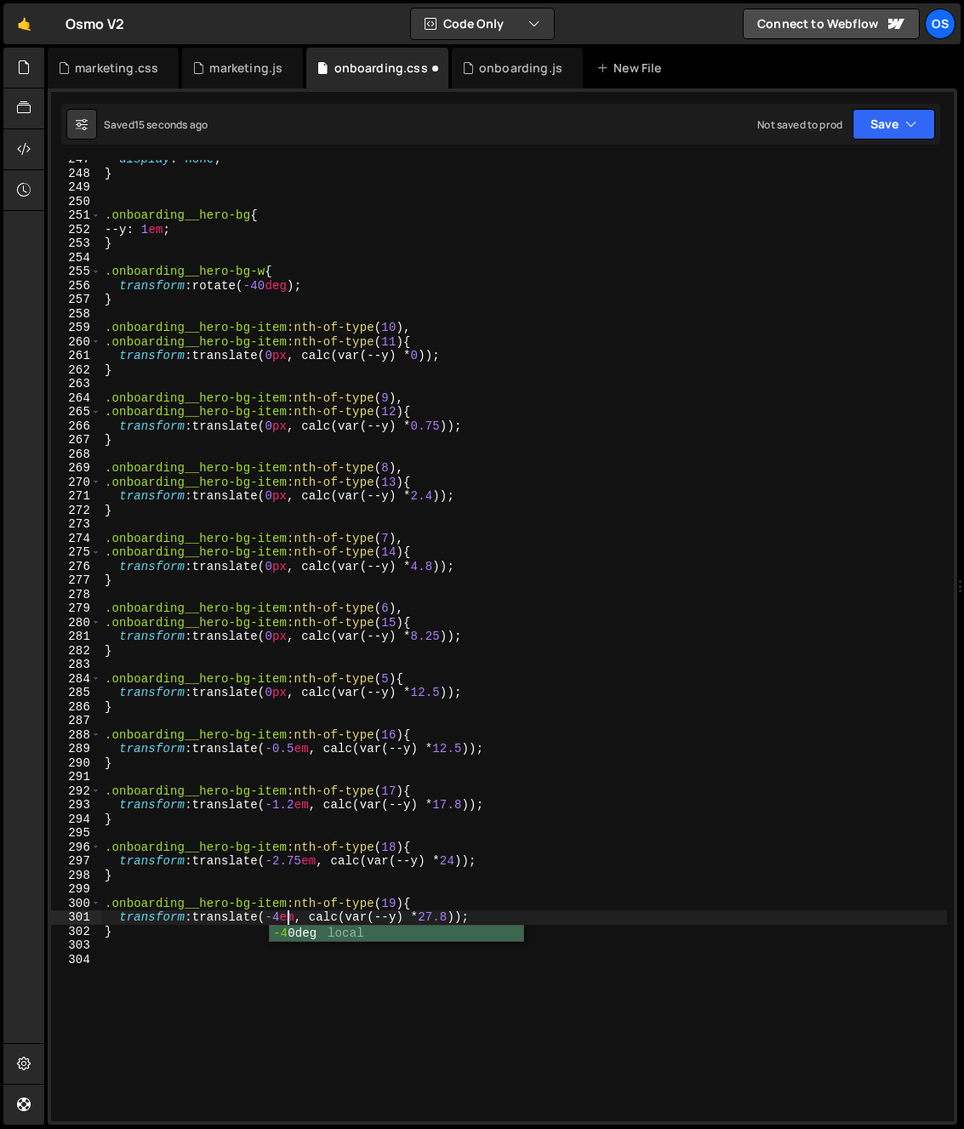
scroll to position [0, 13]
click at [419, 895] on div "display : none ; } .onboarding__hero-bg { --y : 1 em ; } .onboarding__hero-bg-w…" at bounding box center [524, 646] width 846 height 989
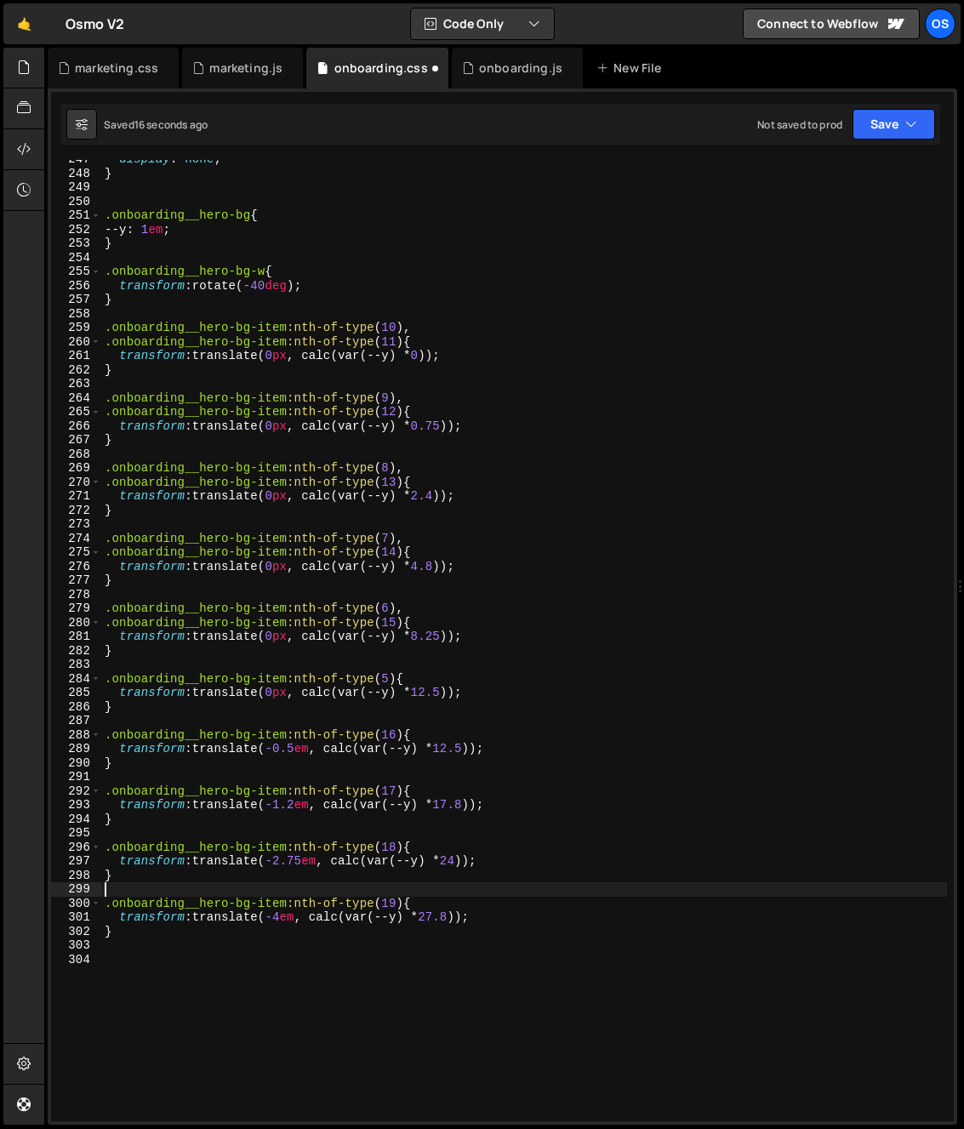
scroll to position [0, 0]
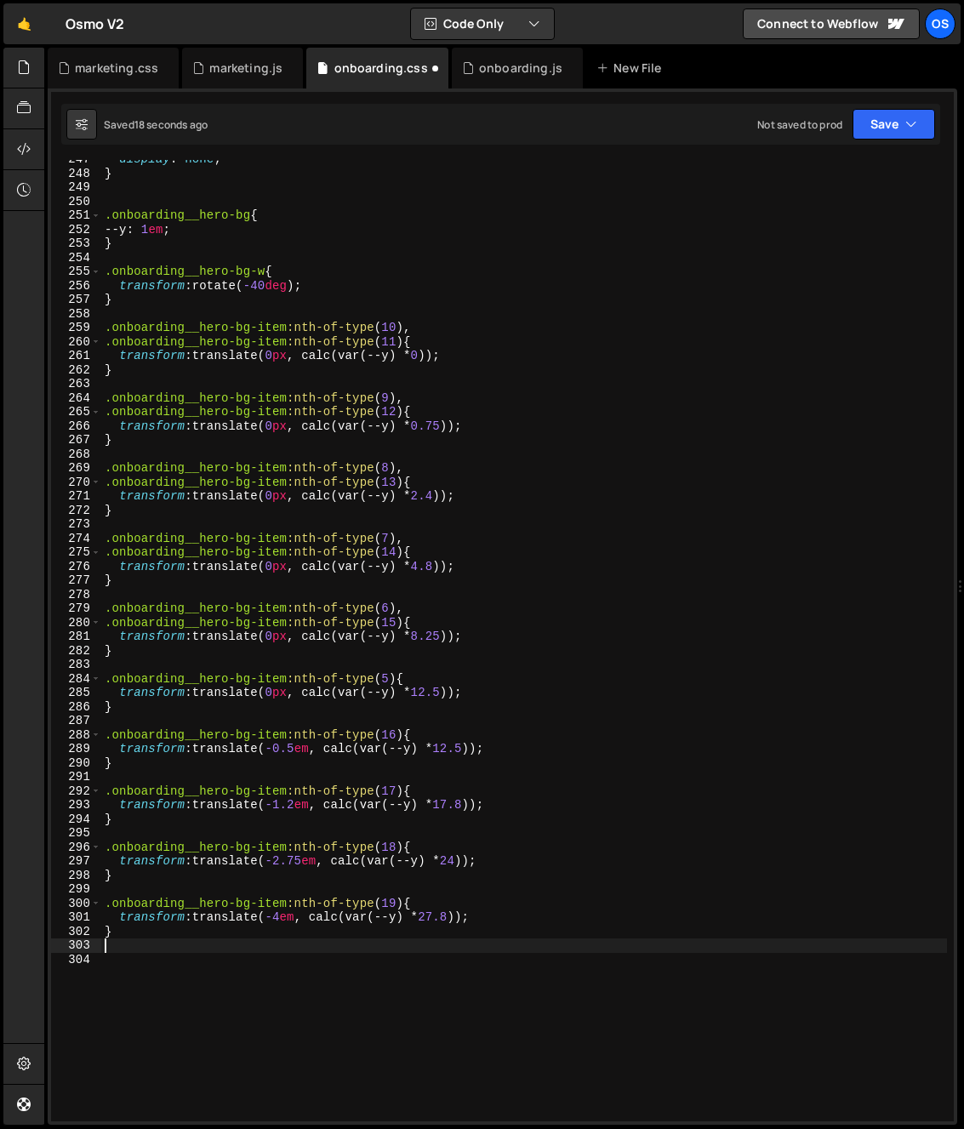
click at [445, 943] on div "display : none ; } .onboarding__hero-bg { --y : 1 em ; } .onboarding__hero-bg-w…" at bounding box center [524, 646] width 846 height 989
drag, startPoint x: 462, startPoint y: 921, endPoint x: 432, endPoint y: 922, distance: 29.8
click at [432, 922] on div "display : none ; } .onboarding__hero-bg { --y : 1 em ; } .onboarding__hero-bg-w…" at bounding box center [524, 646] width 846 height 989
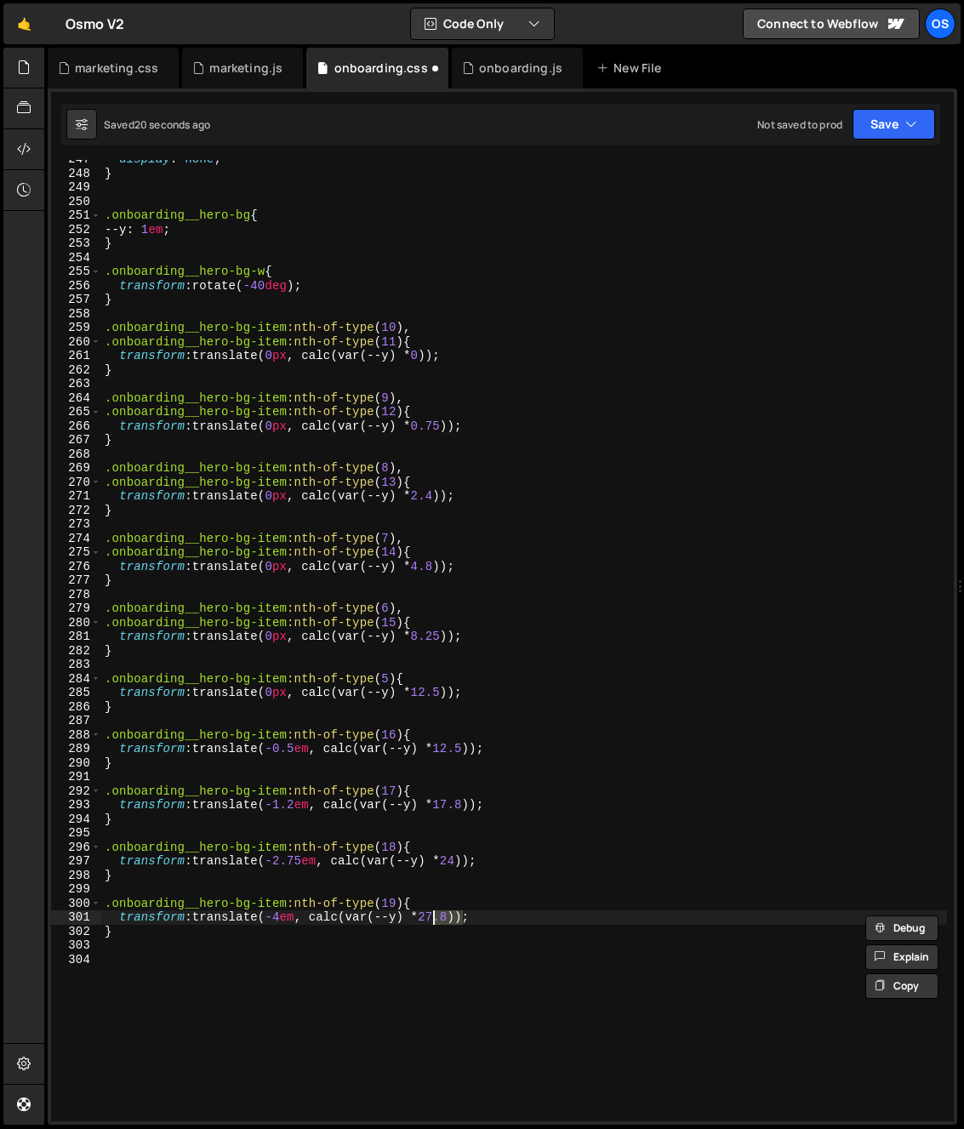
scroll to position [0, 24]
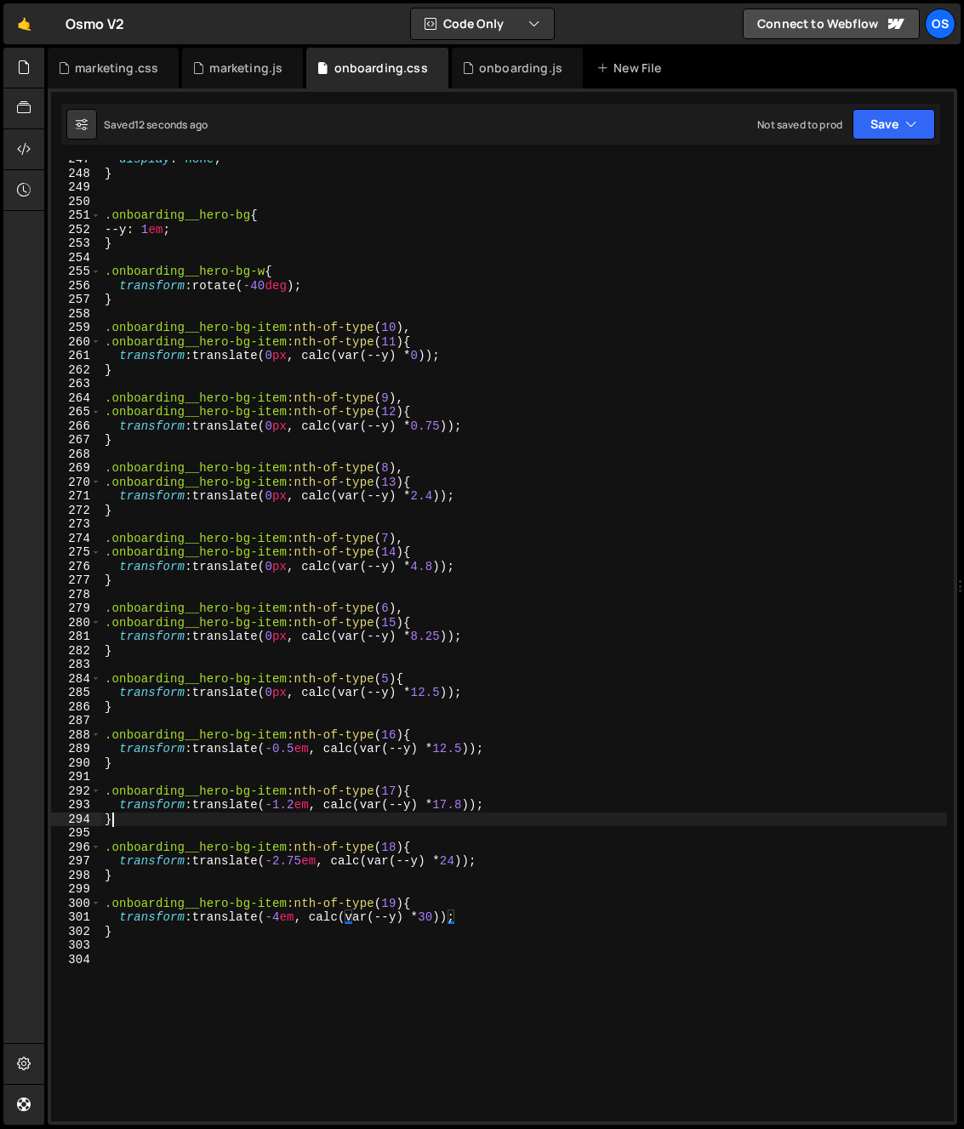
click at [399, 823] on div "display : none ; } .onboarding__hero-bg { --y : 1 em ; } .onboarding__hero-bg-w…" at bounding box center [524, 646] width 846 height 989
click at [287, 920] on div "display : none ; } .onboarding__hero-bg { --y : 1 em ; } .onboarding__hero-bg-w…" at bounding box center [524, 646] width 846 height 989
click at [447, 920] on div "display : none ; } .onboarding__hero-bg { --y : 1 em ; } .onboarding__hero-bg-w…" at bounding box center [524, 646] width 846 height 989
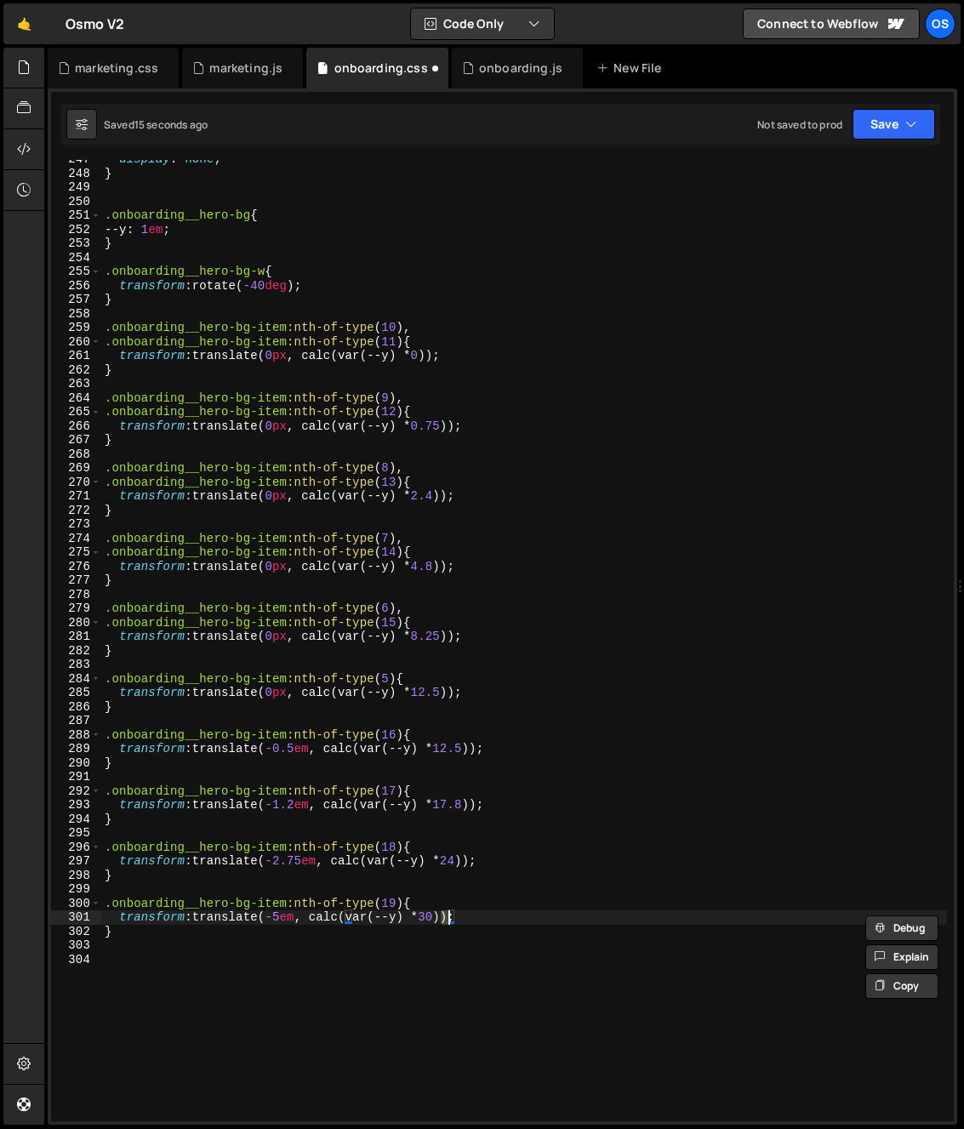
type textarea "transform: translate(-5em, calc(var(--y) * 31));"
click at [538, 890] on div "display : none ; } .onboarding__hero-bg { --y : 1 em ; } .onboarding__hero-bg-w…" at bounding box center [524, 646] width 846 height 989
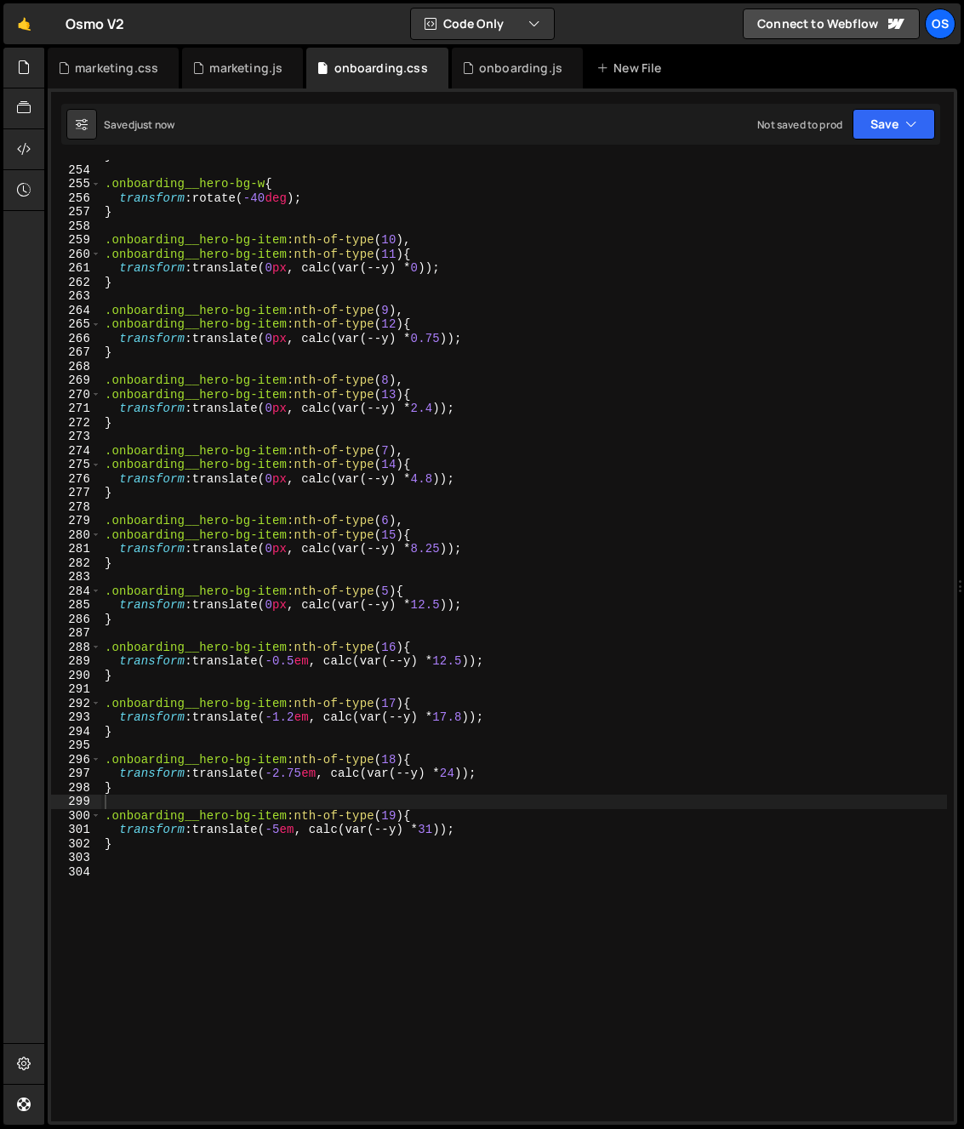
scroll to position [3548, 0]
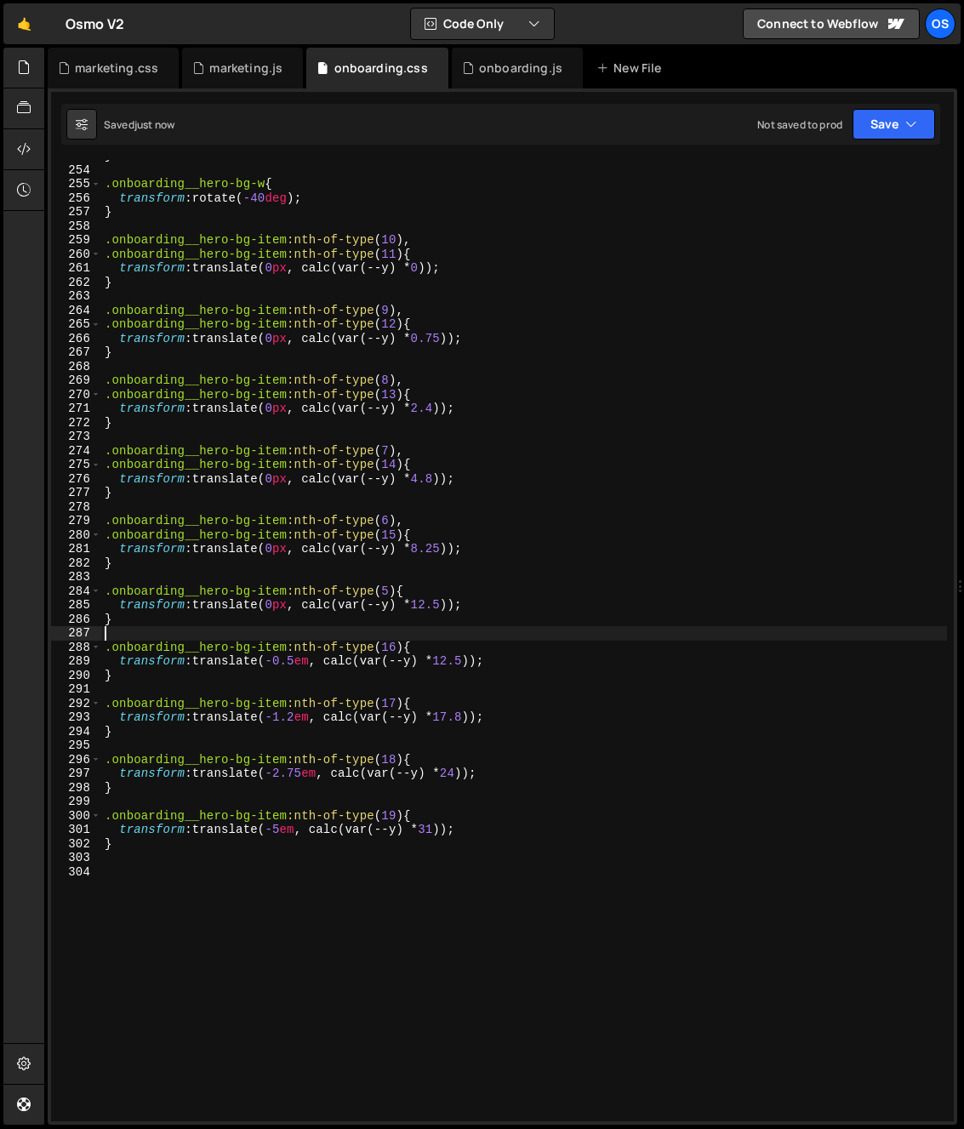
click at [405, 626] on div "} .onboarding__hero-bg-w { transform : rotate( -40 deg ) ; } .onboarding__hero-…" at bounding box center [524, 643] width 846 height 989
click at [171, 621] on div "} .onboarding__hero-bg-w { transform : rotate( -40 deg ) ; } .onboarding__hero-…" at bounding box center [524, 643] width 846 height 989
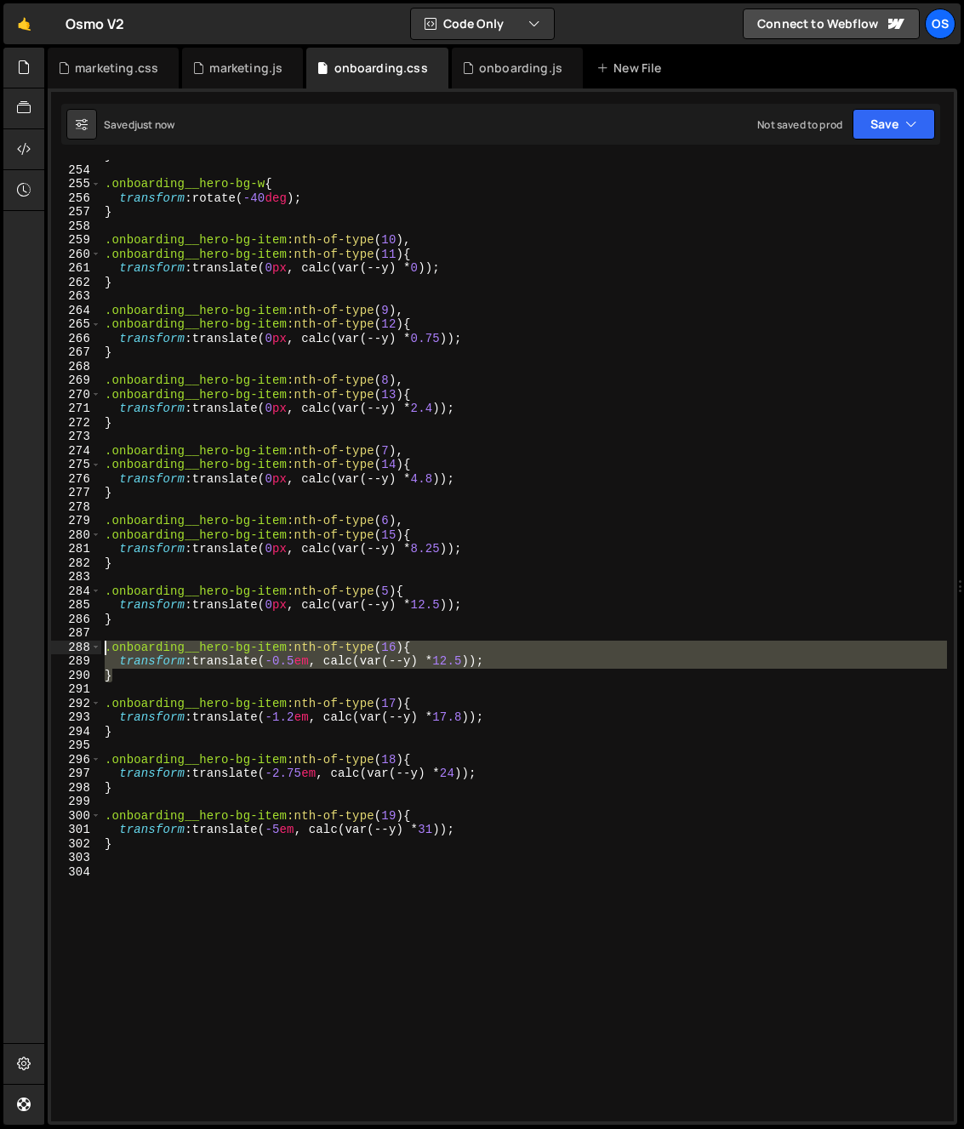
drag, startPoint x: 115, startPoint y: 680, endPoint x: 83, endPoint y: 645, distance: 47.0
click at [83, 645] on div "} 253 254 255 256 257 258 259 260 261 262 263 264 265 266 267 268 269 270 271 2…" at bounding box center [502, 640] width 902 height 961
click at [149, 619] on div "} .onboarding__hero-bg-w { transform : rotate( -40 deg ) ; } .onboarding__hero-…" at bounding box center [524, 643] width 846 height 989
type textarea "}"
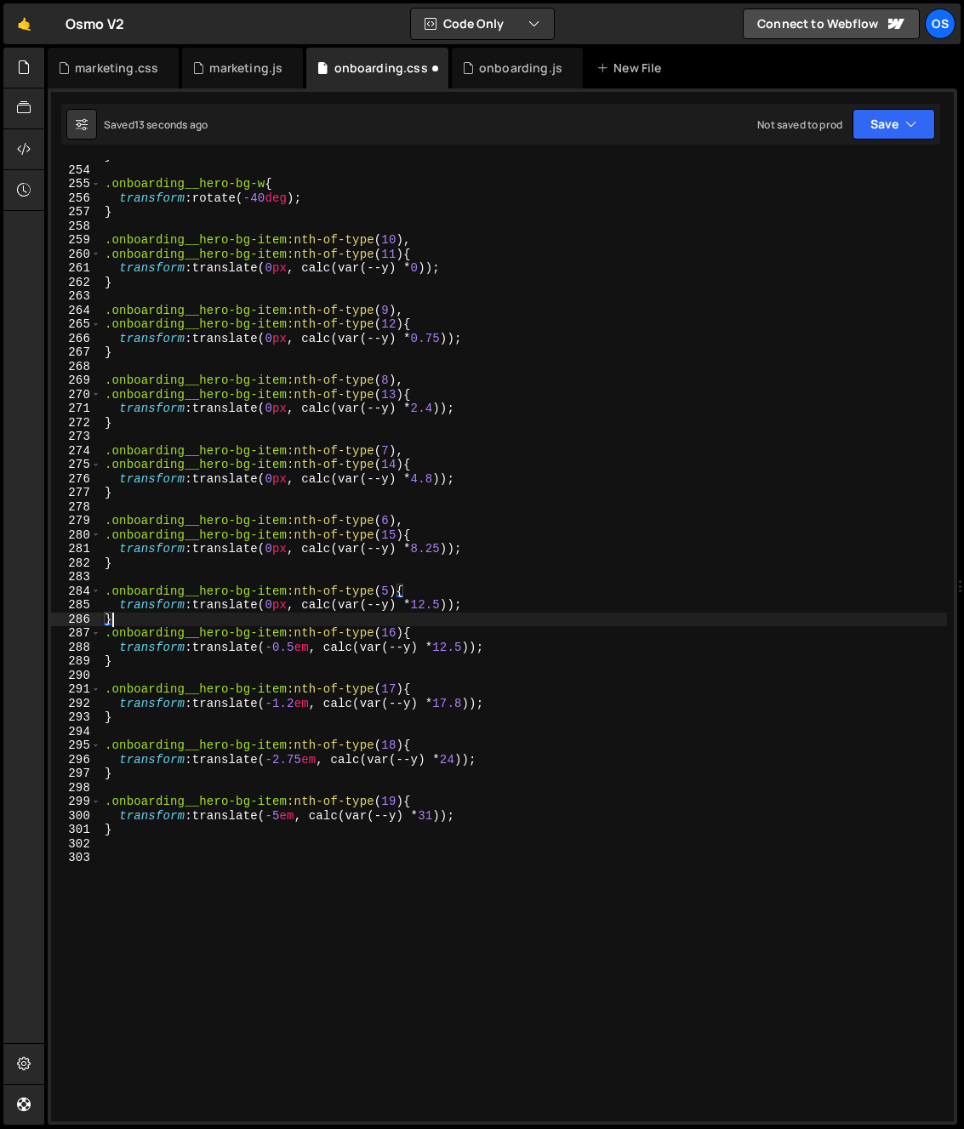
click at [142, 612] on div "} .onboarding__hero-bg-w { transform : rotate( -40 deg ) ; } .onboarding__hero-…" at bounding box center [524, 643] width 846 height 989
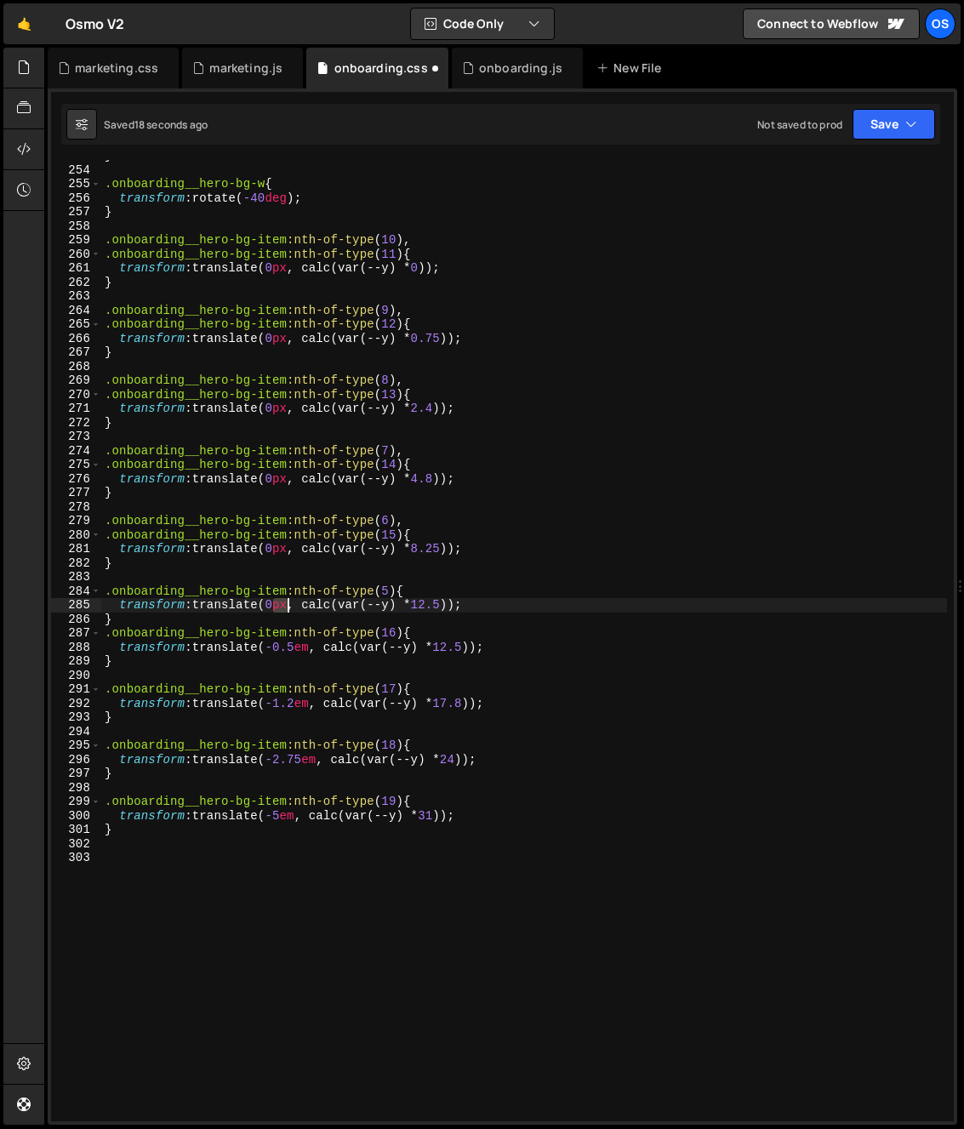
drag, startPoint x: 271, startPoint y: 606, endPoint x: 291, endPoint y: 606, distance: 19.6
click at [291, 606] on div "} .onboarding__hero-bg-w { transform : rotate( -40 deg ) ; } .onboarding__hero-…" at bounding box center [524, 643] width 846 height 989
drag, startPoint x: 296, startPoint y: 605, endPoint x: 273, endPoint y: 604, distance: 23.0
click at [273, 604] on div "} .onboarding__hero-bg-w { transform : rotate( -40 deg ) ; } .onboarding__hero-…" at bounding box center [524, 643] width 846 height 989
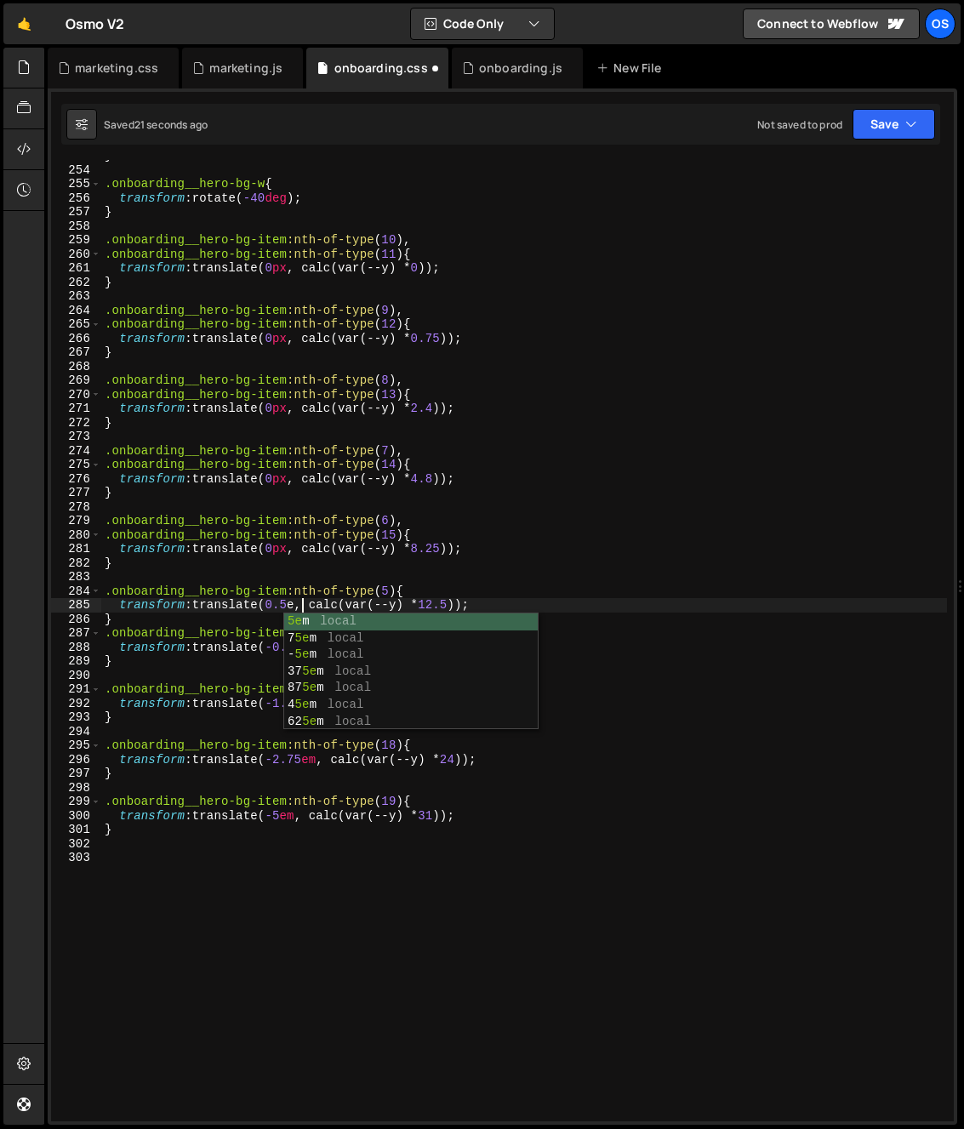
type textarea "transform: translate(0.5em, calc(var(--y) * 12.5));"
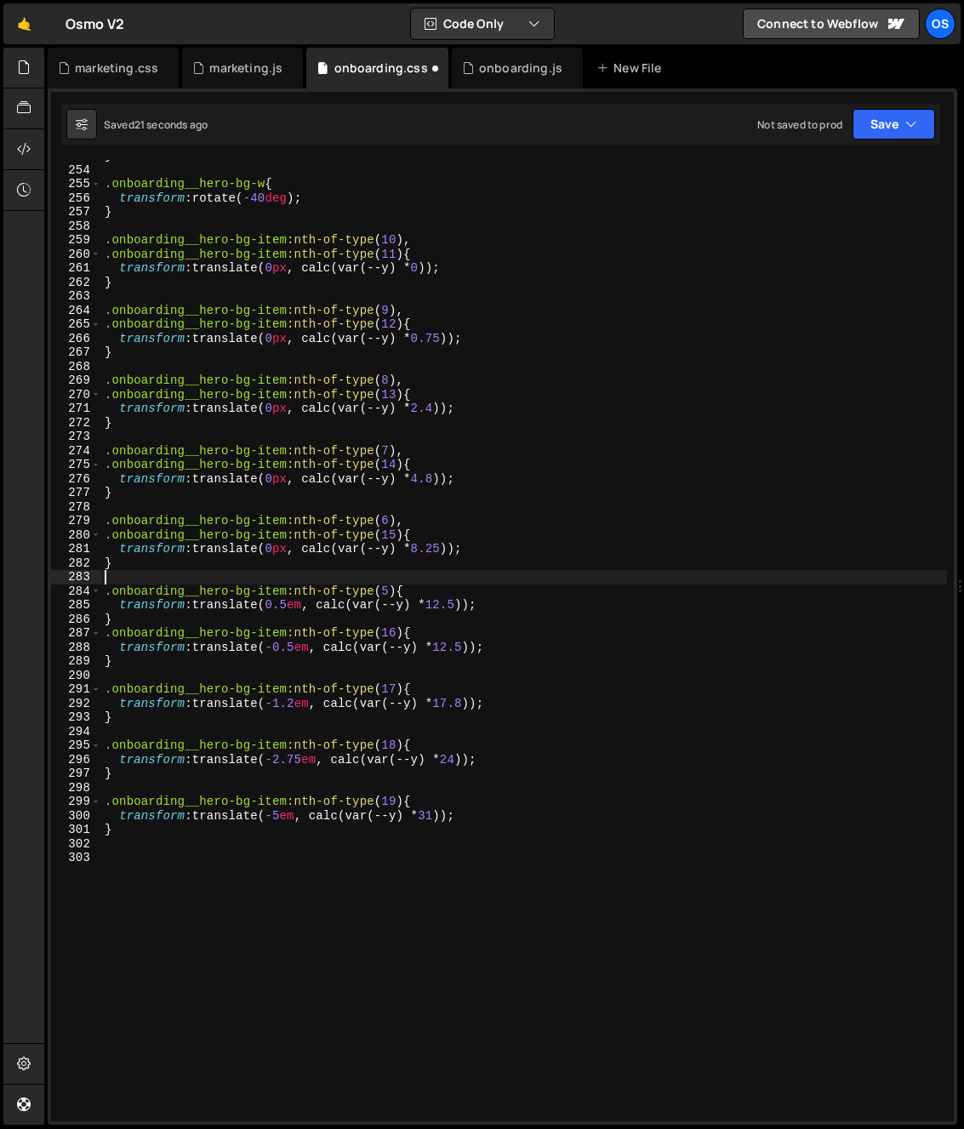
click at [263, 583] on div "} .onboarding__hero-bg-w { transform : rotate( -40 deg ) ; } .onboarding__hero-…" at bounding box center [524, 643] width 846 height 989
click at [277, 629] on div "} .onboarding__hero-bg-w { transform : rotate( -40 deg ) ; } .onboarding__hero-…" at bounding box center [524, 643] width 846 height 989
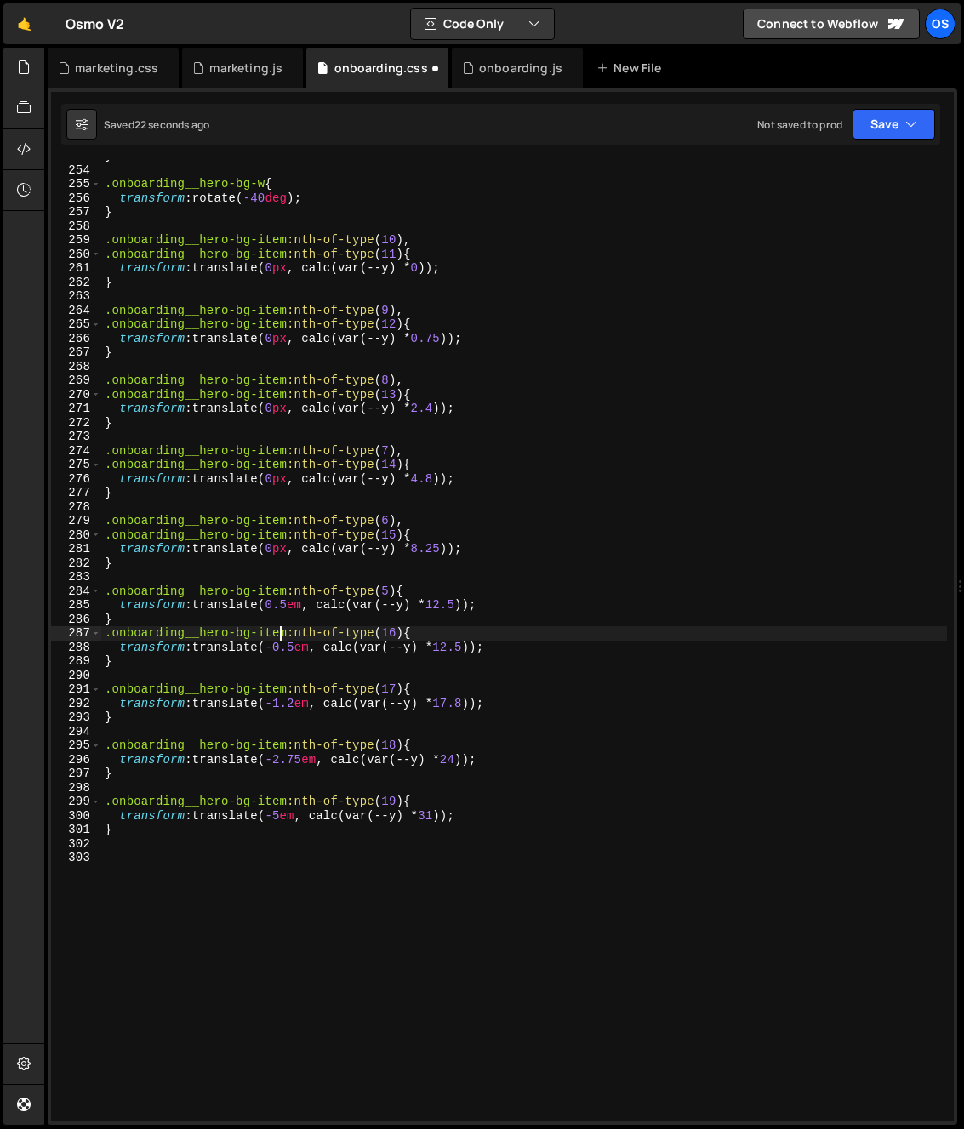
click at [276, 601] on div "} .onboarding__hero-bg-w { transform : rotate( -40 deg ) ; } .onboarding__hero-…" at bounding box center [524, 643] width 846 height 989
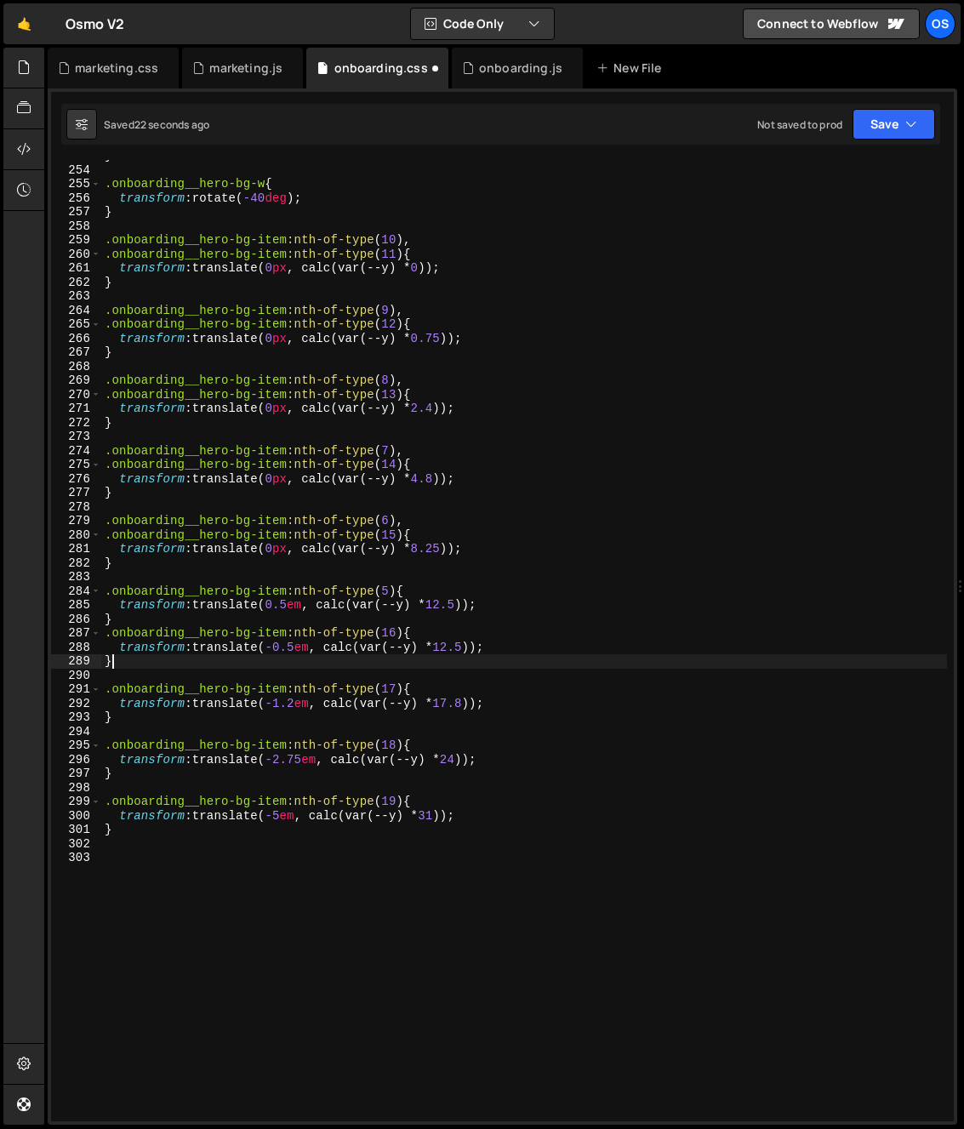
click at [362, 658] on div "} .onboarding__hero-bg-w { transform : rotate( -40 deg ) ; } .onboarding__hero-…" at bounding box center [524, 643] width 846 height 989
type textarea "}"
click at [364, 671] on div "} .onboarding__hero-bg-w { transform : rotate( -40 deg ) ; } .onboarding__hero-…" at bounding box center [524, 643] width 846 height 989
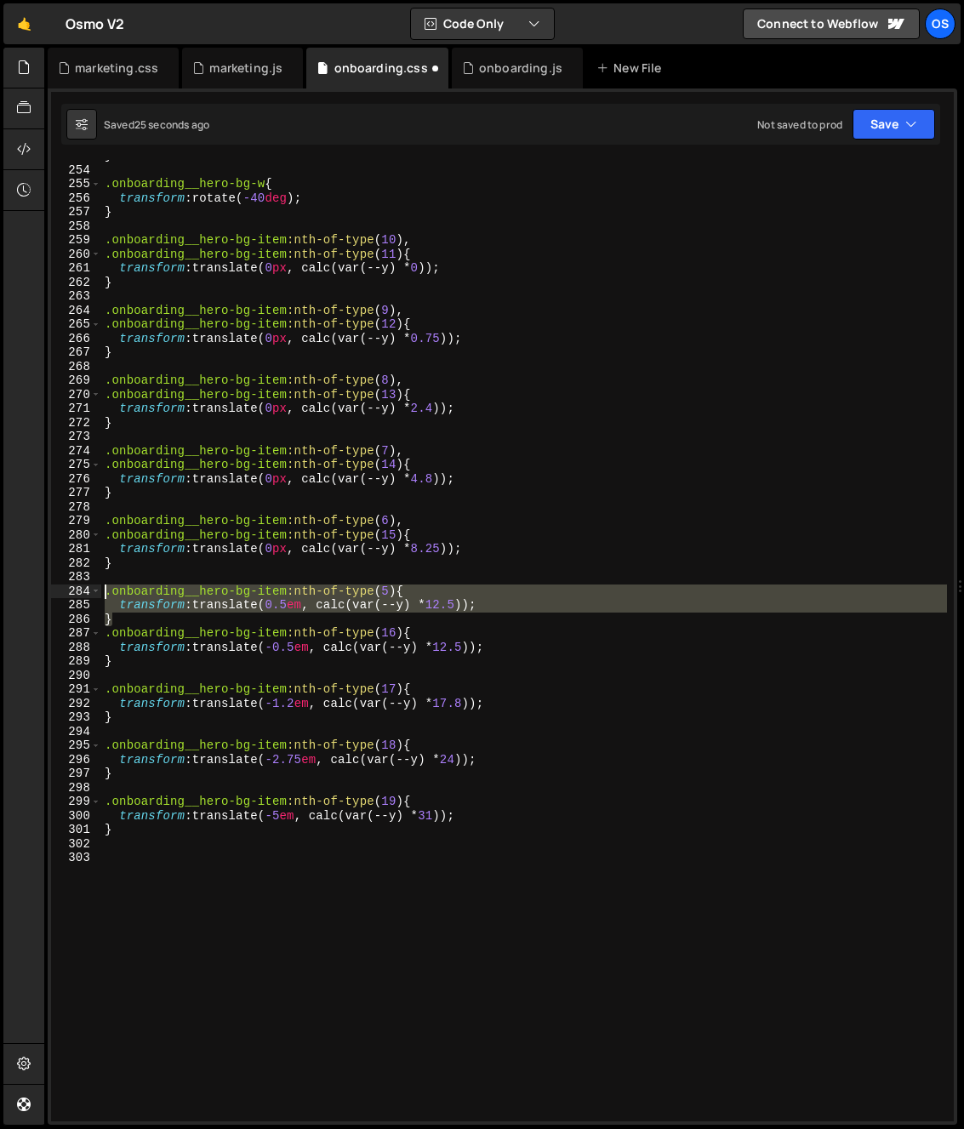
drag, startPoint x: 130, startPoint y: 622, endPoint x: 87, endPoint y: 594, distance: 51.7
click at [87, 594] on div "253 254 255 256 257 258 259 260 261 262 263 264 265 266 267 268 269 270 271 272…" at bounding box center [502, 640] width 902 height 961
type textarea ".onboarding__hero-bg-item:nth-of-type(5){ transform: translate(0.5em, calc(var(…"
drag, startPoint x: 156, startPoint y: 669, endPoint x: 147, endPoint y: 695, distance: 27.7
click at [156, 669] on div "} .onboarding__hero-bg-w { transform : rotate( -40 deg ) ; } .onboarding__hero-…" at bounding box center [524, 643] width 846 height 989
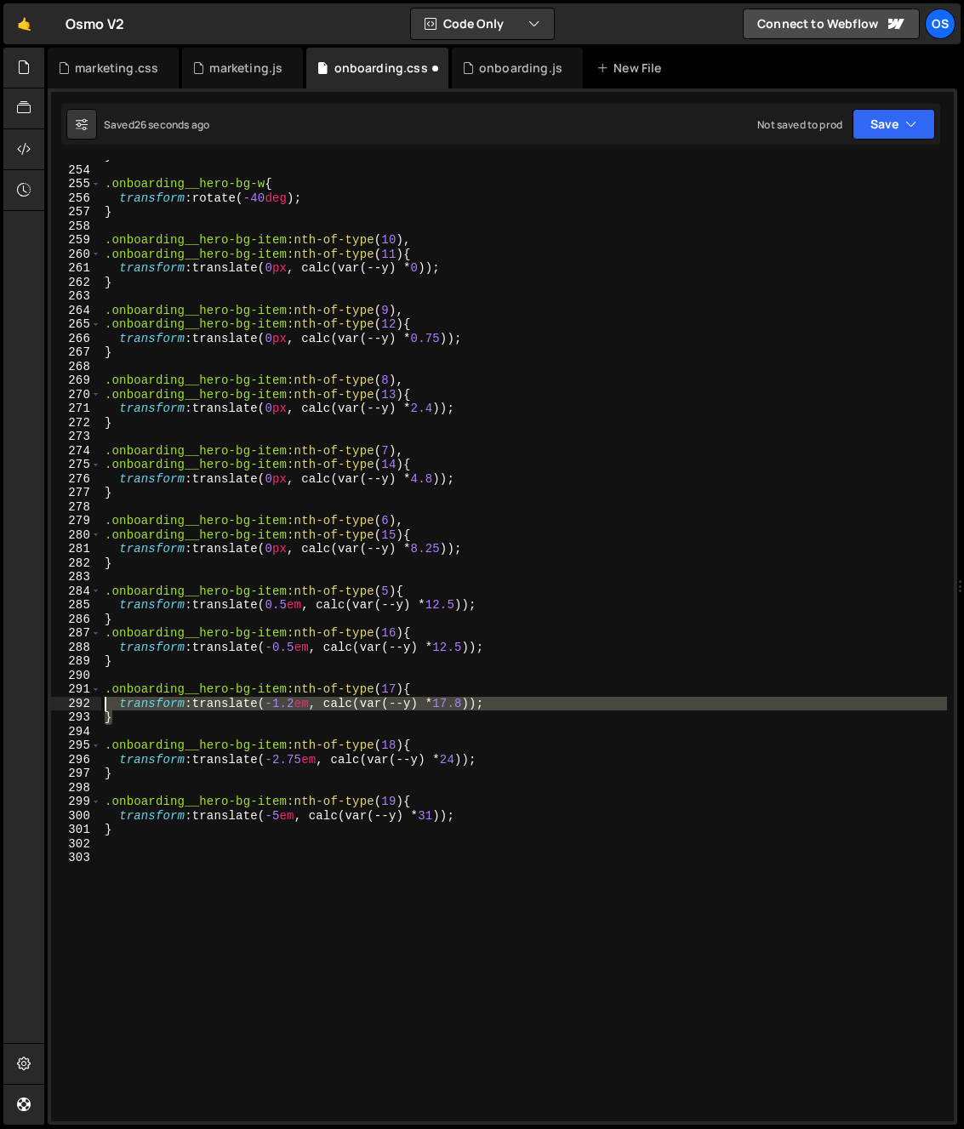
drag, startPoint x: 113, startPoint y: 709, endPoint x: 110, endPoint y: 681, distance: 27.4
click at [107, 695] on div "} .onboarding__hero-bg-w { transform : rotate( -40 deg ) ; } .onboarding__hero-…" at bounding box center [524, 643] width 846 height 989
type textarea ".onboarding__hero-bg-item:nth-of-type(17){ transform: translate(-1.2em, calc(va…"
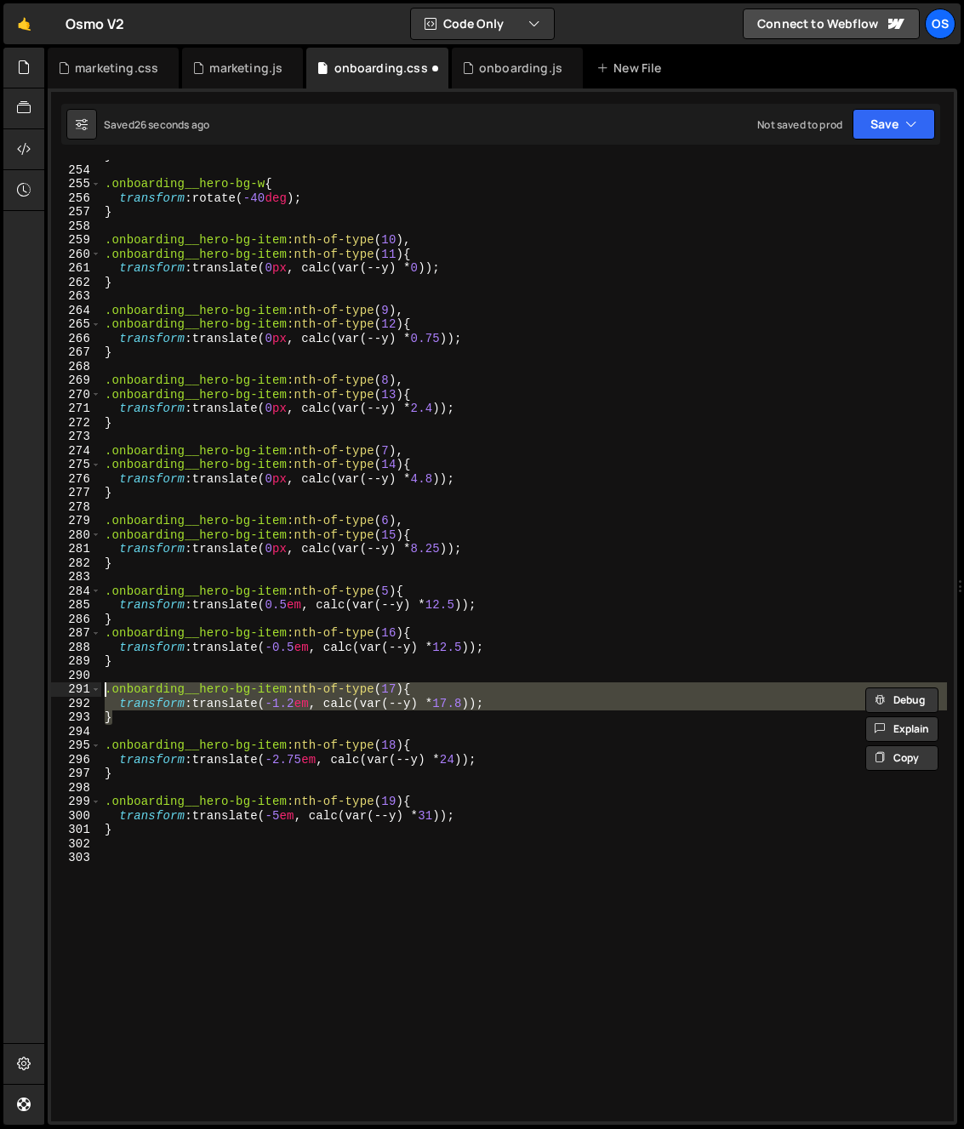
click at [111, 675] on div "} .onboarding__hero-bg-w { transform : rotate( -40 deg ) ; } .onboarding__hero-…" at bounding box center [524, 643] width 846 height 989
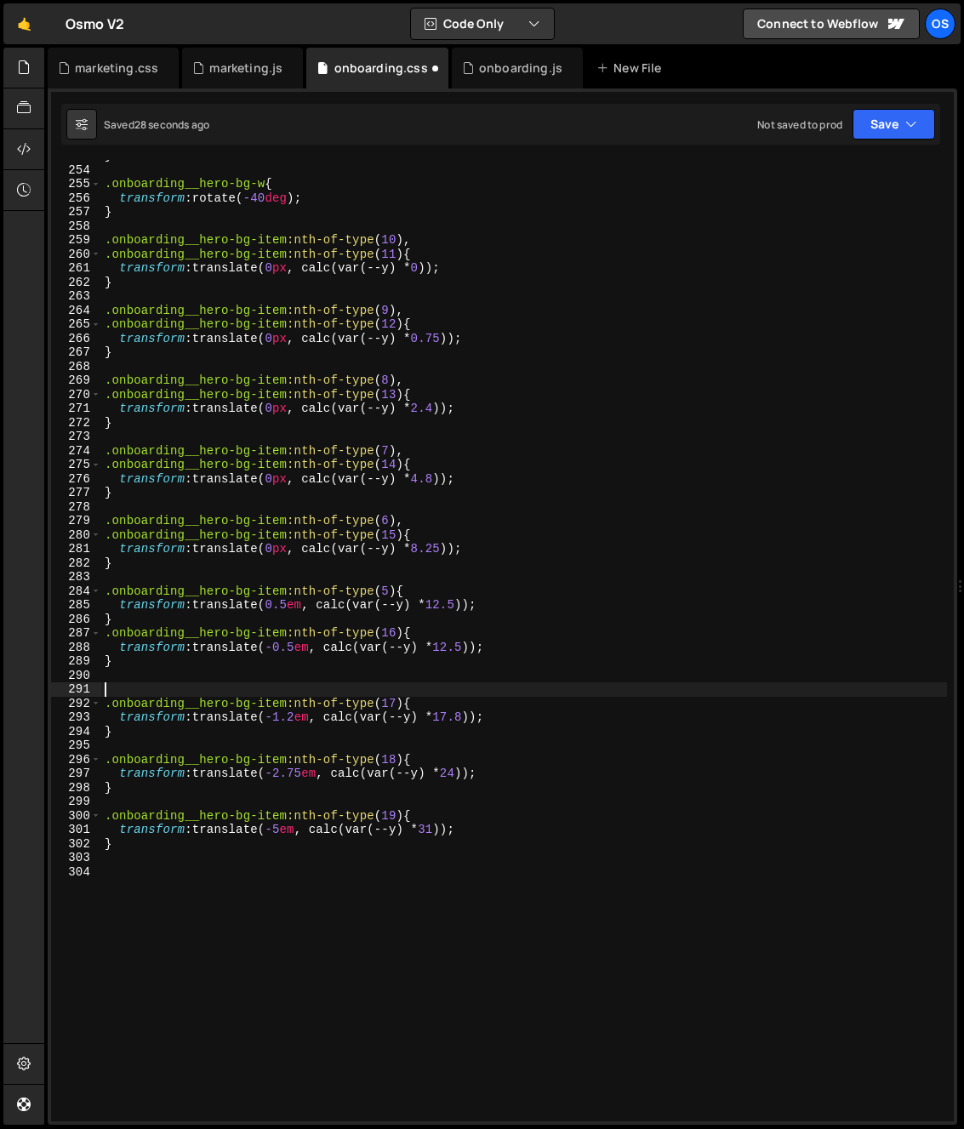
paste textarea "}"
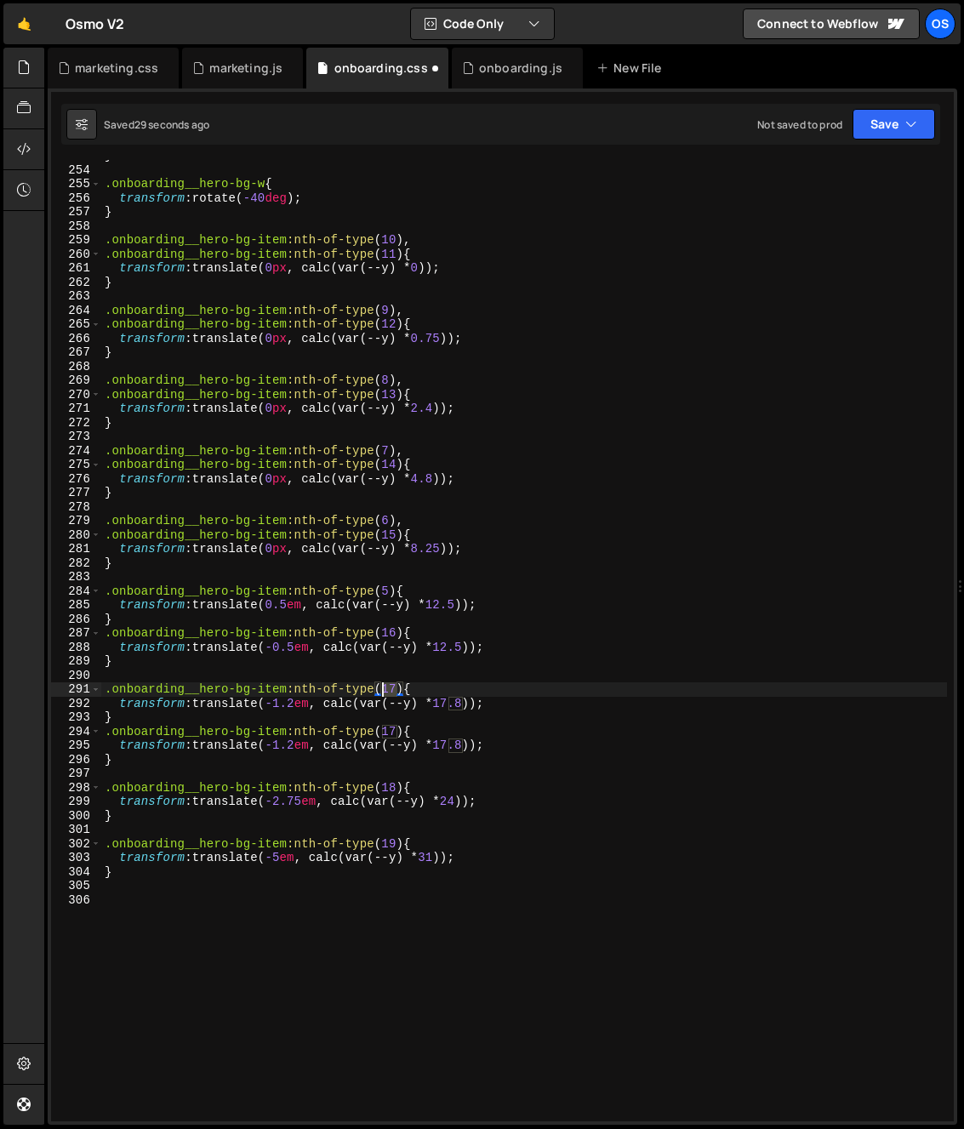
click at [384, 691] on div "} .onboarding__hero-bg-w { transform : rotate( -40 deg ) ; } .onboarding__hero-…" at bounding box center [524, 643] width 846 height 989
click at [295, 710] on div "} .onboarding__hero-bg-w { transform : rotate( -40 deg ) ; } .onboarding__hero-…" at bounding box center [524, 643] width 846 height 989
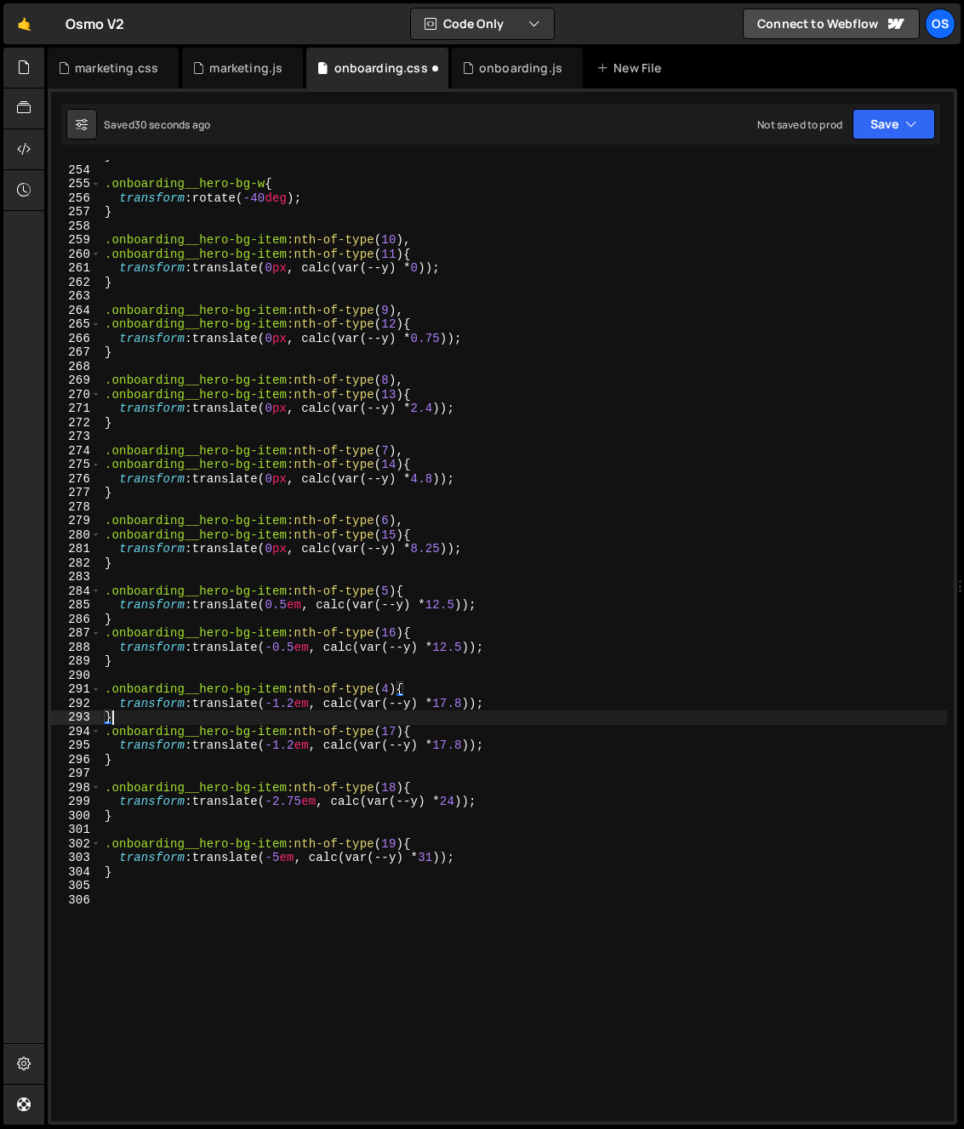
scroll to position [0, 0]
drag, startPoint x: 280, startPoint y: 706, endPoint x: 279, endPoint y: 727, distance: 21.3
click at [280, 706] on div "} .onboarding__hero-bg-w { transform : rotate( -40 deg ) ; } .onboarding__hero-…" at bounding box center [524, 643] width 846 height 989
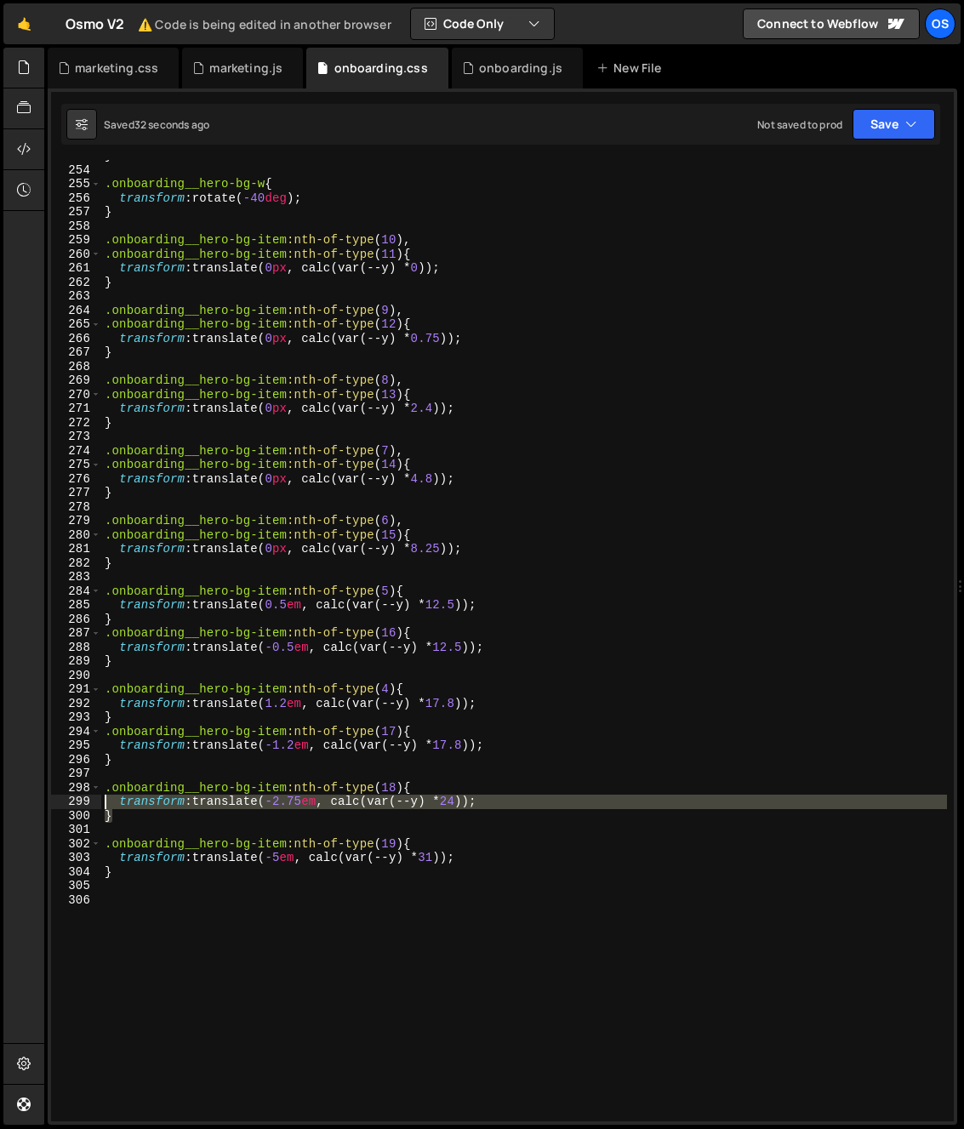
drag, startPoint x: 120, startPoint y: 811, endPoint x: 114, endPoint y: 780, distance: 32.0
click at [103, 794] on div "} .onboarding__hero-bg-w { transform : rotate( -40 deg ) ; } .onboarding__hero-…" at bounding box center [524, 643] width 846 height 989
click at [112, 811] on div "} .onboarding__hero-bg-w { transform : rotate( -40 deg ) ; } .onboarding__hero-…" at bounding box center [524, 640] width 846 height 961
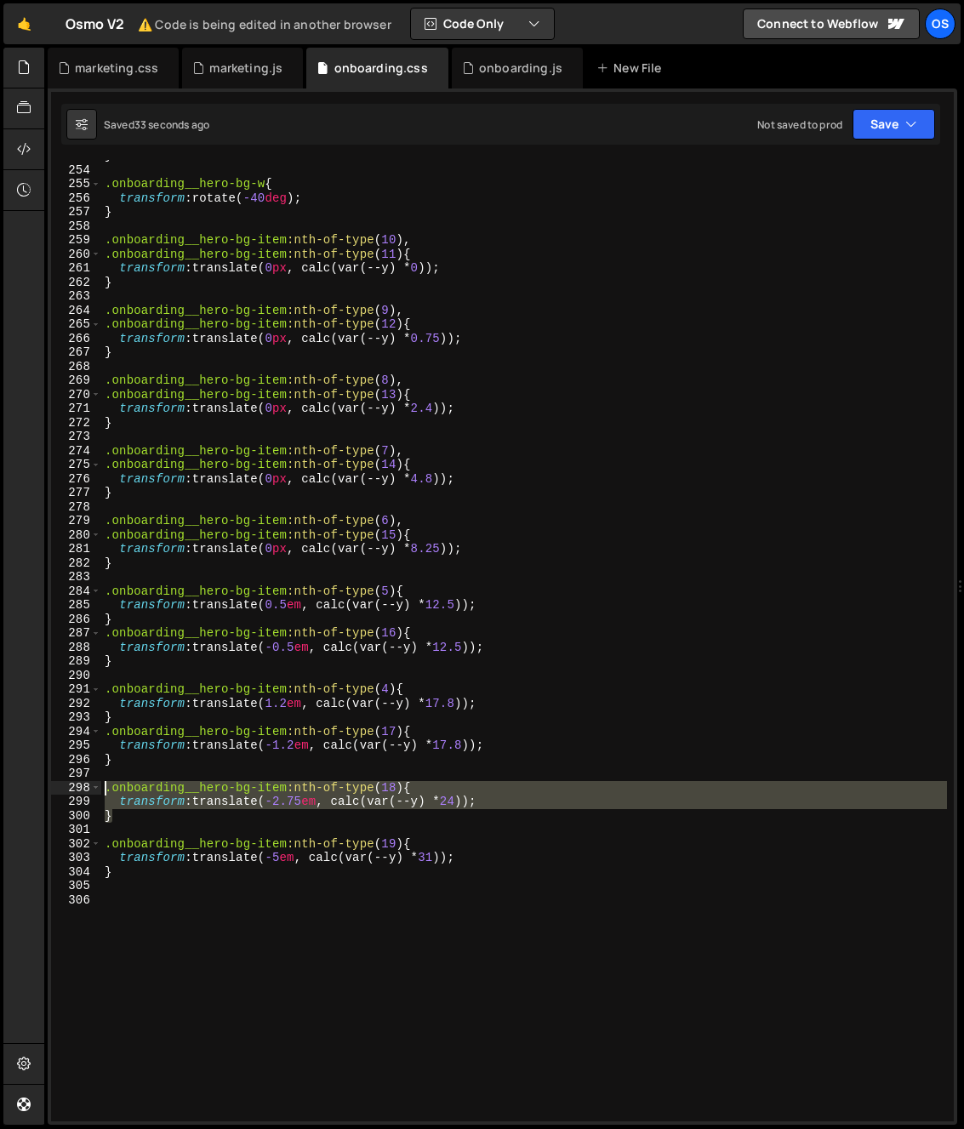
drag, startPoint x: 113, startPoint y: 806, endPoint x: 101, endPoint y: 789, distance: 20.8
click at [101, 789] on div "} .onboarding__hero-bg-w { transform : rotate( -40 deg ) ; } .onboarding__hero-…" at bounding box center [524, 643] width 846 height 989
type textarea ".onboarding__hero-bg-item:nth-of-type(18){ transform: translate(-2.75em, calc(v…"
click at [122, 771] on div "} .onboarding__hero-bg-w { transform : rotate( -40 deg ) ; } .onboarding__hero-…" at bounding box center [524, 643] width 846 height 989
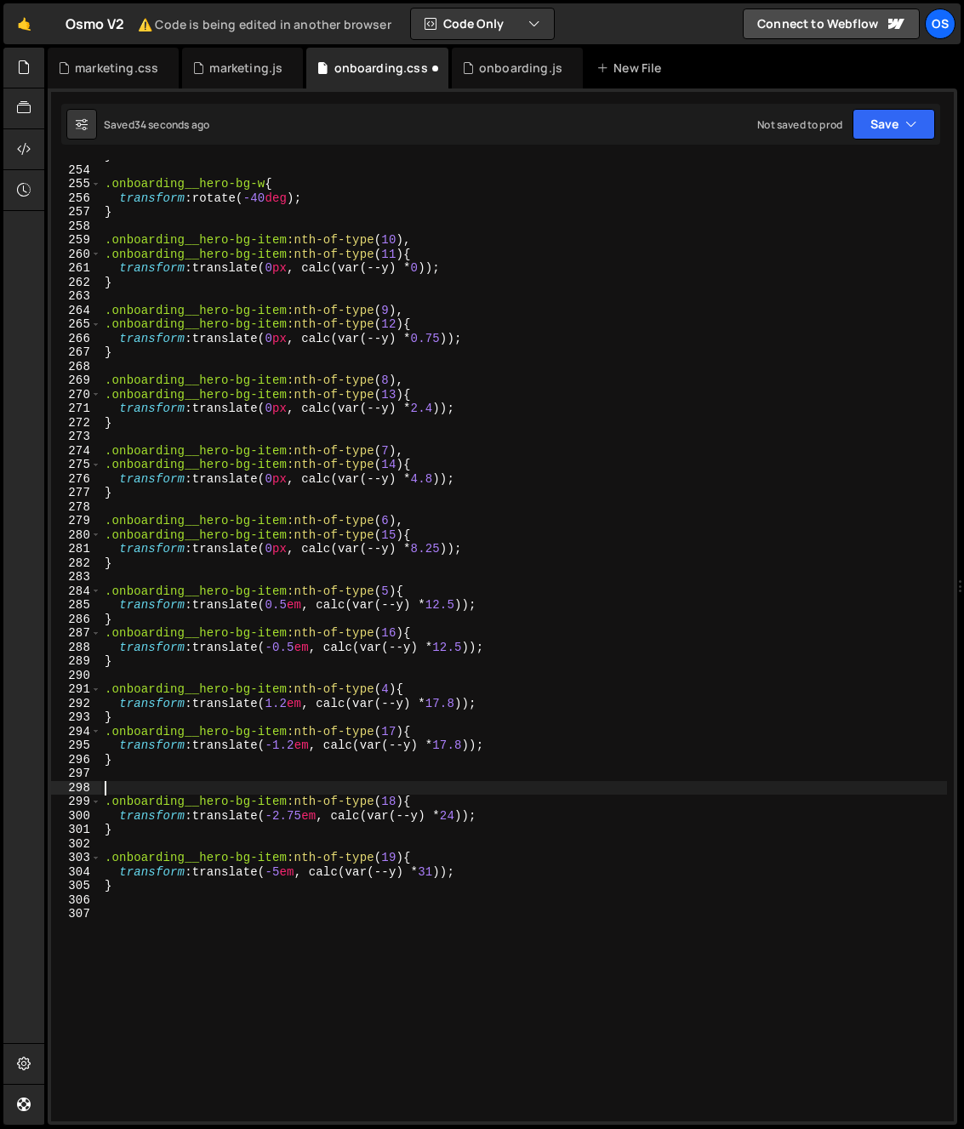
paste textarea "}"
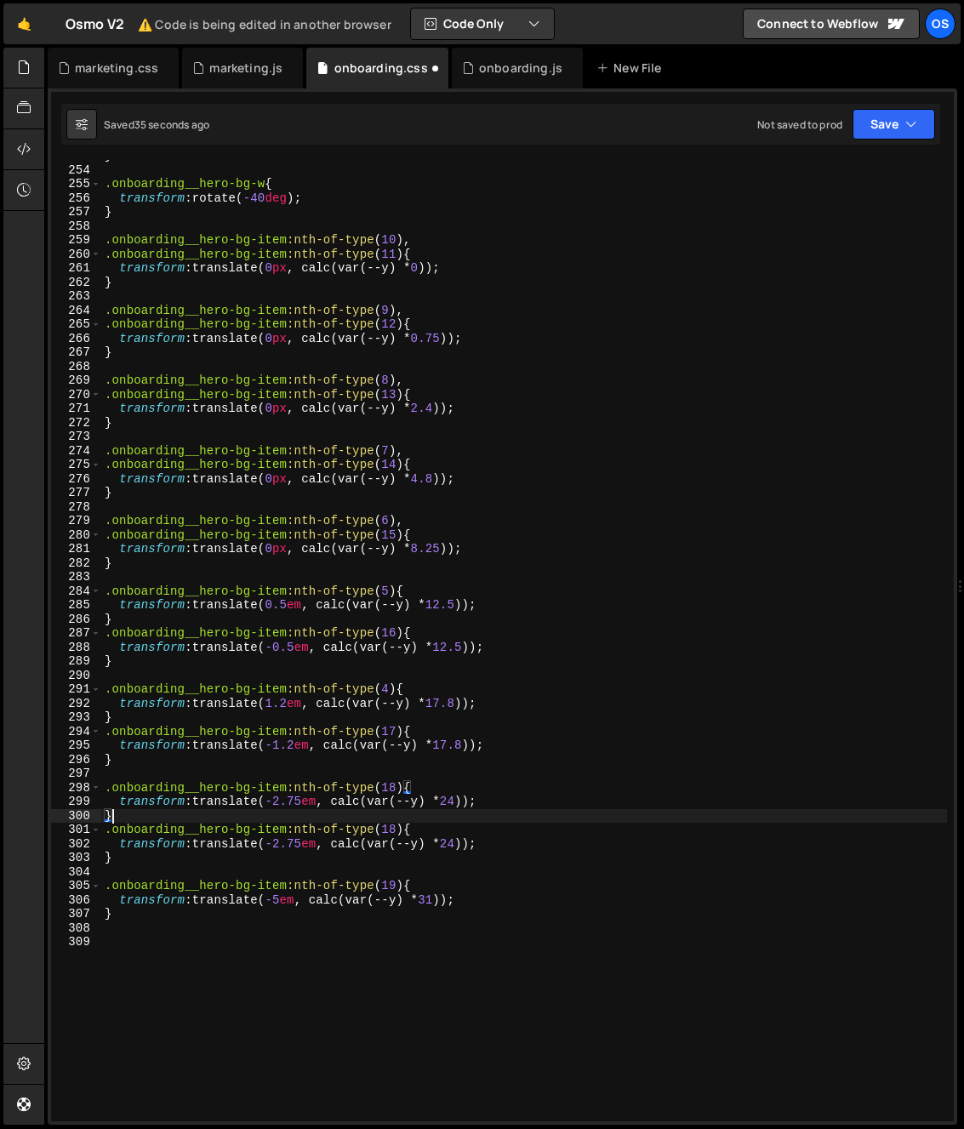
click at [391, 789] on div "} .onboarding__hero-bg-w { transform : rotate( -40 deg ) ; } .onboarding__hero-…" at bounding box center [524, 643] width 846 height 989
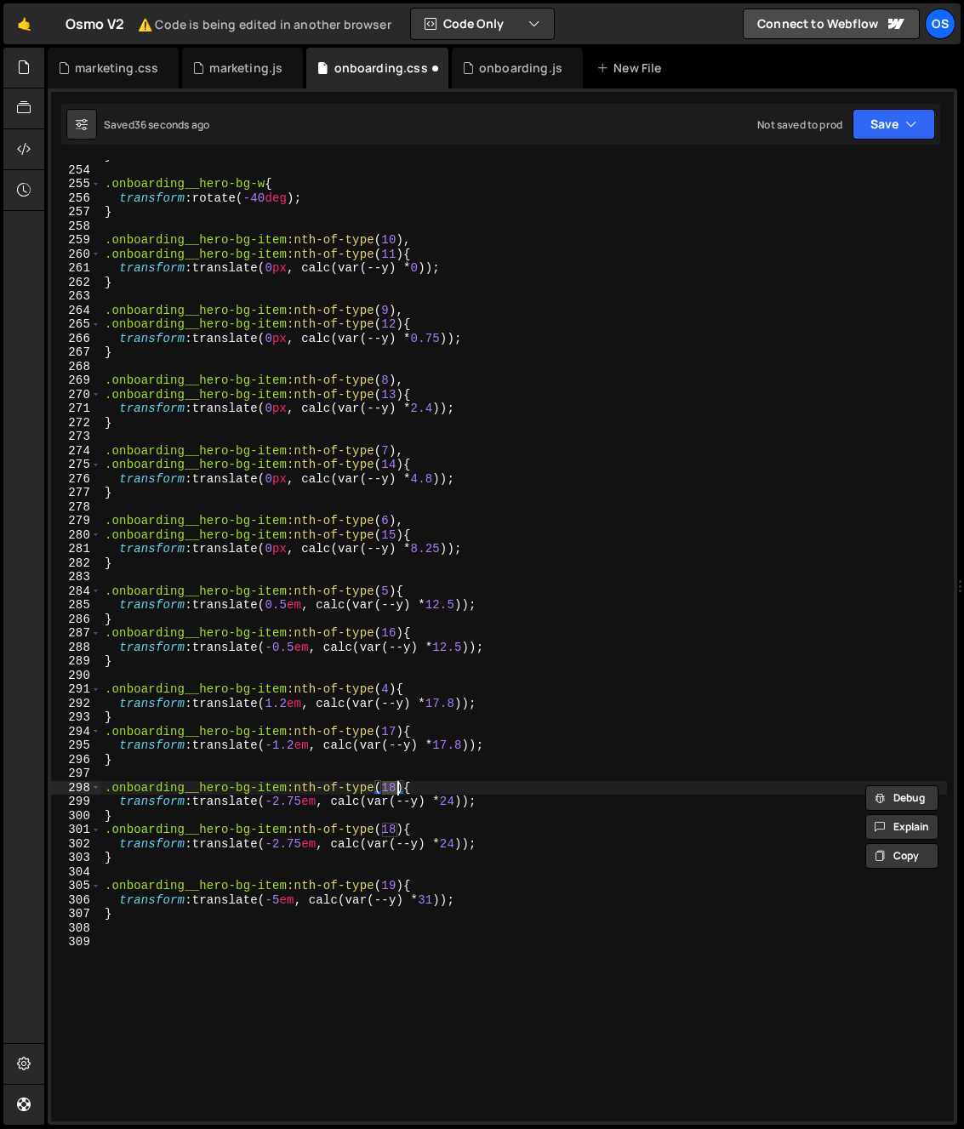
scroll to position [0, 20]
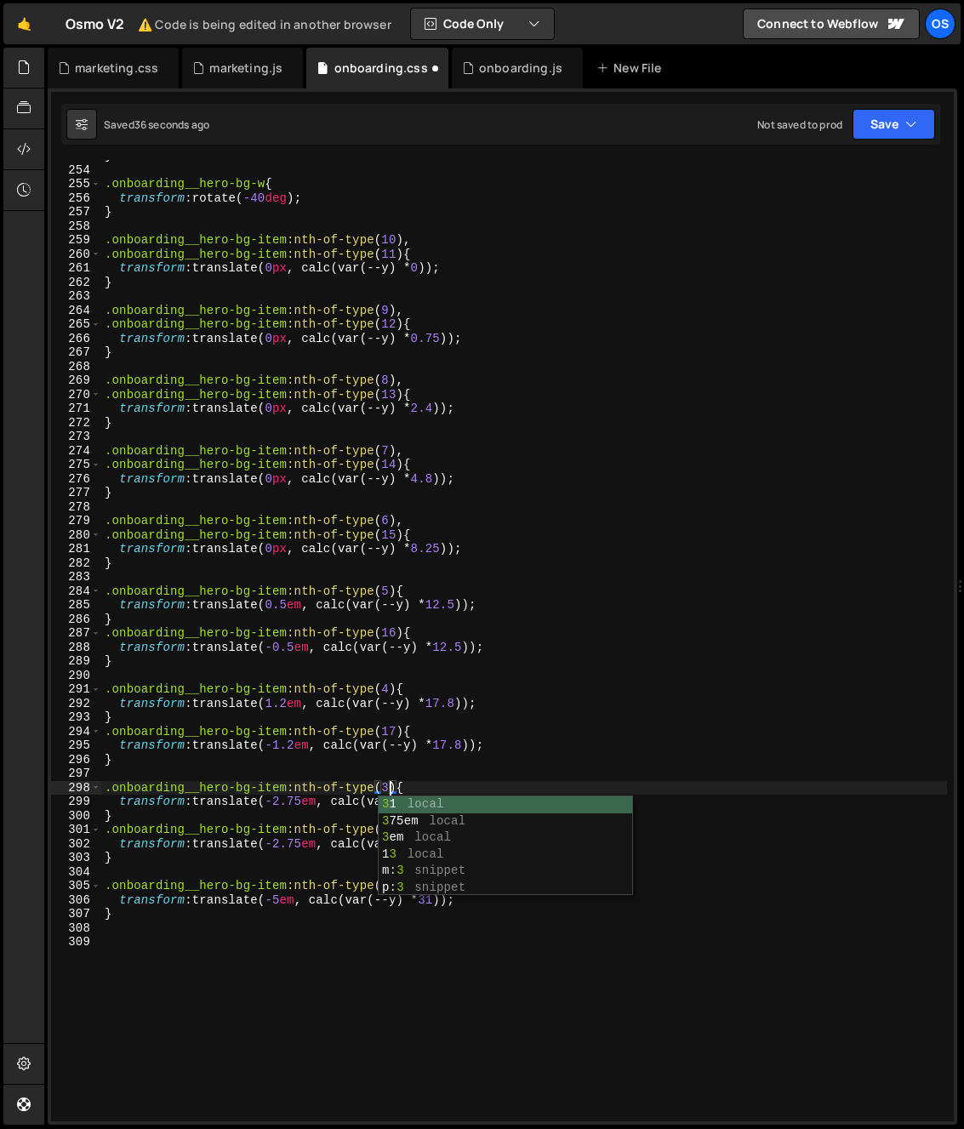
click at [300, 796] on div "} .onboarding__hero-bg-w { transform : rotate( -40 deg ) ; } .onboarding__hero-…" at bounding box center [524, 643] width 846 height 989
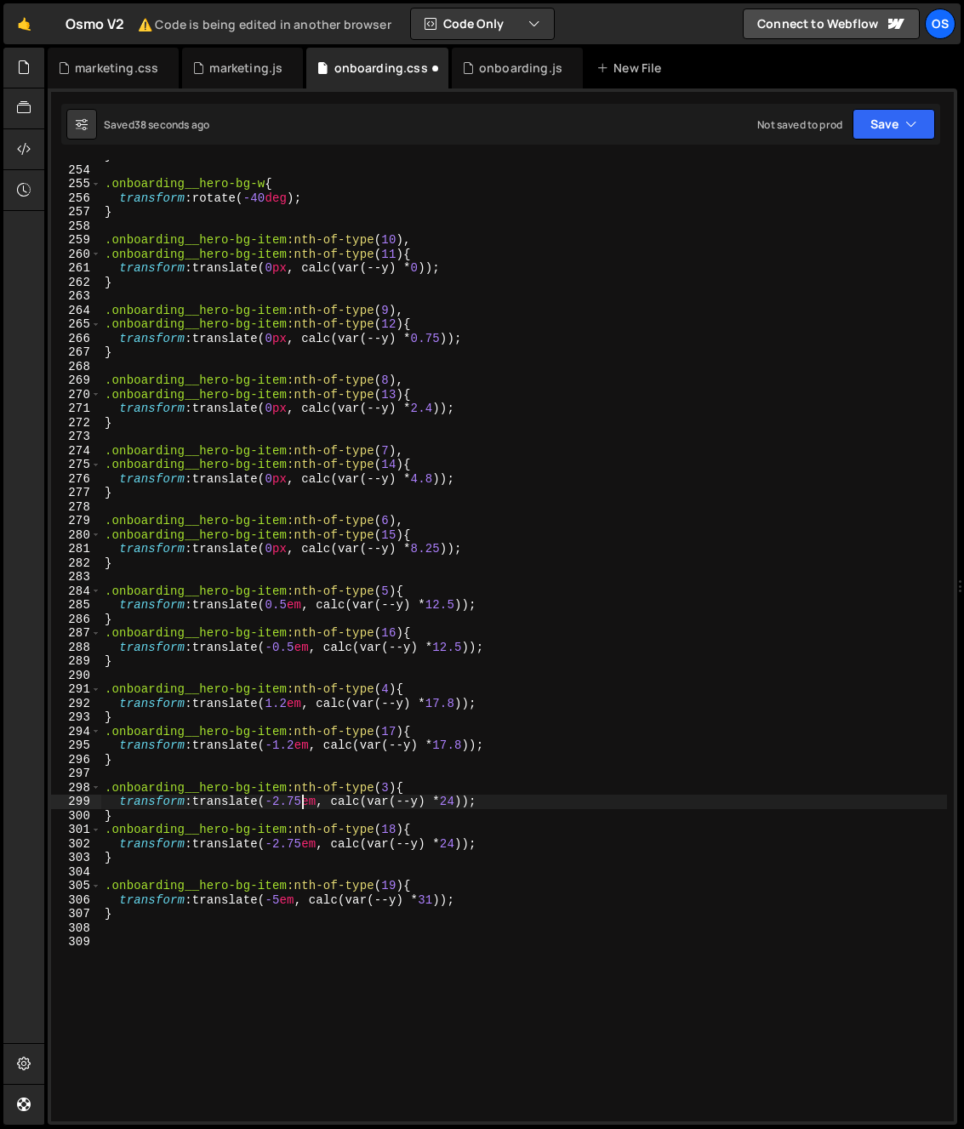
click at [279, 802] on div "} .onboarding__hero-bg-w { transform : rotate( -40 deg ) ; } .onboarding__hero-…" at bounding box center [524, 643] width 846 height 989
type textarea "transform: translate(2.75em, calc(var(--y) * 24));"
click at [139, 876] on div "} .onboarding__hero-bg-w { transform : rotate( -40 deg ) ; } .onboarding__hero-…" at bounding box center [524, 643] width 846 height 989
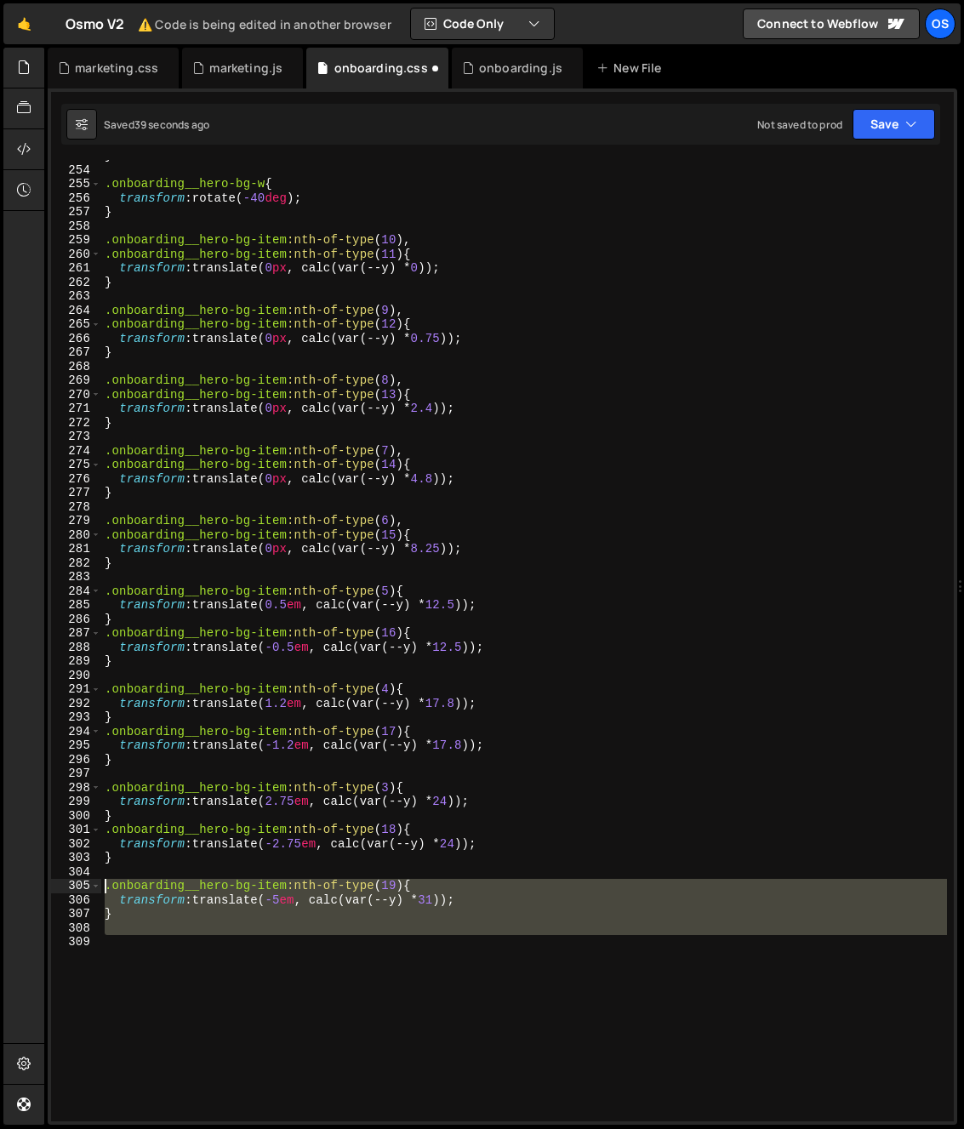
drag, startPoint x: 131, startPoint y: 938, endPoint x: 88, endPoint y: 891, distance: 63.2
click at [88, 891] on div "253 254 255 256 257 258 259 260 261 262 263 264 265 266 267 268 269 270 271 272…" at bounding box center [502, 640] width 902 height 961
type textarea ".onboarding__hero-bg-item:nth-of-type(19){ transform: translate(-5em, calc(var(…"
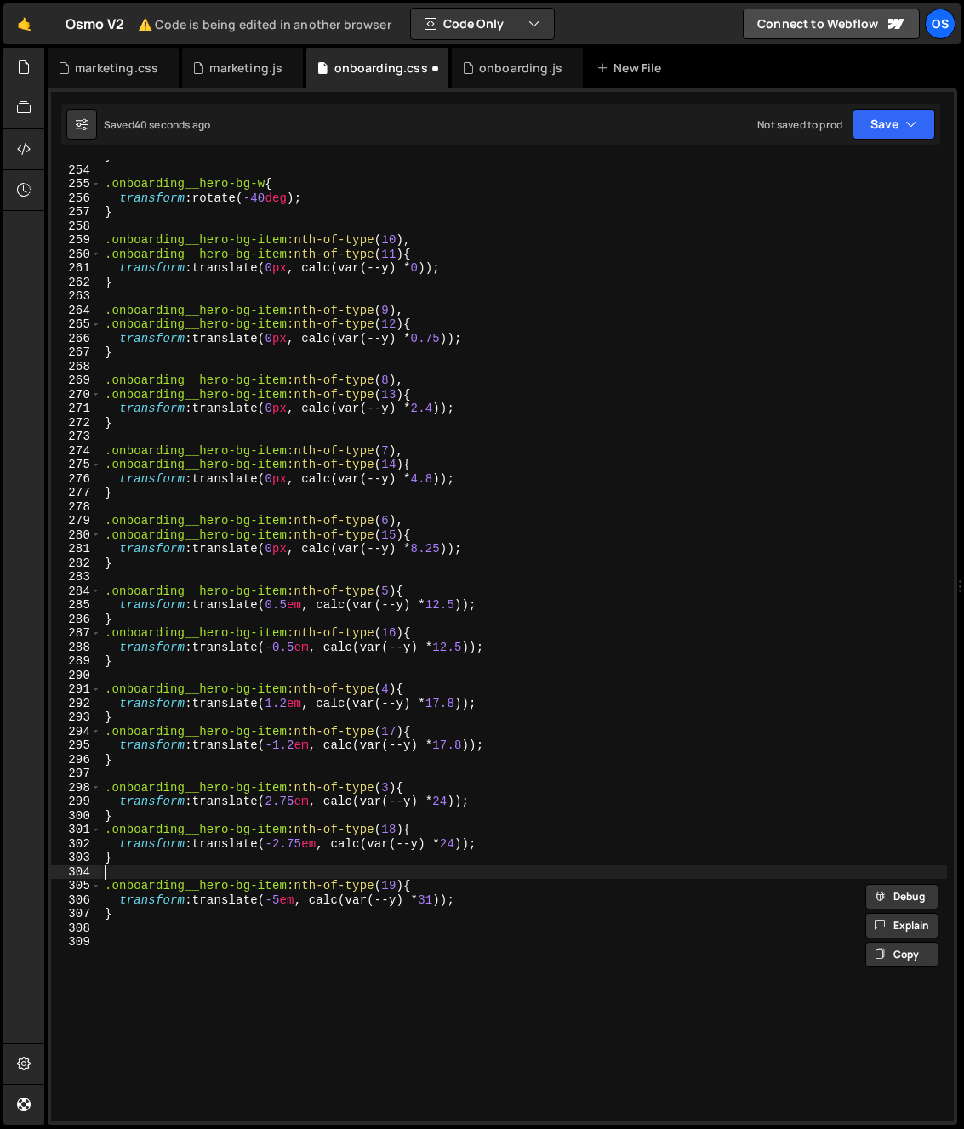
click at [129, 874] on div "} .onboarding__hero-bg-w { transform : rotate( -40 deg ) ; } .onboarding__hero-…" at bounding box center [524, 643] width 846 height 989
paste textarea "}"
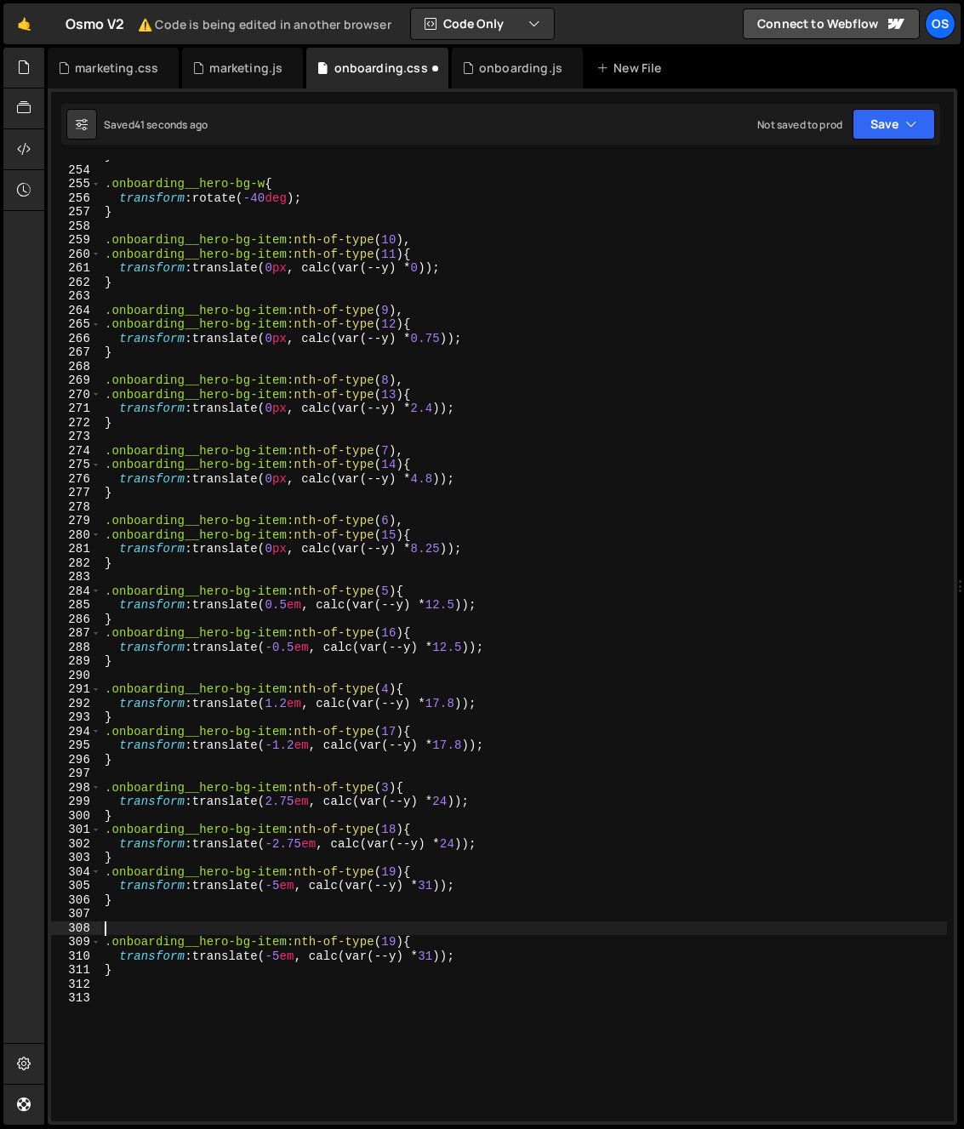
type textarea "}"
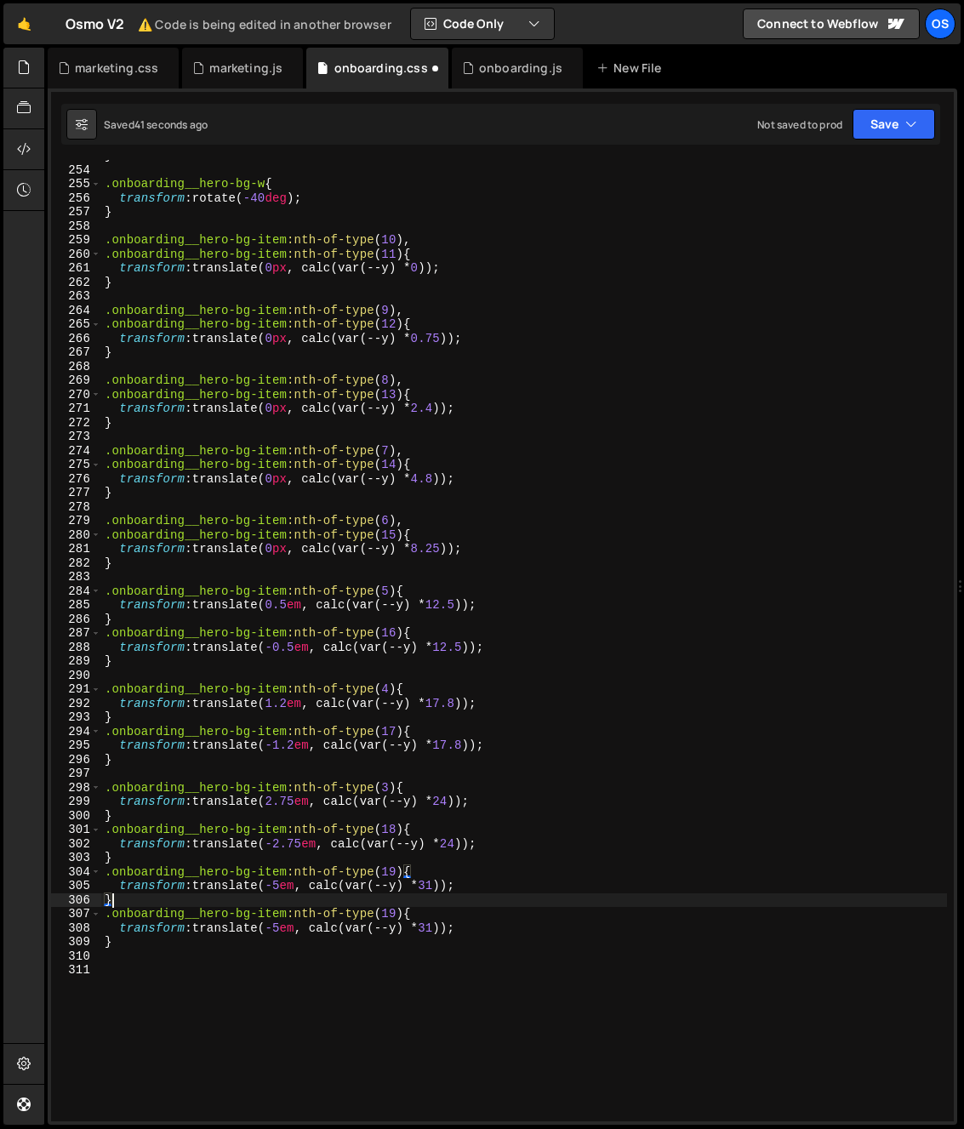
click at [128, 861] on div "} .onboarding__hero-bg-w { transform : rotate( -40 deg ) ; } .onboarding__hero-…" at bounding box center [524, 643] width 846 height 989
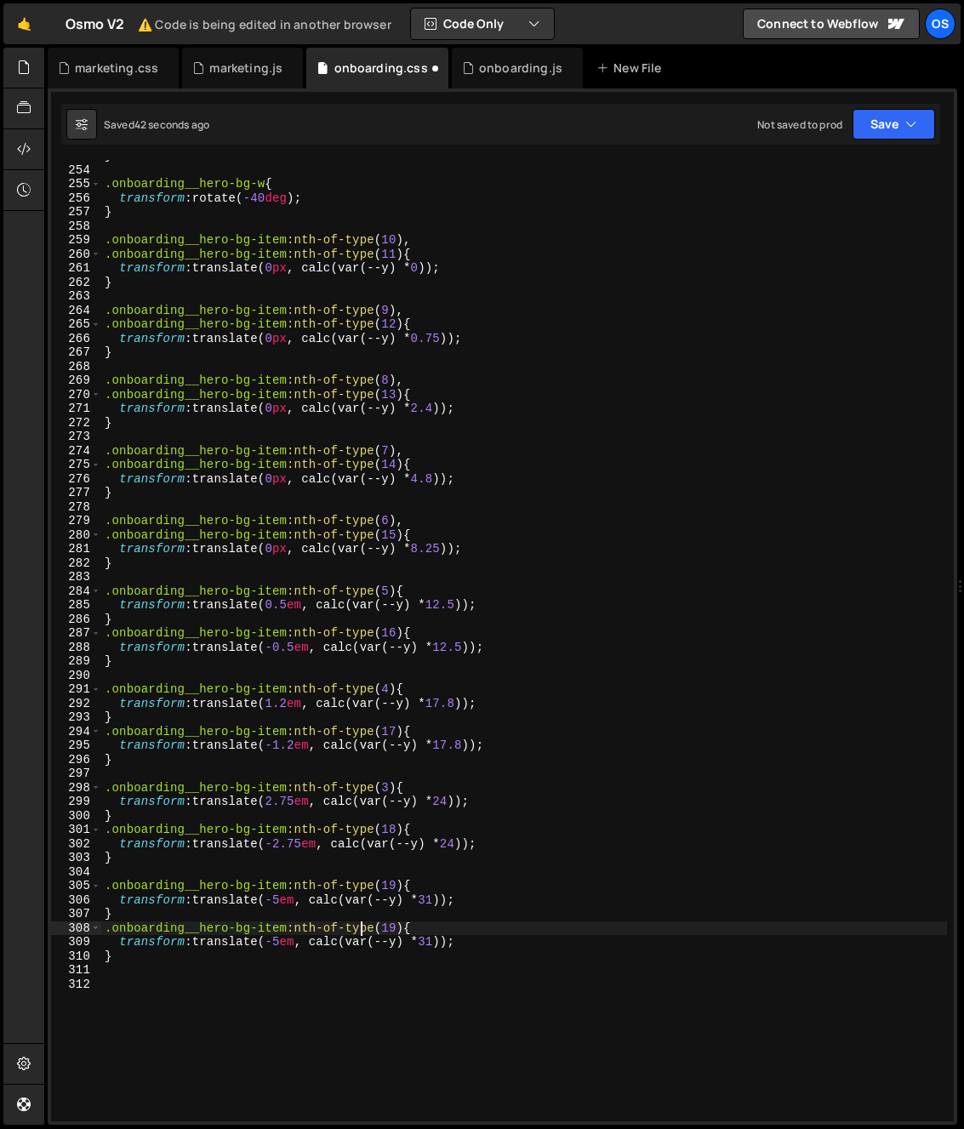
click at [362, 921] on div "} .onboarding__hero-bg-w { transform : rotate( -40 deg ) ; } .onboarding__hero-…" at bounding box center [524, 643] width 846 height 989
click at [387, 887] on div "} .onboarding__hero-bg-w { transform : rotate( -40 deg ) ; } .onboarding__hero-…" at bounding box center [524, 643] width 846 height 989
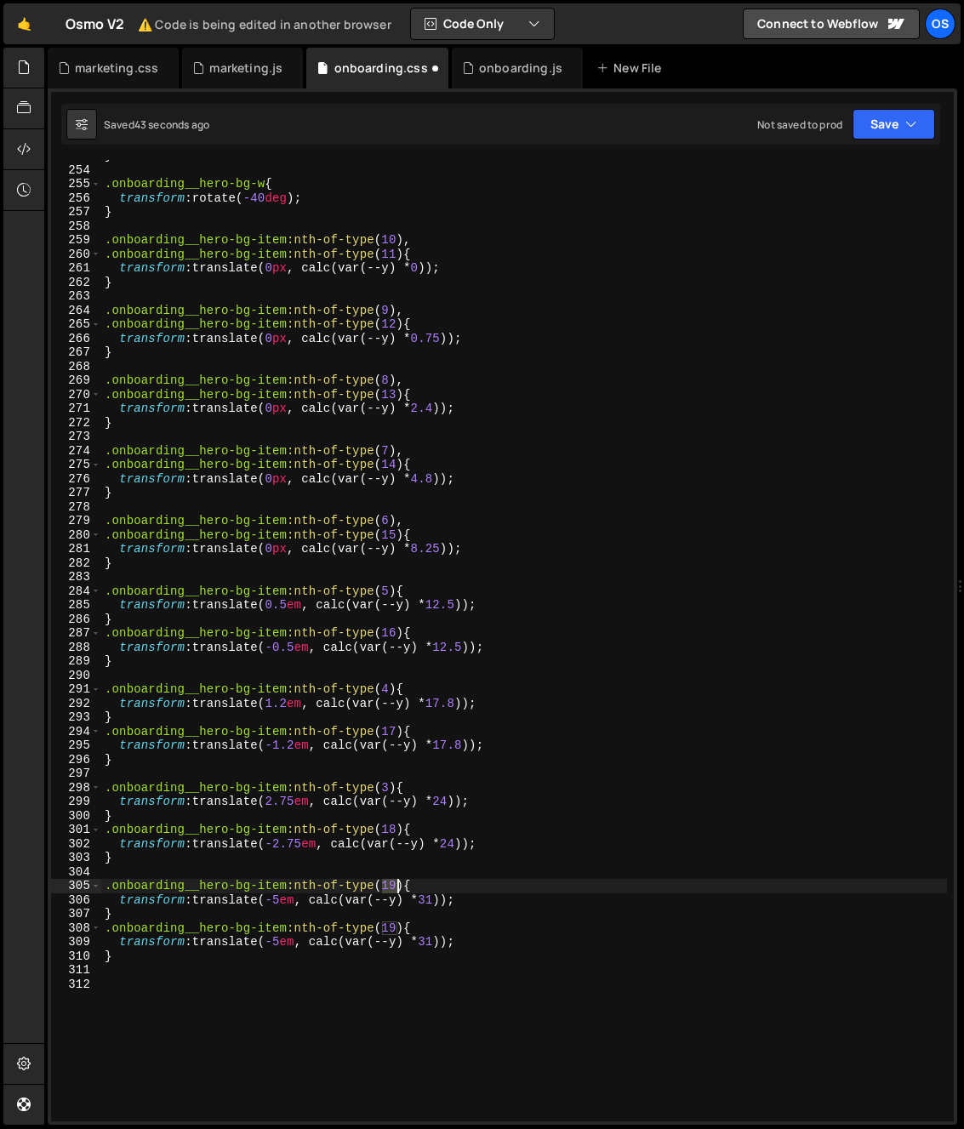
click at [387, 888] on div "} .onboarding__hero-bg-w { transform : rotate( -40 deg ) ; } .onboarding__hero-…" at bounding box center [524, 643] width 846 height 989
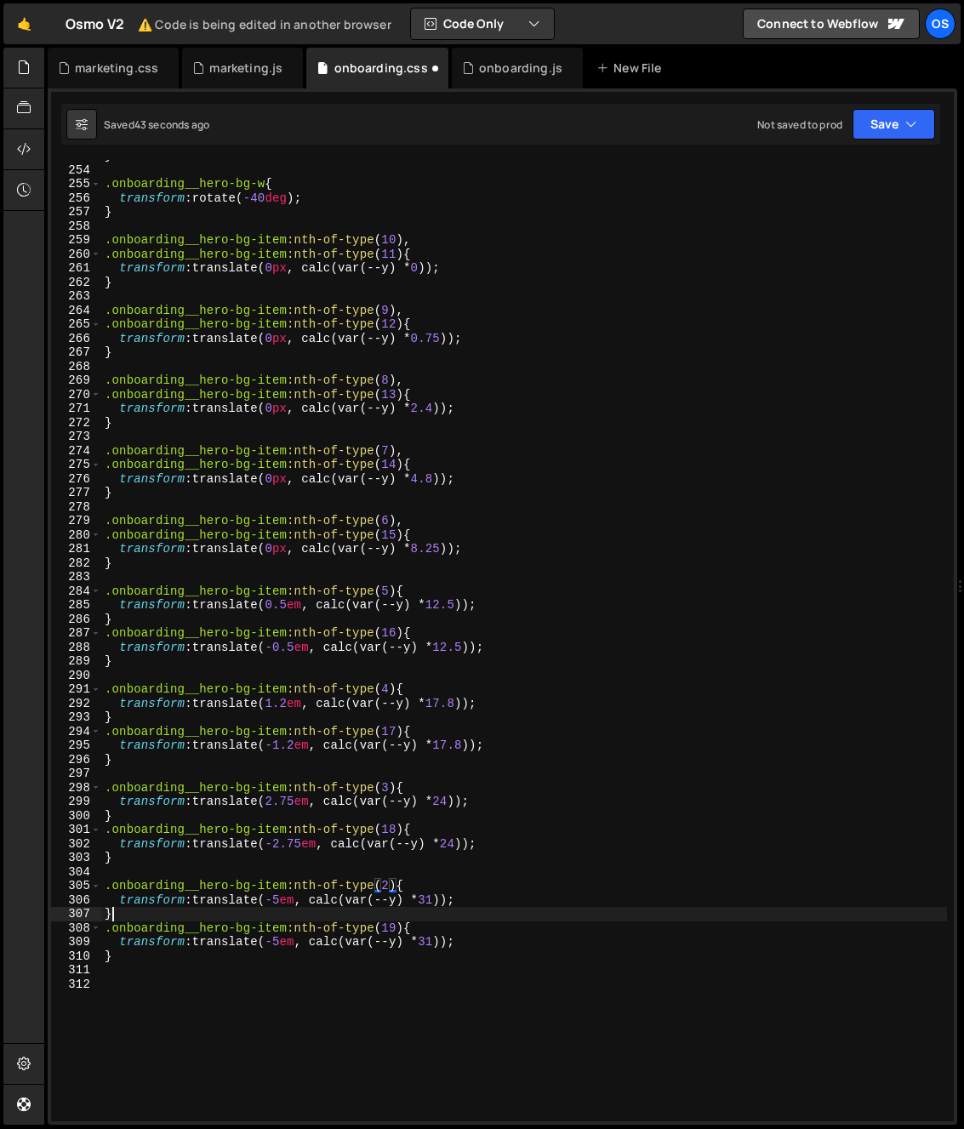
click at [229, 915] on div "} .onboarding__hero-bg-w { transform : rotate( -40 deg ) ; } .onboarding__hero-…" at bounding box center [524, 643] width 846 height 989
click at [282, 902] on div "} .onboarding__hero-bg-w { transform : rotate( -40 deg ) ; } .onboarding__hero-…" at bounding box center [524, 643] width 846 height 989
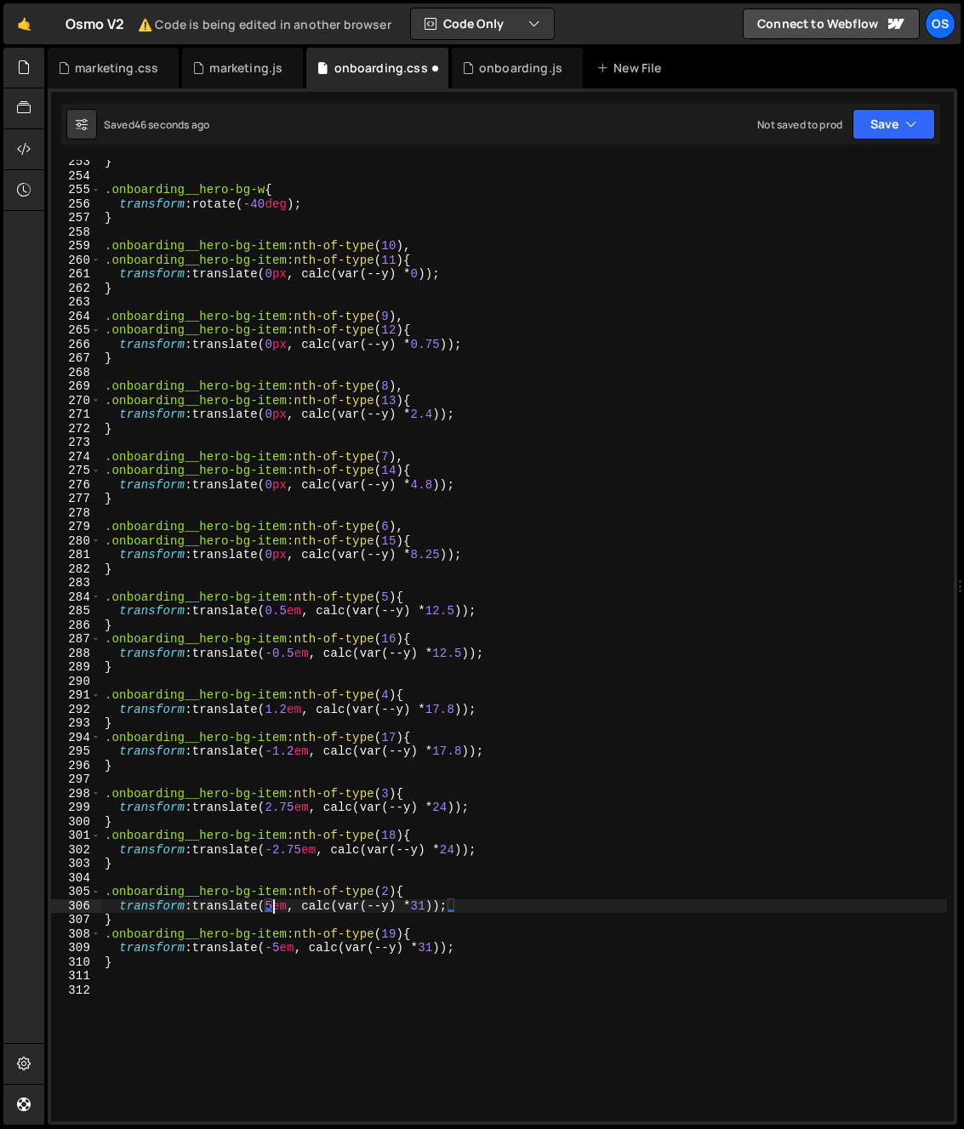
scroll to position [3439, 0]
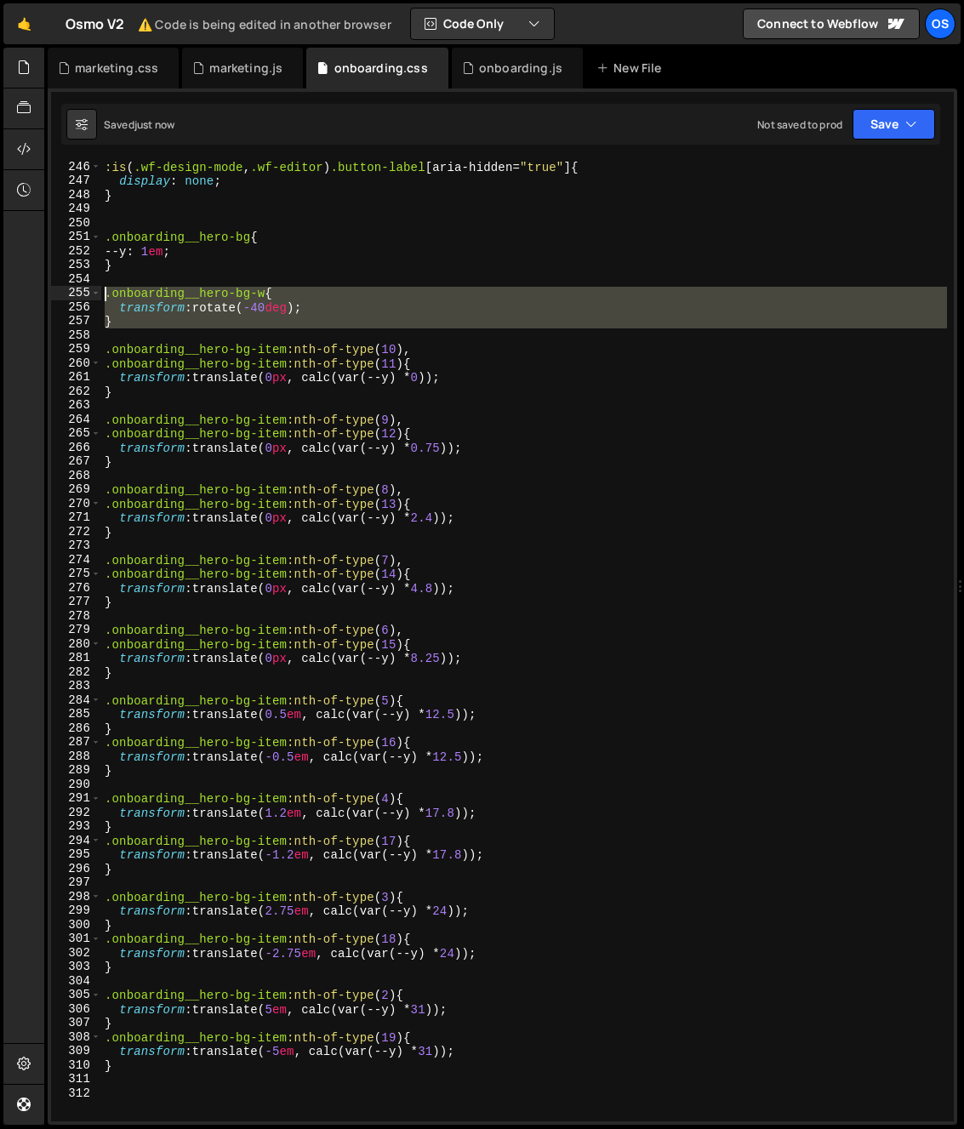
drag, startPoint x: 141, startPoint y: 333, endPoint x: 66, endPoint y: 294, distance: 84.1
click at [66, 294] on div "transform: translate(5em, calc(var(--y) * 31)); 246 247 248 249 250 251 252 253…" at bounding box center [502, 640] width 902 height 961
type textarea ".onboarding__hero-bg-w{ transform: rotate(-40deg);"
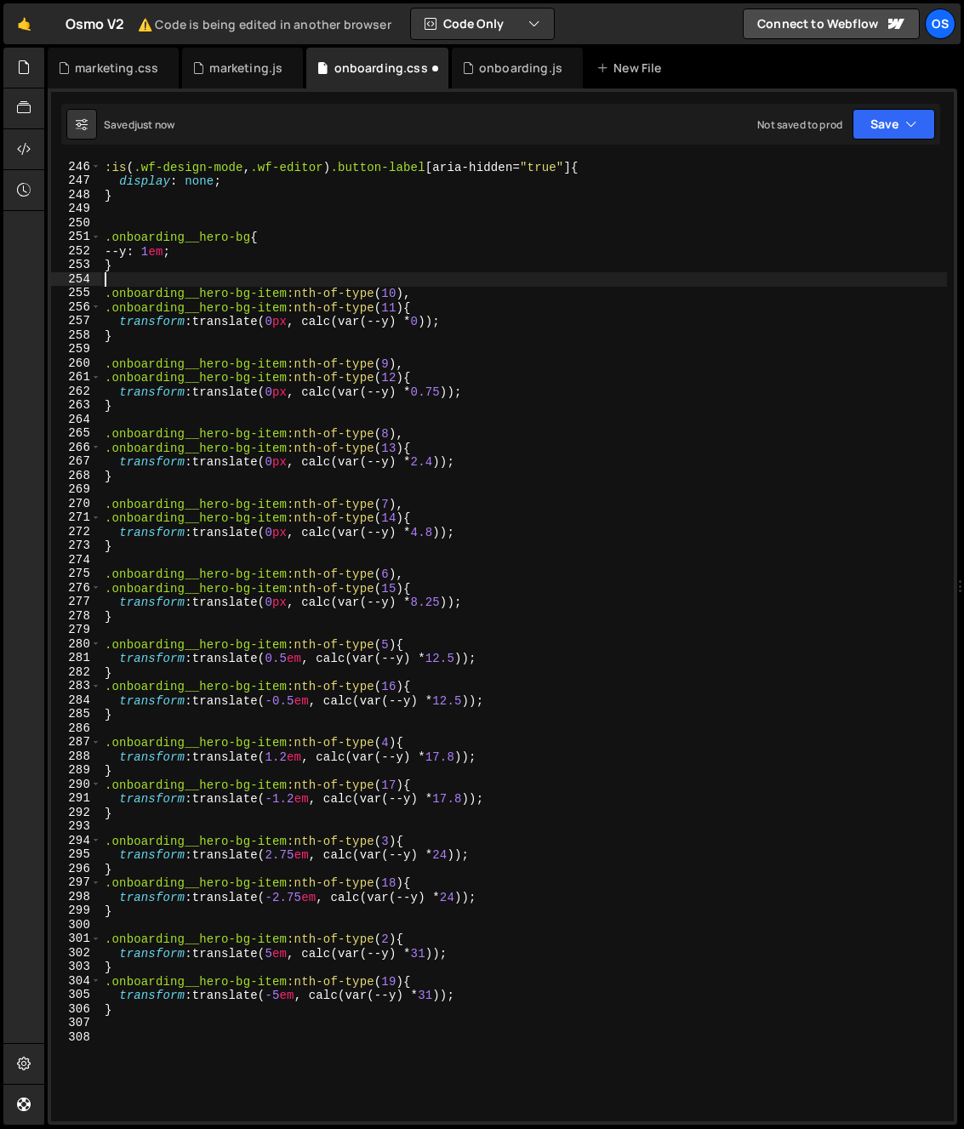
type textarea "}"
click at [422, 429] on div ":is ( .wf-design-mode , .wf-editor ) .button-label [ aria-hidden = " true " ] {…" at bounding box center [524, 654] width 846 height 989
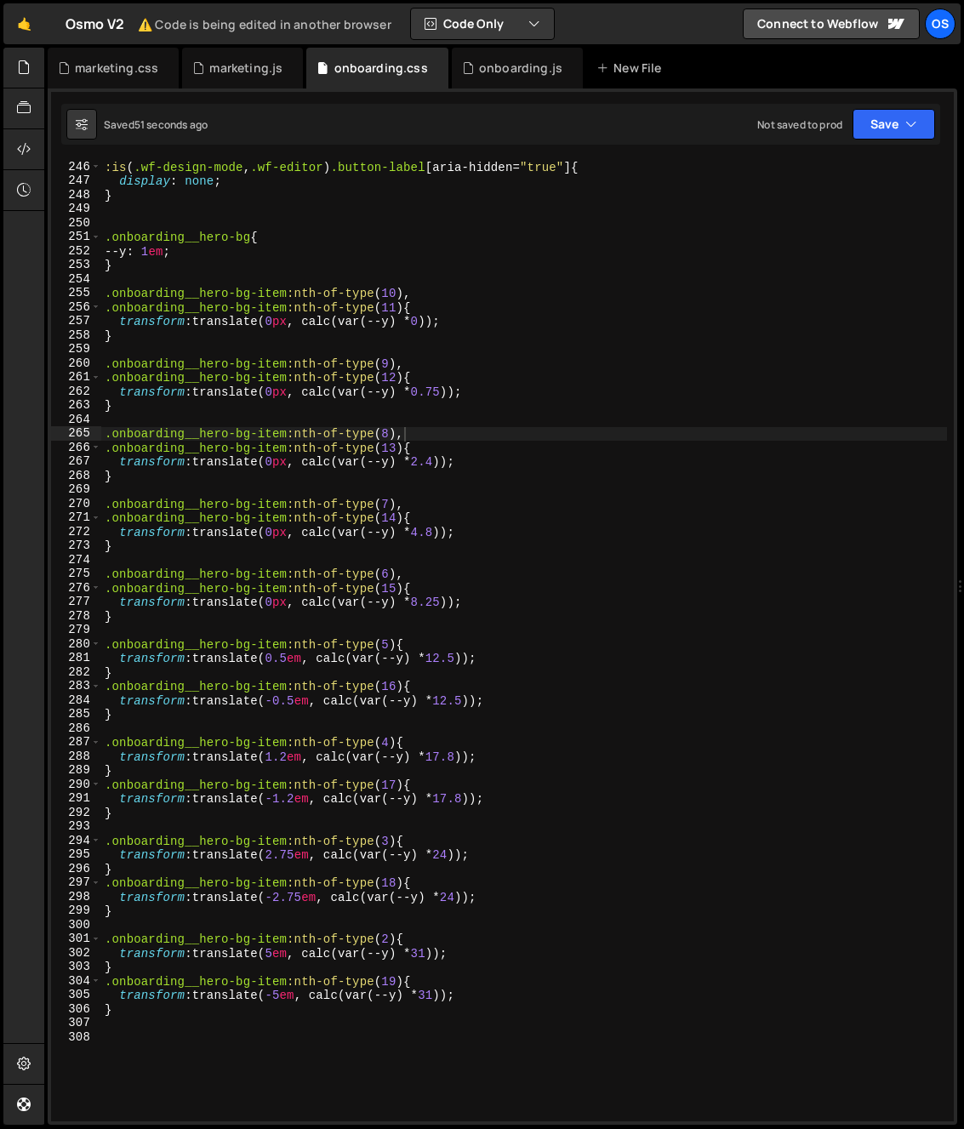
click at [522, 863] on div ":is ( .wf-design-mode , .wf-editor ) .button-label [ aria-hidden = " true " ] {…" at bounding box center [524, 654] width 846 height 989
drag, startPoint x: 309, startPoint y: 660, endPoint x: 271, endPoint y: 663, distance: 37.5
click at [271, 663] on div ":is ( .wf-design-mode , .wf-editor ) .button-label [ aria-hidden = " true " ] {…" at bounding box center [524, 654] width 846 height 989
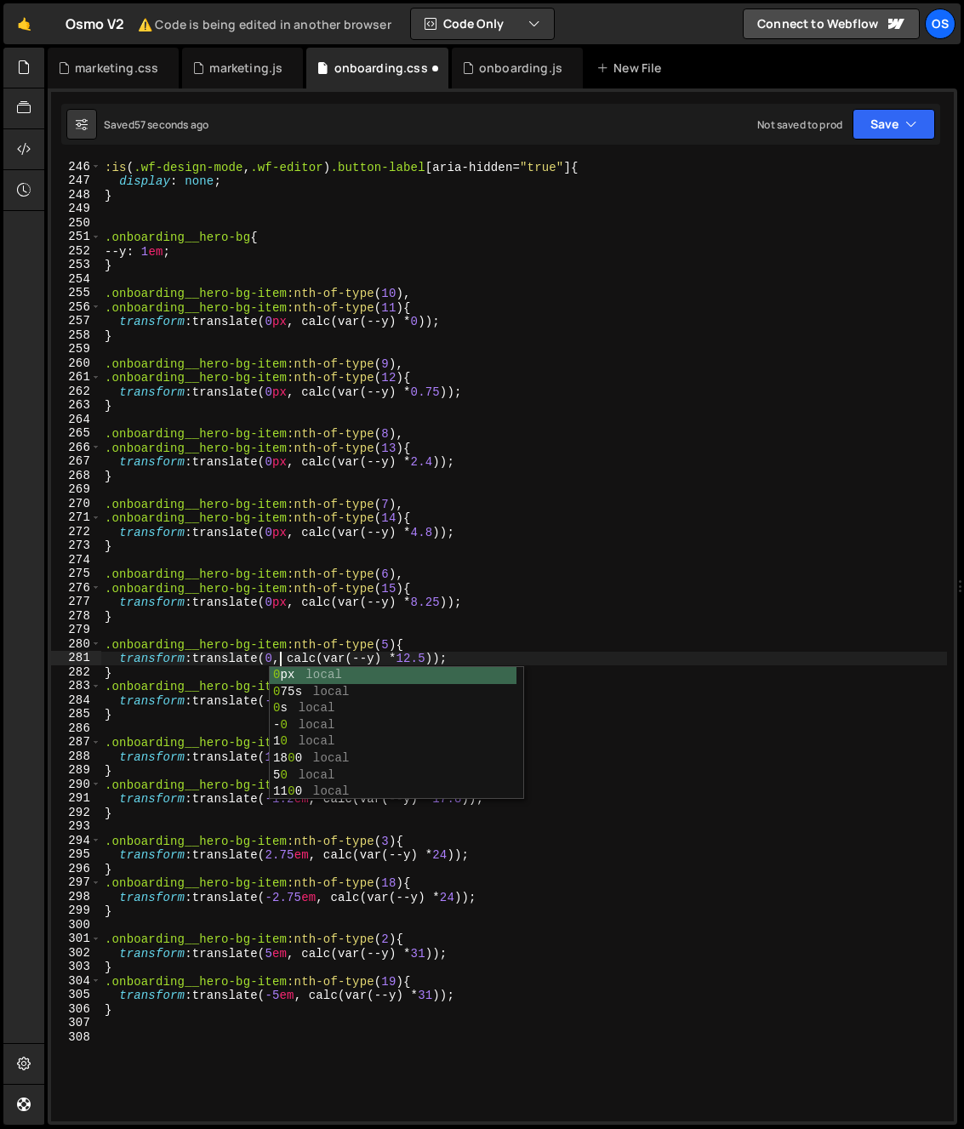
scroll to position [0, 13]
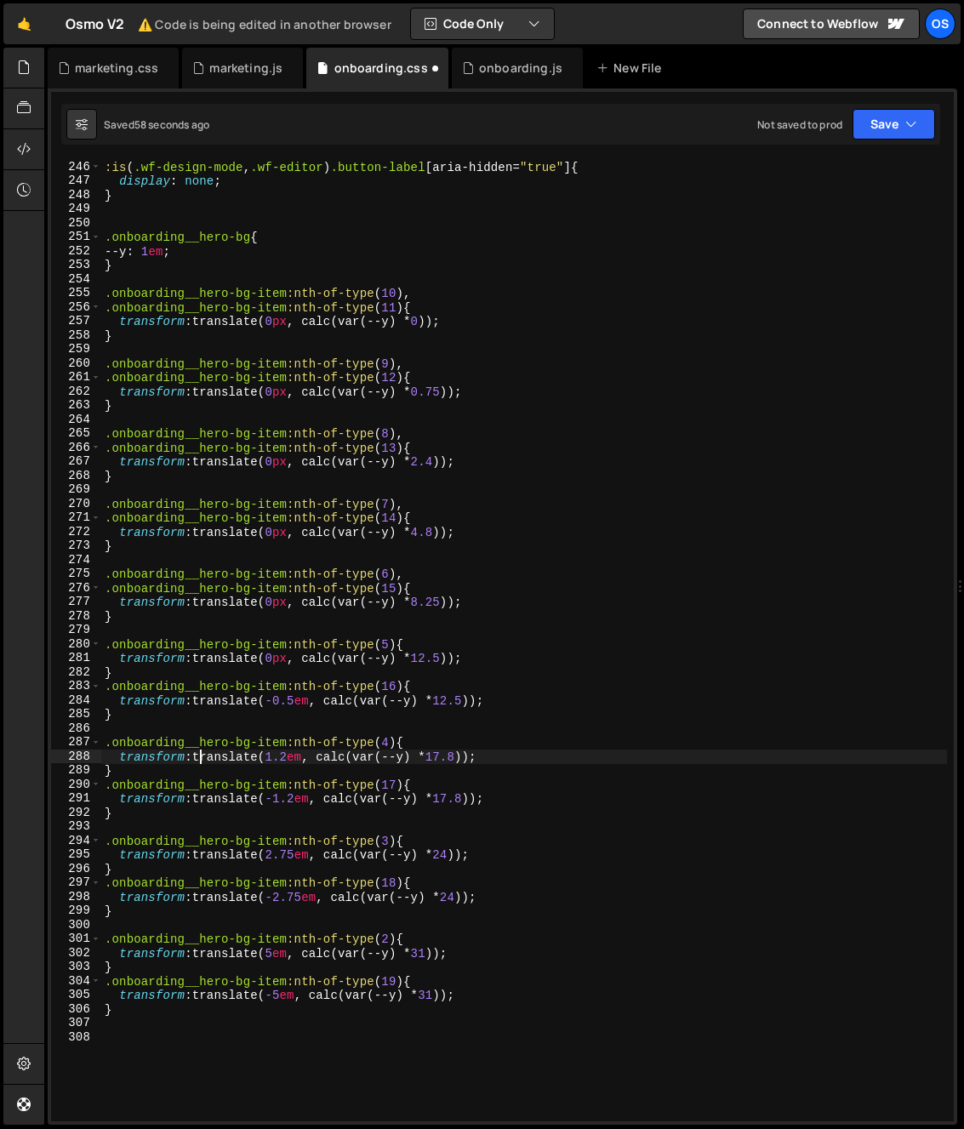
click at [199, 760] on div ":is ( .wf-design-mode , .wf-editor ) .button-label [ aria-hidden = " true " ] {…" at bounding box center [524, 654] width 846 height 989
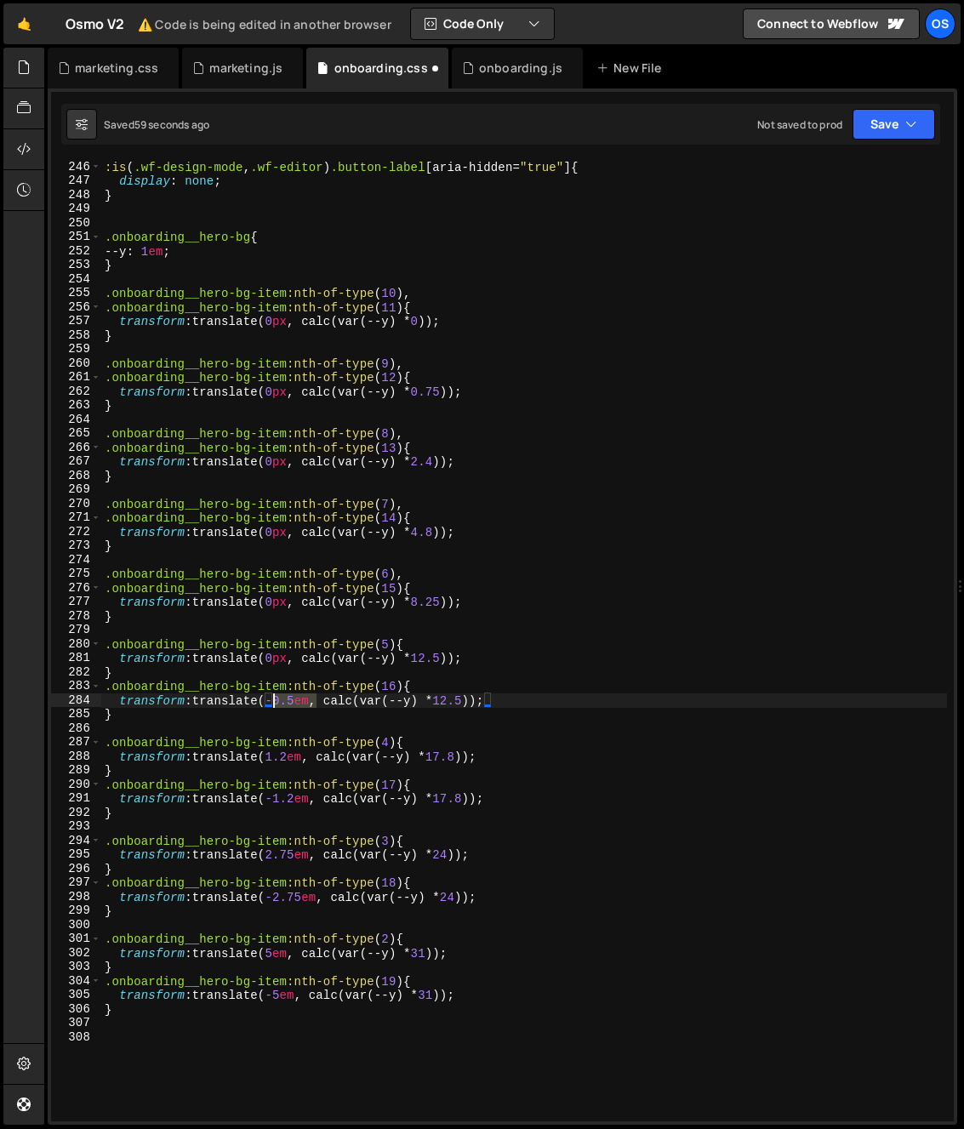
drag, startPoint x: 315, startPoint y: 703, endPoint x: 271, endPoint y: 704, distance: 43.4
click at [271, 704] on div ":is ( .wf-design-mode , .wf-editor ) .button-label [ aria-hidden = " true " ] {…" at bounding box center [524, 654] width 846 height 989
click at [397, 646] on div ":is ( .wf-design-mode , .wf-editor ) .button-label [ aria-hidden = " true " ] {…" at bounding box center [524, 654] width 846 height 989
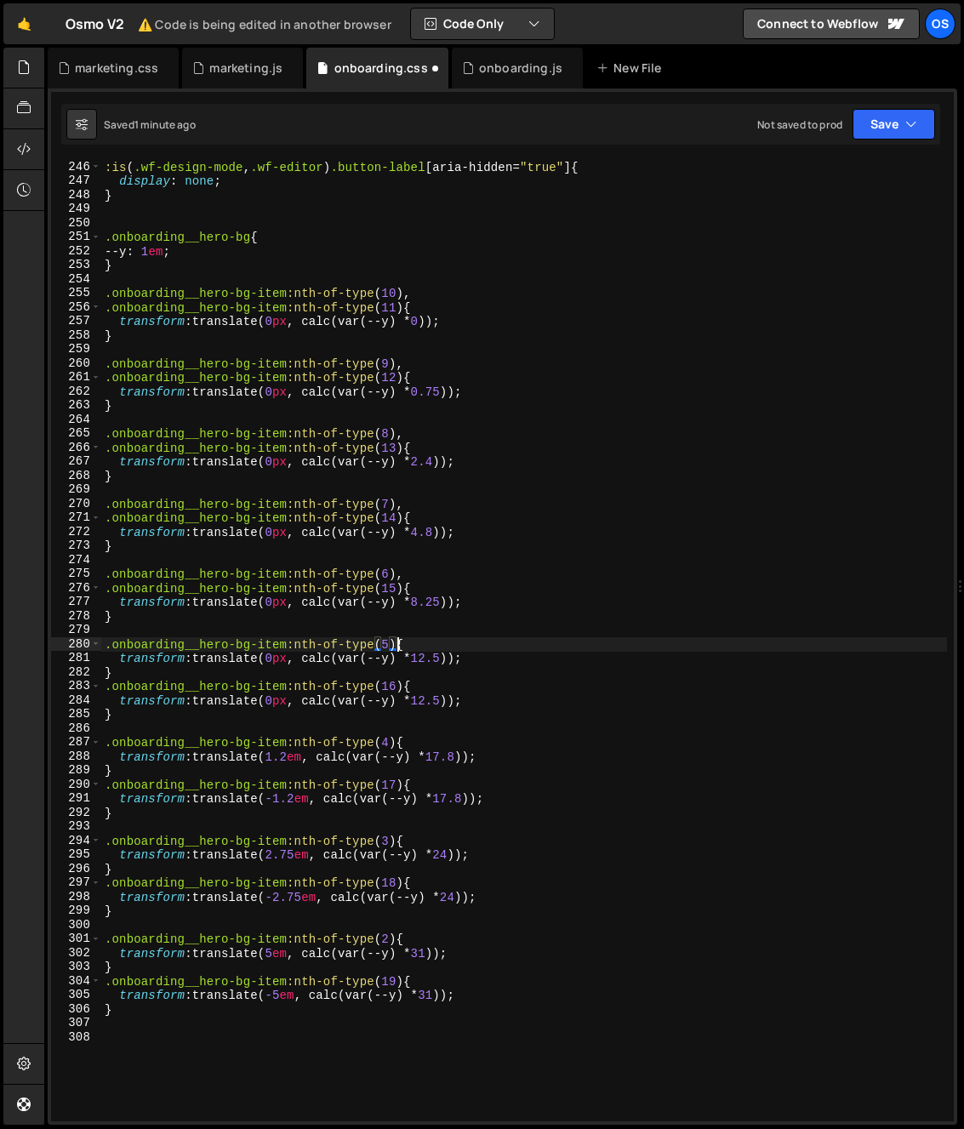
scroll to position [0, 20]
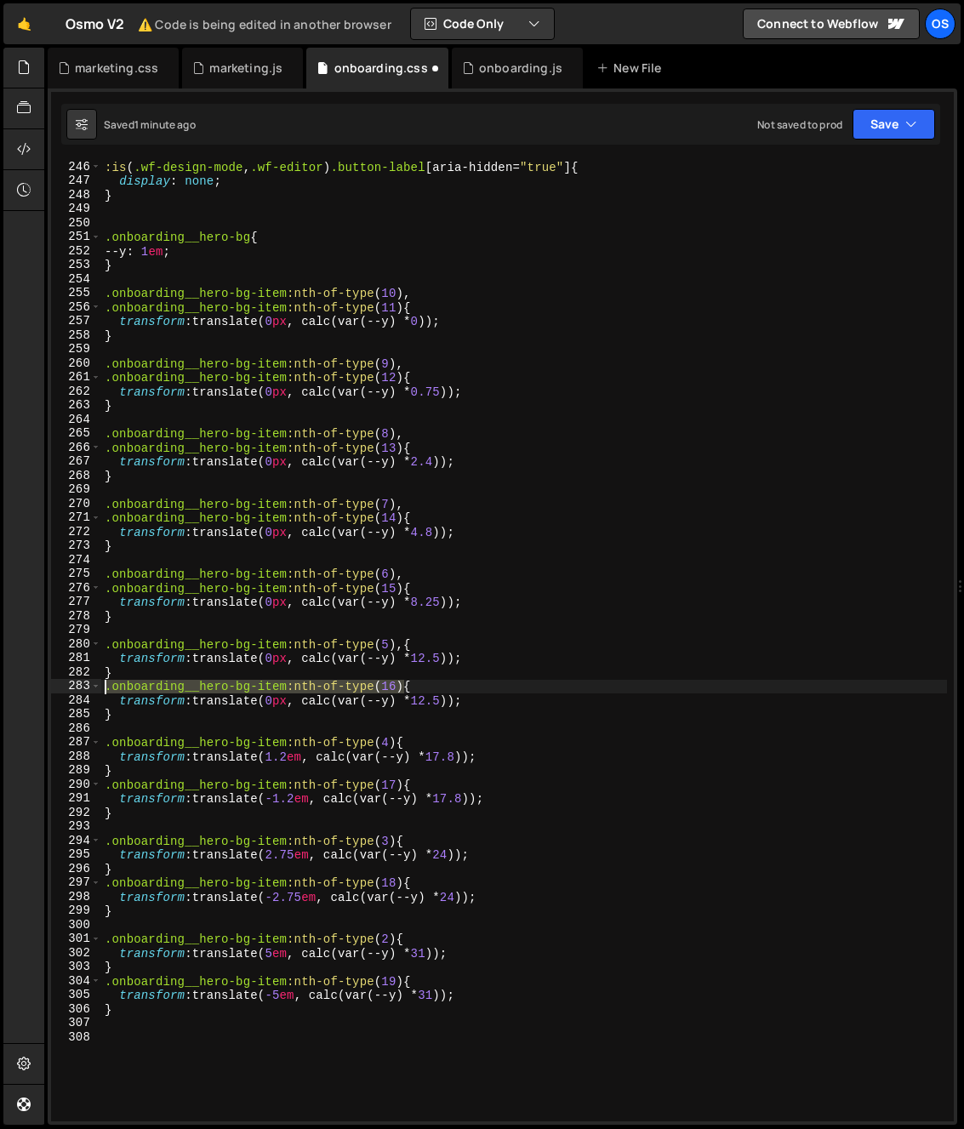
drag, startPoint x: 402, startPoint y: 686, endPoint x: 162, endPoint y: 689, distance: 240.7
click at [72, 683] on div ".onboarding__hero-bg-item:nth-of-type(5),{ 246 247 248 249 250 251 252 253 254 …" at bounding box center [502, 640] width 902 height 961
click at [402, 650] on div ":is ( .wf-design-mode , .wf-editor ) .button-label [ aria-hidden = " true " ] {…" at bounding box center [524, 654] width 846 height 989
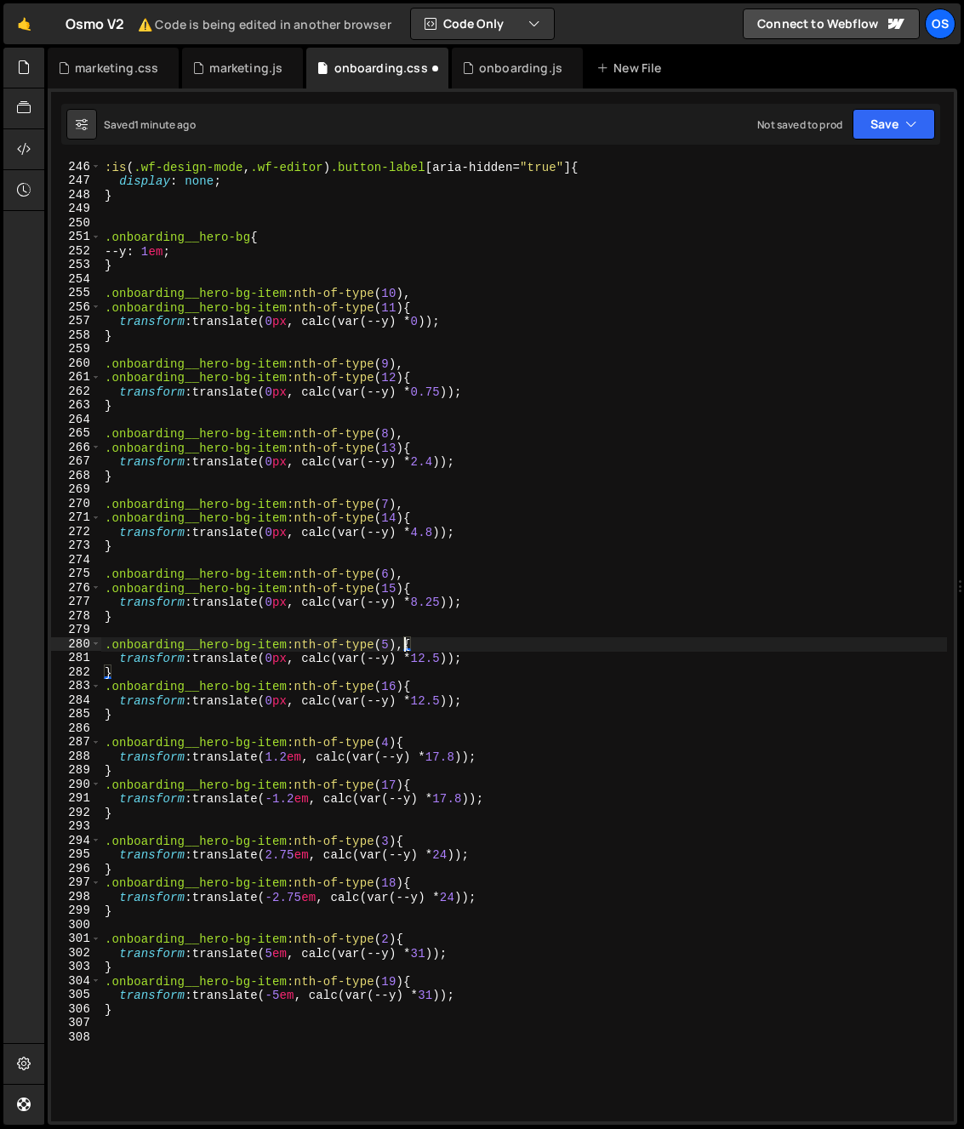
scroll to position [0, 0]
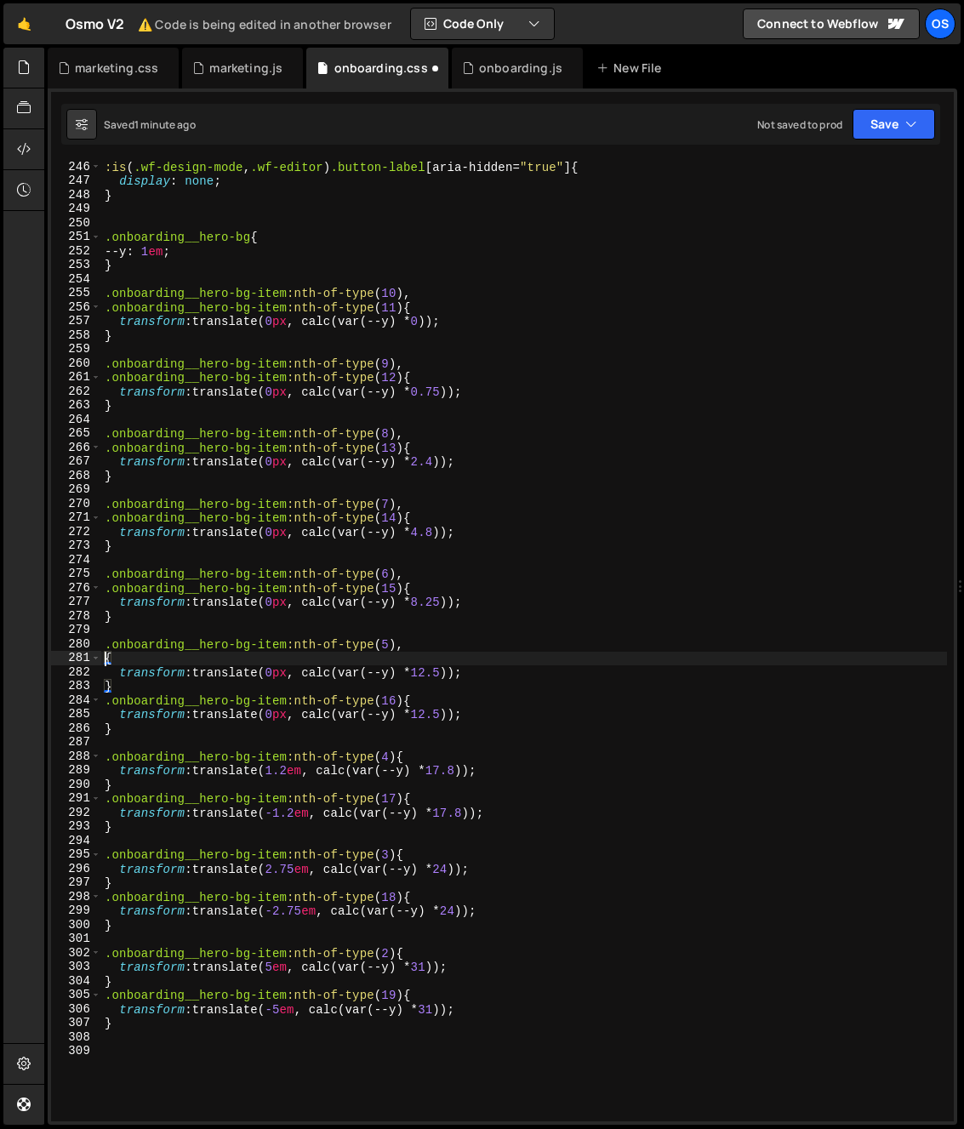
paste textarea ".onboarding__hero-bg-item:nth-of-type(16)"
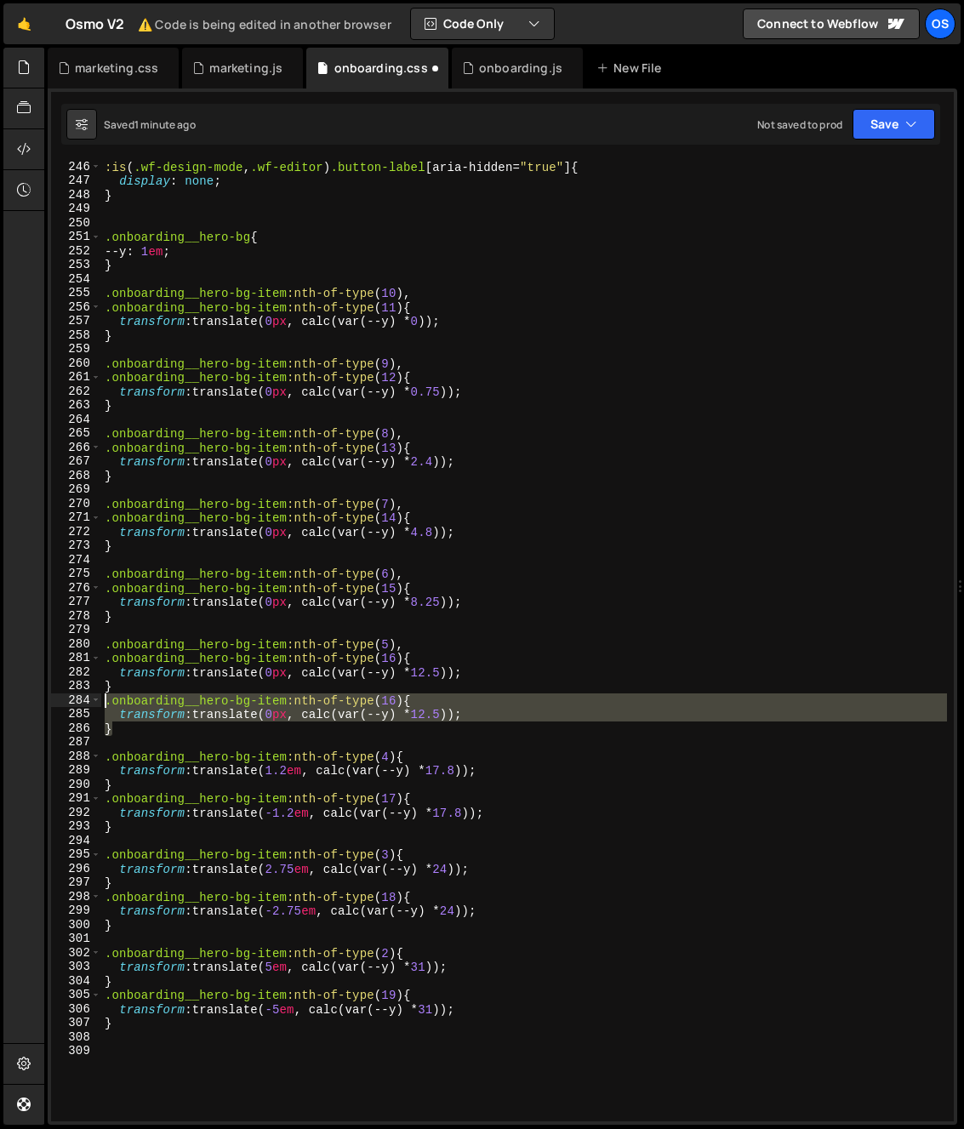
drag, startPoint x: 117, startPoint y: 720, endPoint x: 48, endPoint y: 703, distance: 71.0
click at [48, 703] on div "XXXXXXXXXXXXXXXXXXXXXXXXXXXXXXXXXXXXXXXXXXXXXXXXXXXXXXXXXXXXXXXXXXXXXXXXXXXXXXX…" at bounding box center [502, 606] width 909 height 1036
type textarea ".onboarding__hero-bg-item:nth-of-type(16){ transform: translate(0px, calc(var(-…"
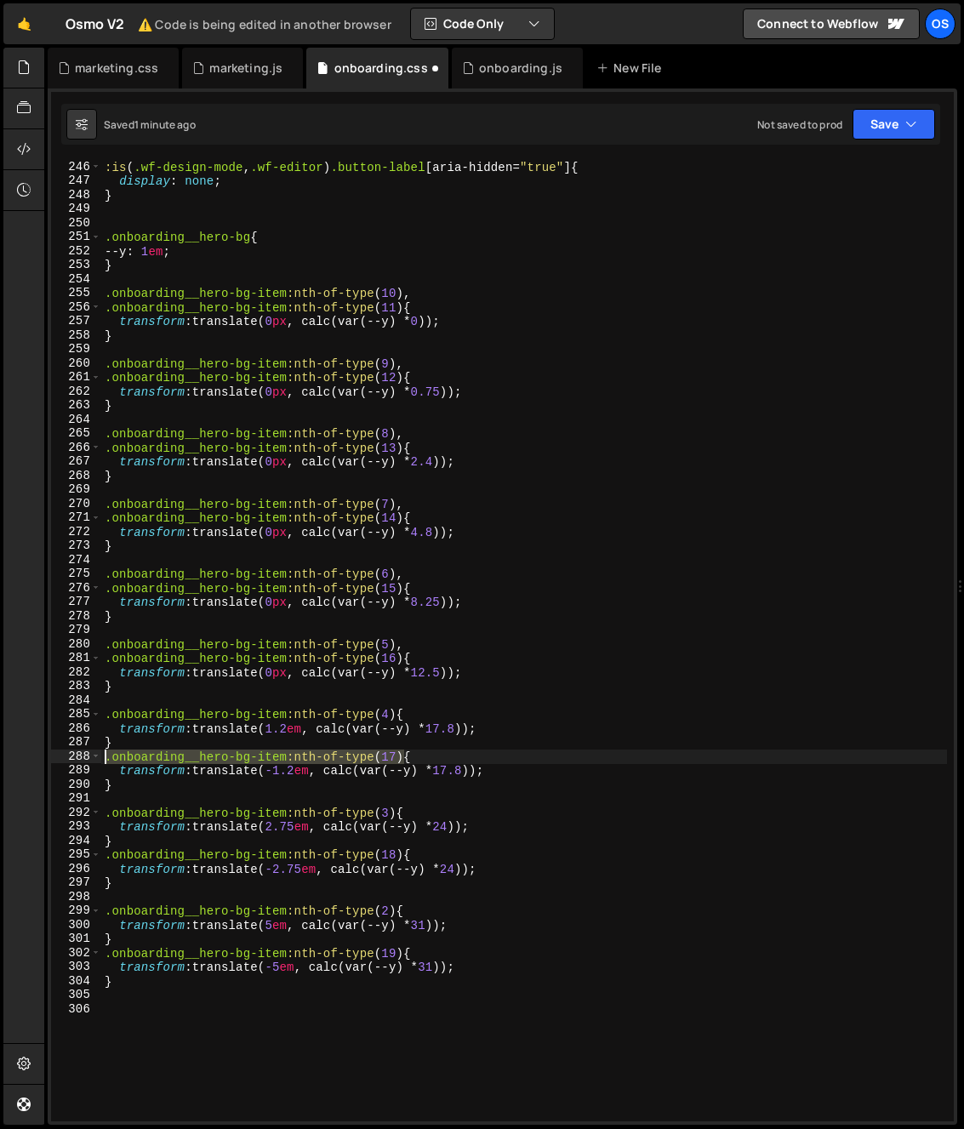
drag, startPoint x: 401, startPoint y: 759, endPoint x: 31, endPoint y: 754, distance: 370.9
click at [31, 754] on div "Hold on a sec... Are you certain you wish to leave this page? Any changes you'v…" at bounding box center [482, 564] width 964 height 1129
click at [396, 717] on div ":is ( .wf-design-mode , .wf-editor ) .button-label [ aria-hidden = " true " ] {…" at bounding box center [524, 654] width 846 height 989
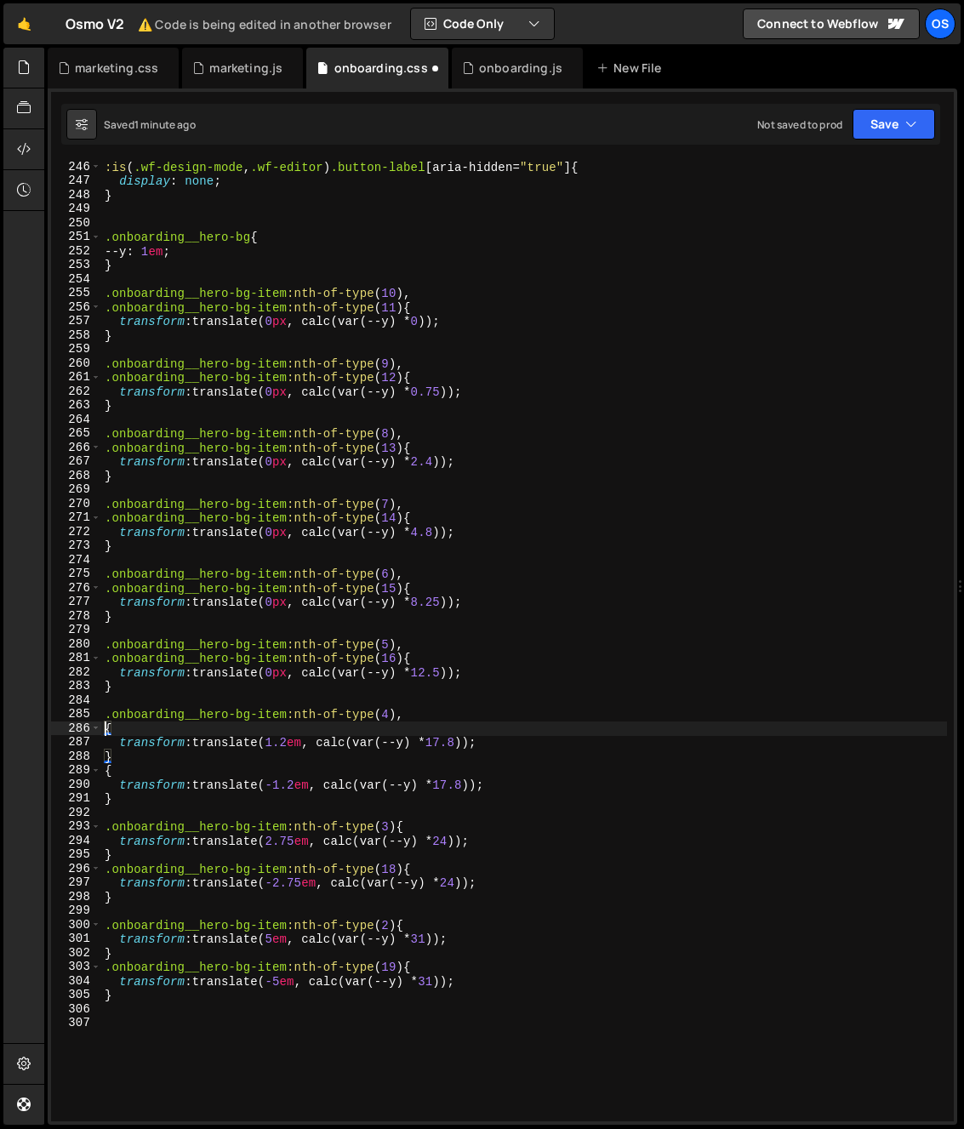
paste textarea ".onboarding__hero-bg-item:nth-of-type(17)"
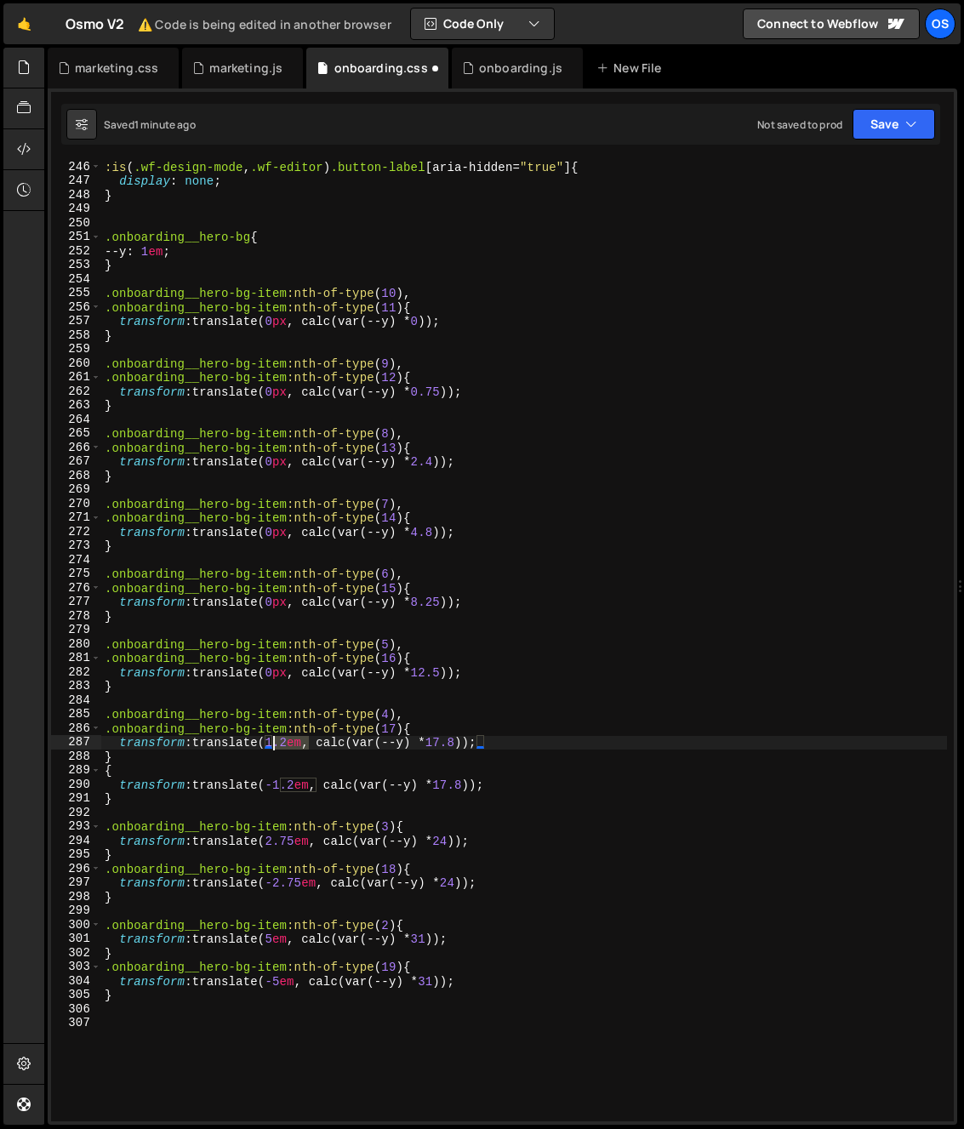
drag, startPoint x: 307, startPoint y: 746, endPoint x: 272, endPoint y: 747, distance: 34.9
click at [272, 747] on div ":is ( .wf-design-mode , .wf-editor ) .button-label [ aria-hidden = " true " ] {…" at bounding box center [524, 654] width 846 height 989
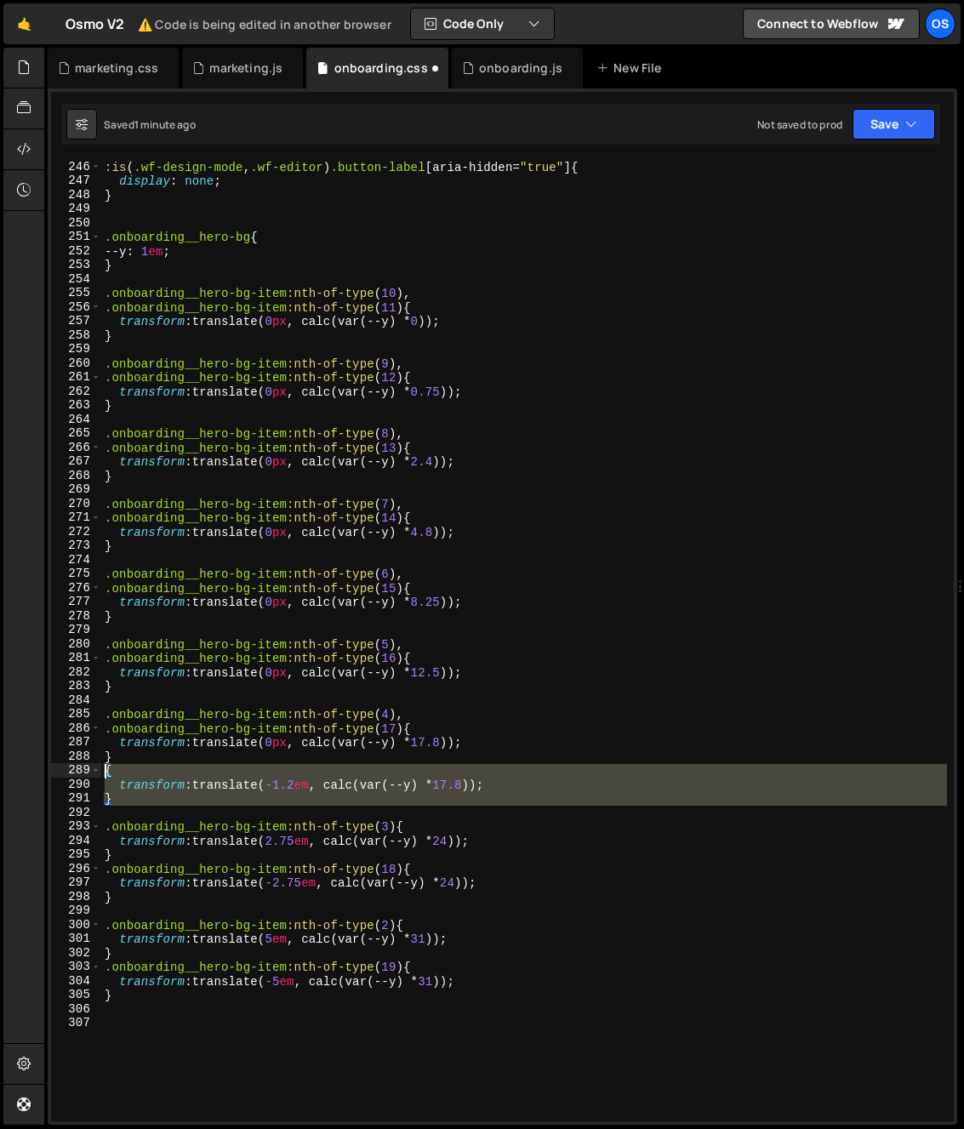
drag, startPoint x: 145, startPoint y: 800, endPoint x: 65, endPoint y: 766, distance: 86.6
click at [65, 766] on div "transform: translate(0px, calc(var(--y) * 17.8)); 246 247 248 249 250 251 252 2…" at bounding box center [502, 640] width 902 height 961
type textarea "{ transform: translate(-1.2em, calc(var(--y) * 17.8));"
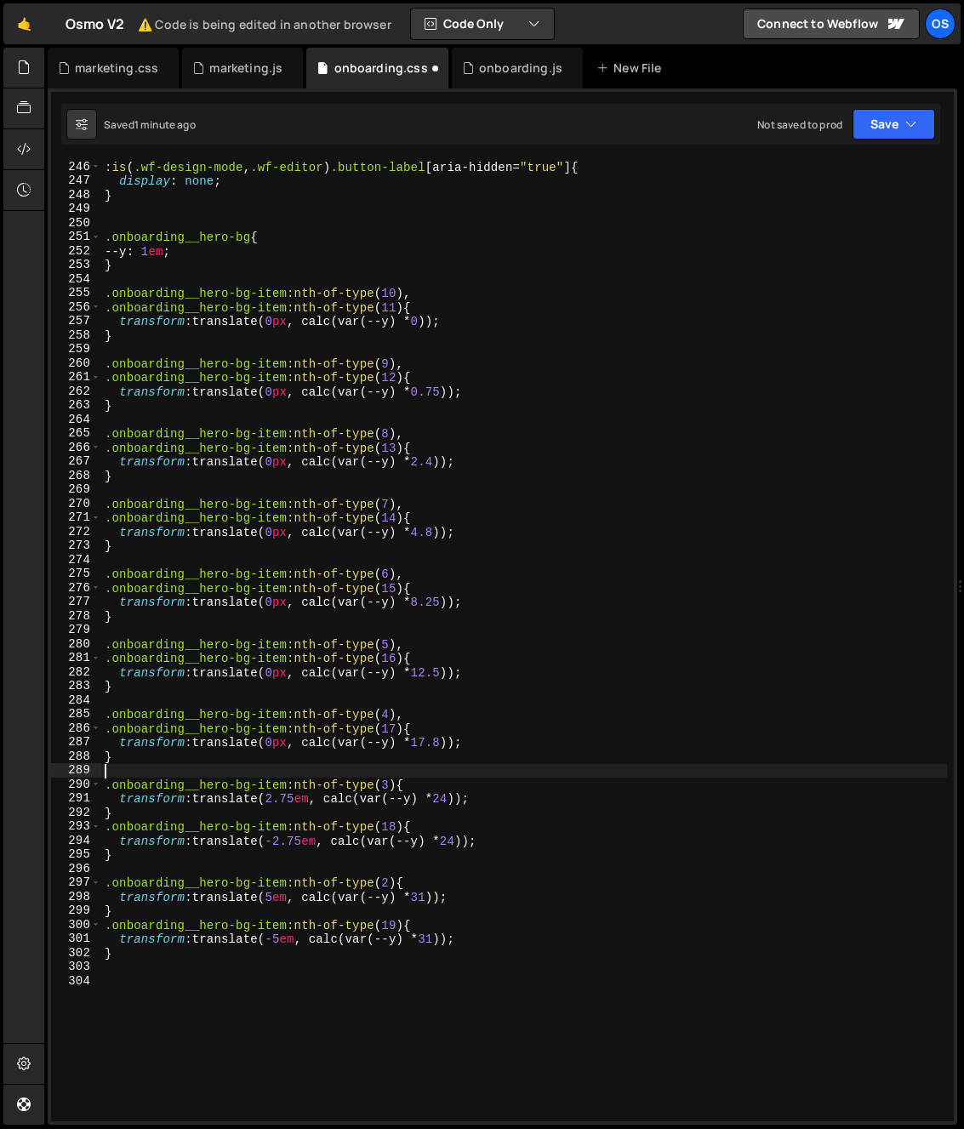
type textarea "}"
click at [355, 716] on div ":is ( .wf-design-mode , .wf-editor ) .button-label [ aria-hidden = " true " ] {…" at bounding box center [524, 654] width 846 height 989
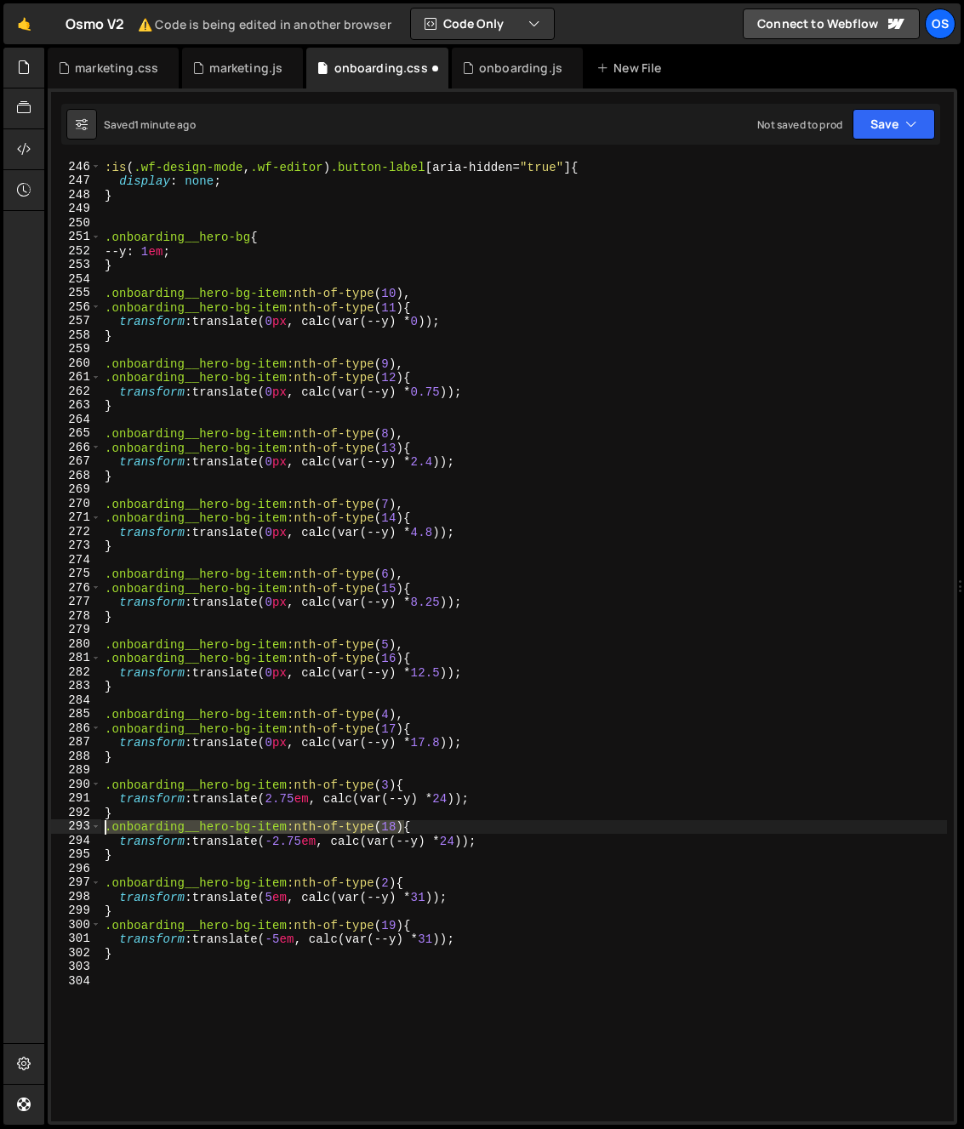
drag, startPoint x: 401, startPoint y: 828, endPoint x: 18, endPoint y: 831, distance: 383.6
click at [18, 831] on div "Hold on a sec... Are you certain you wish to leave this page? Any changes you'v…" at bounding box center [482, 564] width 964 height 1129
click at [394, 784] on div ":is ( .wf-design-mode , .wf-editor ) .button-label [ aria-hidden = " true " ] {…" at bounding box center [524, 654] width 846 height 989
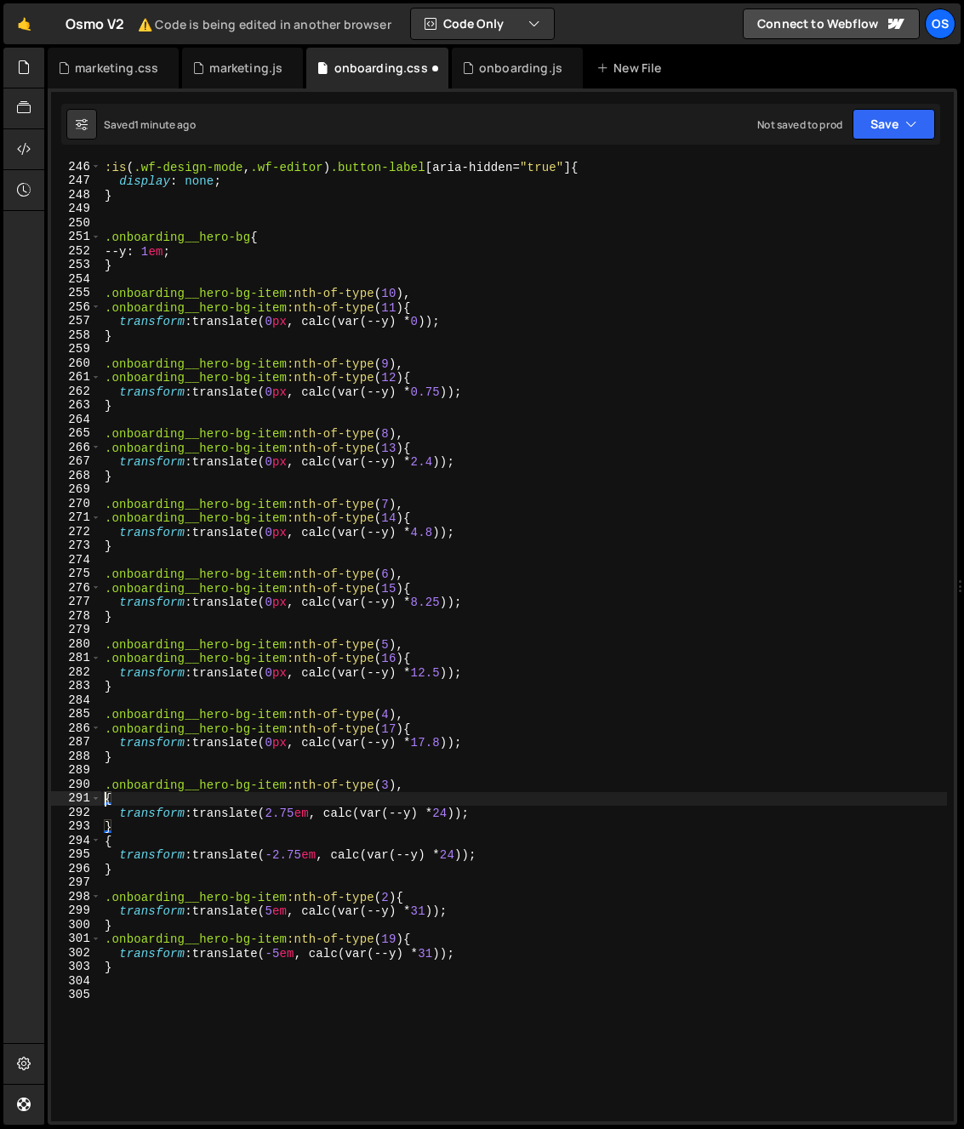
paste textarea ".onboarding__hero-bg-item:nth-of-type(18)"
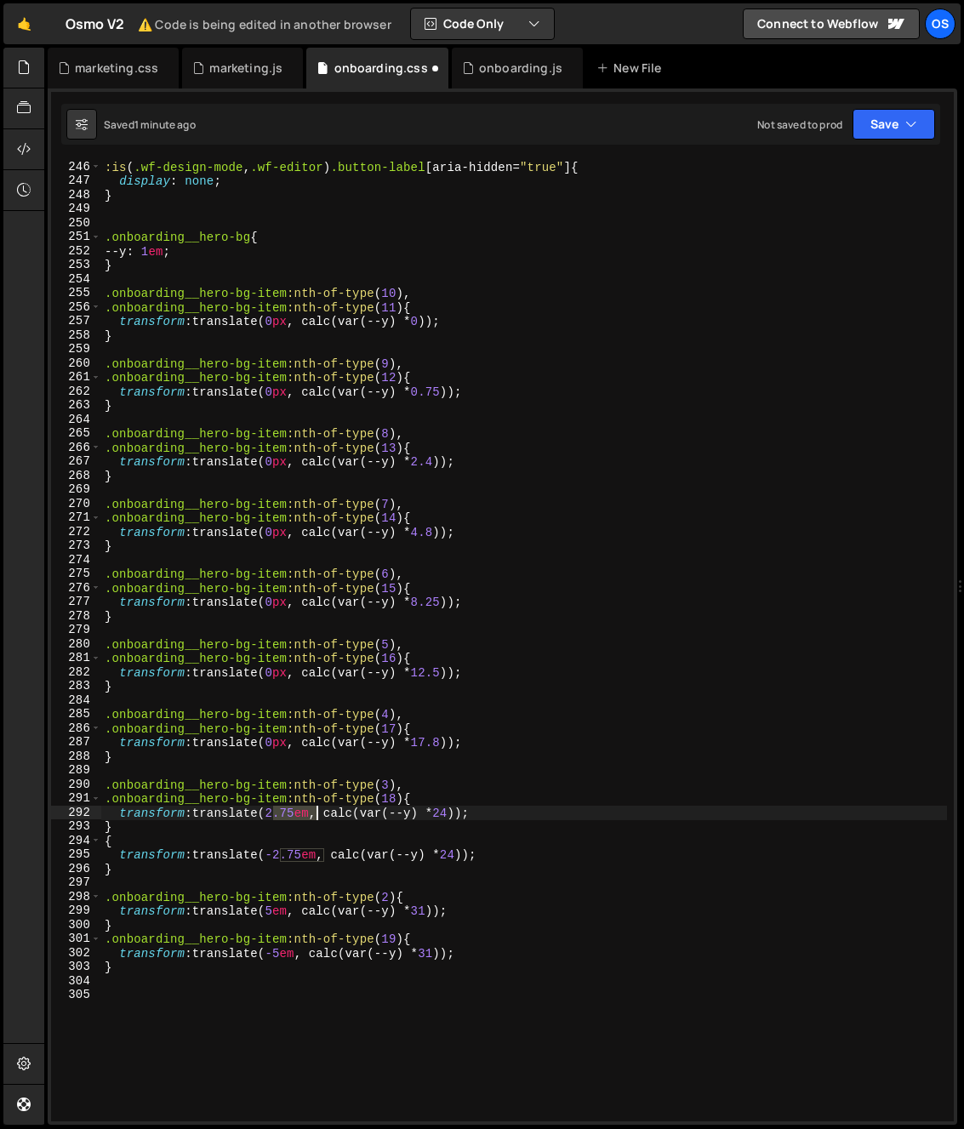
drag, startPoint x: 274, startPoint y: 816, endPoint x: 316, endPoint y: 817, distance: 41.7
click at [316, 817] on div ":is ( .wf-design-mode , .wf-editor ) .button-label [ aria-hidden = " true " ] {…" at bounding box center [524, 654] width 846 height 989
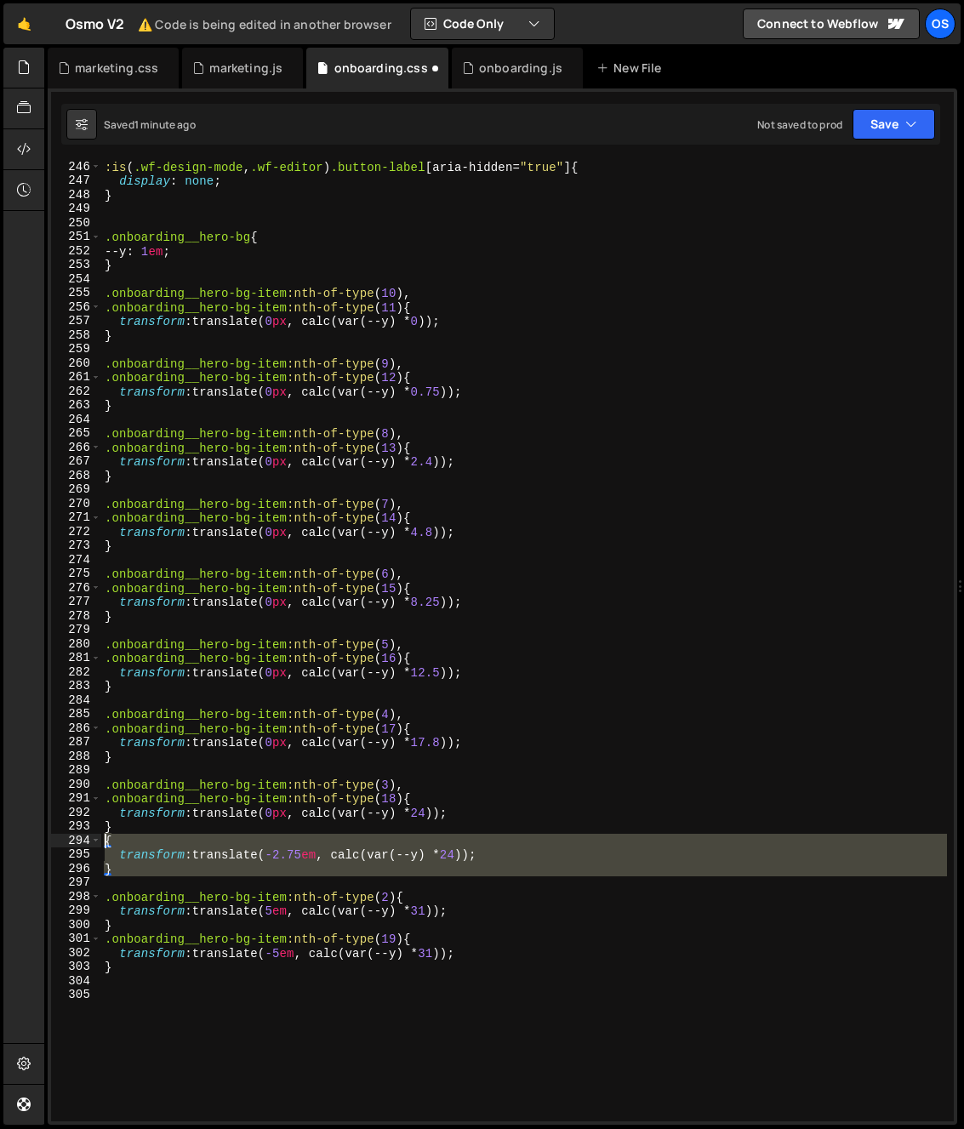
drag, startPoint x: 135, startPoint y: 879, endPoint x: 83, endPoint y: 845, distance: 62.8
click at [83, 845] on div "transform: translate(0px, calc(var(--y) * 24)); 246 247 248 249 250 251 252 253…" at bounding box center [502, 640] width 902 height 961
type textarea "{ transform: translate(-2.75em, calc(var(--y) * 24));"
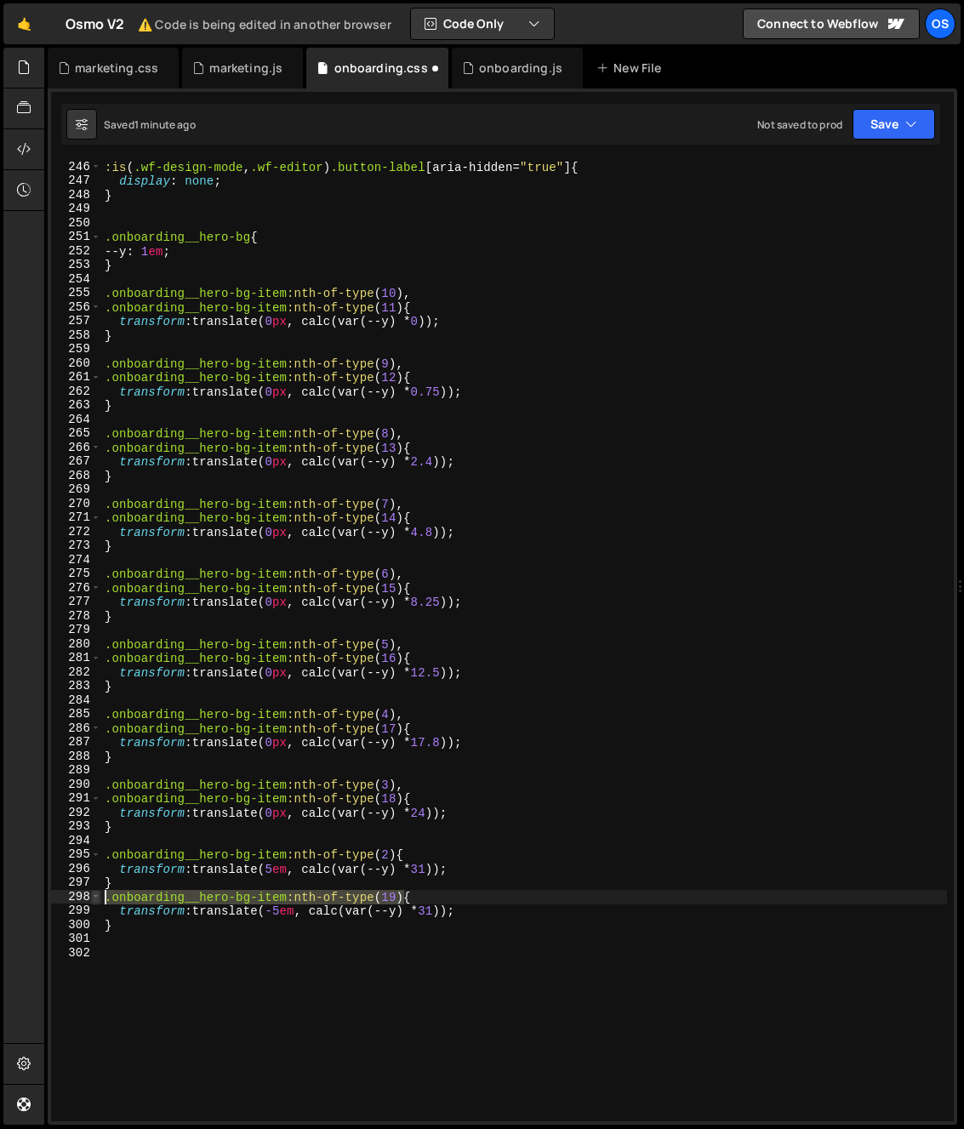
drag, startPoint x: 406, startPoint y: 897, endPoint x: 95, endPoint y: 893, distance: 310.5
click at [95, 893] on div "246 247 248 249 250 251 252 253 254 255 256 257 258 259 260 261 262 263 264 265…" at bounding box center [502, 640] width 902 height 961
click at [402, 853] on div ":is ( .wf-design-mode , .wf-editor ) .button-label [ aria-hidden = " true " ] {…" at bounding box center [524, 654] width 846 height 989
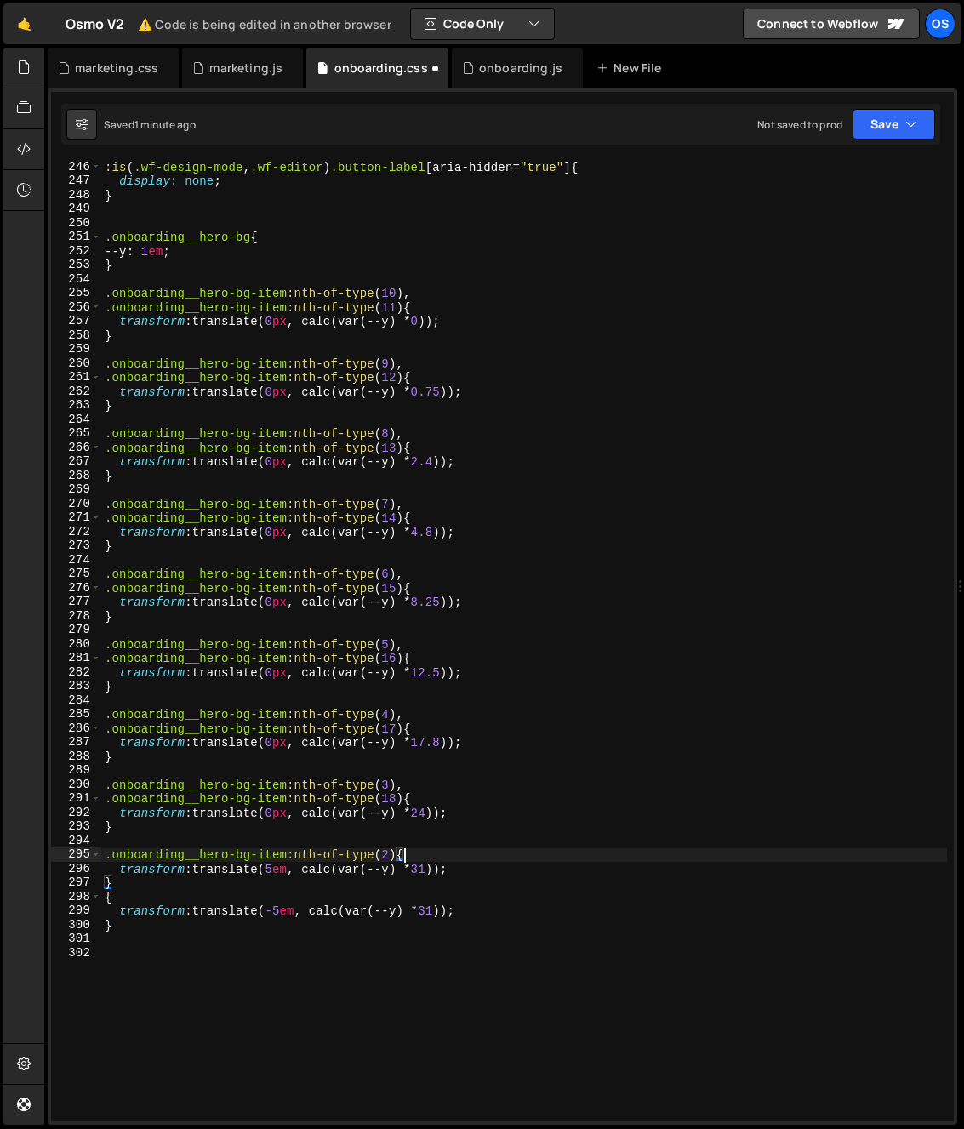
drag, startPoint x: 396, startPoint y: 853, endPoint x: 395, endPoint y: 873, distance: 19.6
click at [396, 854] on div ":is ( .wf-design-mode , .wf-editor ) .button-label [ aria-hidden = " true " ] {…" at bounding box center [524, 654] width 846 height 989
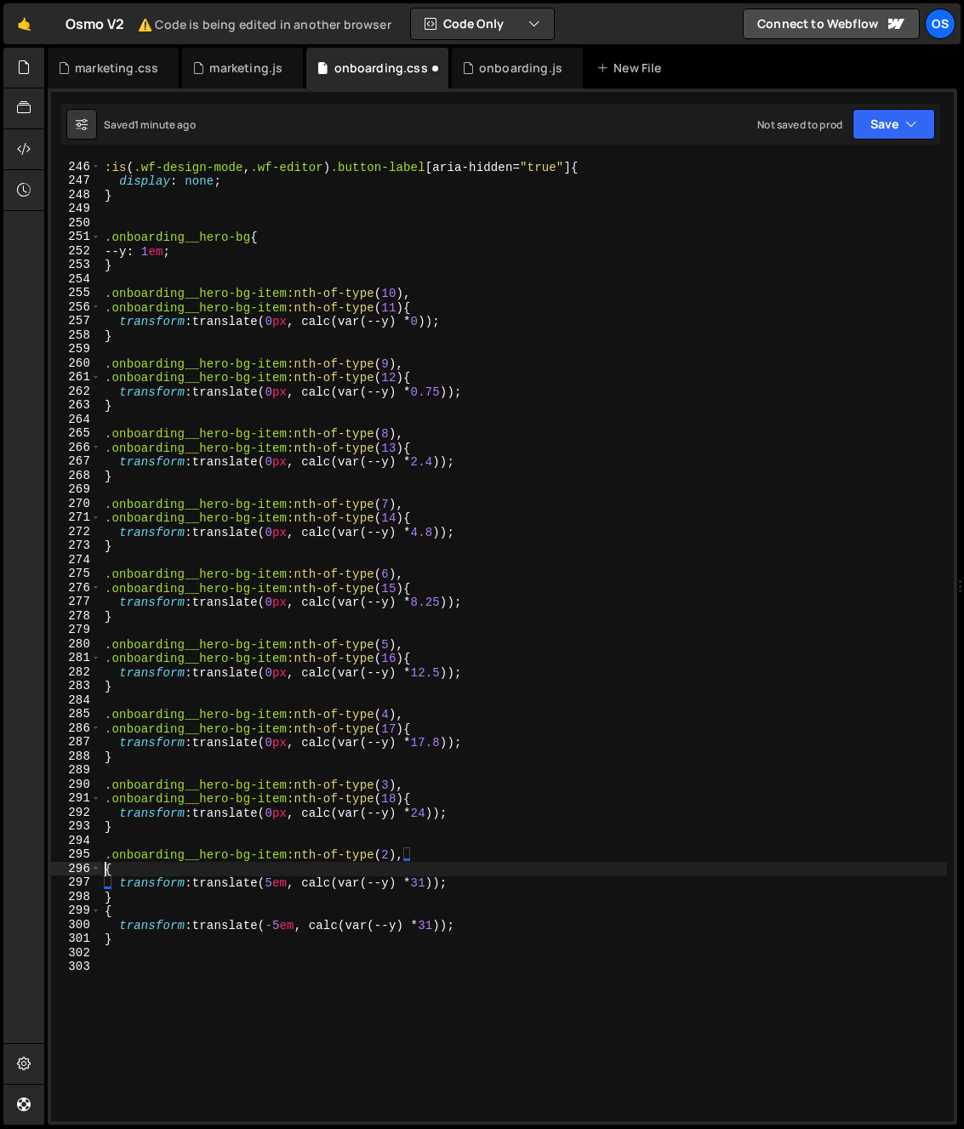
paste textarea ".onboarding__hero-bg-item:nth-of-type(19)"
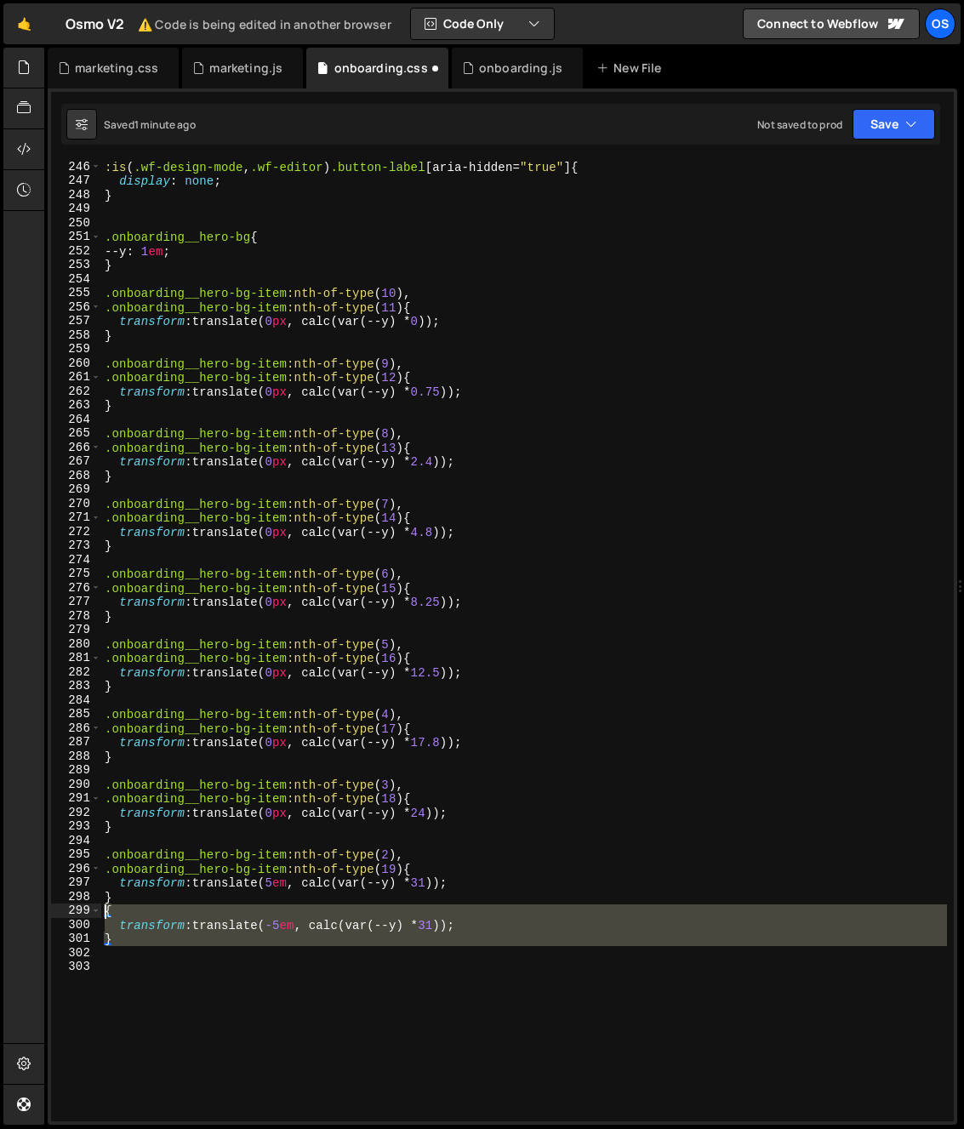
drag, startPoint x: 131, startPoint y: 946, endPoint x: 146, endPoint y: 913, distance: 36.5
click at [94, 914] on div ".onboarding__hero-bg-item:nth-of-type(19){ 246 247 248 249 250 251 252 253 254 …" at bounding box center [502, 640] width 902 height 961
type textarea "{ transform: translate(-5em, calc(var(--y) * 31));"
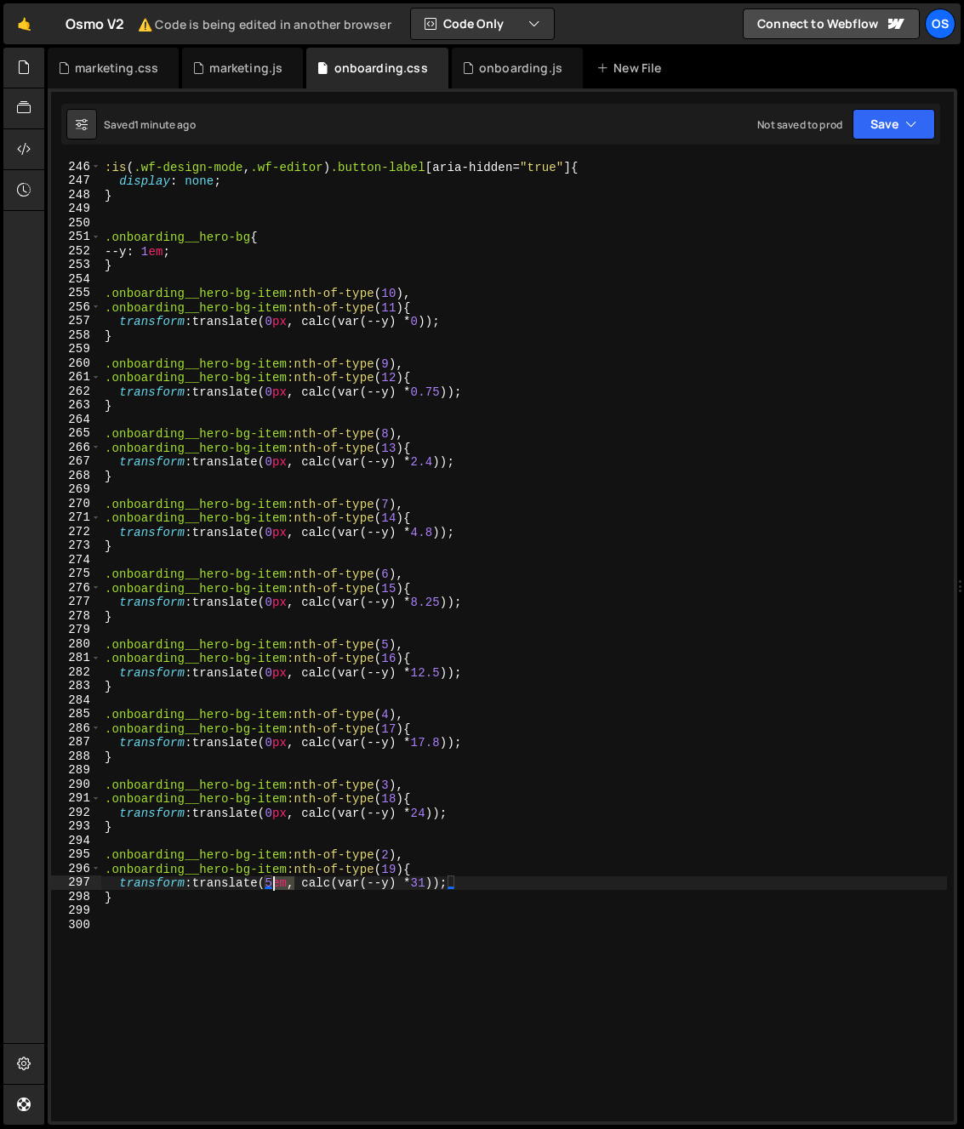
drag, startPoint x: 293, startPoint y: 885, endPoint x: 272, endPoint y: 886, distance: 21.3
click at [272, 886] on div ":is ( .wf-design-mode , .wf-editor ) .button-label [ aria-hidden = " true " ] {…" at bounding box center [524, 654] width 846 height 989
type textarea "transform: translate(0px, calc(var(--y) * 31));"
click at [310, 954] on div ":is ( .wf-design-mode , .wf-editor ) .button-label [ aria-hidden = " true " ] {…" at bounding box center [524, 654] width 846 height 989
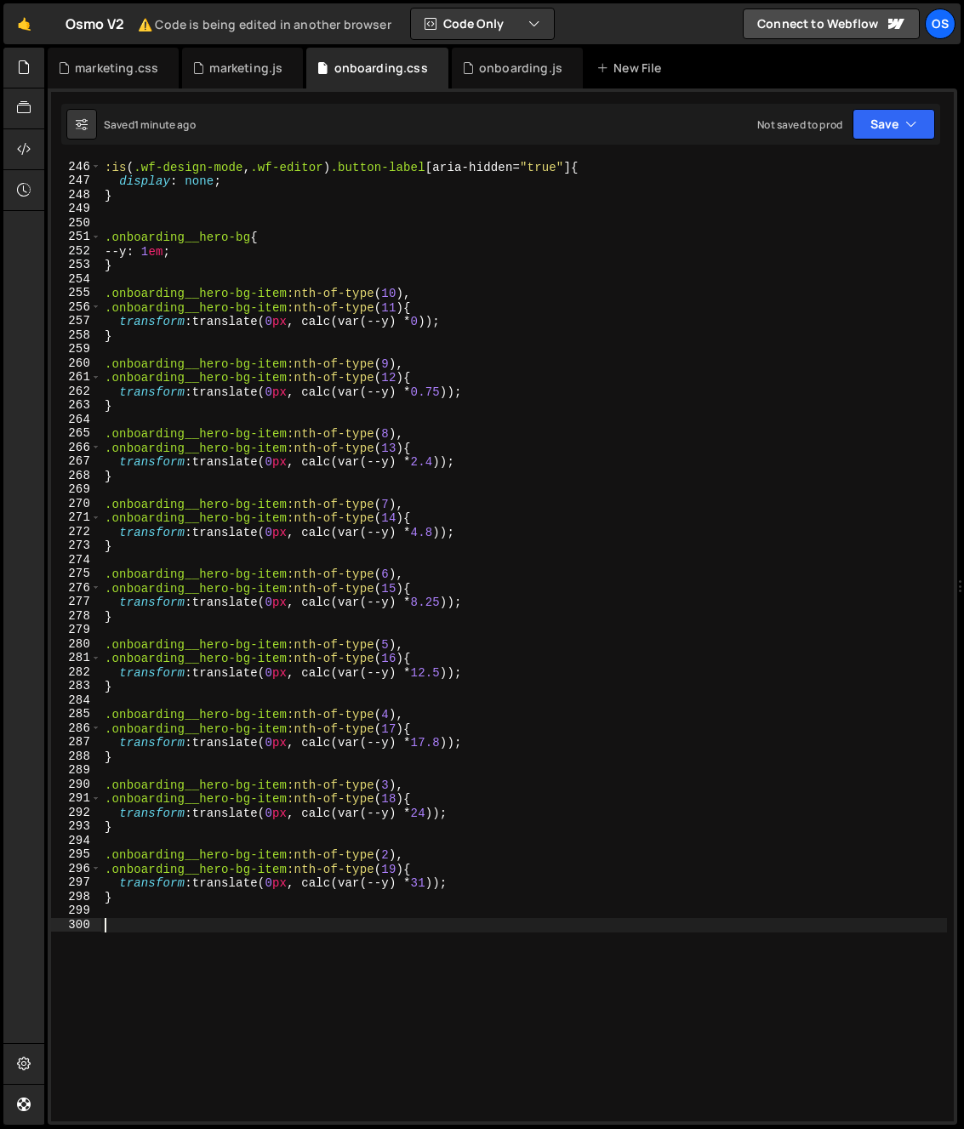
scroll to position [0, 0]
click at [283, 928] on div ":is ( .wf-design-mode , .wf-editor ) .button-label [ aria-hidden = " true " ] {…" at bounding box center [524, 654] width 846 height 989
click at [396, 703] on div ":is ( .wf-design-mode , .wf-editor ) .button-label [ aria-hidden = " true " ] {…" at bounding box center [524, 654] width 846 height 989
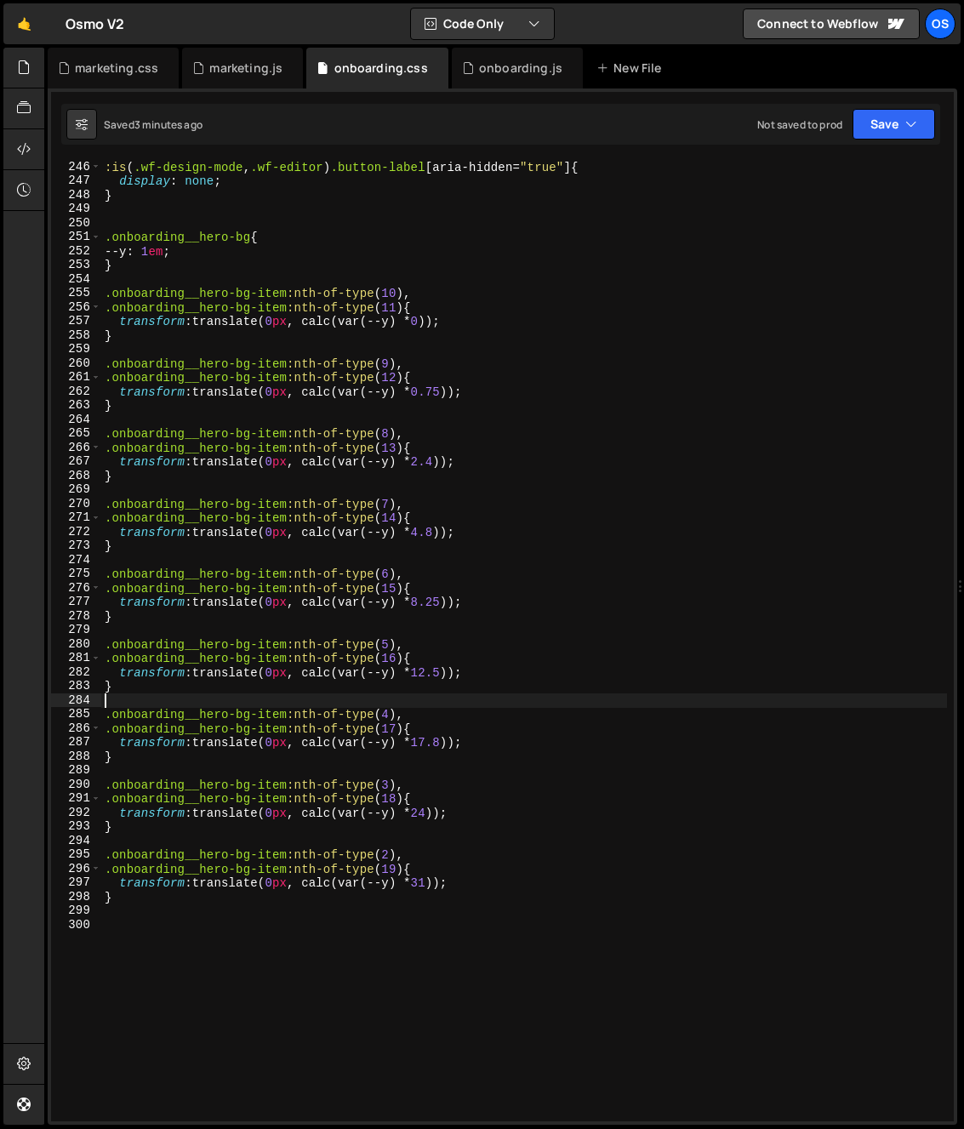
click at [441, 920] on div ":is ( .wf-design-mode , .wf-editor ) .button-label [ aria-hidden = " true " ] {…" at bounding box center [524, 654] width 846 height 989
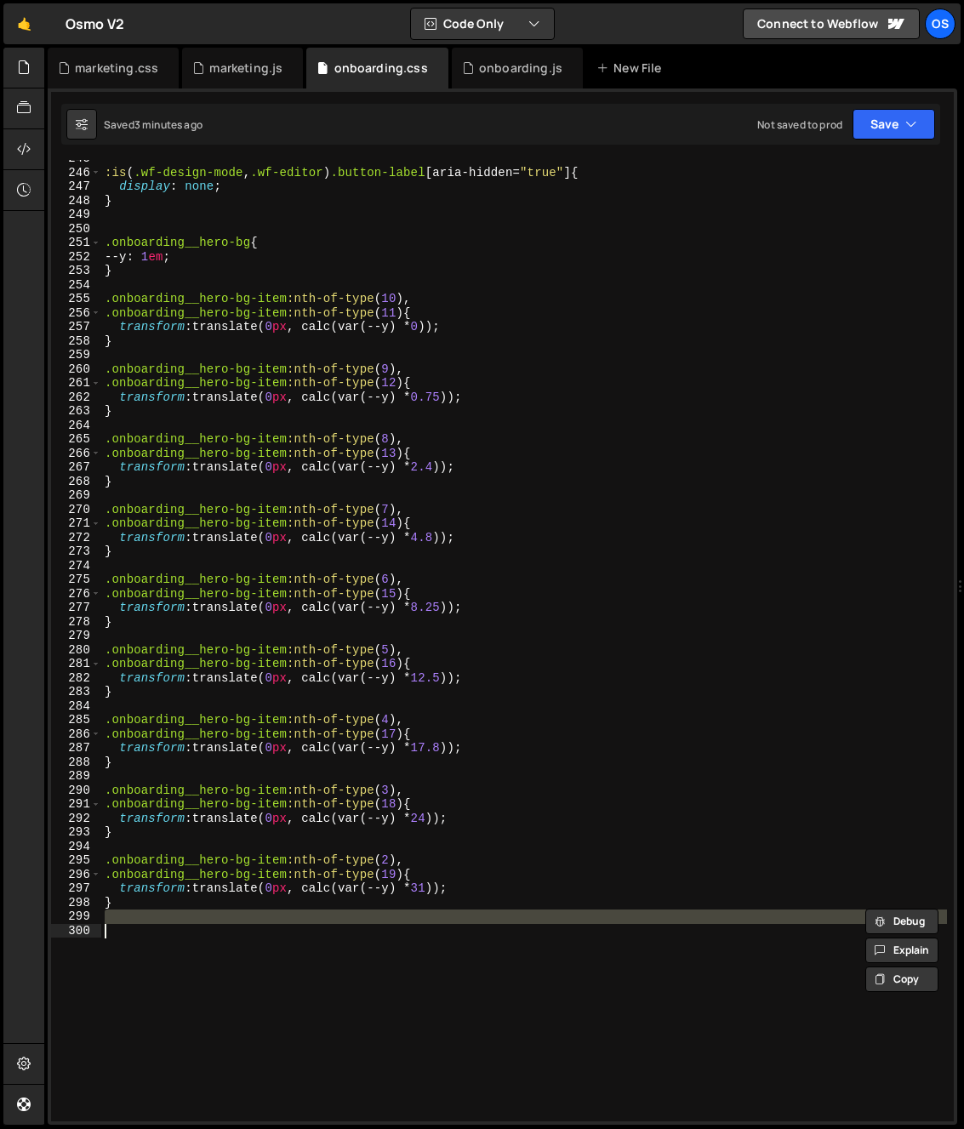
scroll to position [3426, 0]
click at [339, 914] on div ":is ( .wf-design-mode , .wf-editor ) .button-label [ aria-hidden = " true " ] {…" at bounding box center [524, 645] width 846 height 989
type textarea "}"
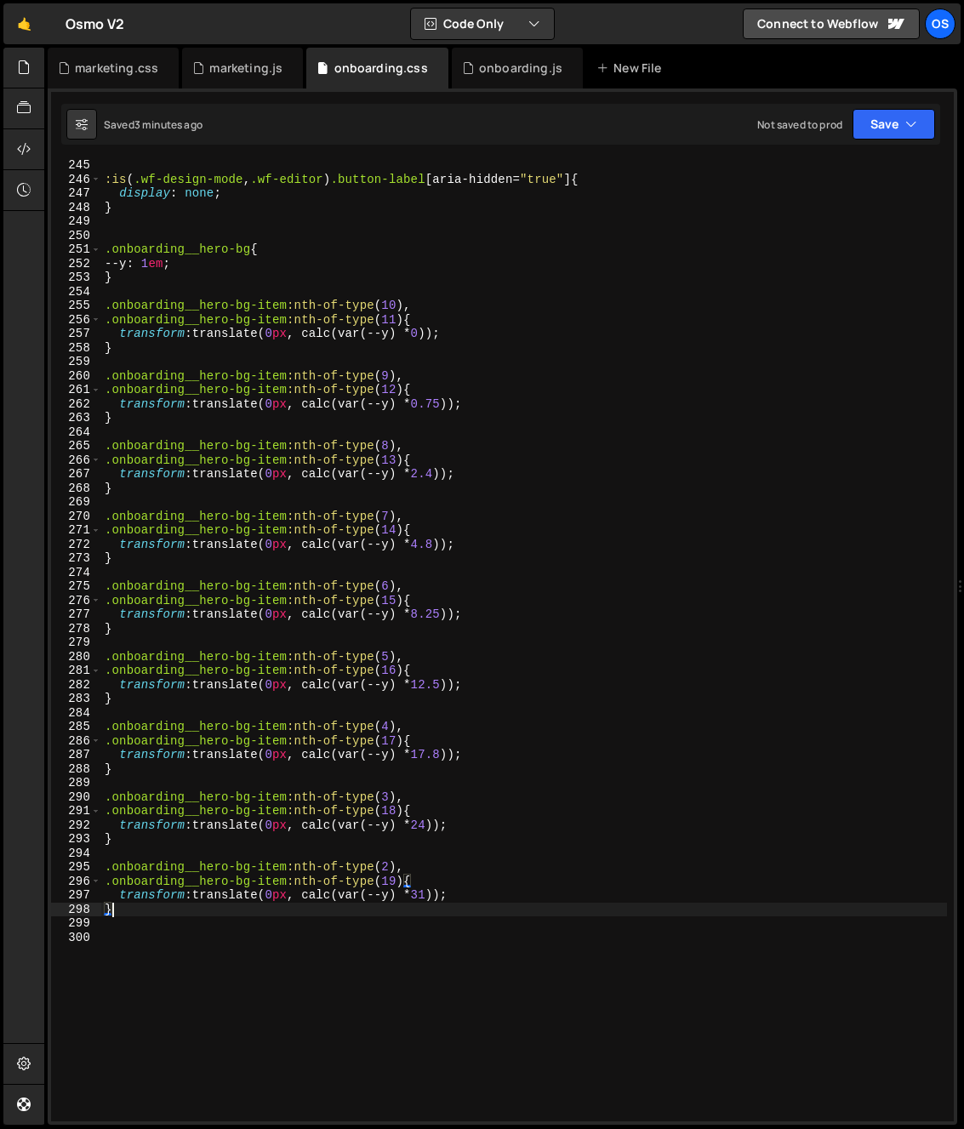
click at [242, 954] on div ":is ( .wf-design-mode , .wf-editor ) .button-label [ aria-hidden = " true " ] {…" at bounding box center [524, 652] width 846 height 989
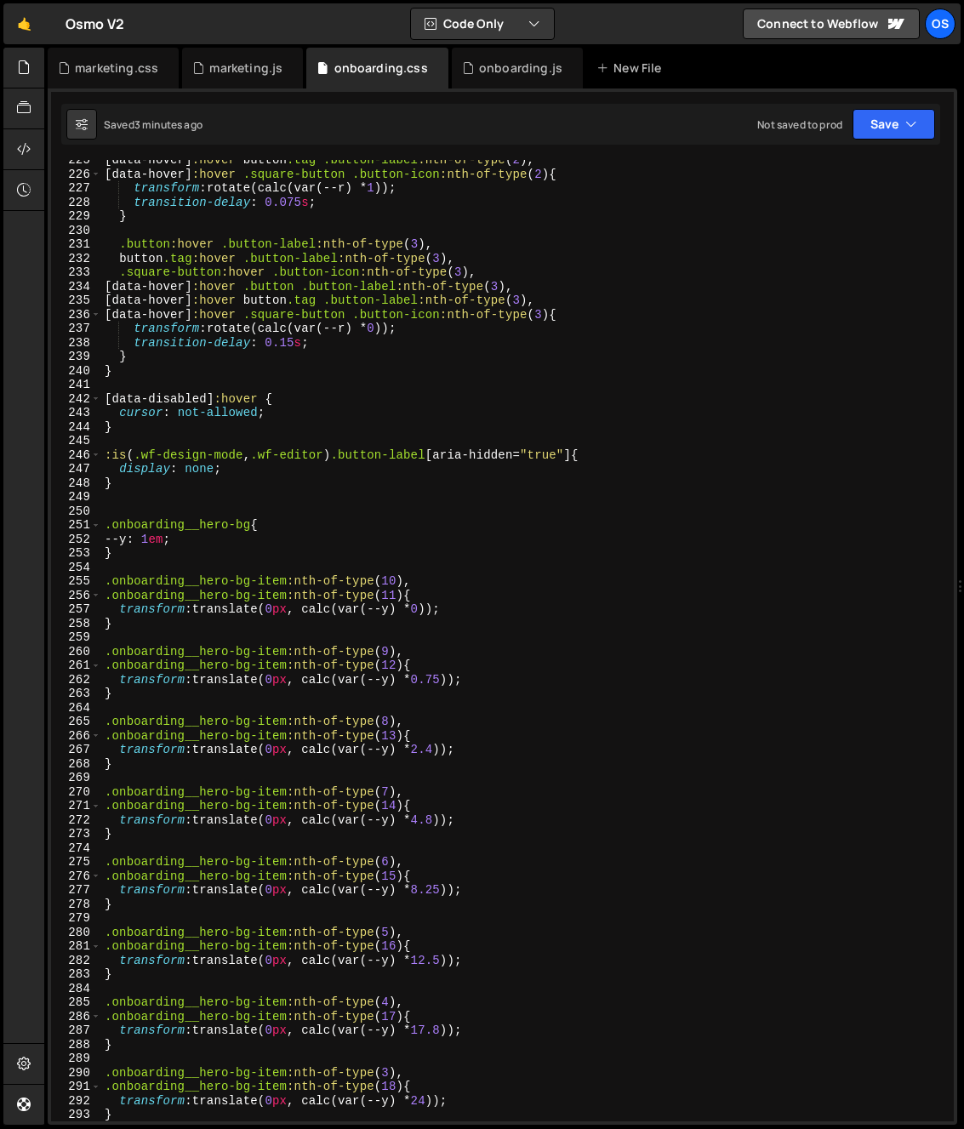
scroll to position [3151, 0]
